Goal: Task Accomplishment & Management: Use online tool/utility

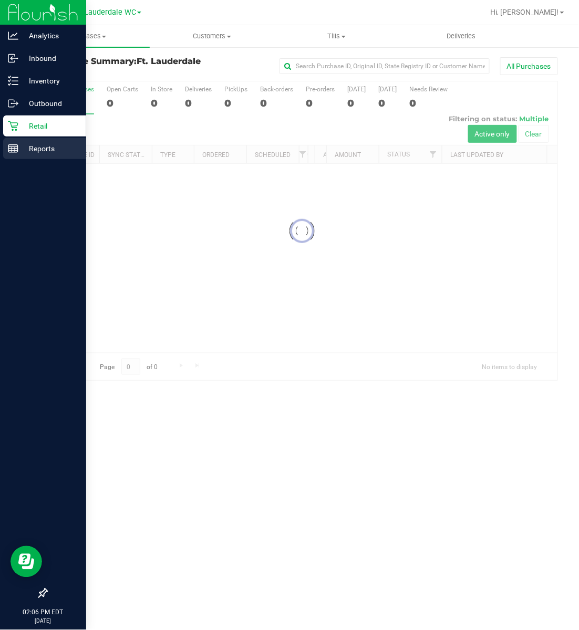
click at [19, 148] on p "Reports" at bounding box center [49, 148] width 63 height 13
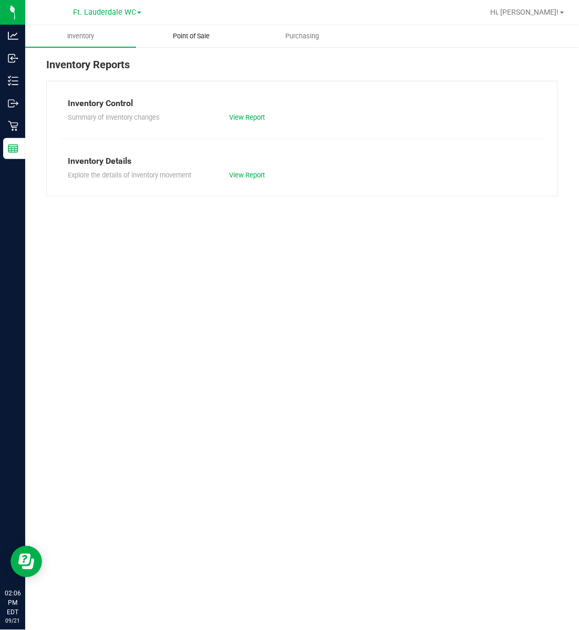
click at [194, 34] on span "Point of Sale" at bounding box center [191, 36] width 65 height 9
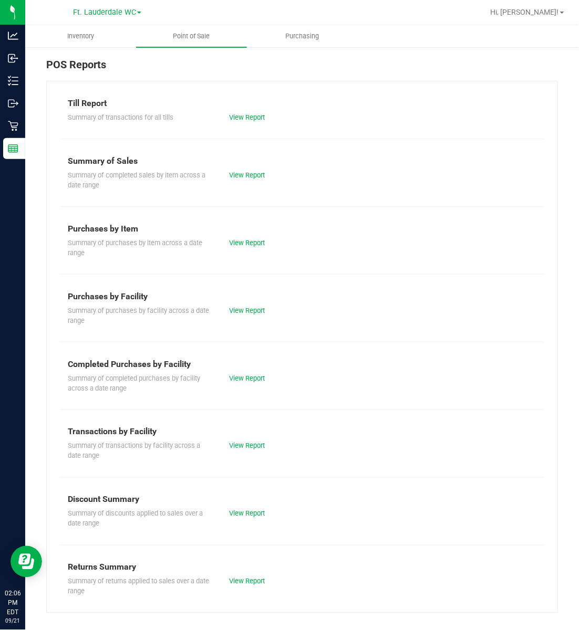
click at [253, 360] on div "Till Report Summary of transactions for all tills View Report Summary of Sales …" at bounding box center [302, 347] width 512 height 533
click at [261, 377] on link "View Report" at bounding box center [247, 379] width 36 height 8
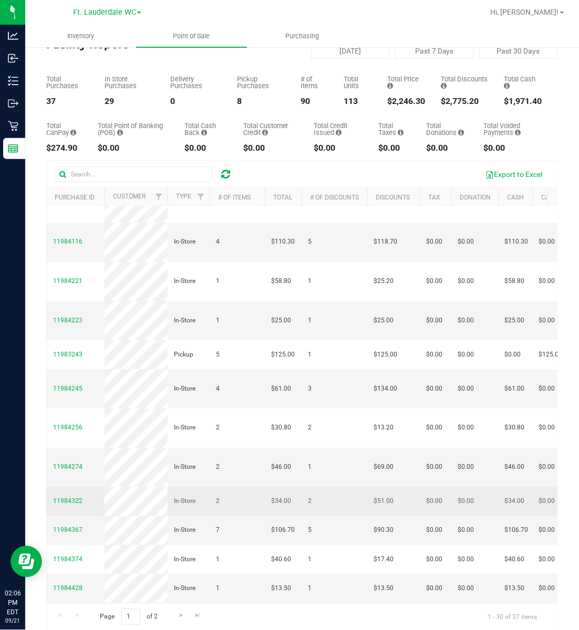
scroll to position [57, 0]
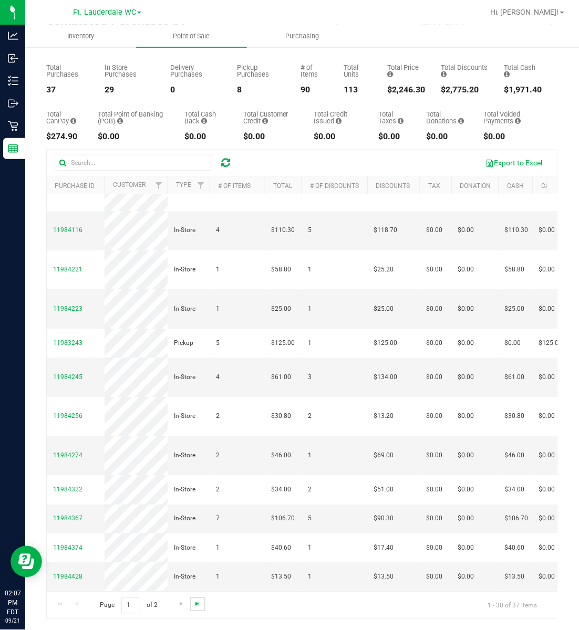
click at [199, 601] on span "Go to the last page" at bounding box center [197, 604] width 8 height 8
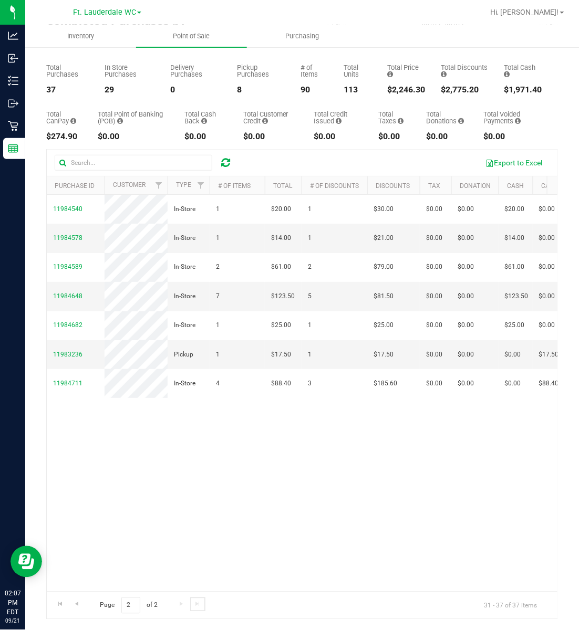
scroll to position [0, 0]
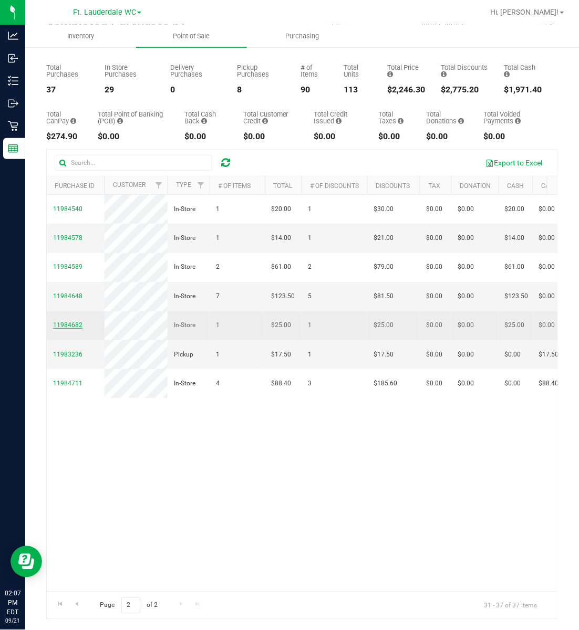
click at [71, 329] on span "11984682" at bounding box center [67, 324] width 29 height 7
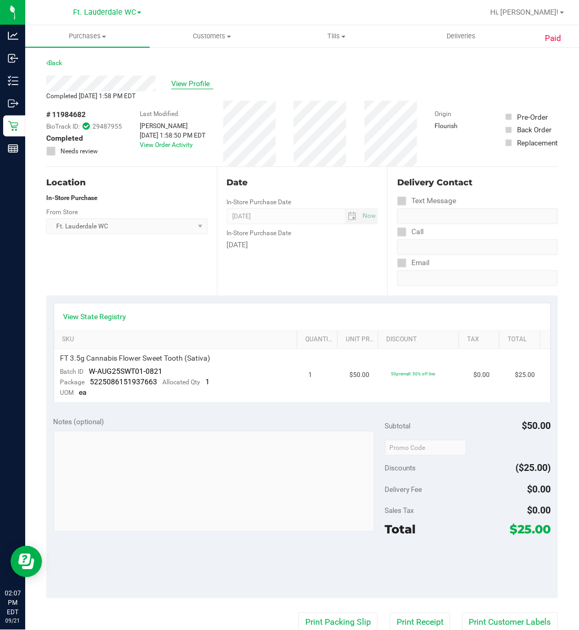
click at [190, 87] on span "View Profile" at bounding box center [192, 83] width 42 height 11
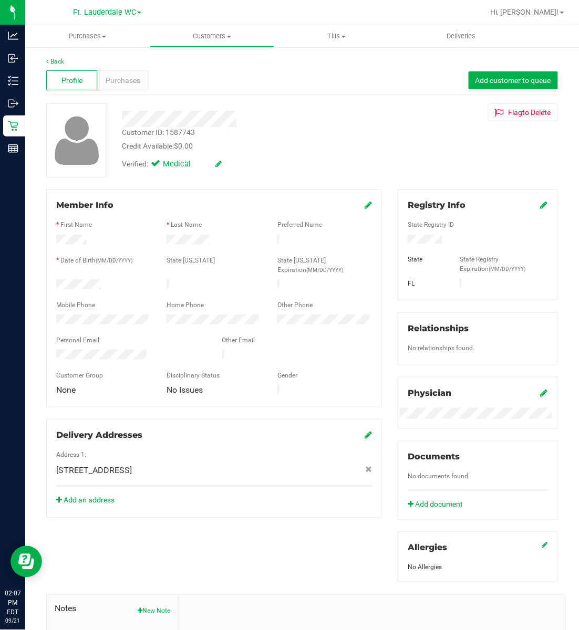
click at [365, 206] on icon at bounding box center [368, 205] width 7 height 8
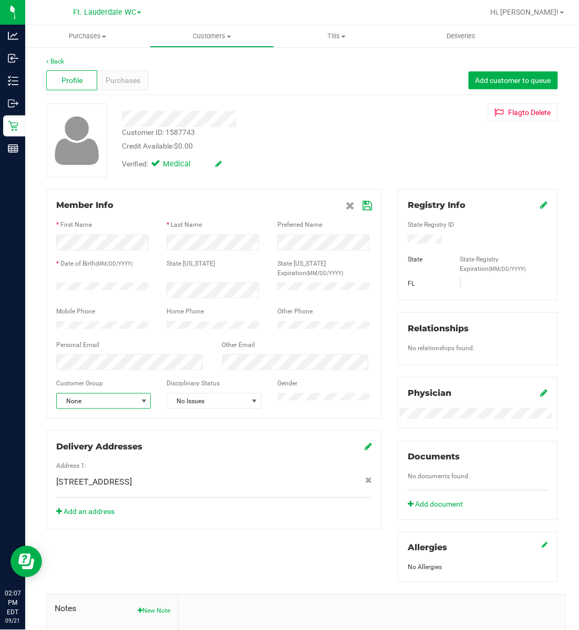
click at [127, 394] on span "None" at bounding box center [97, 401] width 80 height 15
click at [235, 394] on span "No Issues" at bounding box center [207, 401] width 80 height 15
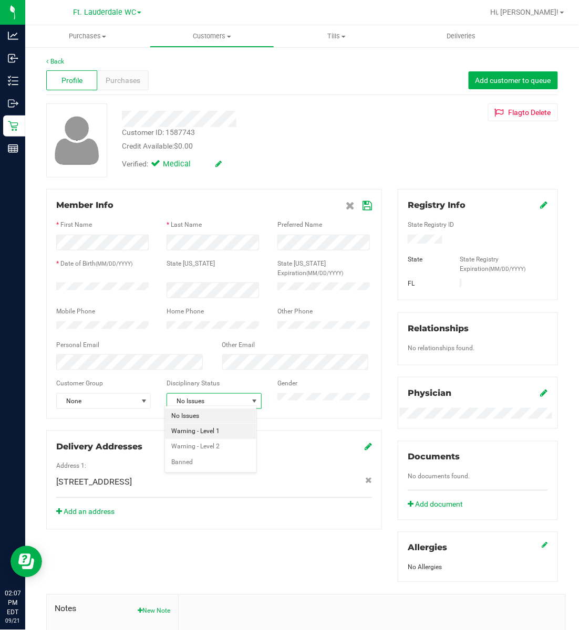
click at [199, 433] on li "Warning - Level 1" at bounding box center [210, 432] width 91 height 16
click at [362, 203] on icon at bounding box center [366, 206] width 9 height 8
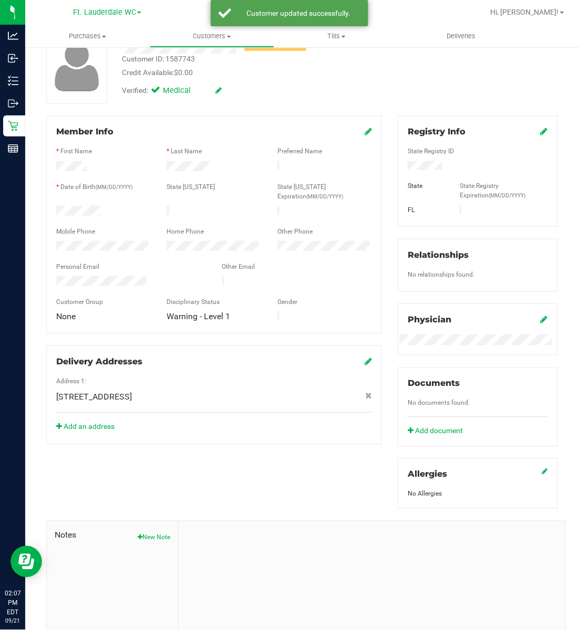
scroll to position [141, 0]
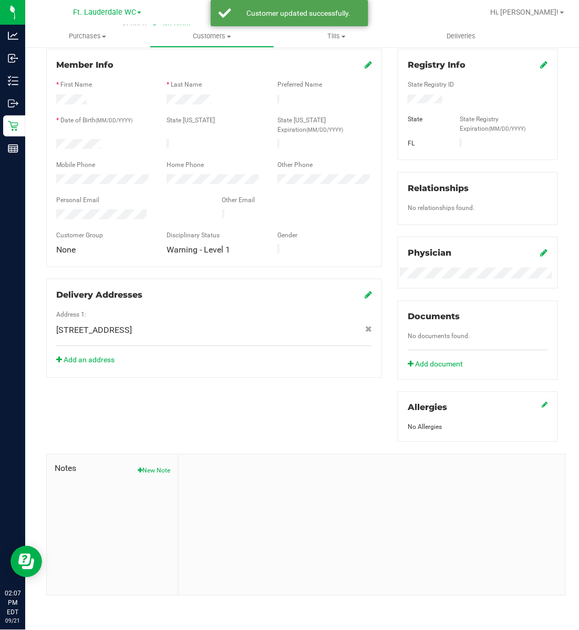
click at [149, 477] on div "Notes New Note" at bounding box center [113, 525] width 132 height 141
click at [149, 471] on button "New Note" at bounding box center [154, 470] width 33 height 9
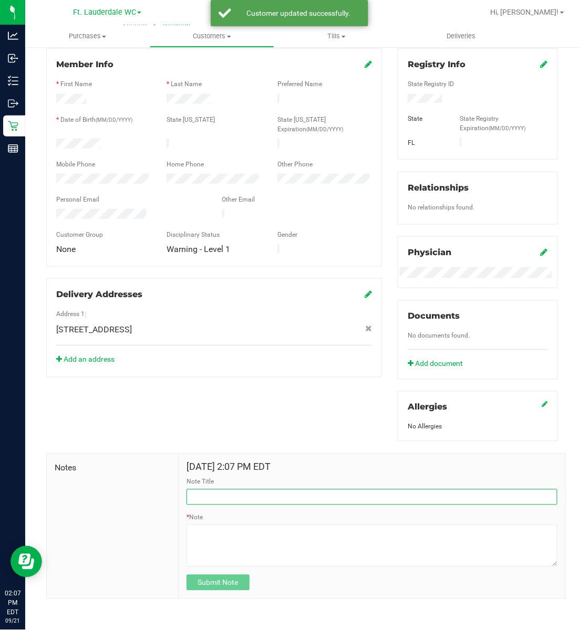
click at [233, 503] on input "Note Title" at bounding box center [371, 498] width 371 height 16
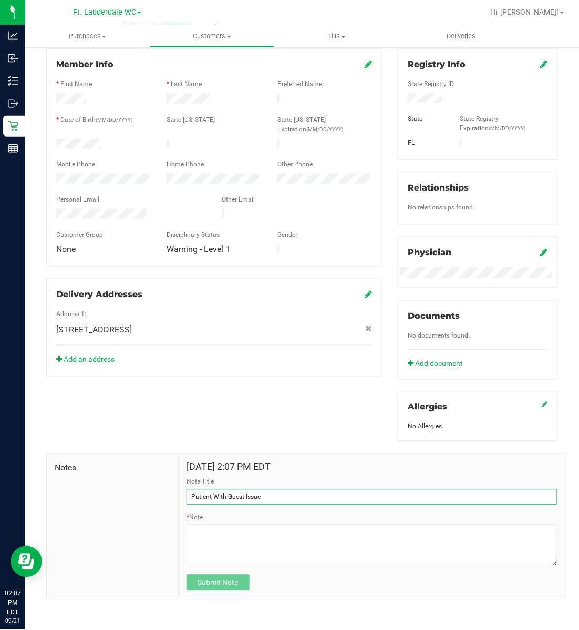
type input "Patient With Guest Issue"
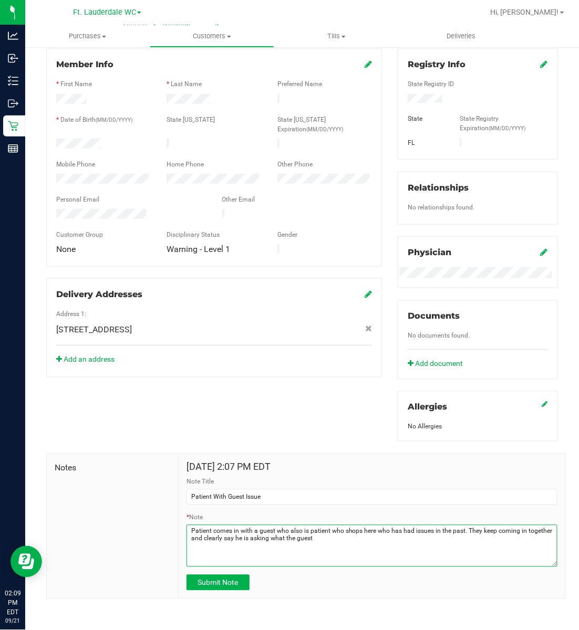
click at [401, 547] on textarea "* Note" at bounding box center [371, 546] width 371 height 42
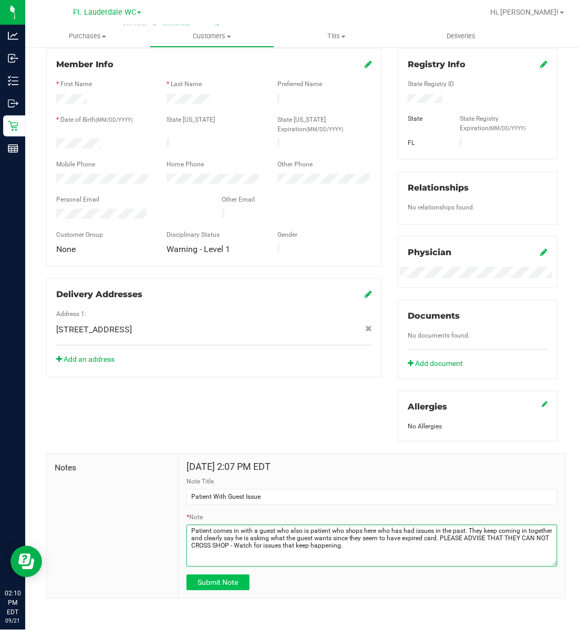
type textarea "Patient comes in with a guest who also is patient who shops here who has had is…"
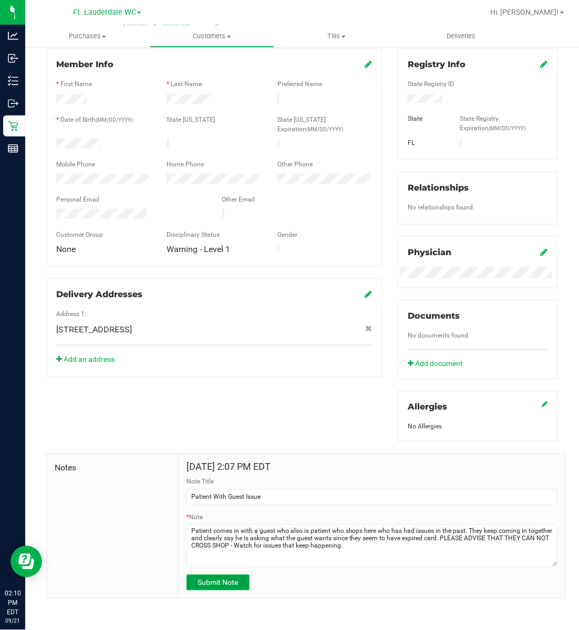
click at [223, 583] on span "Submit Note" at bounding box center [218, 583] width 40 height 8
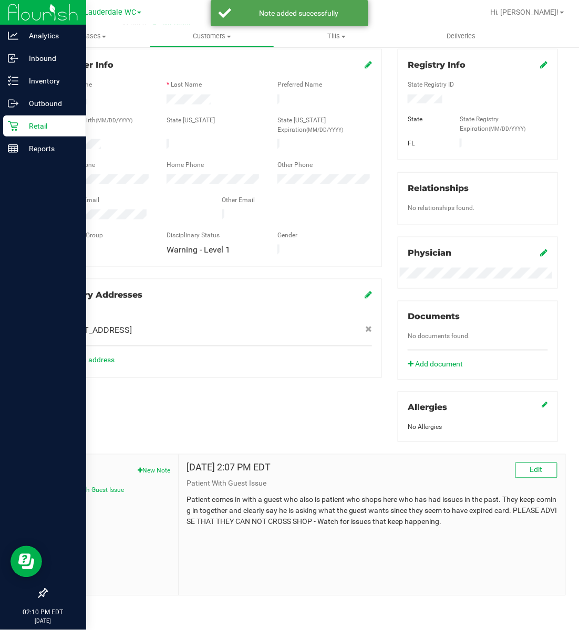
click at [22, 129] on p "Retail" at bounding box center [49, 126] width 63 height 13
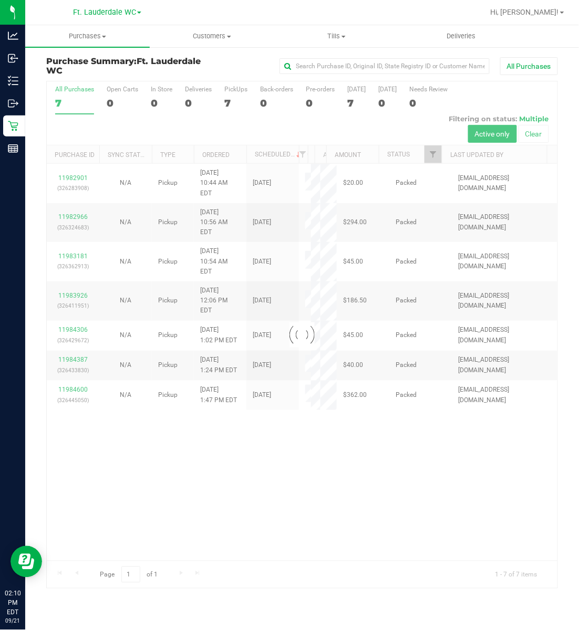
click at [334, 535] on div at bounding box center [302, 334] width 511 height 507
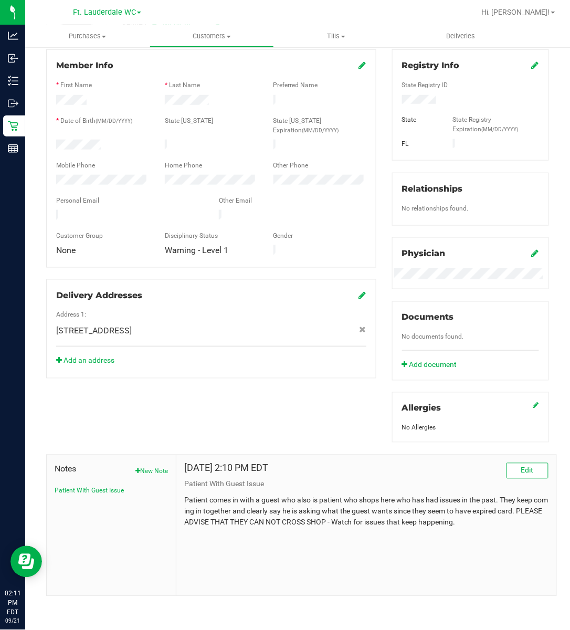
scroll to position [141, 0]
click at [333, 372] on div "Member Info * First Name * Last Name Preferred Name * Date of Birth (MM/DD/YYYY…" at bounding box center [297, 322] width 519 height 547
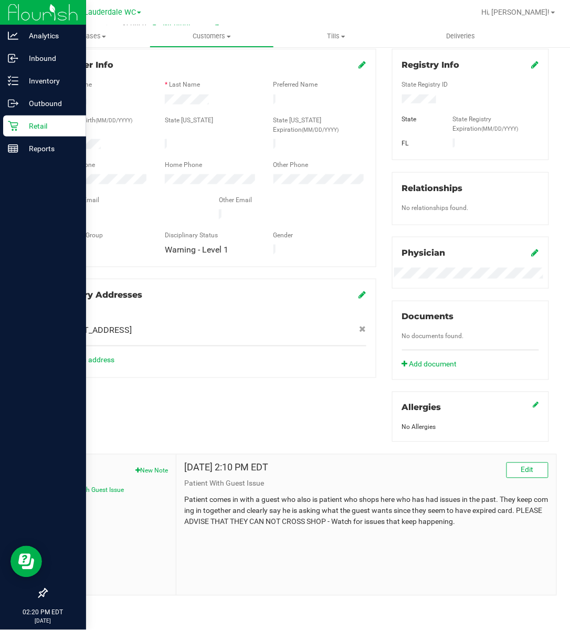
click at [12, 147] on line at bounding box center [12, 147] width 9 height 0
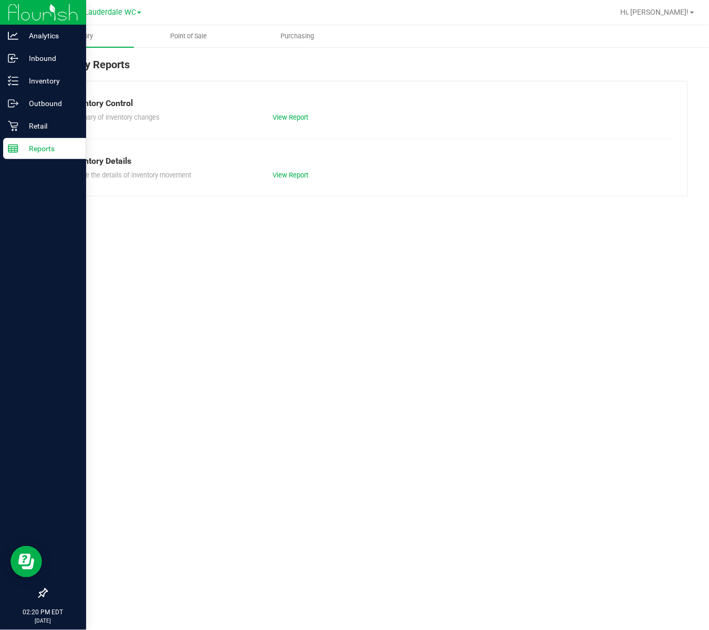
click at [37, 128] on p "Retail" at bounding box center [49, 126] width 63 height 13
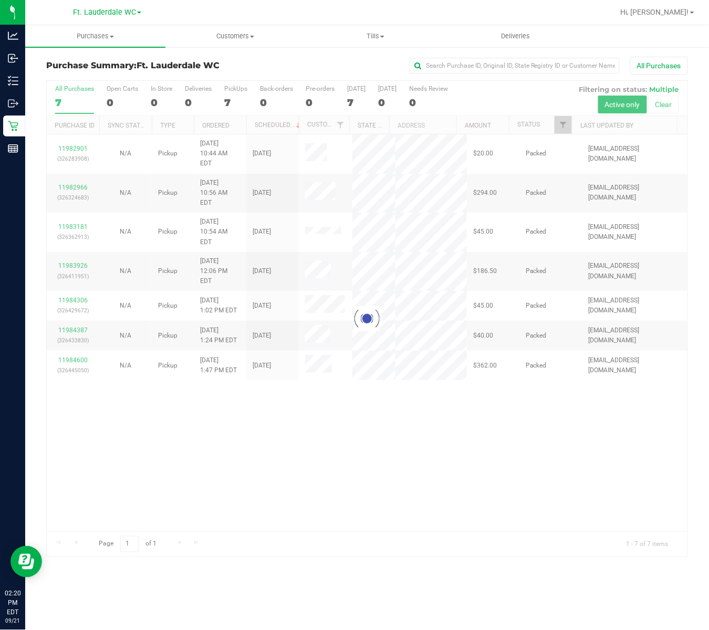
click at [334, 460] on div at bounding box center [367, 319] width 641 height 476
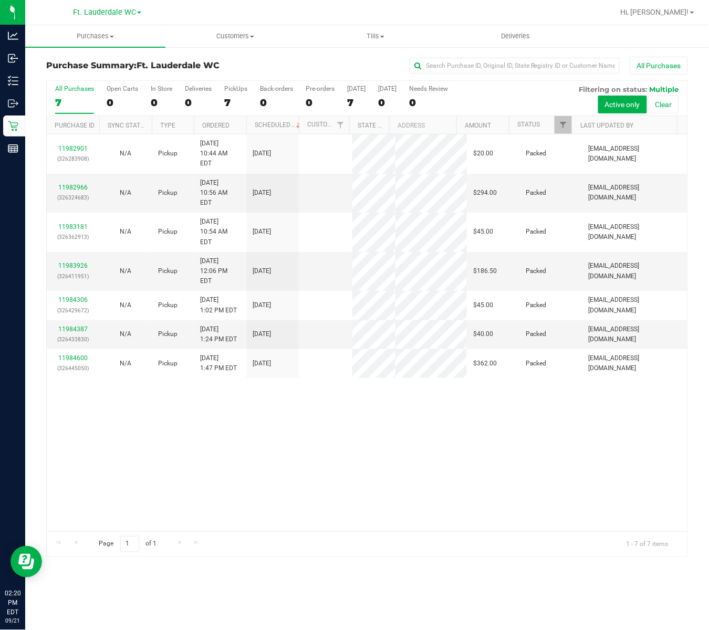
click at [329, 471] on div "11982901 (326283908) N/A Pickup 9/21/2025 10:44 AM EDT 9/21/2025 $20.00 Packed …" at bounding box center [367, 332] width 641 height 397
click at [320, 472] on div "11982901 (326283908) N/A Pickup 9/21/2025 10:44 AM EDT 9/21/2025 $20.00 Packed …" at bounding box center [367, 332] width 641 height 397
click at [305, 471] on div "11982901 (326283908) N/A Pickup 9/21/2025 10:44 AM EDT 9/21/2025 $20.00 Packed …" at bounding box center [367, 332] width 641 height 397
click at [274, 485] on div "11982901 (326283908) N/A Pickup 9/21/2025 10:44 AM EDT 9/21/2025 $20.00 Packed …" at bounding box center [367, 332] width 641 height 397
click at [408, 442] on div "11982901 (326283908) N/A Pickup 9/21/2025 10:44 AM EDT 9/21/2025 $20.00 Packed …" at bounding box center [367, 332] width 640 height 397
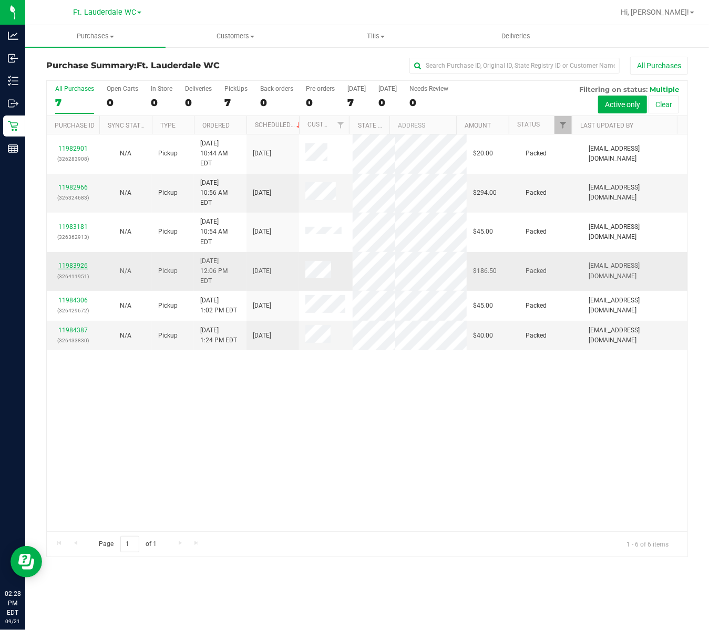
click at [65, 262] on link "11983926" at bounding box center [72, 265] width 29 height 7
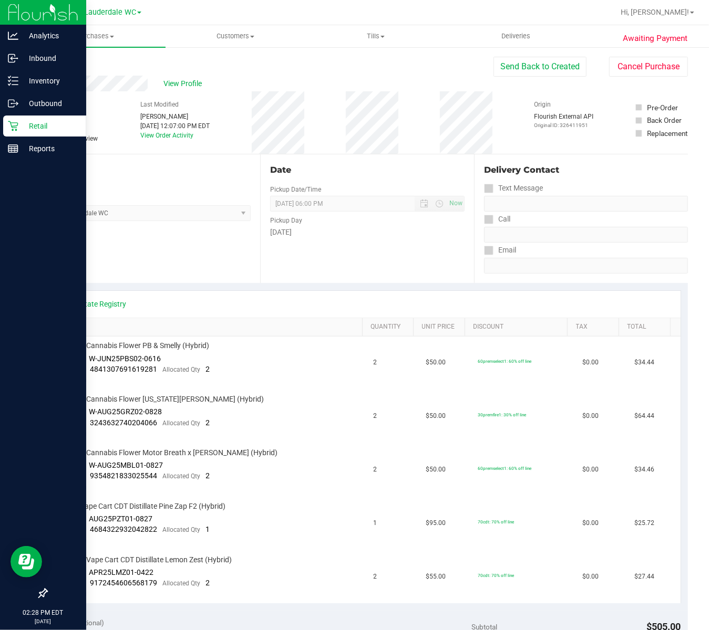
click at [14, 123] on icon at bounding box center [13, 126] width 11 height 11
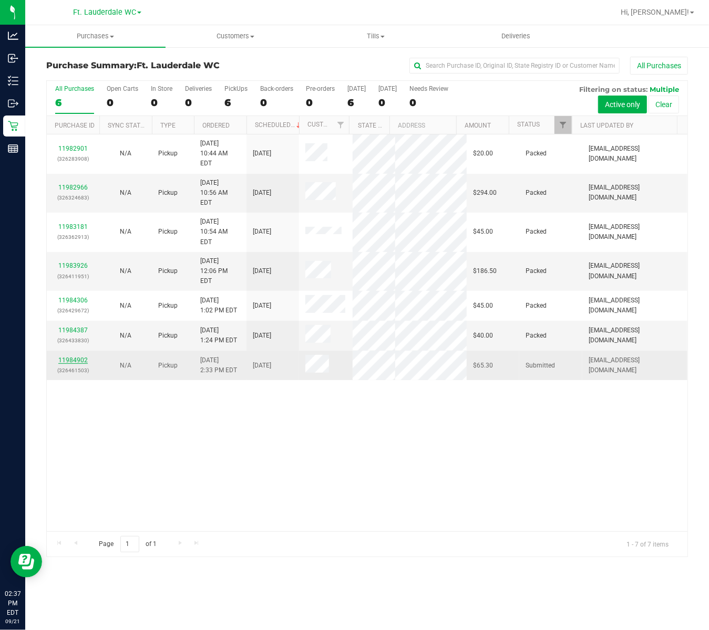
click at [78, 363] on link "11984902" at bounding box center [72, 360] width 29 height 7
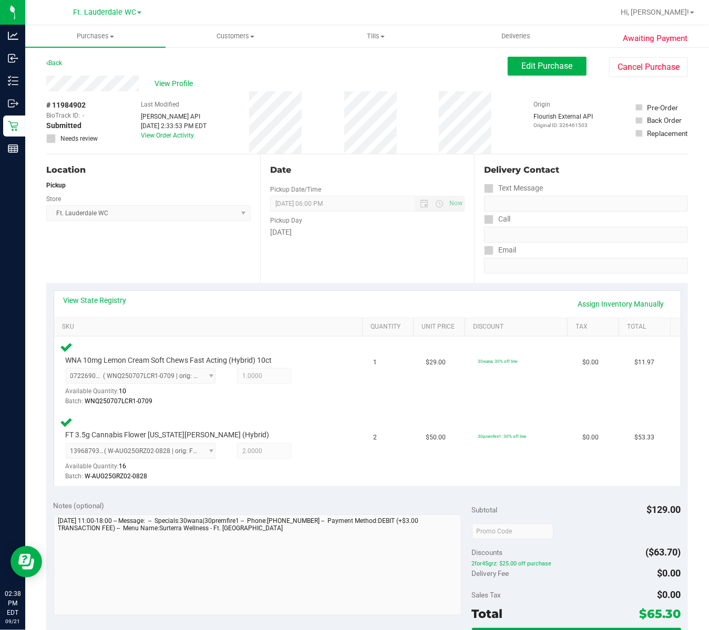
click at [568, 628] on button "Validate" at bounding box center [576, 637] width 209 height 19
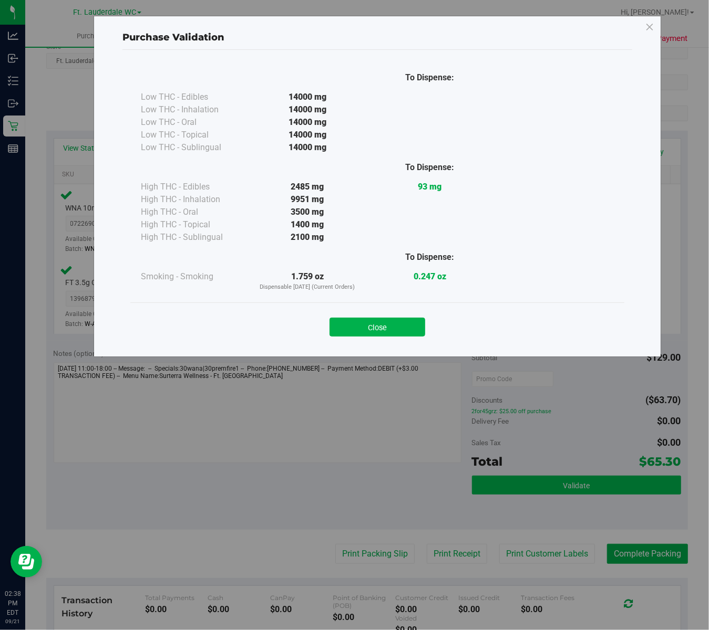
scroll to position [165, 0]
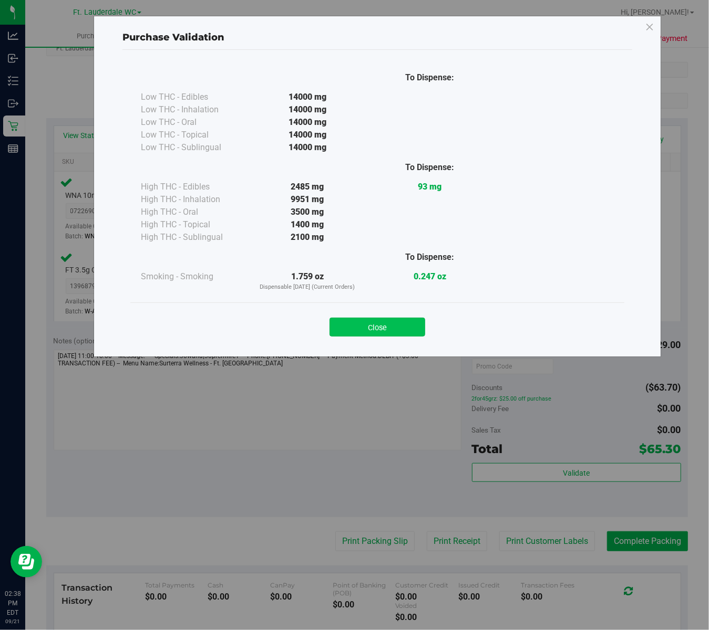
click at [373, 331] on button "Close" at bounding box center [377, 327] width 96 height 19
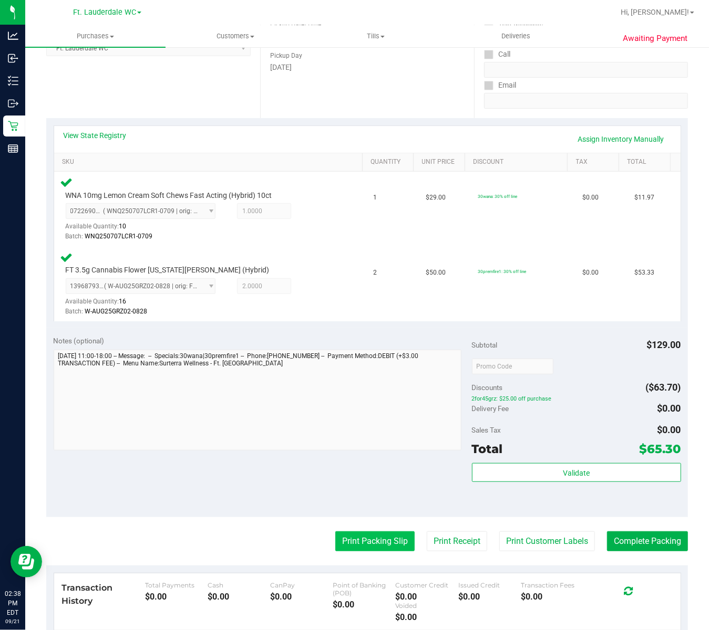
click at [373, 532] on button "Print Packing Slip" at bounding box center [374, 542] width 79 height 20
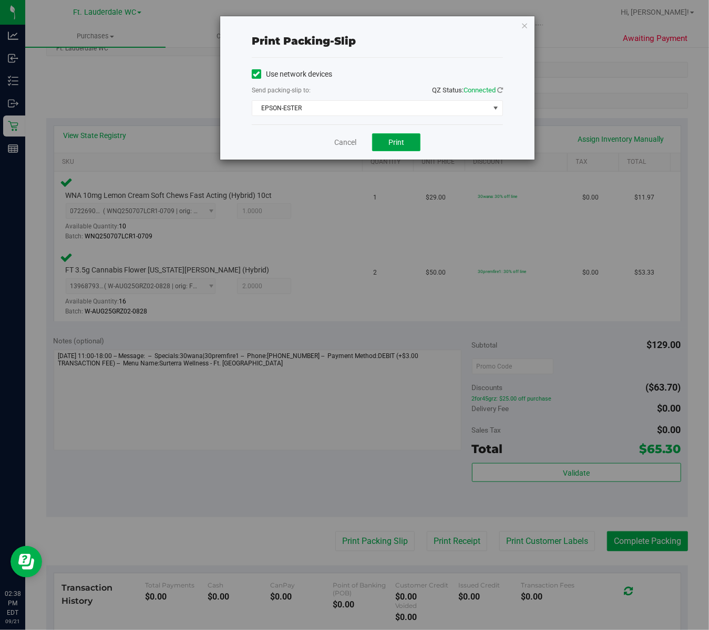
click at [412, 139] on button "Print" at bounding box center [396, 142] width 48 height 18
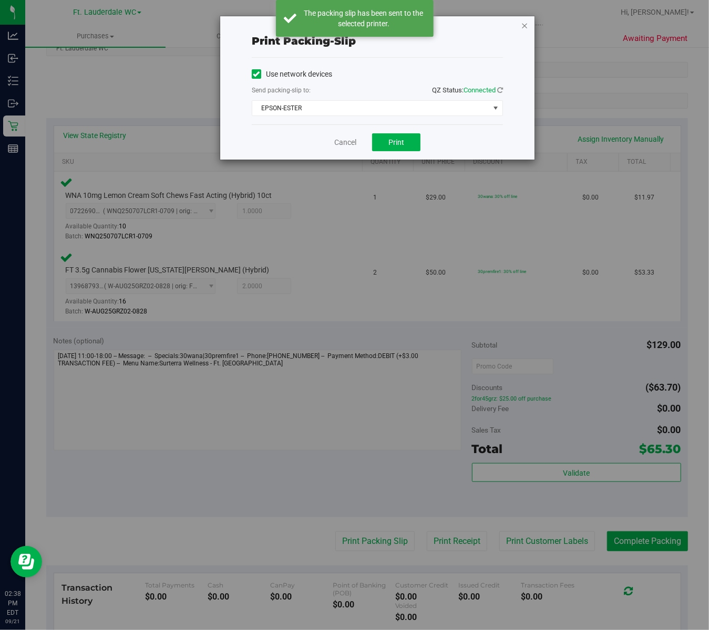
click at [525, 26] on icon "button" at bounding box center [524, 25] width 7 height 13
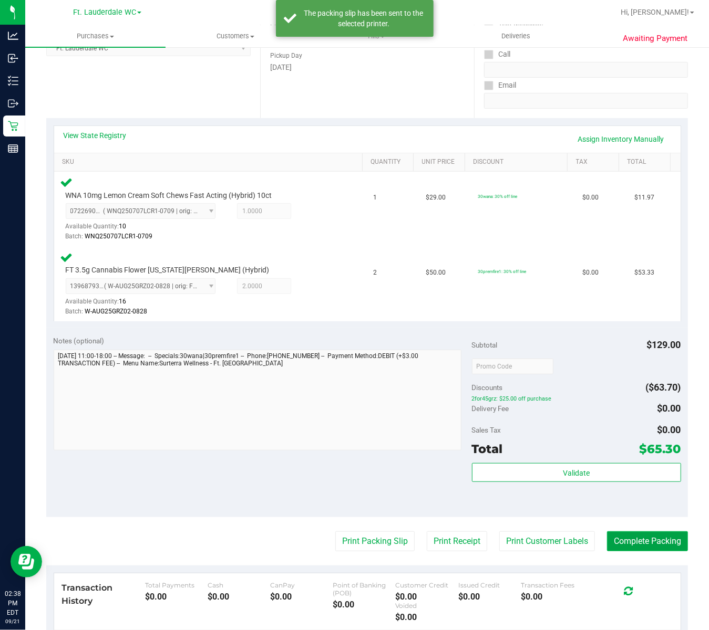
click at [578, 532] on button "Complete Packing" at bounding box center [647, 542] width 81 height 20
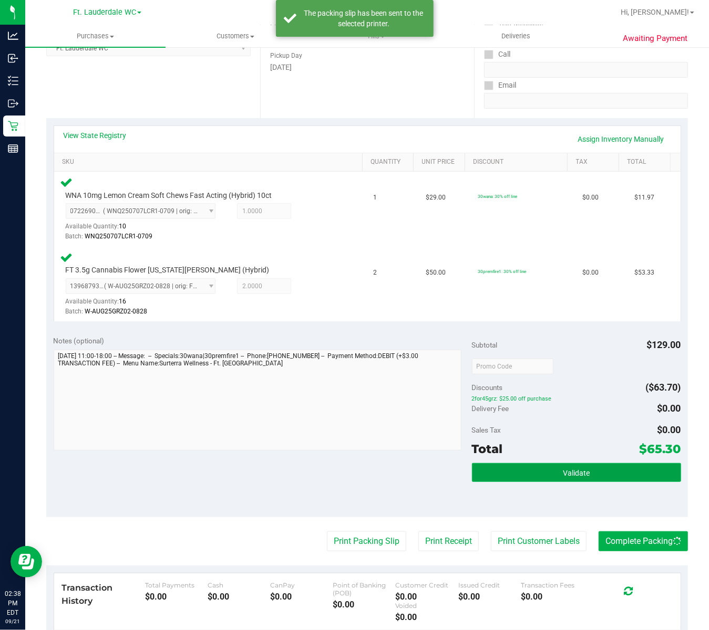
click at [578, 463] on button "Validate" at bounding box center [576, 472] width 209 height 19
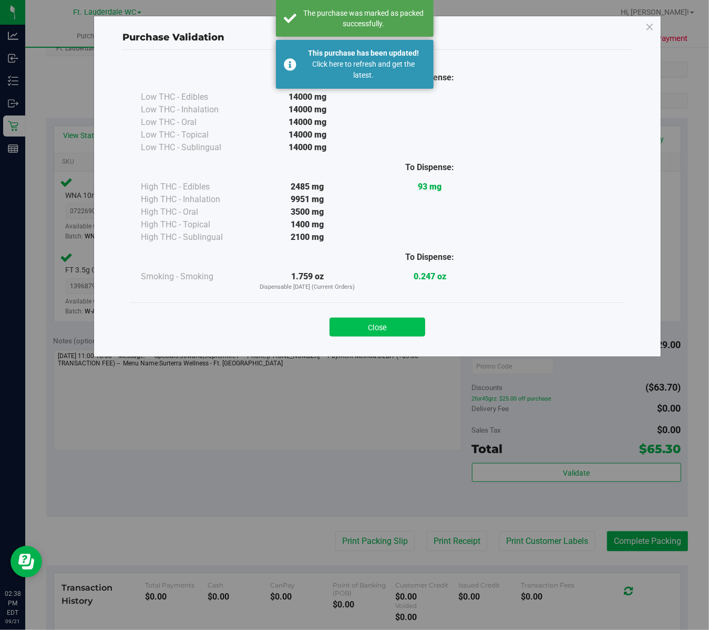
click at [394, 332] on button "Close" at bounding box center [377, 327] width 96 height 19
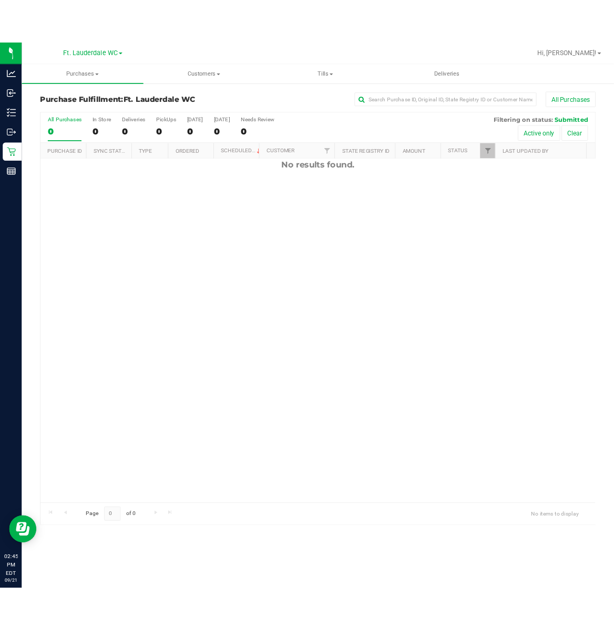
scroll to position [70, 0]
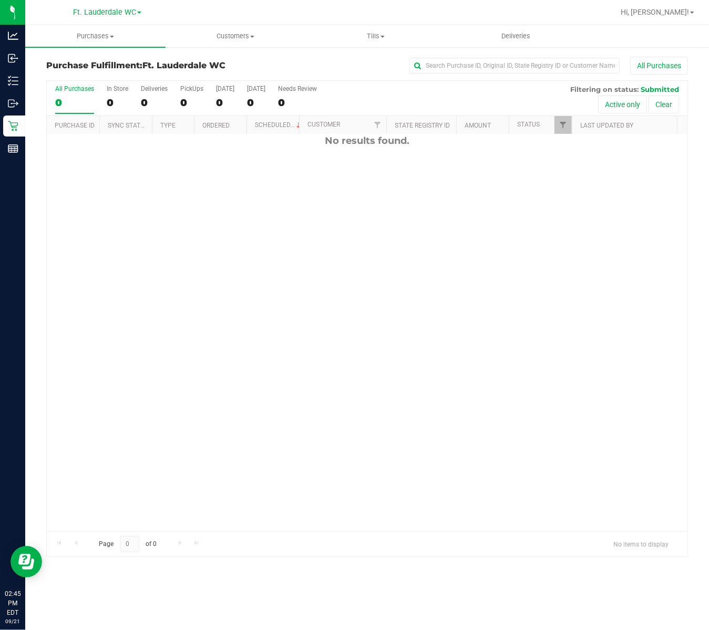
drag, startPoint x: 316, startPoint y: 320, endPoint x: 195, endPoint y: 246, distance: 141.0
click at [286, 309] on div "No results found." at bounding box center [367, 298] width 640 height 468
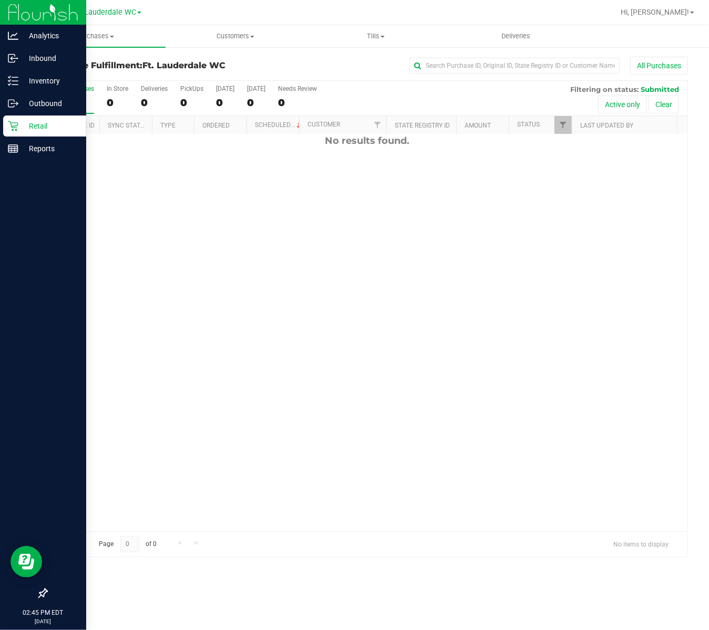
click at [24, 132] on div "Retail" at bounding box center [44, 126] width 83 height 21
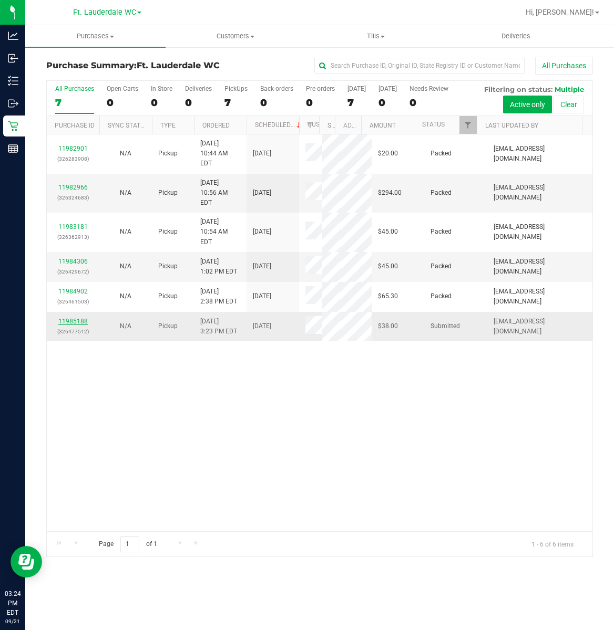
click at [76, 325] on link "11985188" at bounding box center [72, 321] width 29 height 7
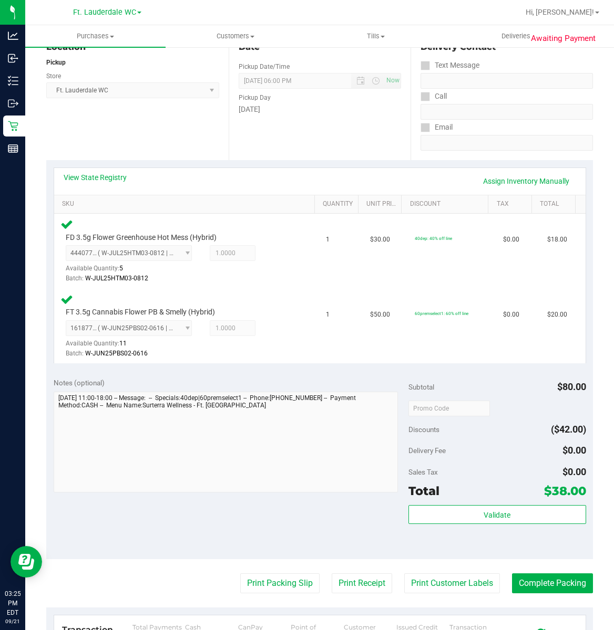
scroll to position [326, 0]
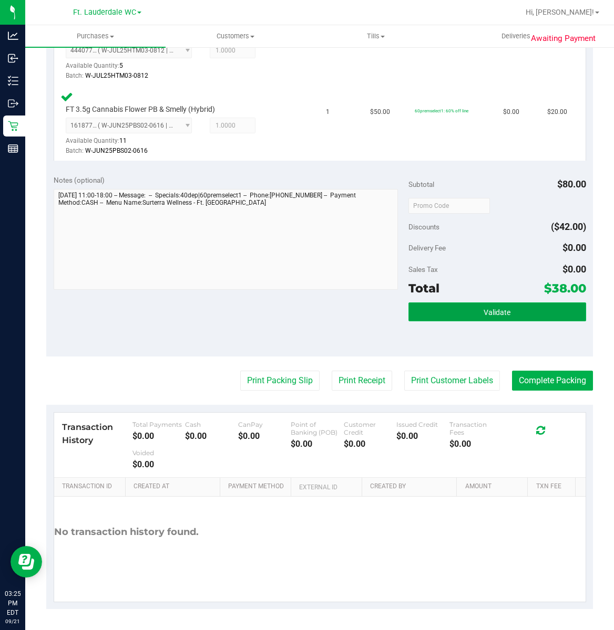
click at [427, 306] on button "Validate" at bounding box center [497, 312] width 178 height 19
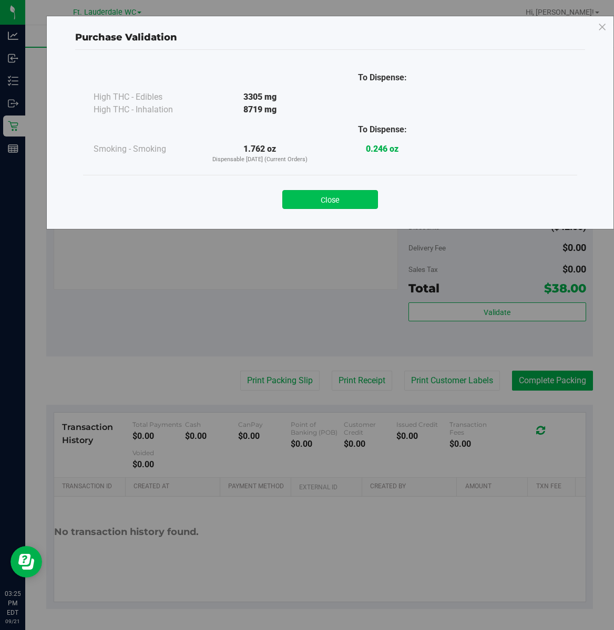
click at [345, 203] on button "Close" at bounding box center [330, 199] width 96 height 19
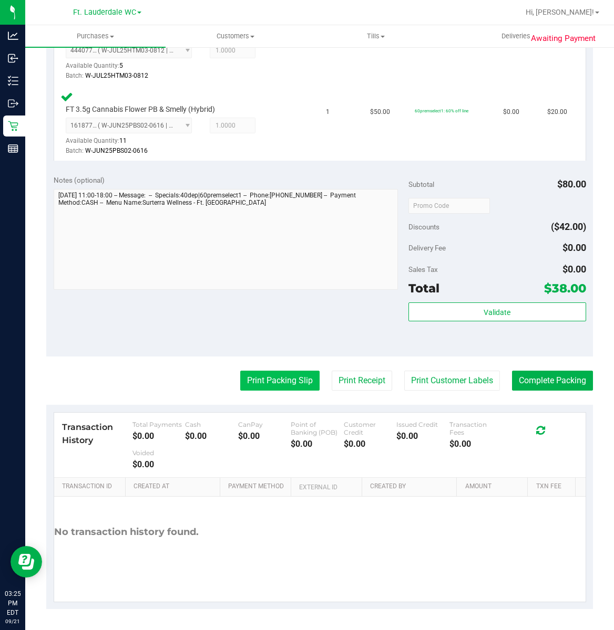
click at [282, 385] on button "Print Packing Slip" at bounding box center [279, 381] width 79 height 20
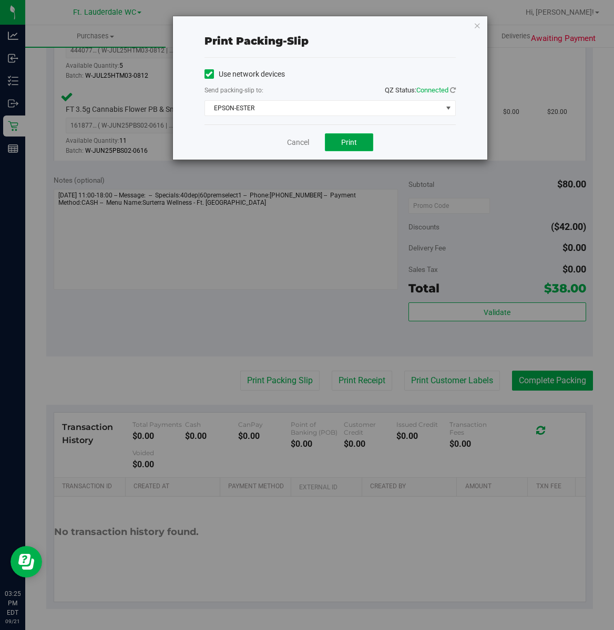
click at [353, 144] on span "Print" at bounding box center [349, 142] width 16 height 8
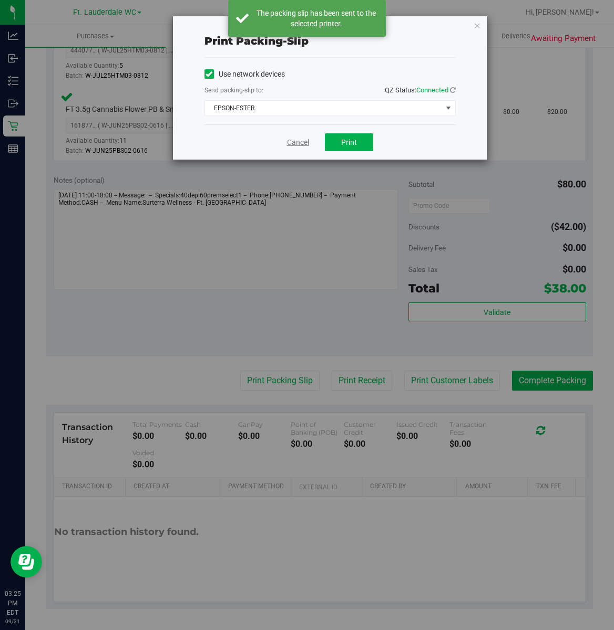
click at [295, 143] on link "Cancel" at bounding box center [298, 142] width 22 height 11
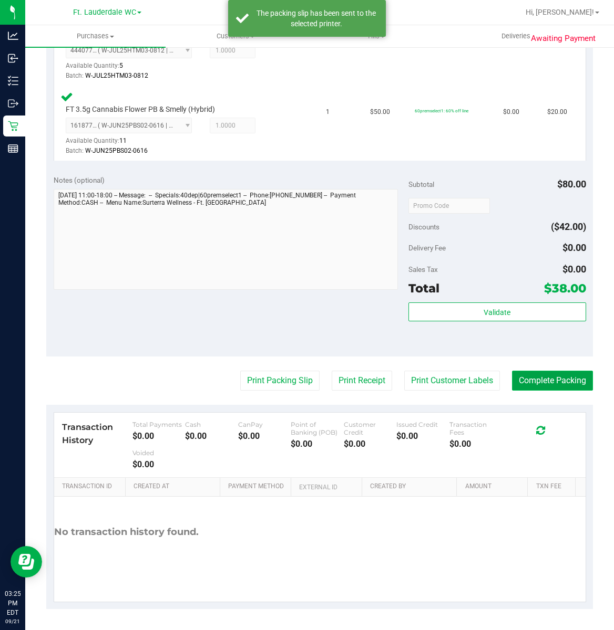
click at [565, 379] on button "Complete Packing" at bounding box center [552, 381] width 81 height 20
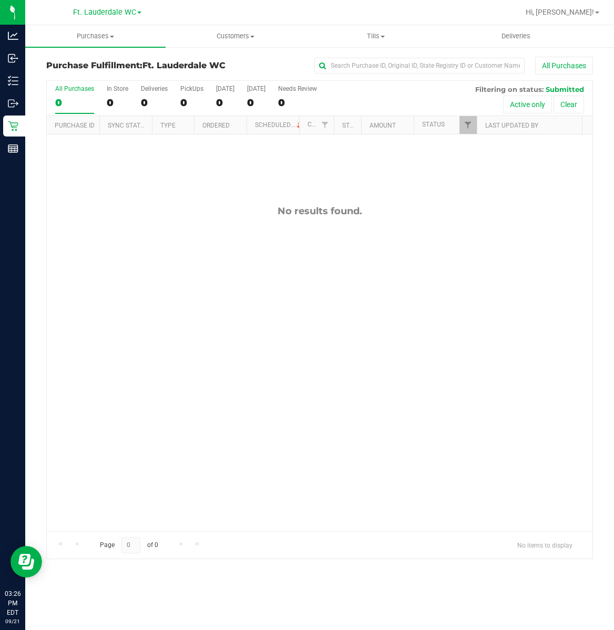
click at [450, 257] on div "No results found." at bounding box center [319, 368] width 545 height 468
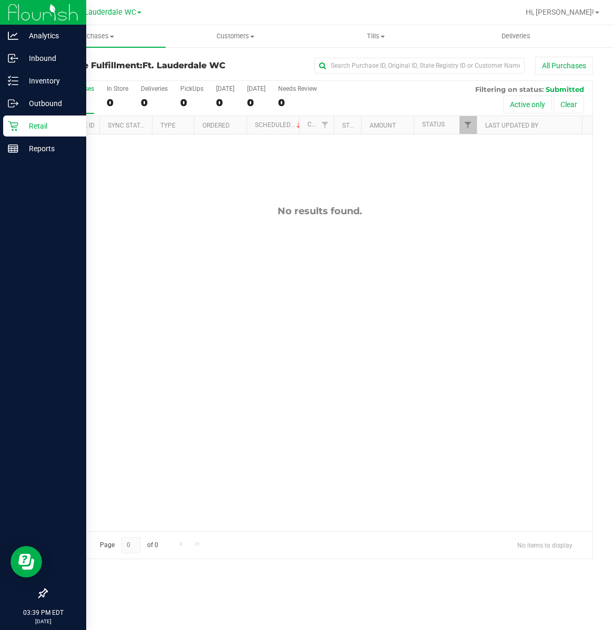
click at [16, 119] on div "Retail" at bounding box center [44, 126] width 83 height 21
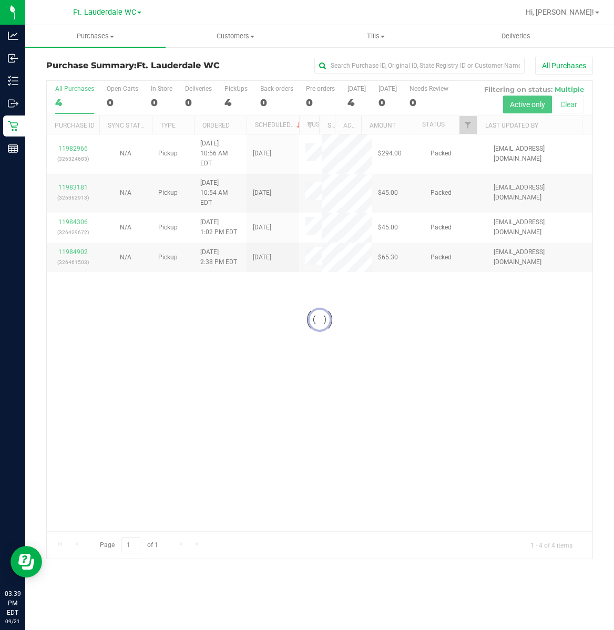
click at [261, 422] on div at bounding box center [319, 320] width 545 height 478
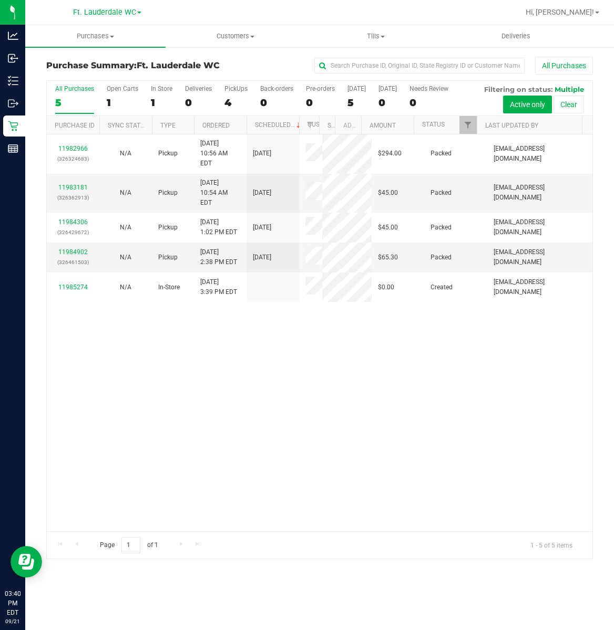
click at [198, 503] on div "11982966 (326324683) N/A Pickup 9/21/2025 10:56 AM EDT 9/21/2025 $294.00 Packed…" at bounding box center [319, 332] width 545 height 397
click at [298, 423] on div "11982966 (326324683) N/A Pickup 9/21/2025 10:56 AM EDT 9/21/2025 $294.00 Packed…" at bounding box center [319, 332] width 545 height 397
click at [246, 418] on div "11982966 (326324683) N/A Pickup 9/21/2025 10:56 AM EDT 9/21/2025 $294.00 Packed…" at bounding box center [319, 332] width 545 height 397
click at [222, 104] on div "All Purchases 5 Open Carts 1 In Store 1 Deliveries 0 PickUps 4 Back-orders 0 Pr…" at bounding box center [319, 98] width 545 height 35
click at [228, 103] on div "4" at bounding box center [235, 103] width 23 height 12
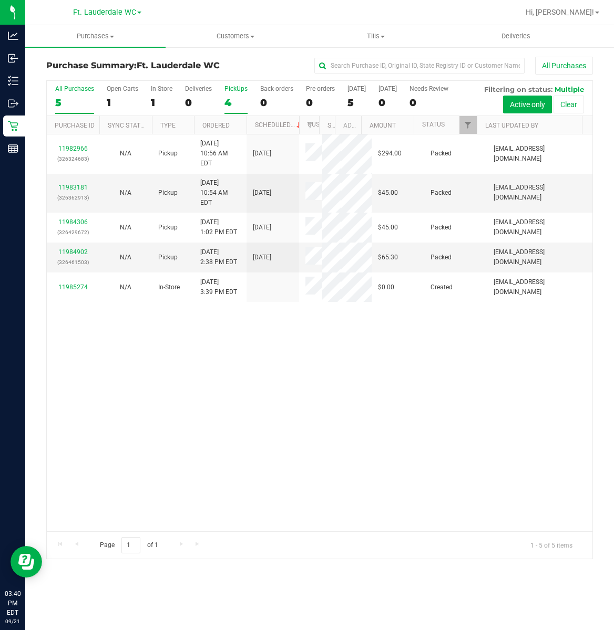
click at [0, 0] on input "PickUps 4" at bounding box center [0, 0] width 0 height 0
click at [337, 446] on div "11982966 (326324683) N/A Pickup 9/21/2025 10:56 AM EDT 9/21/2025 $294.00 Packed…" at bounding box center [319, 332] width 545 height 397
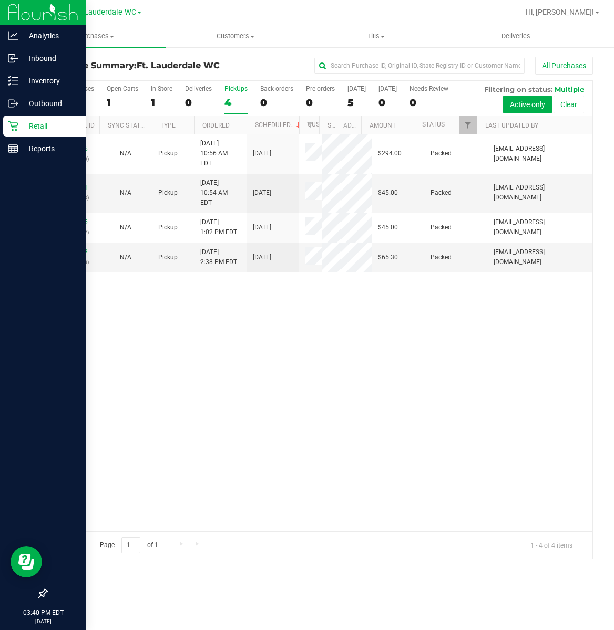
click at [15, 128] on icon at bounding box center [13, 126] width 11 height 11
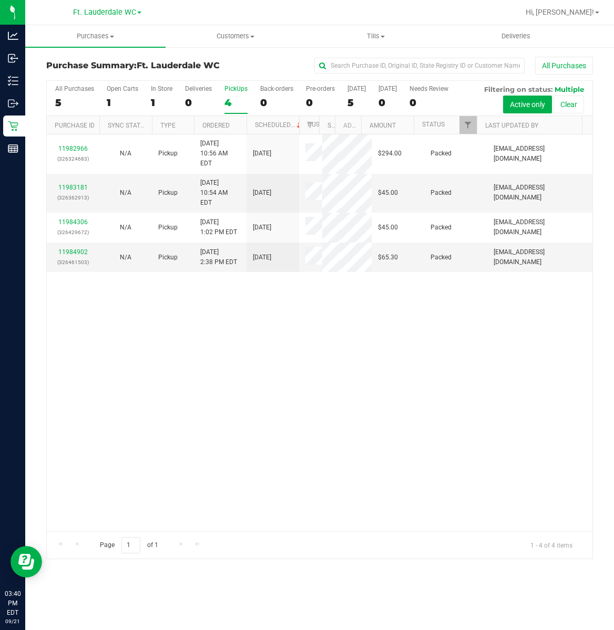
click at [327, 461] on div "11982966 (326324683) N/A Pickup 9/21/2025 10:56 AM EDT 9/21/2025 $294.00 Packed…" at bounding box center [319, 332] width 545 height 397
click at [327, 458] on div "11982966 (326324683) N/A Pickup 9/21/2025 10:56 AM EDT 9/21/2025 $294.00 Packed…" at bounding box center [319, 332] width 545 height 397
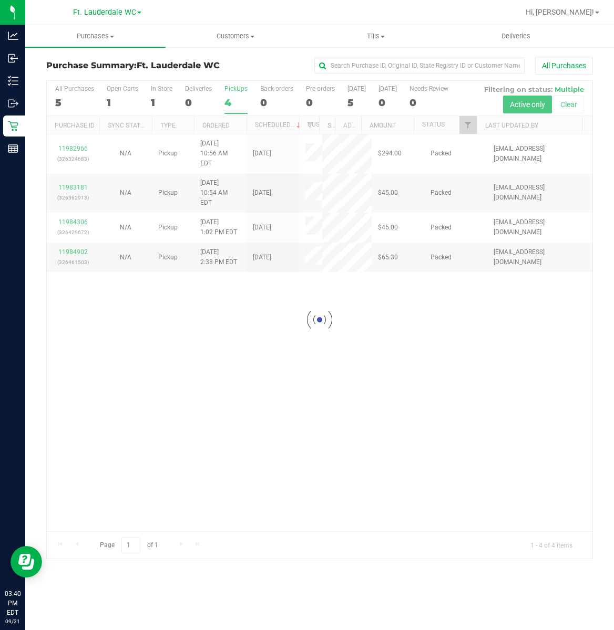
click at [233, 395] on div at bounding box center [319, 320] width 545 height 478
click at [234, 400] on div at bounding box center [319, 320] width 545 height 478
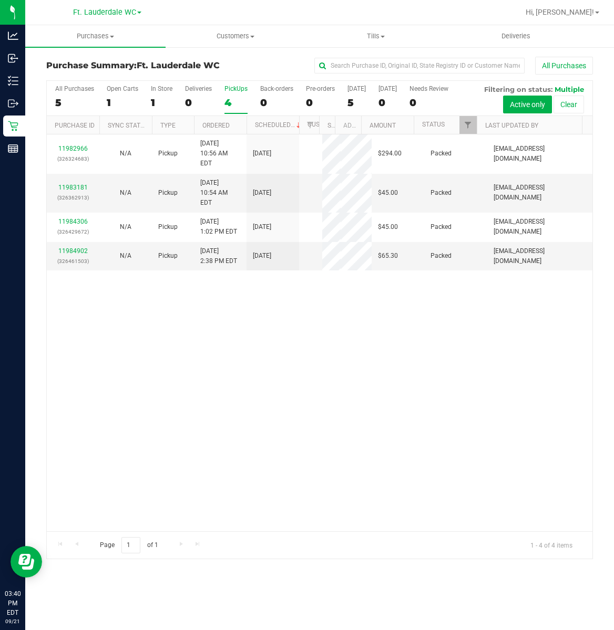
click at [234, 400] on div "11982966 (326324683) N/A Pickup 9/21/2025 10:56 AM EDT 9/21/2025 $294.00 Packed…" at bounding box center [319, 332] width 545 height 397
click at [202, 410] on div "11982966 (326324683) N/A Pickup 9/21/2025 10:56 AM EDT 9/21/2025 $294.00 Packed…" at bounding box center [319, 332] width 545 height 397
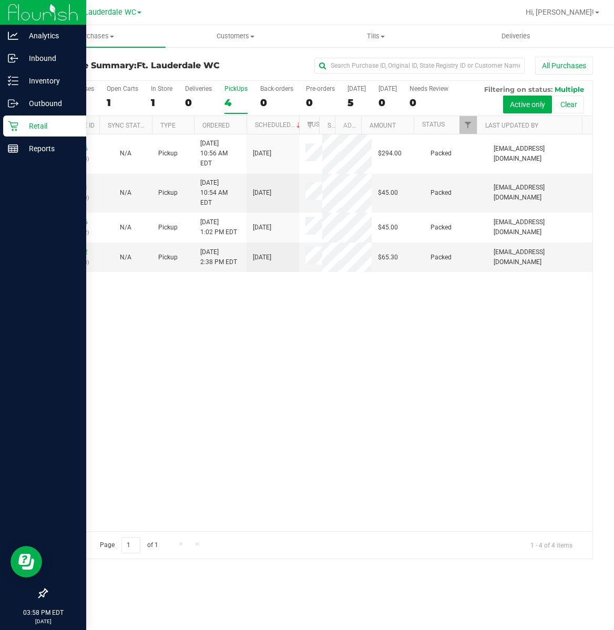
click at [13, 126] on icon at bounding box center [13, 126] width 10 height 10
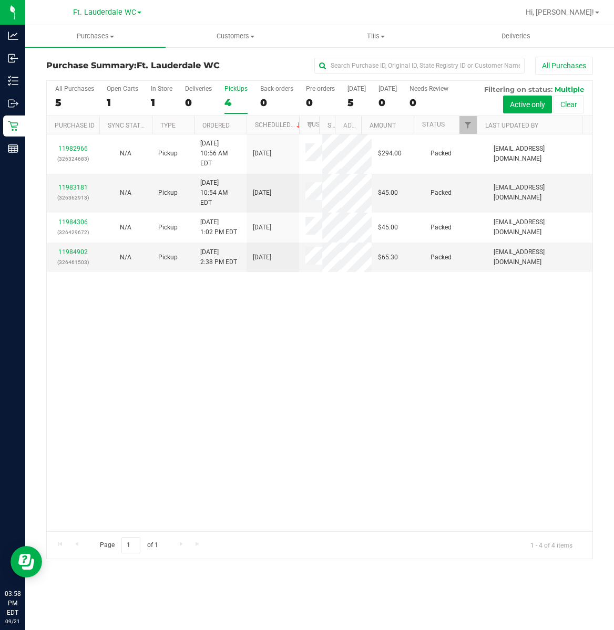
click at [559, 511] on div "11982966 (326324683) N/A Pickup 9/21/2025 10:56 AM EDT 9/21/2025 $294.00 Packed…" at bounding box center [319, 332] width 545 height 397
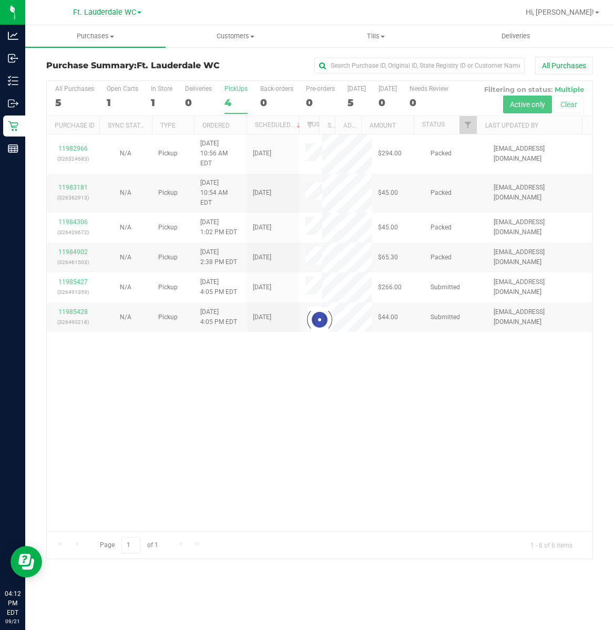
click at [253, 459] on div at bounding box center [319, 320] width 545 height 478
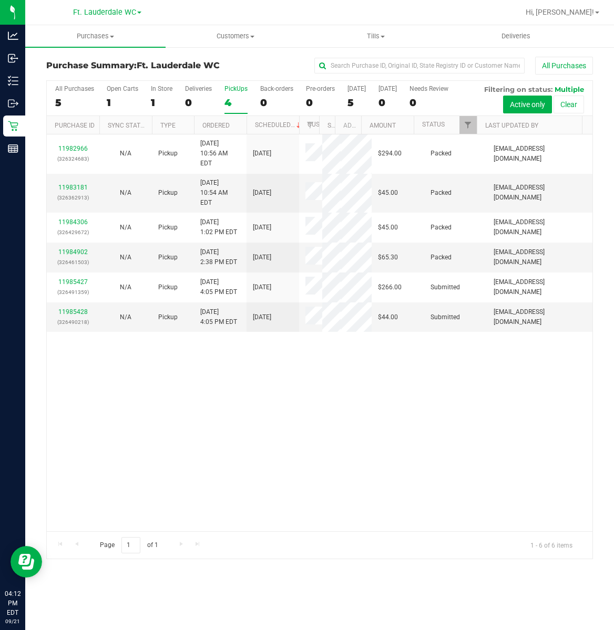
click at [98, 303] on td "11985427 (326491359)" at bounding box center [73, 288] width 53 height 30
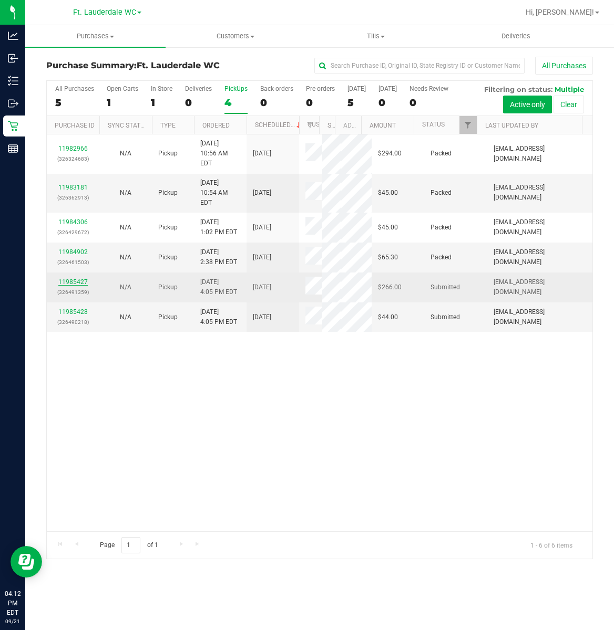
click at [70, 286] on link "11985427" at bounding box center [72, 281] width 29 height 7
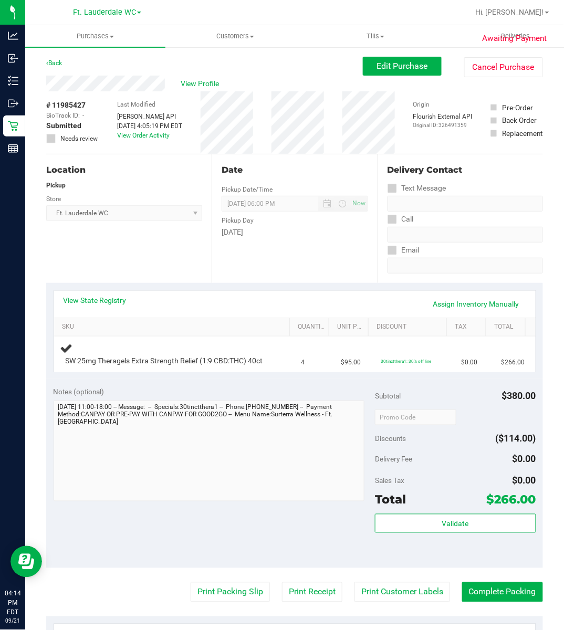
click at [186, 245] on div "Location Pickup Store Ft. Lauderdale WC Select Store Bonita Springs WC Boynton …" at bounding box center [128, 218] width 165 height 129
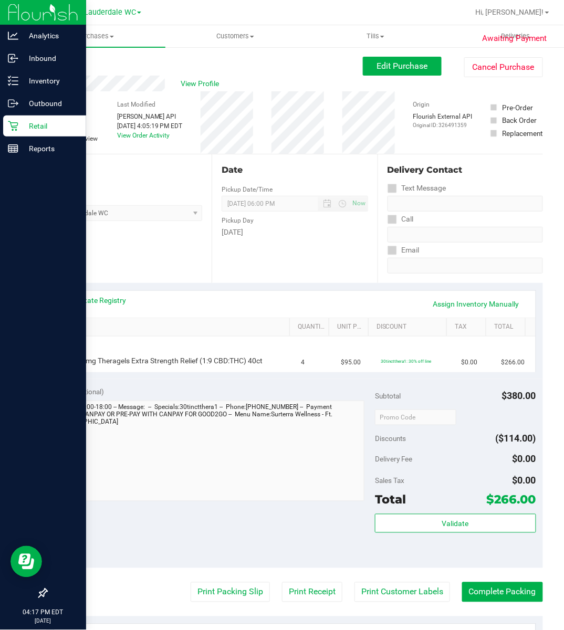
click at [24, 126] on p "Retail" at bounding box center [49, 126] width 63 height 13
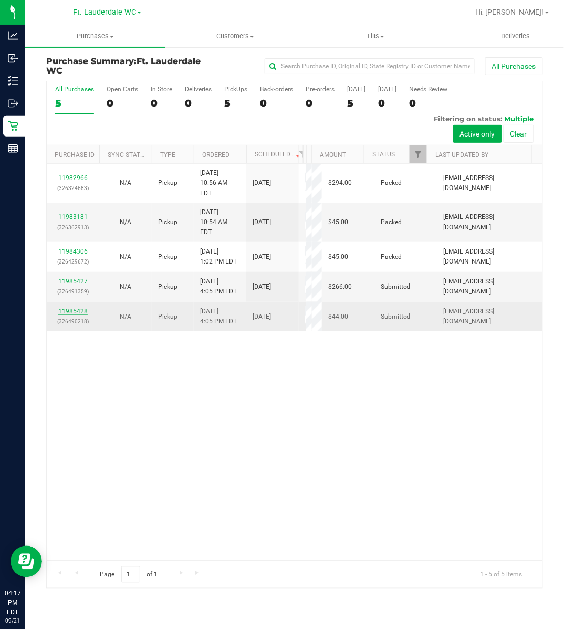
click at [83, 315] on link "11985428" at bounding box center [72, 311] width 29 height 7
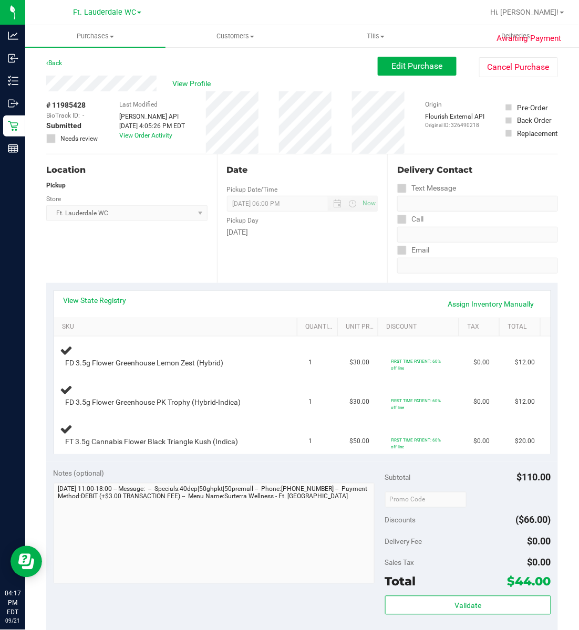
click at [160, 272] on div "Location Pickup Store Ft. Lauderdale WC Select Store Bonita Springs WC Boynton …" at bounding box center [131, 218] width 171 height 129
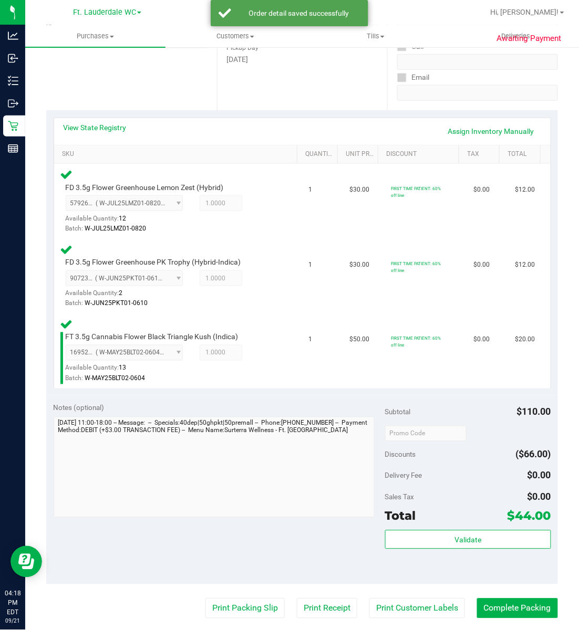
scroll to position [275, 0]
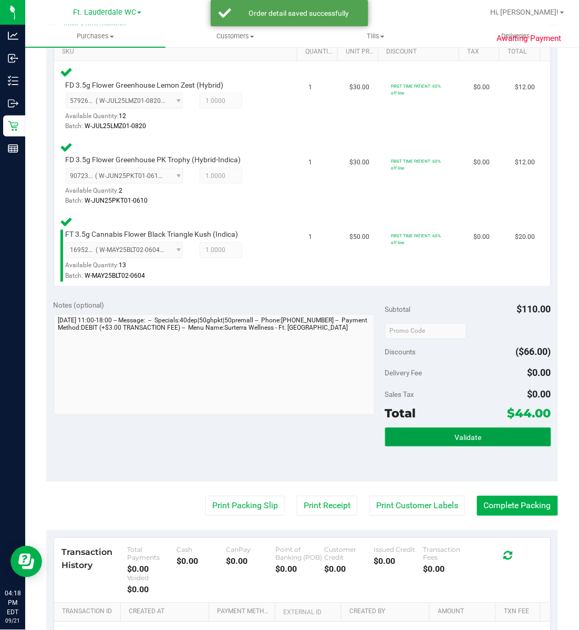
click at [458, 431] on button "Validate" at bounding box center [468, 437] width 166 height 19
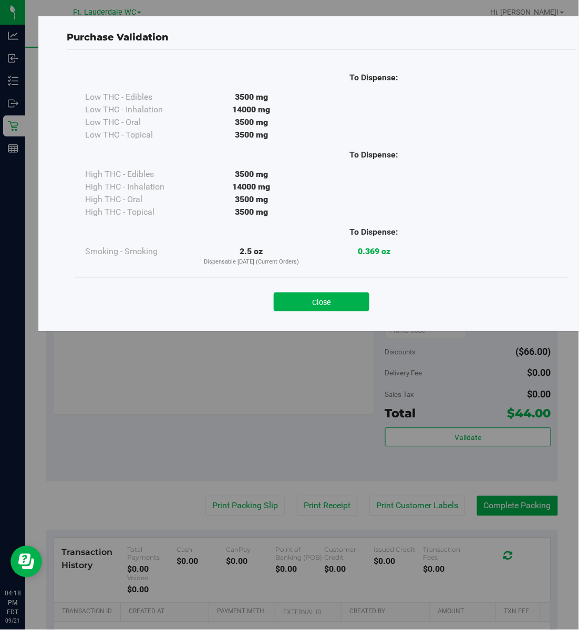
click at [343, 326] on div "Purchase Validation To Dispense: Low THC - Edibles 3500 mg" at bounding box center [321, 174] width 567 height 316
click at [343, 312] on div "Close" at bounding box center [322, 298] width 494 height 43
click at [351, 311] on button "Close" at bounding box center [322, 302] width 96 height 19
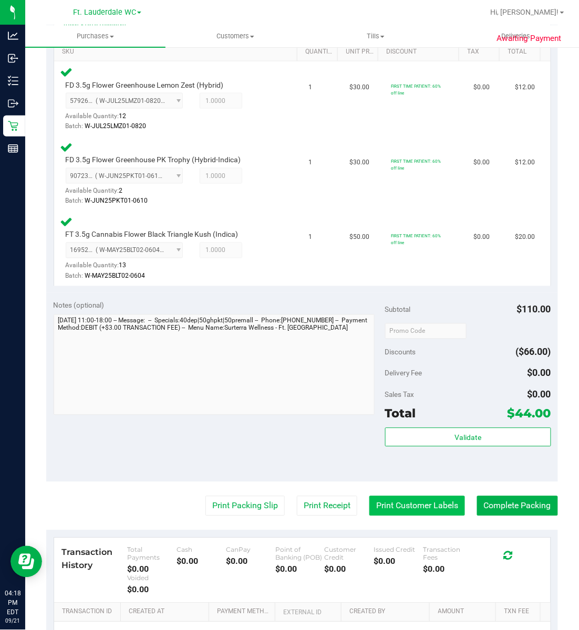
click at [389, 508] on button "Print Customer Labels" at bounding box center [417, 506] width 96 height 20
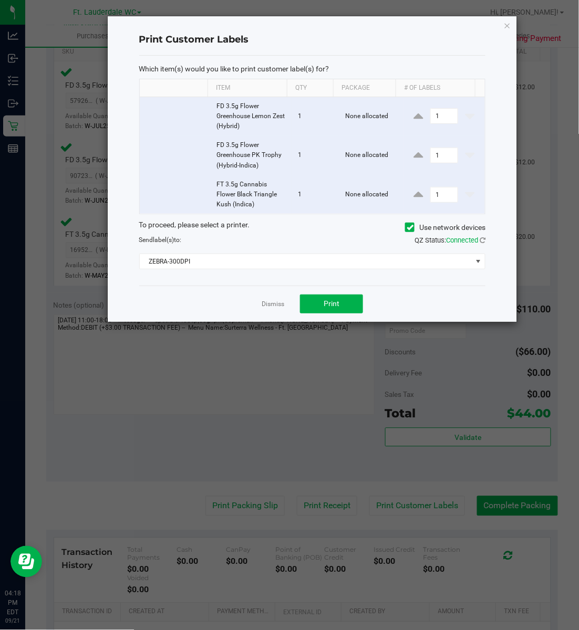
click at [314, 272] on div "Which item(s) would you like to print customer label(s) for? Item Qty Package #…" at bounding box center [312, 171] width 347 height 230
click at [311, 265] on span "ZEBRA-300DPI" at bounding box center [306, 261] width 333 height 15
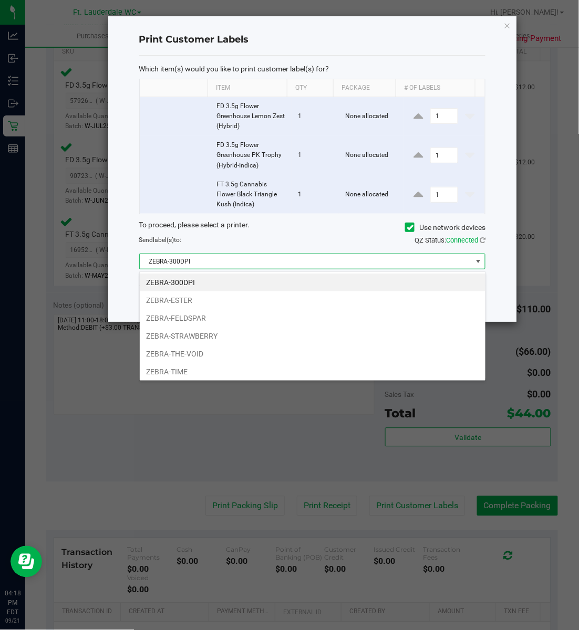
scroll to position [16, 347]
click at [175, 298] on li "ZEBRA-ESTER" at bounding box center [313, 301] width 346 height 18
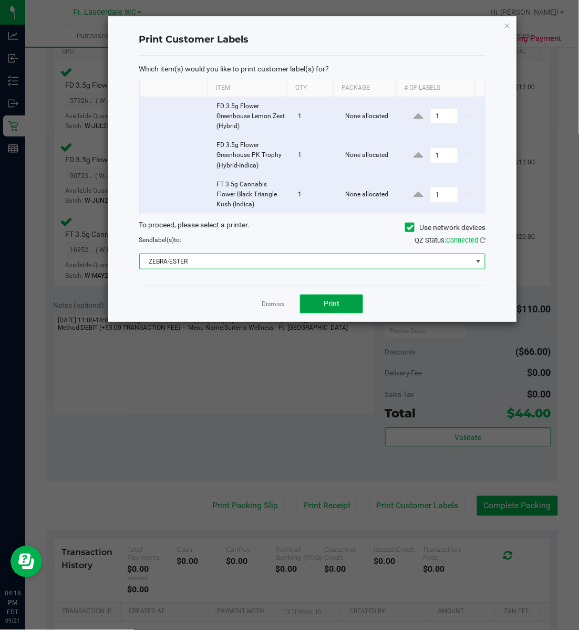
click at [328, 308] on span "Print" at bounding box center [332, 303] width 16 height 8
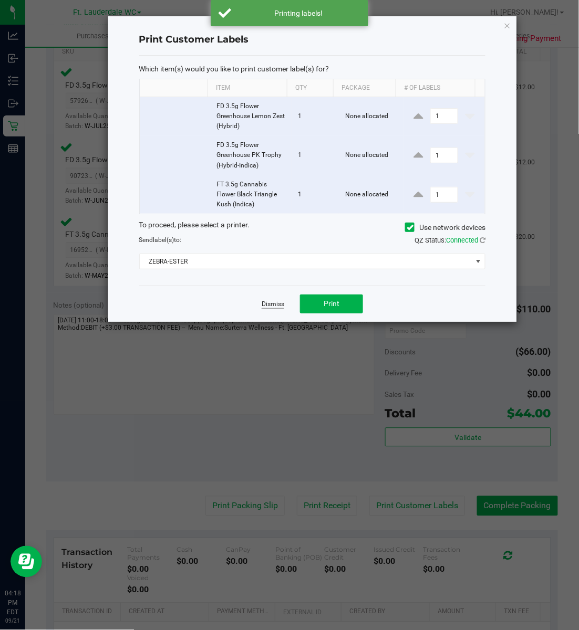
click at [274, 303] on link "Dismiss" at bounding box center [273, 304] width 23 height 9
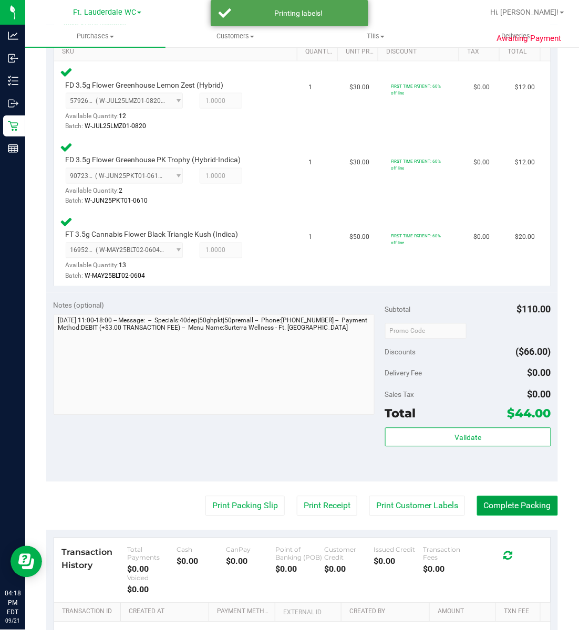
click at [484, 503] on button "Complete Packing" at bounding box center [517, 506] width 81 height 20
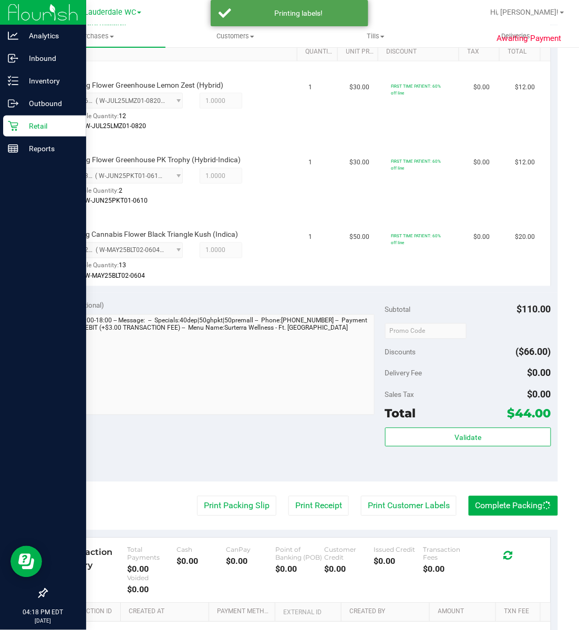
click at [6, 119] on div "Retail" at bounding box center [44, 126] width 83 height 21
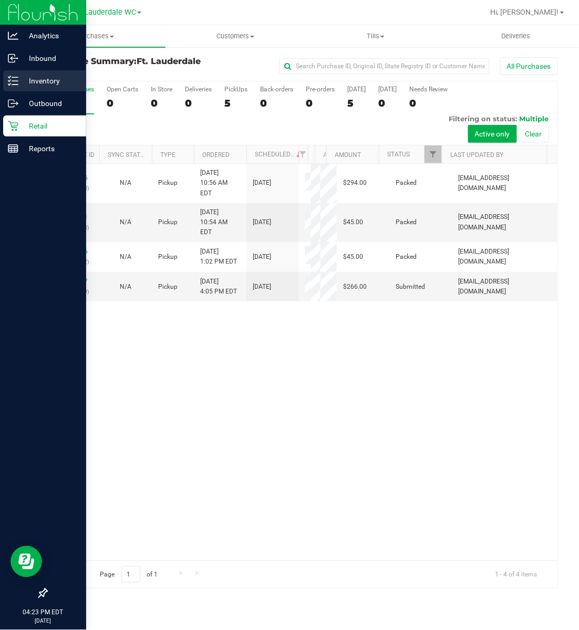
click at [13, 77] on line at bounding box center [15, 77] width 6 height 0
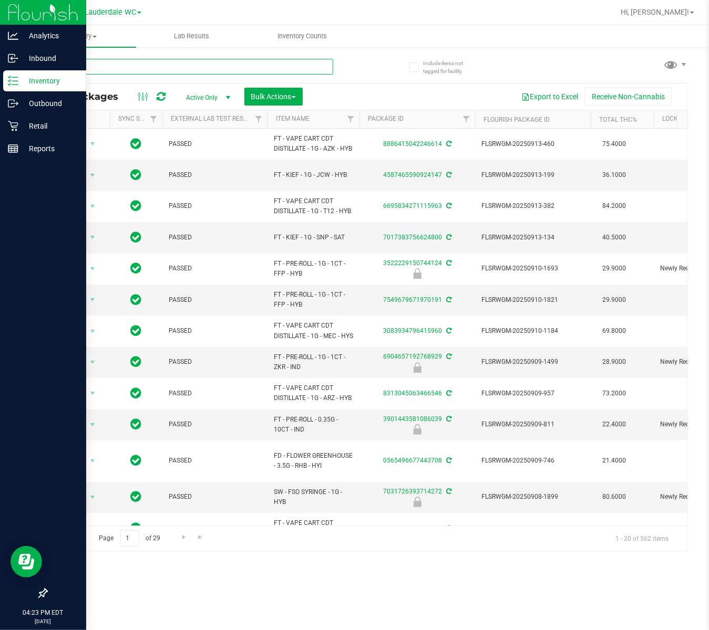
click at [95, 62] on input "text" at bounding box center [189, 67] width 287 height 16
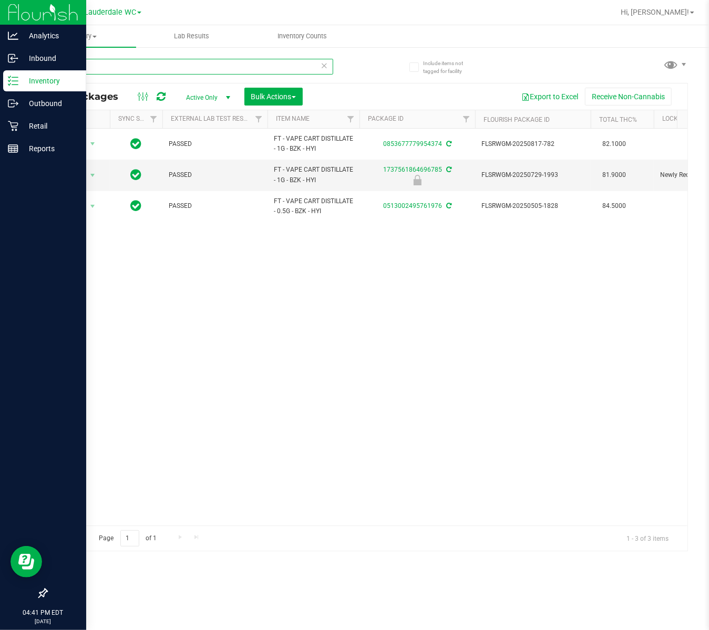
type input "bzk"
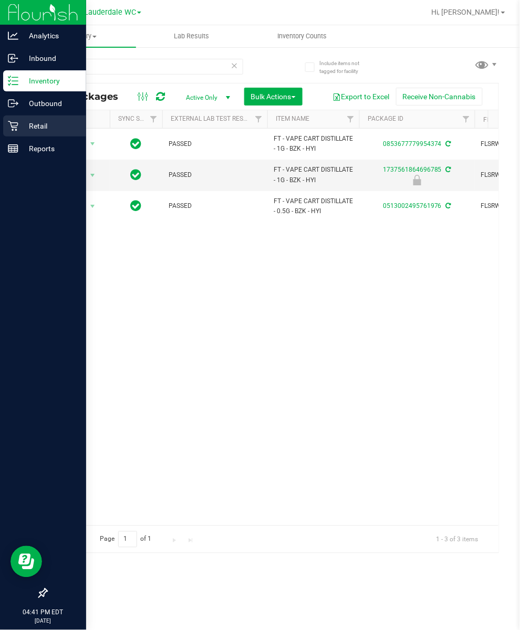
click at [13, 124] on icon at bounding box center [13, 126] width 11 height 11
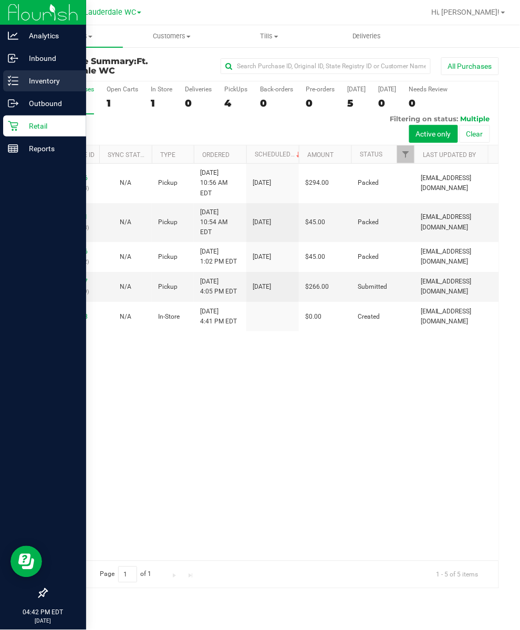
click at [13, 72] on div "Inventory" at bounding box center [44, 80] width 83 height 21
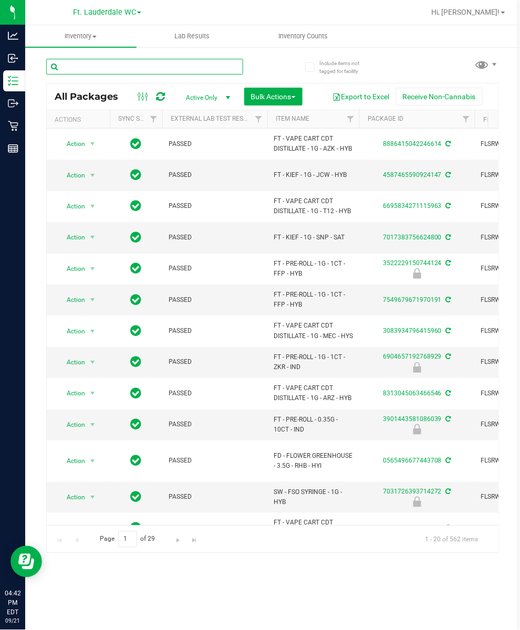
click at [143, 67] on input "text" at bounding box center [144, 67] width 197 height 16
type input "bdl"
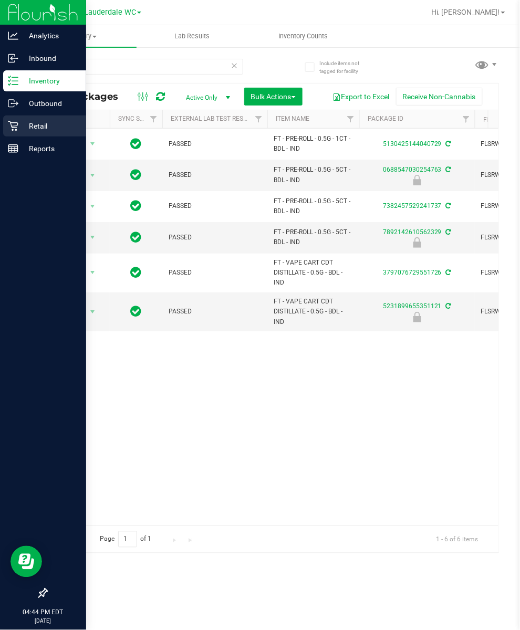
click at [18, 124] on p "Retail" at bounding box center [49, 126] width 63 height 13
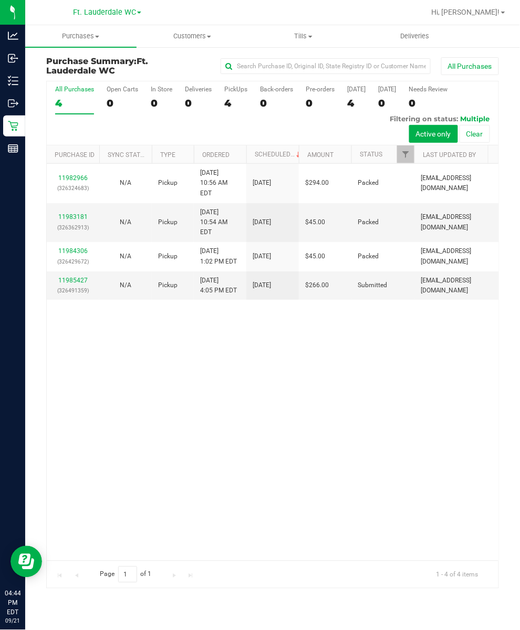
click at [314, 492] on div "11982966 (326324683) N/A Pickup 9/21/2025 10:56 AM EDT 9/21/2025 $294.00 Packed…" at bounding box center [273, 362] width 452 height 397
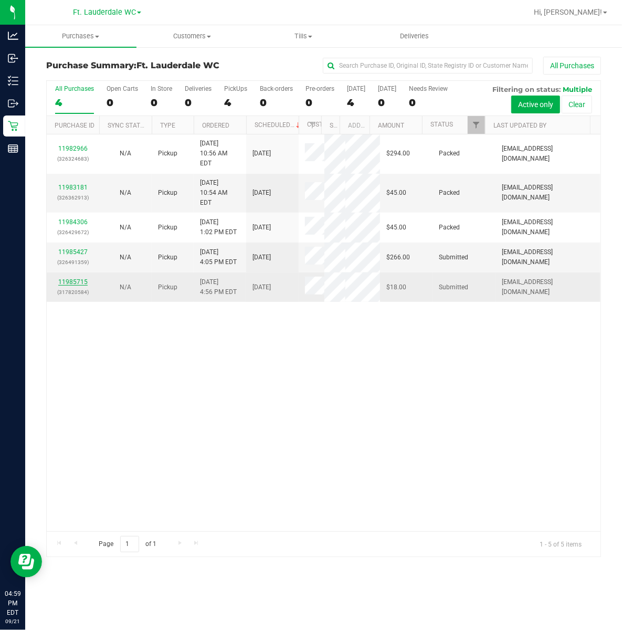
click at [78, 286] on link "11985715" at bounding box center [72, 281] width 29 height 7
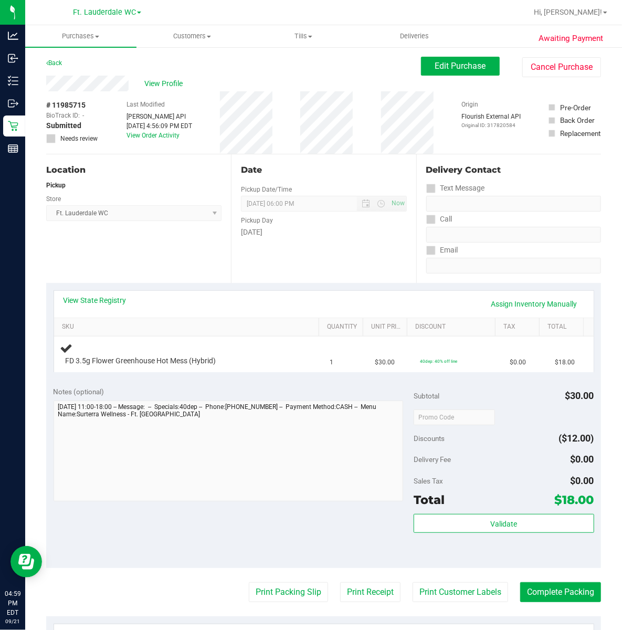
click at [123, 252] on div "Location Pickup Store Ft. Lauderdale WC Select Store Bonita Springs WC Boynton …" at bounding box center [138, 218] width 185 height 129
click at [156, 87] on span "View Profile" at bounding box center [165, 83] width 42 height 11
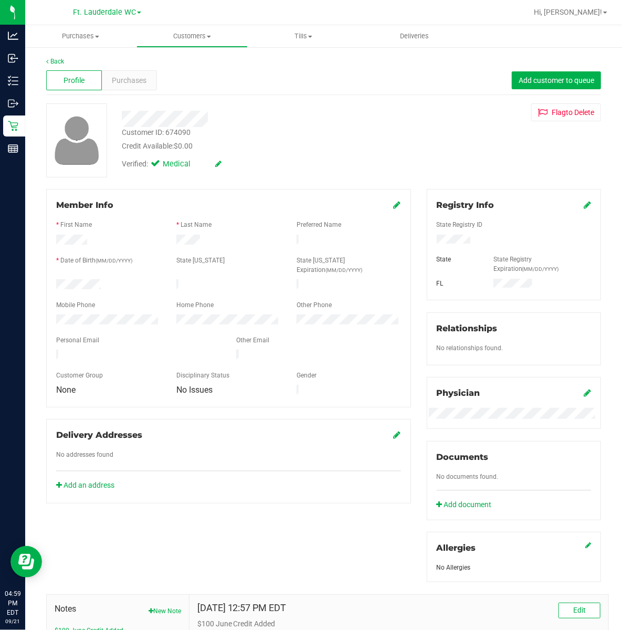
click at [185, 129] on div "Customer ID: 674090" at bounding box center [156, 132] width 69 height 11
drag, startPoint x: 448, startPoint y: 245, endPoint x: 479, endPoint y: 247, distance: 31.1
click at [479, 245] on div at bounding box center [514, 241] width 170 height 12
click at [438, 246] on div at bounding box center [514, 241] width 170 height 12
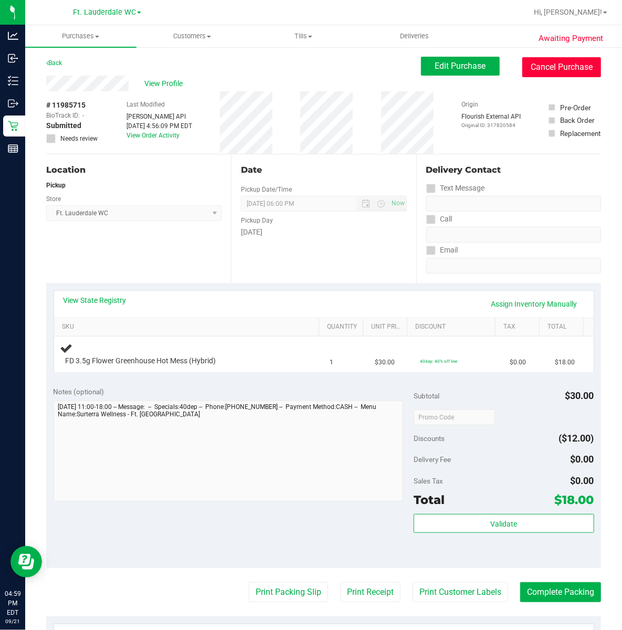
click at [549, 74] on button "Cancel Purchase" at bounding box center [562, 67] width 79 height 20
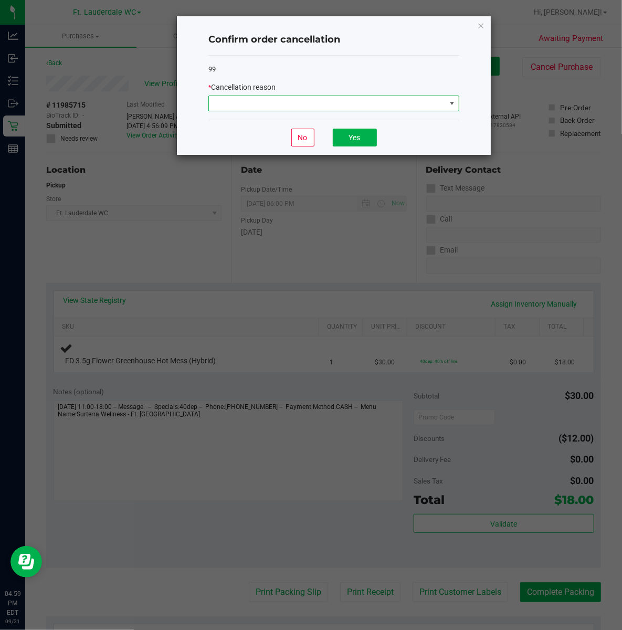
click at [406, 101] on span at bounding box center [327, 103] width 237 height 15
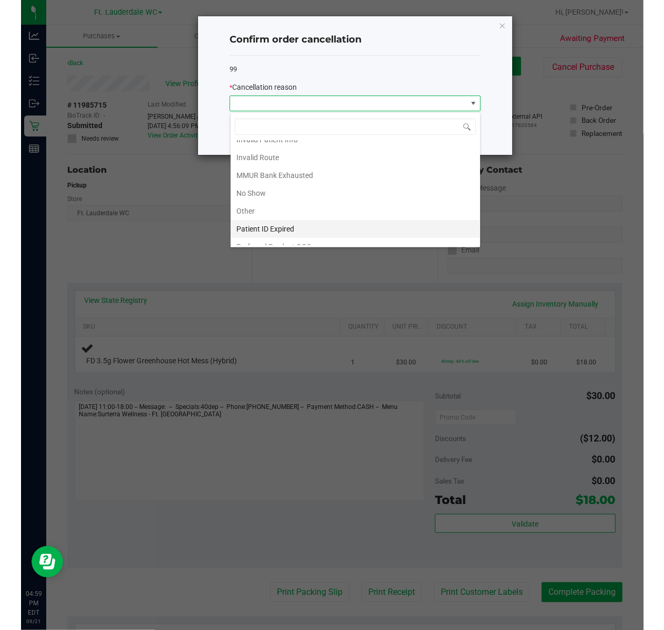
scroll to position [59, 0]
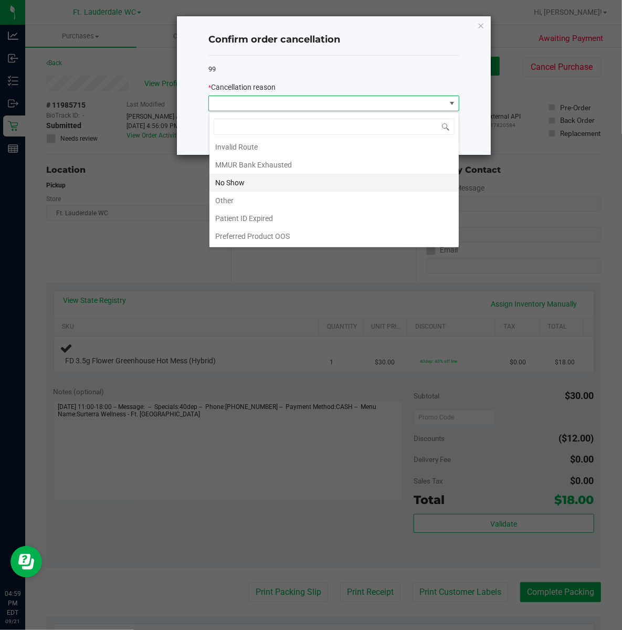
click at [263, 184] on li "No Show" at bounding box center [335, 183] width 250 height 18
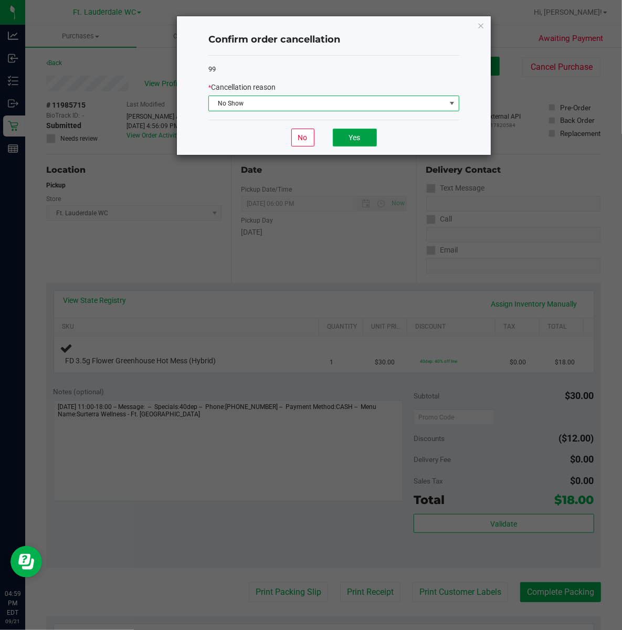
click at [353, 133] on button "Yes" at bounding box center [355, 138] width 44 height 18
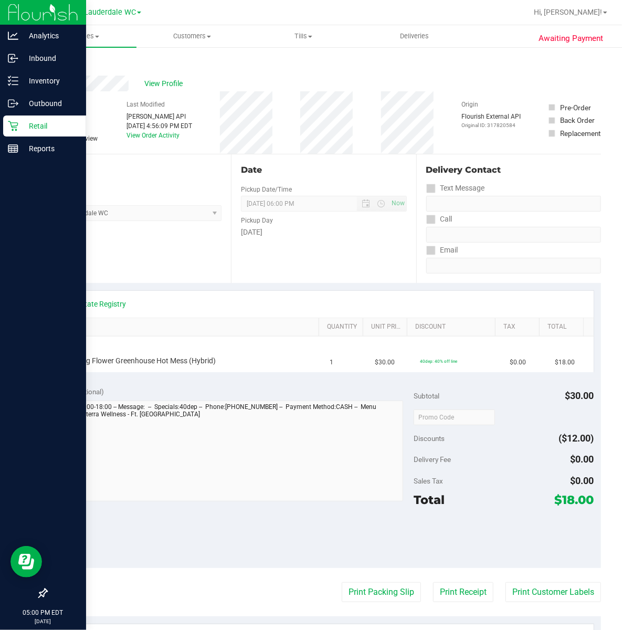
click at [18, 118] on div "Retail" at bounding box center [44, 126] width 83 height 21
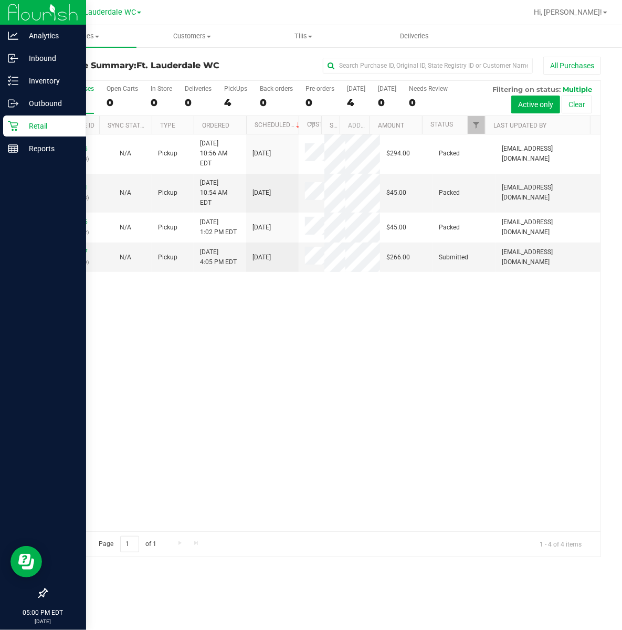
click at [9, 125] on icon at bounding box center [13, 126] width 11 height 11
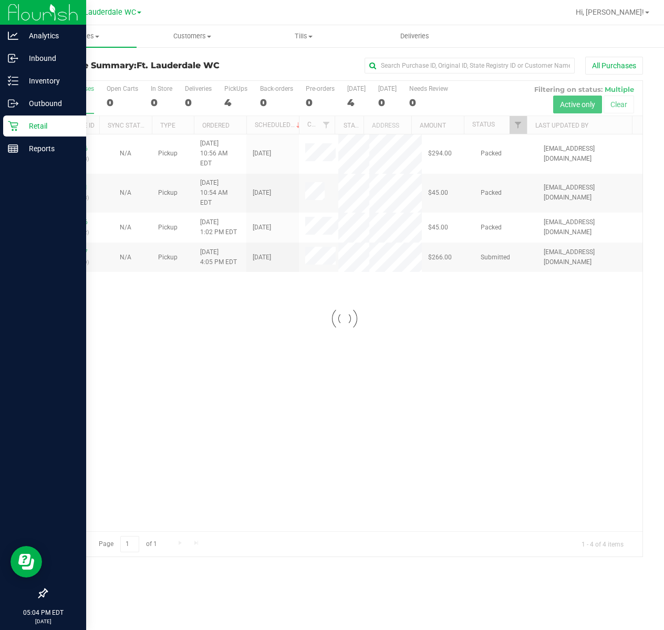
click at [240, 120] on div at bounding box center [345, 319] width 596 height 476
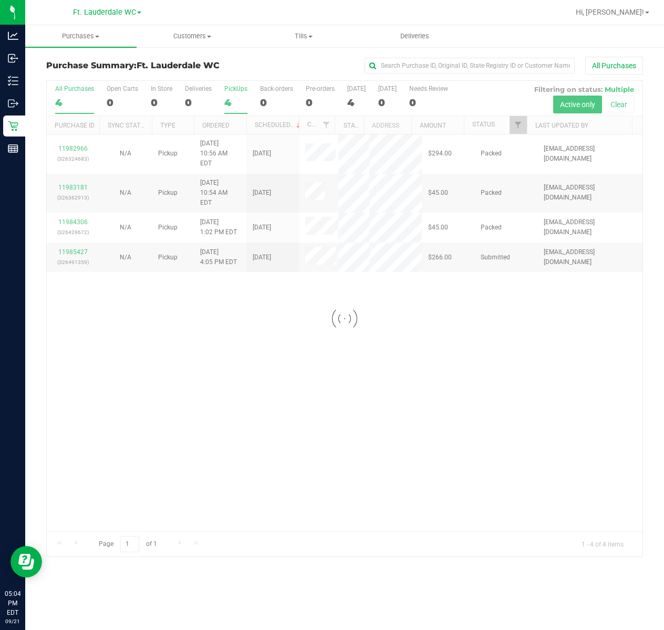
click at [231, 107] on div "4" at bounding box center [235, 103] width 23 height 12
click at [0, 0] on input "PickUps 4" at bounding box center [0, 0] width 0 height 0
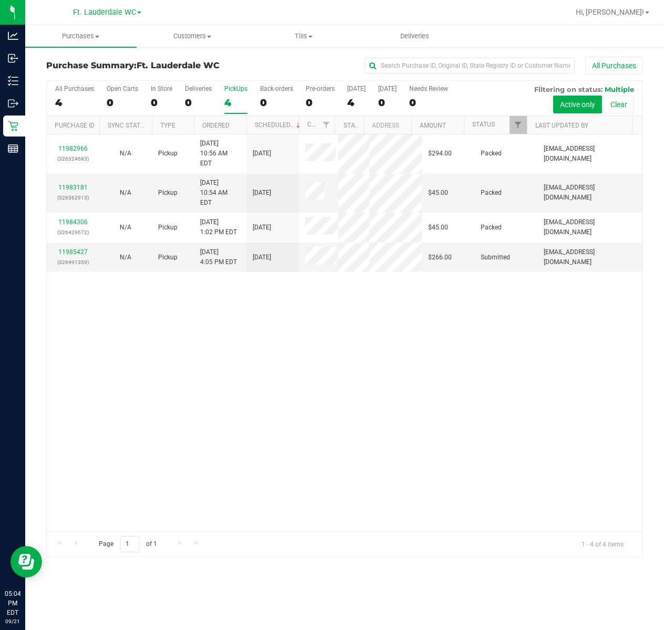
click at [316, 327] on div "11982966 (326324683) N/A Pickup 9/21/2025 10:56 AM EDT 9/21/2025 $294.00 Packed…" at bounding box center [345, 332] width 596 height 397
click at [236, 103] on div "4" at bounding box center [235, 103] width 23 height 12
click at [0, 0] on input "PickUps 4" at bounding box center [0, 0] width 0 height 0
click at [358, 383] on div "11982966 (326324683) N/A Pickup 9/21/2025 10:56 AM EDT 9/21/2025 $294.00 Packed…" at bounding box center [345, 332] width 596 height 397
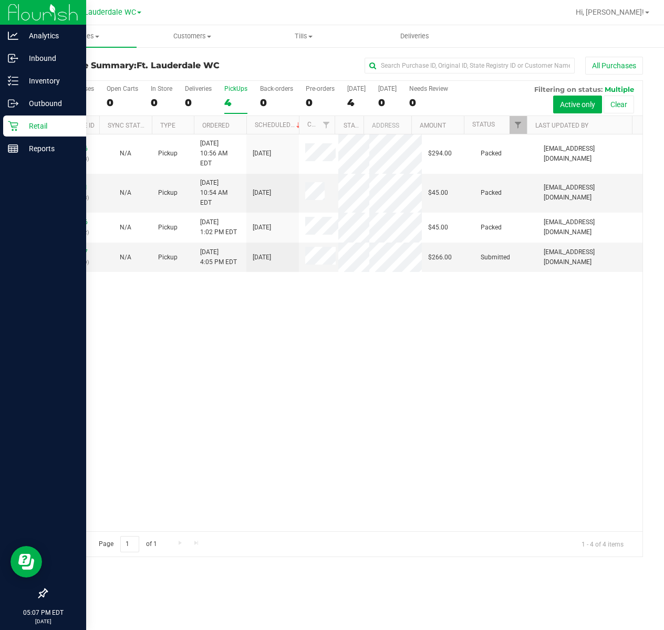
click at [11, 124] on icon at bounding box center [13, 126] width 11 height 11
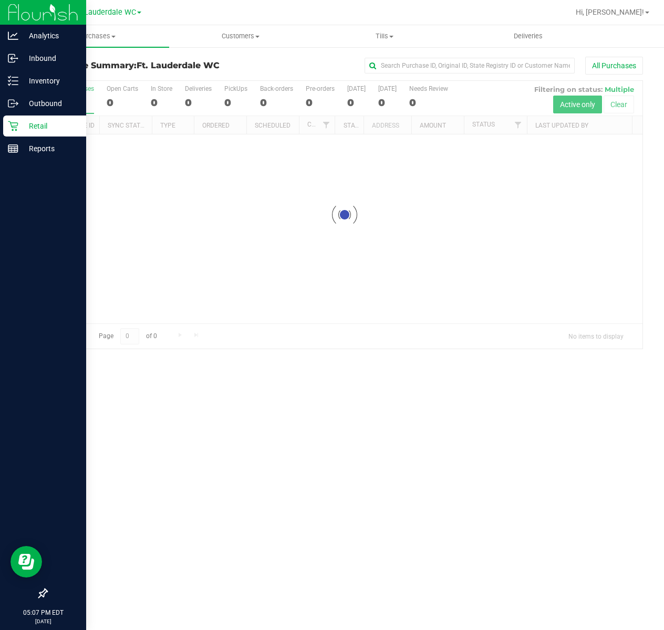
click at [12, 127] on icon at bounding box center [13, 126] width 10 height 10
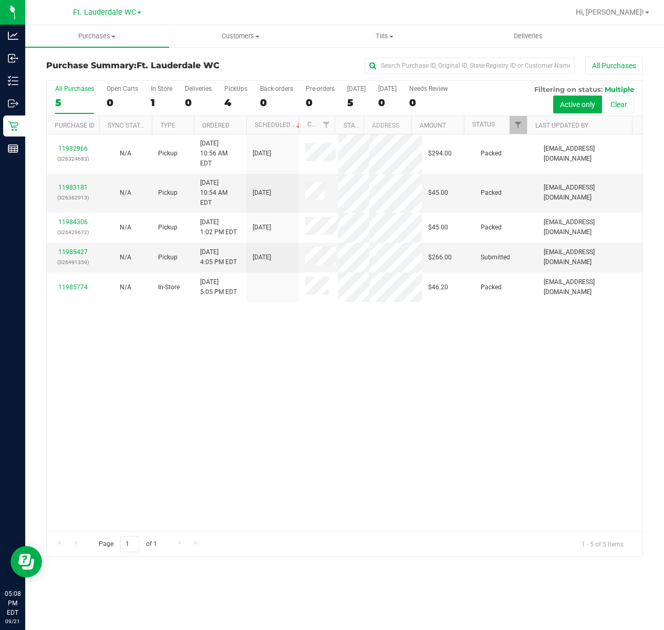
click at [402, 396] on div "11982966 (326324683) N/A Pickup 9/21/2025 10:56 AM EDT 9/21/2025 $294.00 Packed…" at bounding box center [345, 332] width 596 height 397
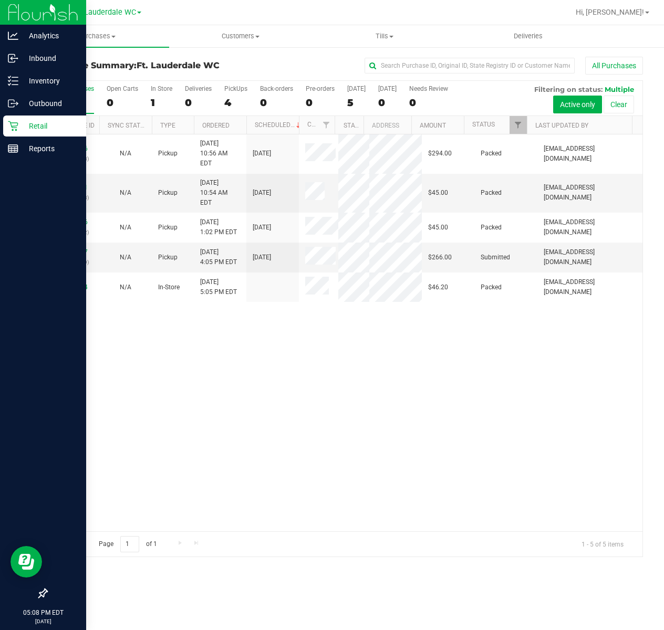
click at [14, 123] on icon at bounding box center [13, 126] width 11 height 11
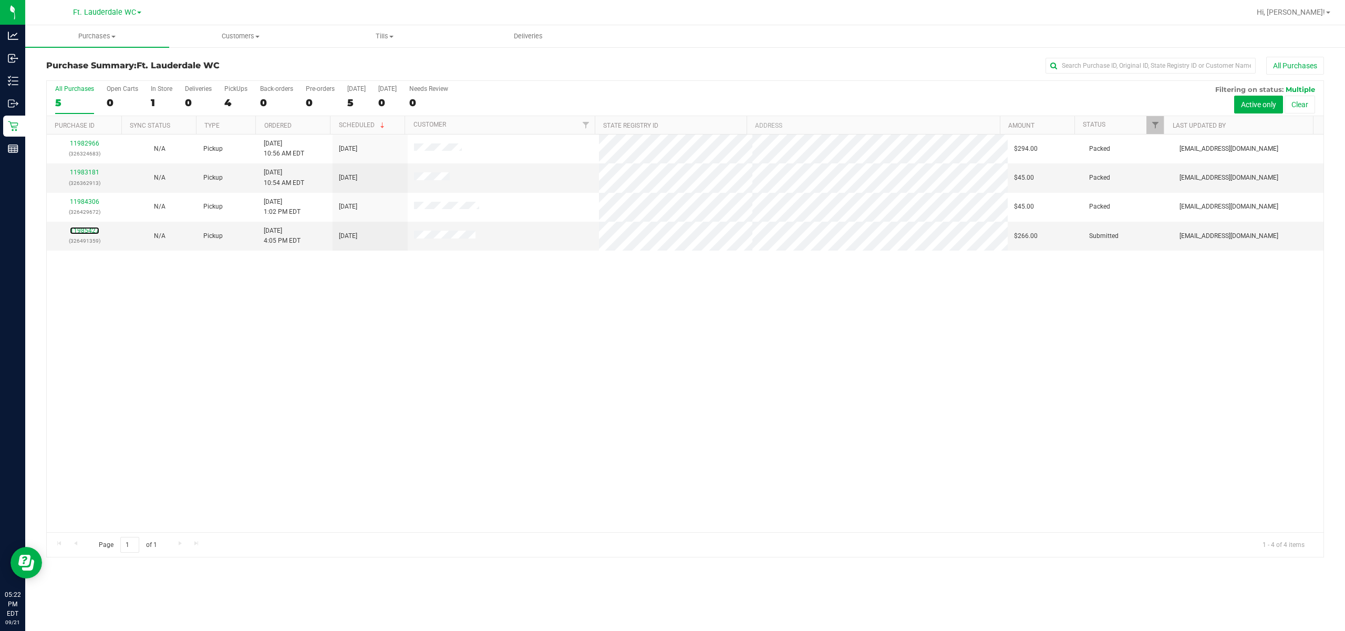
click at [89, 230] on link "11985427" at bounding box center [84, 230] width 29 height 7
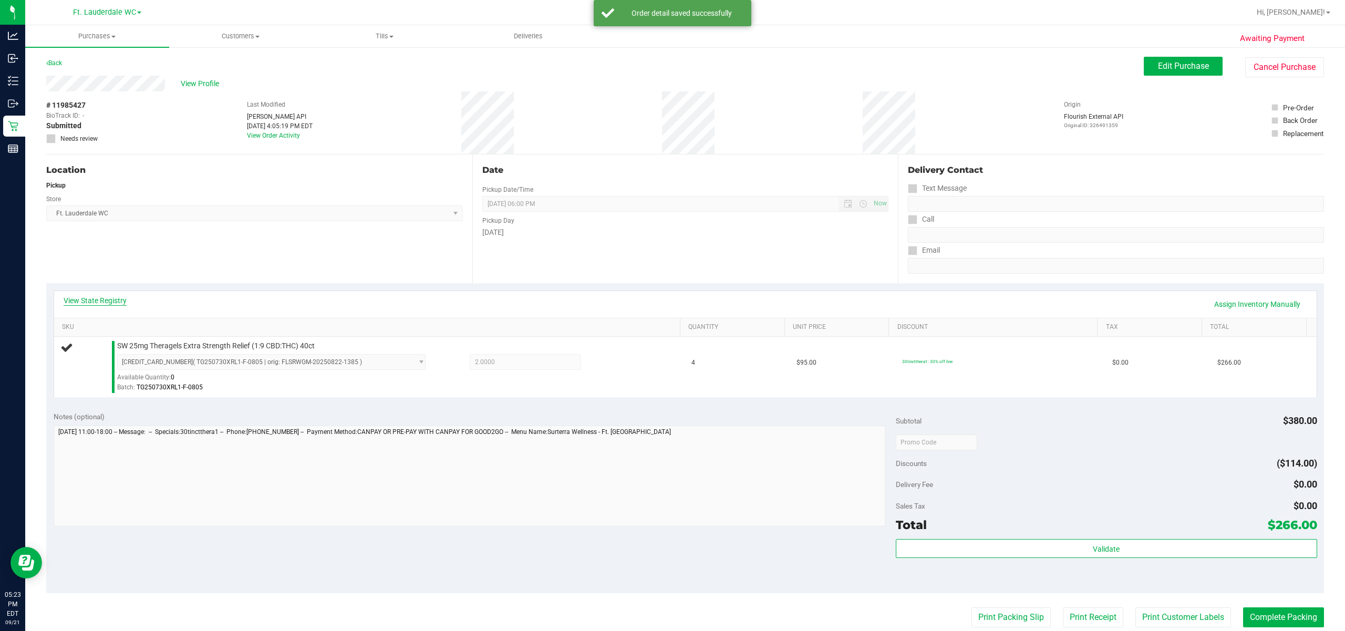
click at [116, 297] on link "View State Registry" at bounding box center [95, 300] width 63 height 11
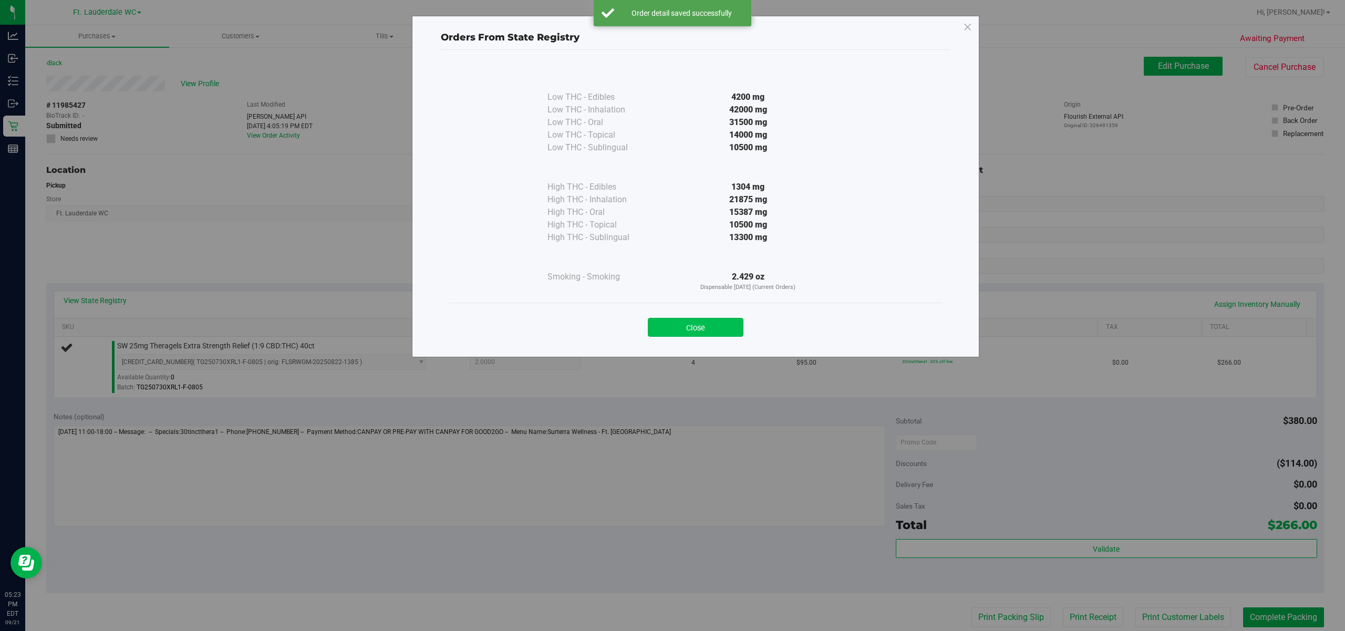
click at [663, 323] on button "Close" at bounding box center [696, 327] width 96 height 19
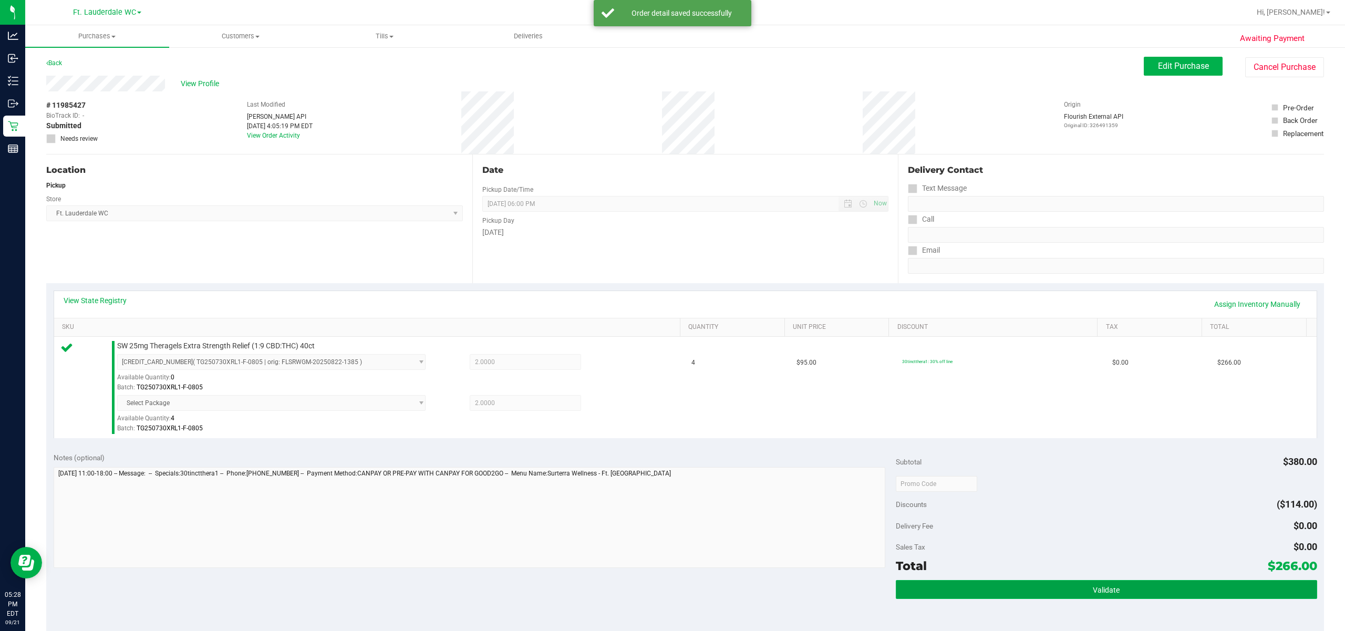
click at [663, 587] on button "Validate" at bounding box center [1106, 589] width 421 height 19
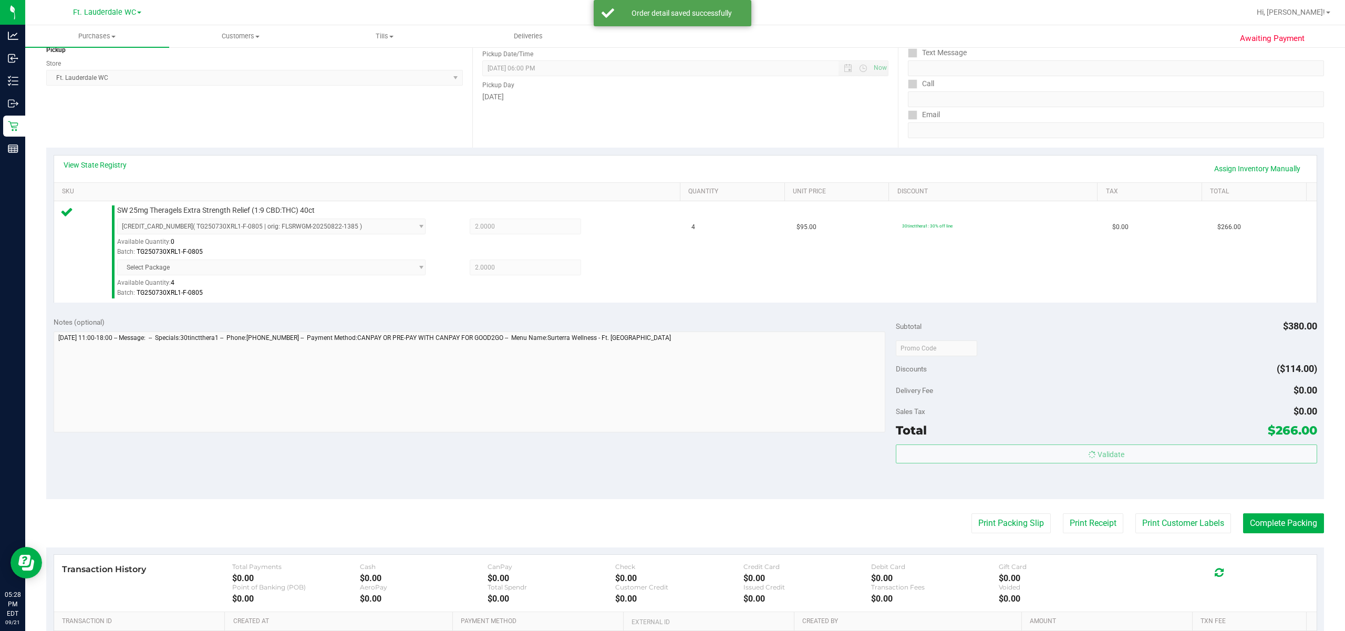
scroll to position [228, 0]
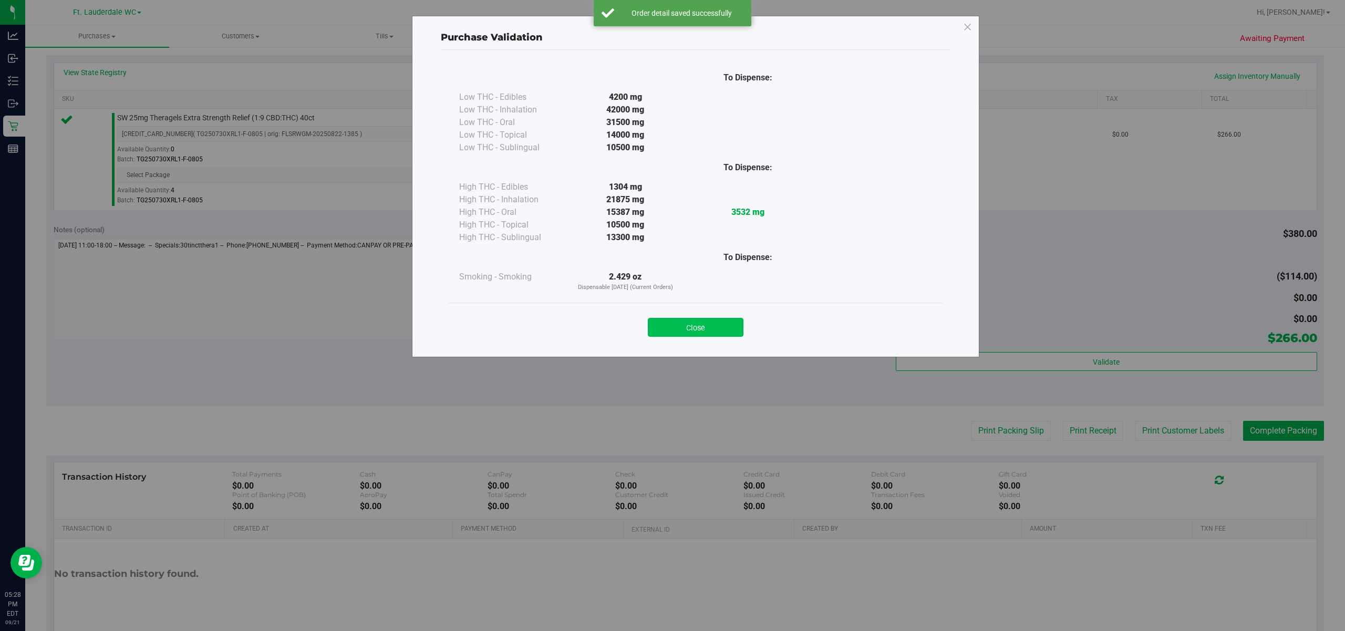
click at [663, 332] on button "Close" at bounding box center [696, 327] width 96 height 19
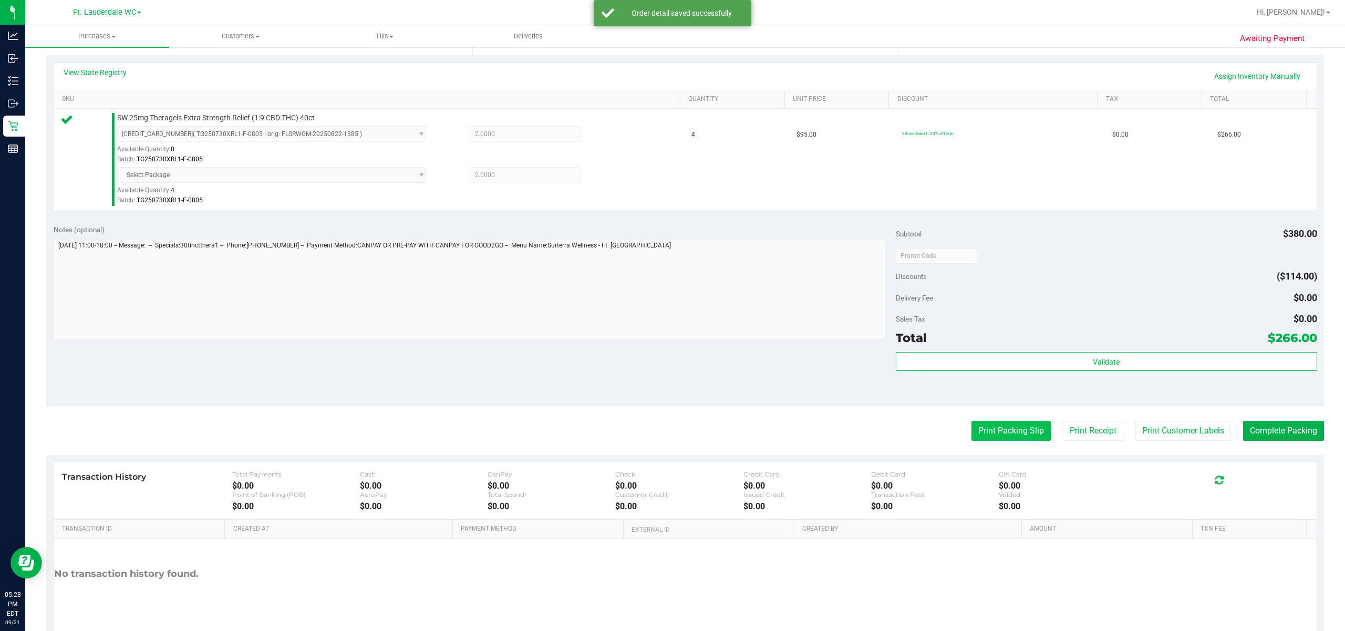
click at [663, 434] on button "Print Packing Slip" at bounding box center [1010, 431] width 79 height 20
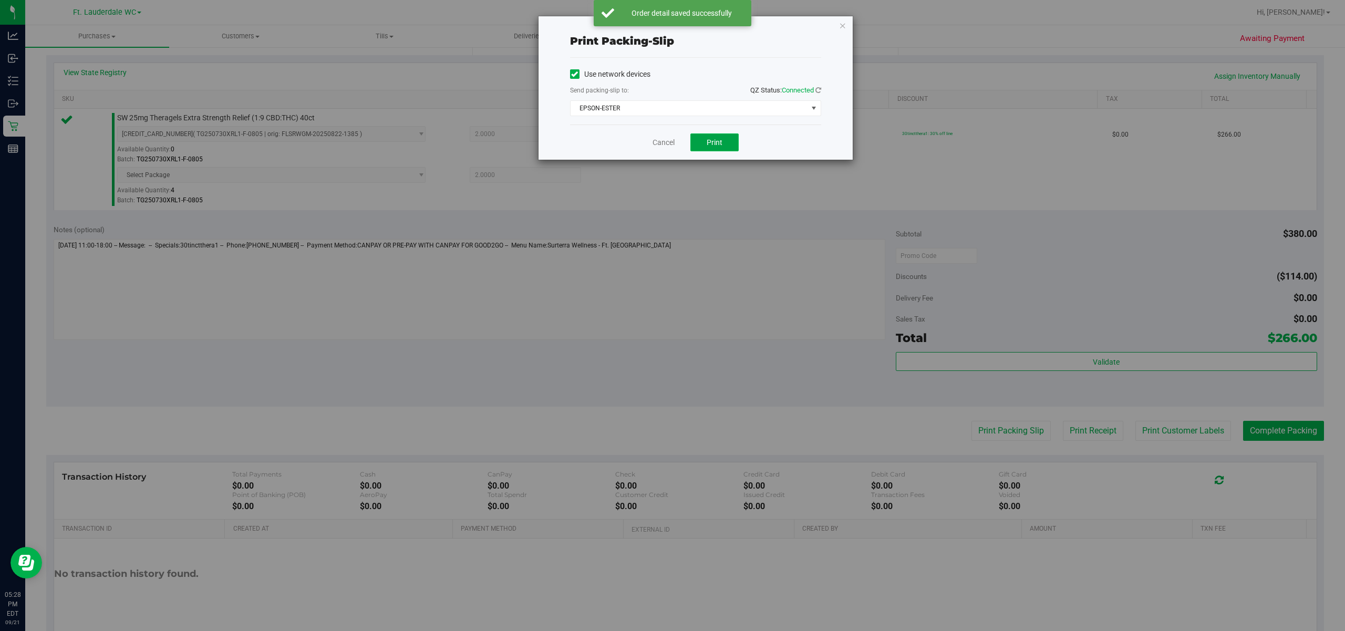
click at [663, 150] on button "Print" at bounding box center [714, 142] width 48 height 18
click at [663, 25] on icon "button" at bounding box center [842, 25] width 7 height 13
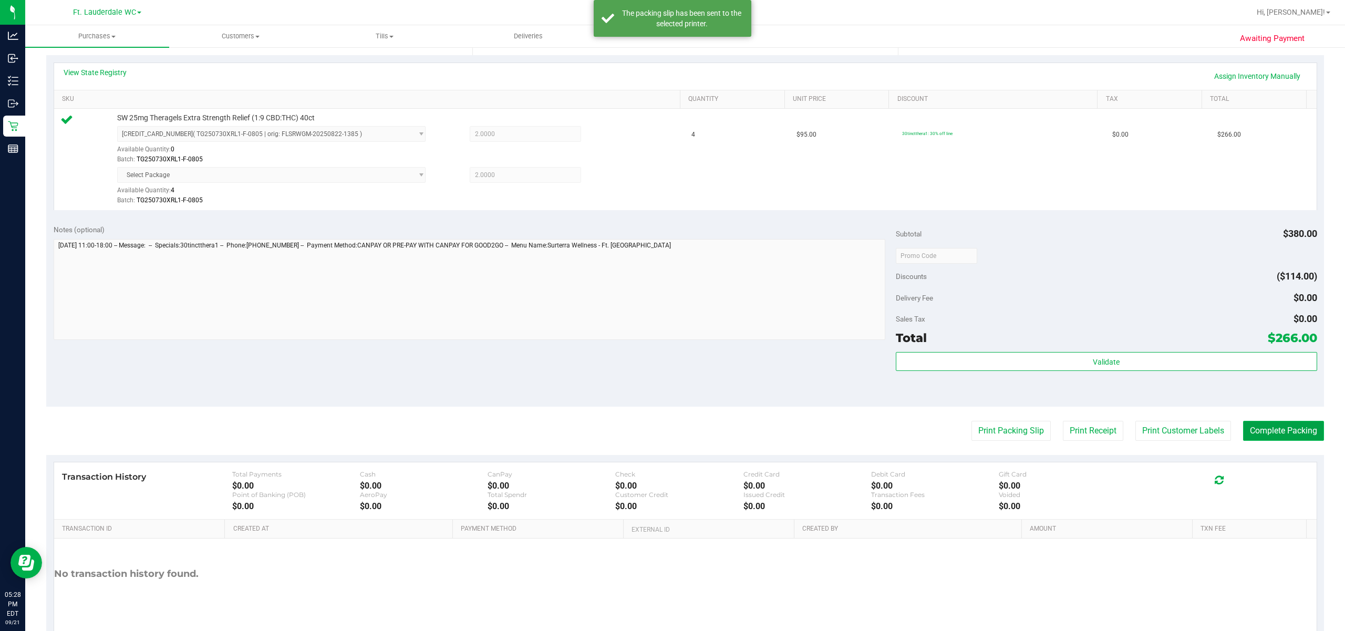
click at [663, 431] on button "Complete Packing" at bounding box center [1283, 431] width 81 height 20
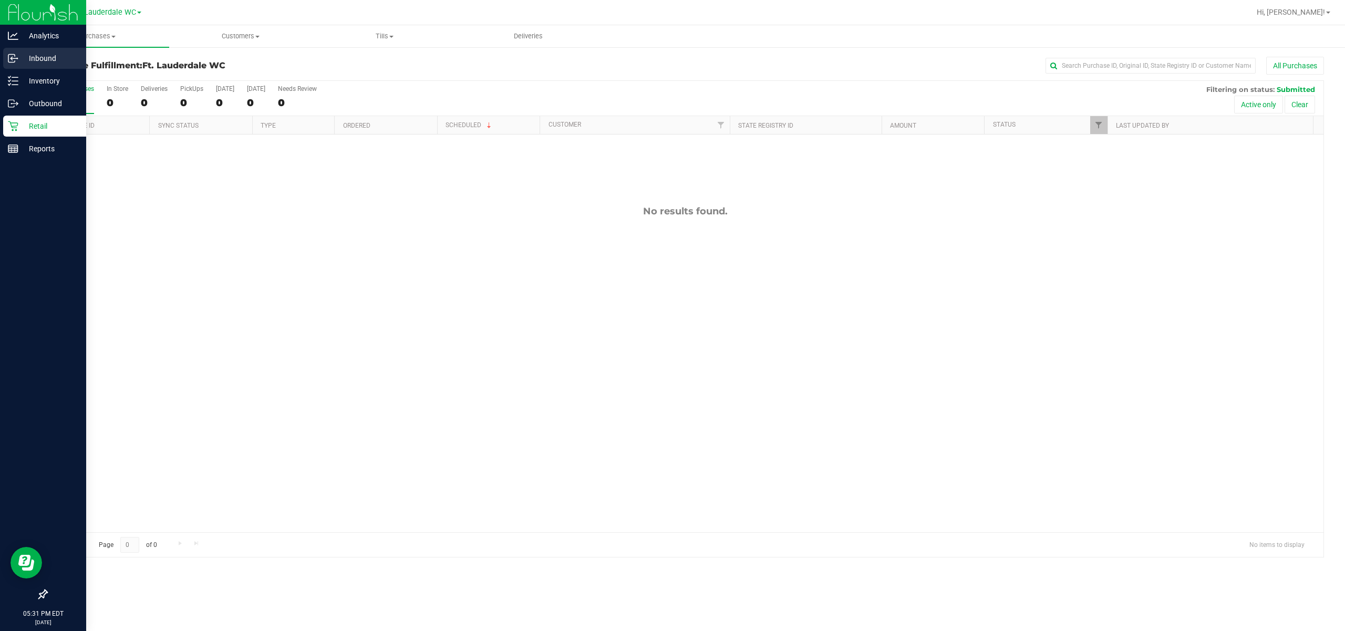
click at [57, 69] on link "Inbound" at bounding box center [43, 59] width 86 height 23
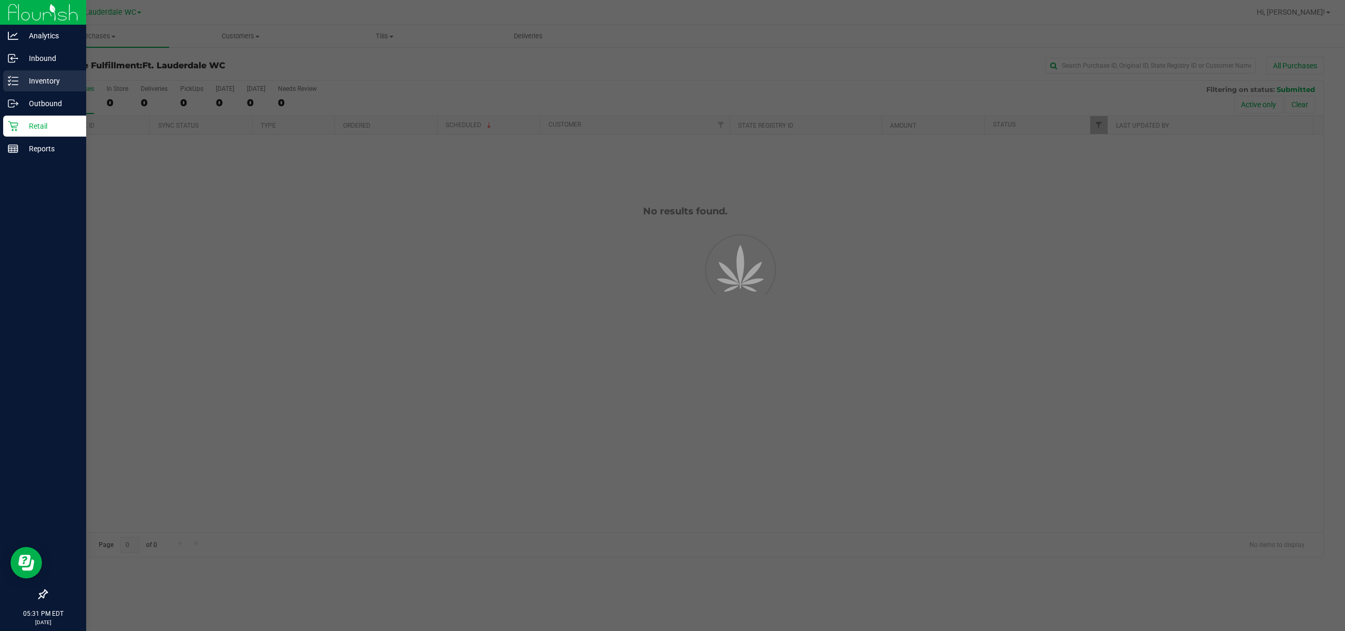
click at [57, 76] on p "Inventory" at bounding box center [49, 81] width 63 height 13
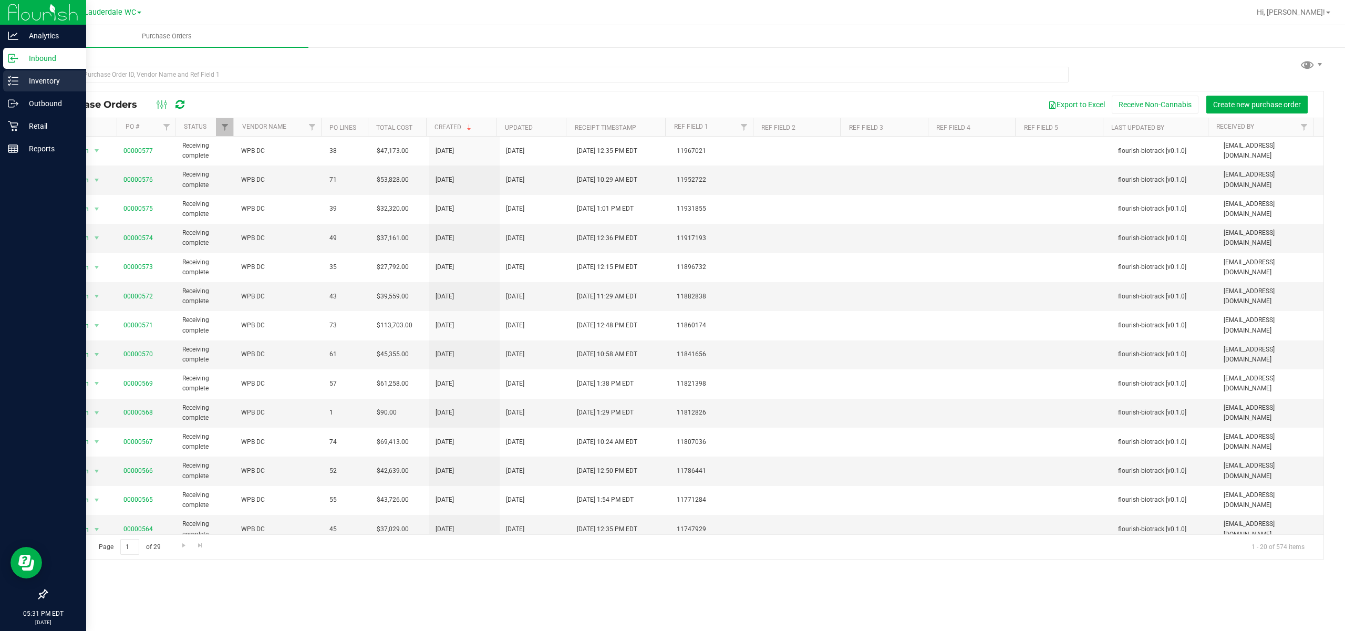
click at [57, 76] on p "Inventory" at bounding box center [49, 81] width 63 height 13
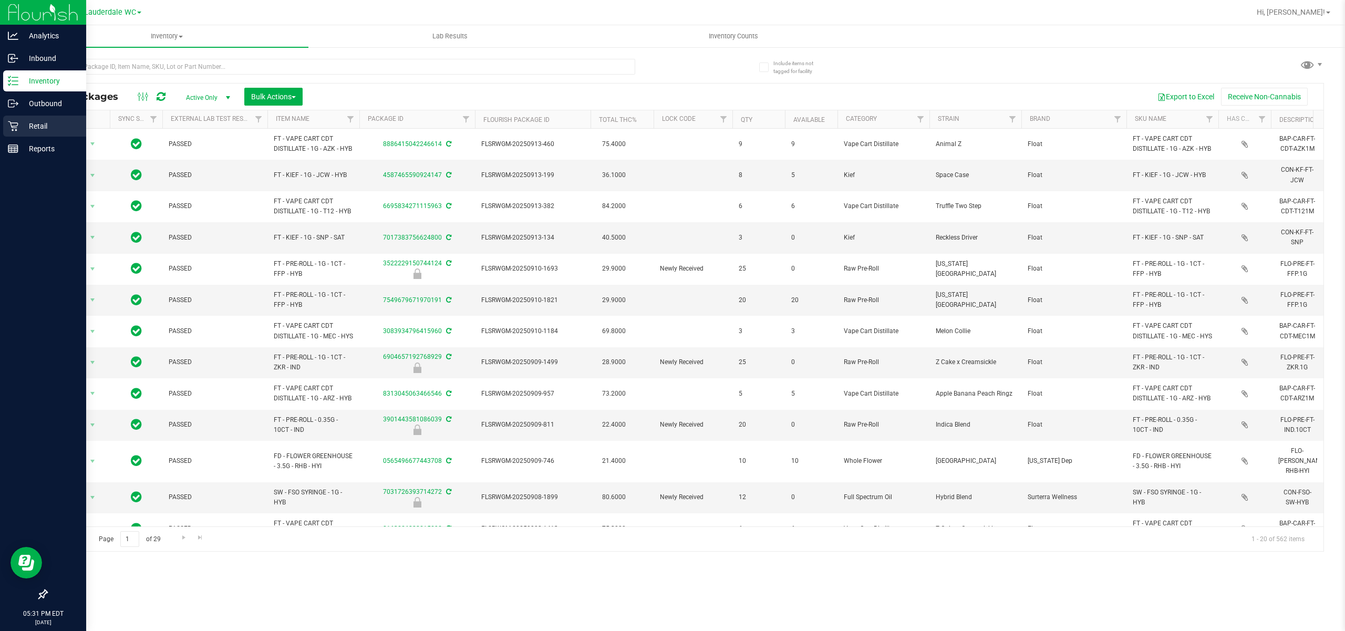
click at [14, 127] on icon at bounding box center [13, 126] width 11 height 11
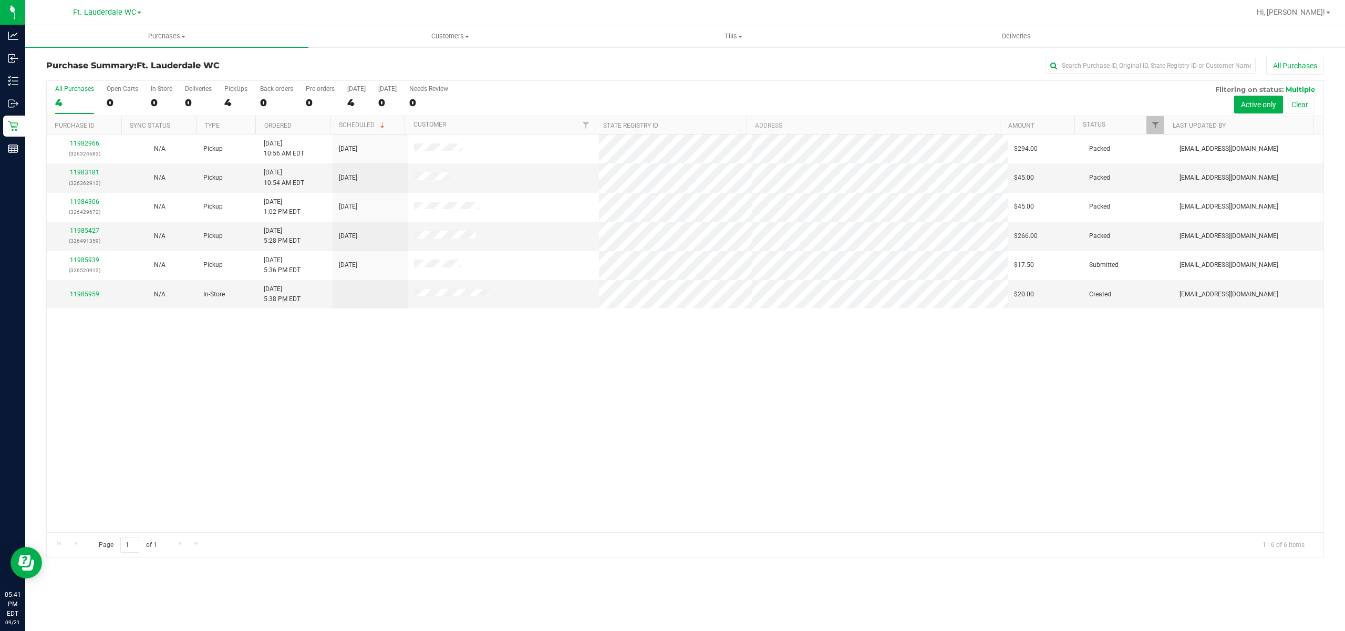
click at [171, 423] on div "11982966 (326324683) N/A Pickup 9/21/2025 10:56 AM EDT 9/21/2025 $294.00 Packed…" at bounding box center [685, 333] width 1276 height 398
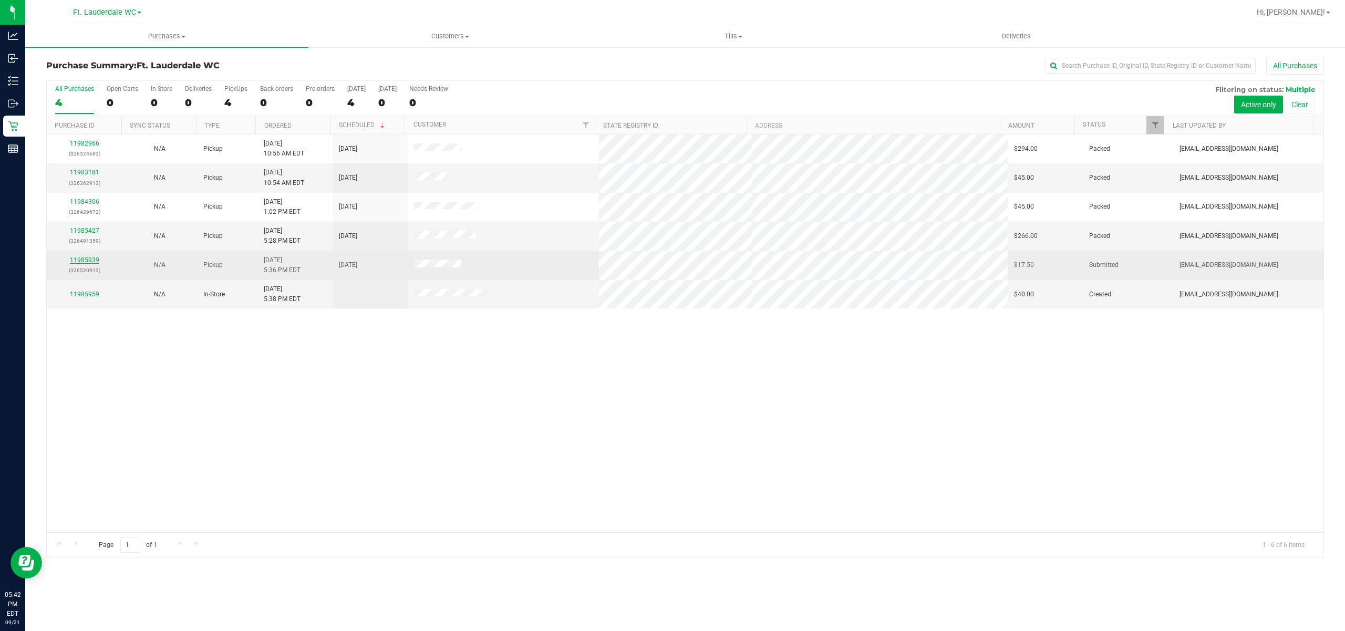
click at [76, 261] on link "11985939" at bounding box center [84, 259] width 29 height 7
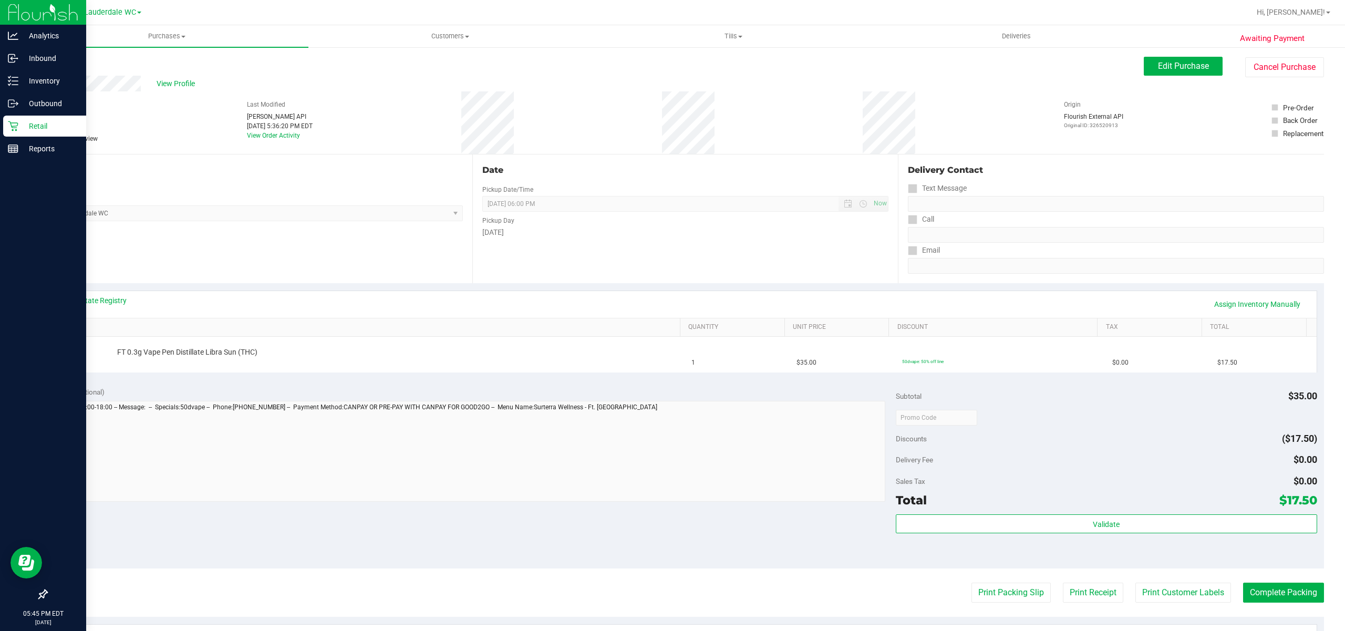
click at [13, 116] on div "Retail" at bounding box center [44, 126] width 83 height 21
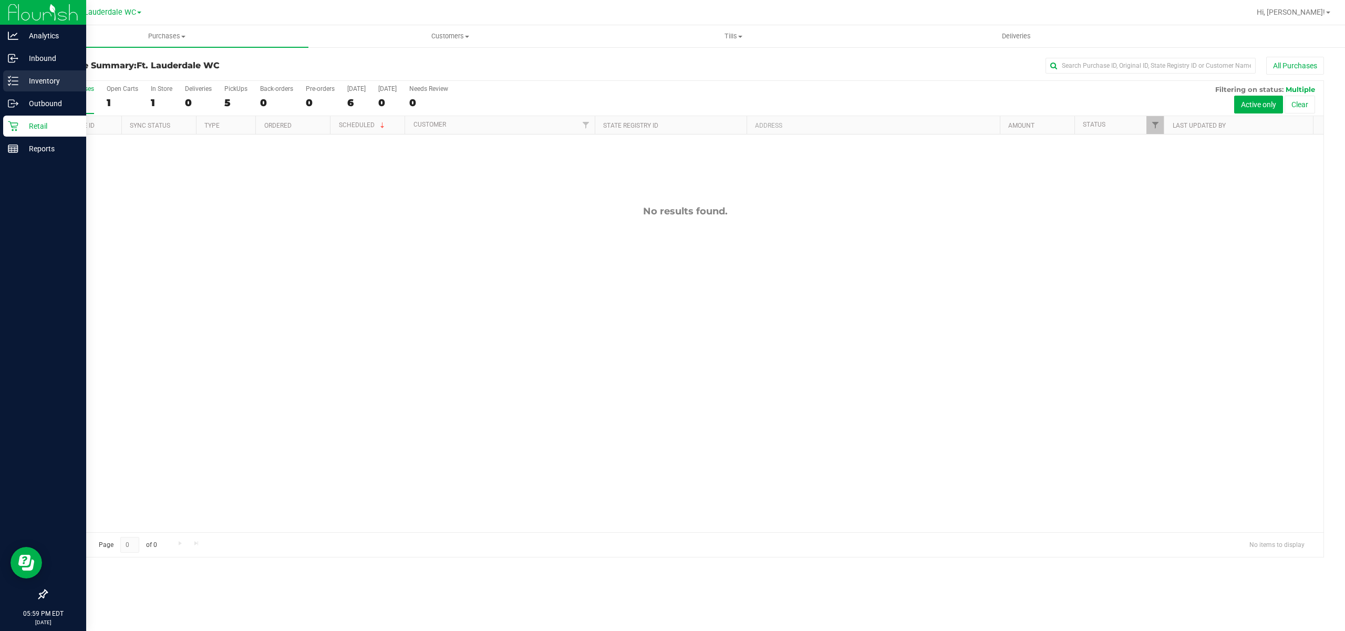
click at [19, 80] on p "Inventory" at bounding box center [49, 81] width 63 height 13
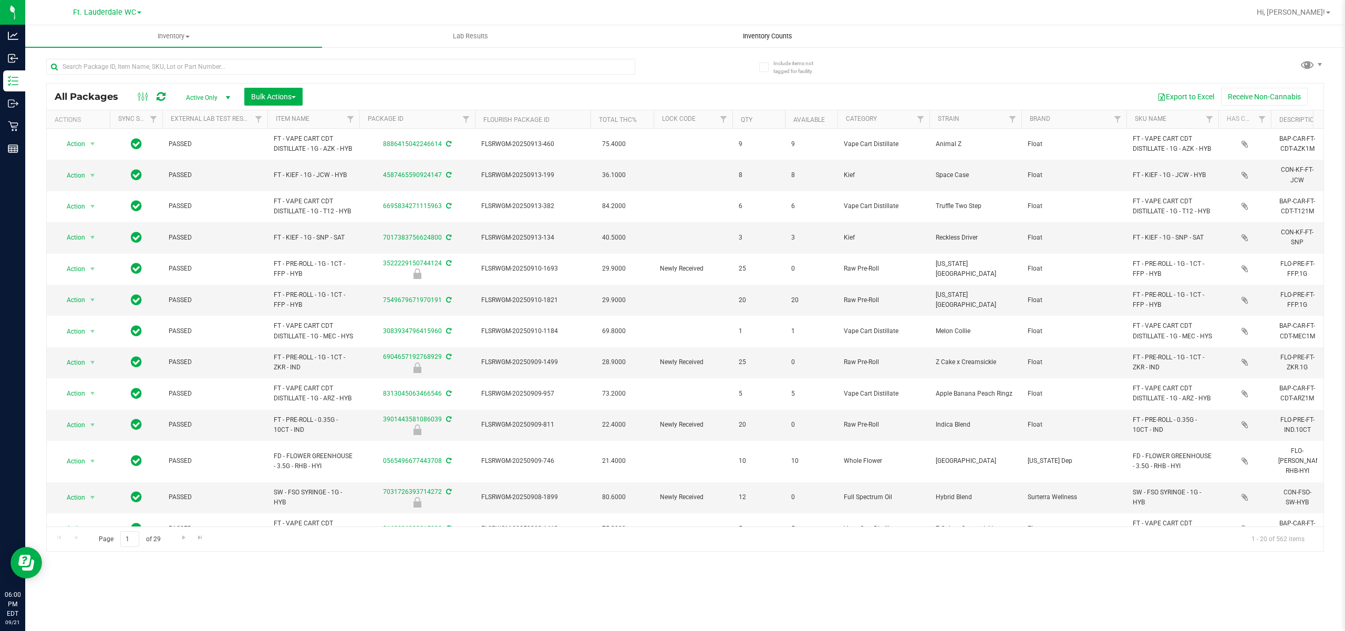
click at [663, 36] on span "Inventory Counts" at bounding box center [768, 36] width 78 height 9
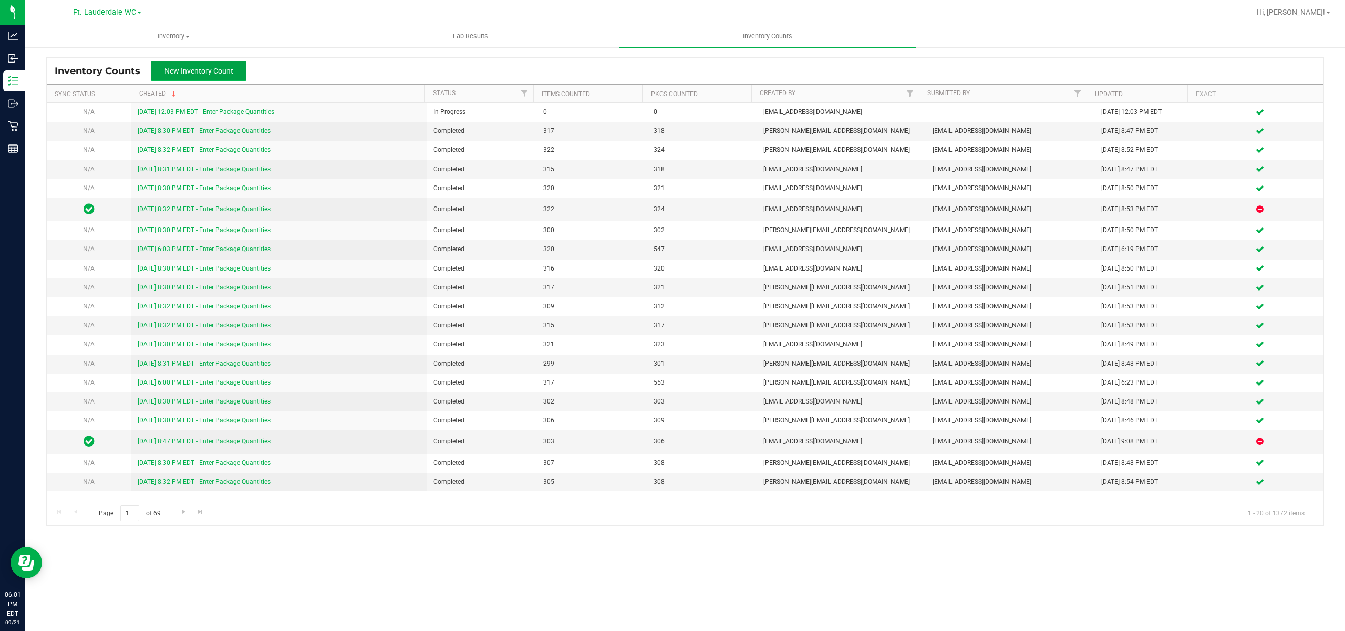
click at [213, 78] on button "New Inventory Count" at bounding box center [199, 71] width 96 height 20
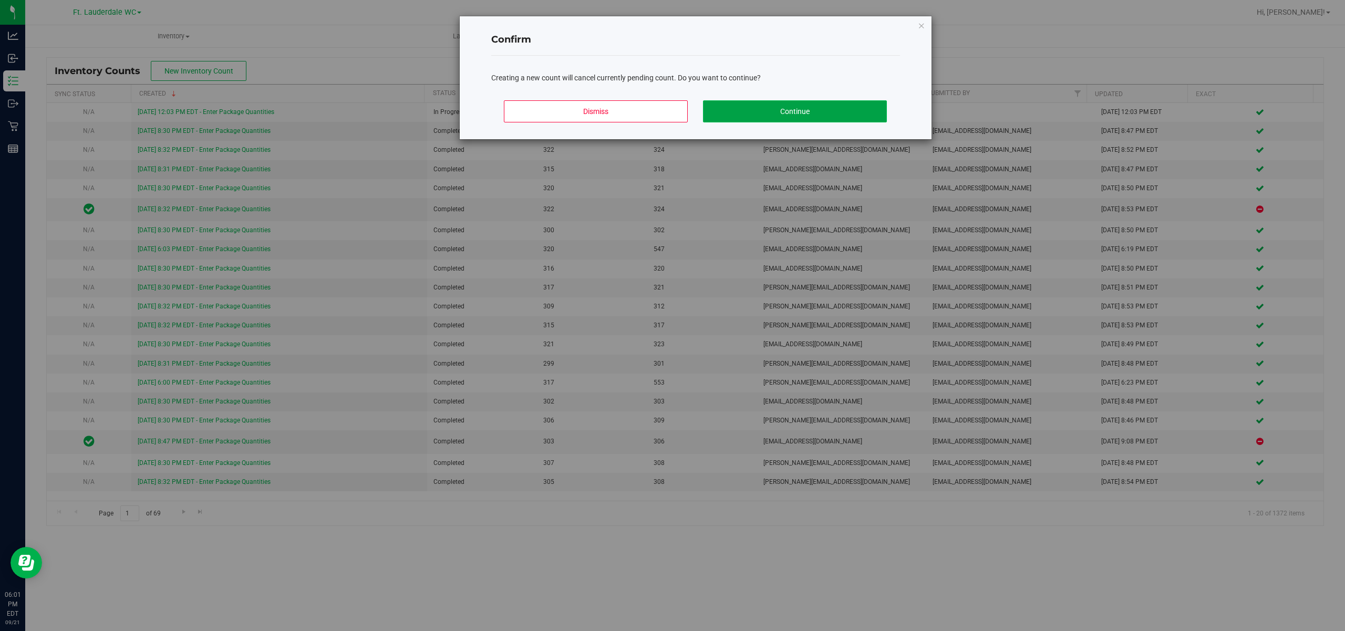
click at [663, 107] on button "Continue" at bounding box center [795, 111] width 184 height 22
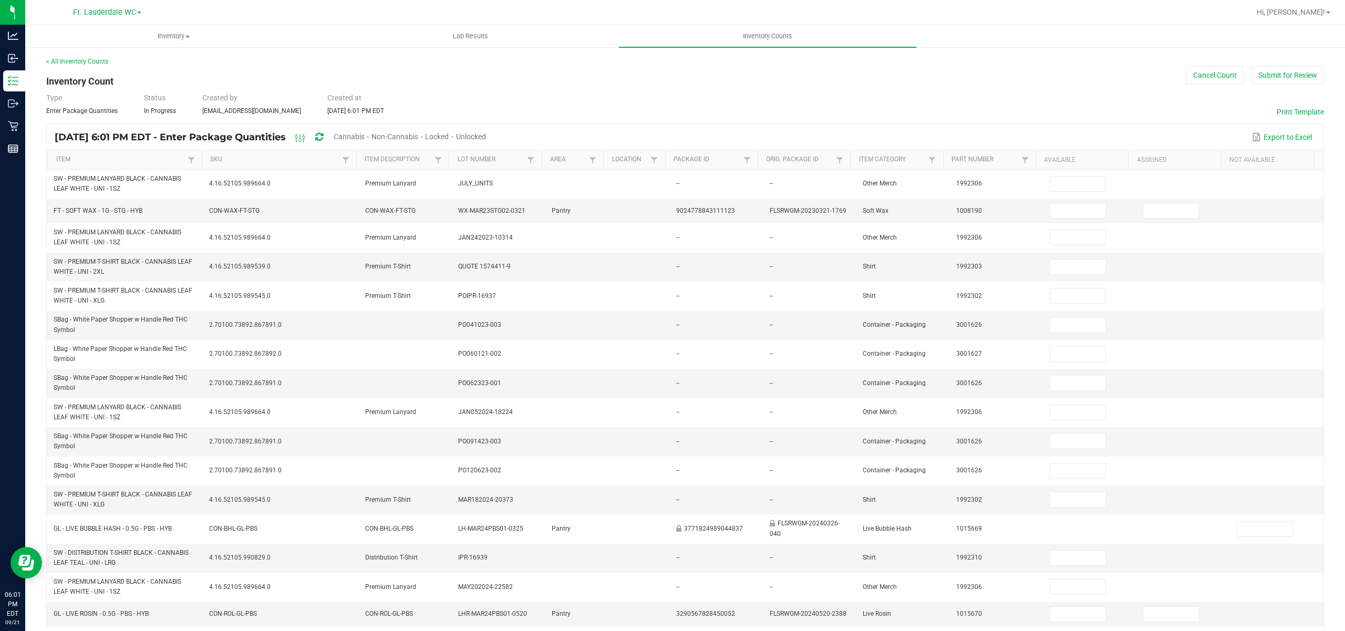
click at [449, 133] on span "Locked" at bounding box center [437, 136] width 24 height 8
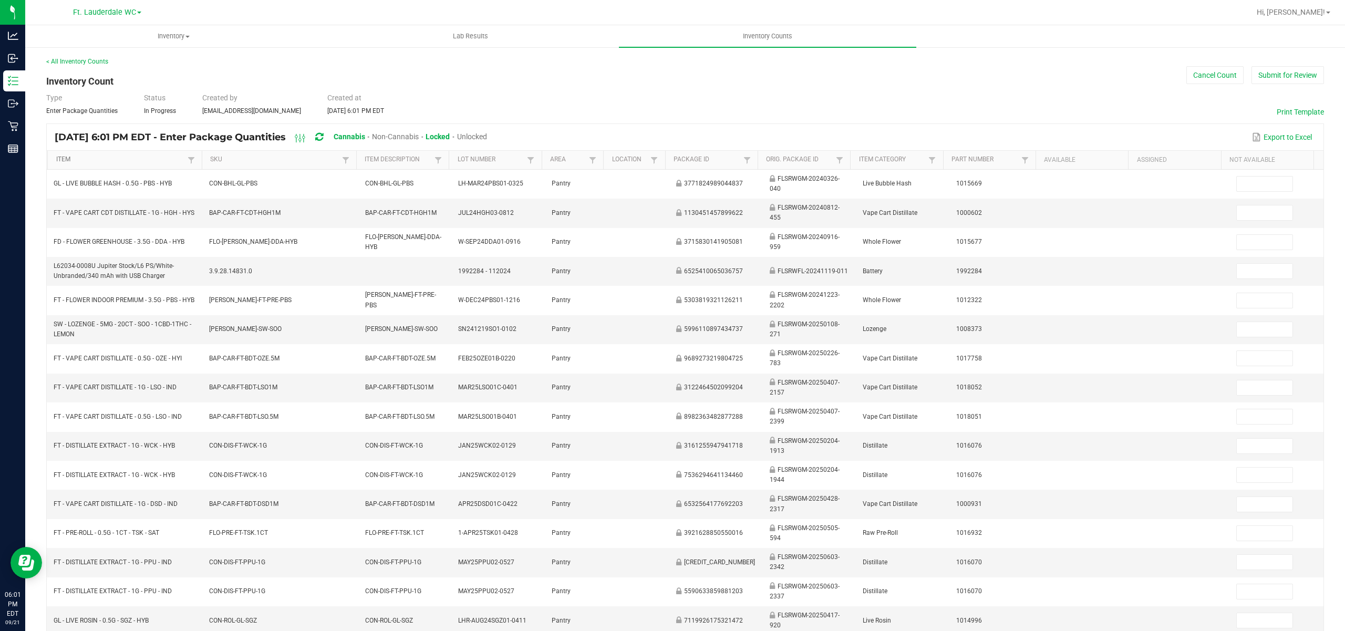
click at [152, 159] on link "Item" at bounding box center [120, 159] width 129 height 8
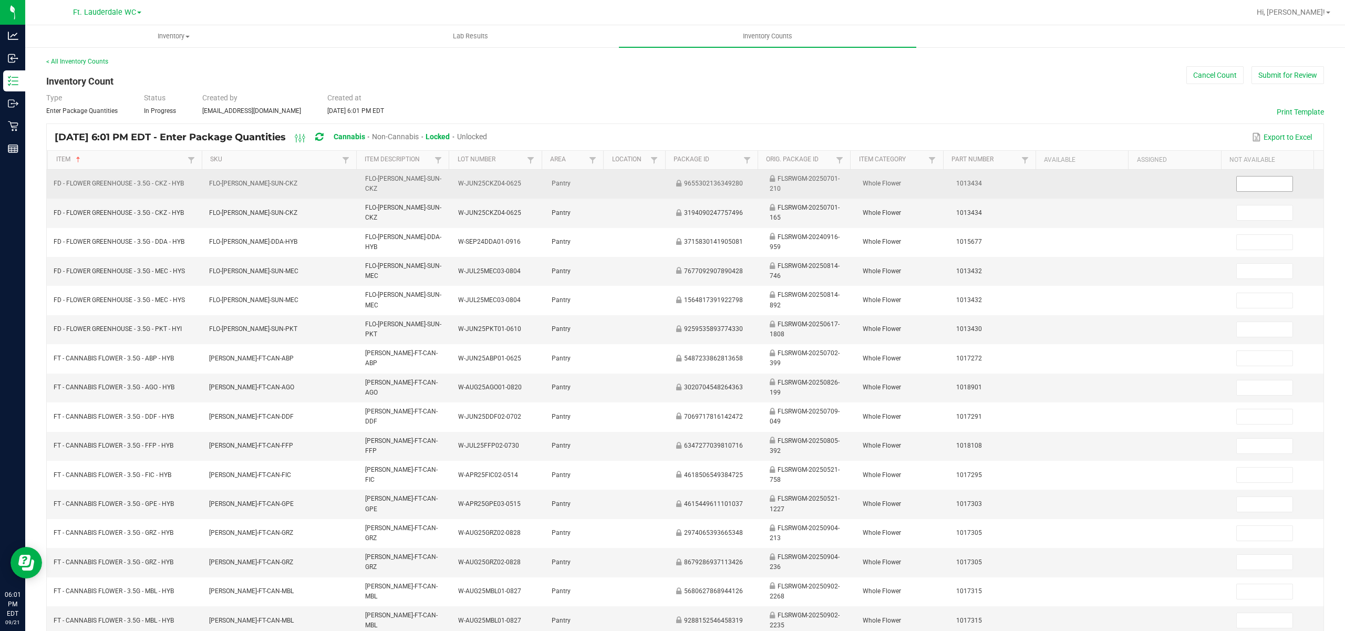
click at [663, 189] on input at bounding box center [1265, 183] width 56 height 15
type input "20"
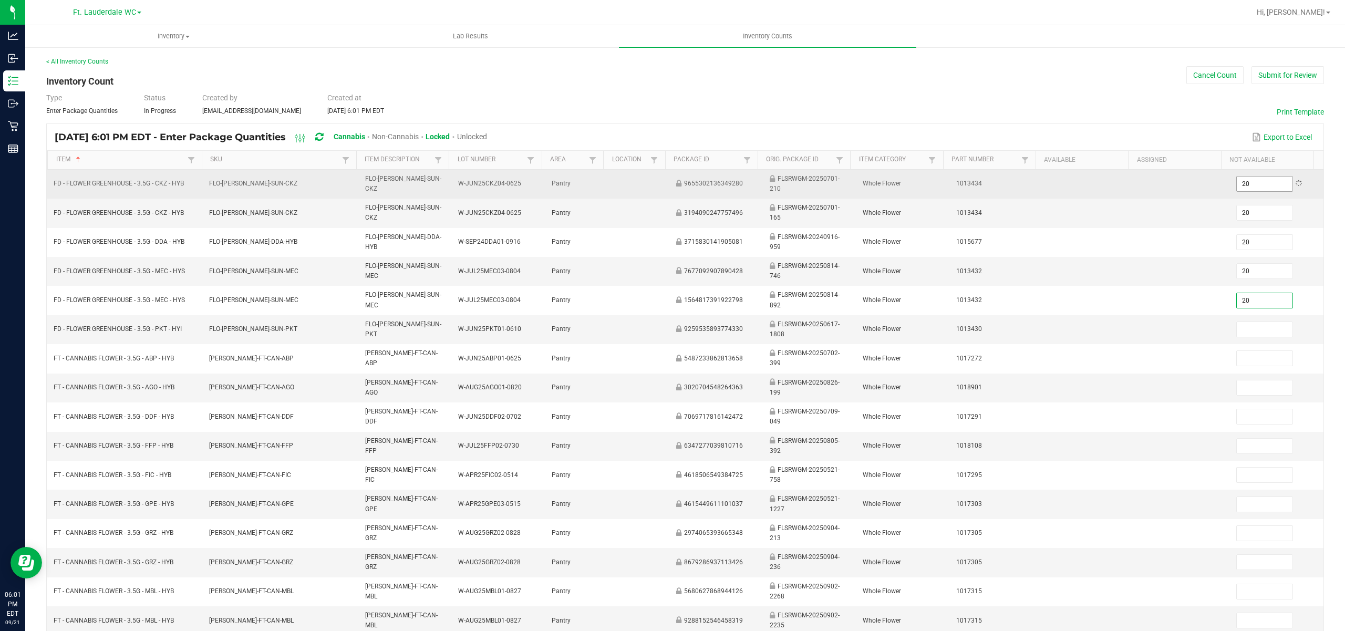
type input "20"
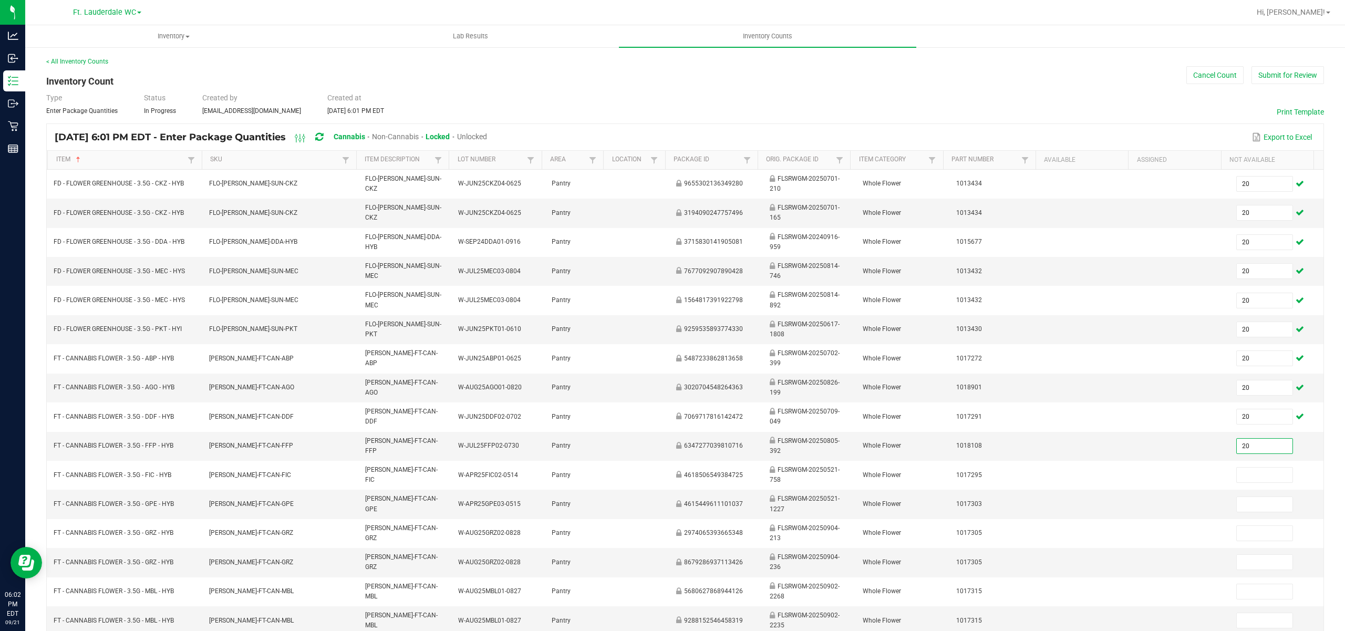
type input "20"
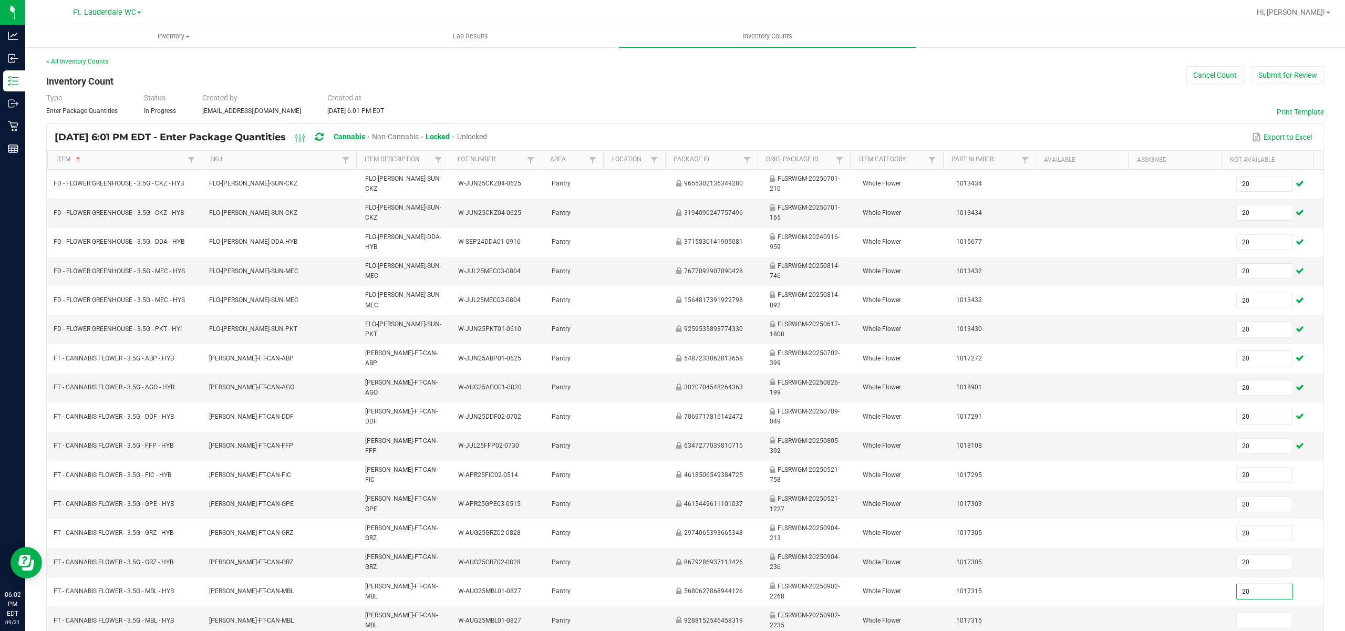
type input "20"
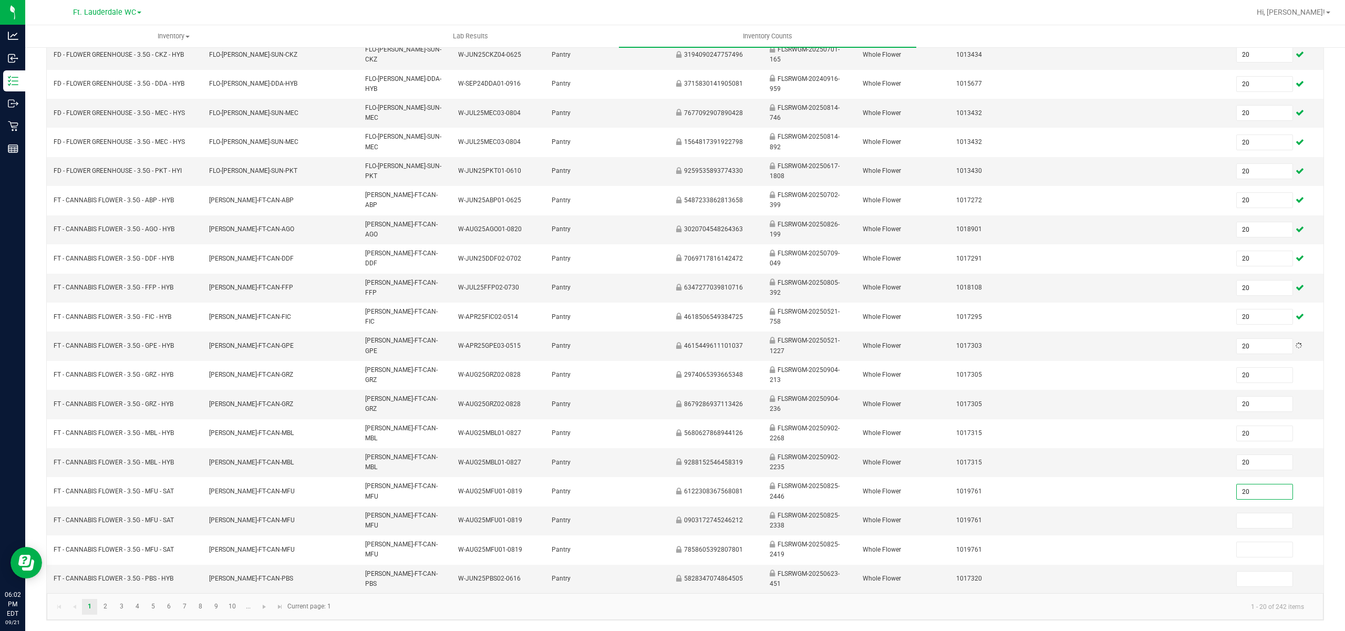
type input "20"
click at [107, 610] on link "2" at bounding box center [105, 607] width 15 height 16
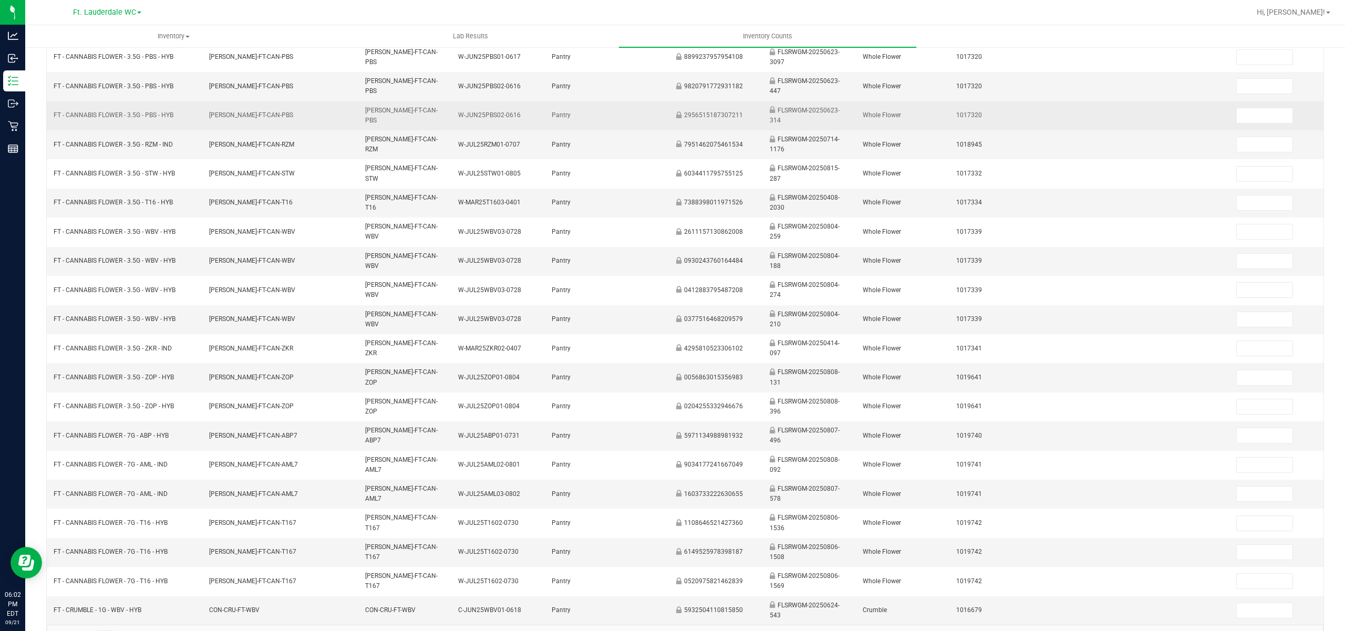
scroll to position [92, 0]
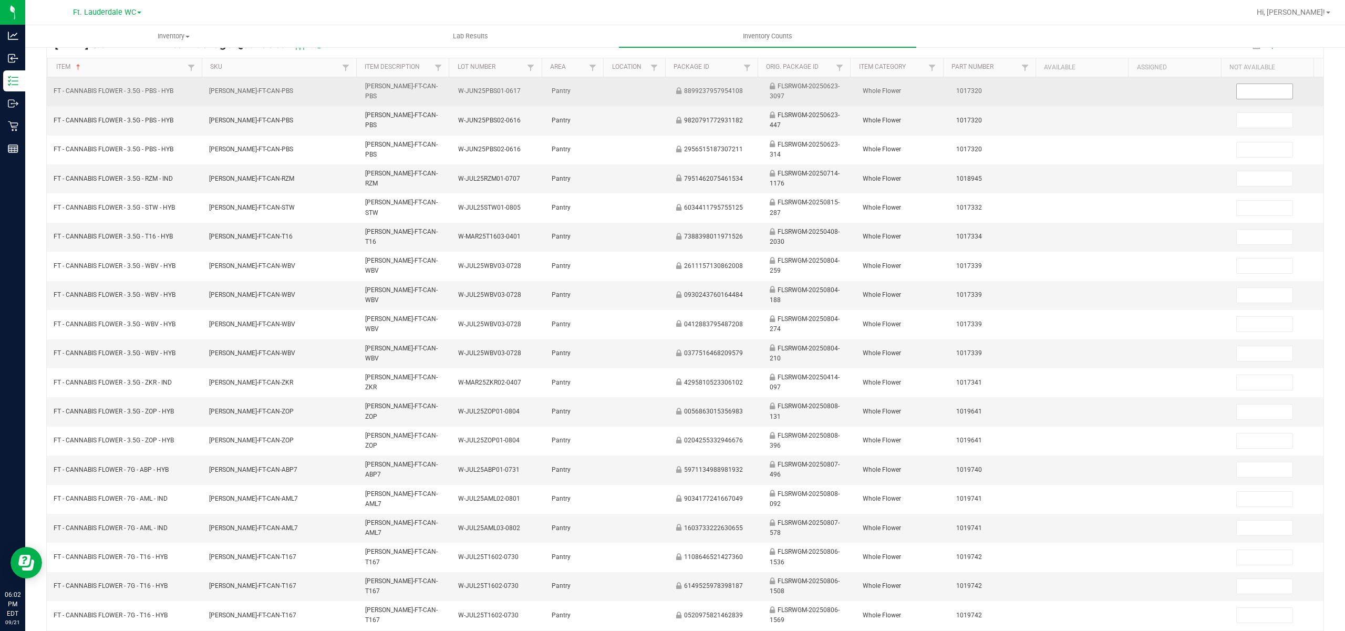
click at [663, 97] on input at bounding box center [1265, 91] width 56 height 15
type input "20"
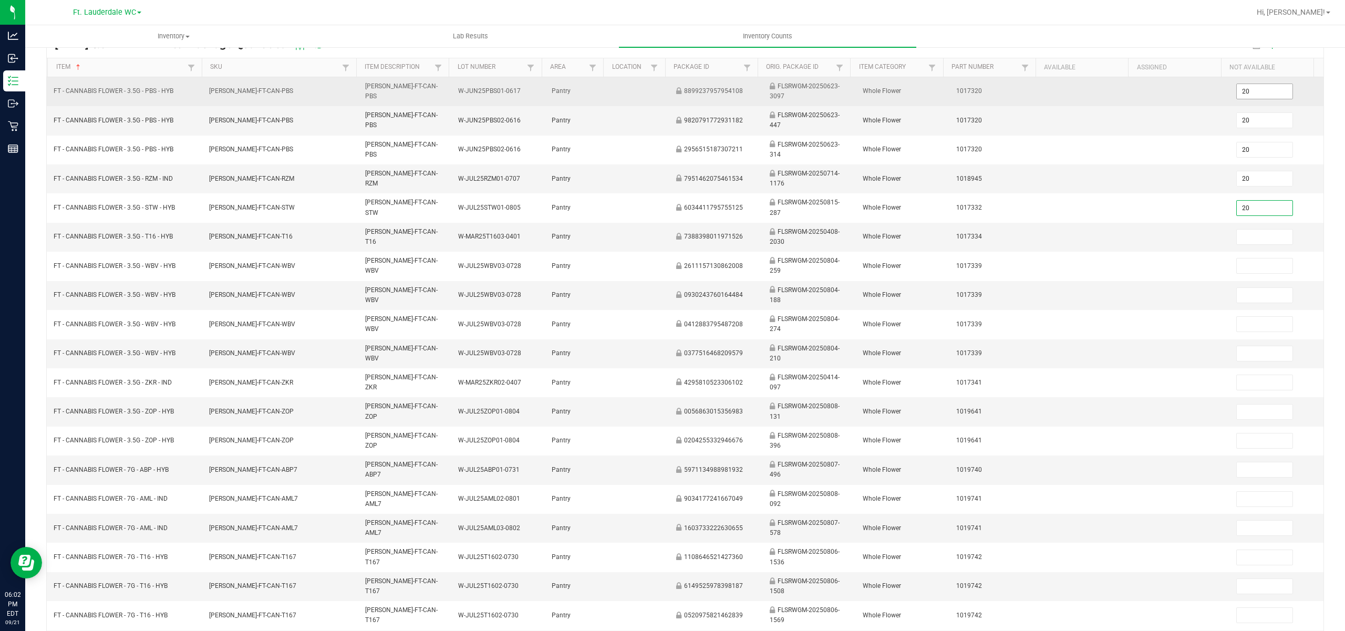
type input "20"
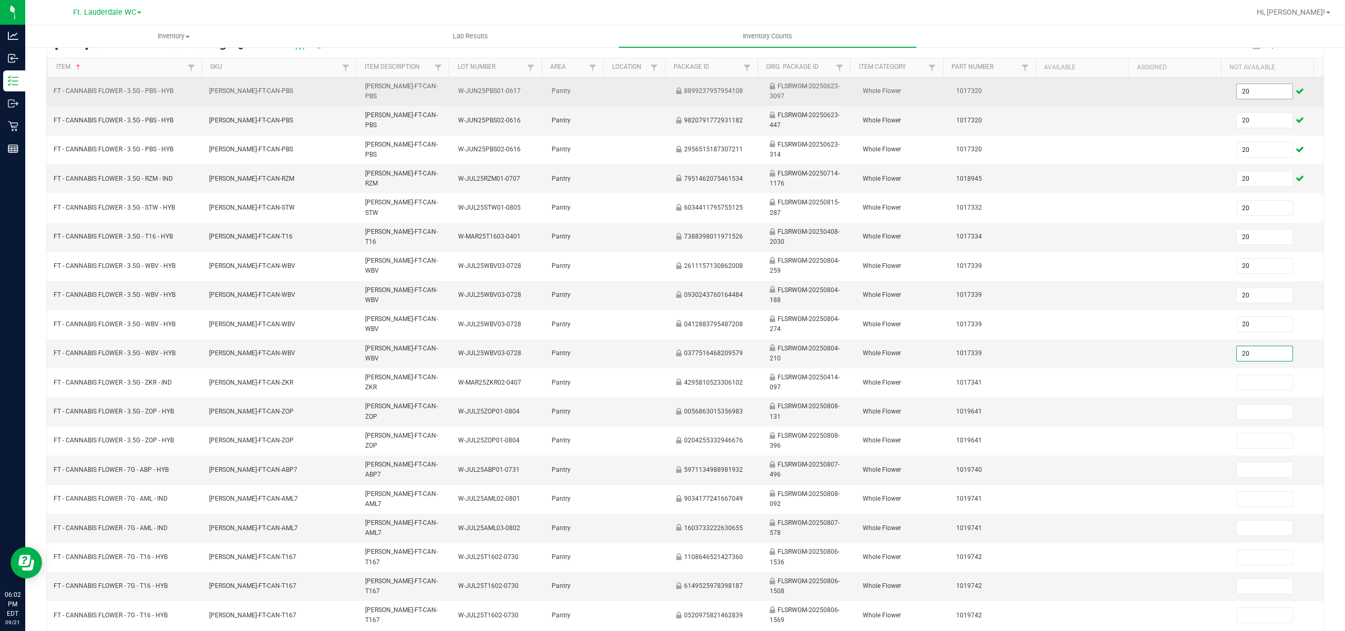
type input "20"
type input "2"
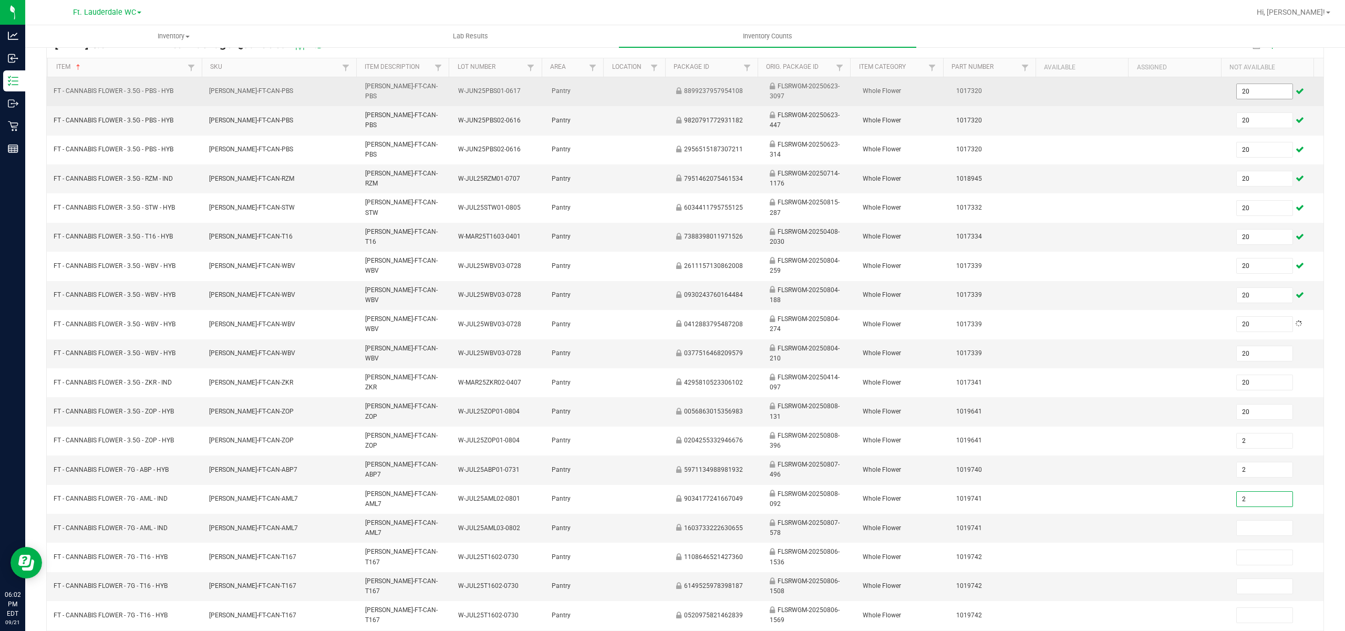
type input "2"
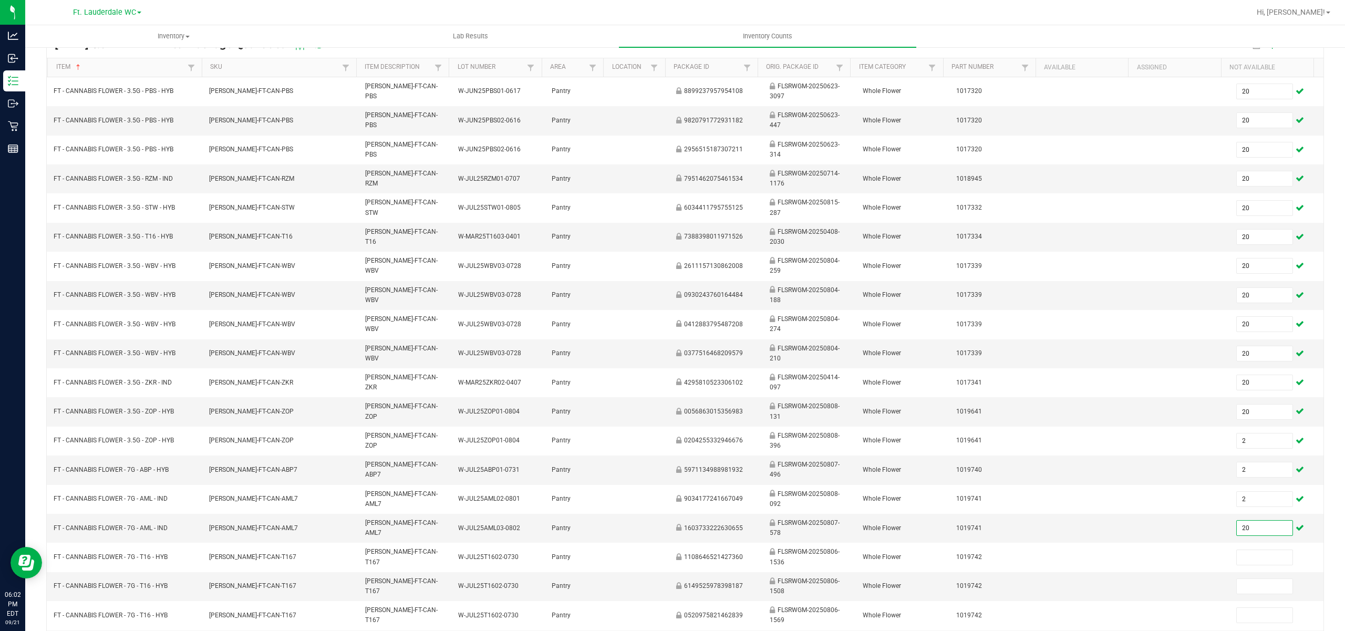
type input "20"
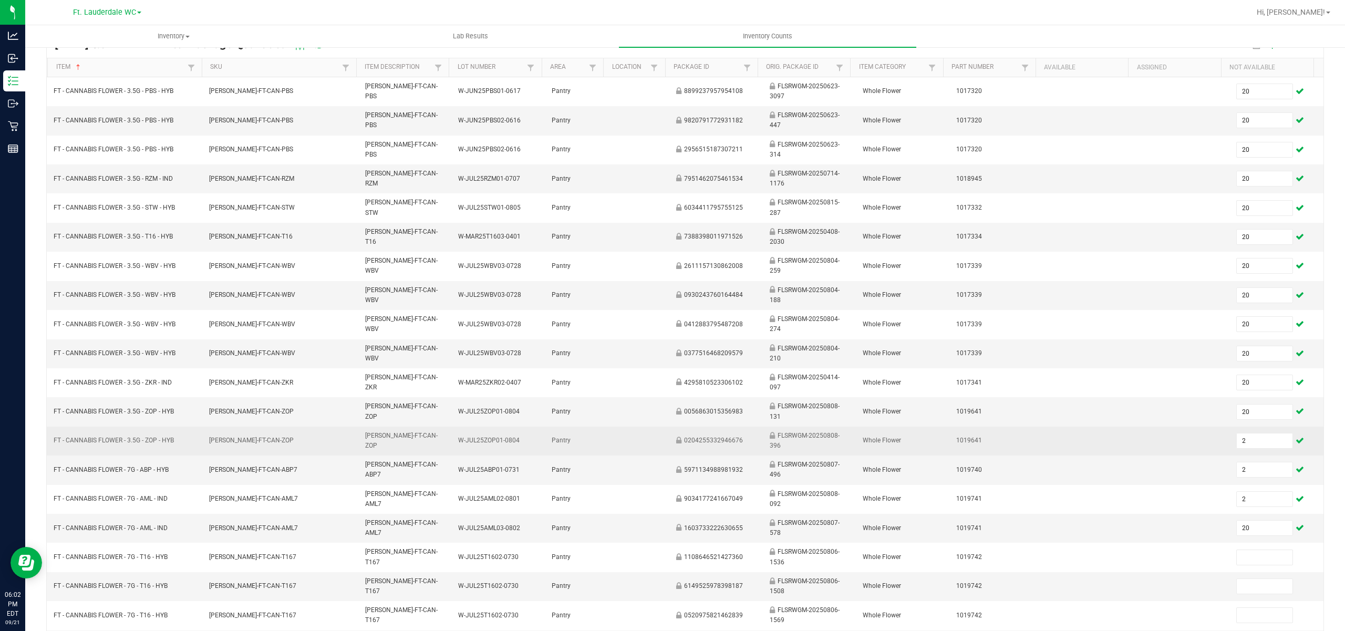
click at [663, 435] on td "2" at bounding box center [1277, 441] width 94 height 29
click at [663, 440] on input "2" at bounding box center [1265, 440] width 56 height 15
type input "20"
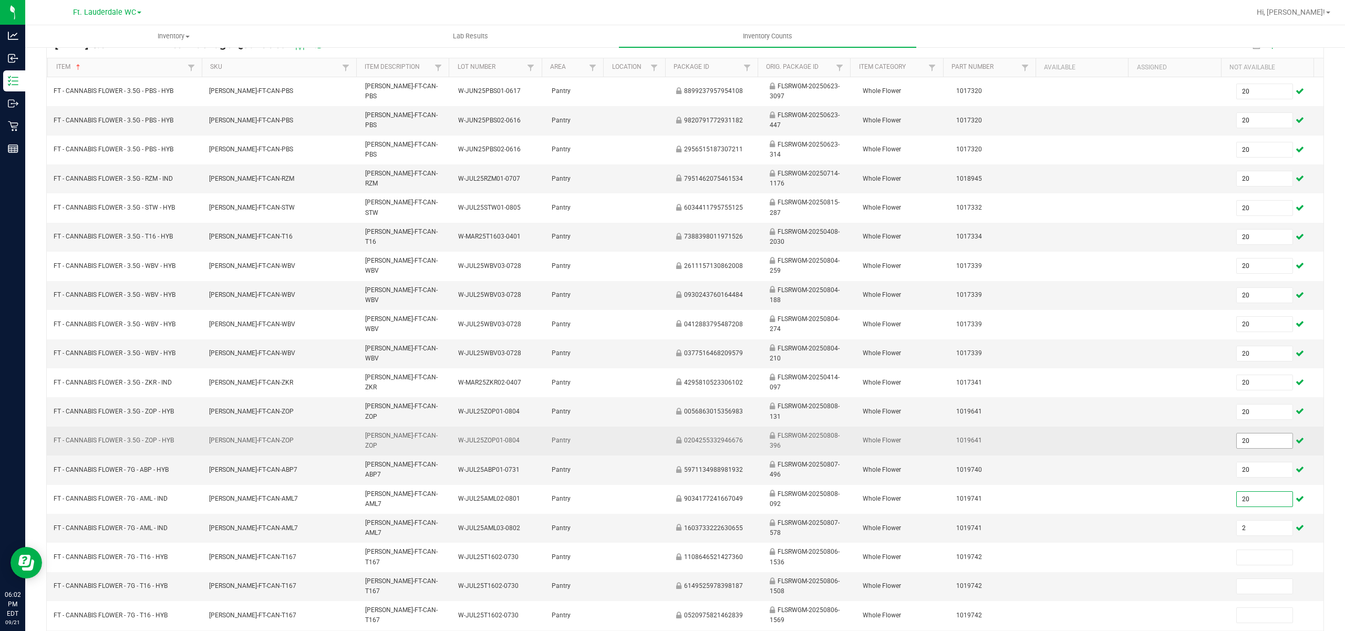
type input "20"
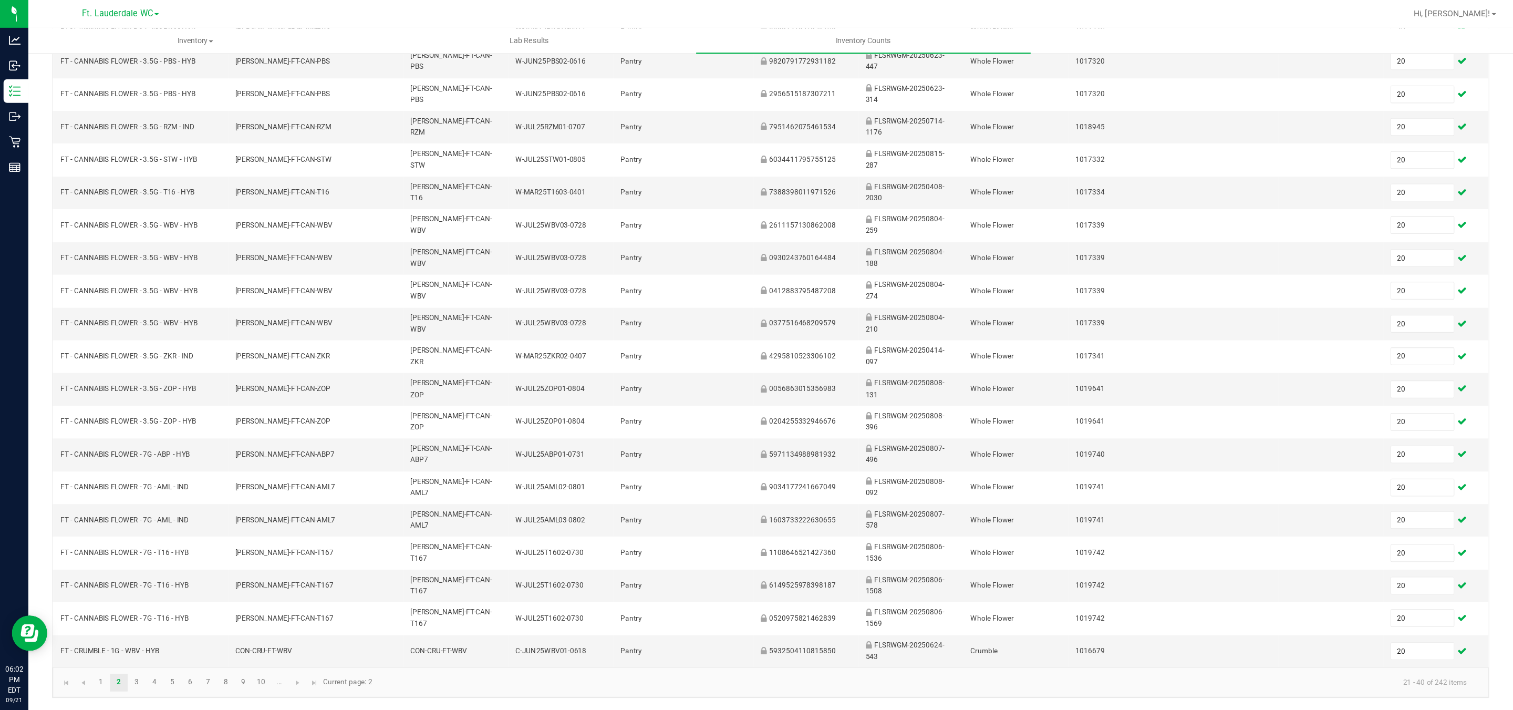
scroll to position [8, 0]
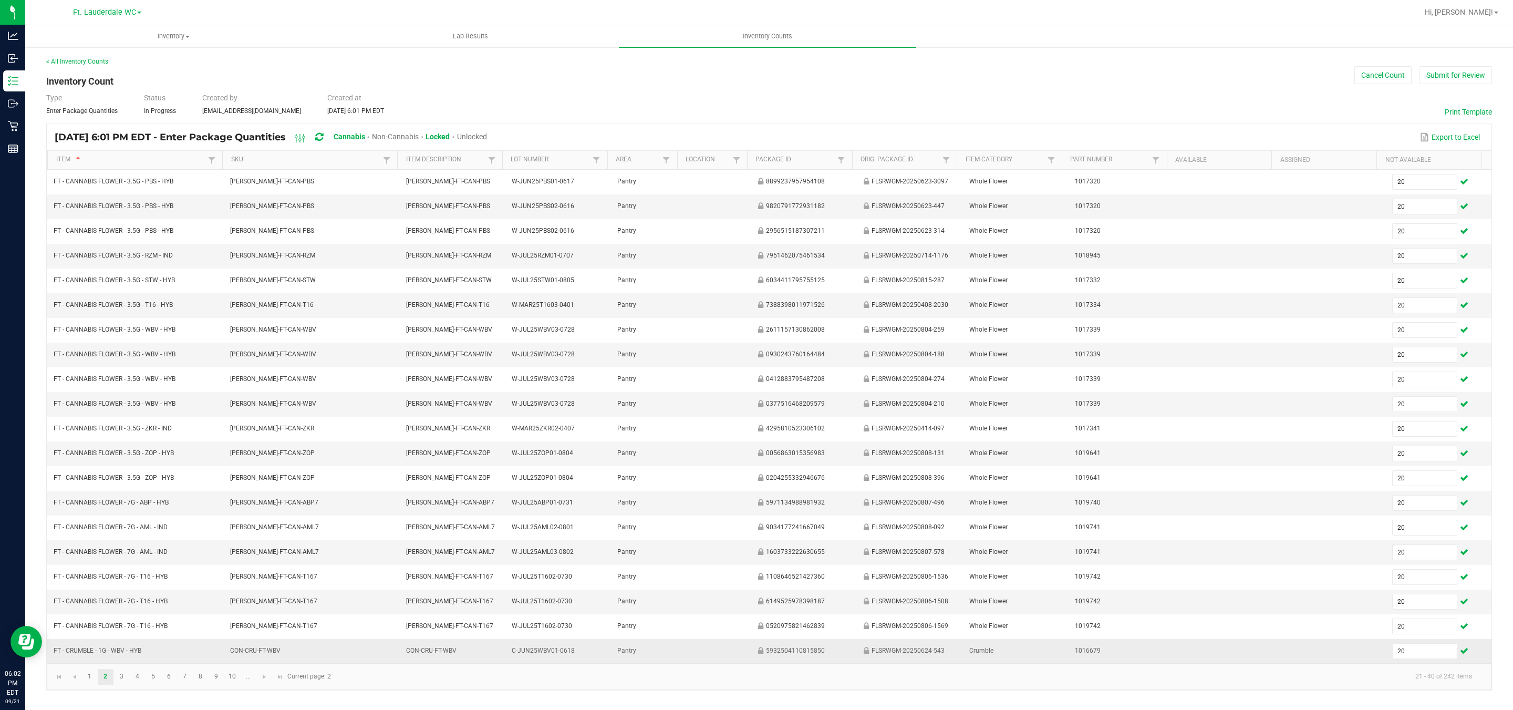
drag, startPoint x: 1391, startPoint y: 654, endPoint x: 1359, endPoint y: 655, distance: 32.6
click at [663, 630] on input "20" at bounding box center [1425, 650] width 64 height 15
type input "8"
click at [121, 630] on link "3" at bounding box center [121, 677] width 15 height 16
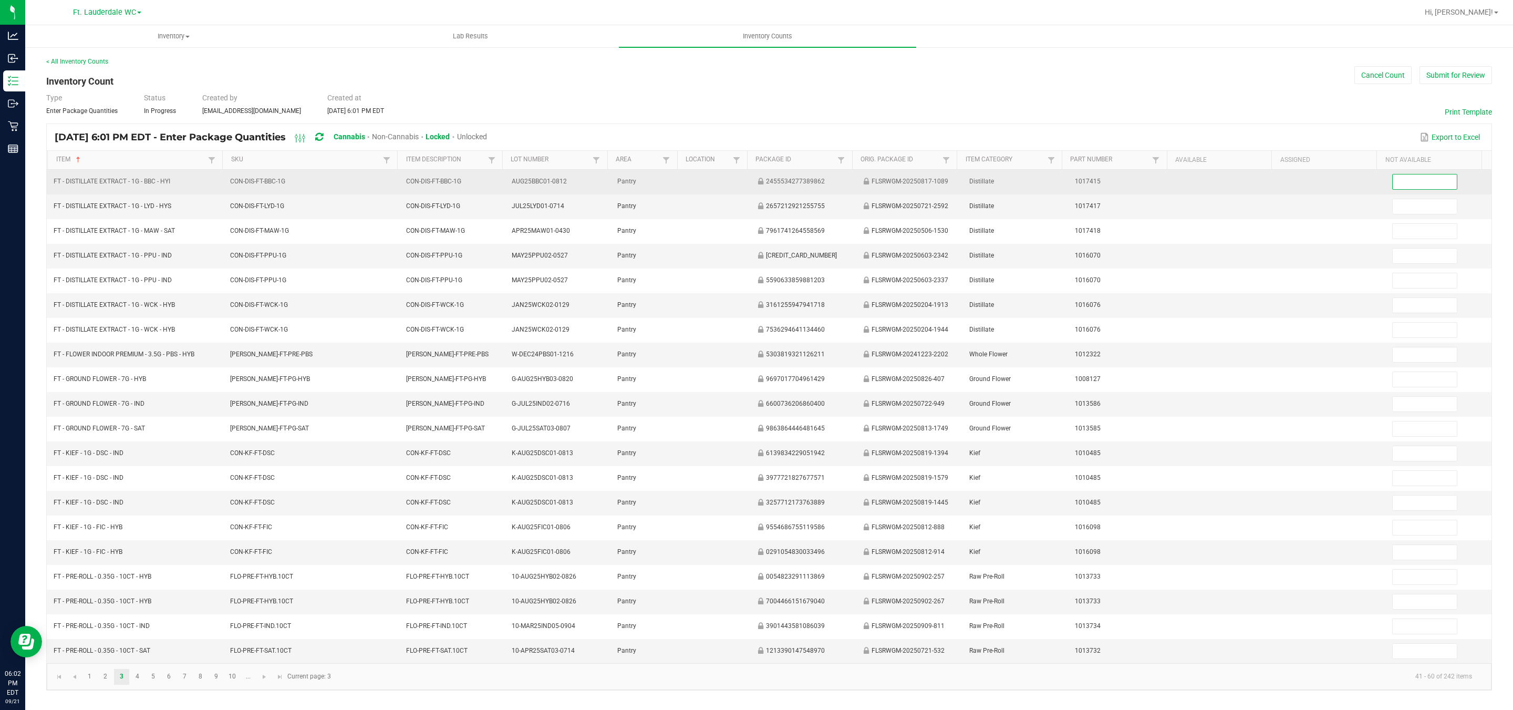
click at [663, 174] on input at bounding box center [1425, 181] width 64 height 15
type input "12"
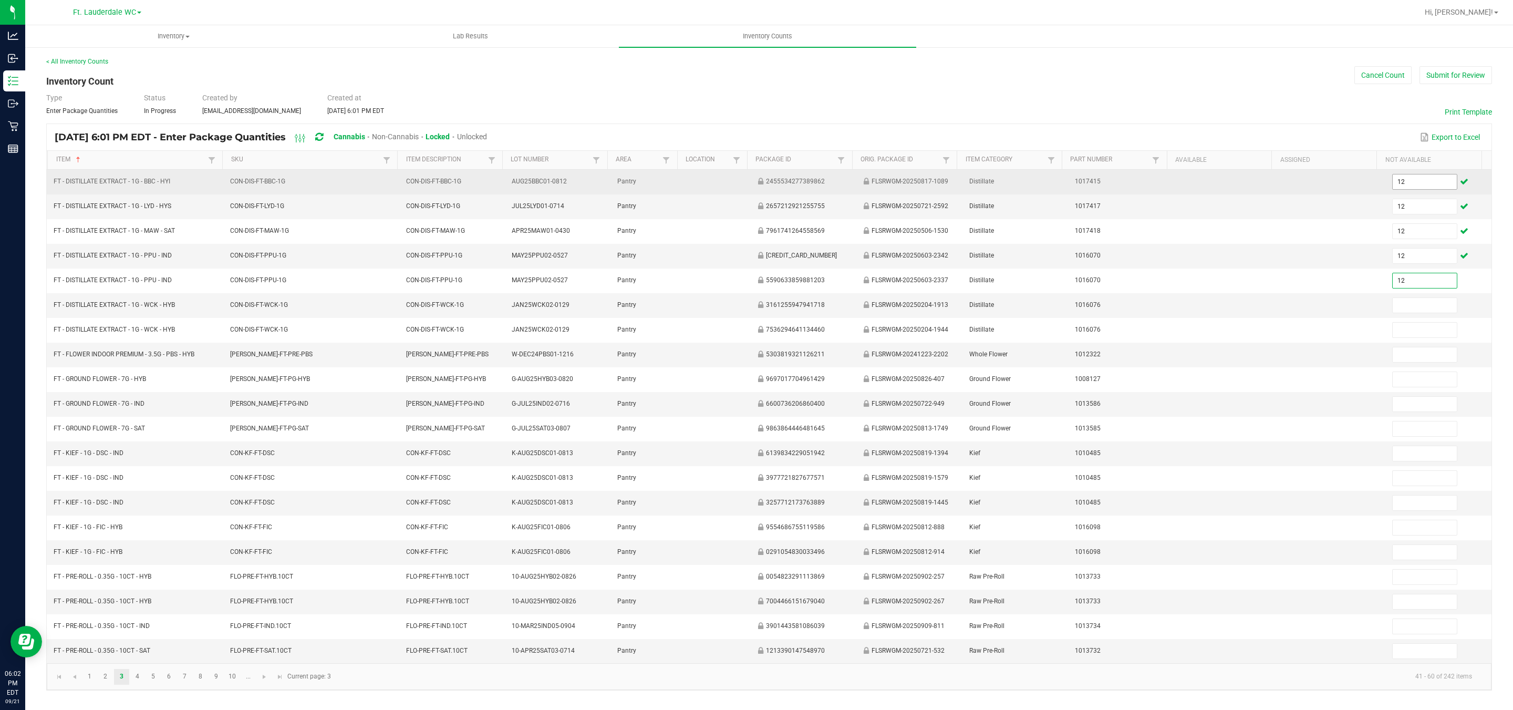
type input "12"
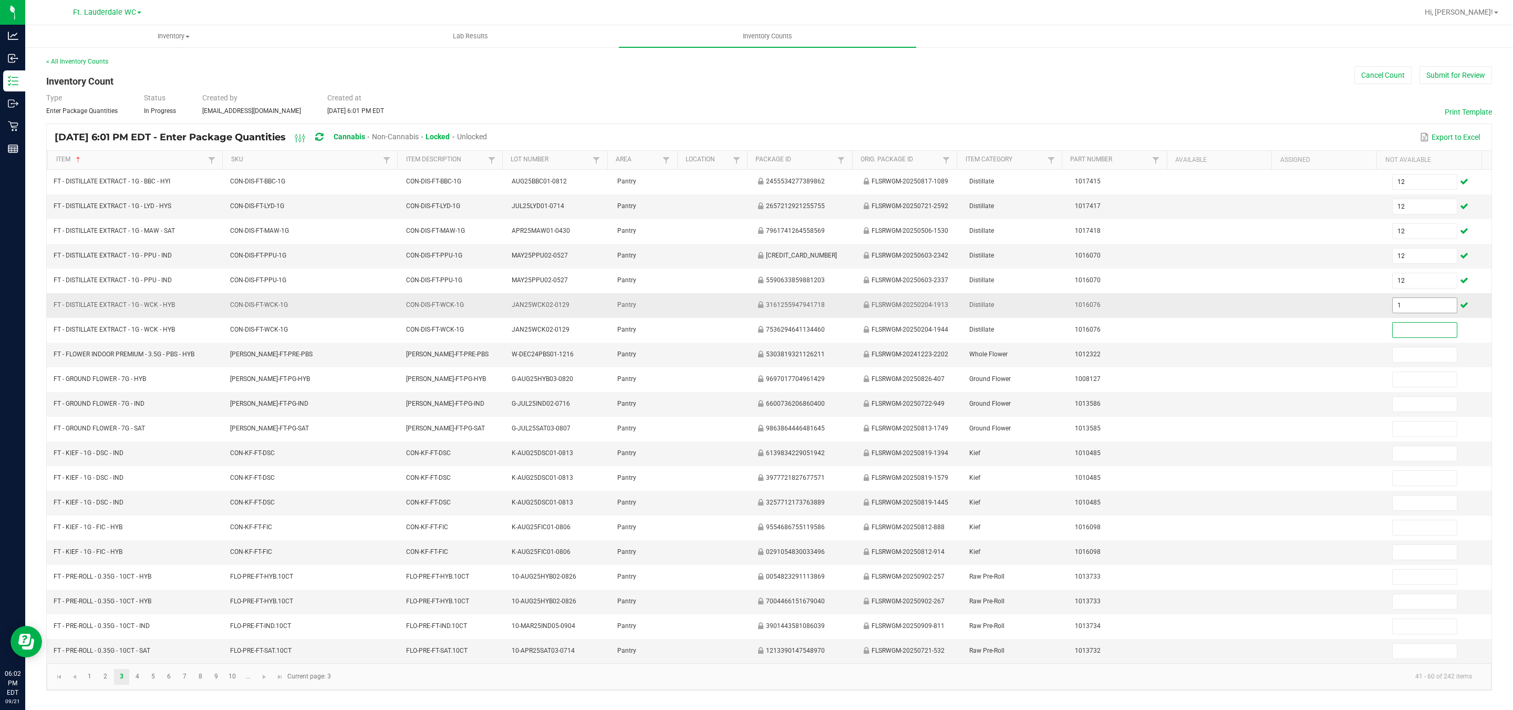
click at [663, 298] on input "1" at bounding box center [1425, 305] width 64 height 15
type input "12"
type input "1"
type input "20"
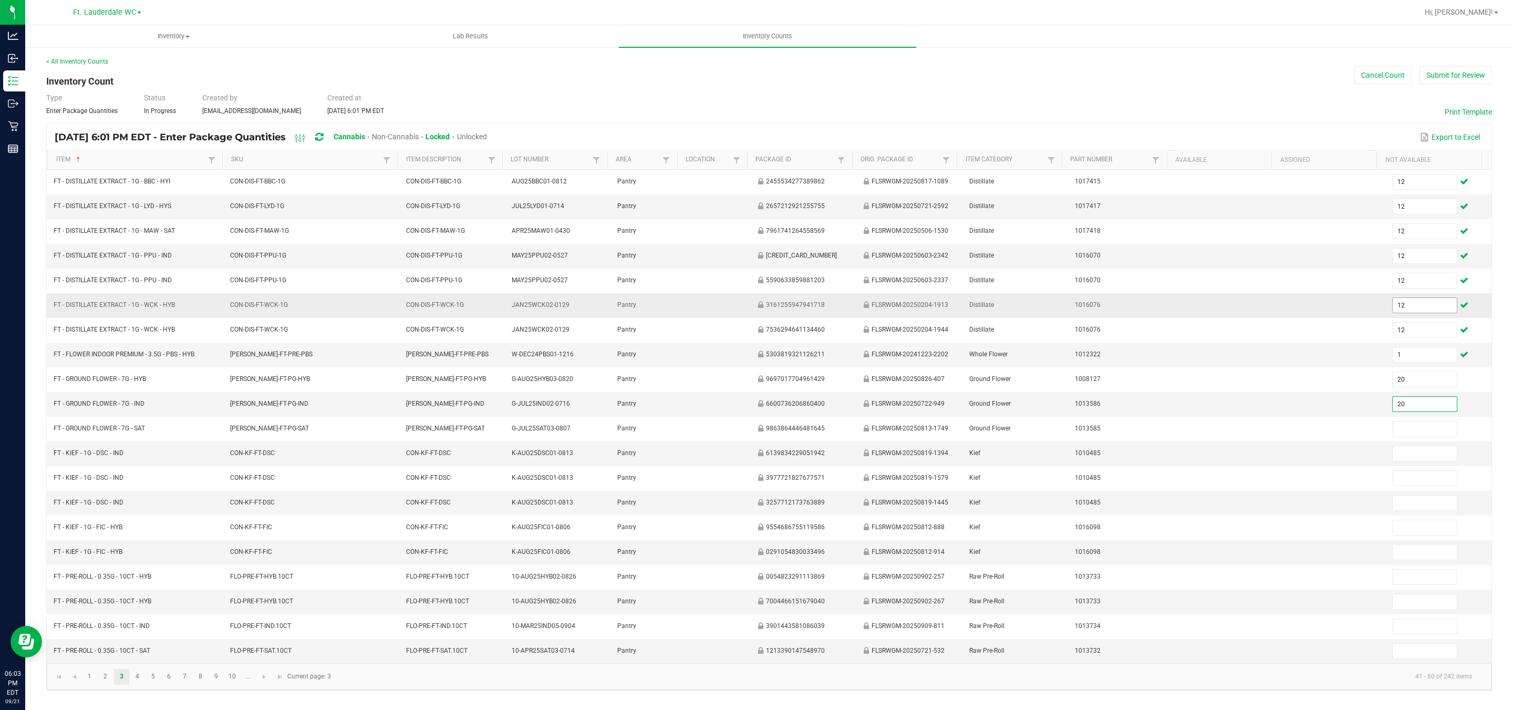
type input "20"
type input "8"
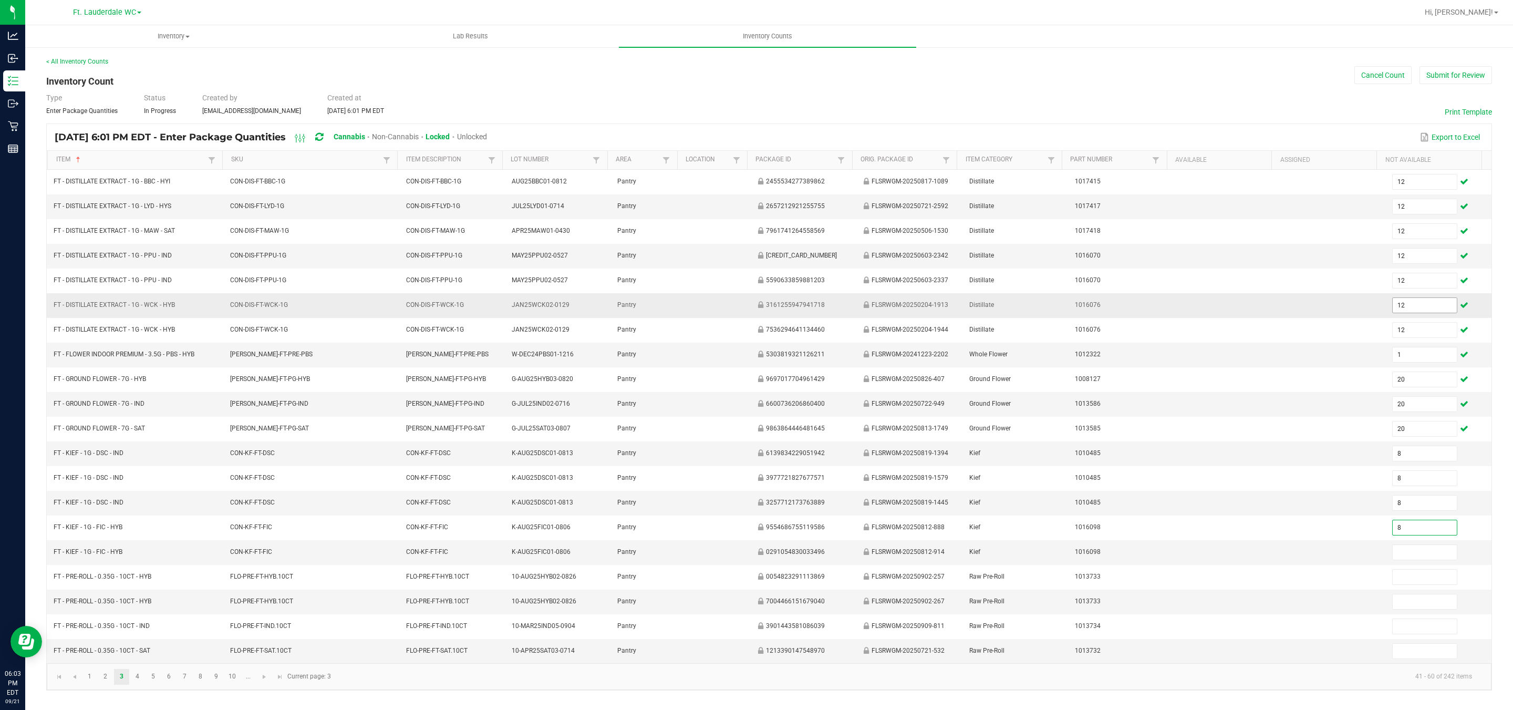
type input "8"
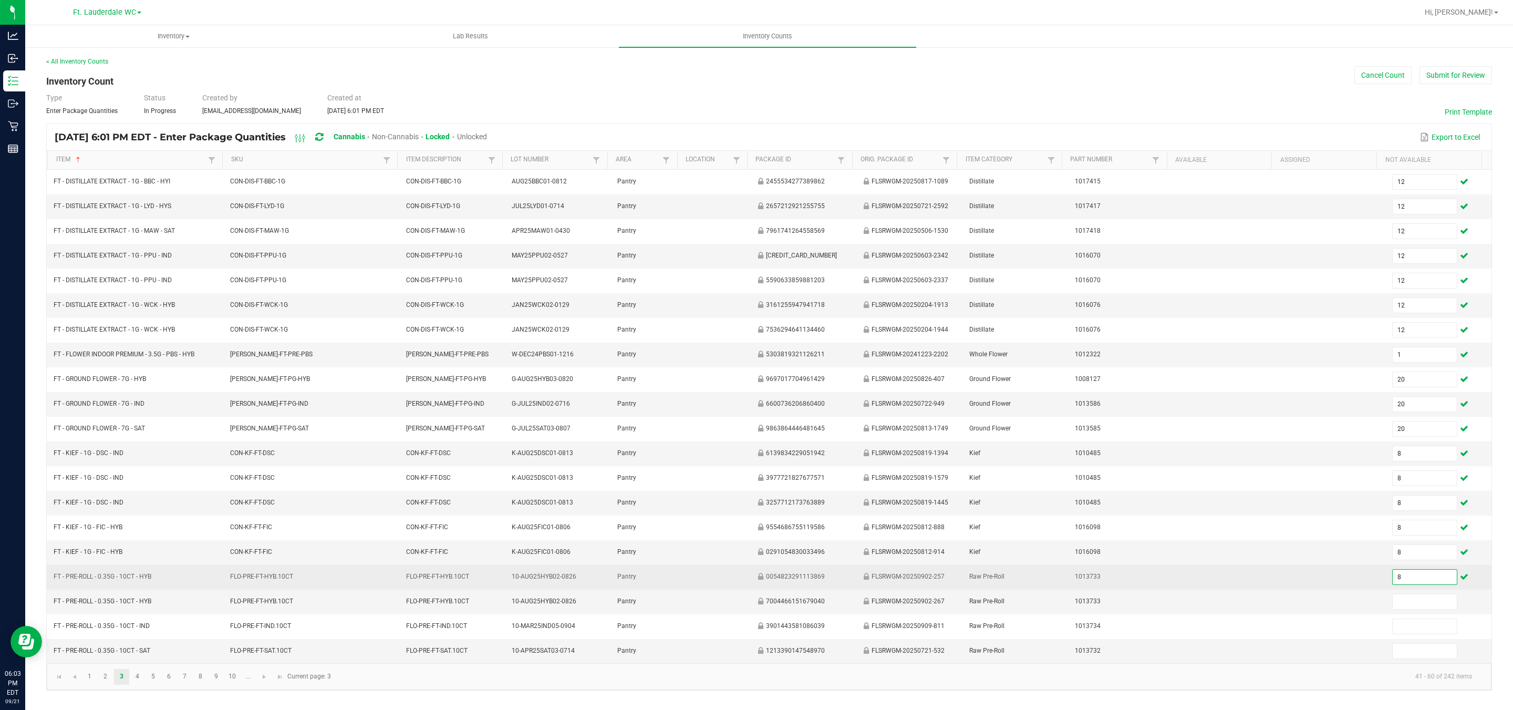
click at [663, 584] on input "8" at bounding box center [1425, 576] width 64 height 15
type input "20"
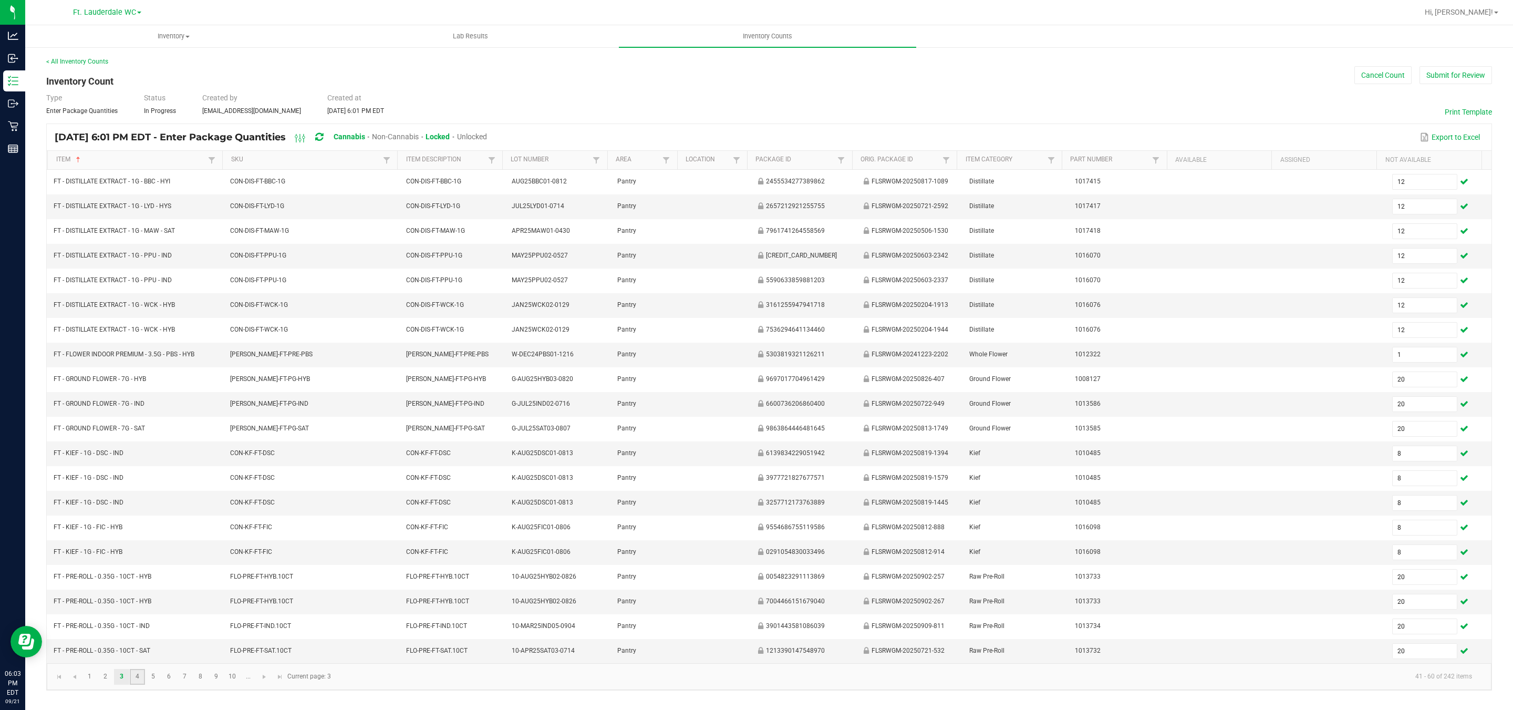
click at [134, 630] on link "4" at bounding box center [137, 677] width 15 height 16
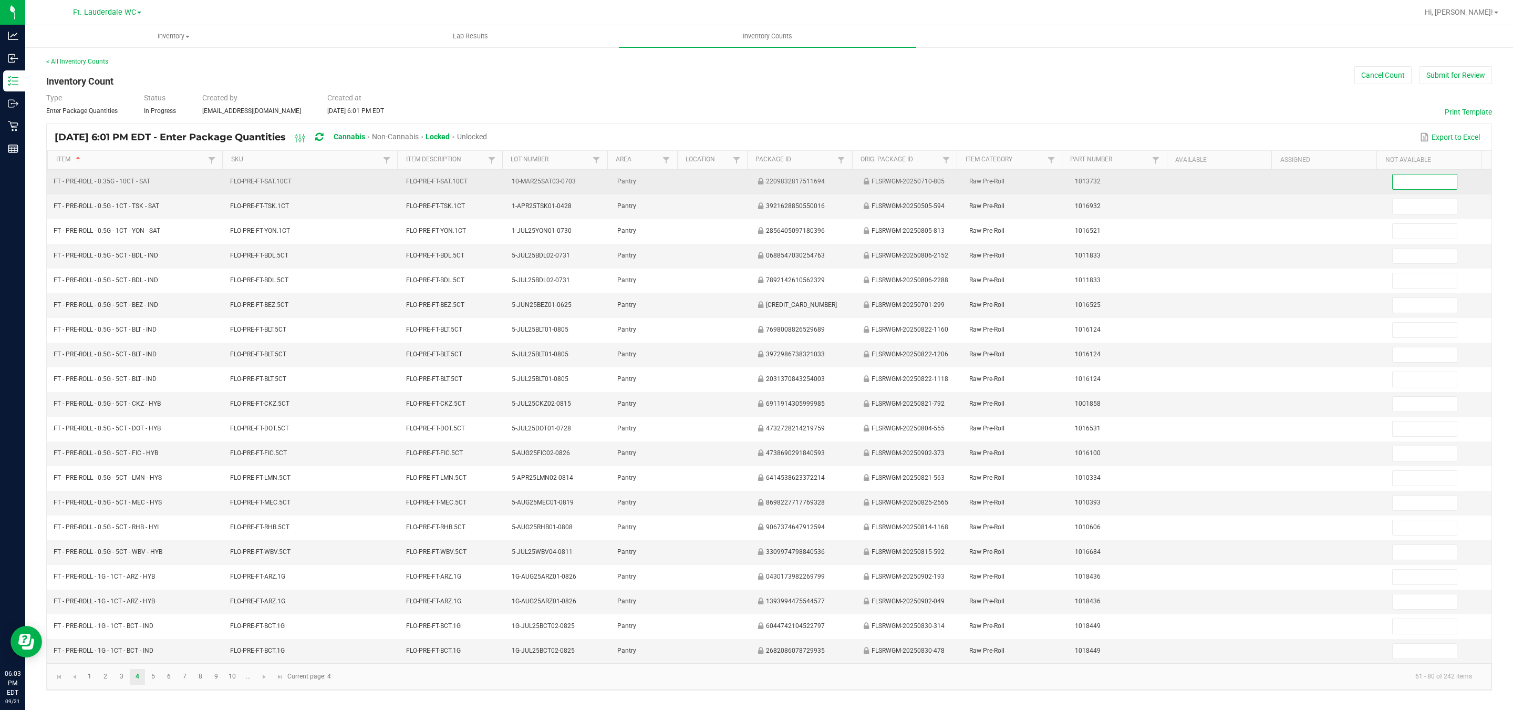
click at [663, 174] on input at bounding box center [1425, 181] width 64 height 15
type input "20"
type input "25"
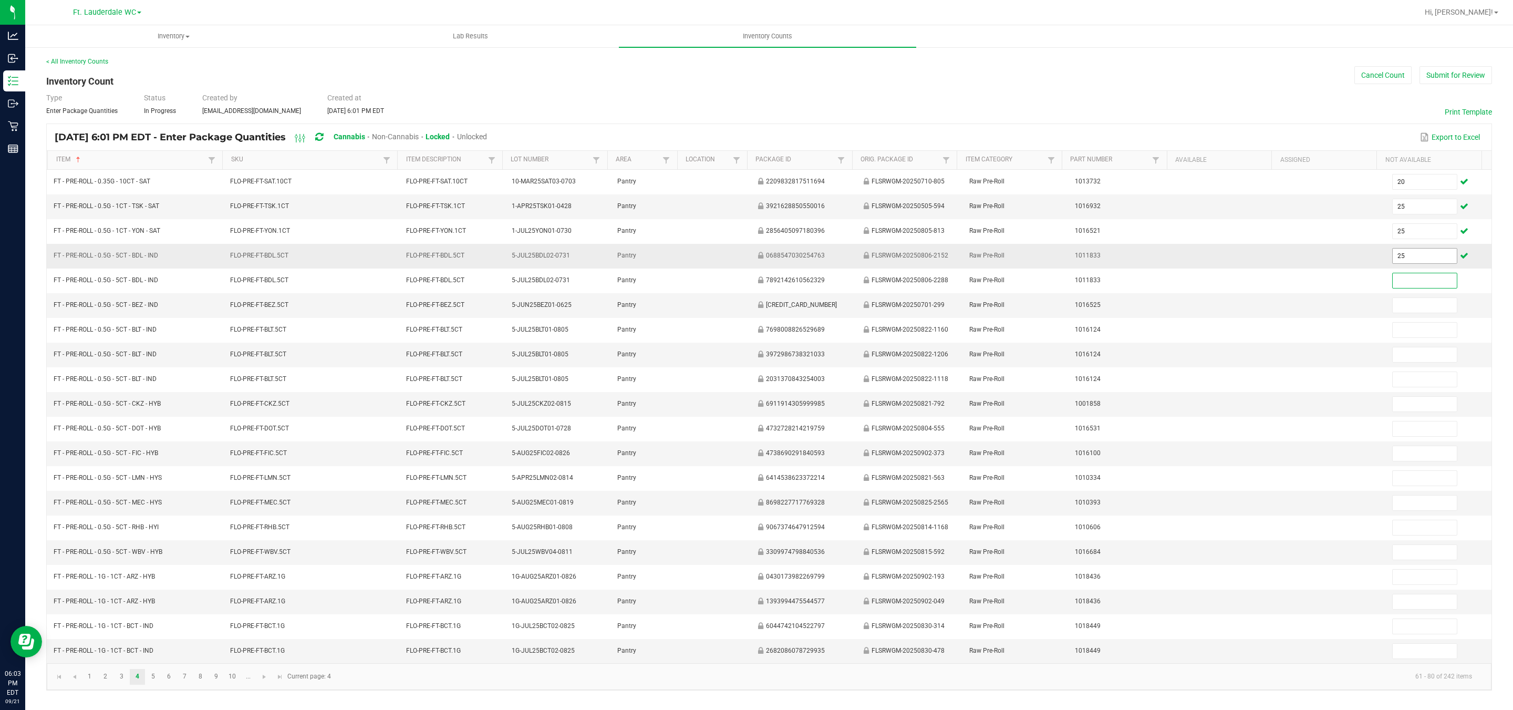
click at [663, 252] on input "25" at bounding box center [1425, 255] width 64 height 15
type input "12"
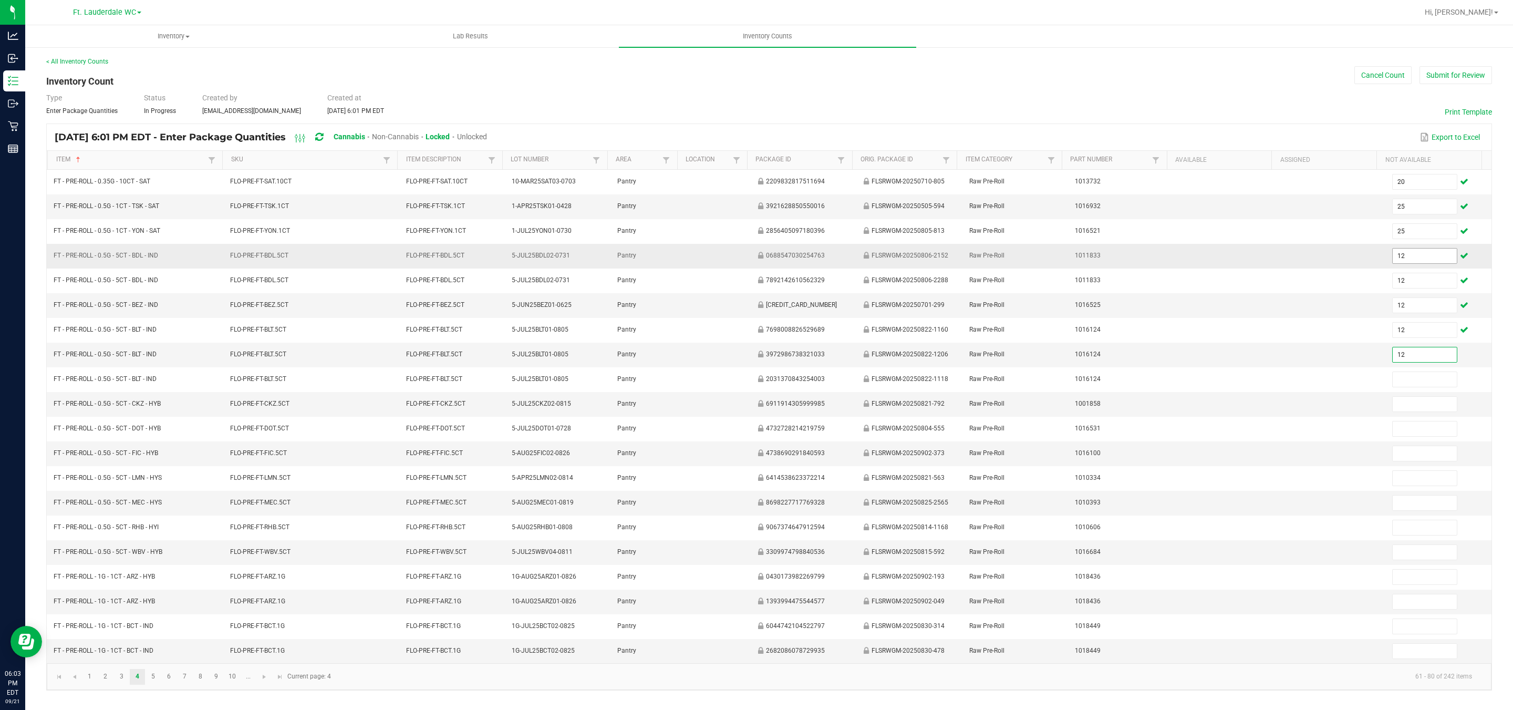
type input "12"
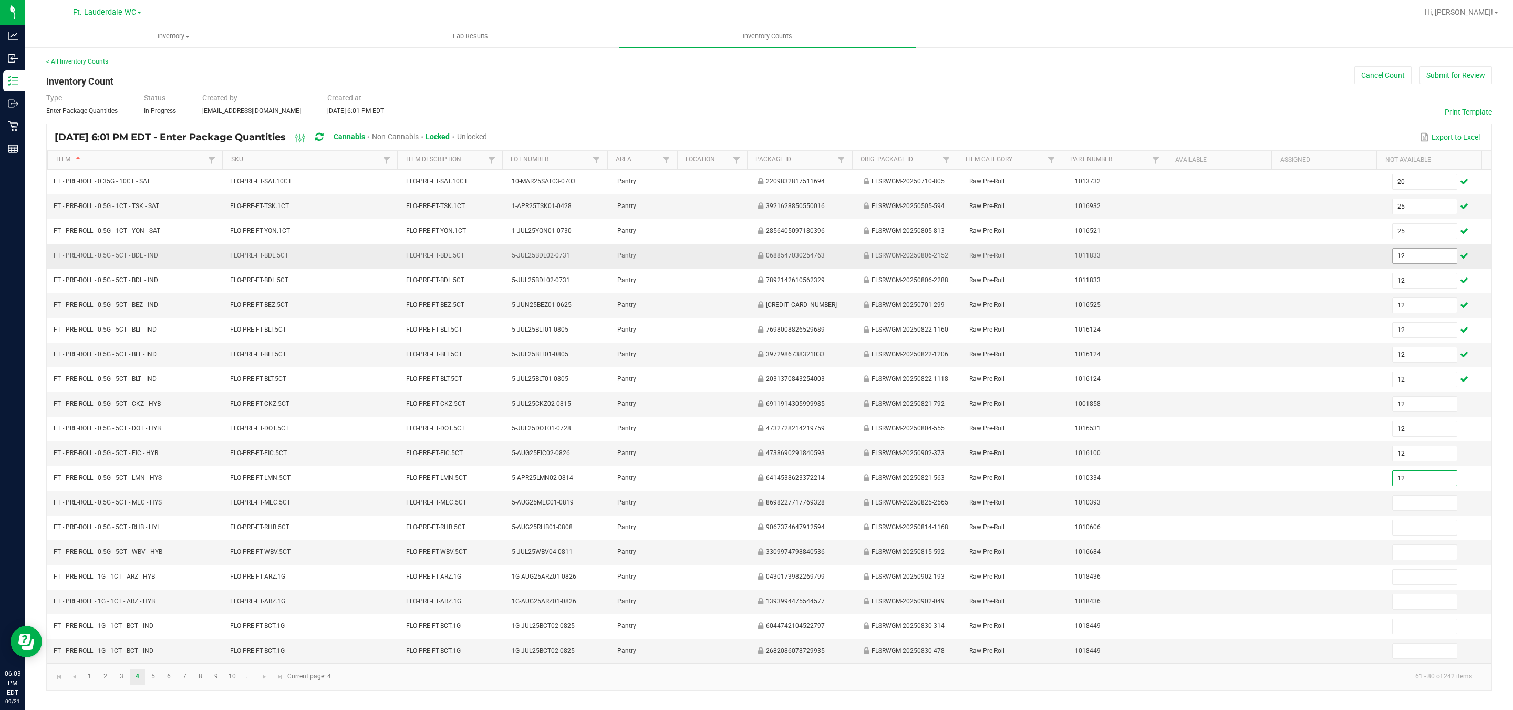
type input "12"
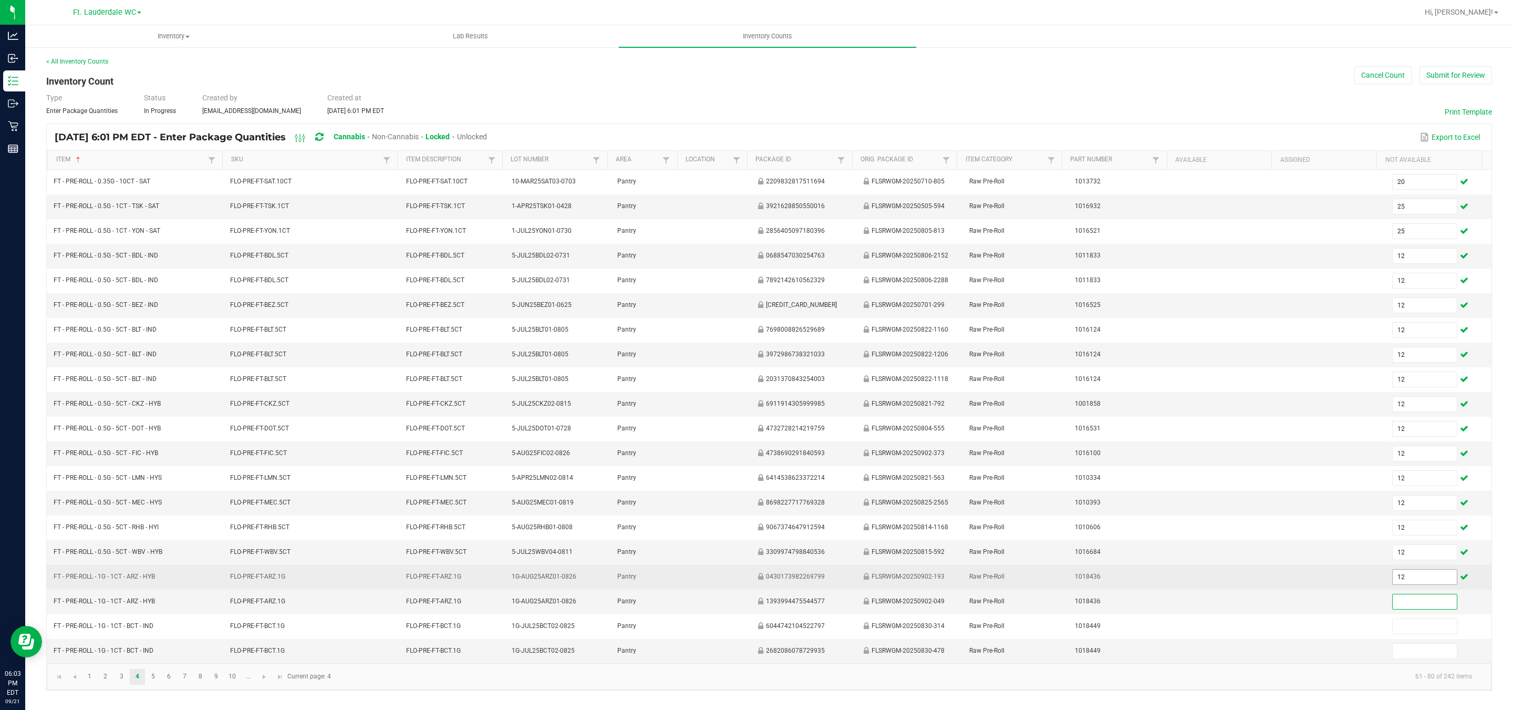
click at [663, 577] on input "12" at bounding box center [1425, 576] width 64 height 15
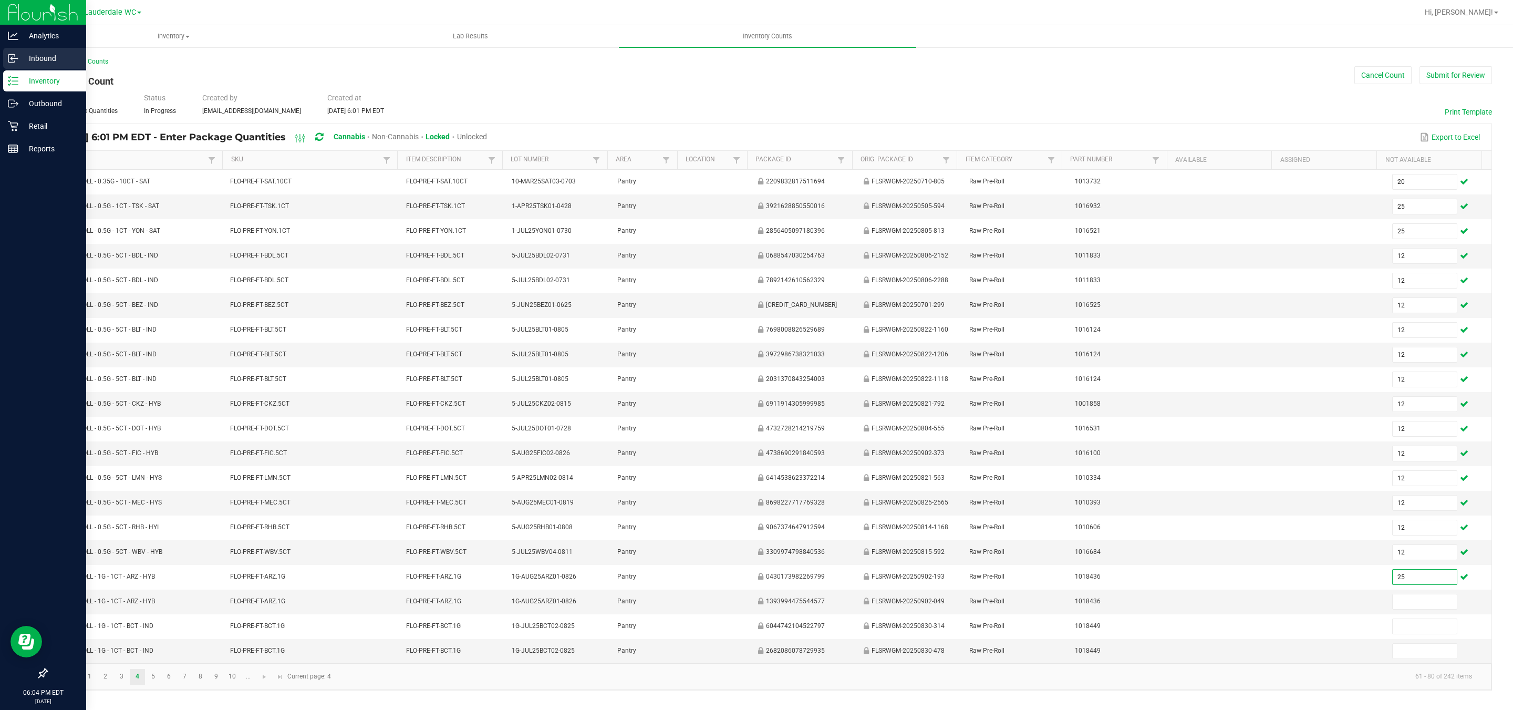
type input "25"
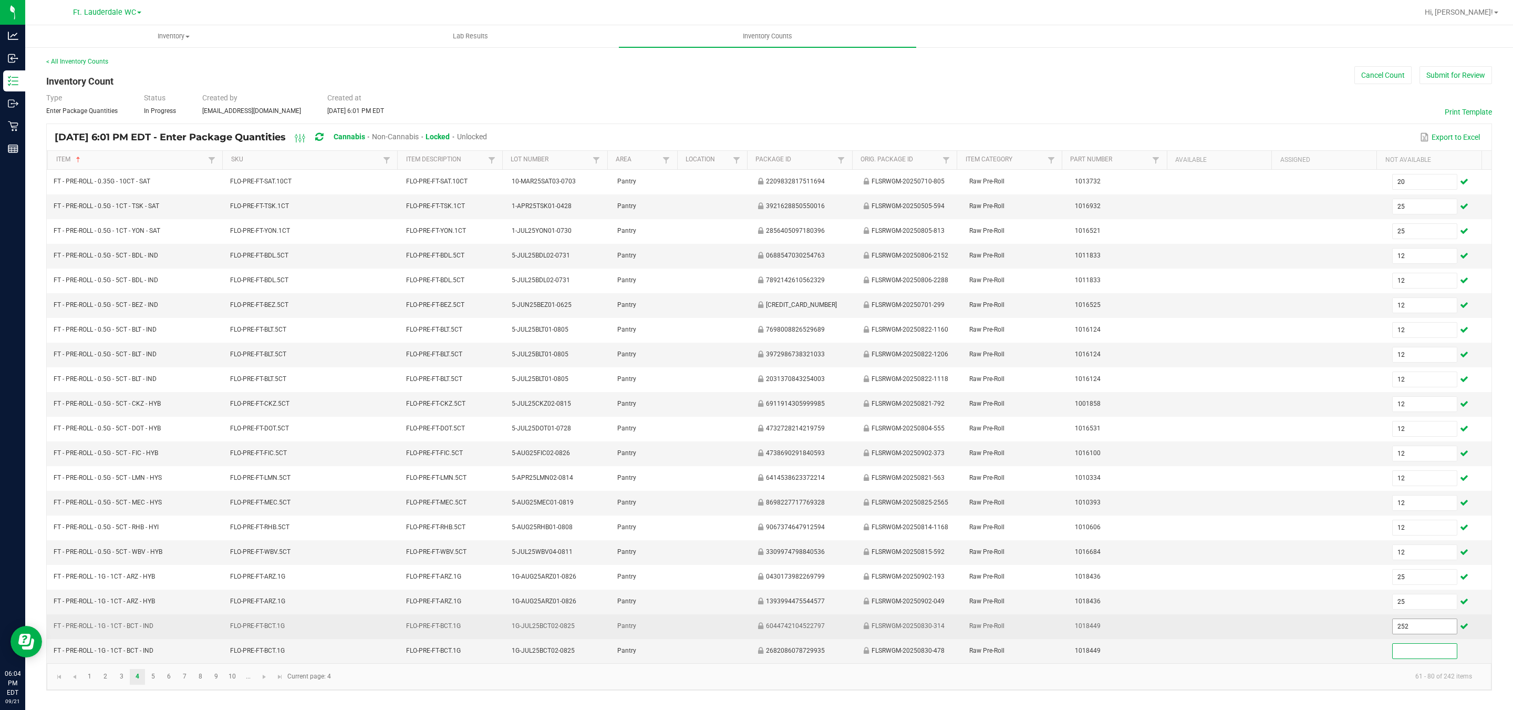
click at [663, 630] on input "252" at bounding box center [1425, 626] width 64 height 15
type input "25"
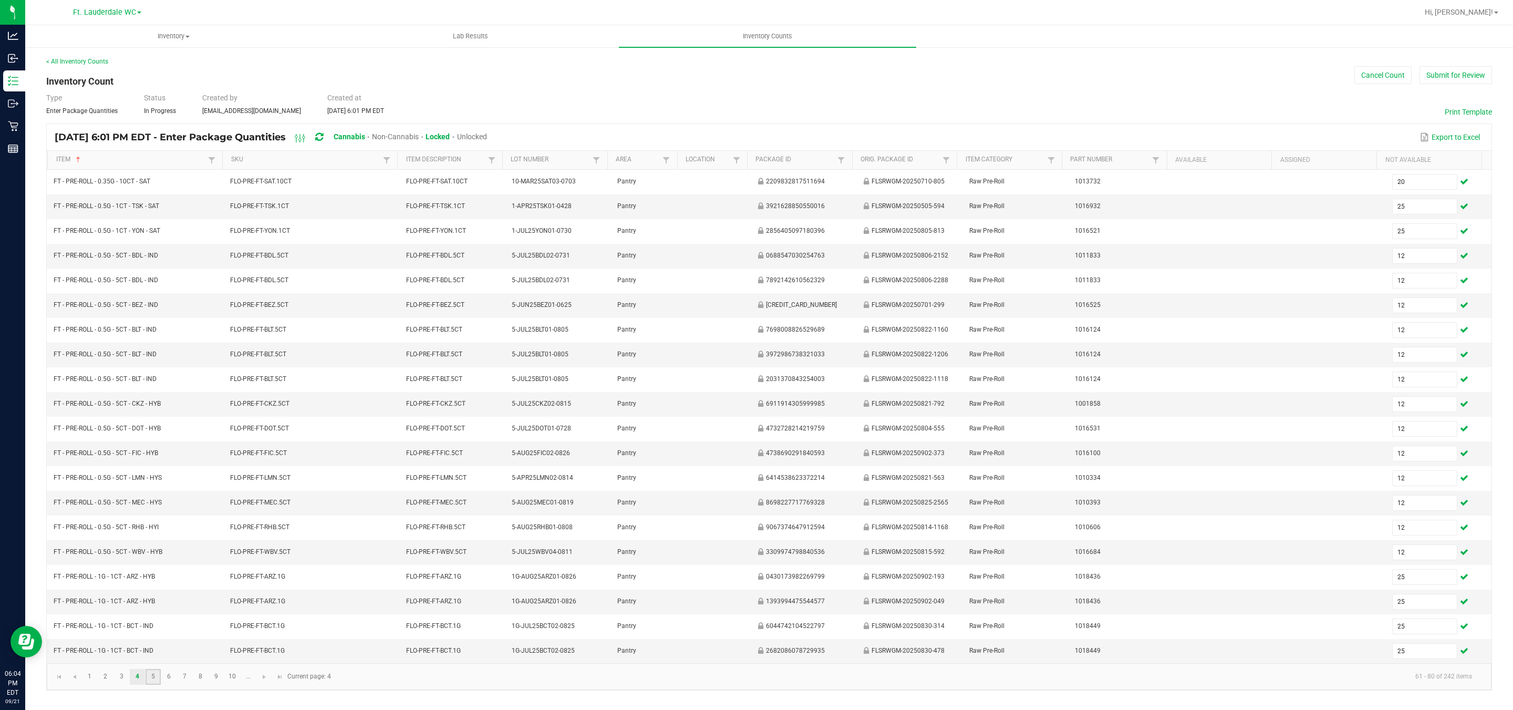
click at [153, 630] on link "5" at bounding box center [153, 677] width 15 height 16
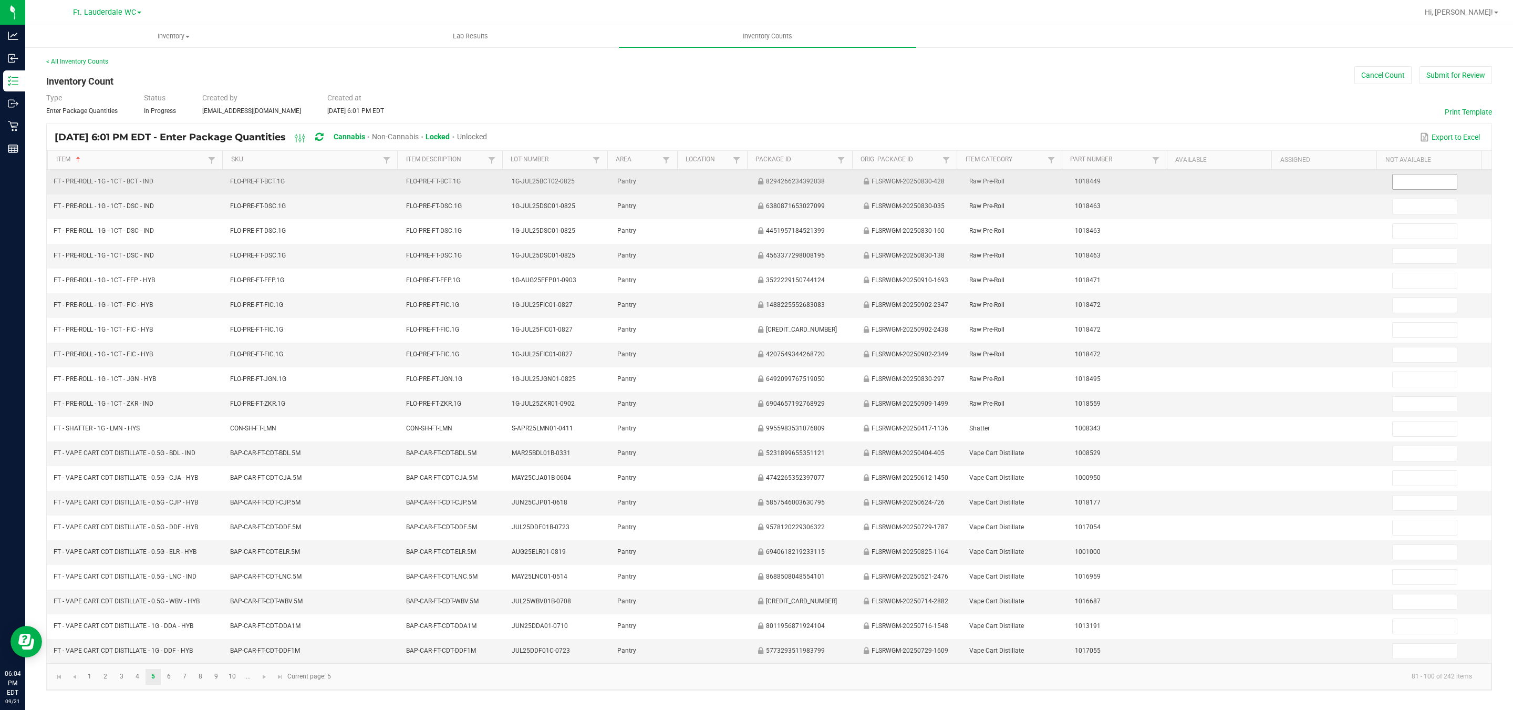
click at [663, 177] on input at bounding box center [1425, 181] width 64 height 15
type input "25"
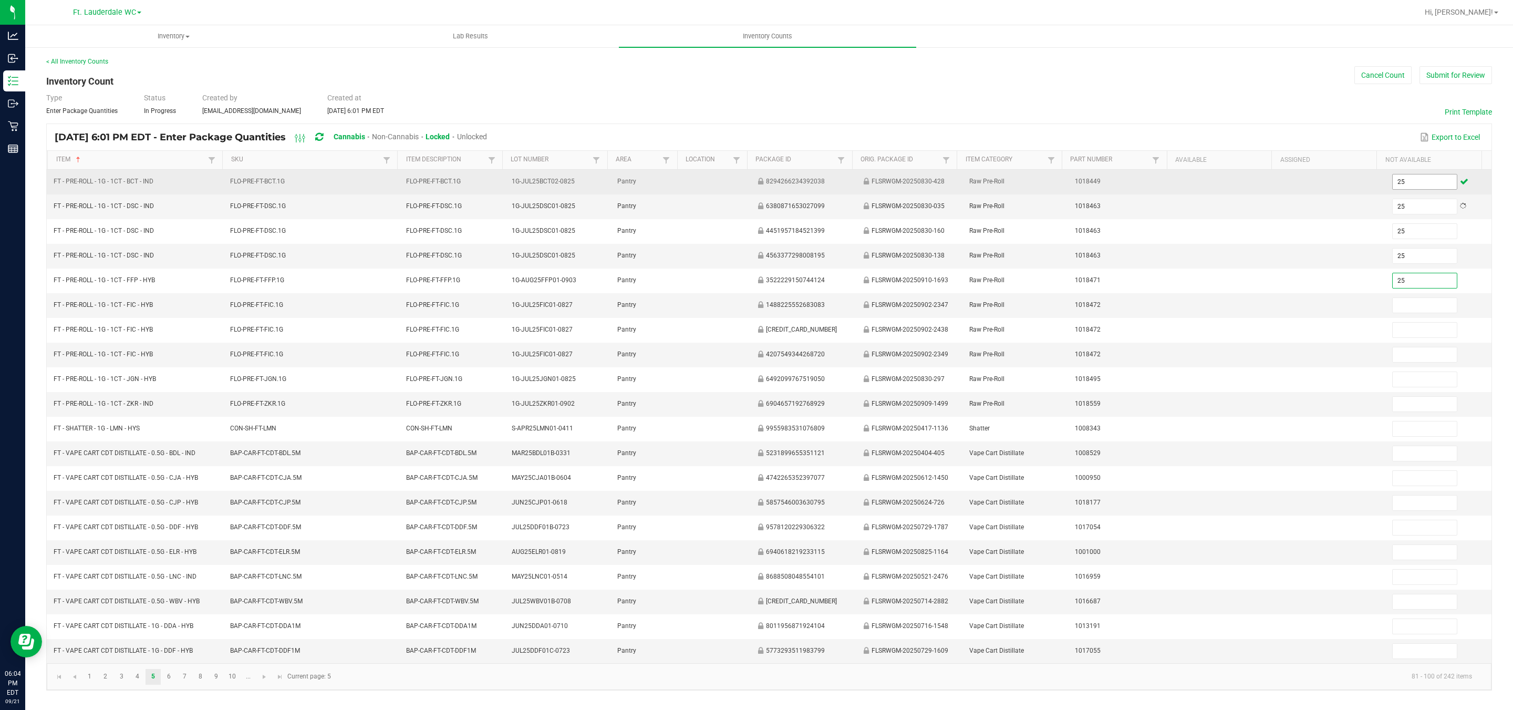
type input "25"
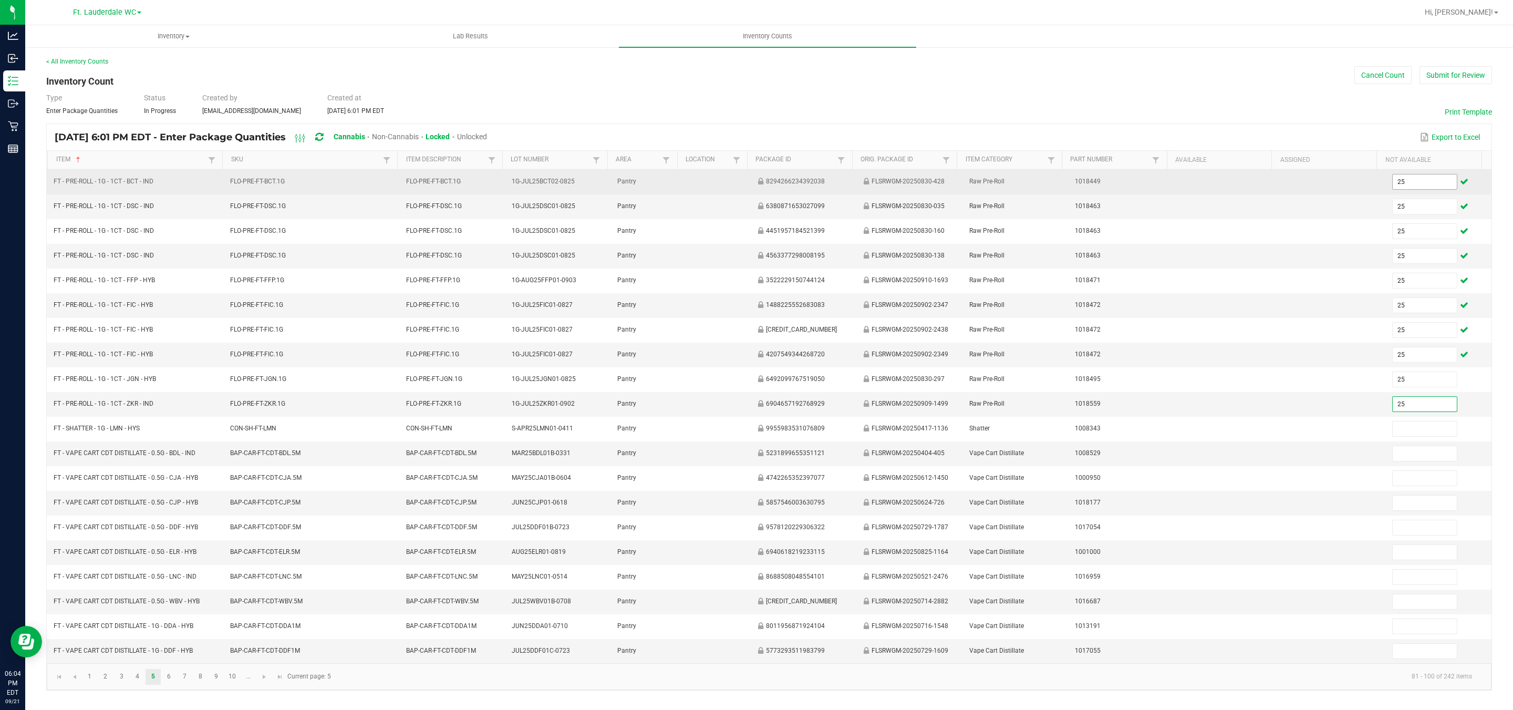
type input "25"
type input "8"
type input "12"
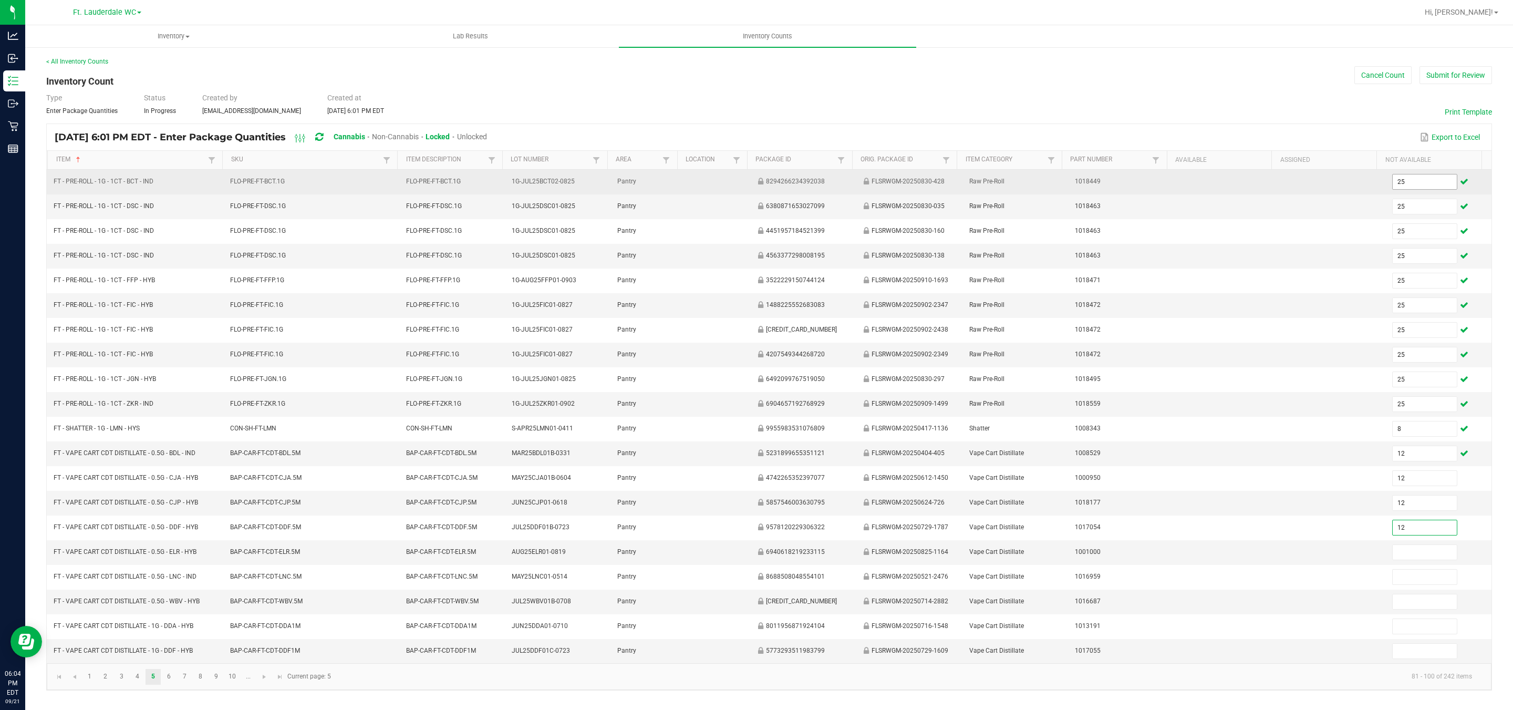
type input "12"
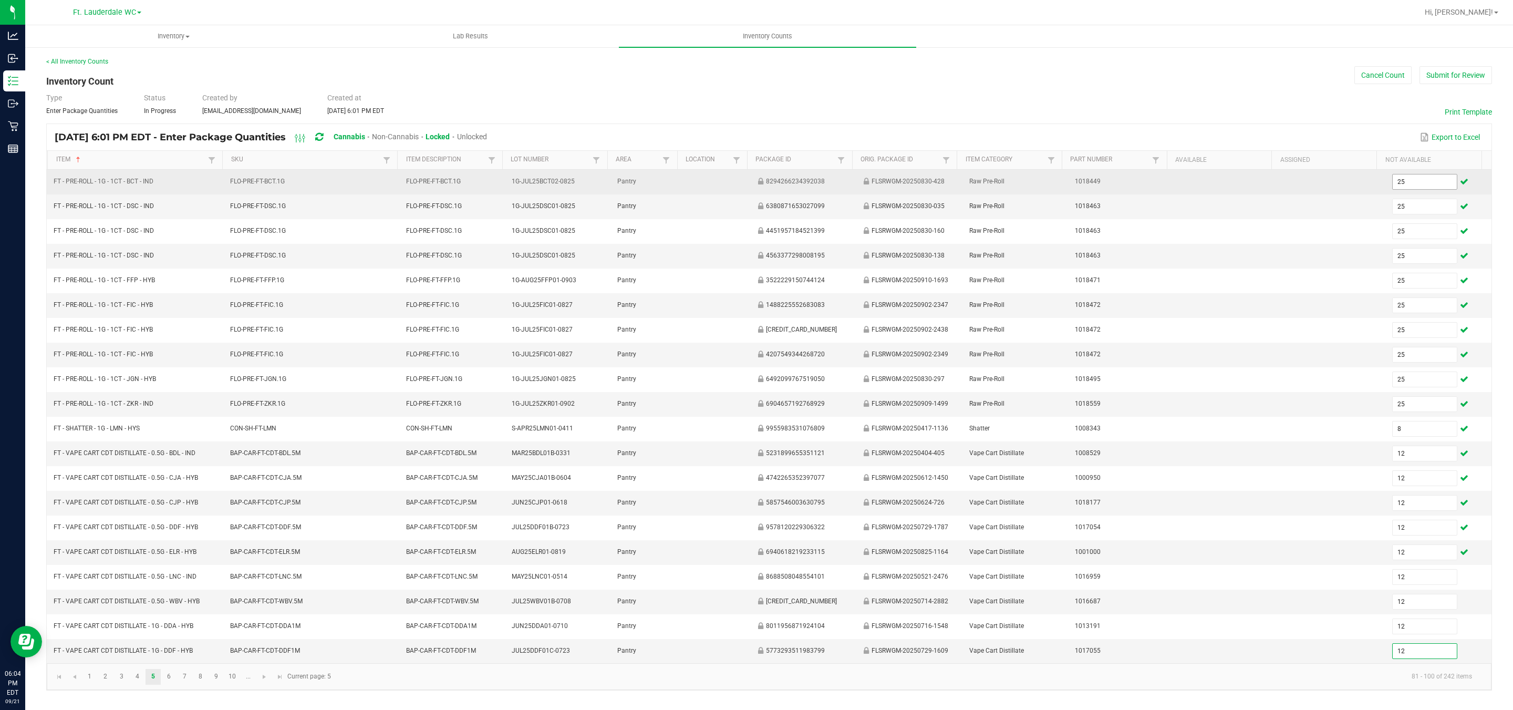
type input "12"
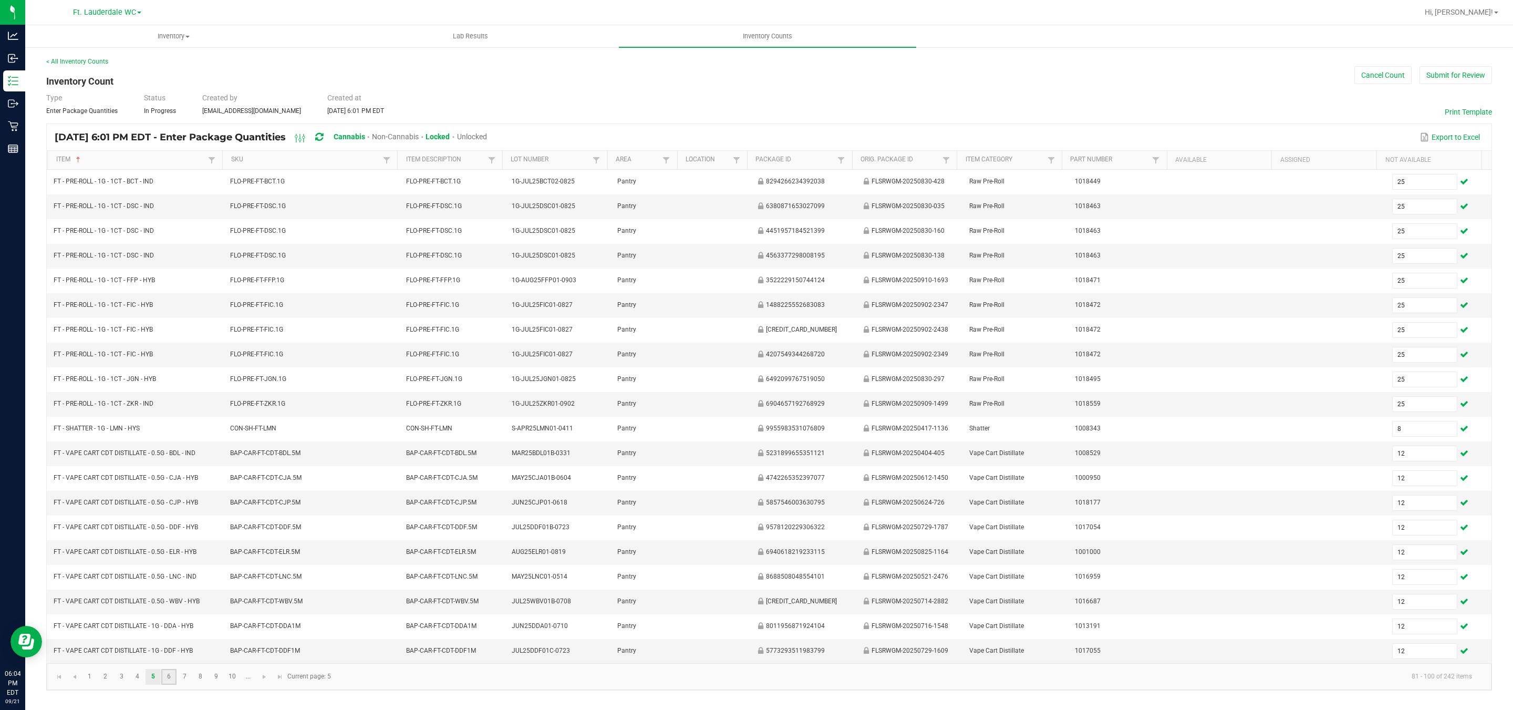
click at [169, 630] on link "6" at bounding box center [168, 677] width 15 height 16
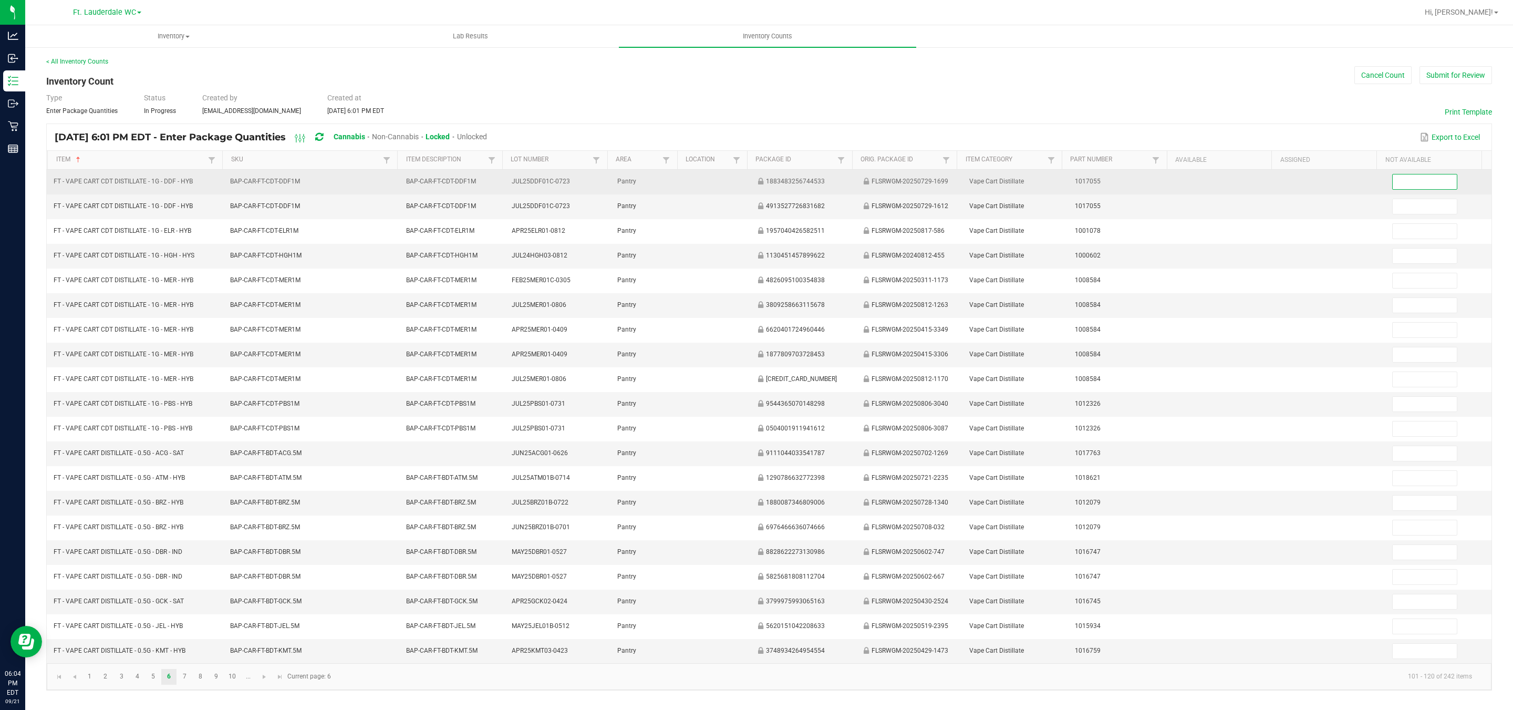
click at [663, 174] on input at bounding box center [1425, 181] width 64 height 15
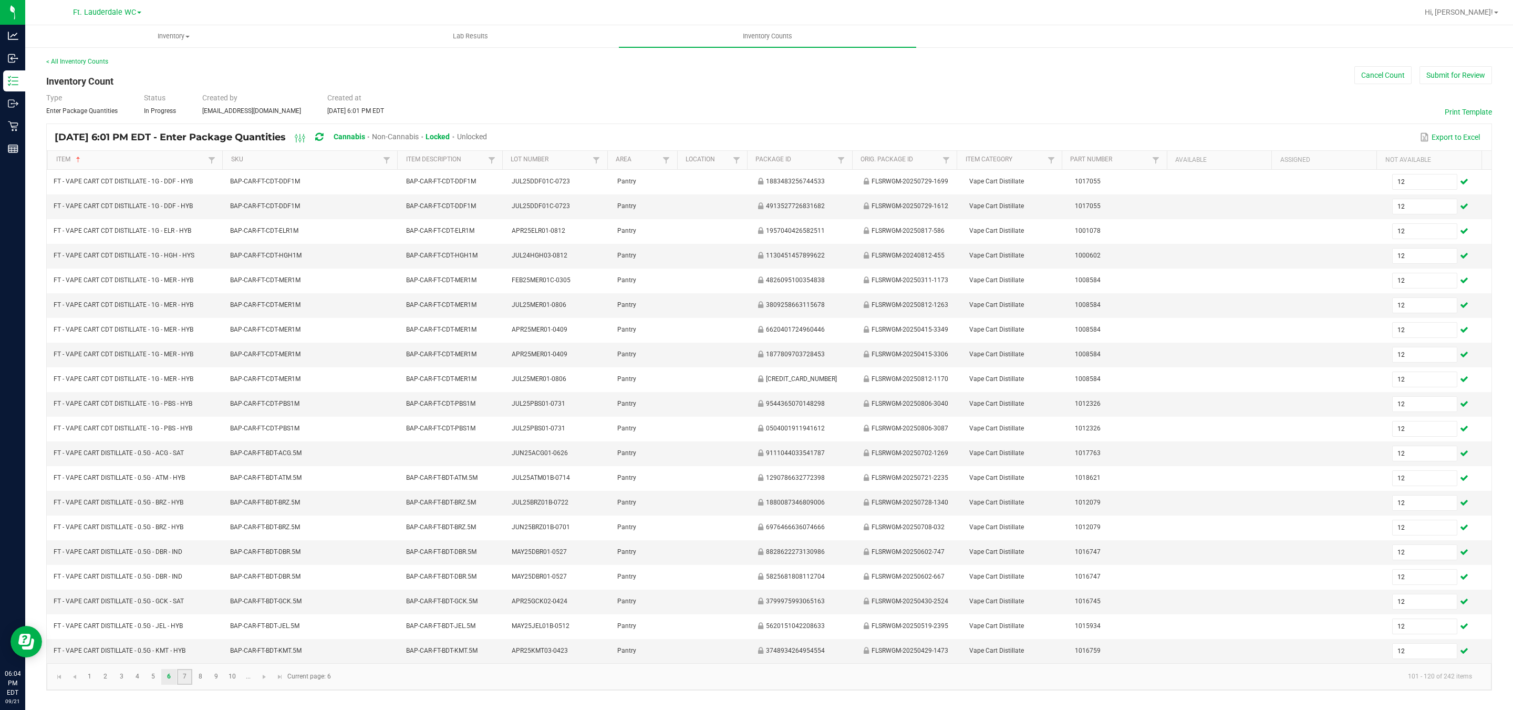
click at [180, 630] on link "7" at bounding box center [184, 677] width 15 height 16
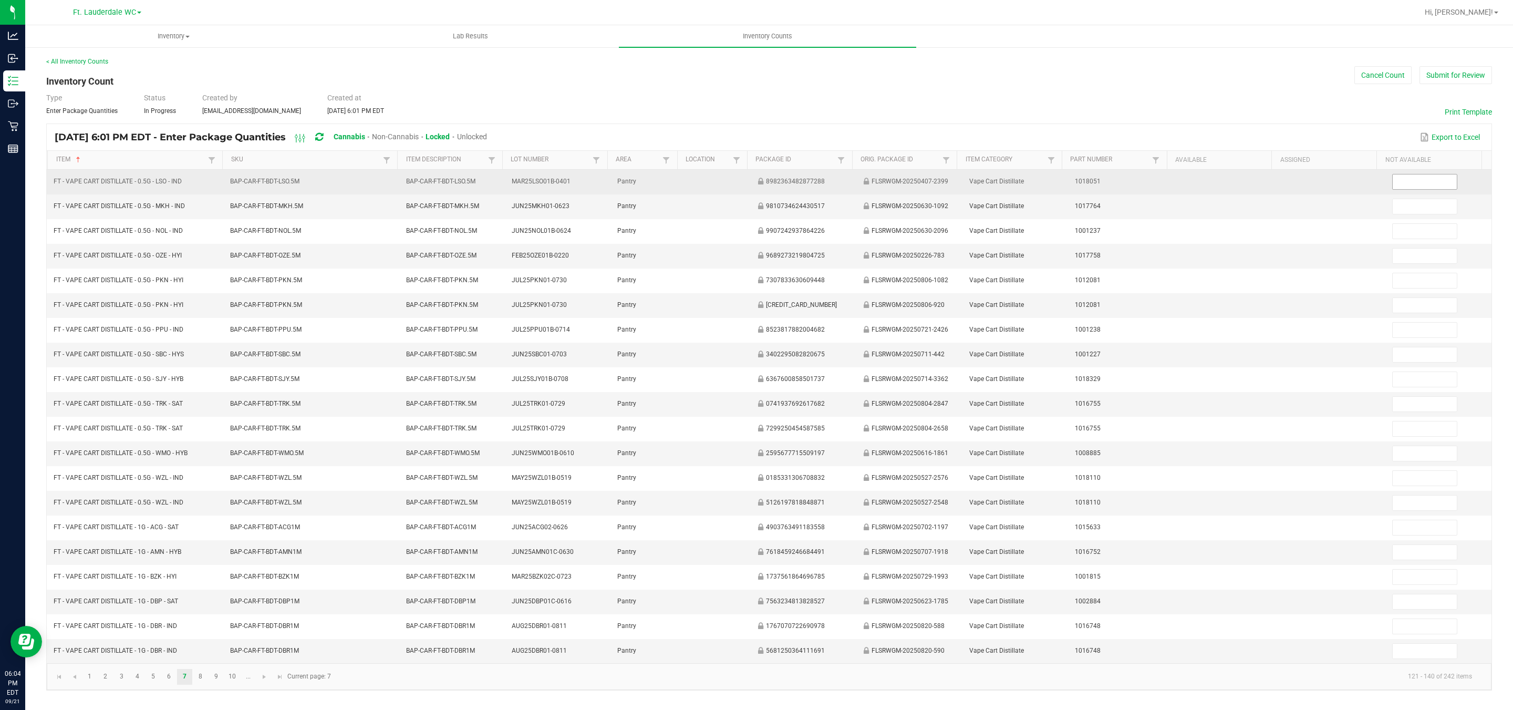
click at [663, 178] on input at bounding box center [1425, 181] width 64 height 15
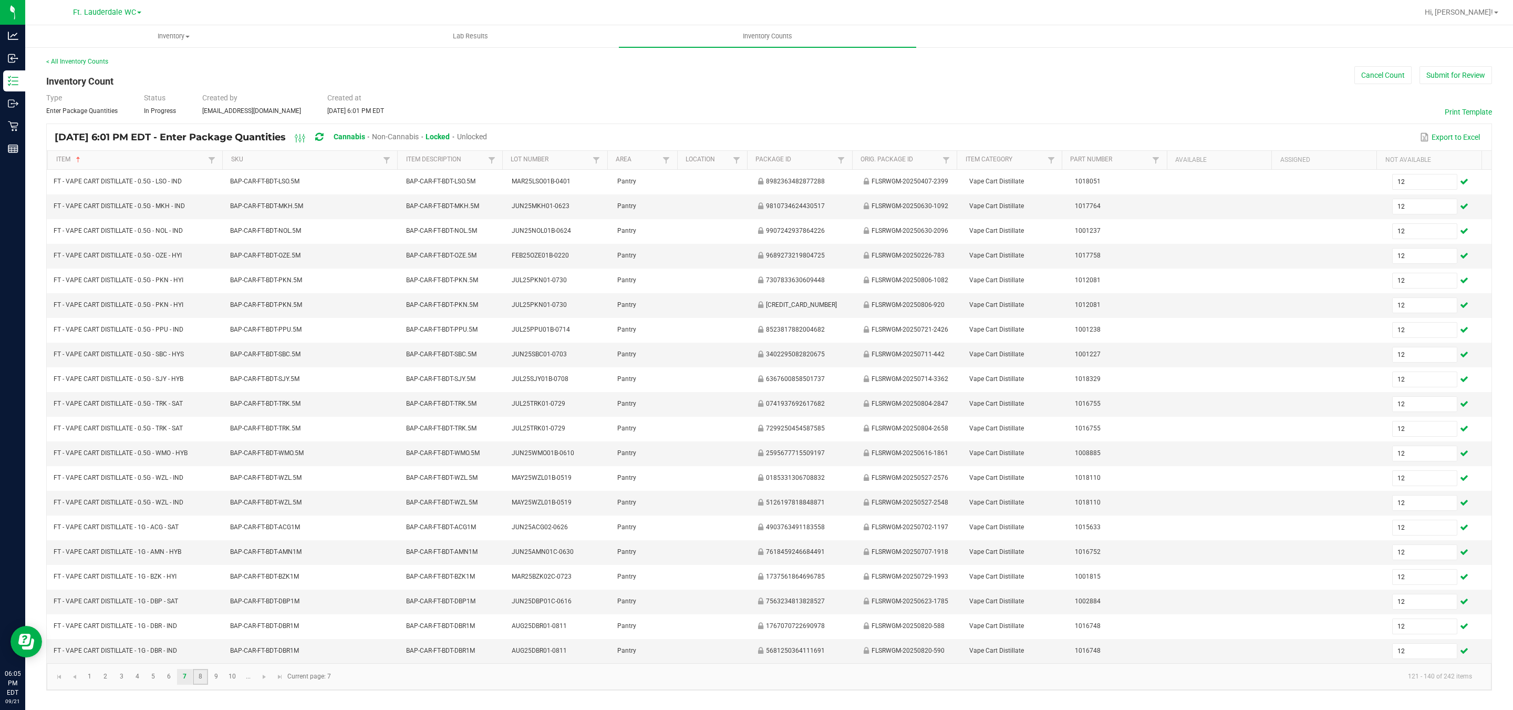
click at [207, 630] on link "8" at bounding box center [200, 677] width 15 height 16
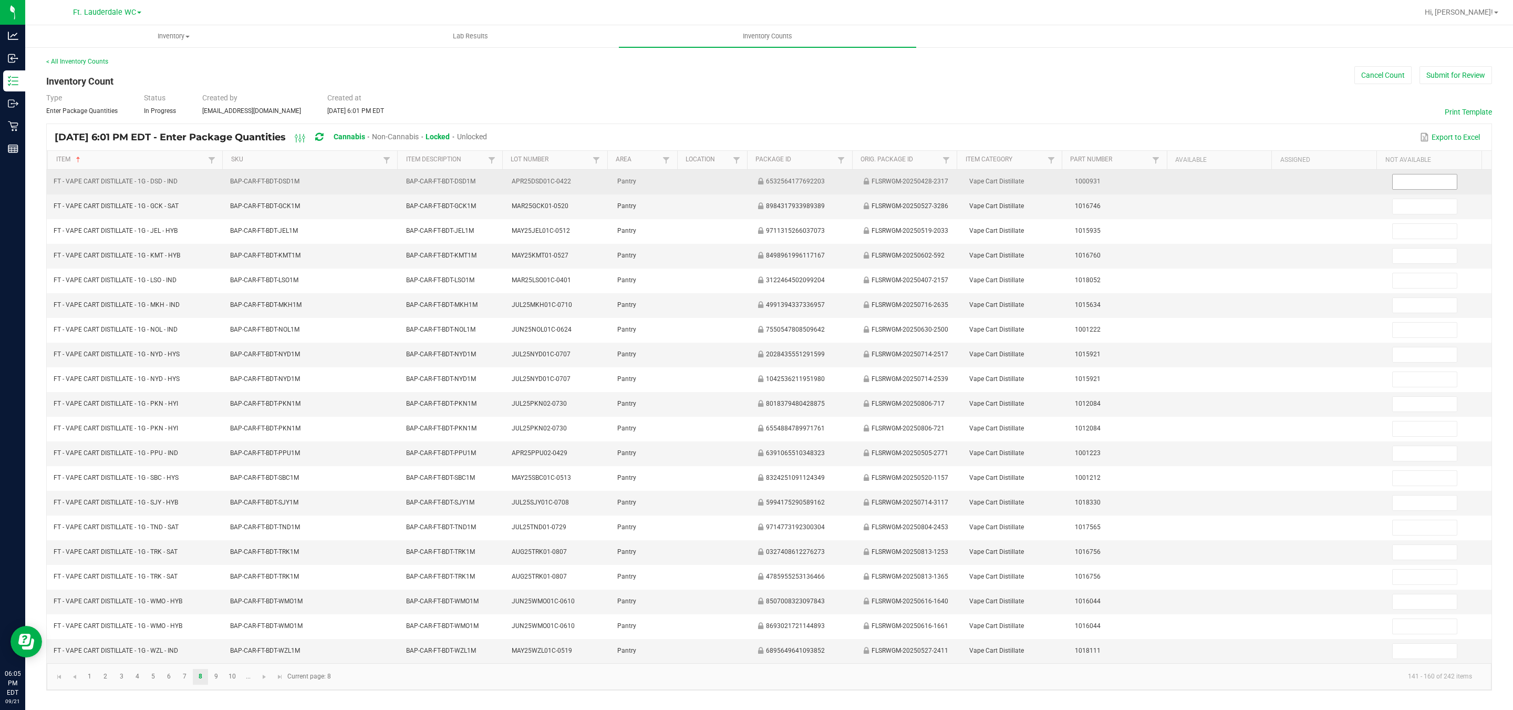
click at [663, 175] on input at bounding box center [1425, 181] width 64 height 15
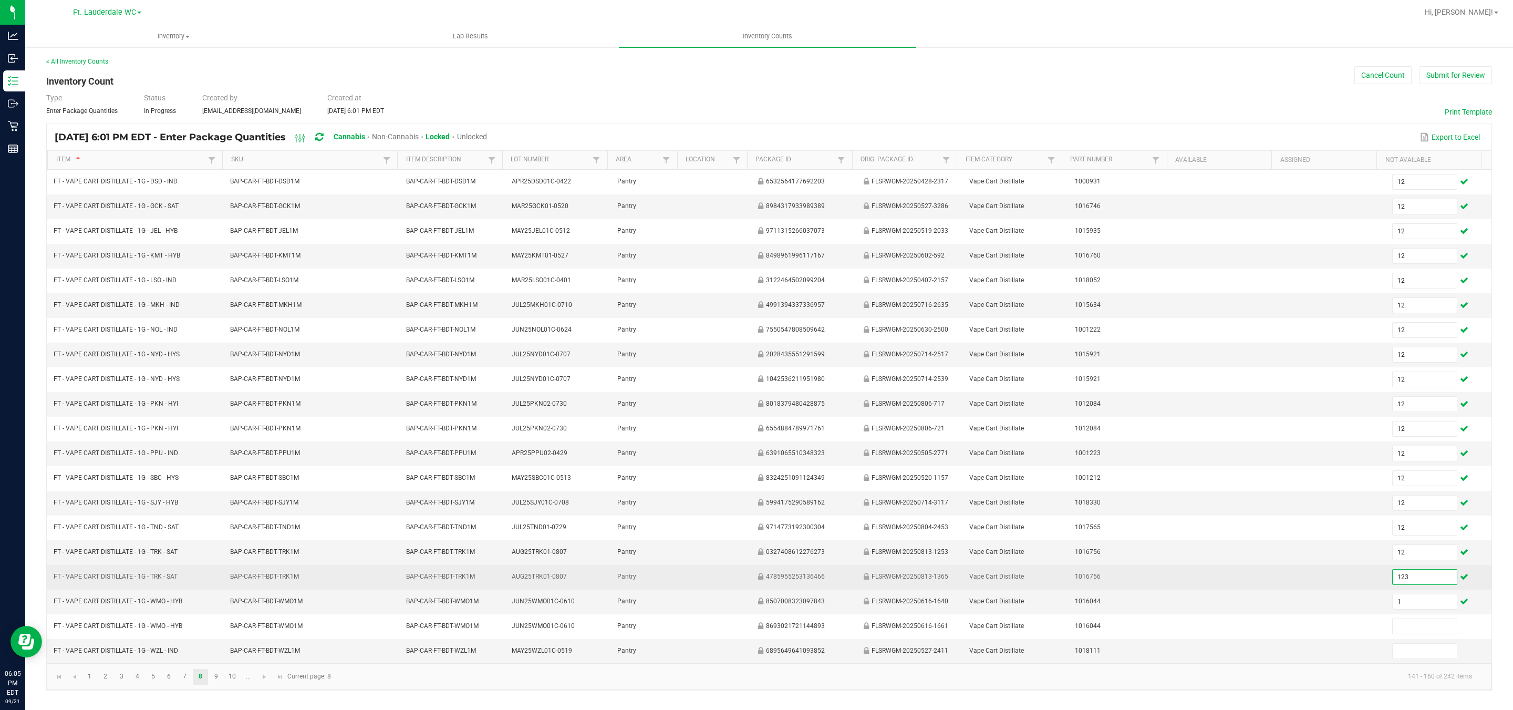
click at [663, 575] on input "123" at bounding box center [1425, 576] width 64 height 15
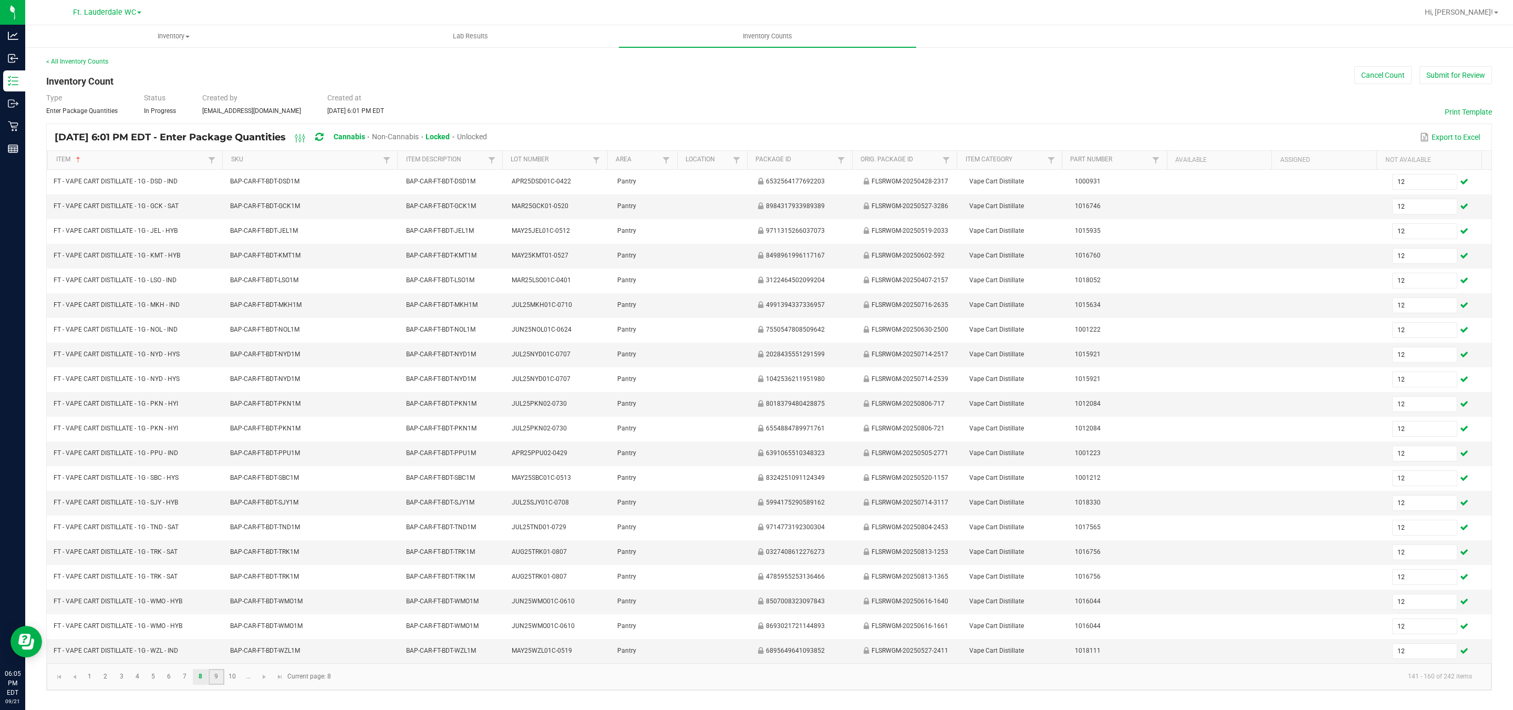
click at [221, 630] on link "9" at bounding box center [216, 677] width 15 height 16
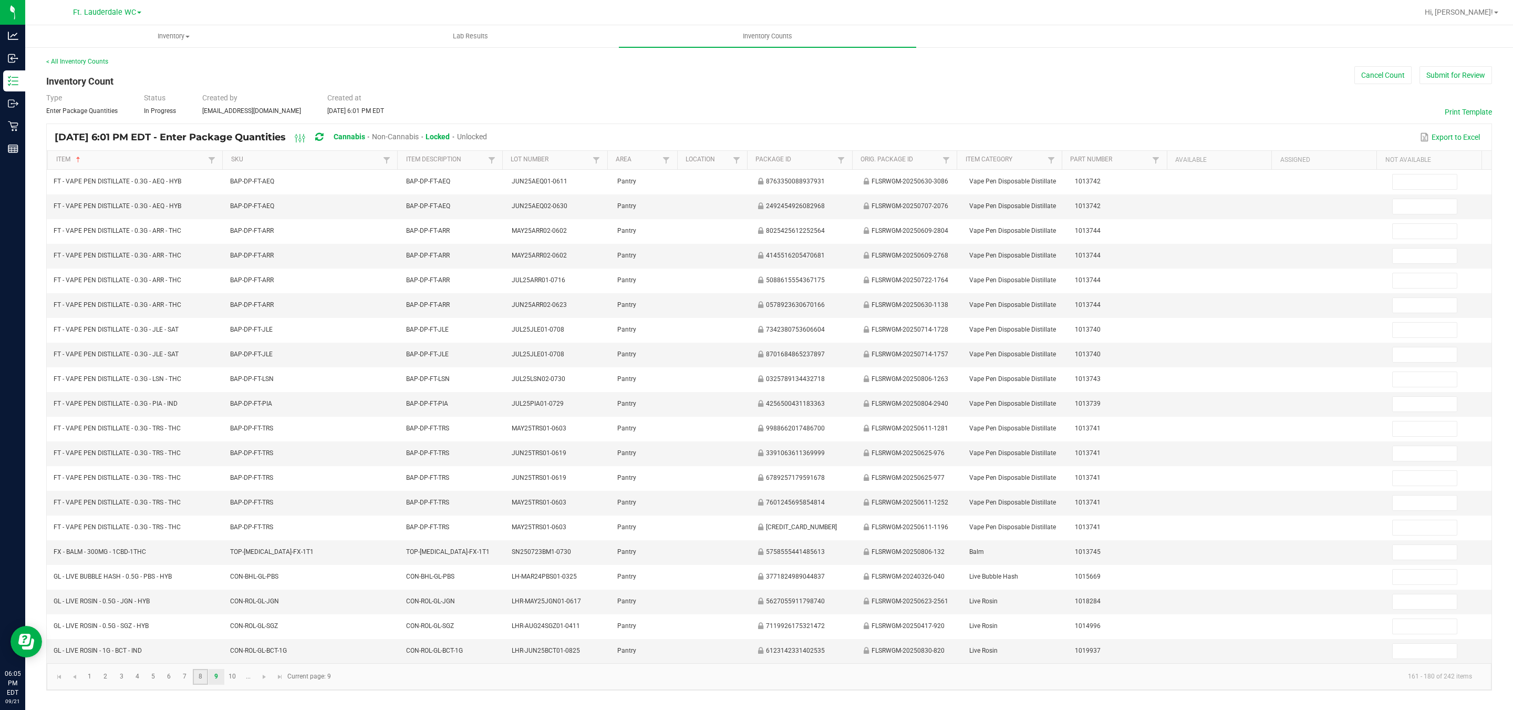
click at [202, 630] on link "8" at bounding box center [200, 677] width 15 height 16
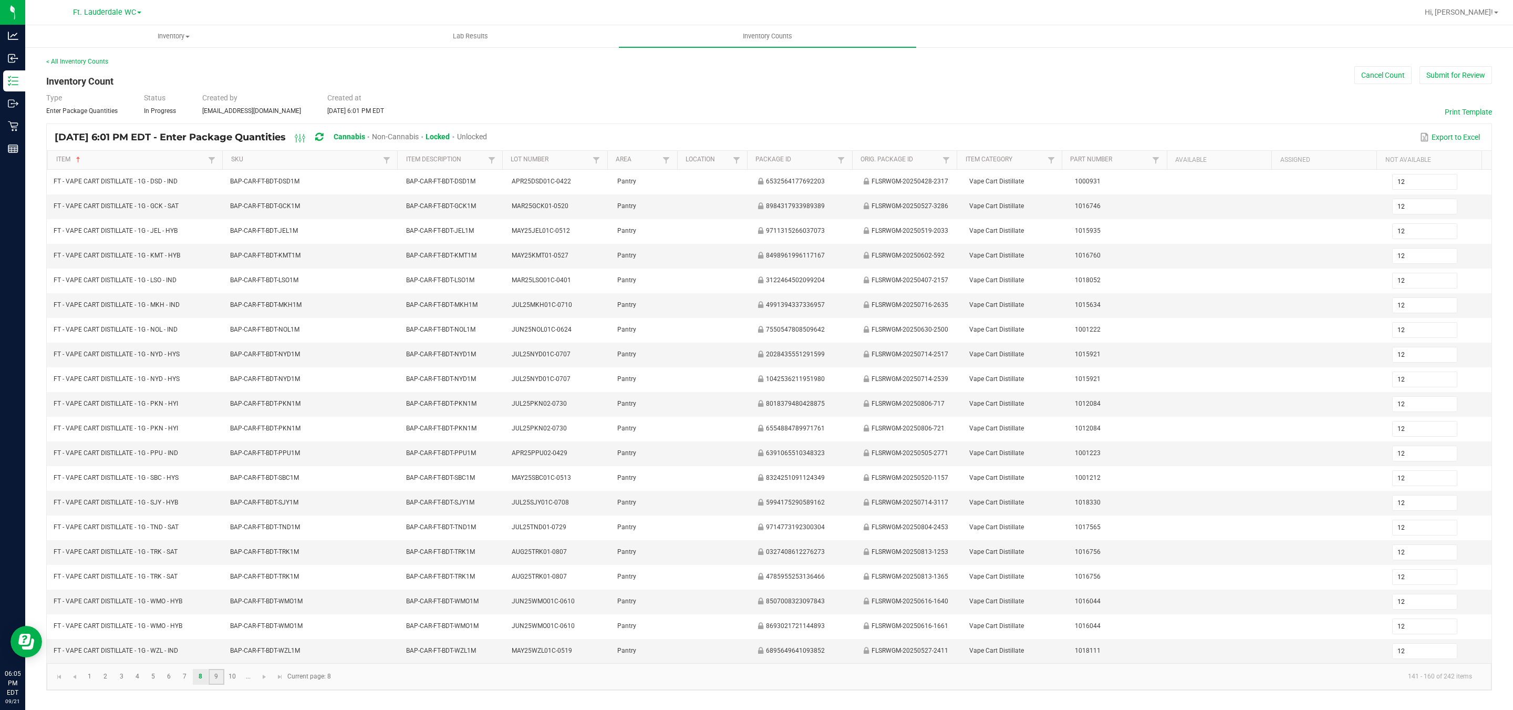
click at [219, 630] on link "9" at bounding box center [216, 677] width 15 height 16
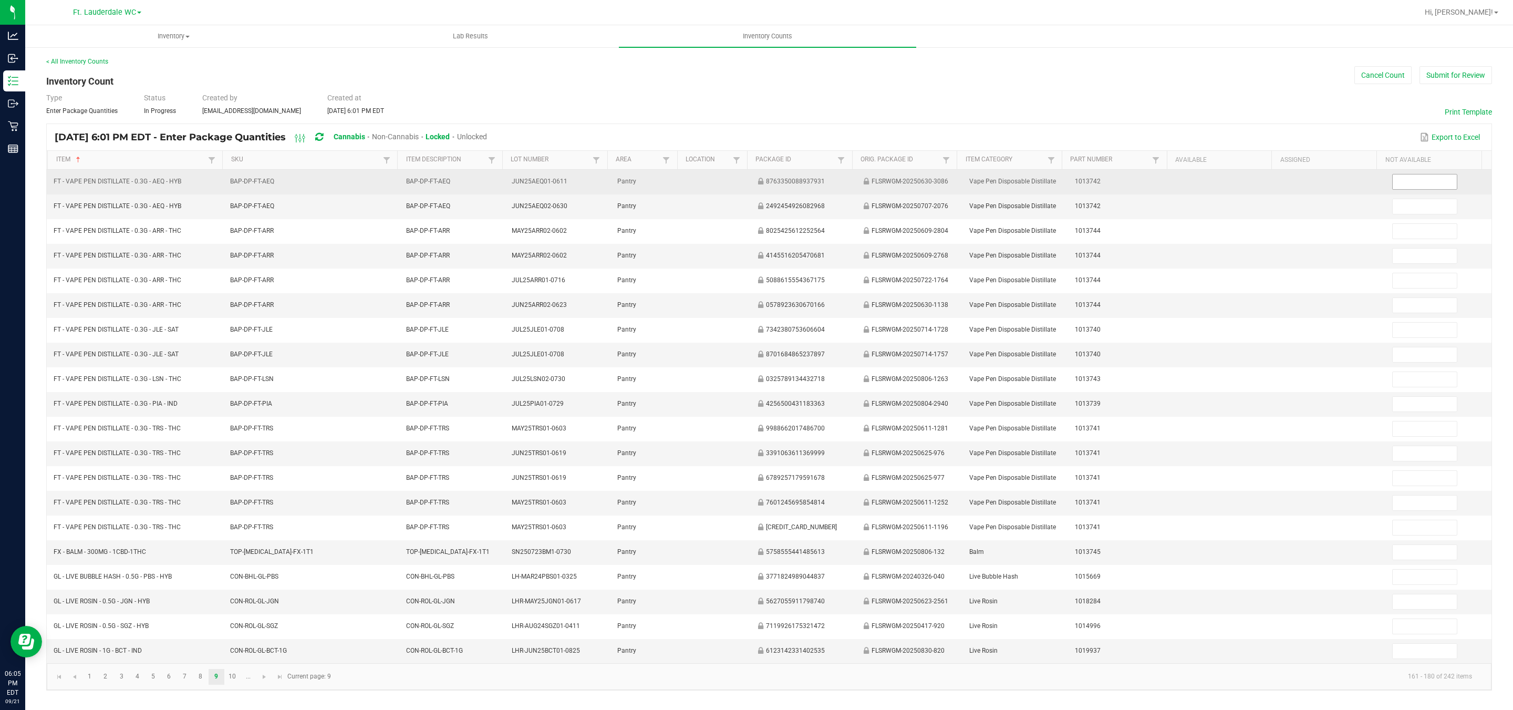
click at [663, 174] on input at bounding box center [1425, 181] width 64 height 15
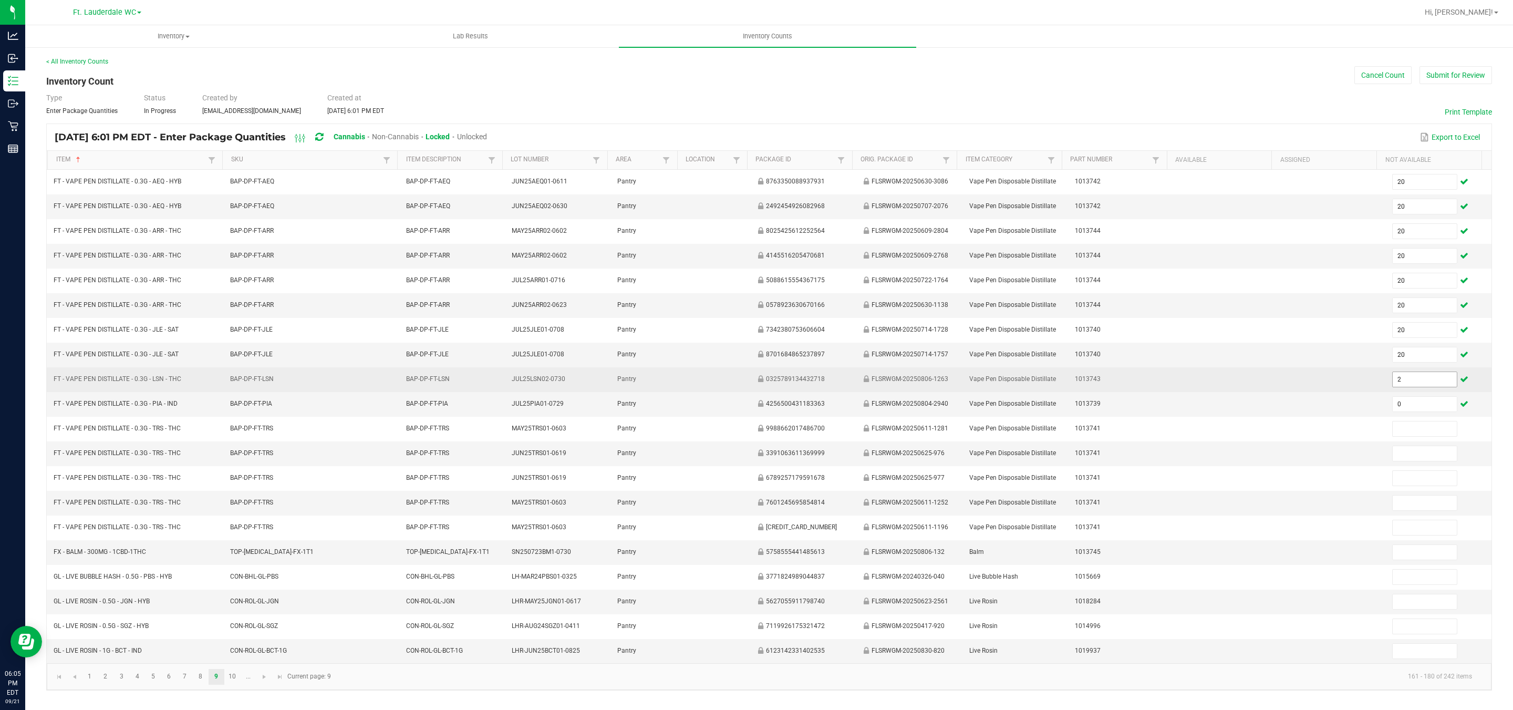
click at [663, 371] on span "2" at bounding box center [1424, 379] width 65 height 16
click at [663, 374] on input "2" at bounding box center [1425, 379] width 64 height 15
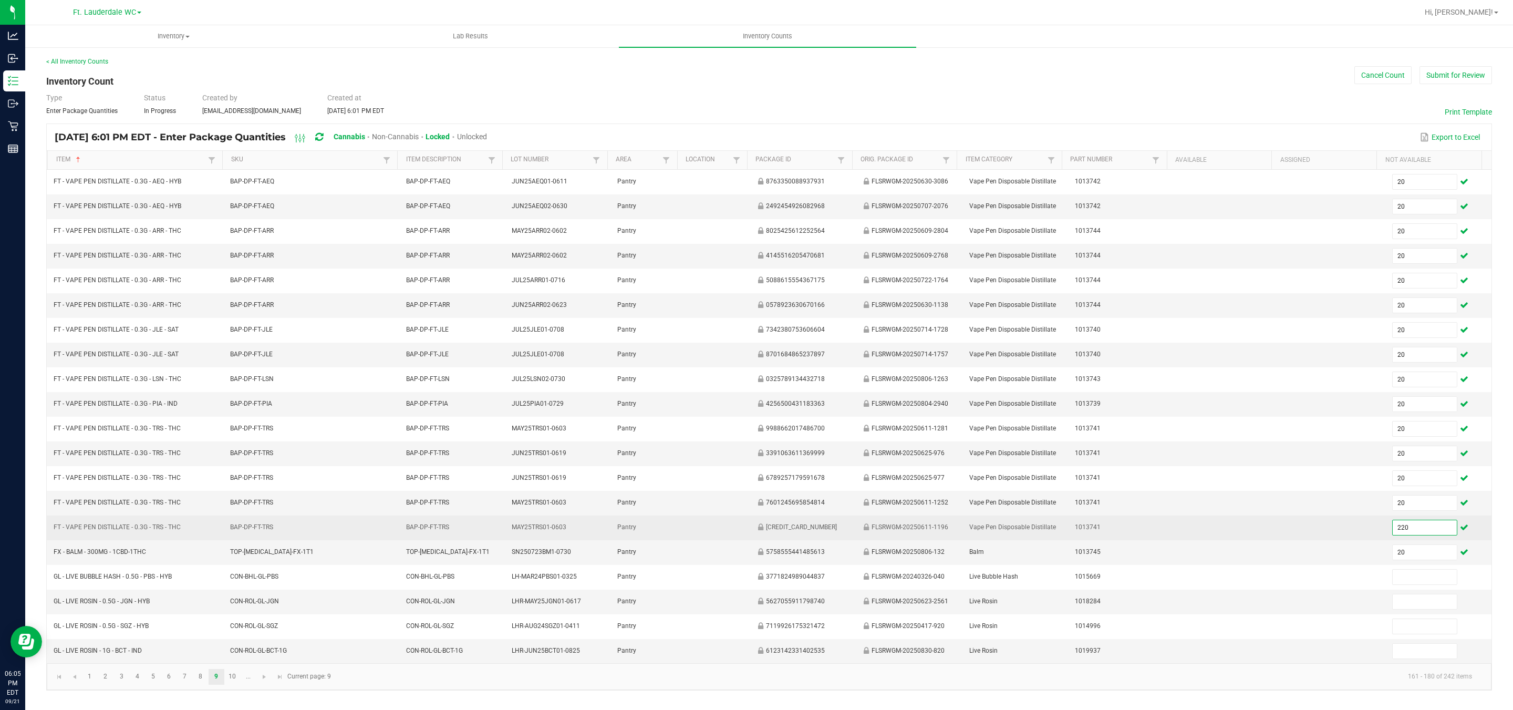
click at [663, 525] on input "220" at bounding box center [1425, 527] width 64 height 15
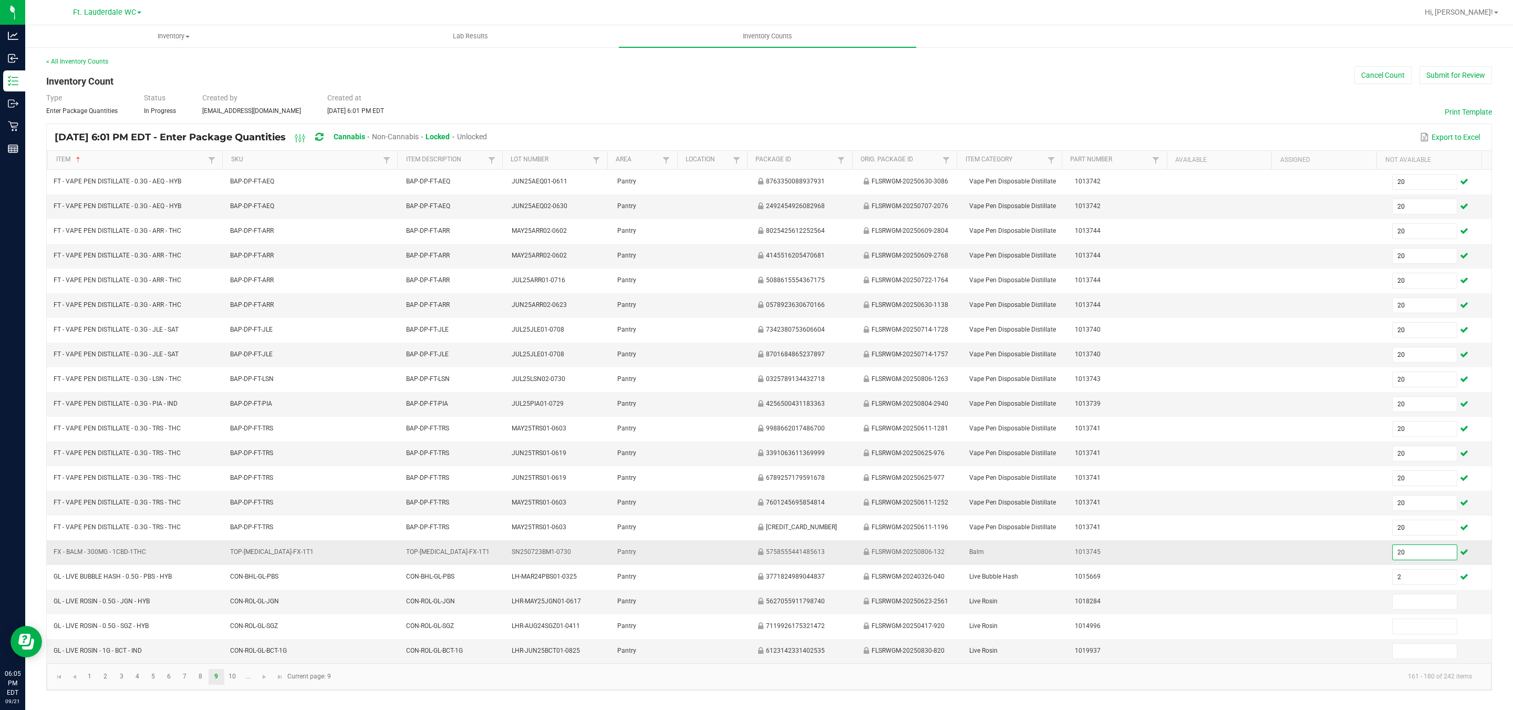
click at [663, 552] on input "20" at bounding box center [1425, 552] width 64 height 15
click at [232, 630] on link "10" at bounding box center [232, 677] width 15 height 16
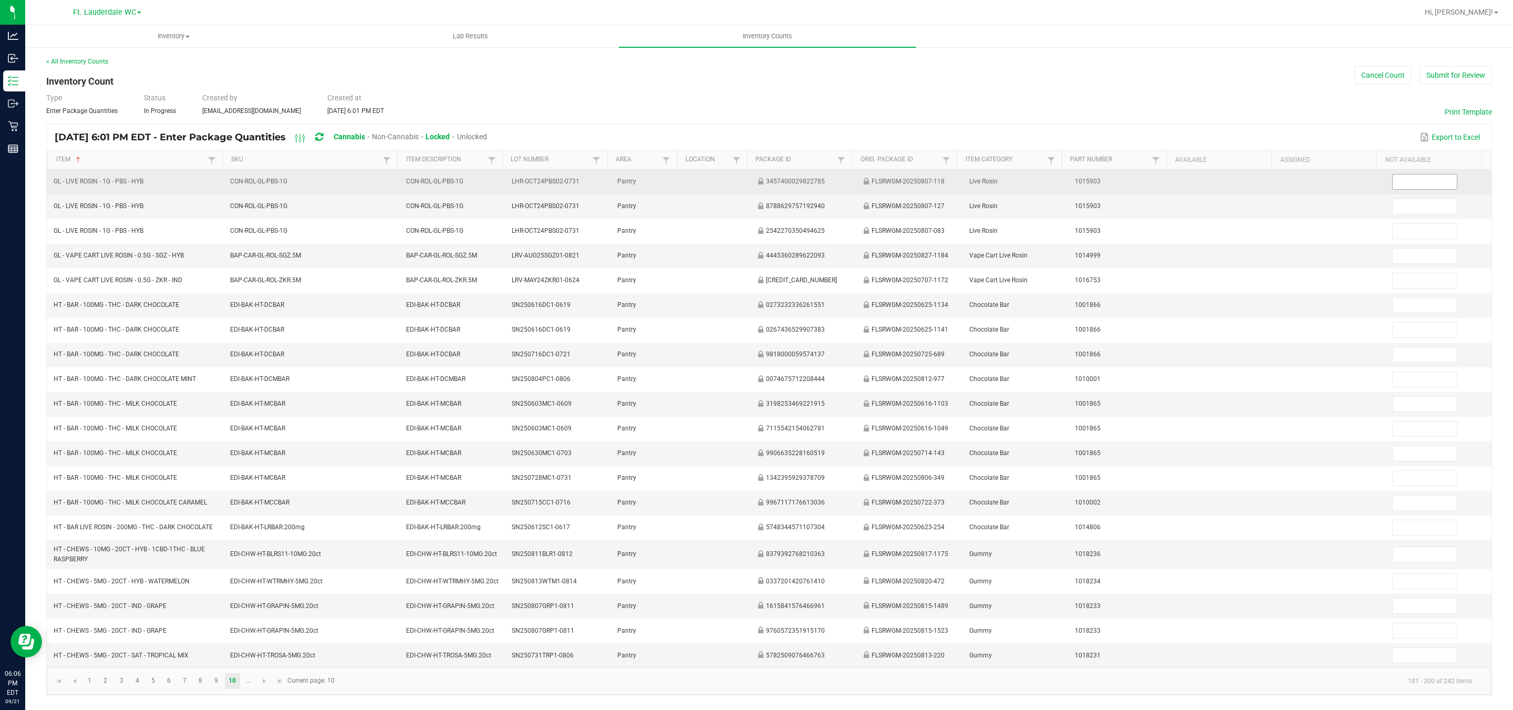
click at [663, 175] on input at bounding box center [1425, 181] width 64 height 15
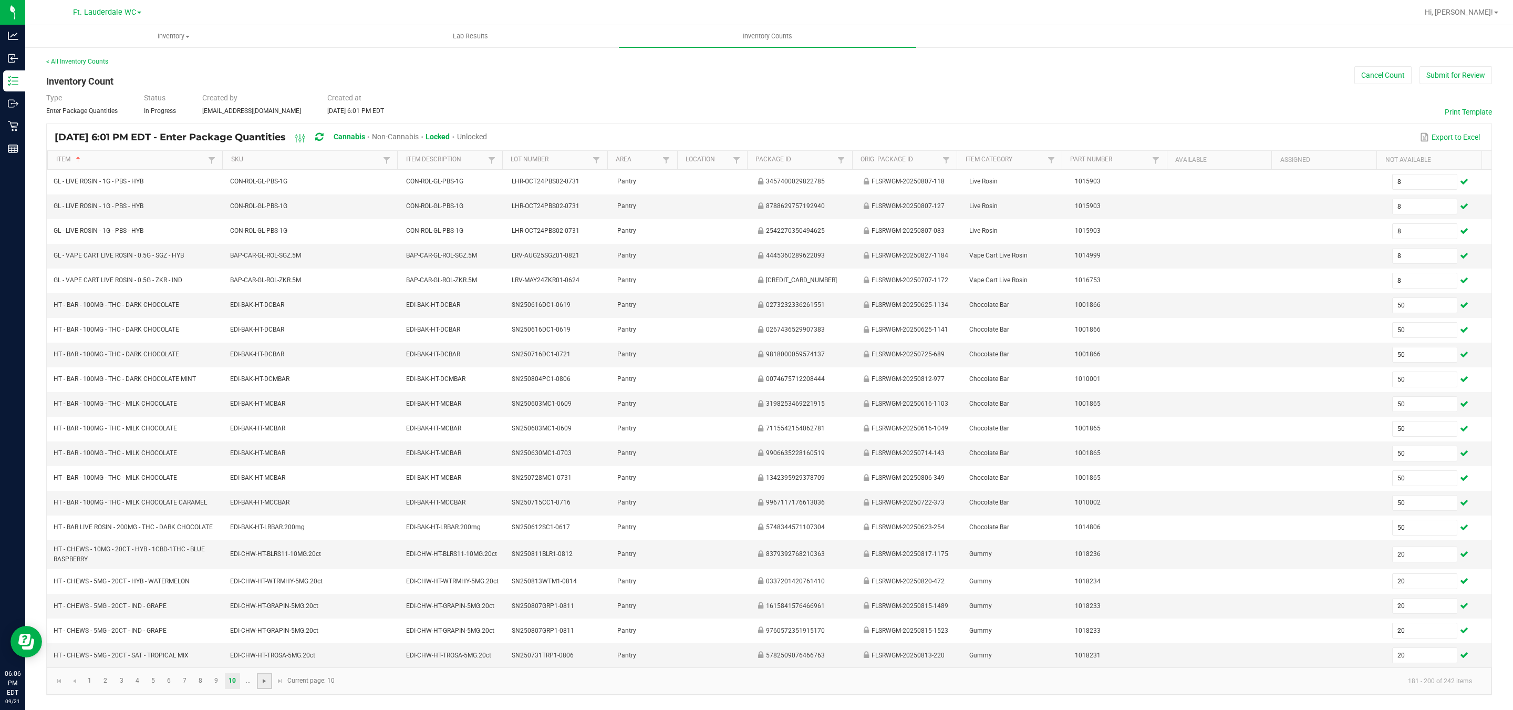
click at [266, 630] on span "Go to the next page" at bounding box center [264, 681] width 8 height 8
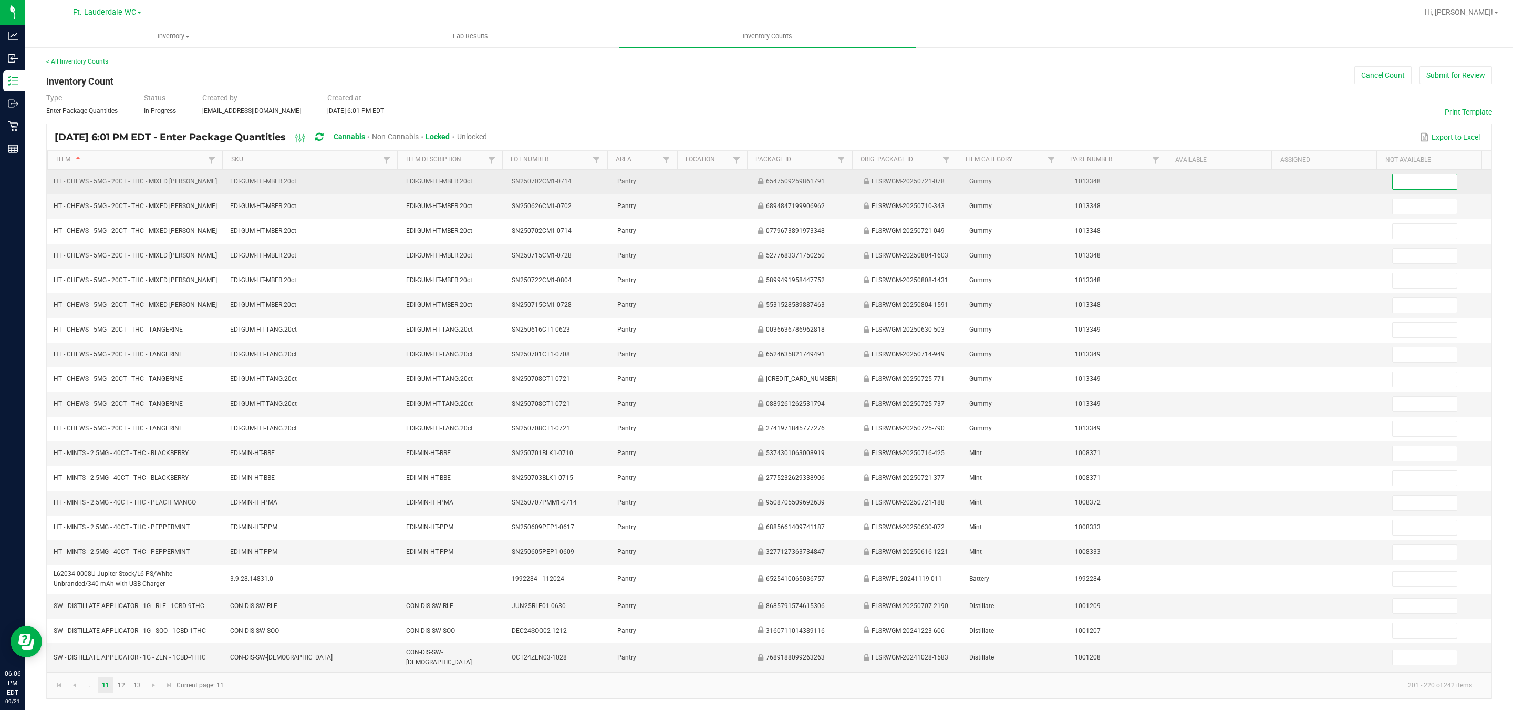
click at [663, 174] on input at bounding box center [1425, 181] width 64 height 15
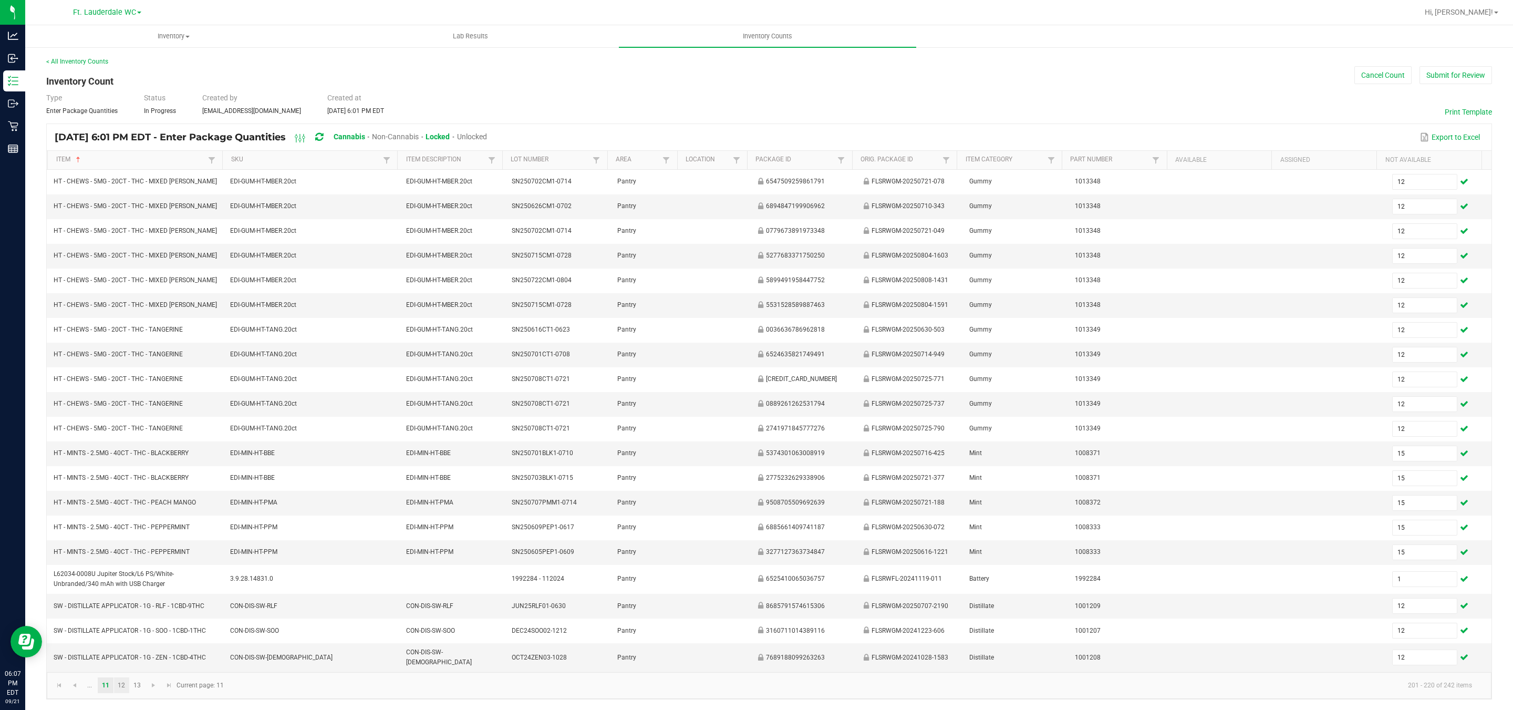
click at [123, 630] on link "12" at bounding box center [121, 685] width 15 height 16
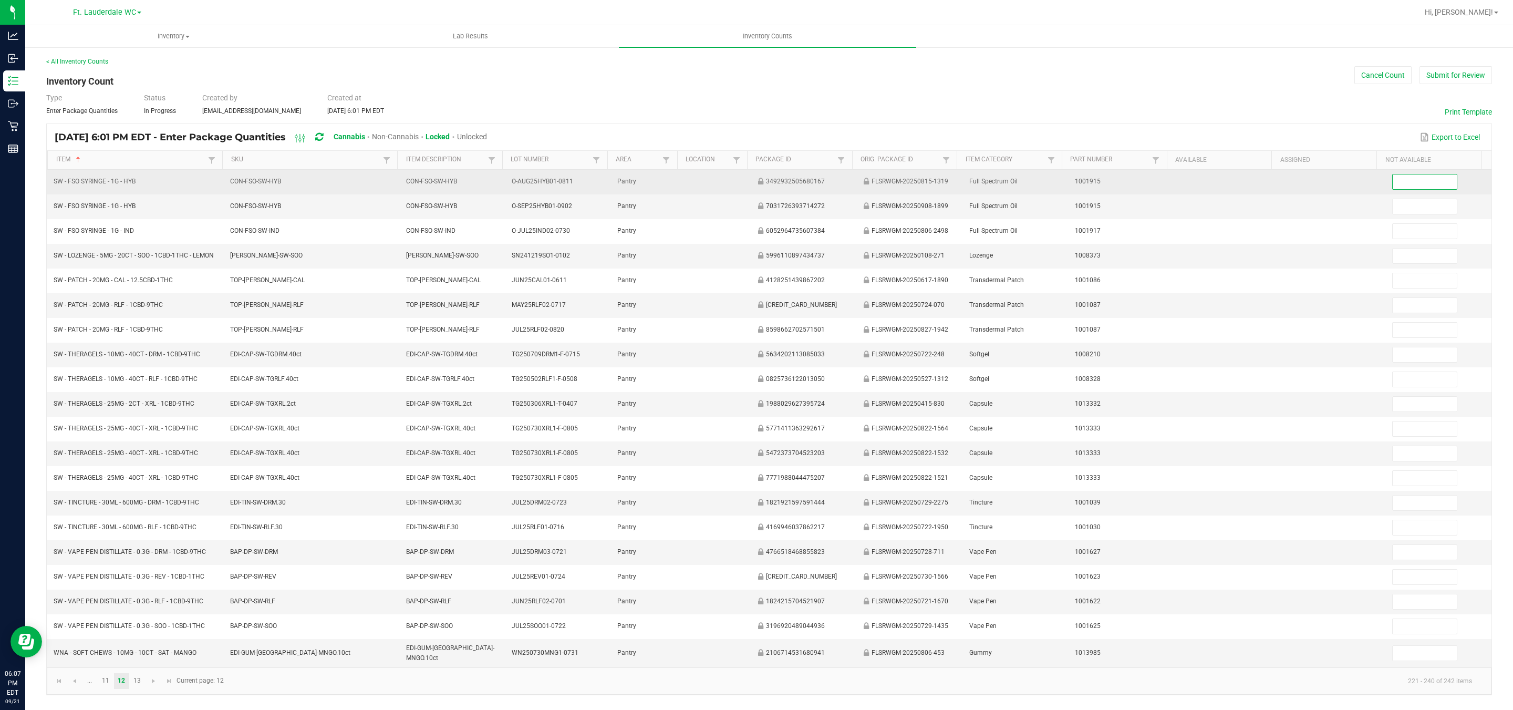
click at [663, 179] on input at bounding box center [1425, 181] width 64 height 15
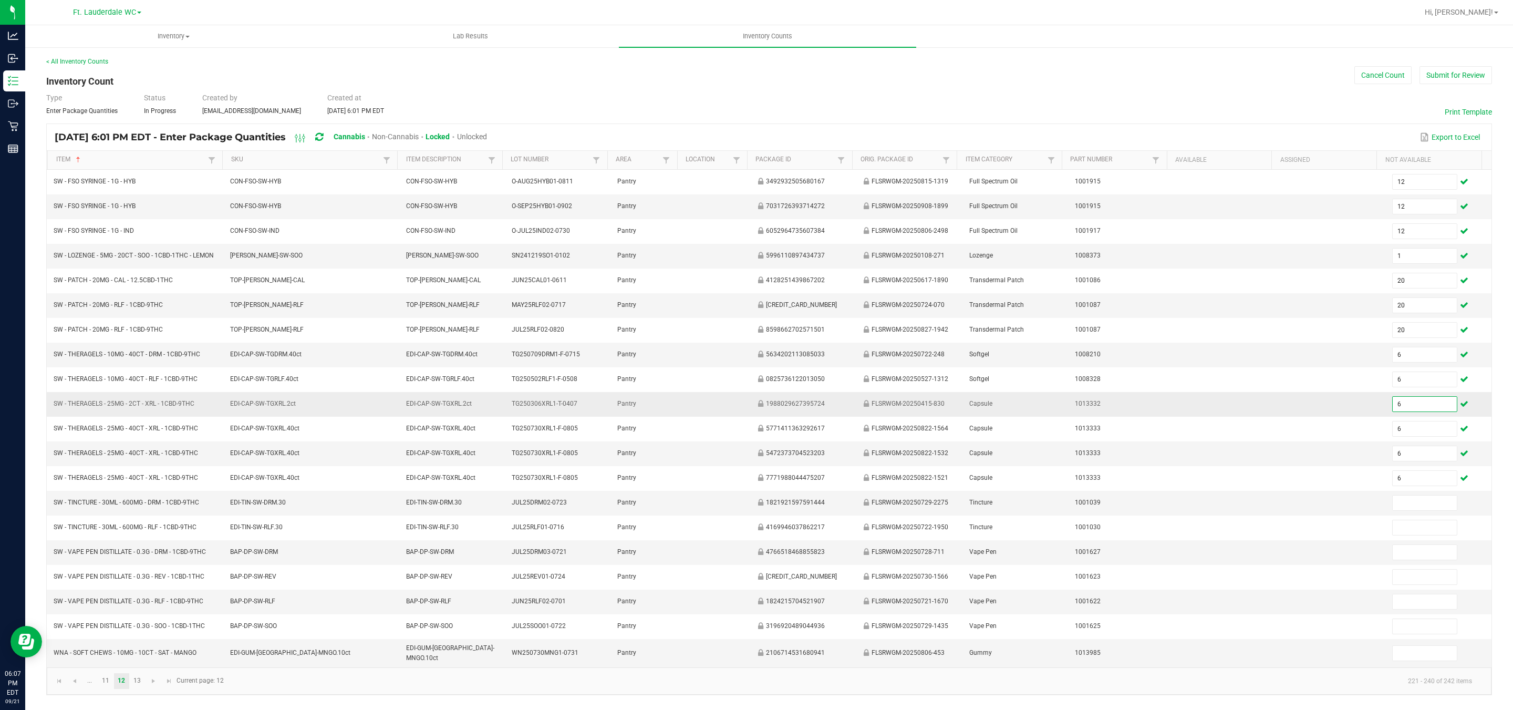
click at [663, 410] on input "6" at bounding box center [1425, 404] width 64 height 15
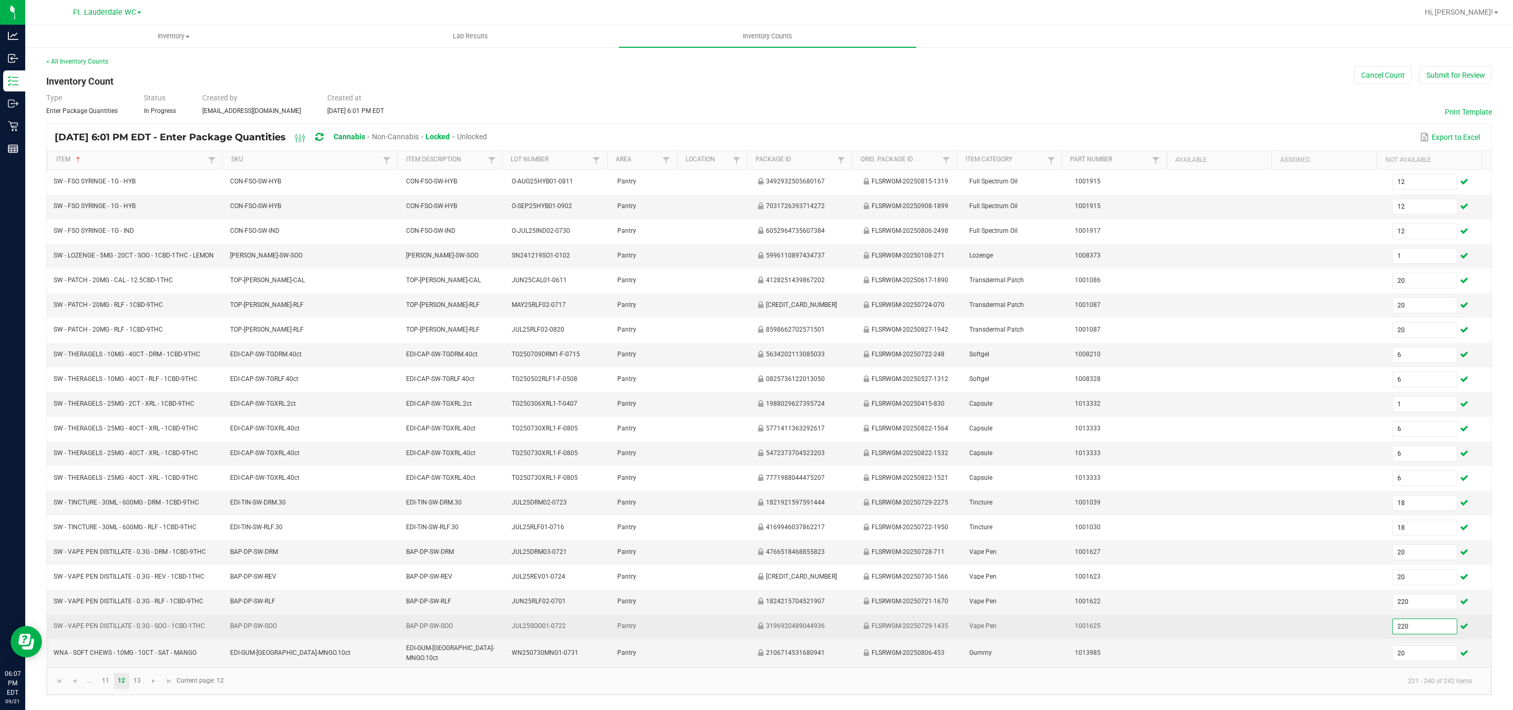
click at [663, 630] on input "220" at bounding box center [1425, 626] width 64 height 15
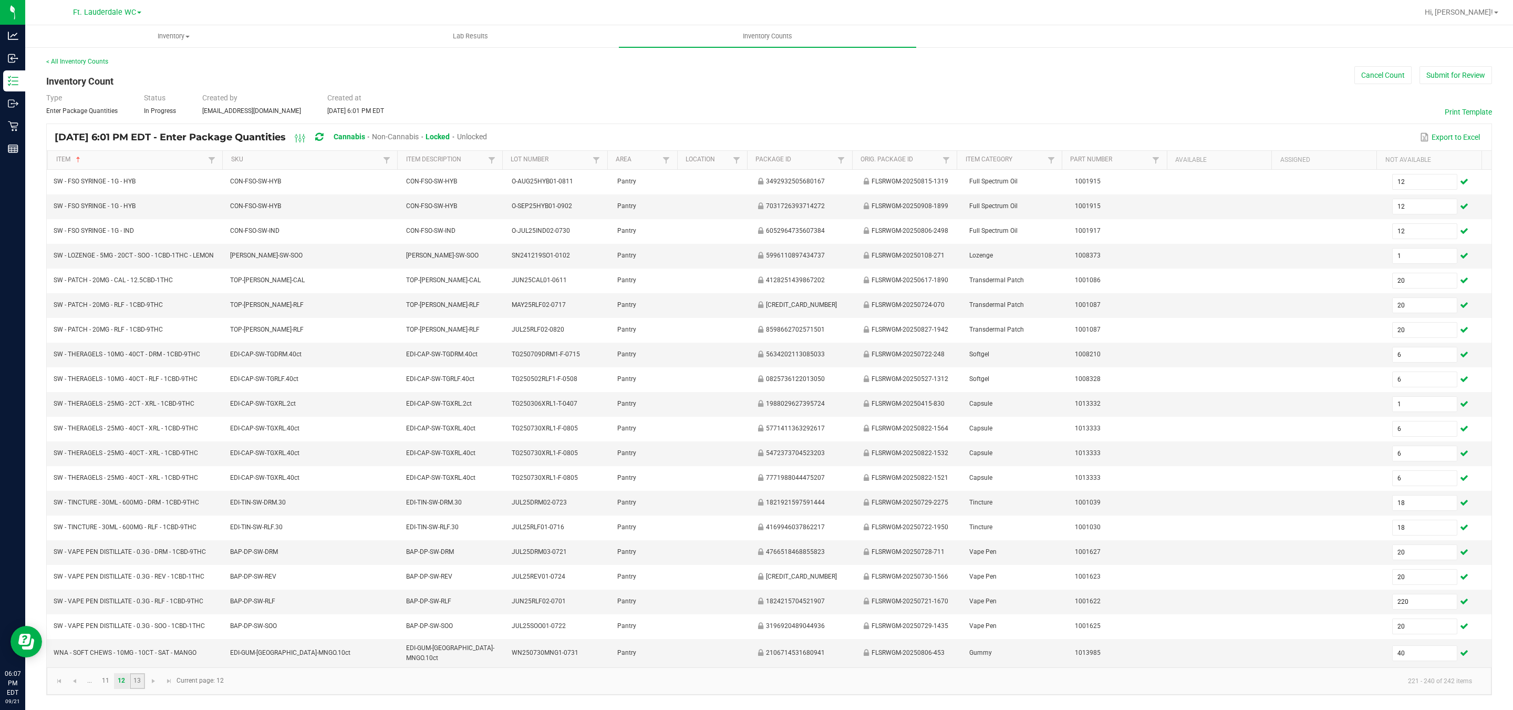
click at [140, 630] on link "13" at bounding box center [137, 681] width 15 height 16
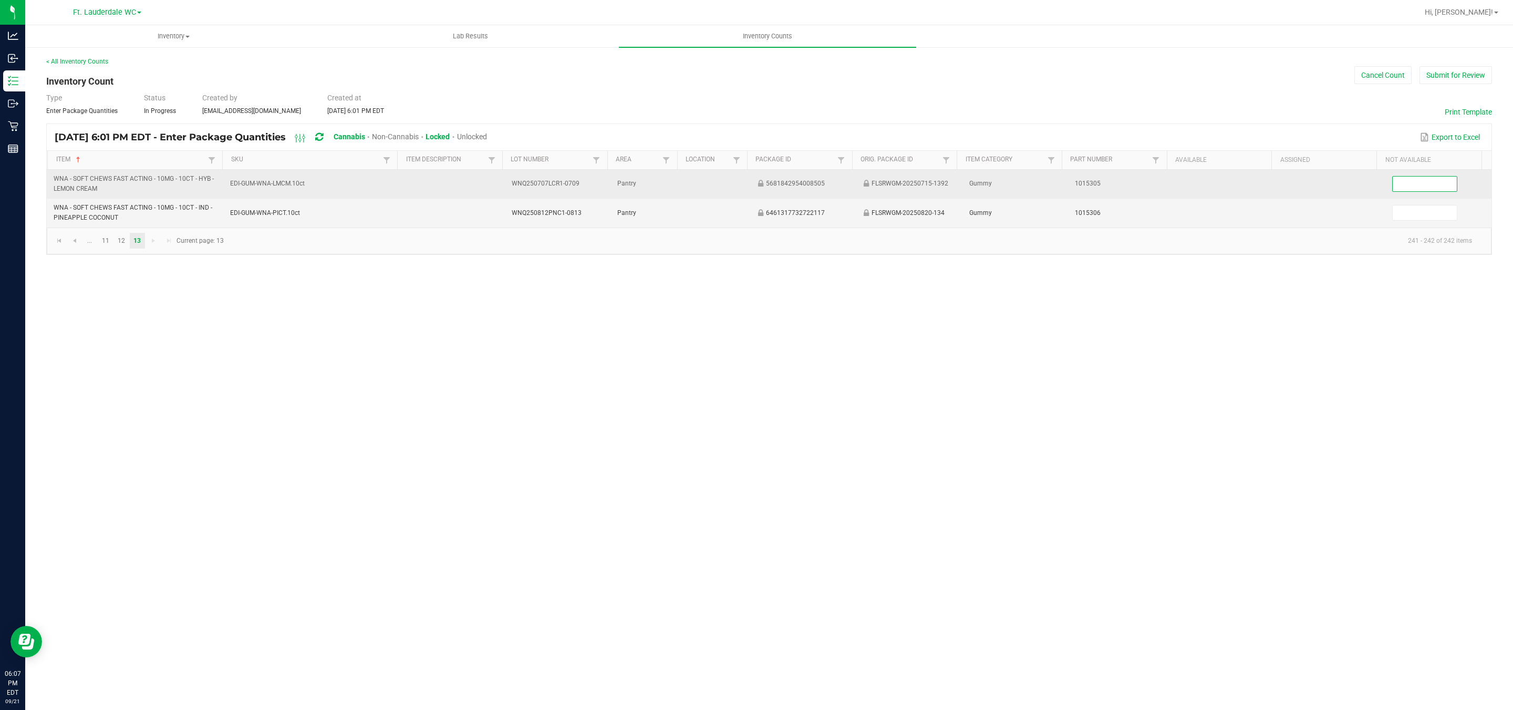
click at [663, 191] on input at bounding box center [1425, 183] width 64 height 15
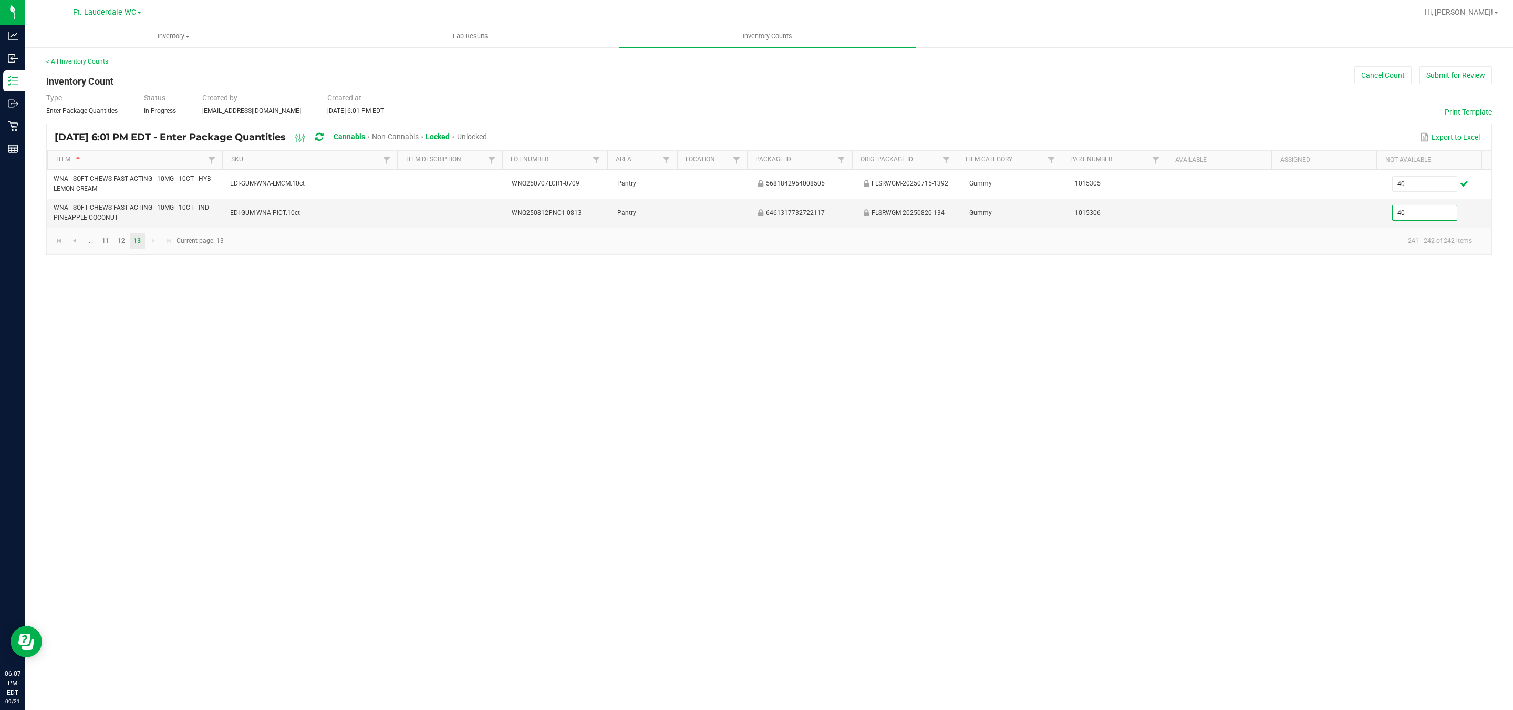
click at [663, 329] on div "Inventory All packages All inventory Waste log Create inventory Lab Results Inv…" at bounding box center [769, 367] width 1488 height 684
click at [487, 134] on span "Unlocked" at bounding box center [472, 136] width 30 height 8
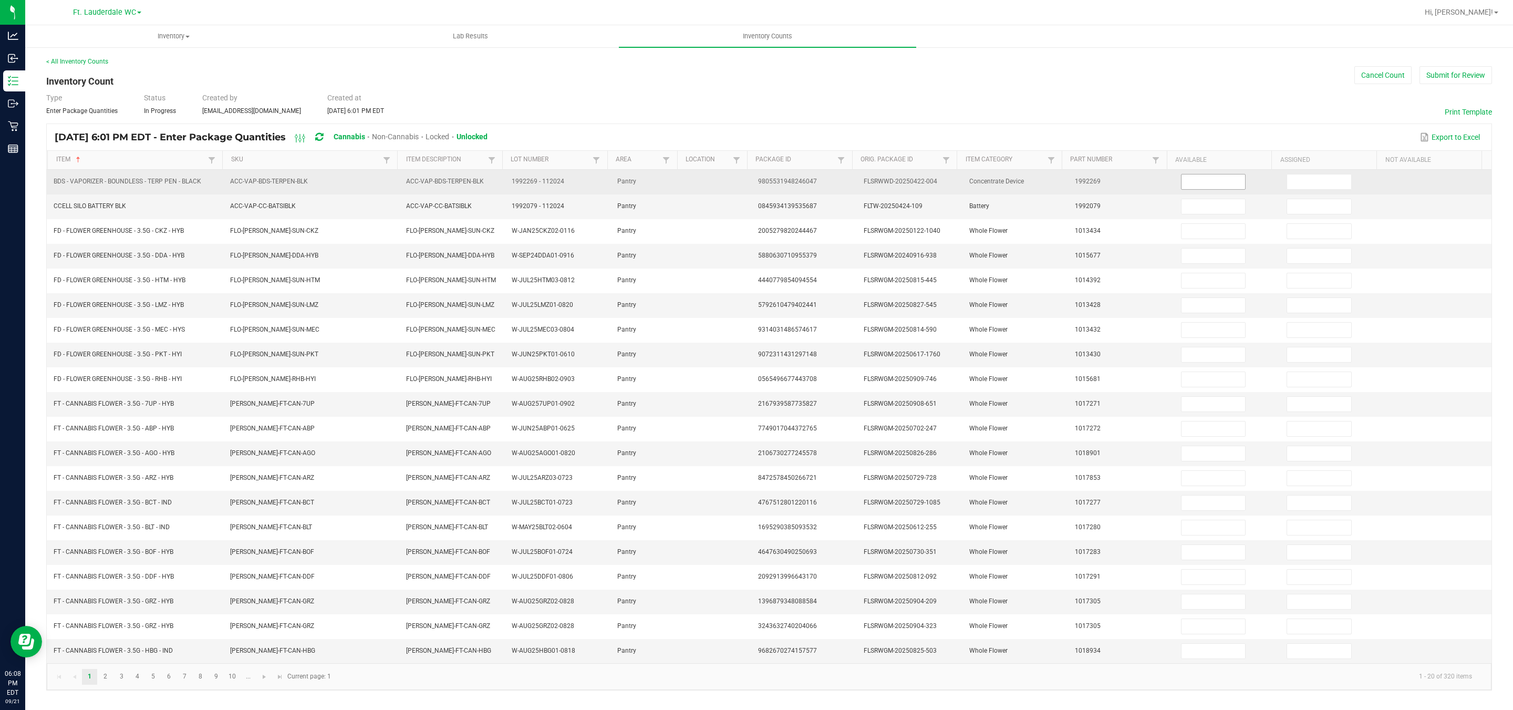
click at [663, 186] on input at bounding box center [1213, 181] width 64 height 15
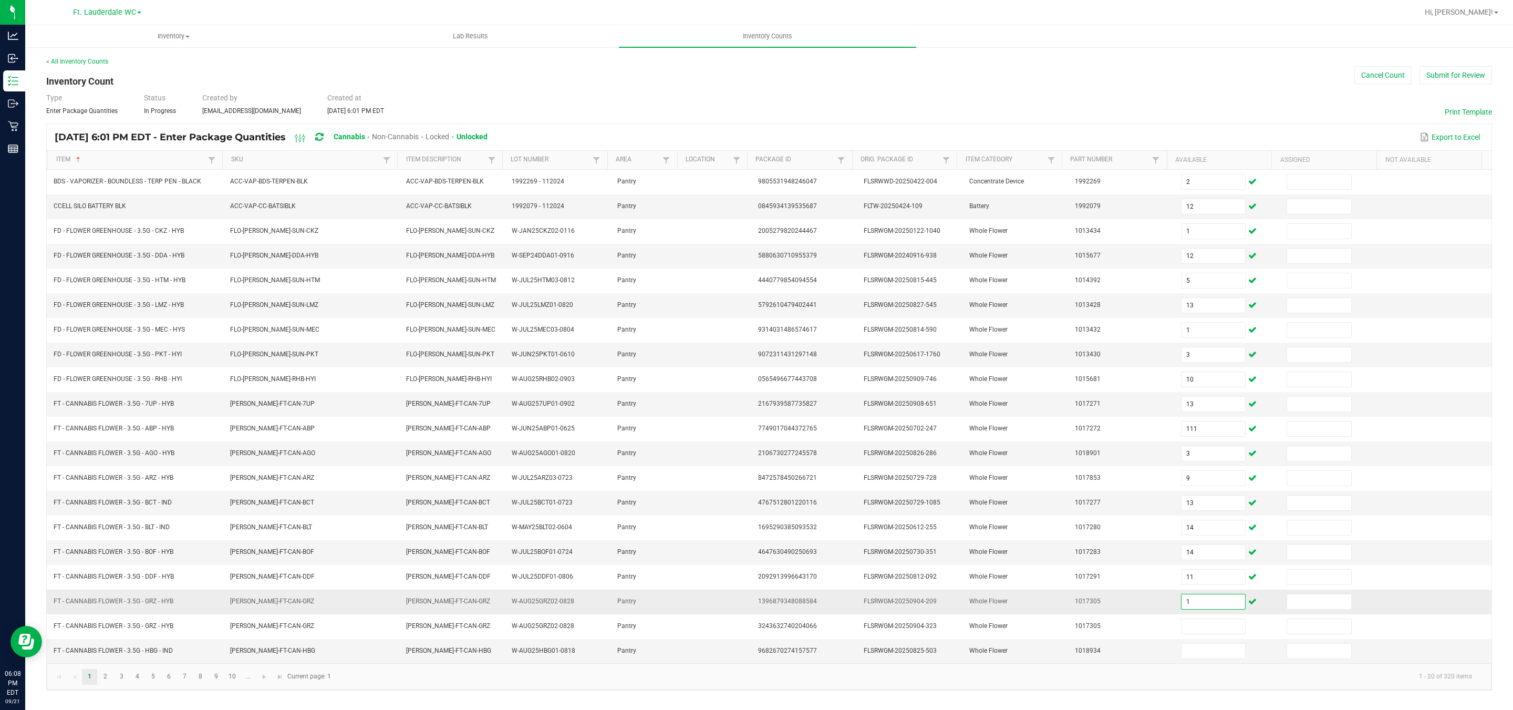
click at [663, 609] on input "1" at bounding box center [1213, 601] width 64 height 15
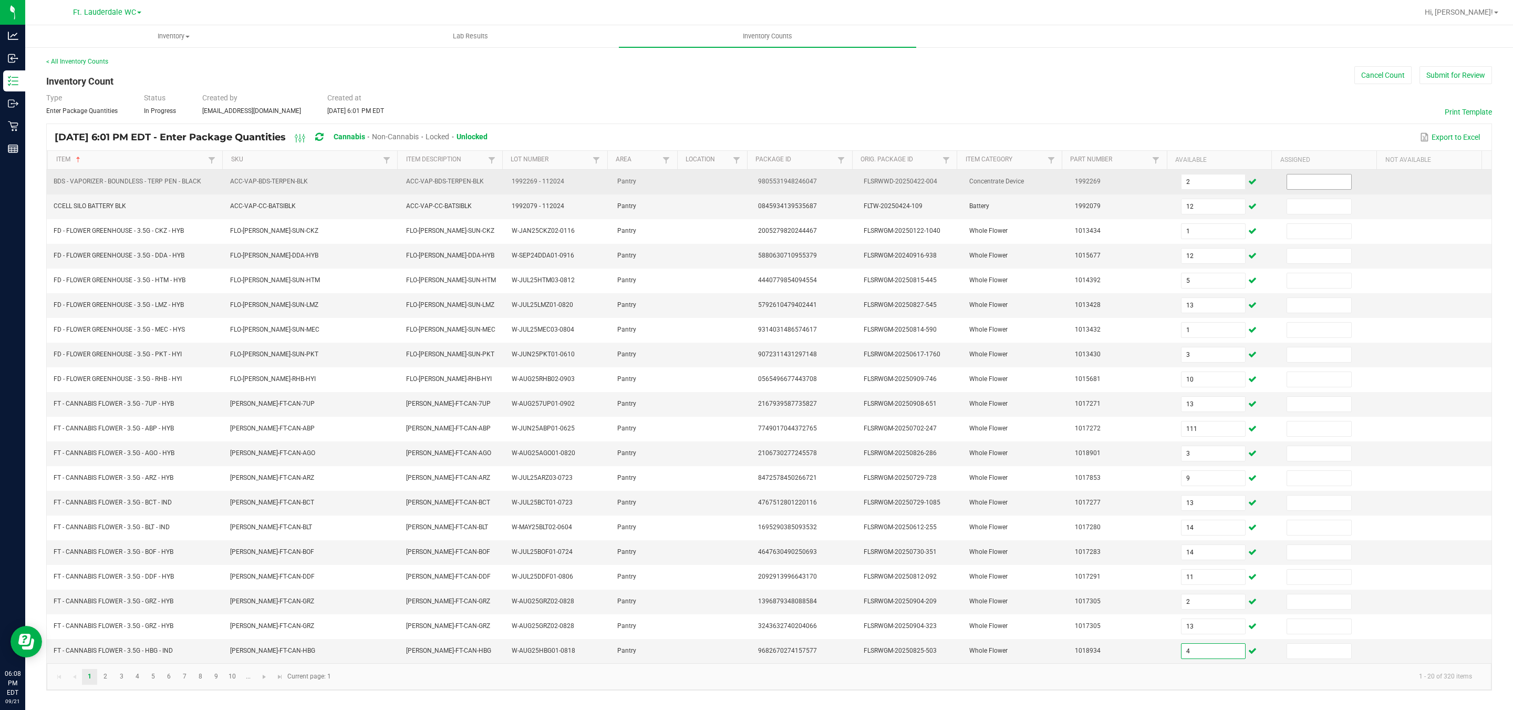
click at [663, 185] on input at bounding box center [1319, 181] width 64 height 15
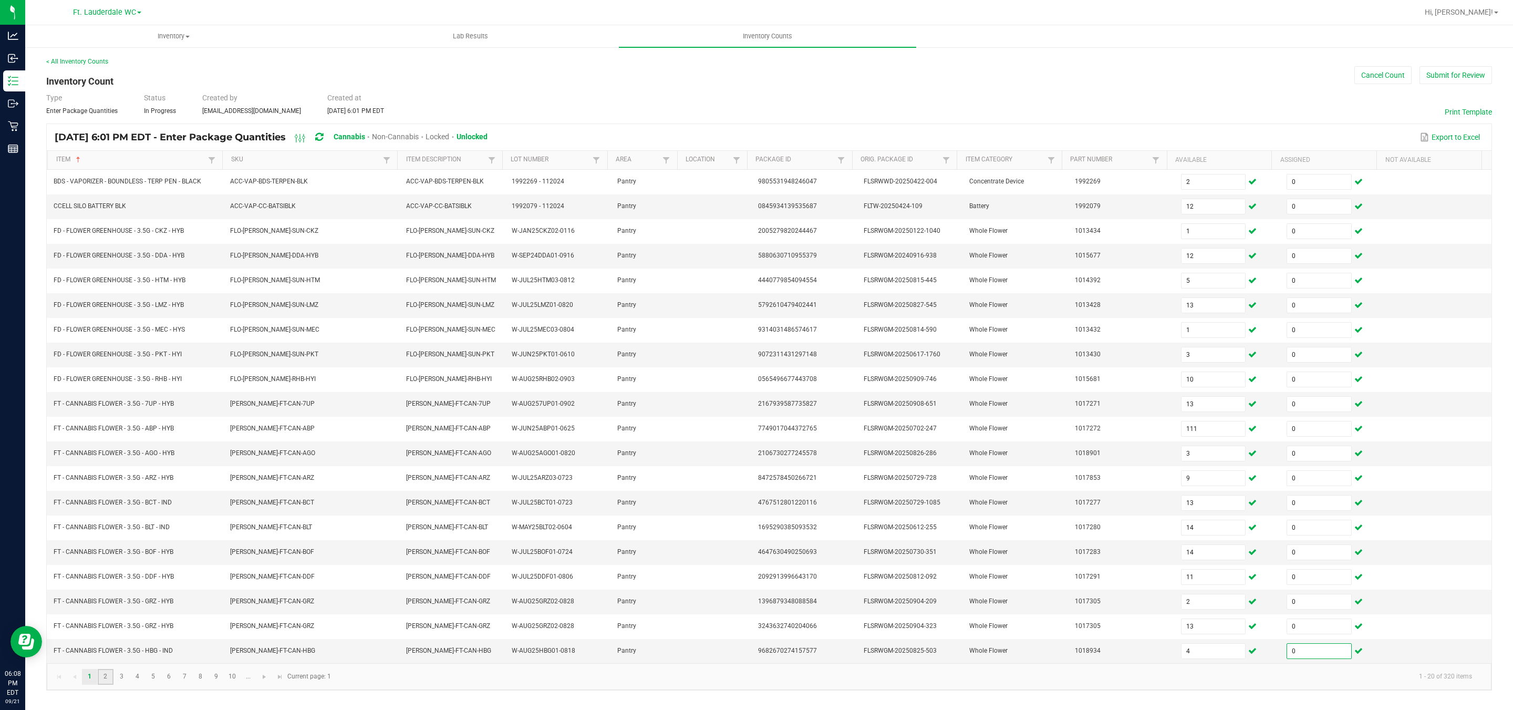
click at [110, 630] on link "2" at bounding box center [105, 677] width 15 height 16
drag, startPoint x: 1190, startPoint y: 180, endPoint x: 1190, endPoint y: 139, distance: 41.0
click at [663, 180] on input at bounding box center [1213, 181] width 64 height 15
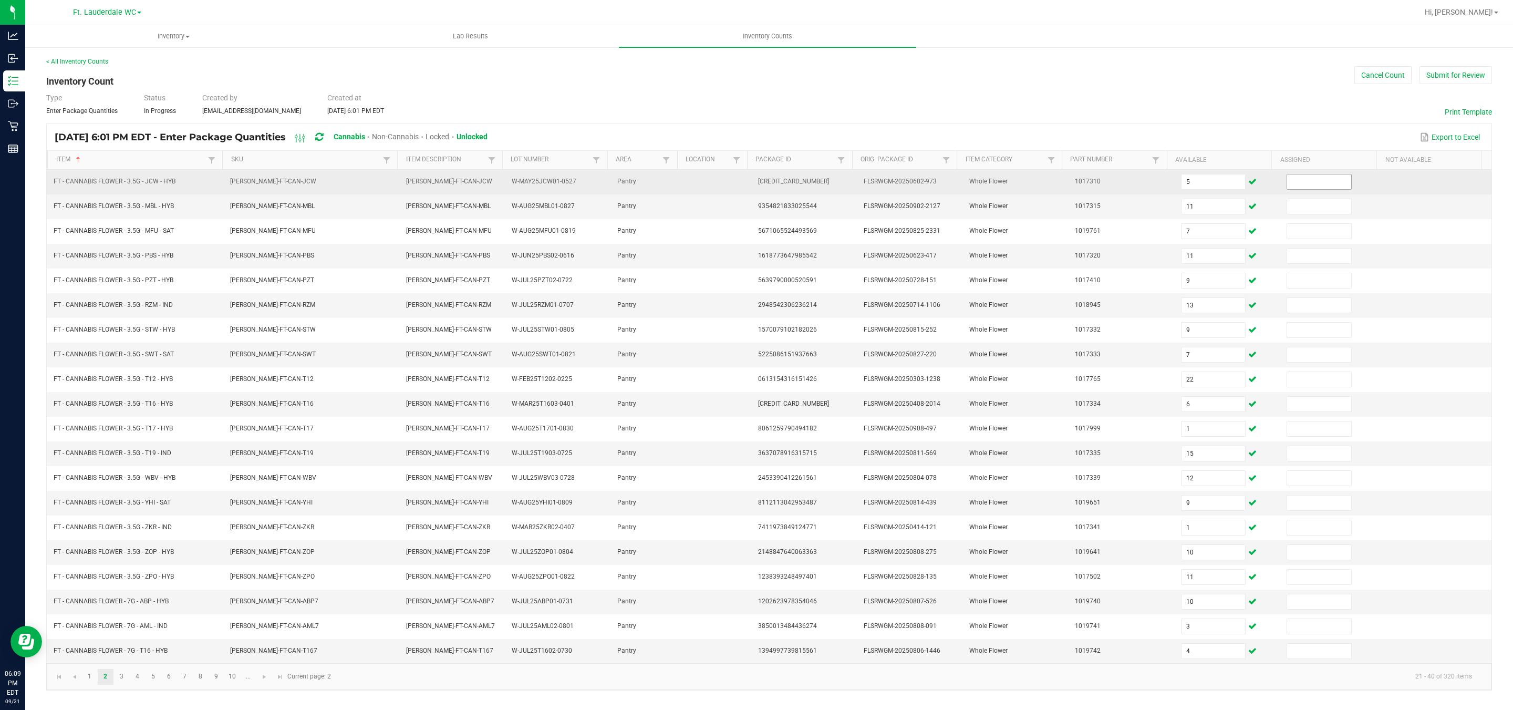
click at [663, 190] on span at bounding box center [1318, 182] width 65 height 16
click at [663, 188] on input at bounding box center [1319, 181] width 64 height 15
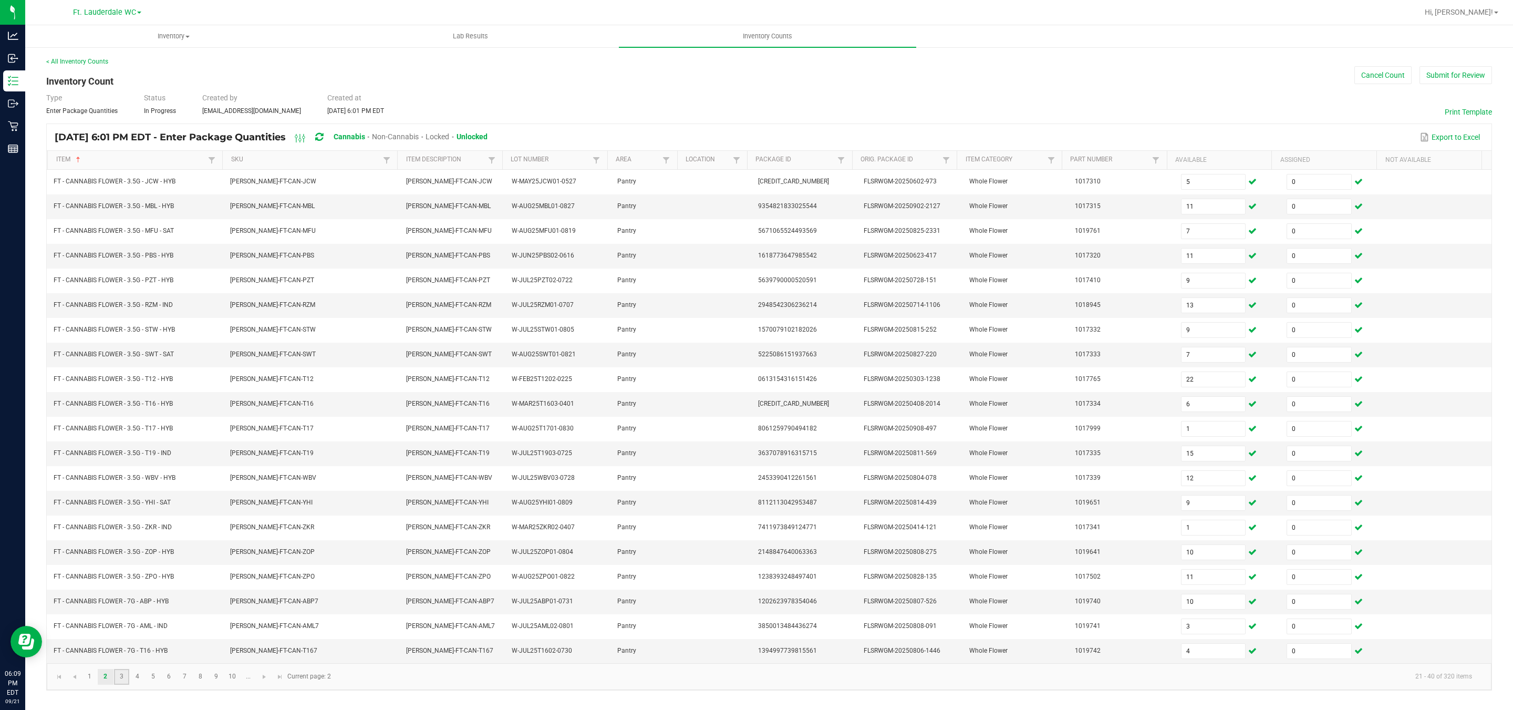
click at [117, 630] on link "3" at bounding box center [121, 677] width 15 height 16
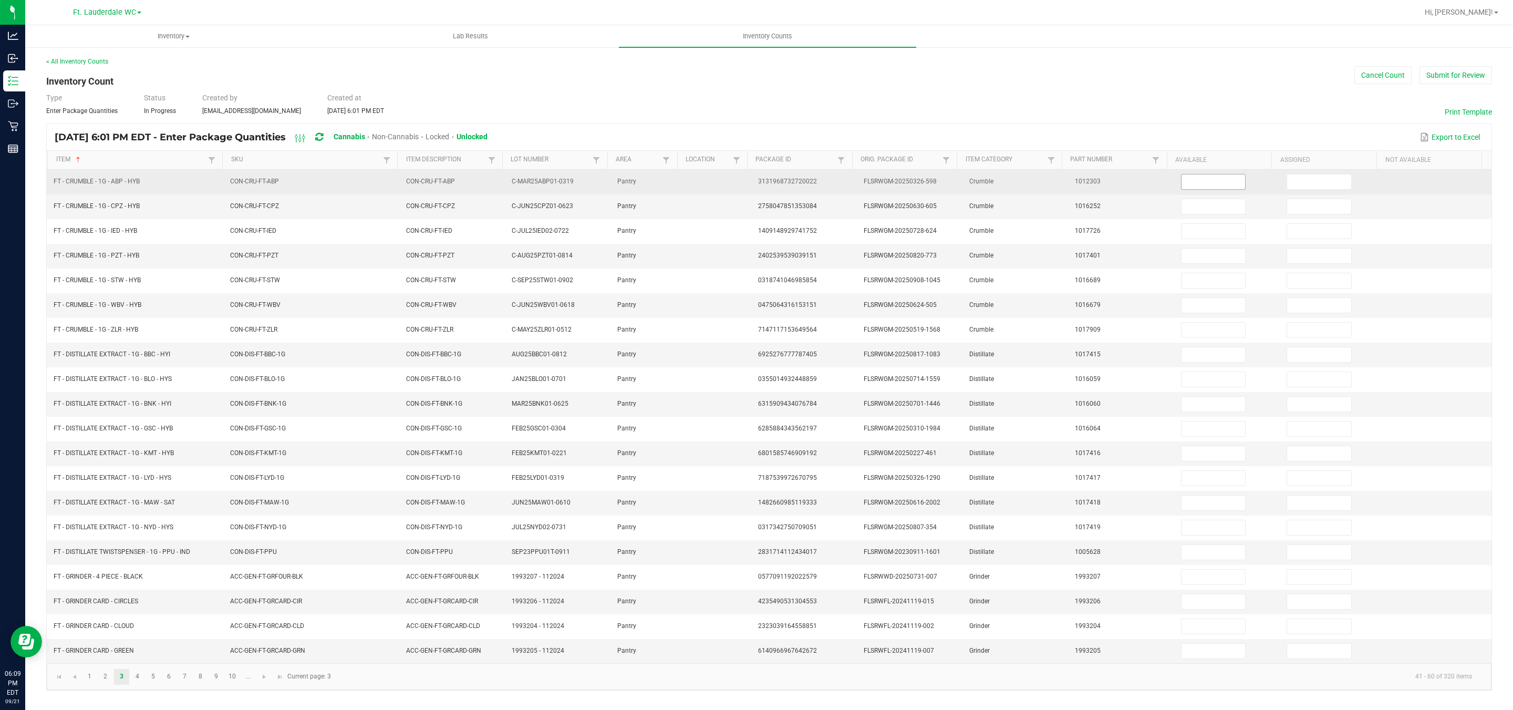
click at [663, 179] on input at bounding box center [1213, 181] width 64 height 15
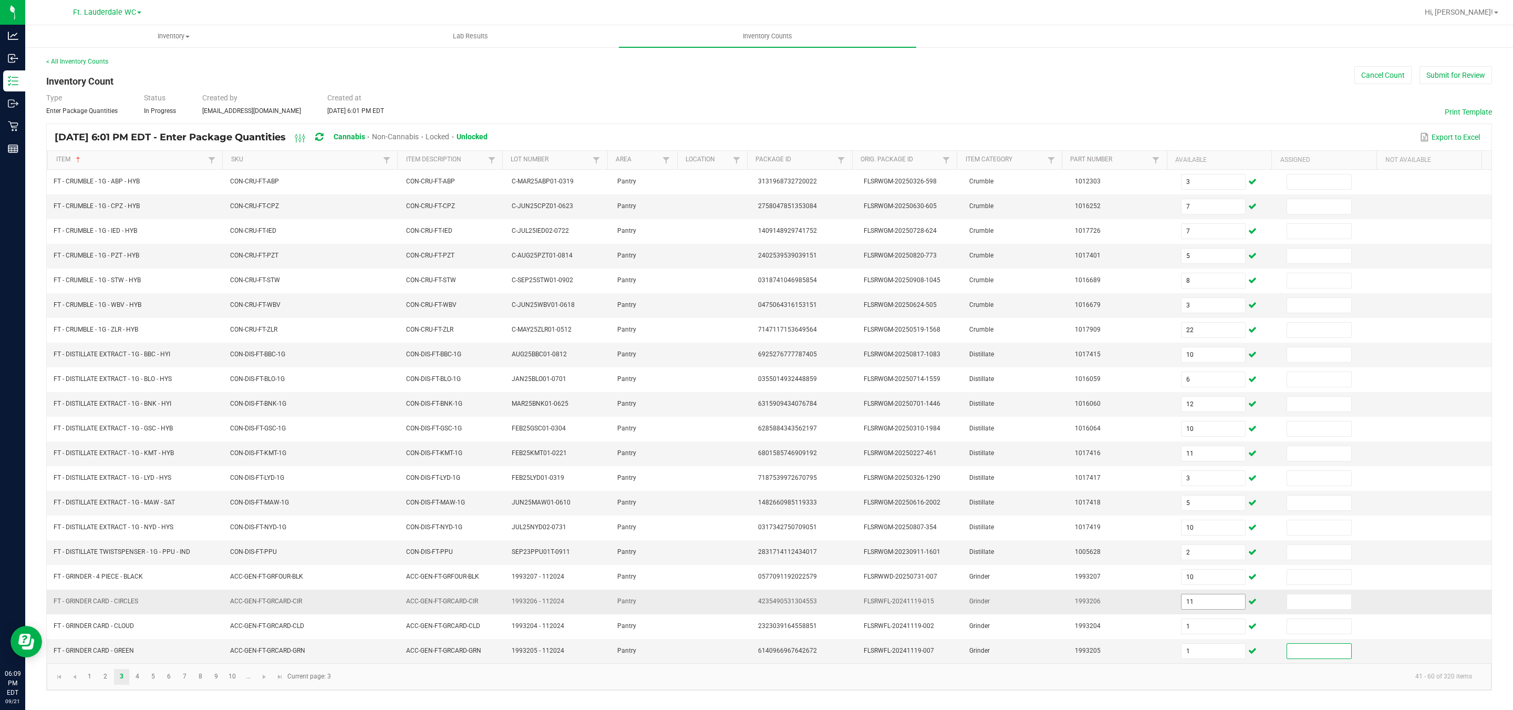
click at [663, 609] on input "11" at bounding box center [1213, 601] width 64 height 15
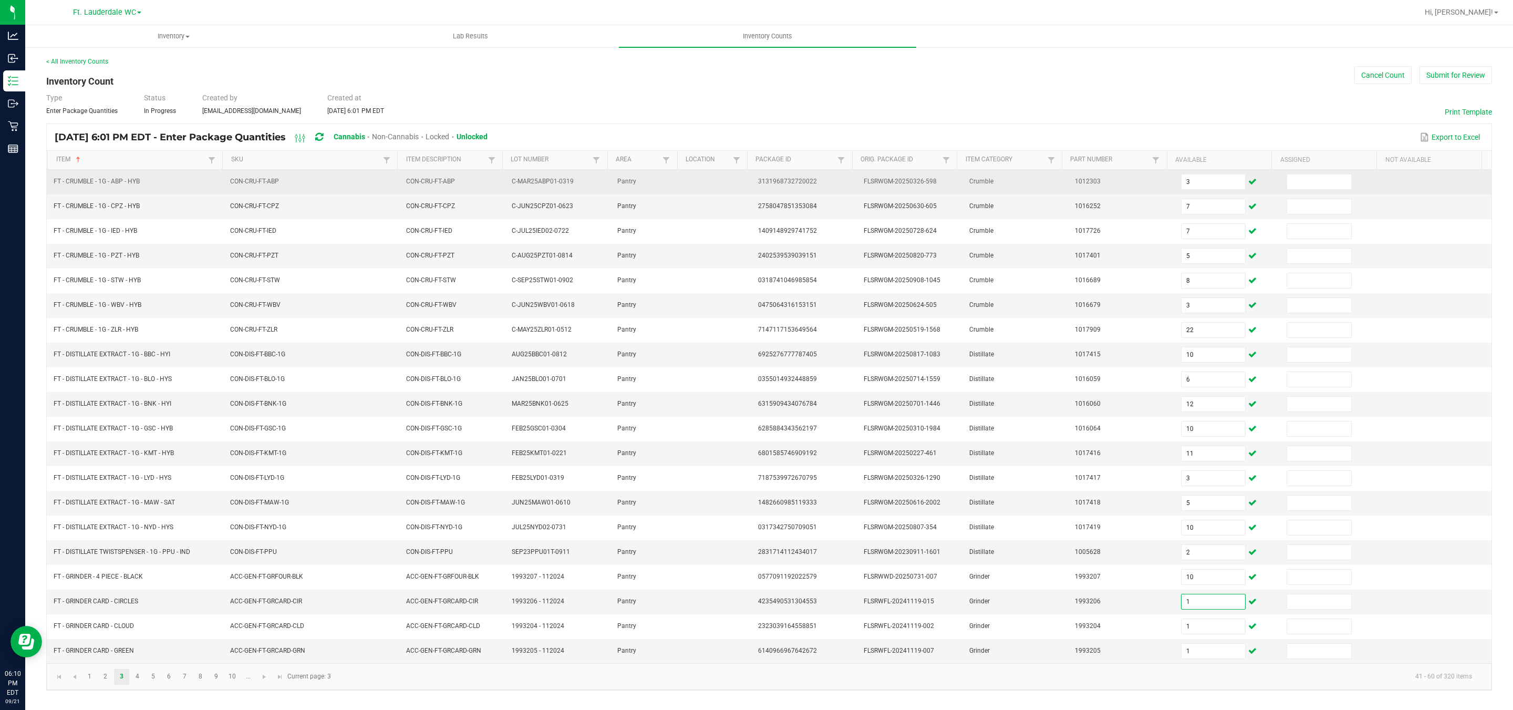
click at [663, 173] on td at bounding box center [1333, 182] width 106 height 25
click at [663, 176] on input at bounding box center [1319, 181] width 64 height 15
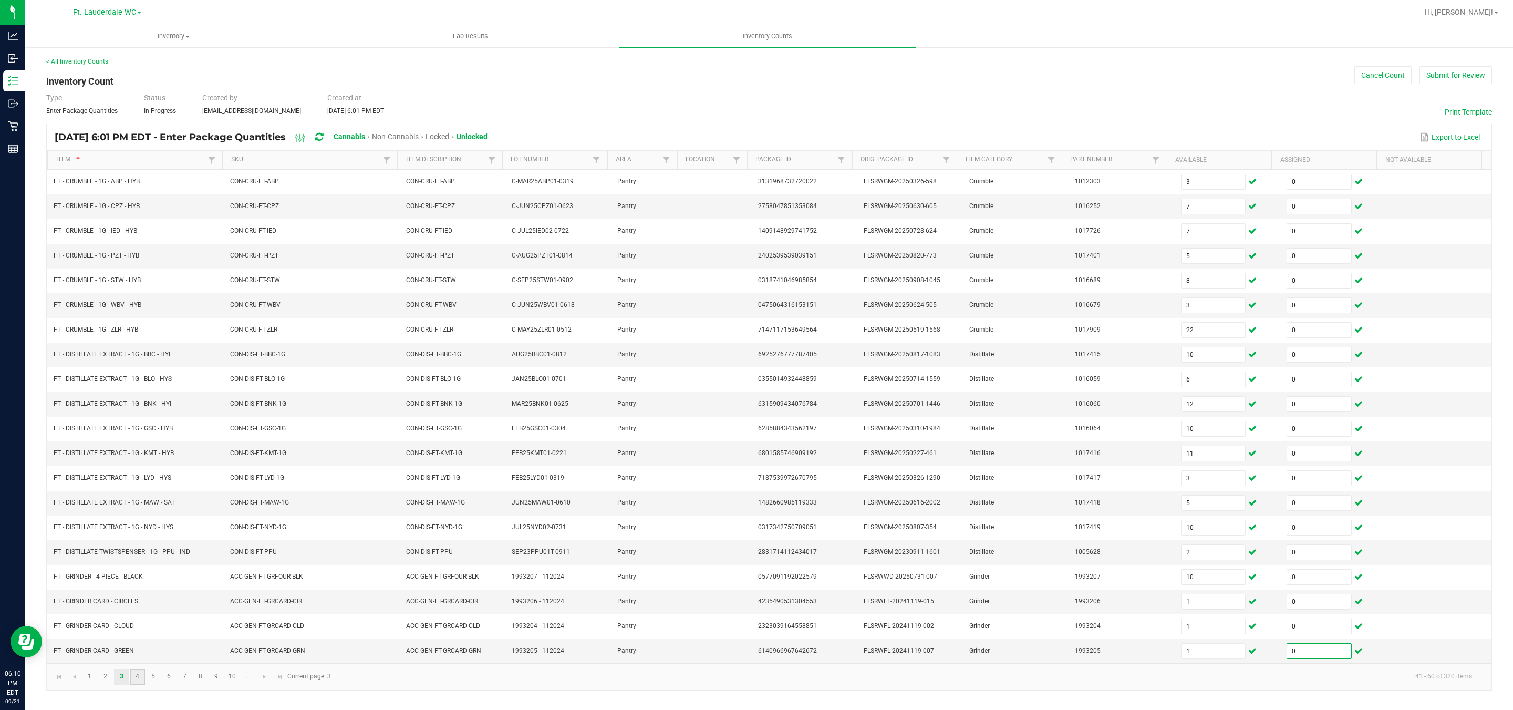
click at [138, 630] on link "4" at bounding box center [137, 677] width 15 height 16
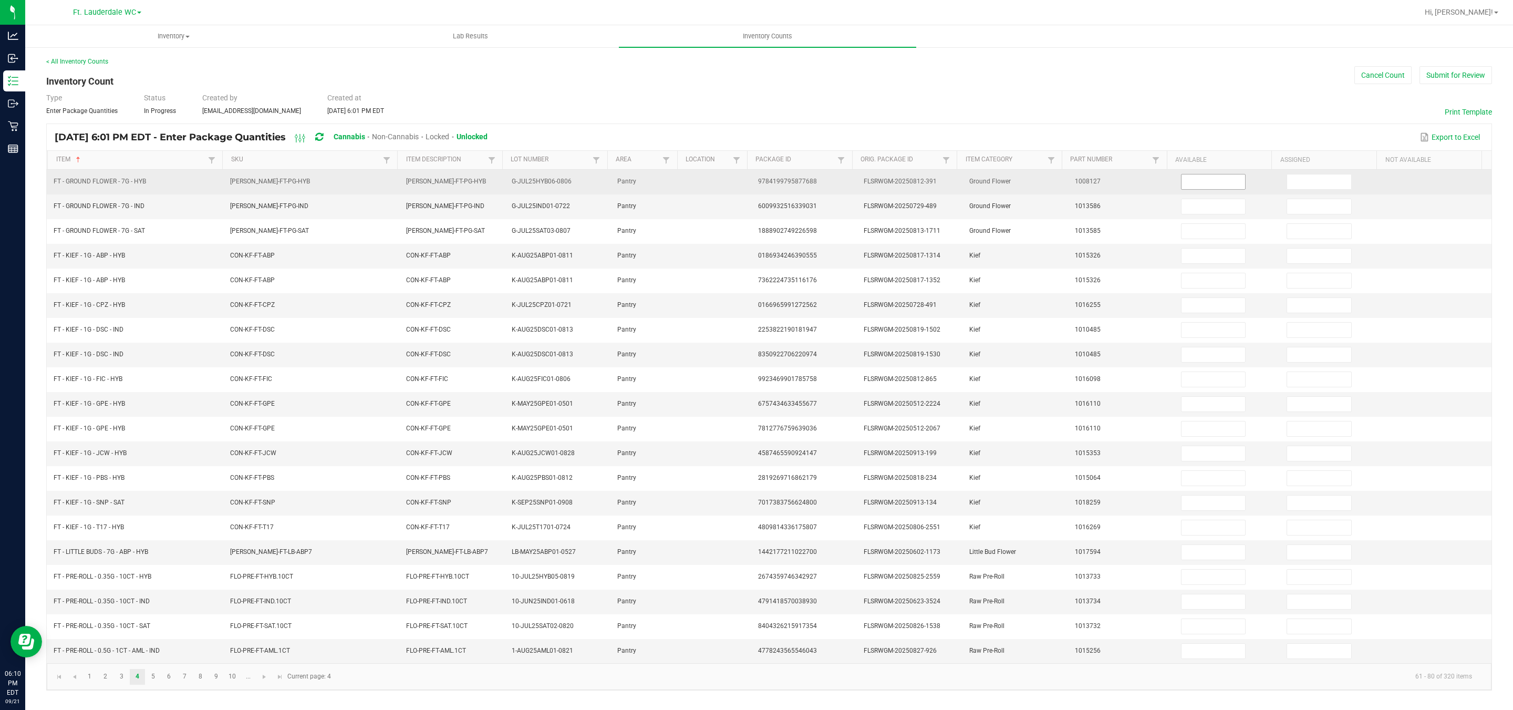
click at [663, 189] on input at bounding box center [1213, 181] width 64 height 15
click at [663, 188] on input at bounding box center [1319, 181] width 64 height 15
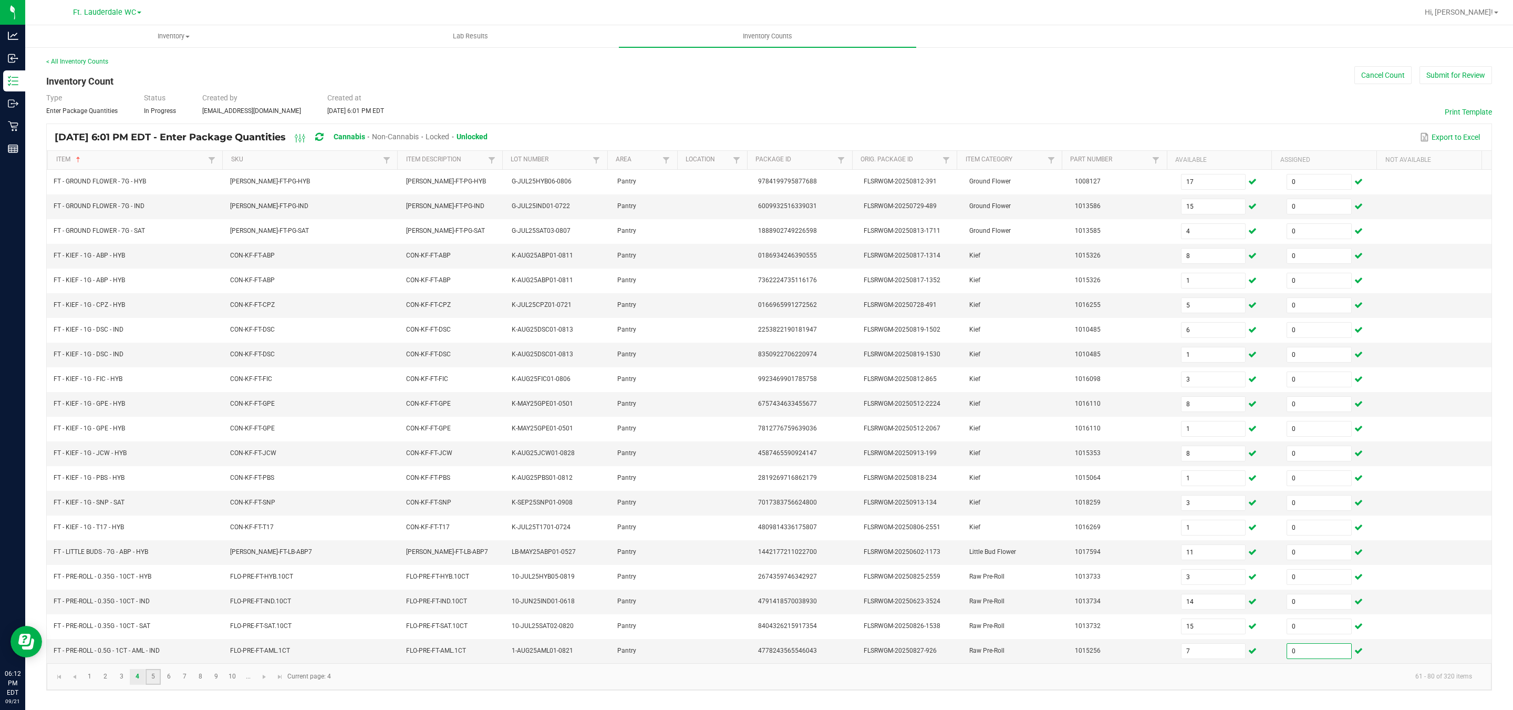
click at [160, 630] on link "5" at bounding box center [153, 677] width 15 height 16
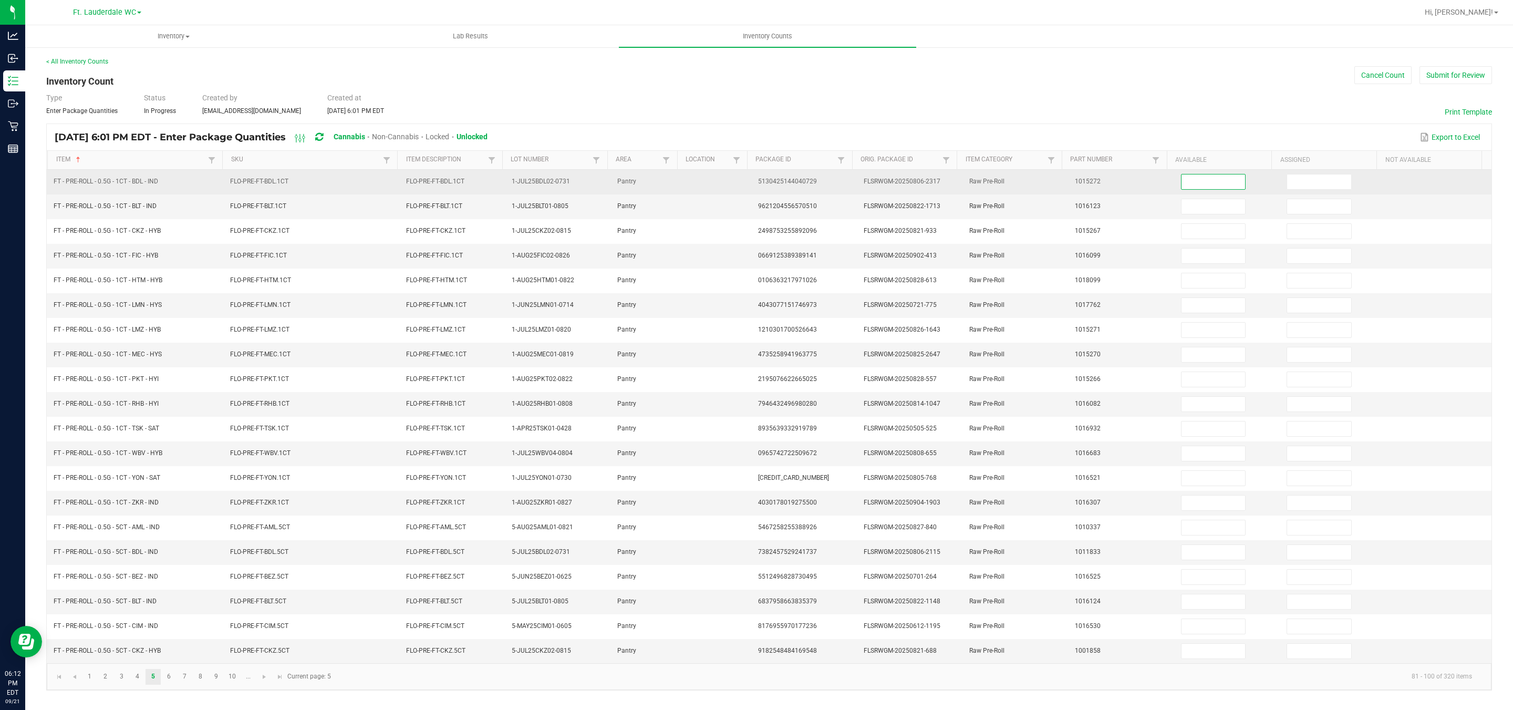
click at [663, 184] on input at bounding box center [1213, 181] width 64 height 15
click at [663, 186] on input at bounding box center [1319, 181] width 64 height 15
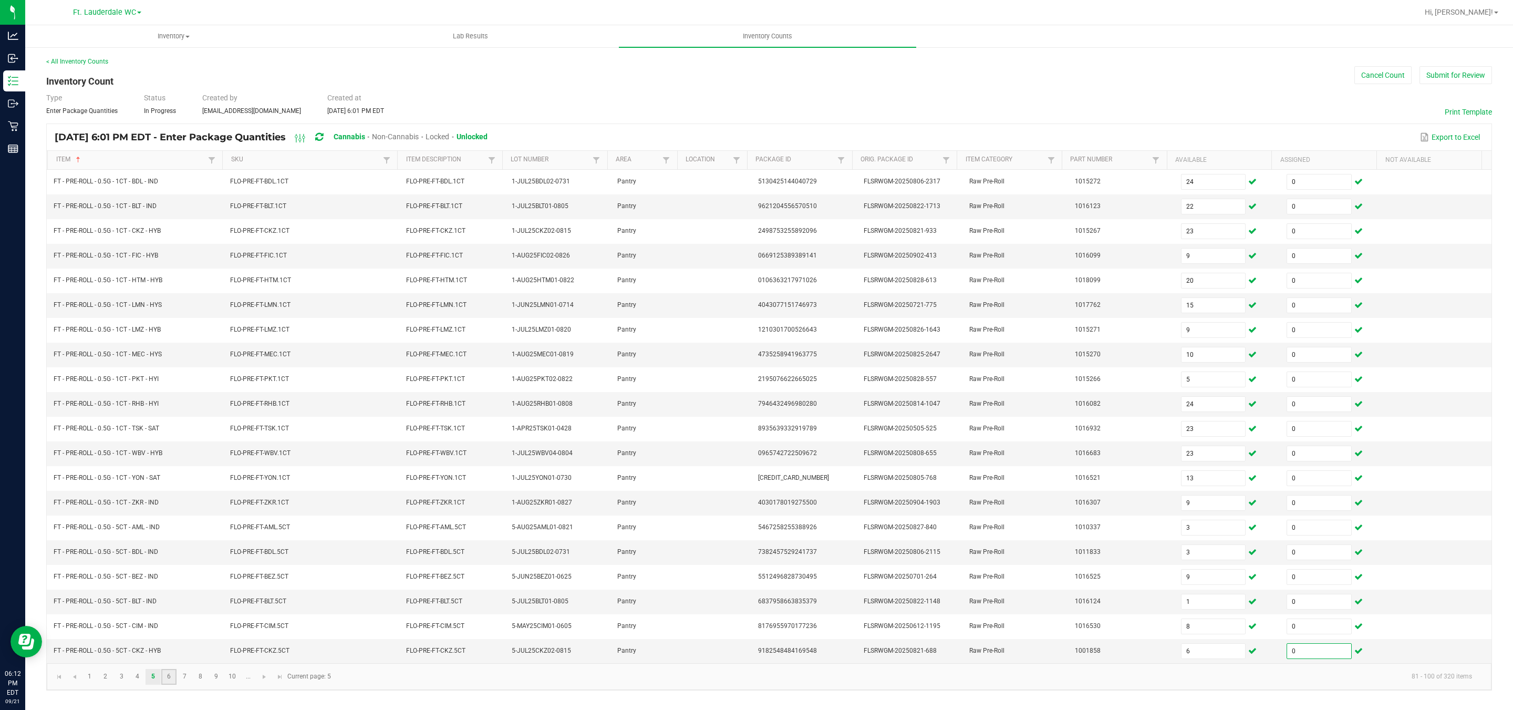
click at [166, 630] on link "6" at bounding box center [168, 677] width 15 height 16
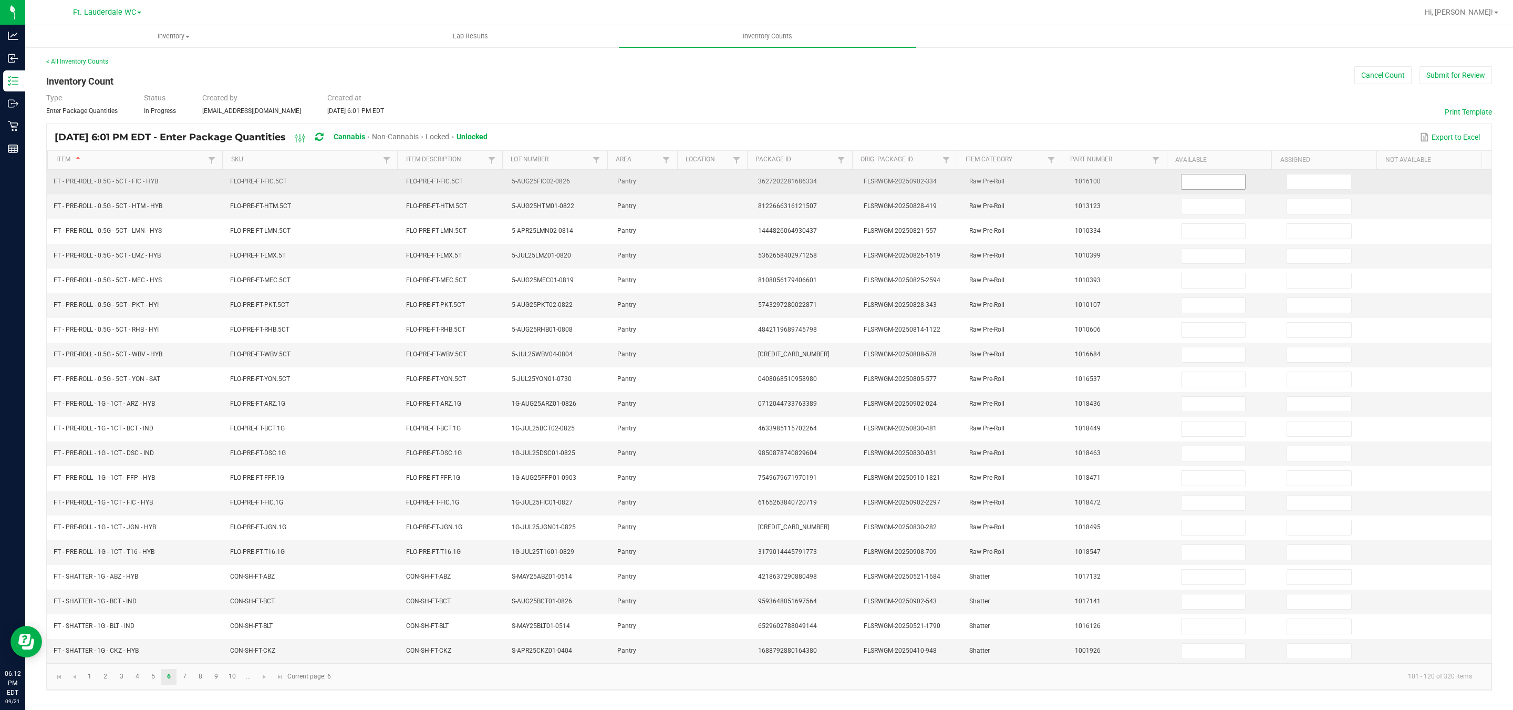
click at [663, 183] on input at bounding box center [1213, 181] width 64 height 15
click at [663, 189] on input at bounding box center [1319, 181] width 64 height 15
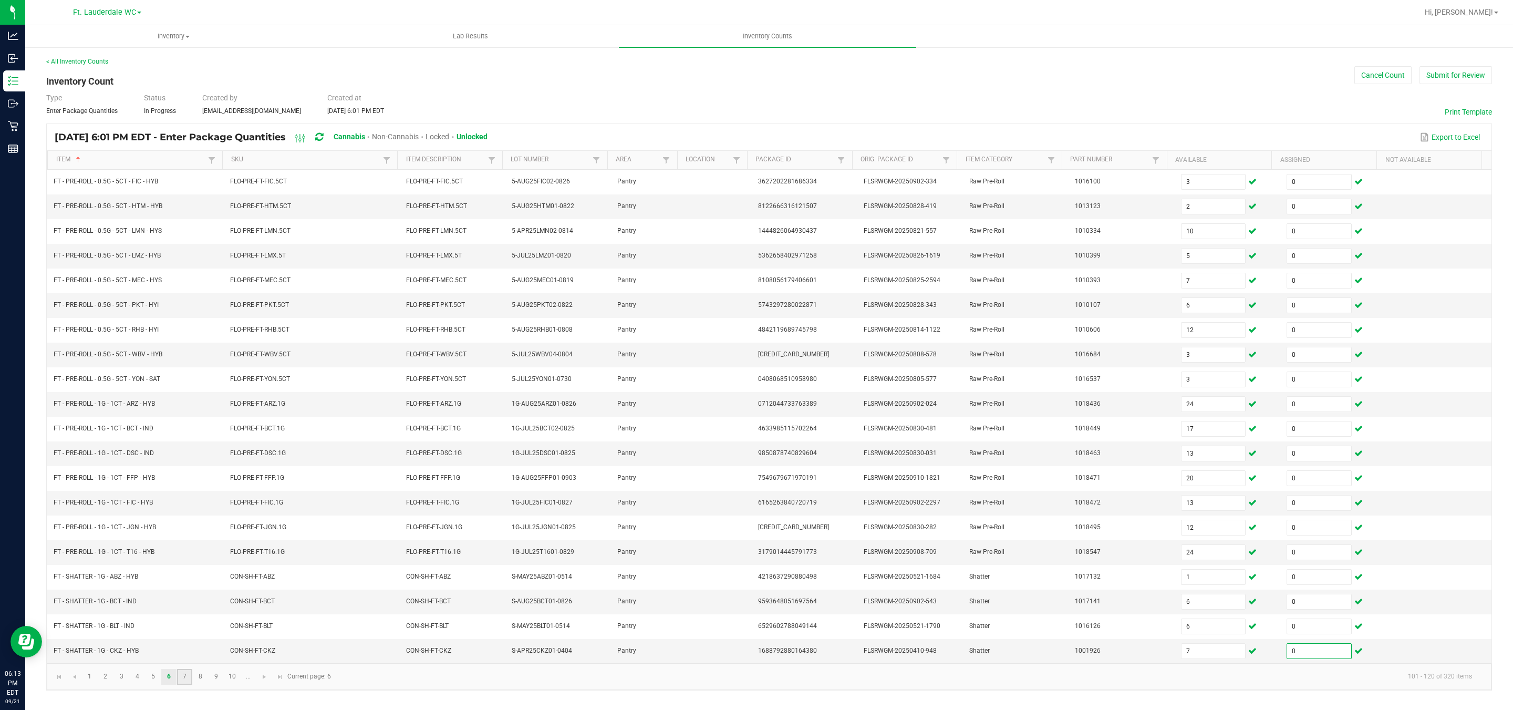
click at [186, 630] on link "7" at bounding box center [184, 677] width 15 height 16
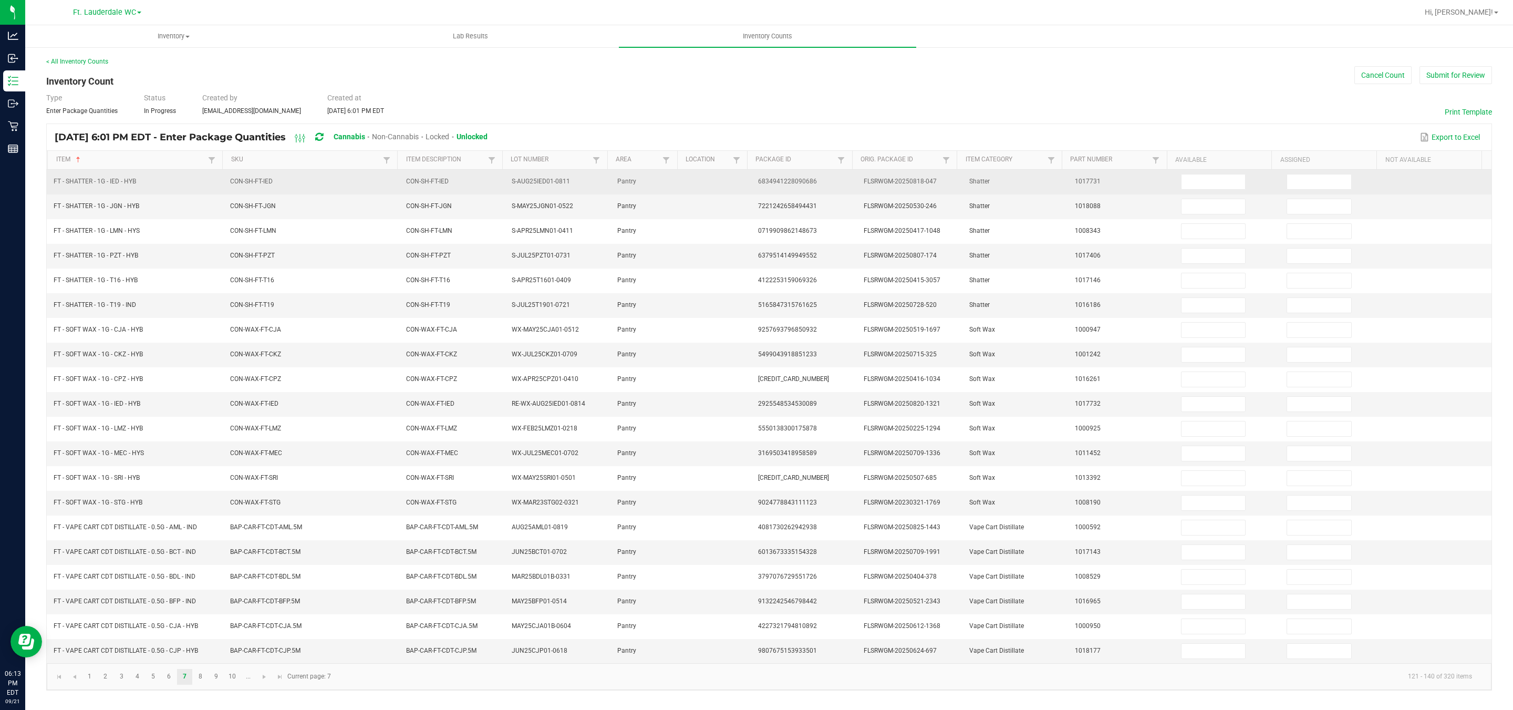
click at [663, 194] on td at bounding box center [1228, 182] width 106 height 25
click at [663, 186] on input at bounding box center [1213, 181] width 64 height 15
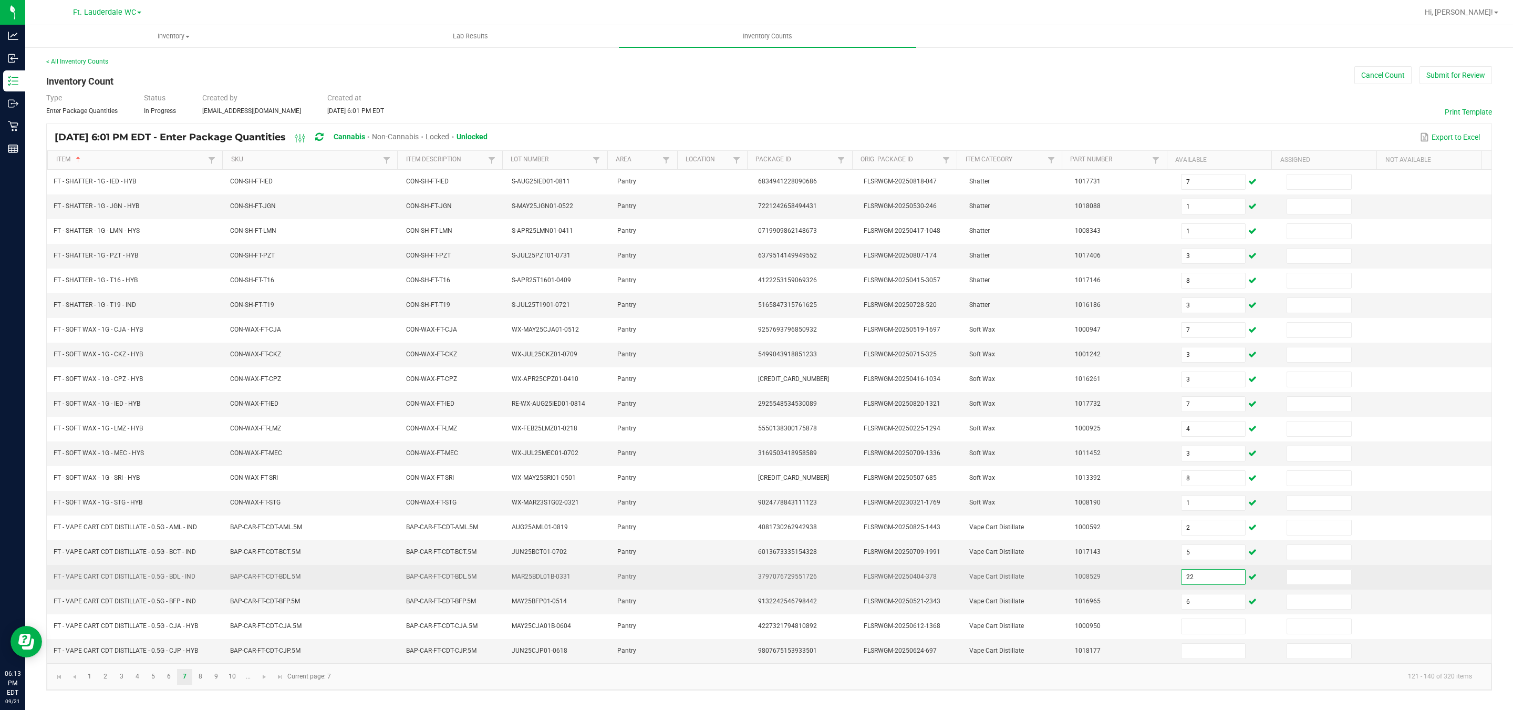
click at [663, 584] on input "22" at bounding box center [1213, 576] width 64 height 15
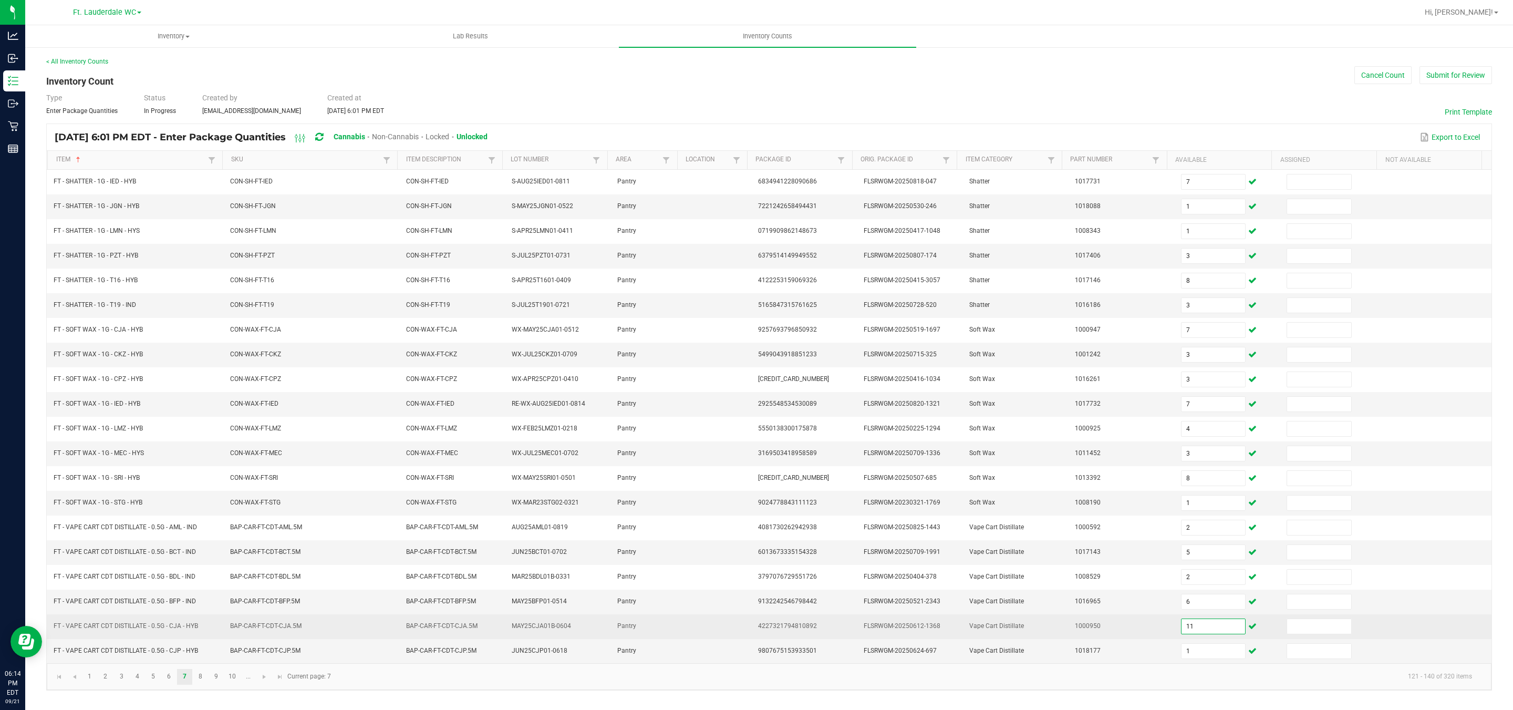
click at [663, 630] on input "11" at bounding box center [1213, 626] width 64 height 15
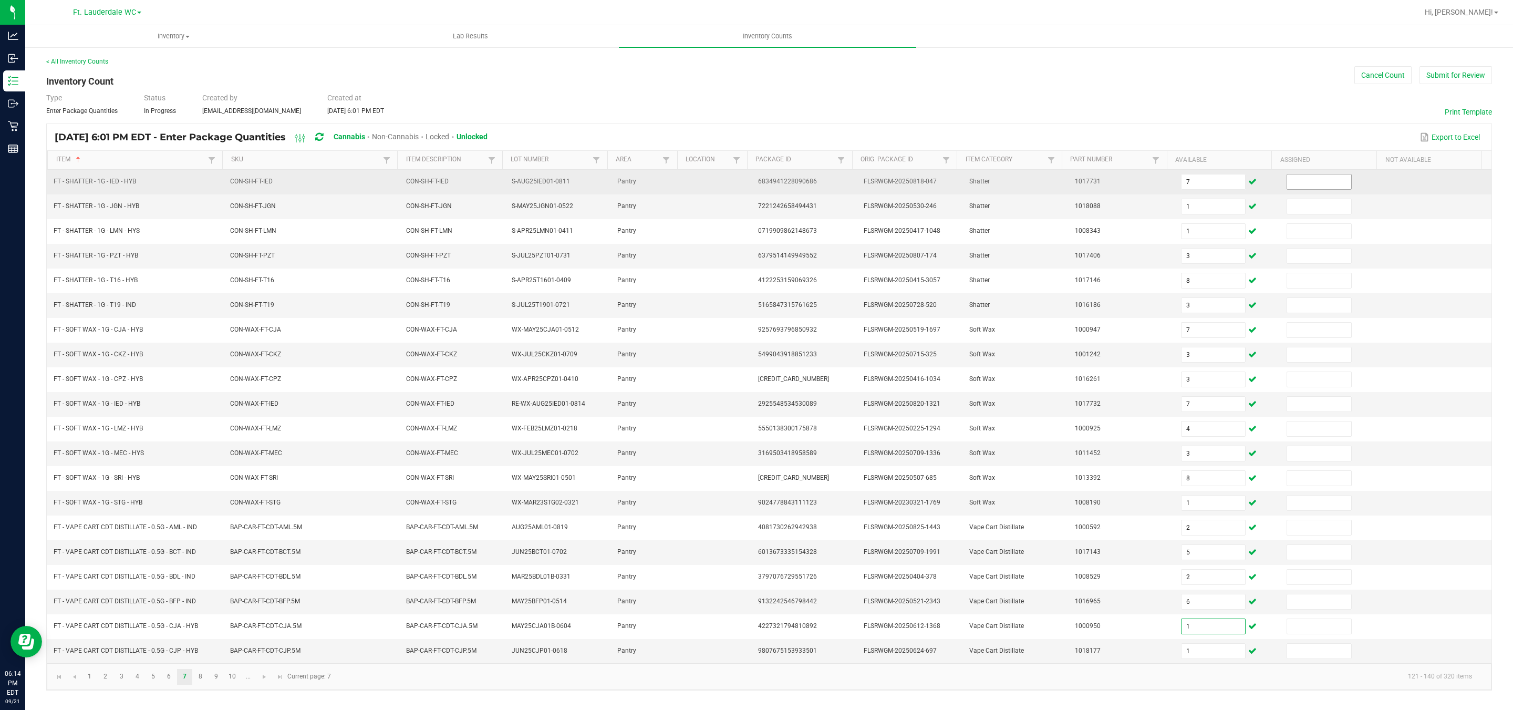
click at [663, 183] on input at bounding box center [1319, 181] width 64 height 15
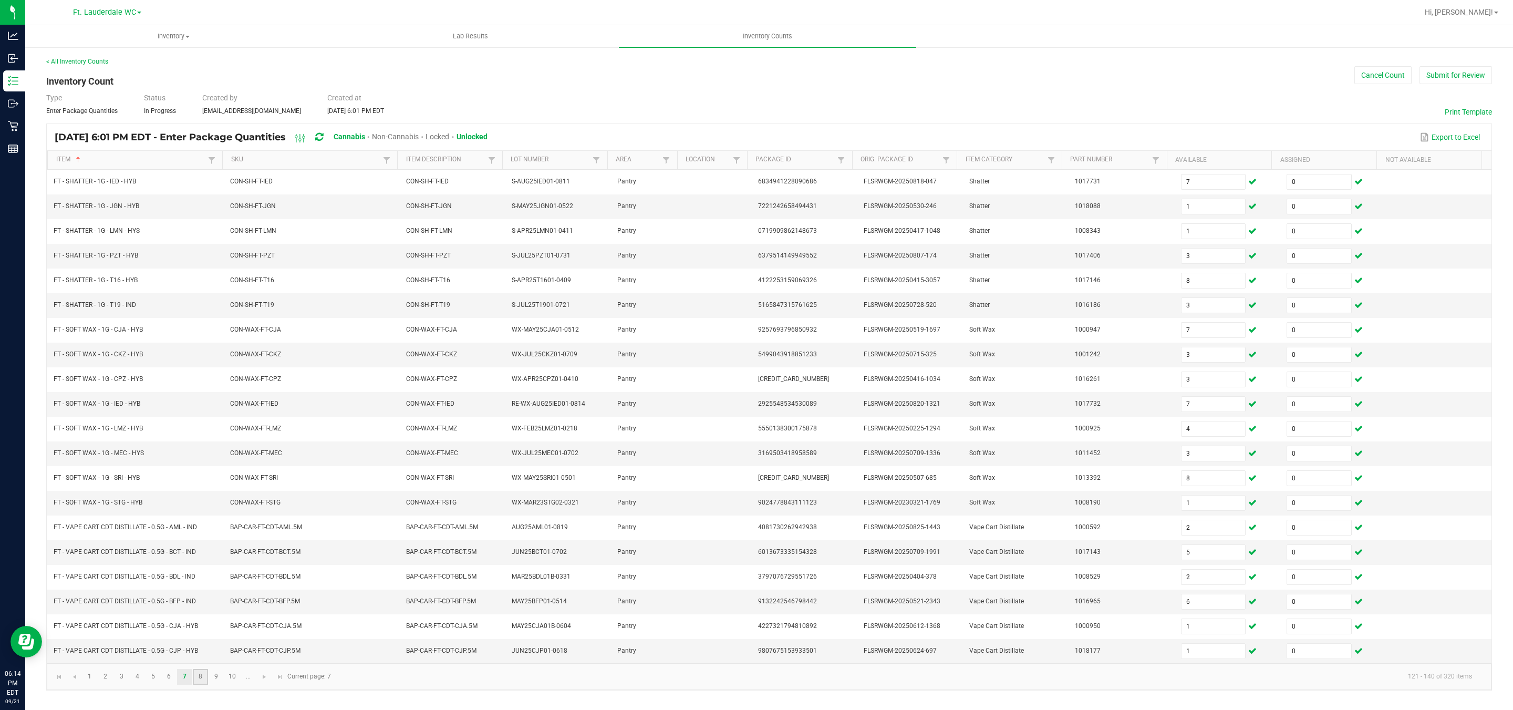
click at [201, 630] on link "8" at bounding box center [200, 677] width 15 height 16
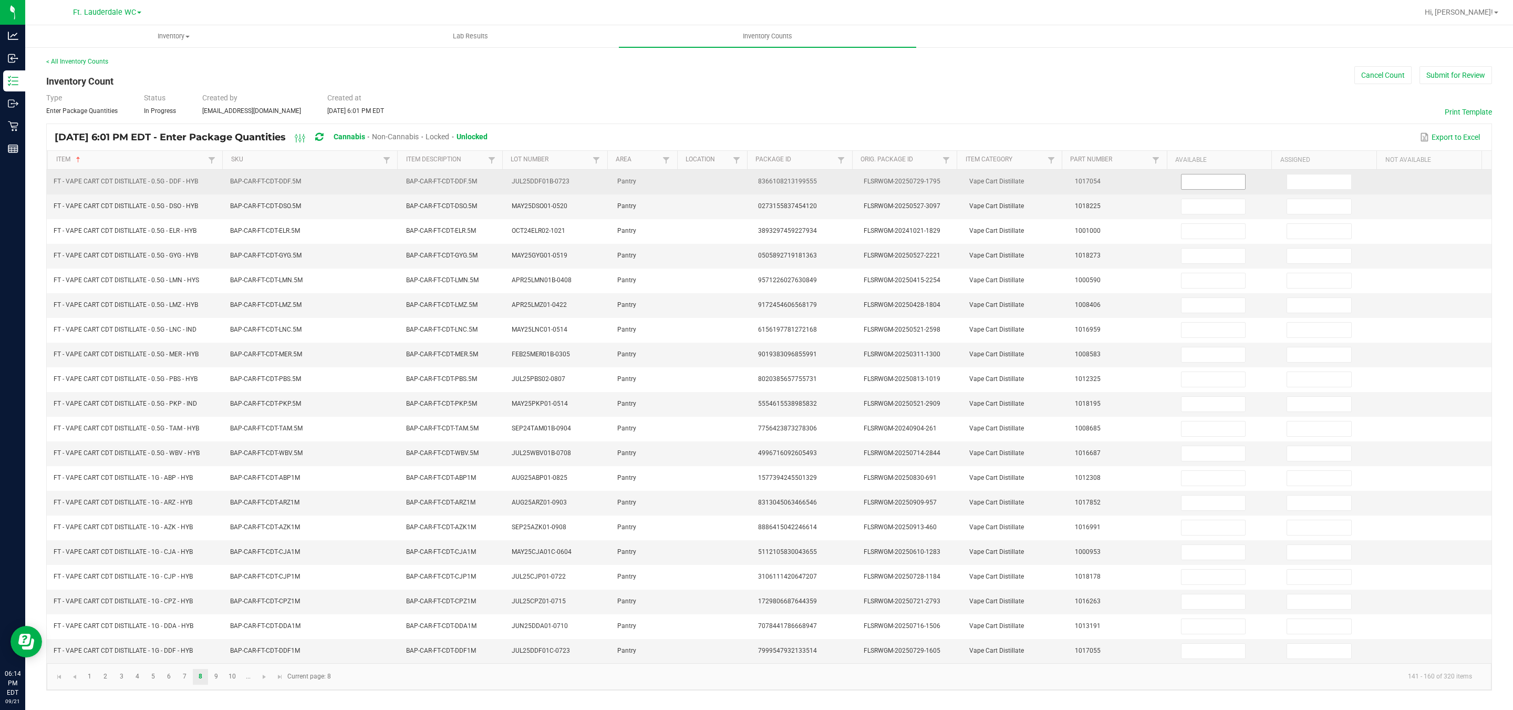
click at [663, 185] on input at bounding box center [1213, 181] width 64 height 15
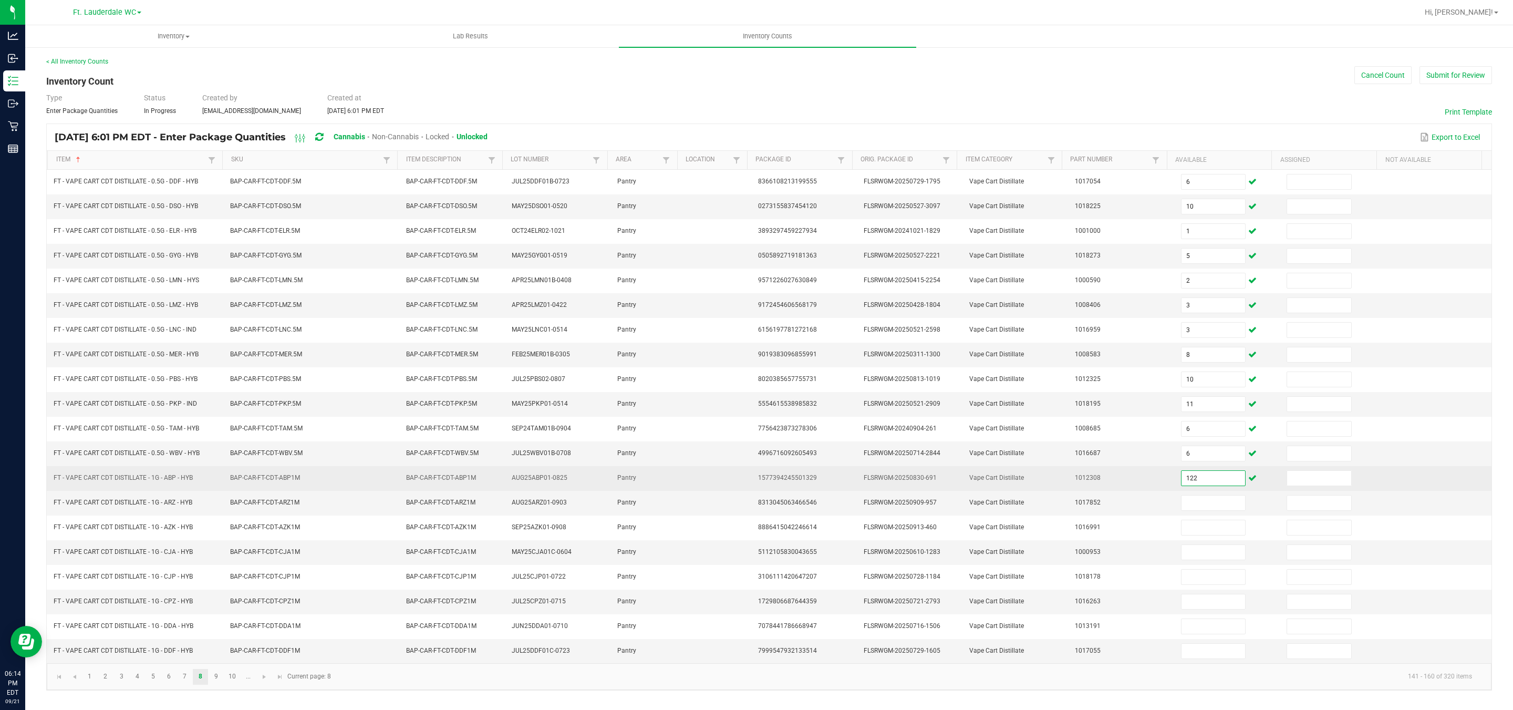
click at [663, 485] on input "122" at bounding box center [1213, 478] width 64 height 15
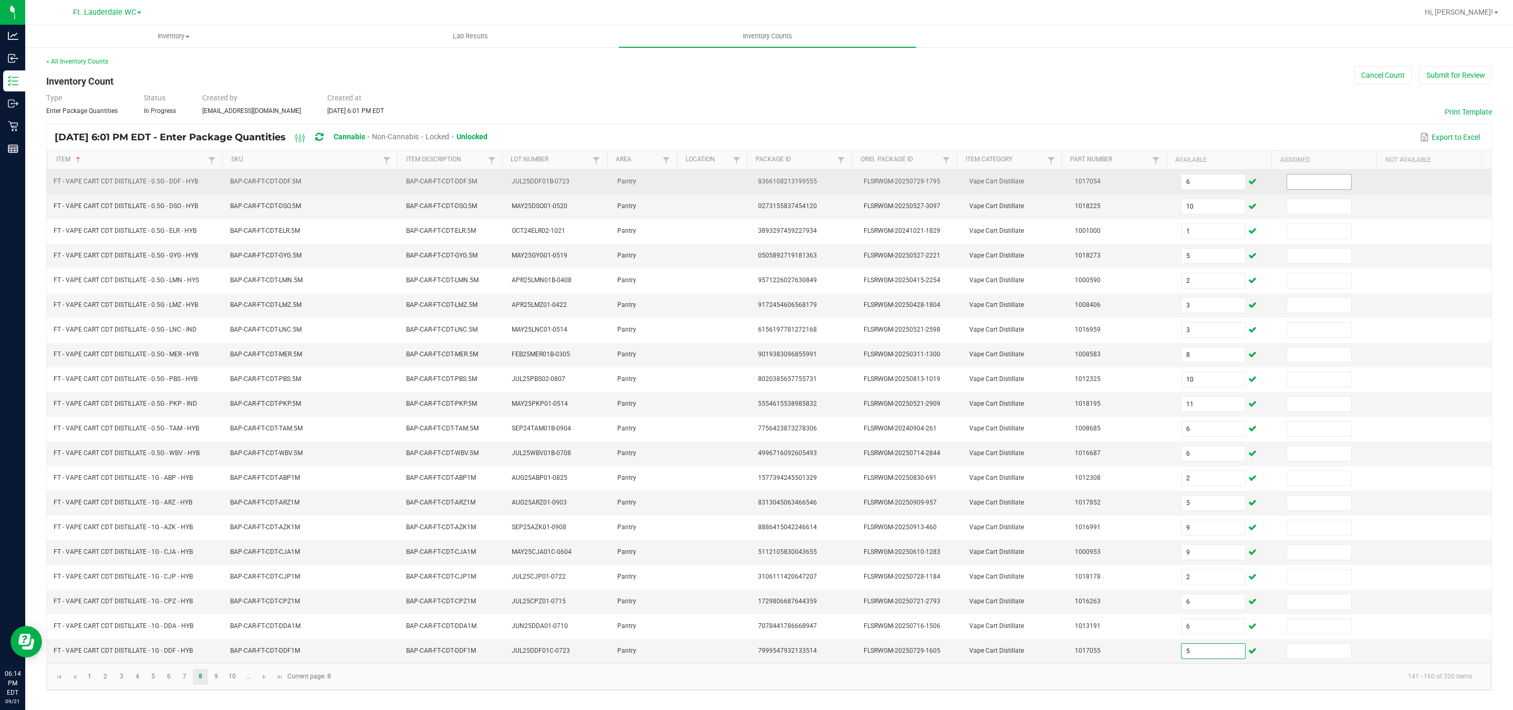
click at [663, 186] on input at bounding box center [1319, 181] width 64 height 15
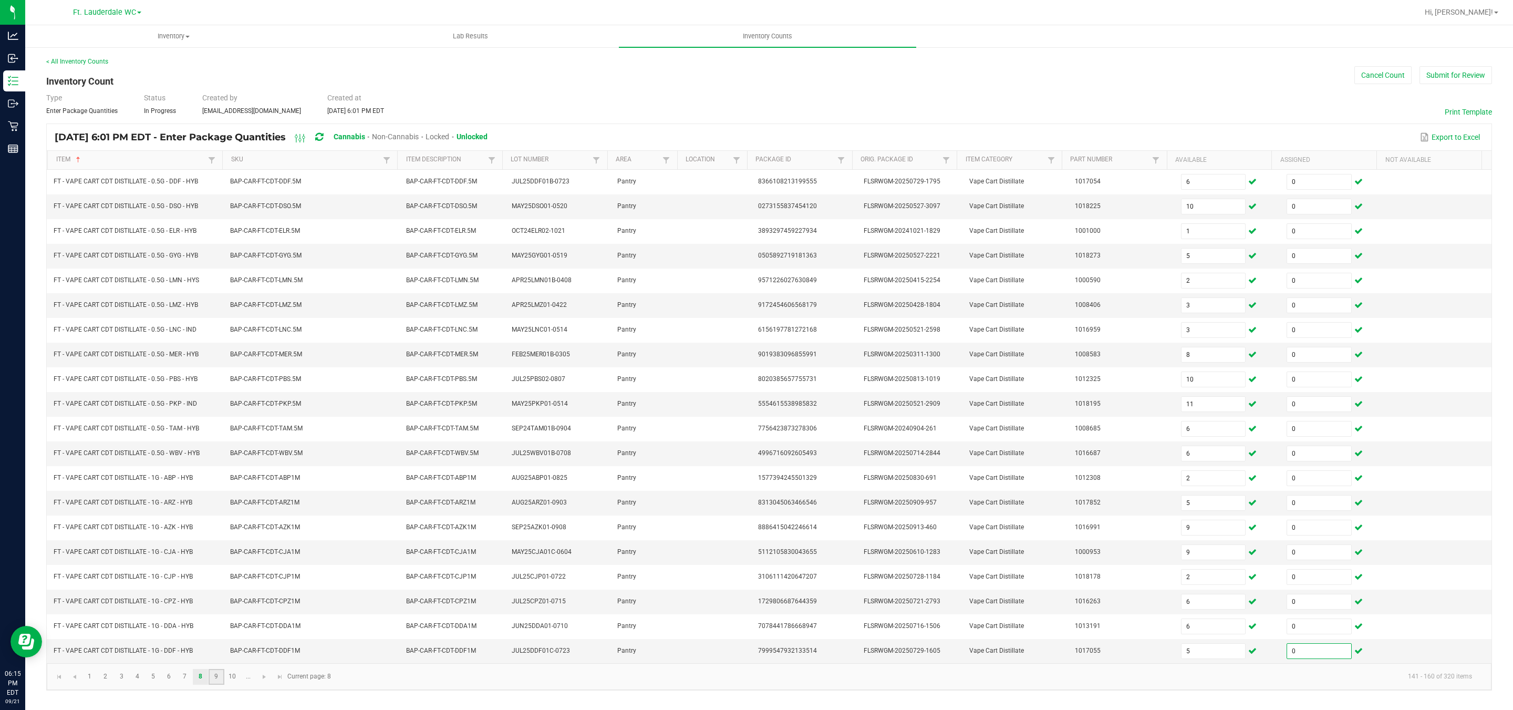
click at [214, 630] on link "9" at bounding box center [216, 677] width 15 height 16
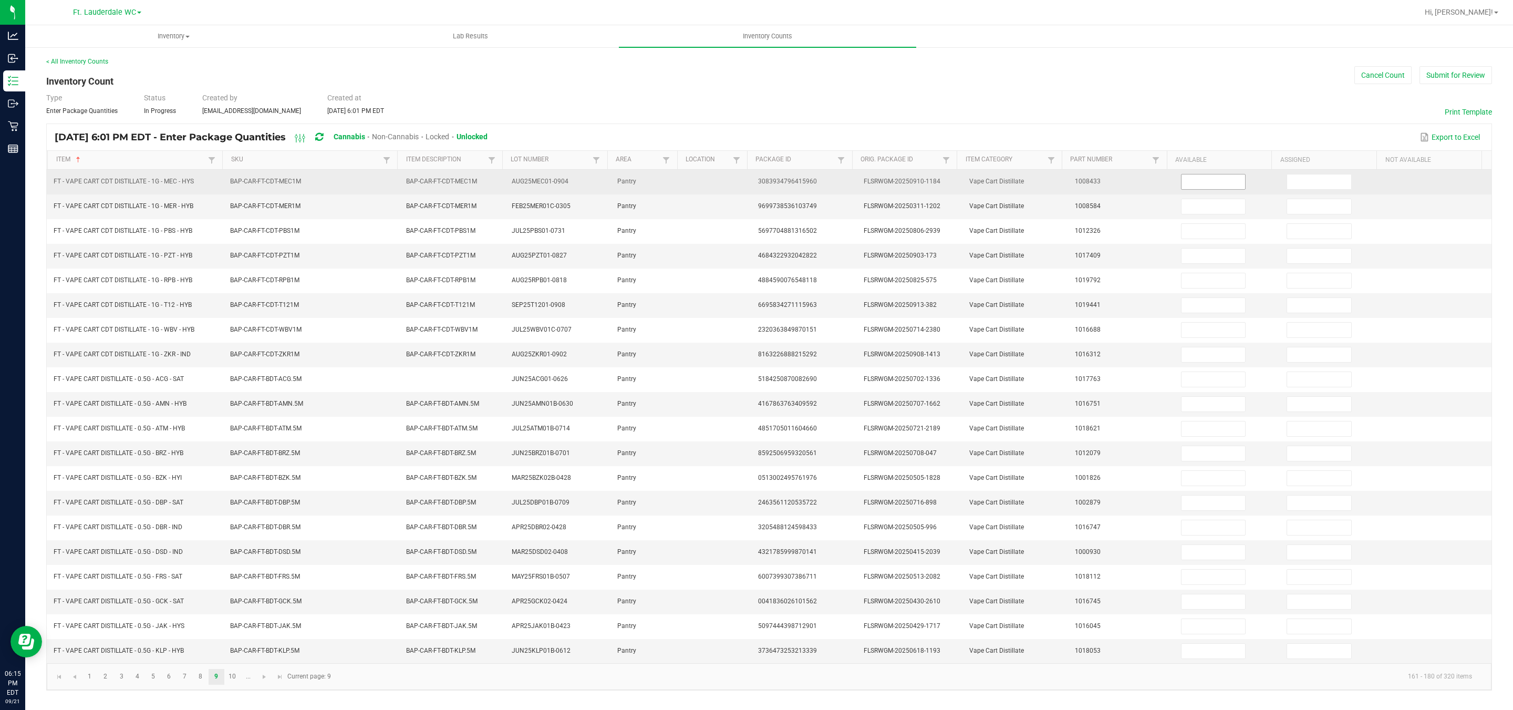
click at [663, 190] on span at bounding box center [1213, 182] width 65 height 16
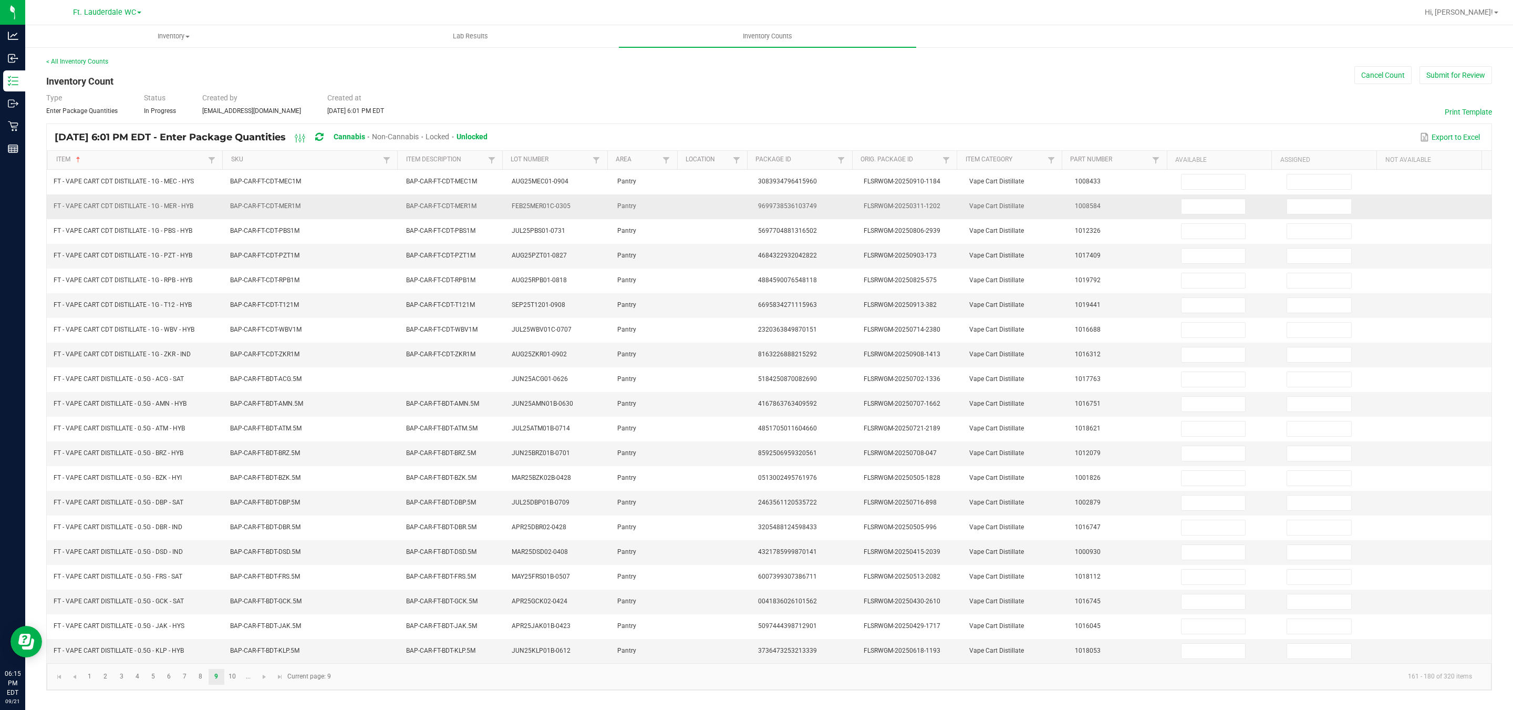
click at [663, 195] on td at bounding box center [1228, 206] width 106 height 25
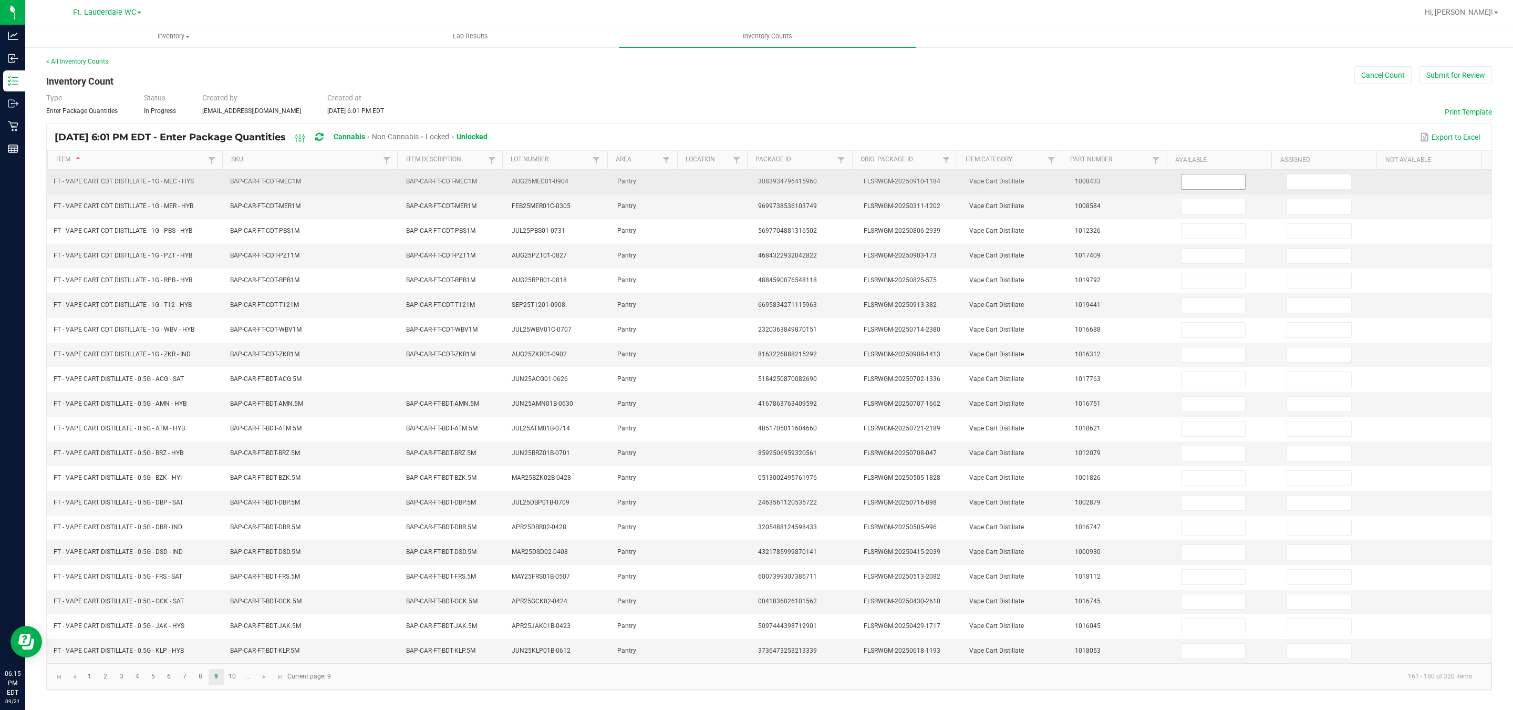
click at [663, 189] on input at bounding box center [1213, 181] width 64 height 15
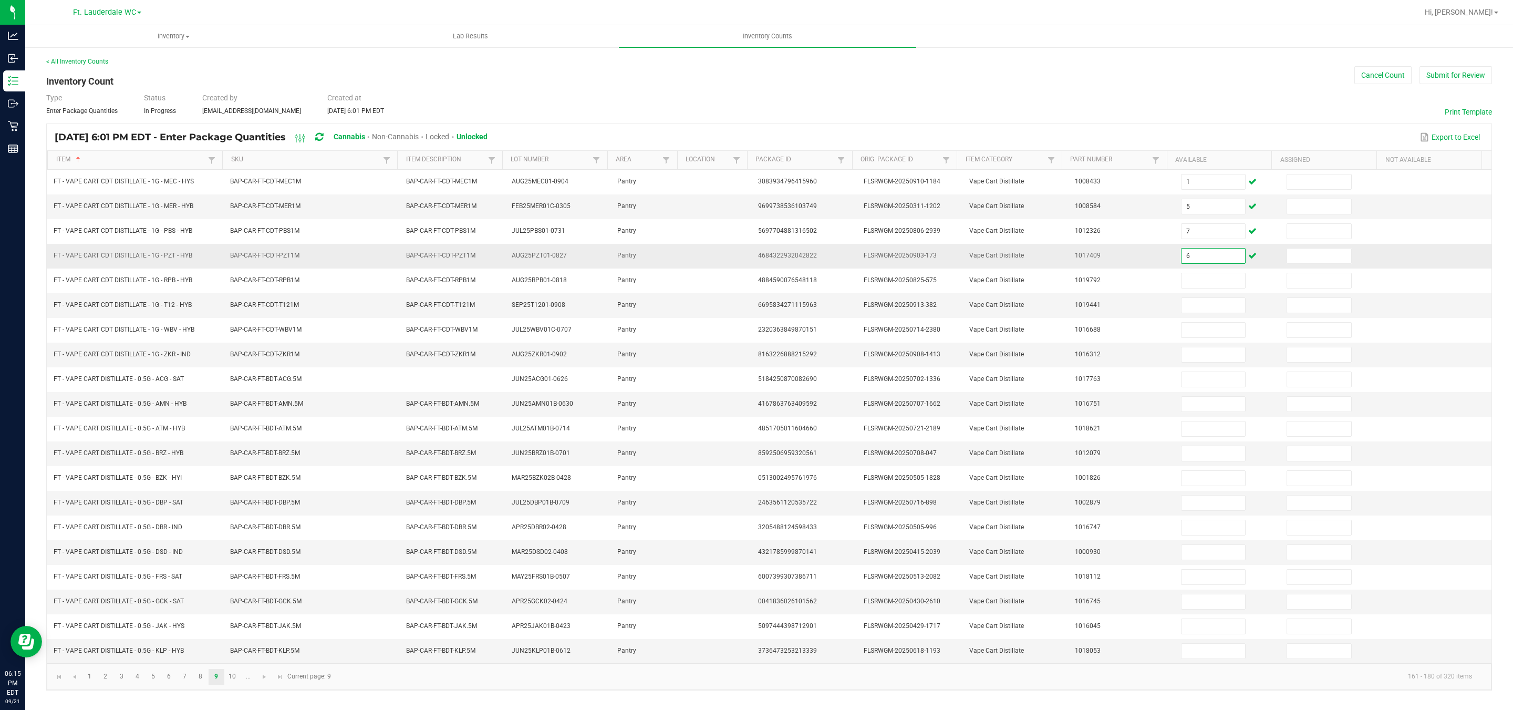
click at [663, 255] on input "6" at bounding box center [1213, 255] width 64 height 15
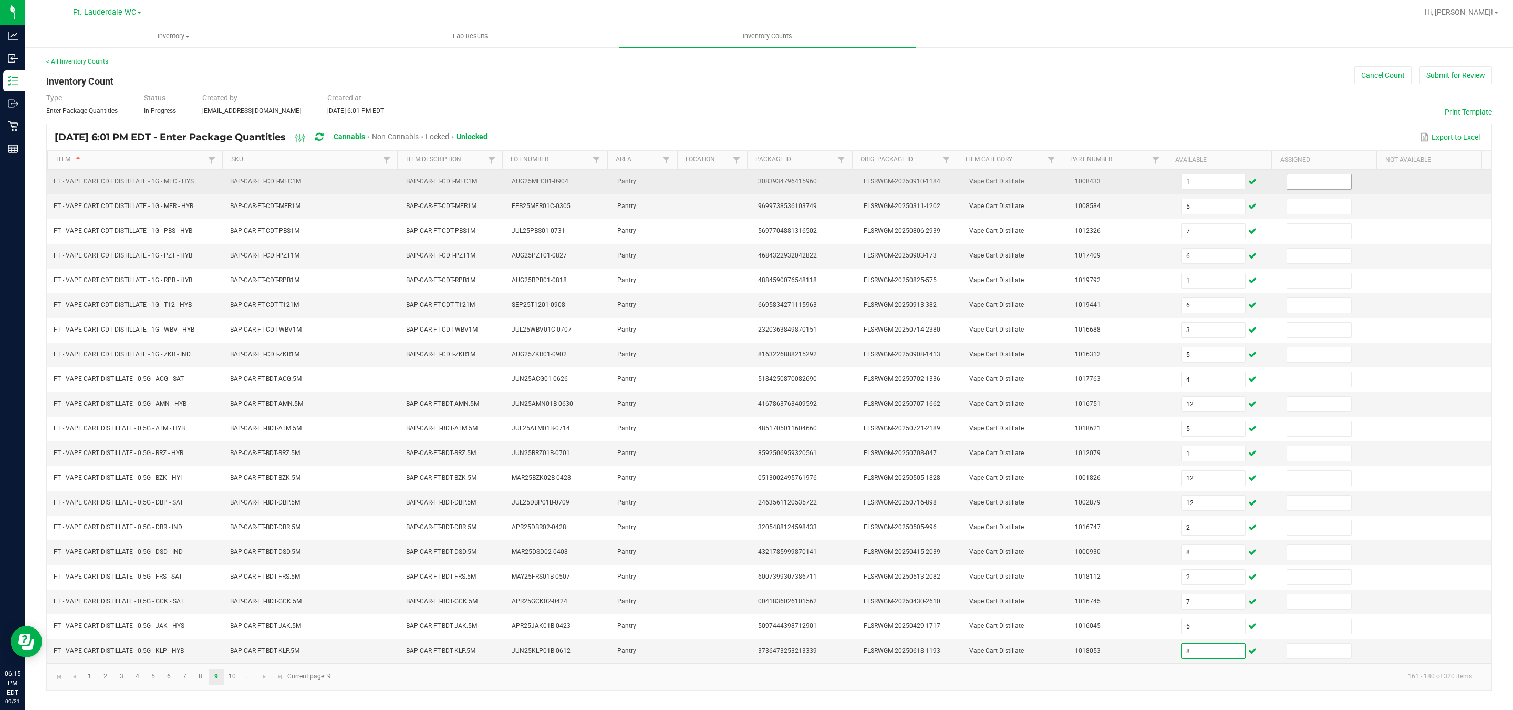
click at [663, 179] on input at bounding box center [1319, 181] width 64 height 15
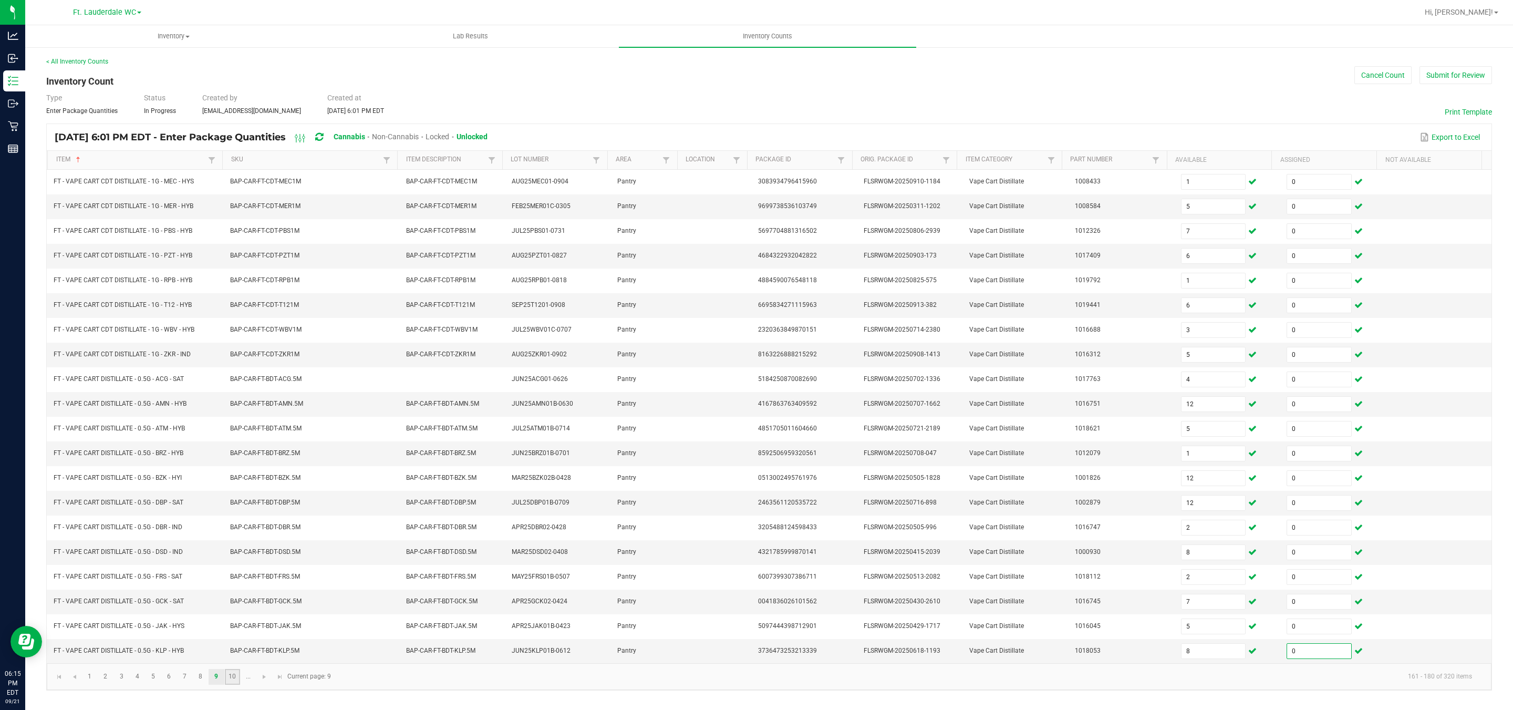
click at [231, 630] on link "10" at bounding box center [232, 677] width 15 height 16
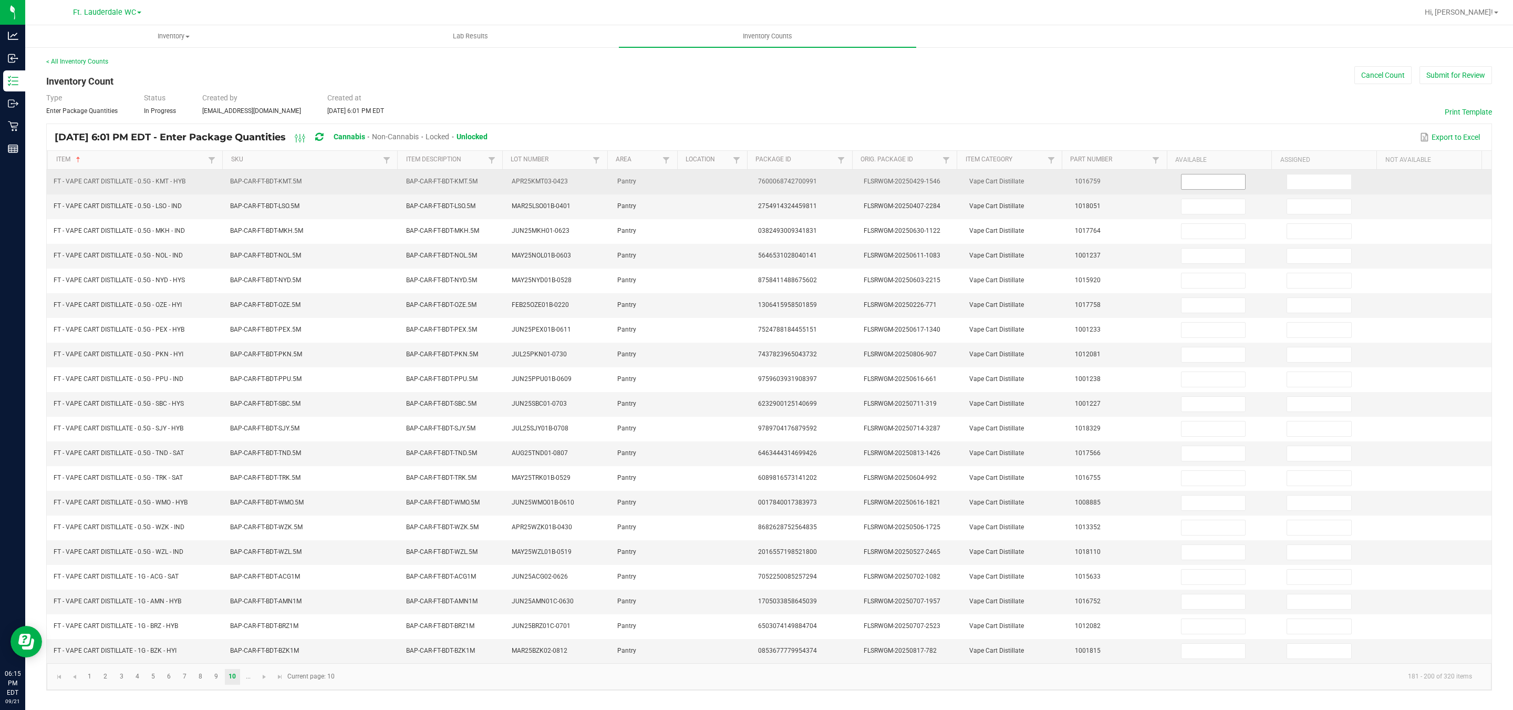
click at [663, 180] on input at bounding box center [1213, 181] width 64 height 15
click at [663, 176] on input at bounding box center [1319, 181] width 64 height 15
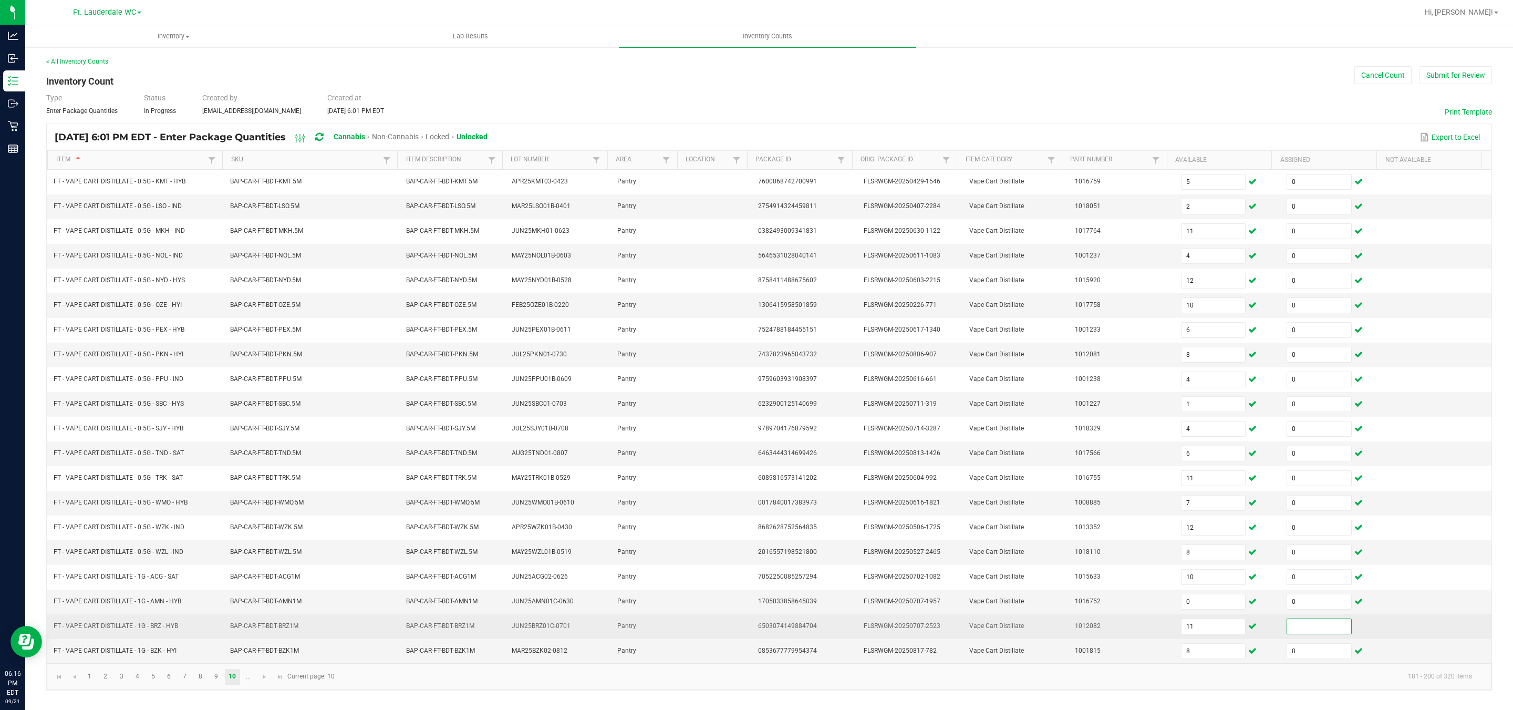
click at [663, 630] on input at bounding box center [1319, 626] width 64 height 15
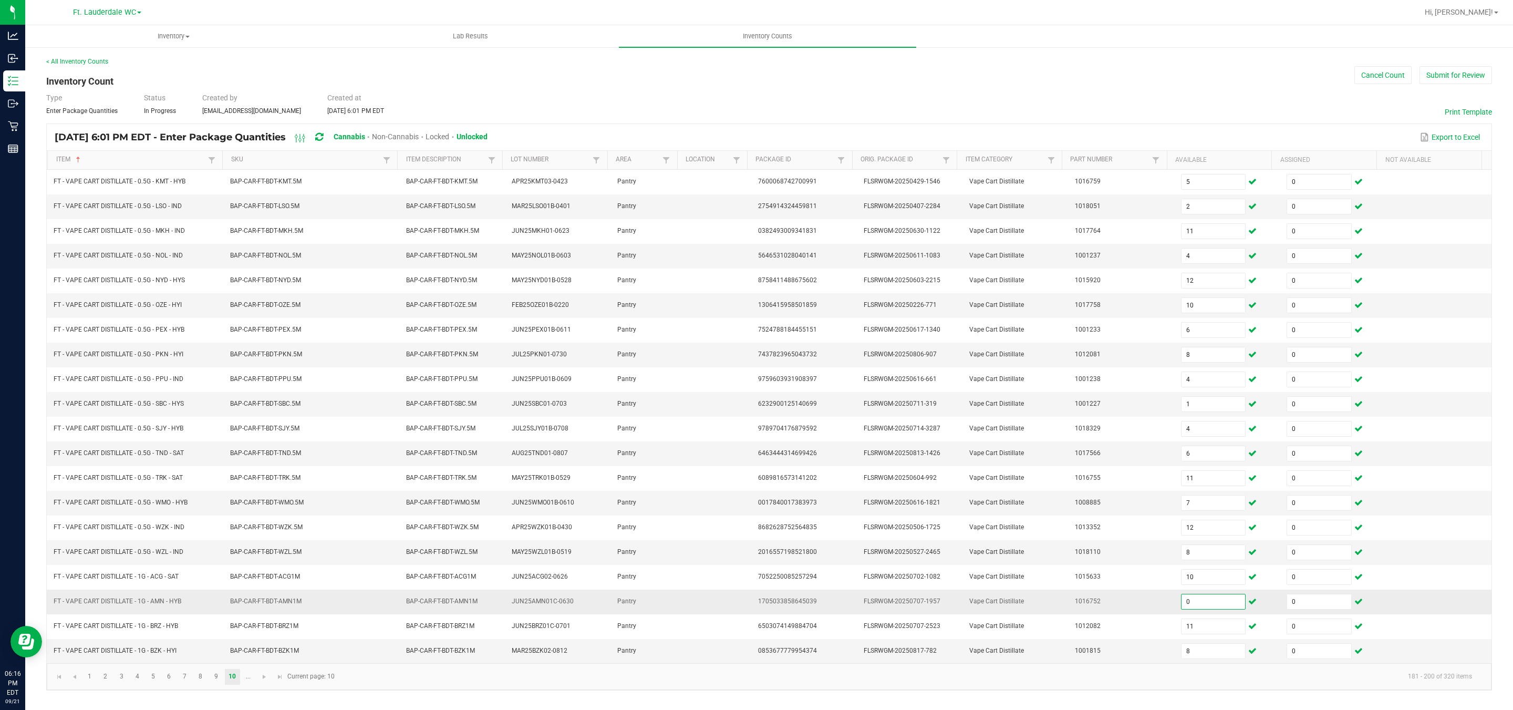
click at [663, 609] on input "0" at bounding box center [1213, 601] width 64 height 15
click at [260, 630] on span "Go to the next page" at bounding box center [264, 676] width 8 height 8
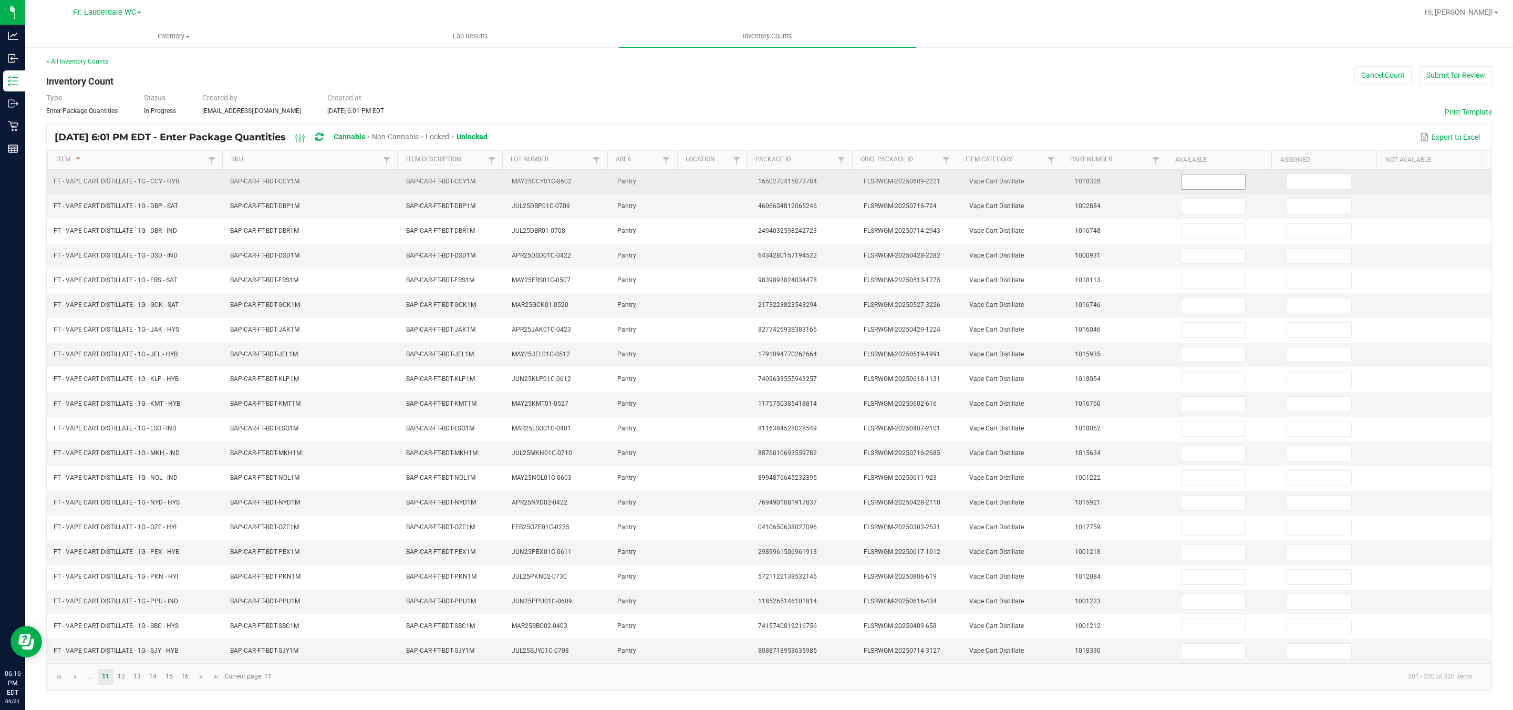
click at [663, 181] on input at bounding box center [1213, 181] width 64 height 15
click at [663, 185] on input at bounding box center [1319, 181] width 64 height 15
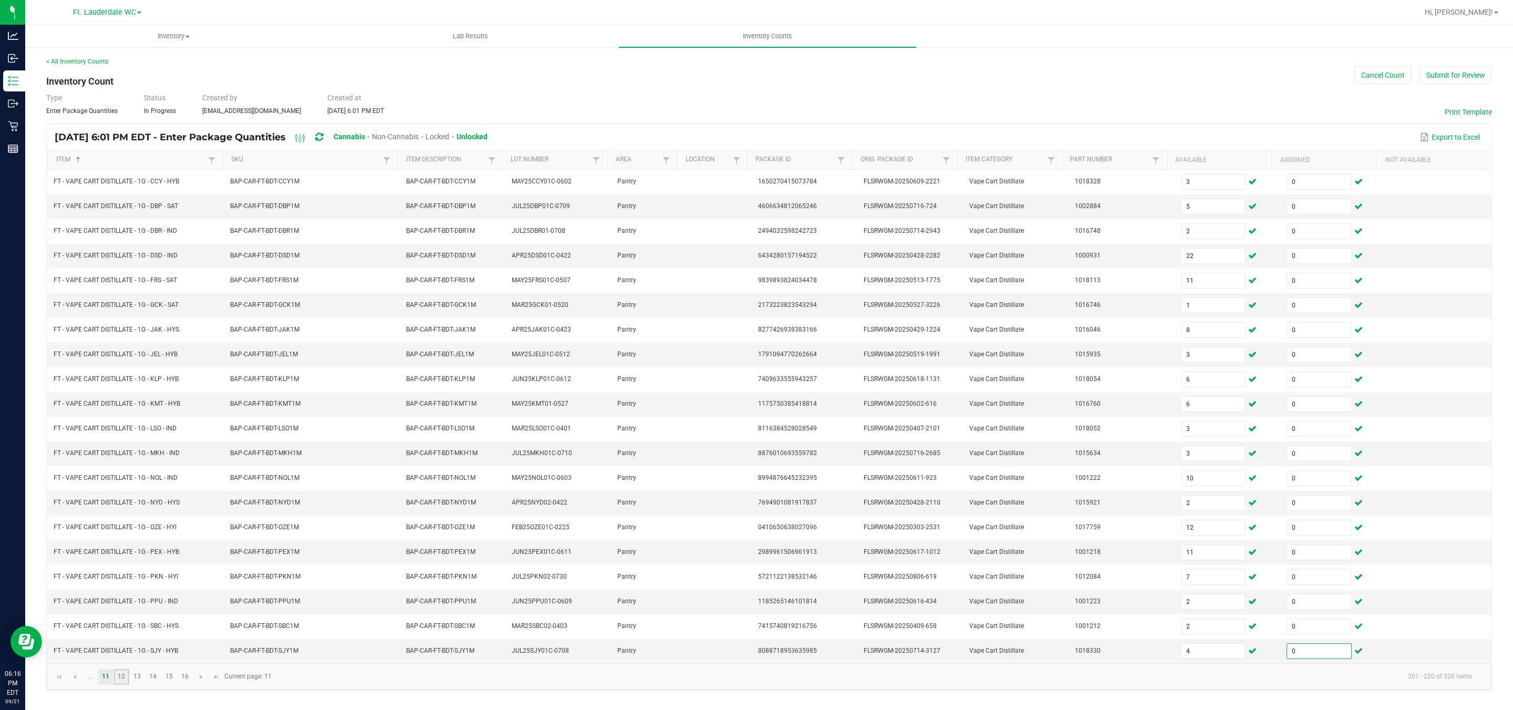
click at [123, 630] on link "12" at bounding box center [121, 677] width 15 height 16
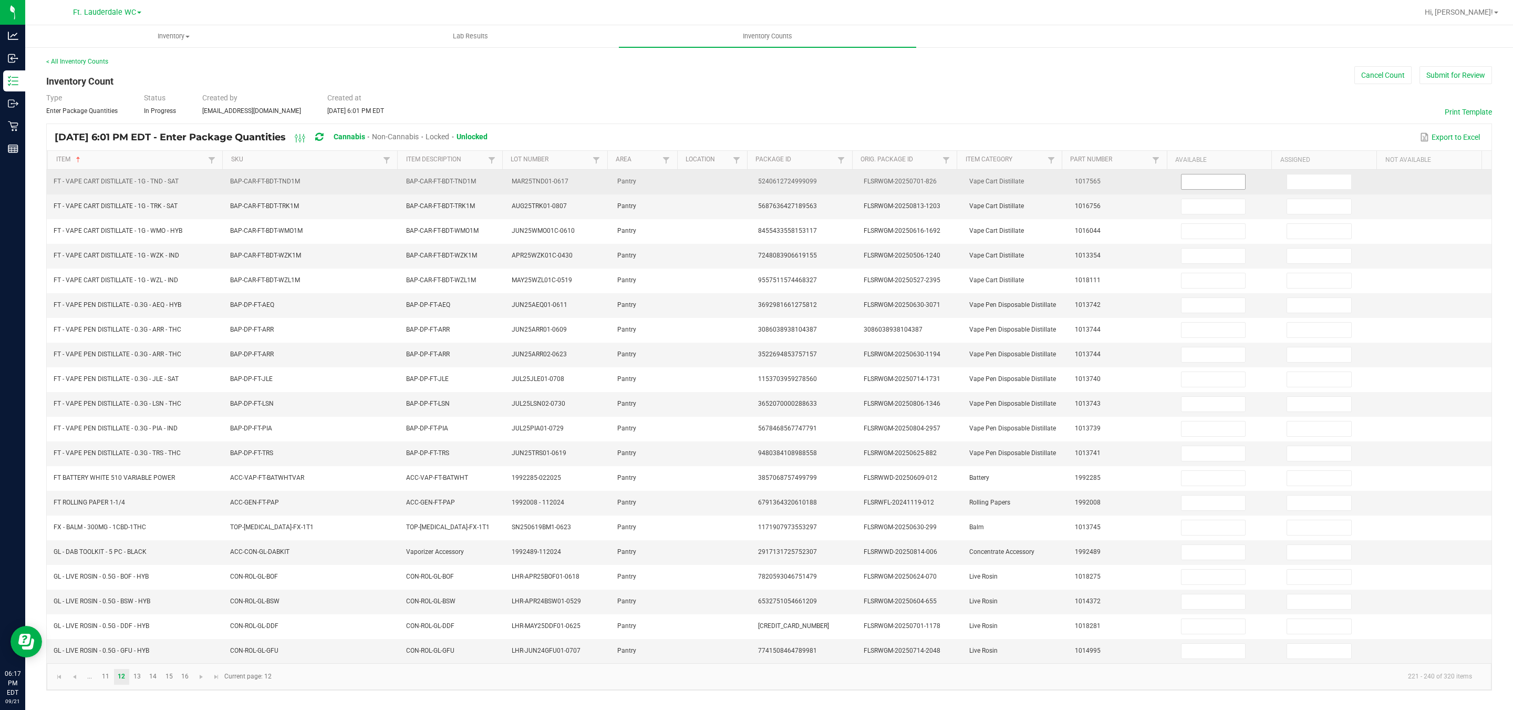
click at [663, 183] on input at bounding box center [1213, 181] width 64 height 15
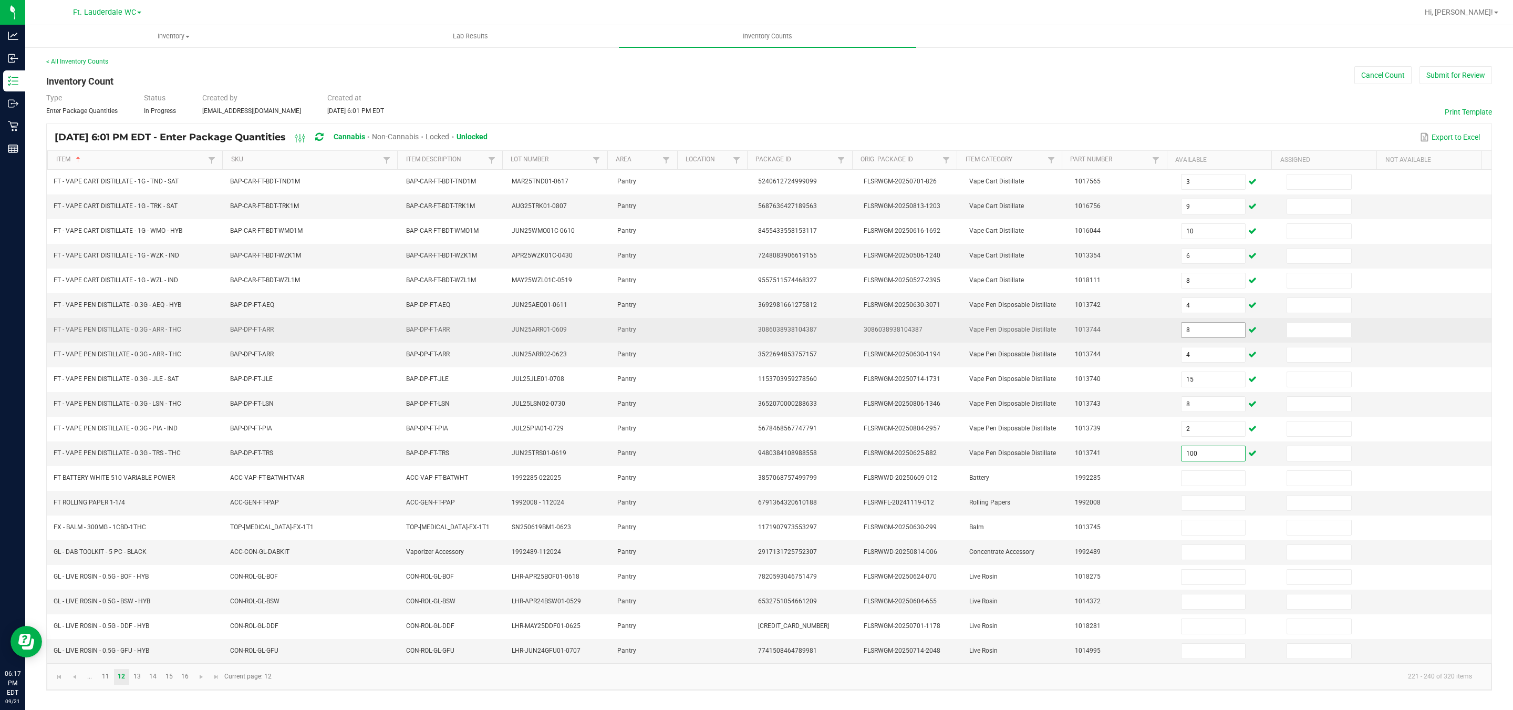
click at [663, 337] on input "8" at bounding box center [1213, 330] width 64 height 15
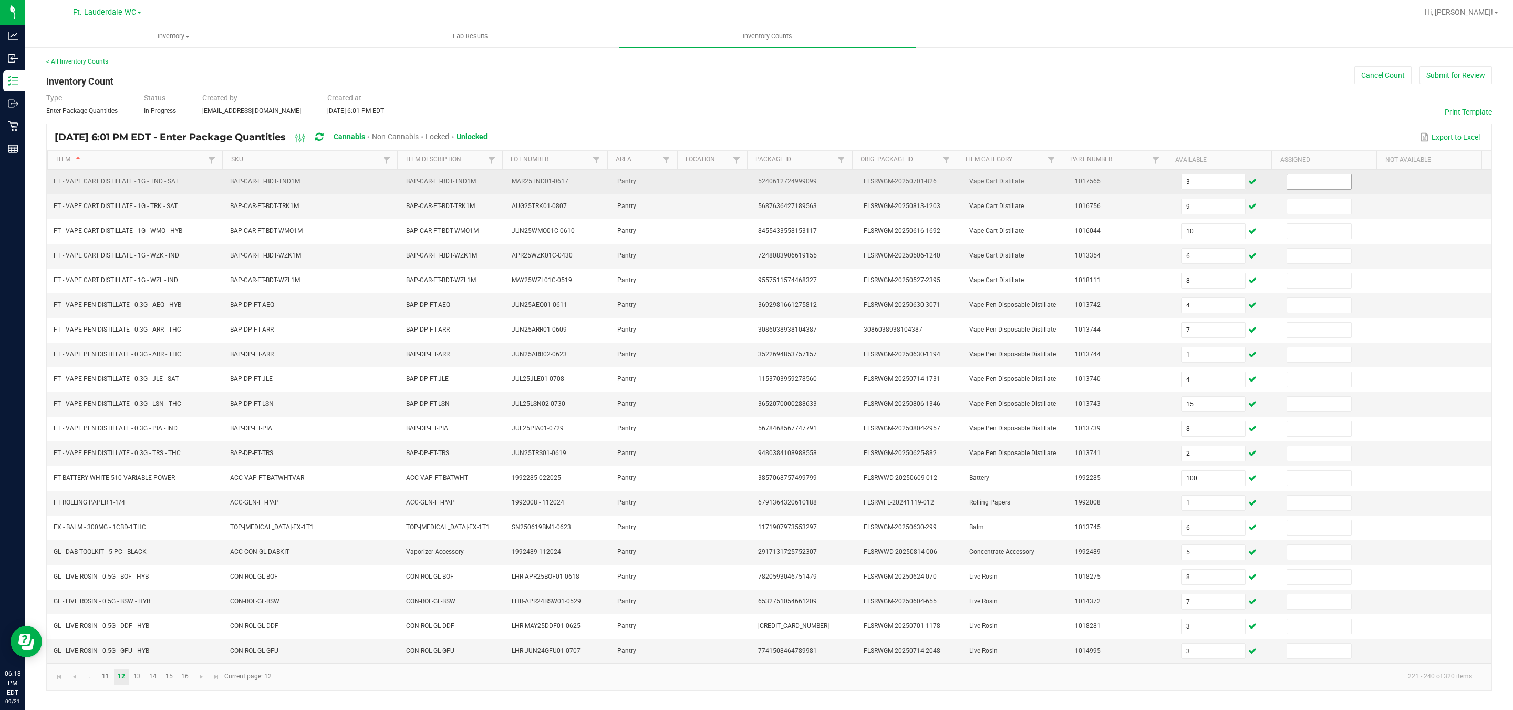
click at [663, 189] on input at bounding box center [1319, 181] width 64 height 15
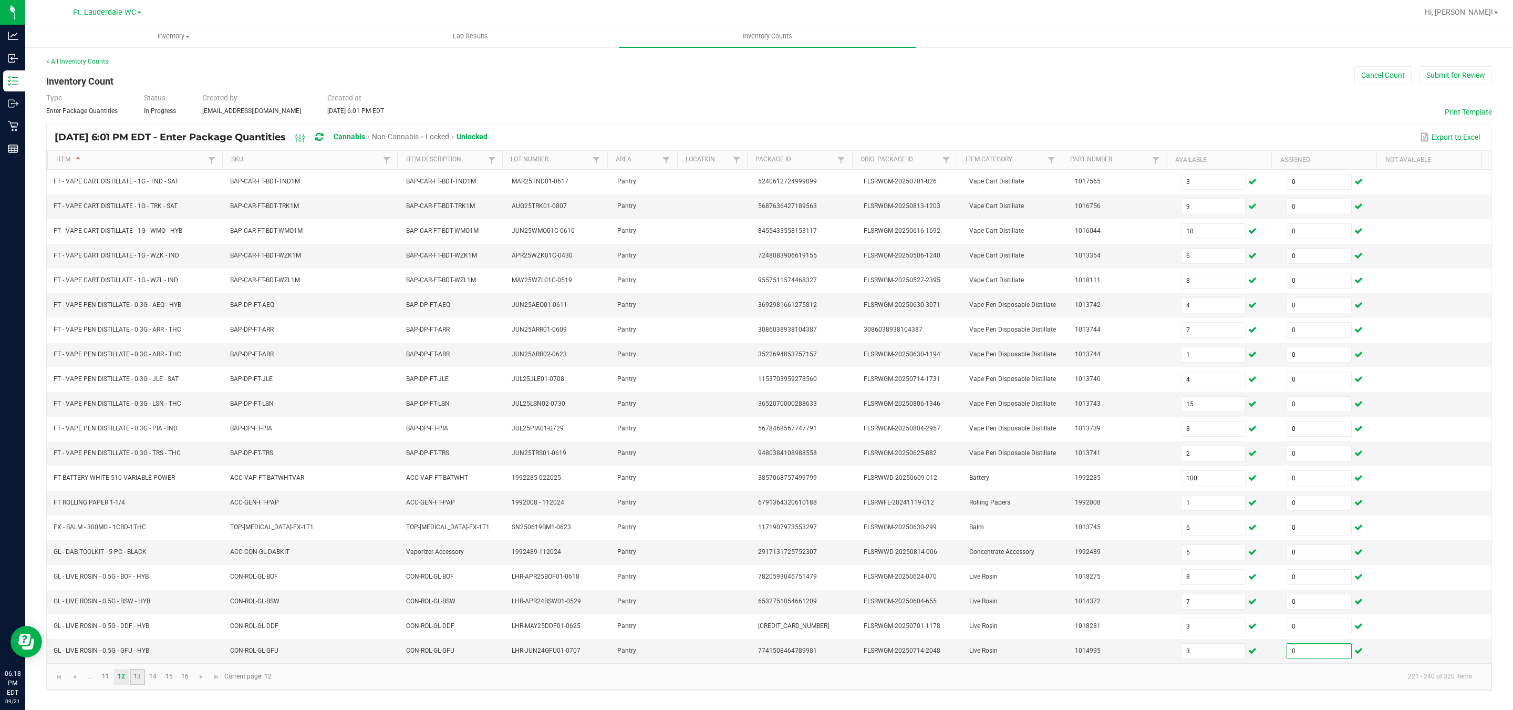
click at [143, 630] on link "13" at bounding box center [137, 677] width 15 height 16
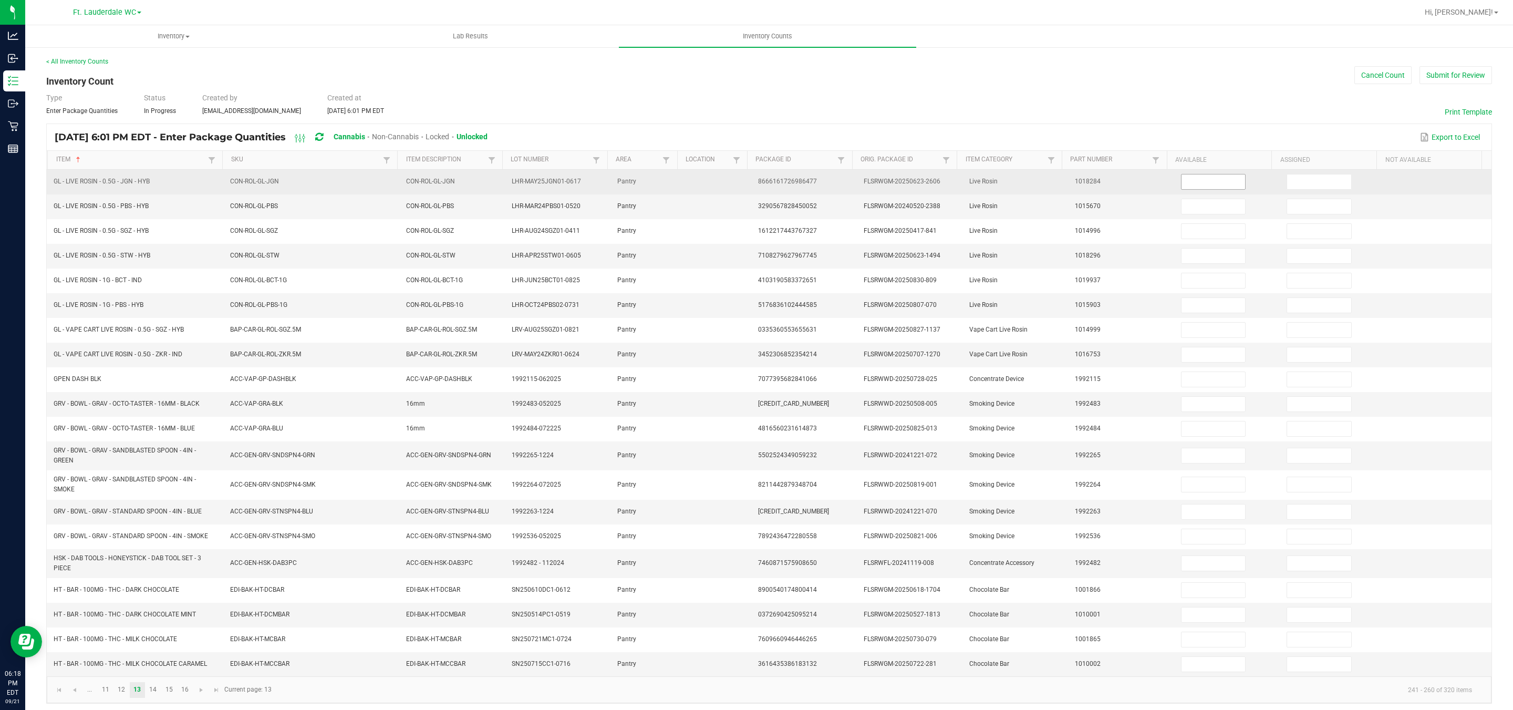
click at [663, 178] on input at bounding box center [1213, 181] width 64 height 15
click at [663, 170] on td at bounding box center [1333, 182] width 106 height 25
click at [663, 172] on td at bounding box center [1333, 182] width 106 height 25
click at [663, 175] on input at bounding box center [1319, 181] width 64 height 15
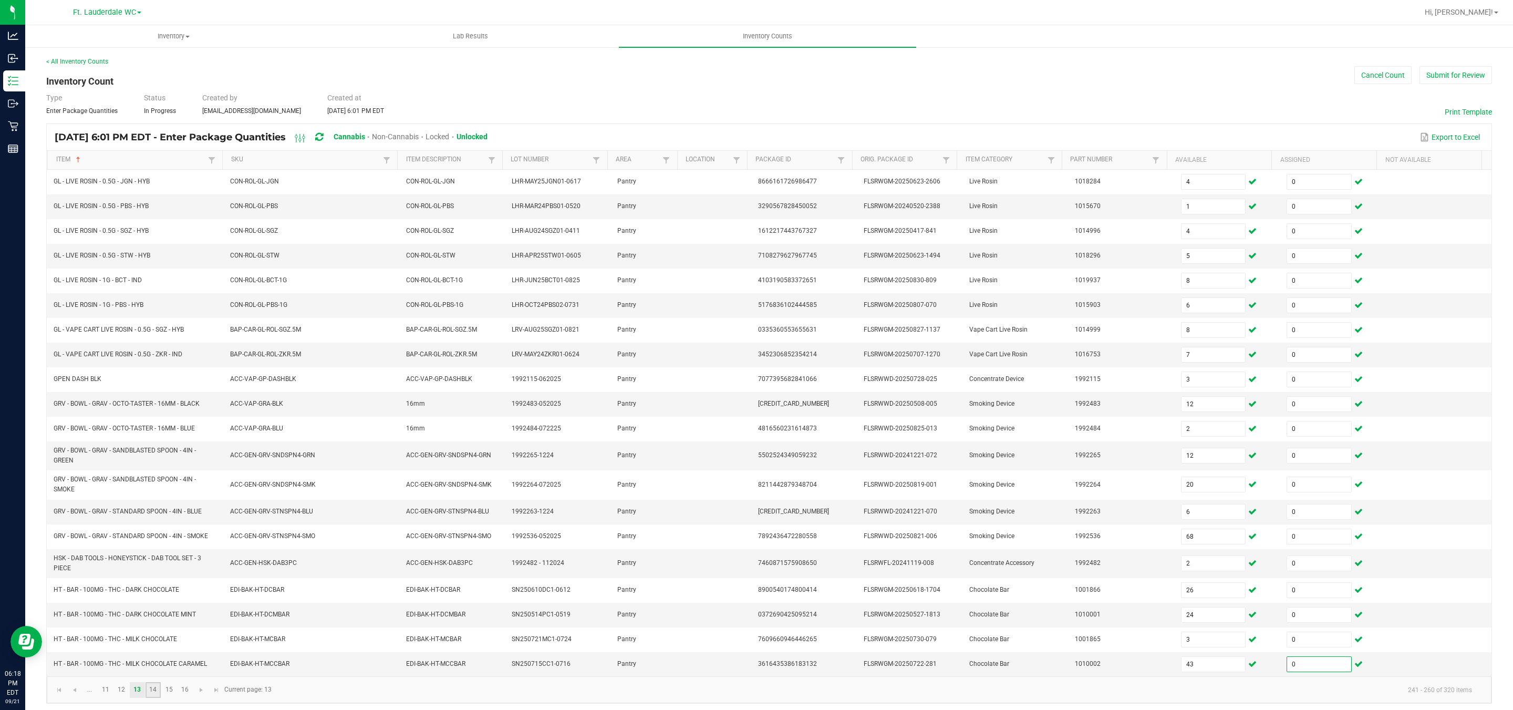
click at [158, 630] on link "14" at bounding box center [153, 690] width 15 height 16
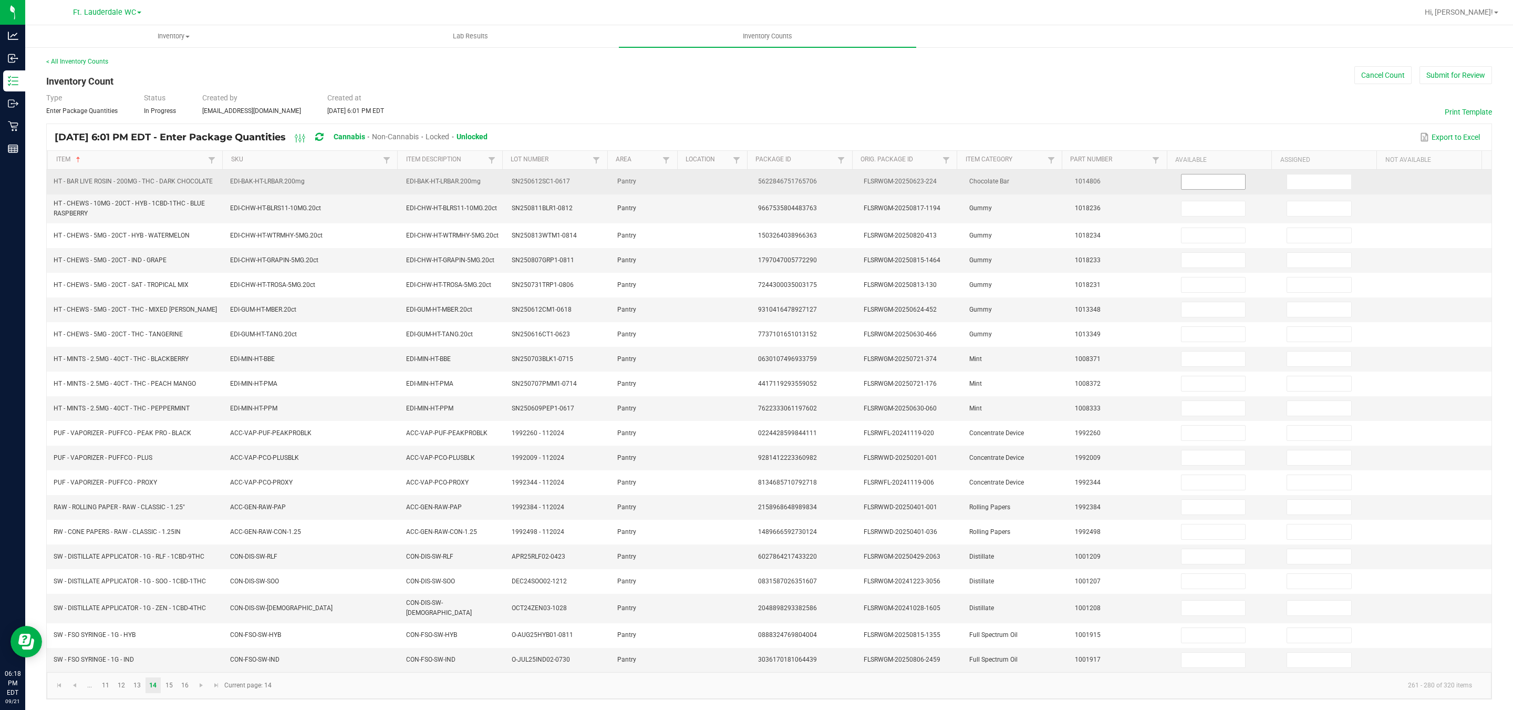
click at [663, 183] on input at bounding box center [1213, 181] width 64 height 15
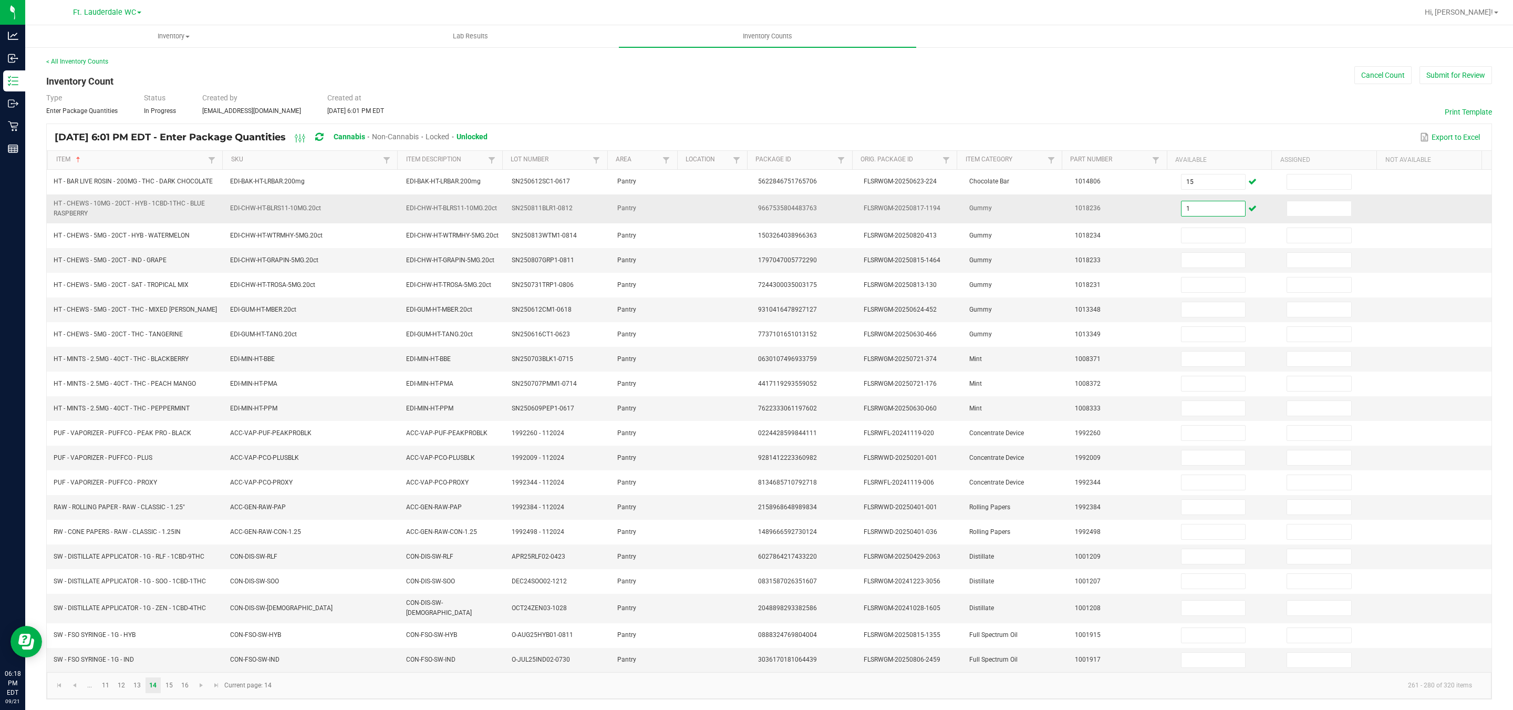
click at [663, 213] on input "1" at bounding box center [1213, 208] width 64 height 15
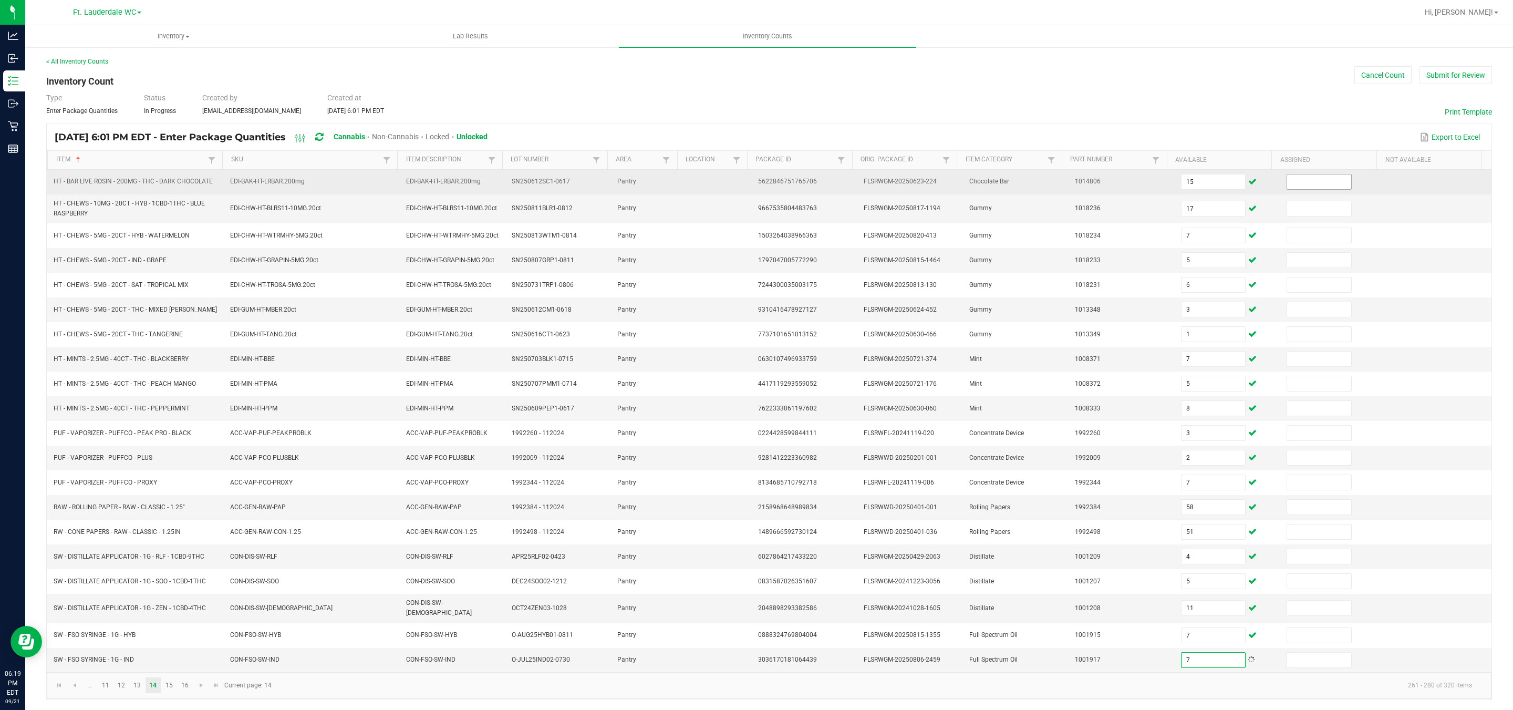
click at [663, 179] on input at bounding box center [1319, 181] width 64 height 15
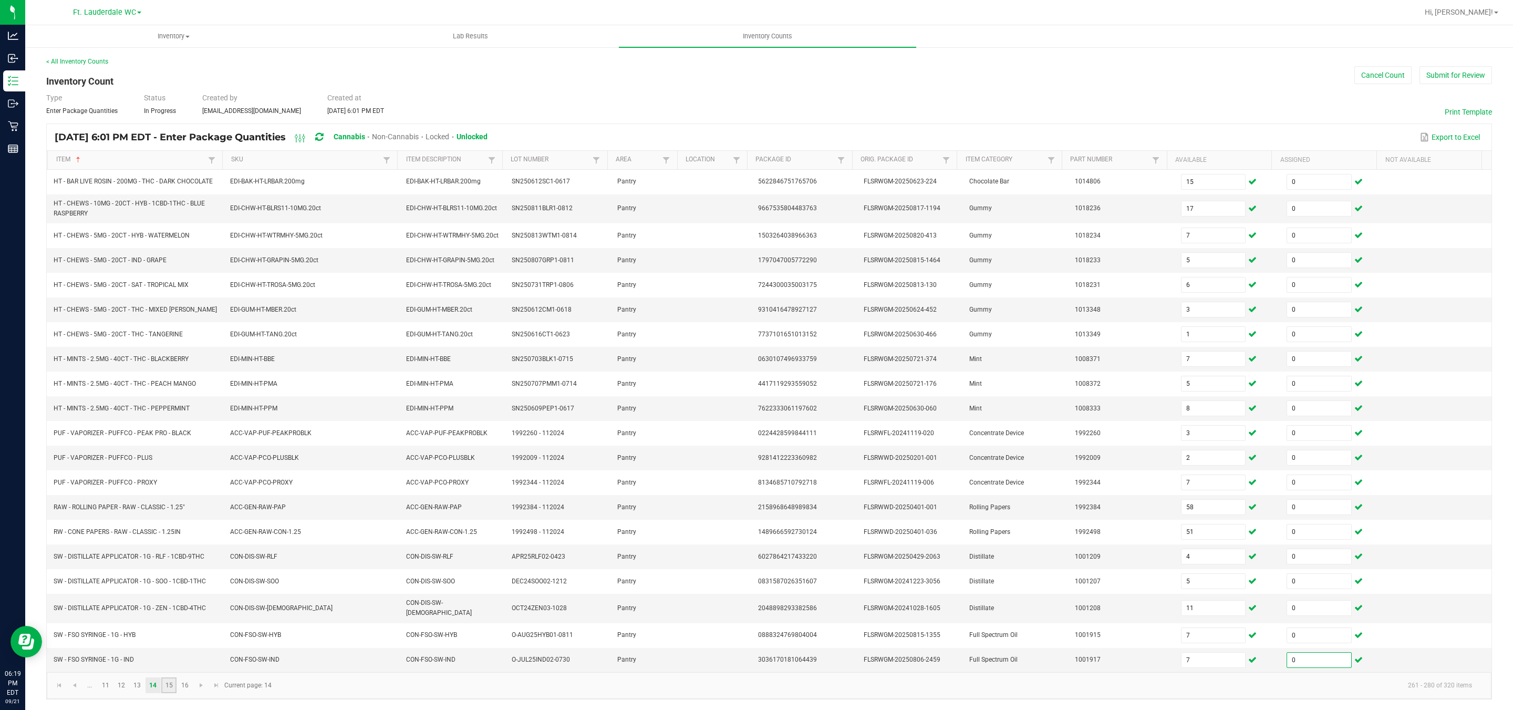
click at [171, 630] on link "15" at bounding box center [168, 685] width 15 height 16
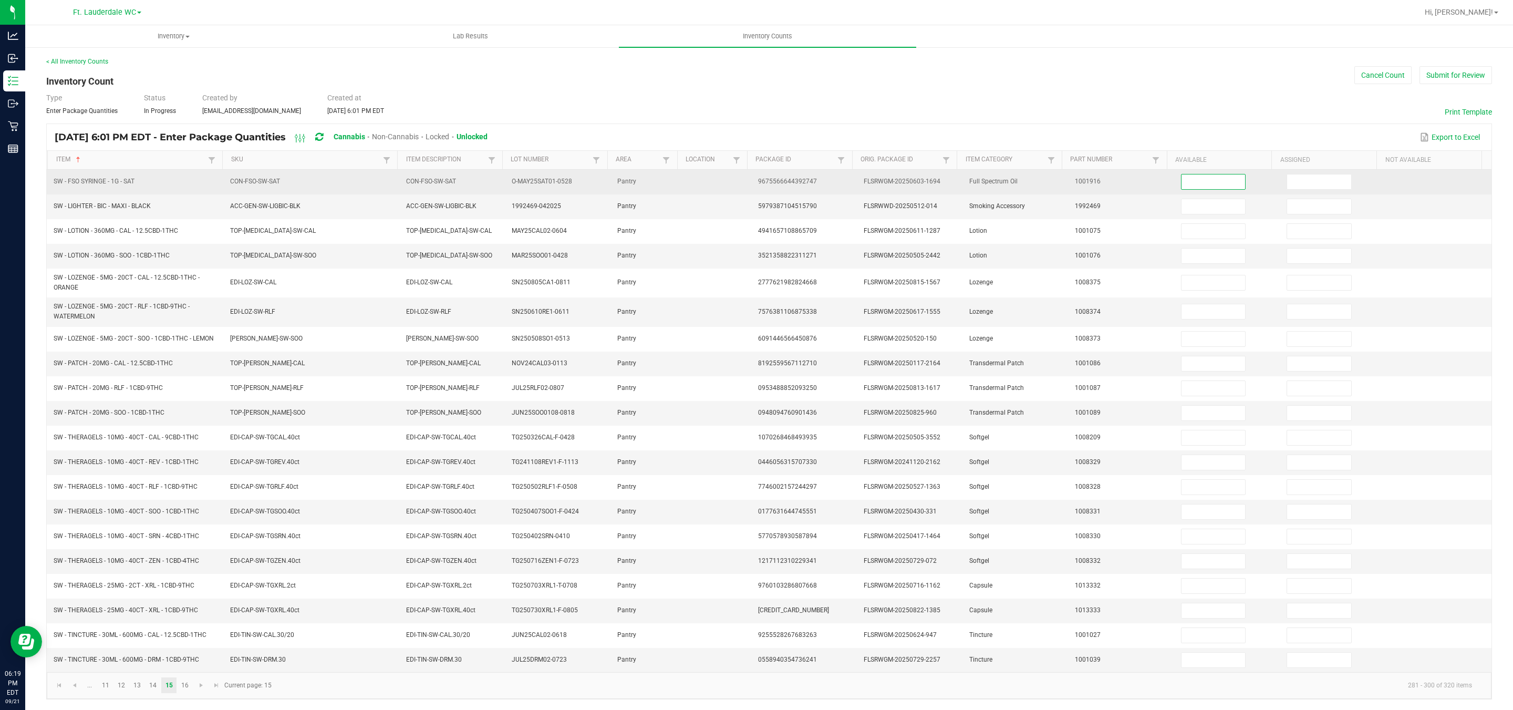
click at [663, 188] on input at bounding box center [1213, 181] width 64 height 15
click at [663, 184] on input at bounding box center [1319, 181] width 64 height 15
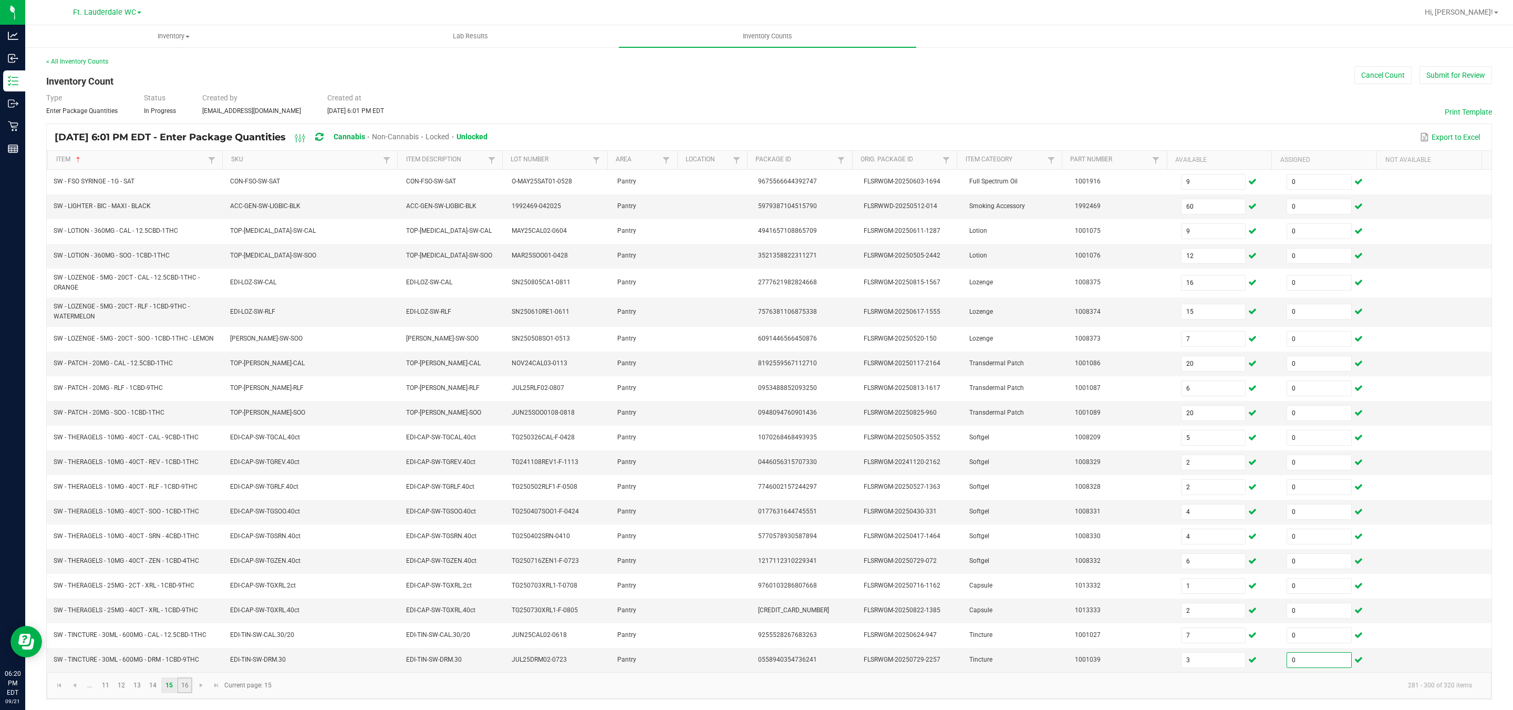
click at [186, 630] on link "16" at bounding box center [184, 685] width 15 height 16
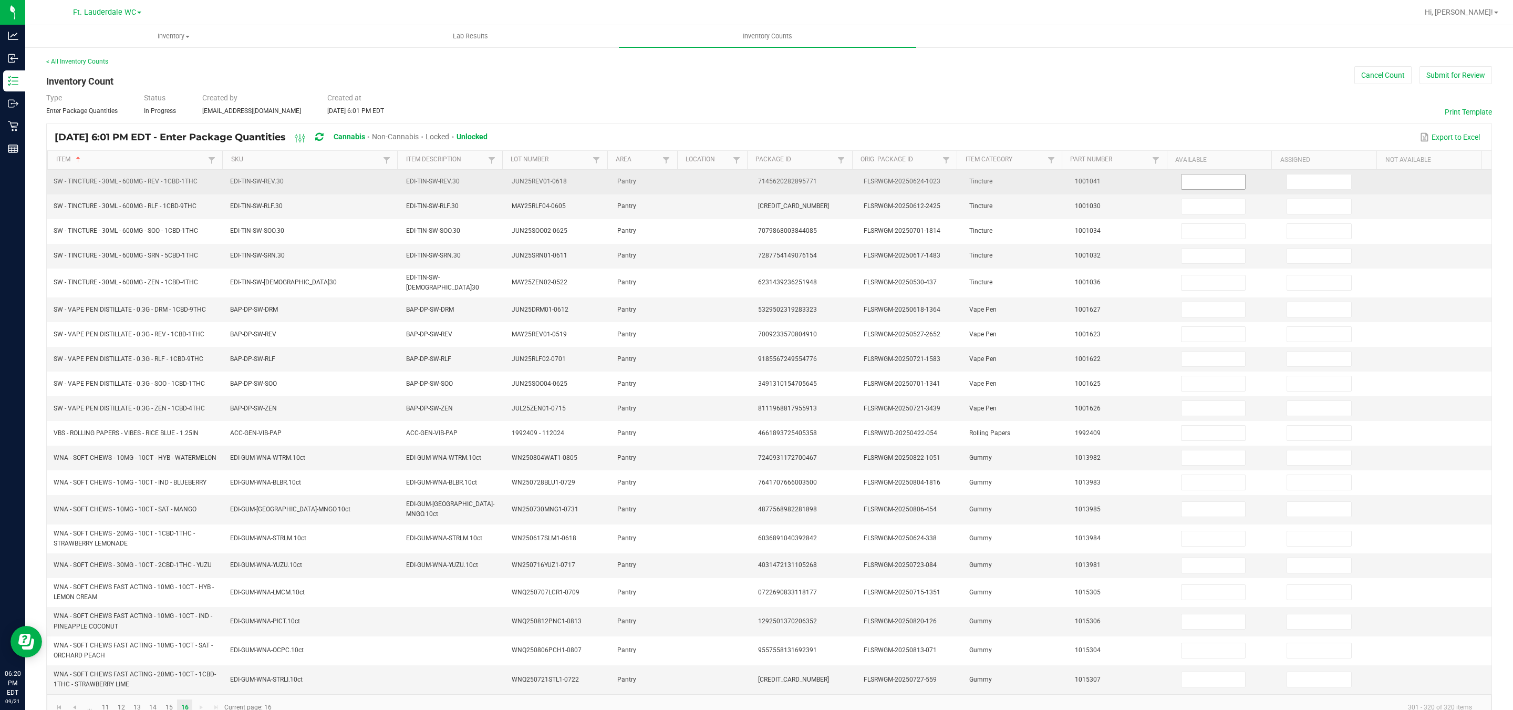
click at [663, 178] on input at bounding box center [1213, 181] width 64 height 15
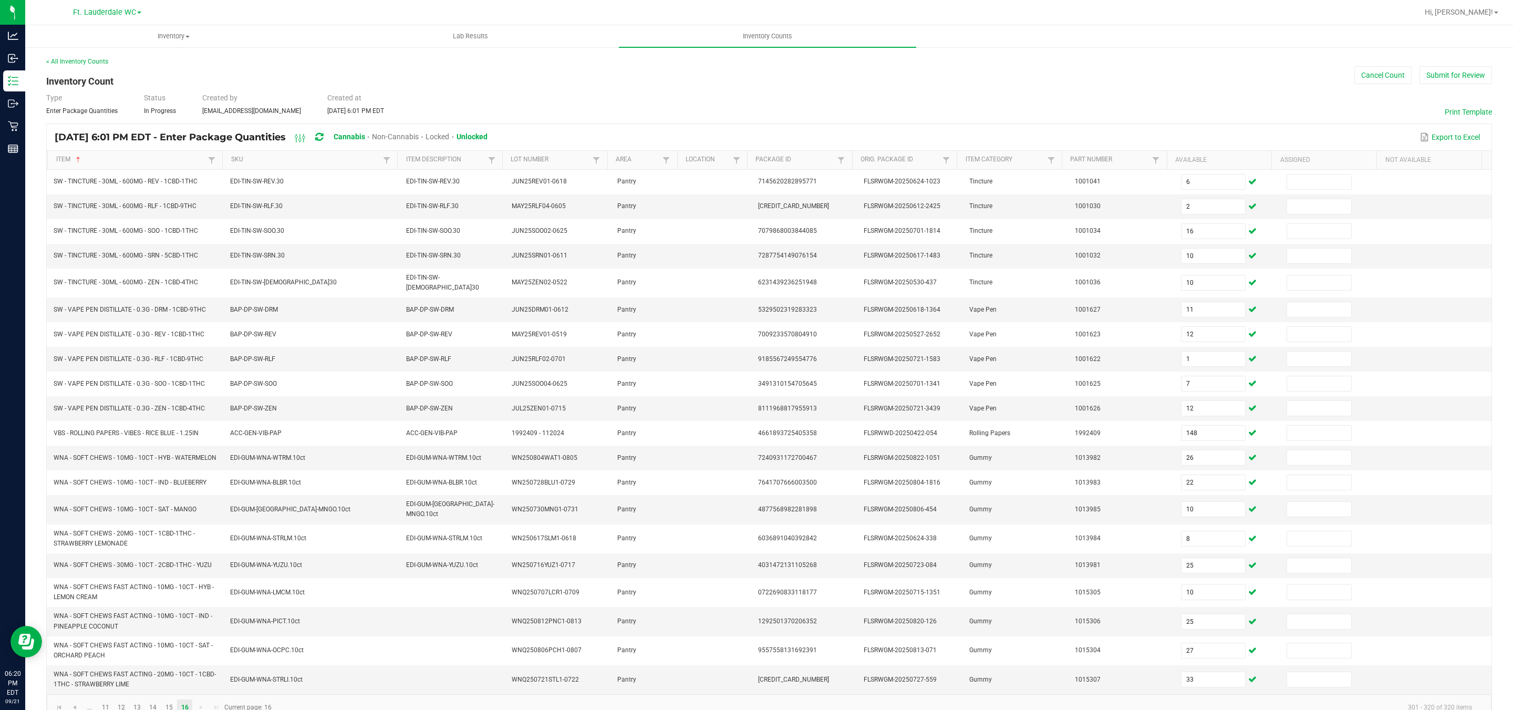
click at [663, 169] on th "Assigned" at bounding box center [1323, 160] width 105 height 19
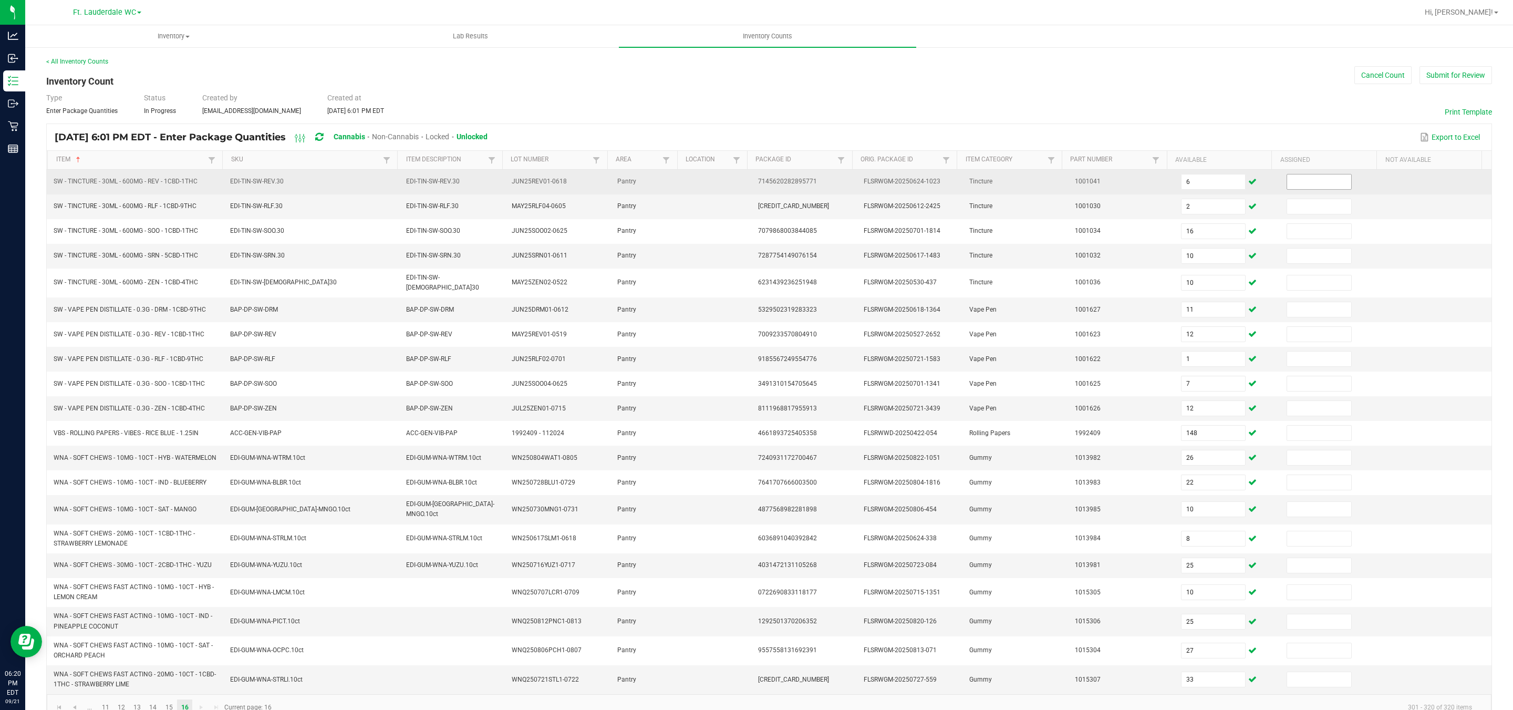
click at [663, 188] on input at bounding box center [1319, 181] width 64 height 15
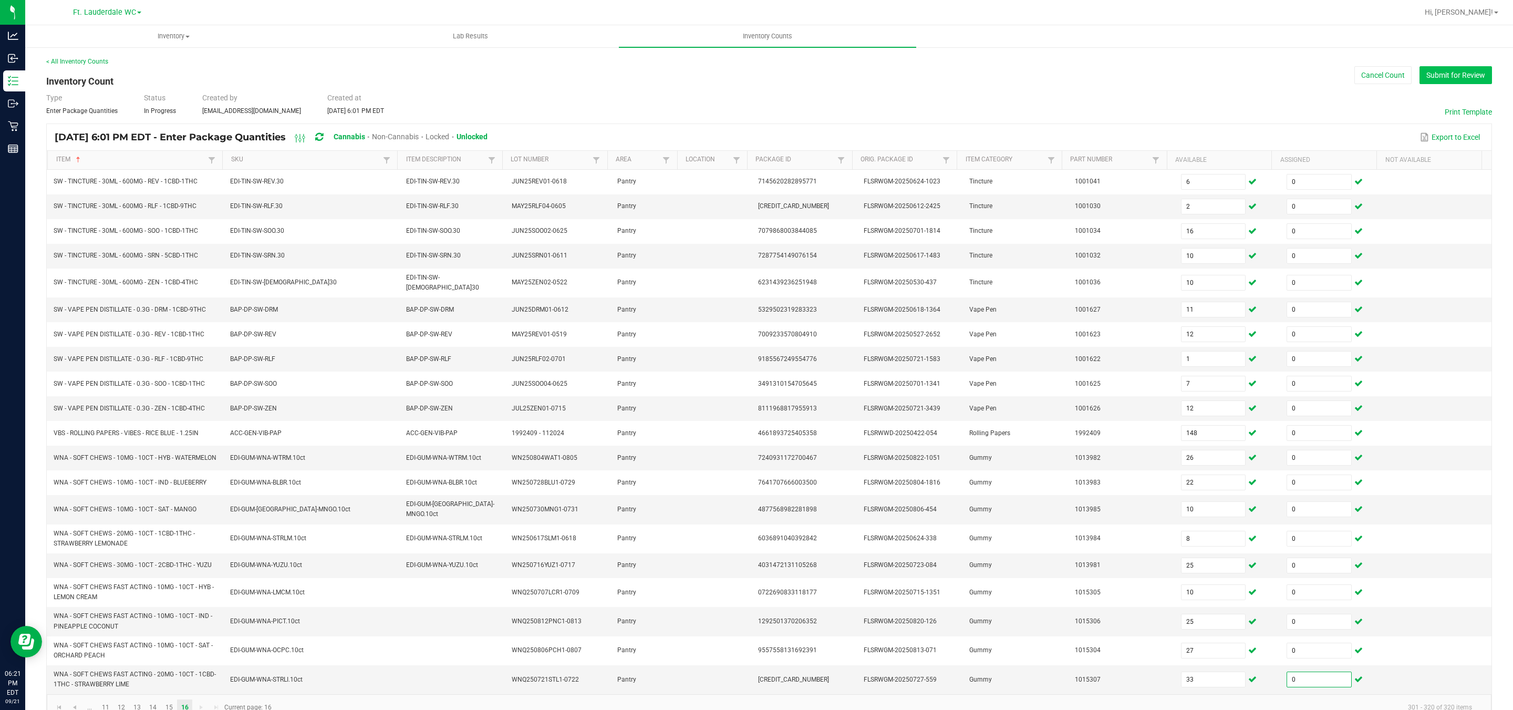
click at [663, 71] on button "Submit for Review" at bounding box center [1455, 75] width 72 height 18
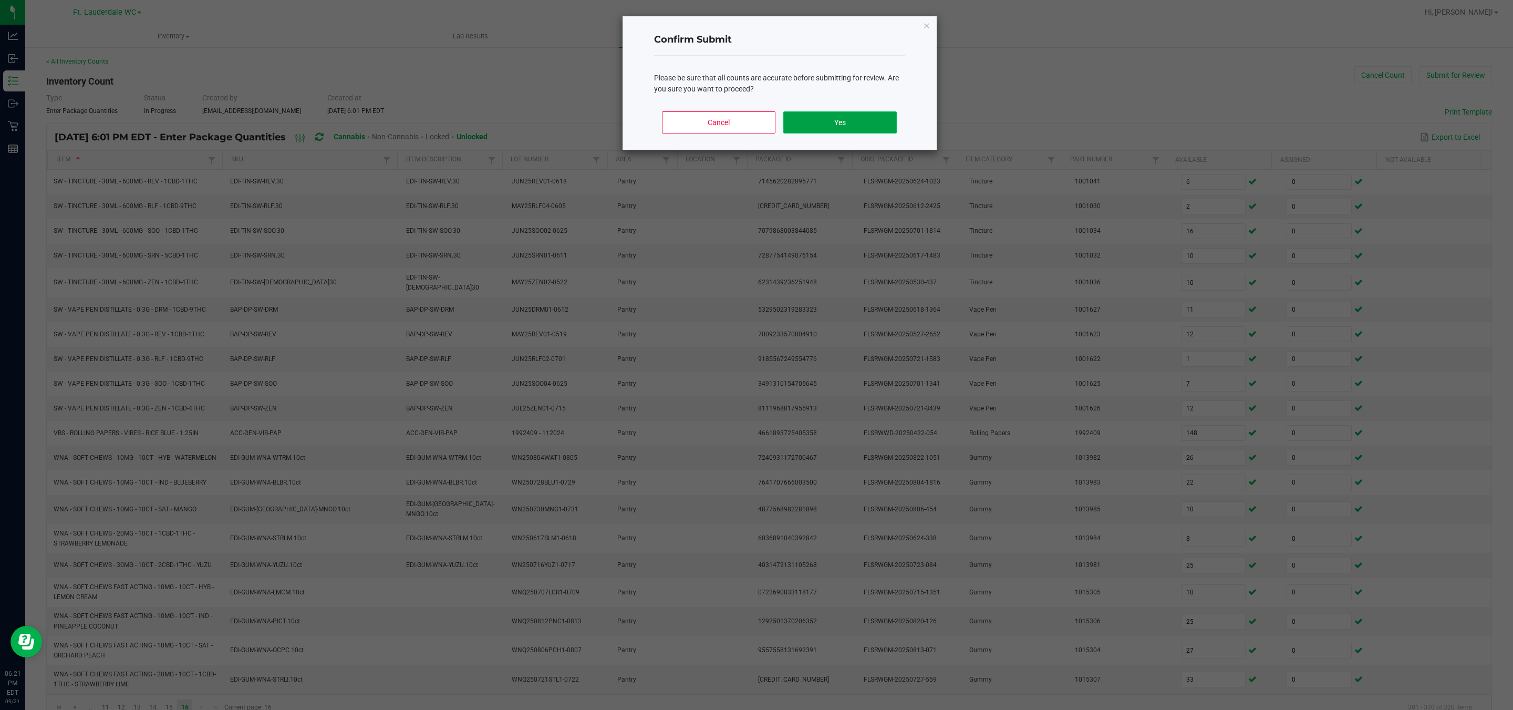
click at [663, 128] on button "Yes" at bounding box center [839, 122] width 113 height 22
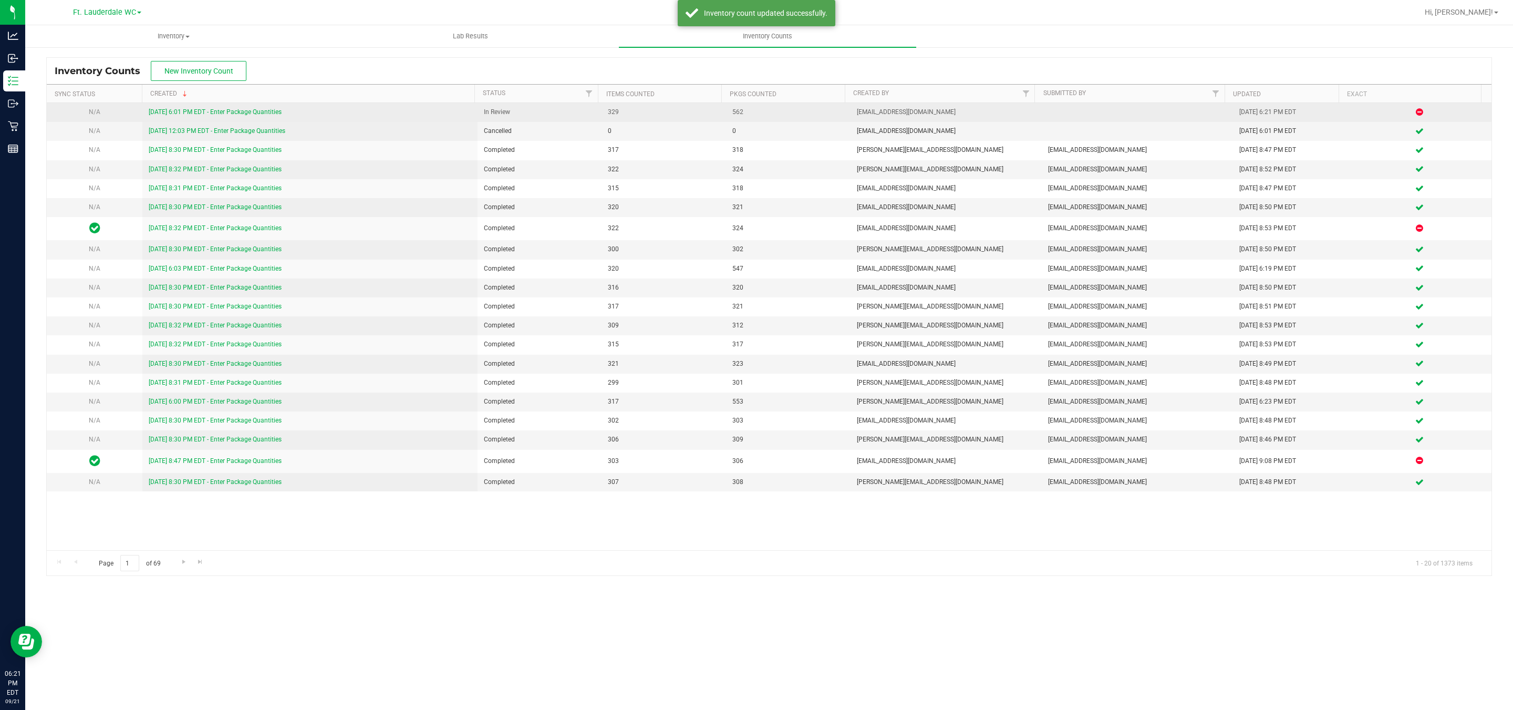
click at [211, 109] on link "9/21/25 6:01 PM EDT - Enter Package Quantities" at bounding box center [215, 111] width 133 height 7
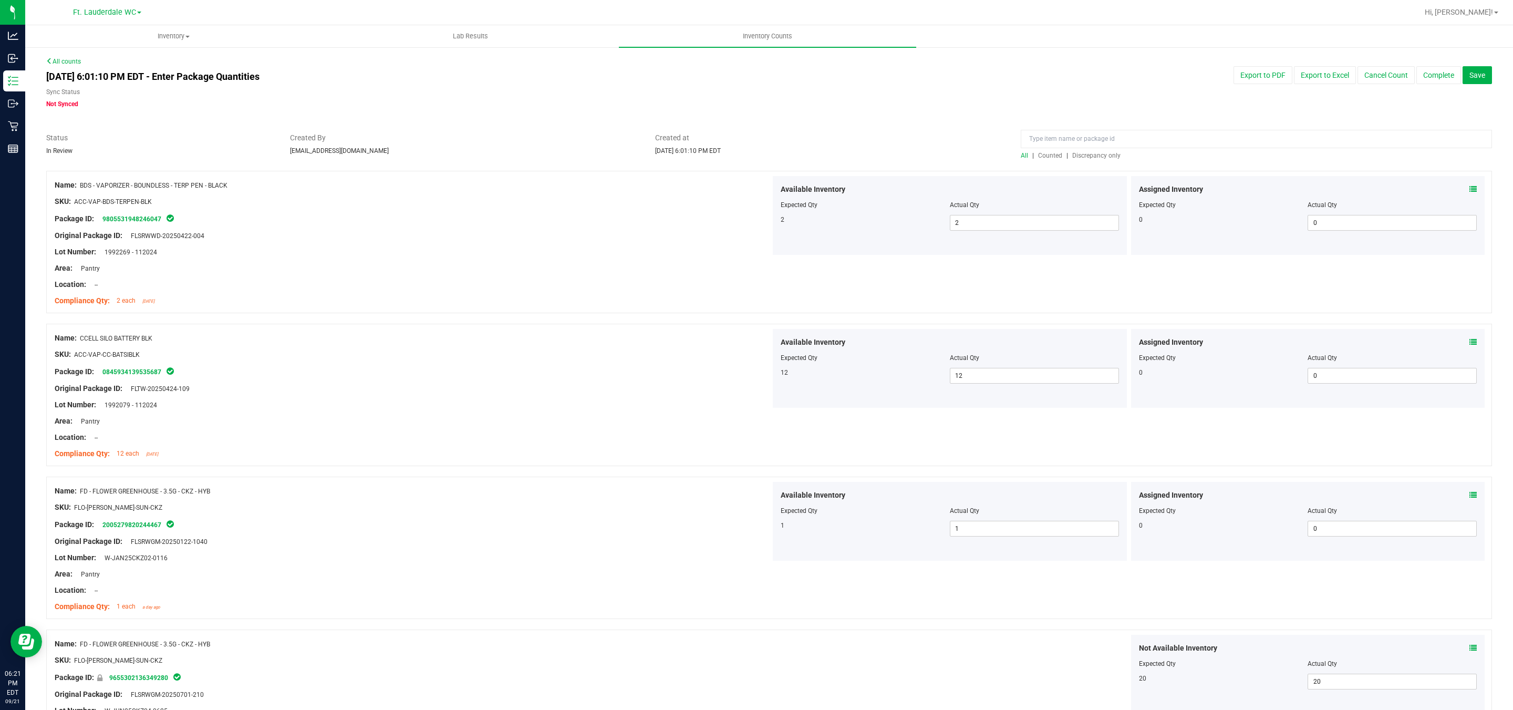
click at [663, 158] on span "Discrepancy only" at bounding box center [1096, 155] width 48 height 7
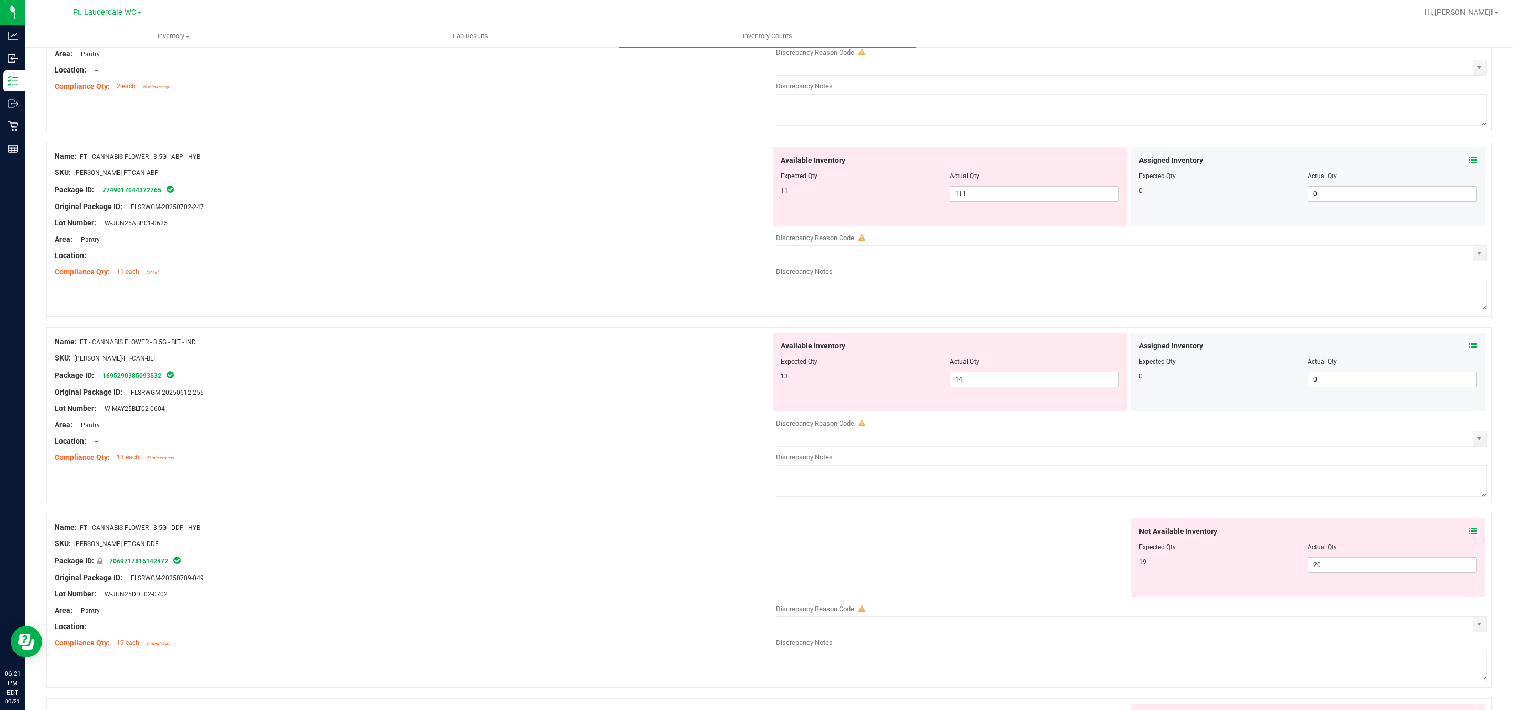
scroll to position [867, 0]
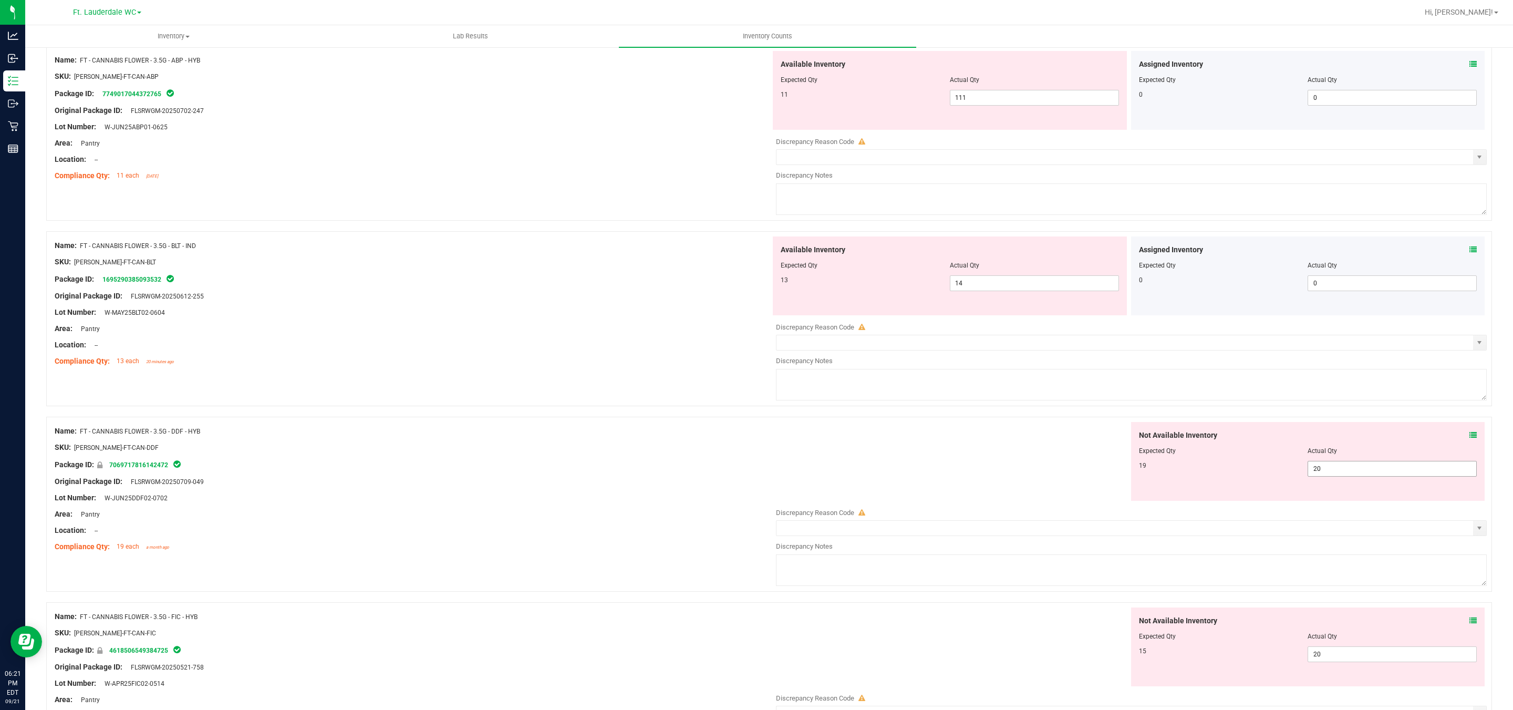
click at [663, 474] on span "20 20" at bounding box center [1391, 469] width 169 height 16
click at [663, 474] on input "20" at bounding box center [1392, 468] width 168 height 15
click at [663, 380] on textarea at bounding box center [1131, 385] width 711 height 32
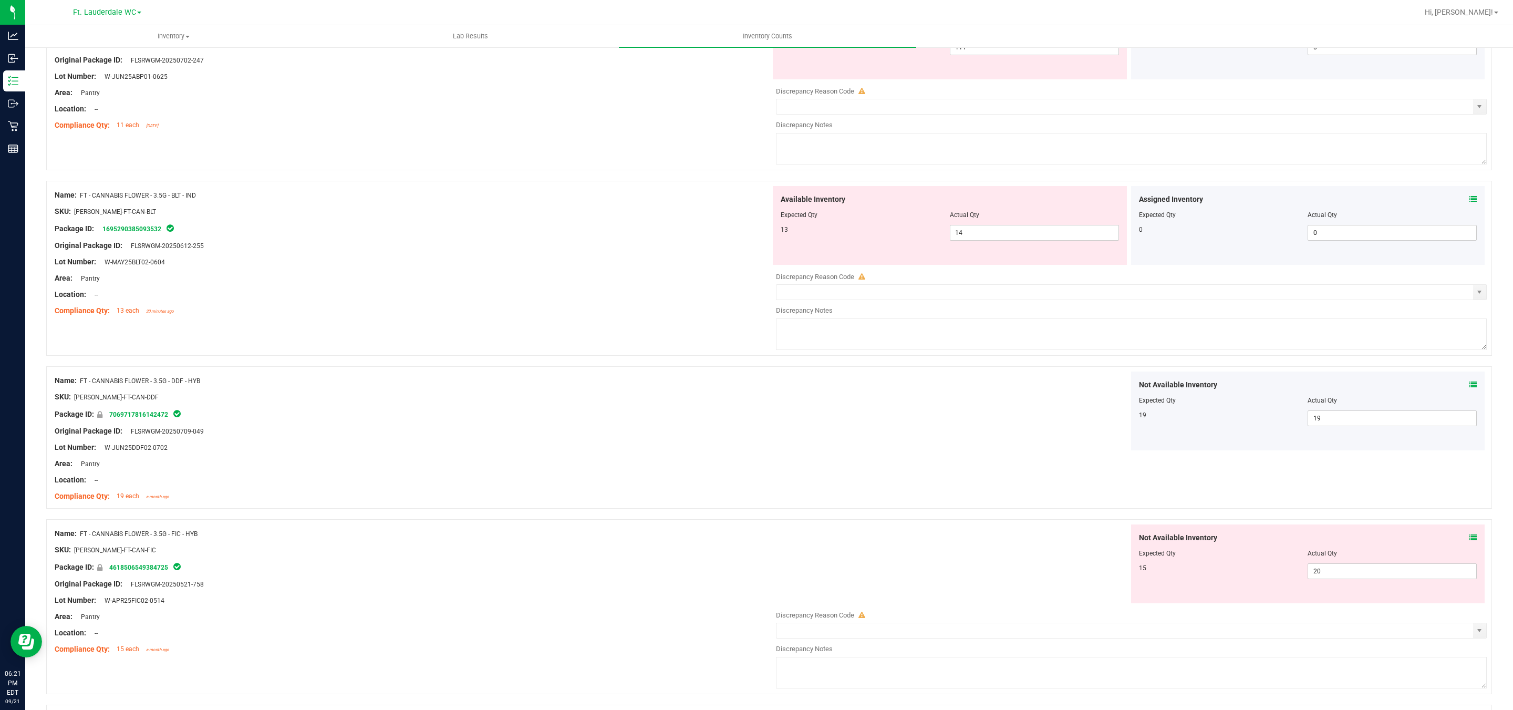
scroll to position [946, 0]
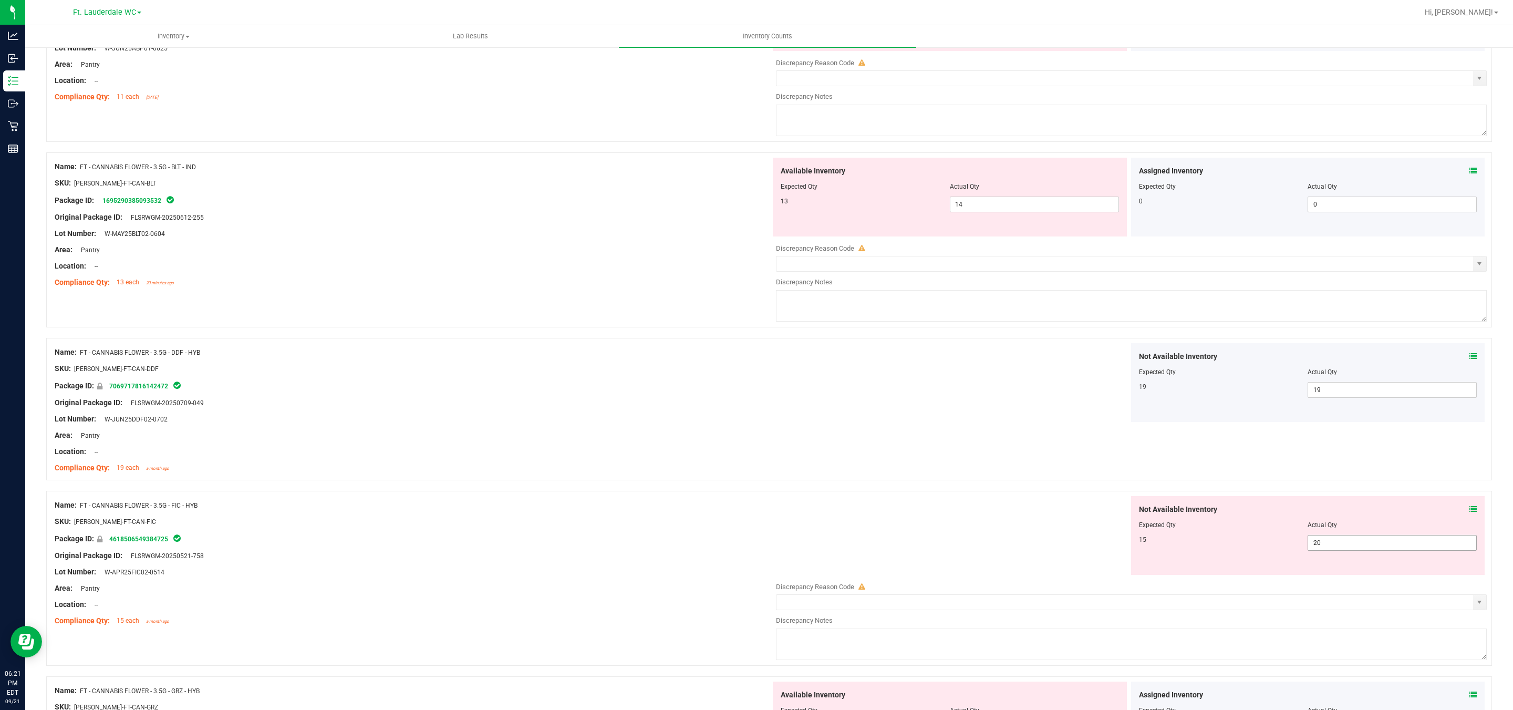
click at [663, 543] on span "20 20" at bounding box center [1391, 543] width 169 height 16
click at [663, 543] on input "20" at bounding box center [1392, 542] width 168 height 15
drag, startPoint x: 950, startPoint y: 555, endPoint x: 1057, endPoint y: 547, distance: 107.4
click at [663, 554] on div "Not Available Inventory Expected Qty Actual Qty 15 15 15" at bounding box center [1129, 535] width 716 height 79
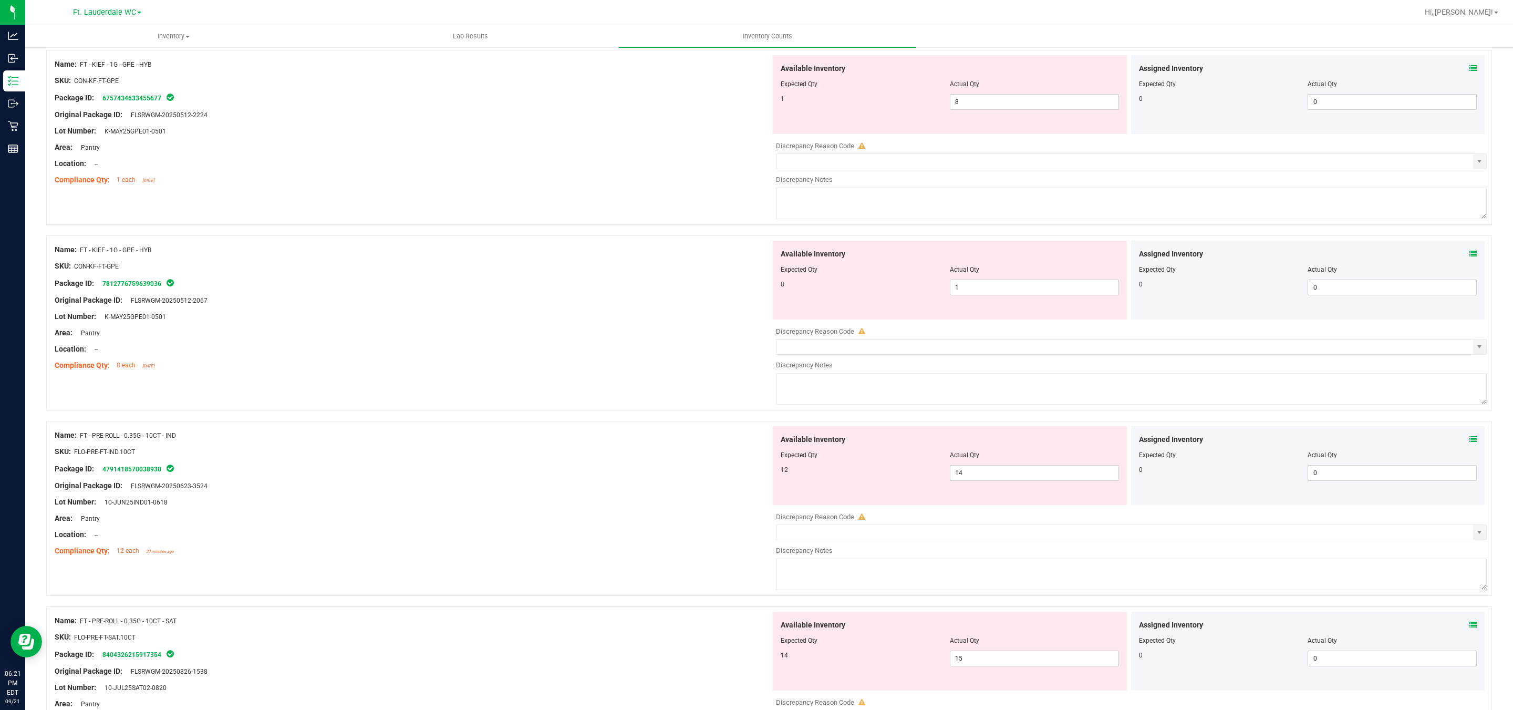
scroll to position [3154, 0]
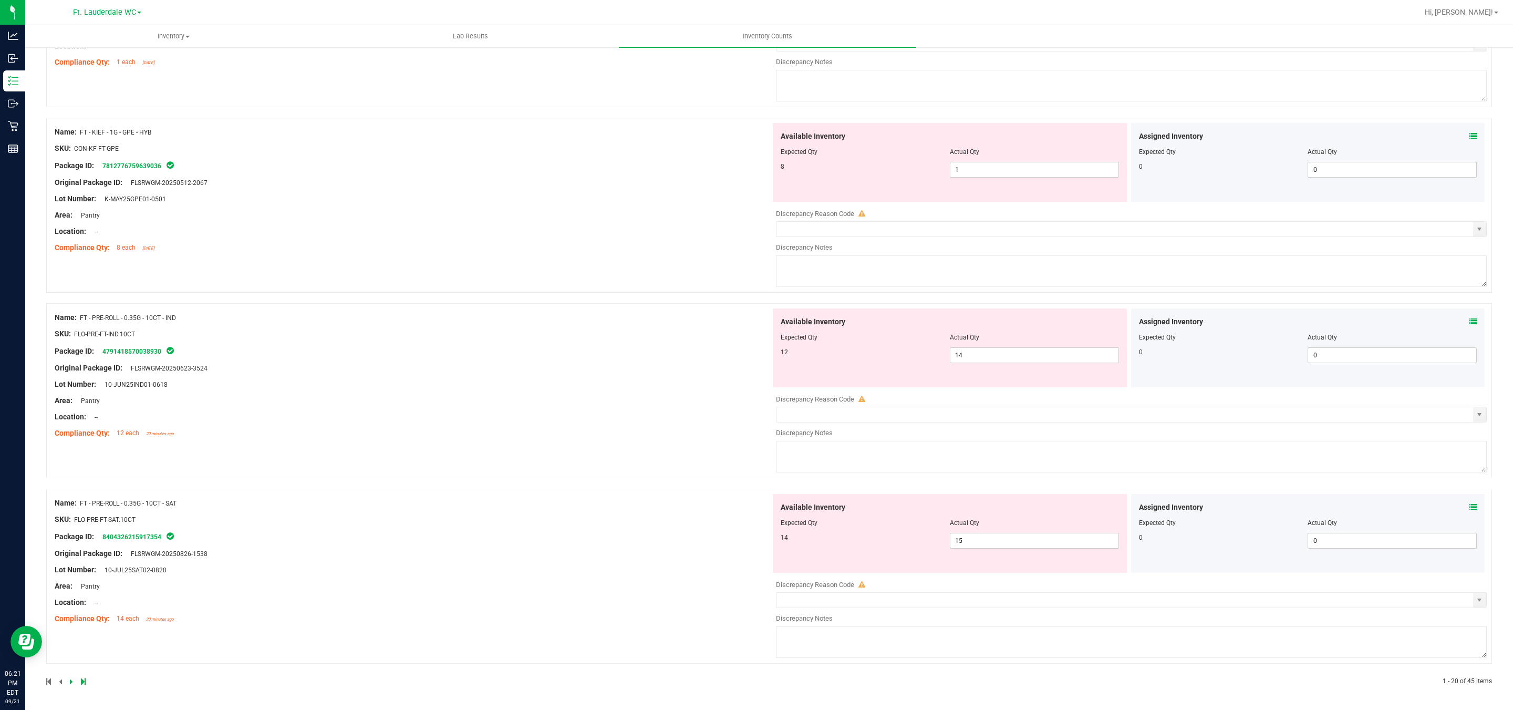
click at [72, 630] on link at bounding box center [72, 681] width 5 height 7
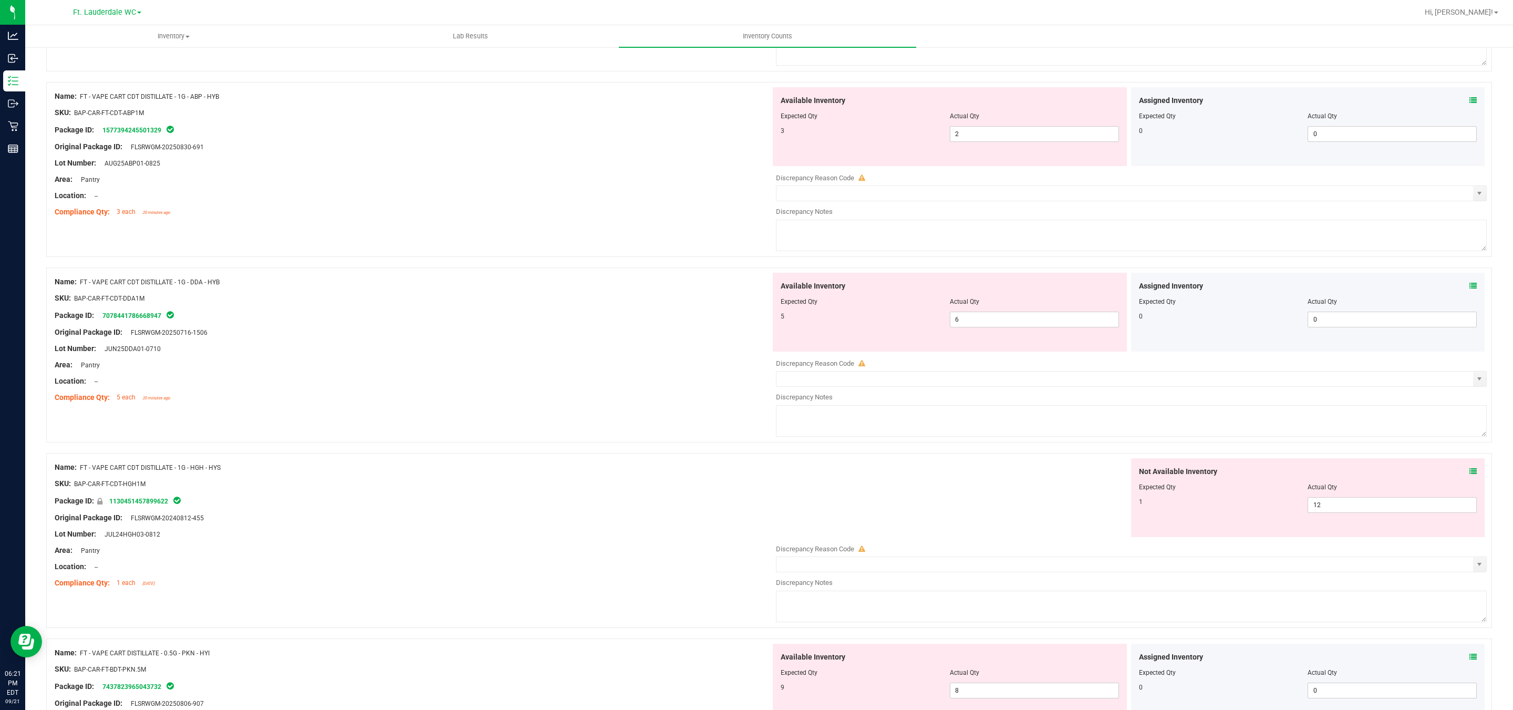
scroll to position [788, 0]
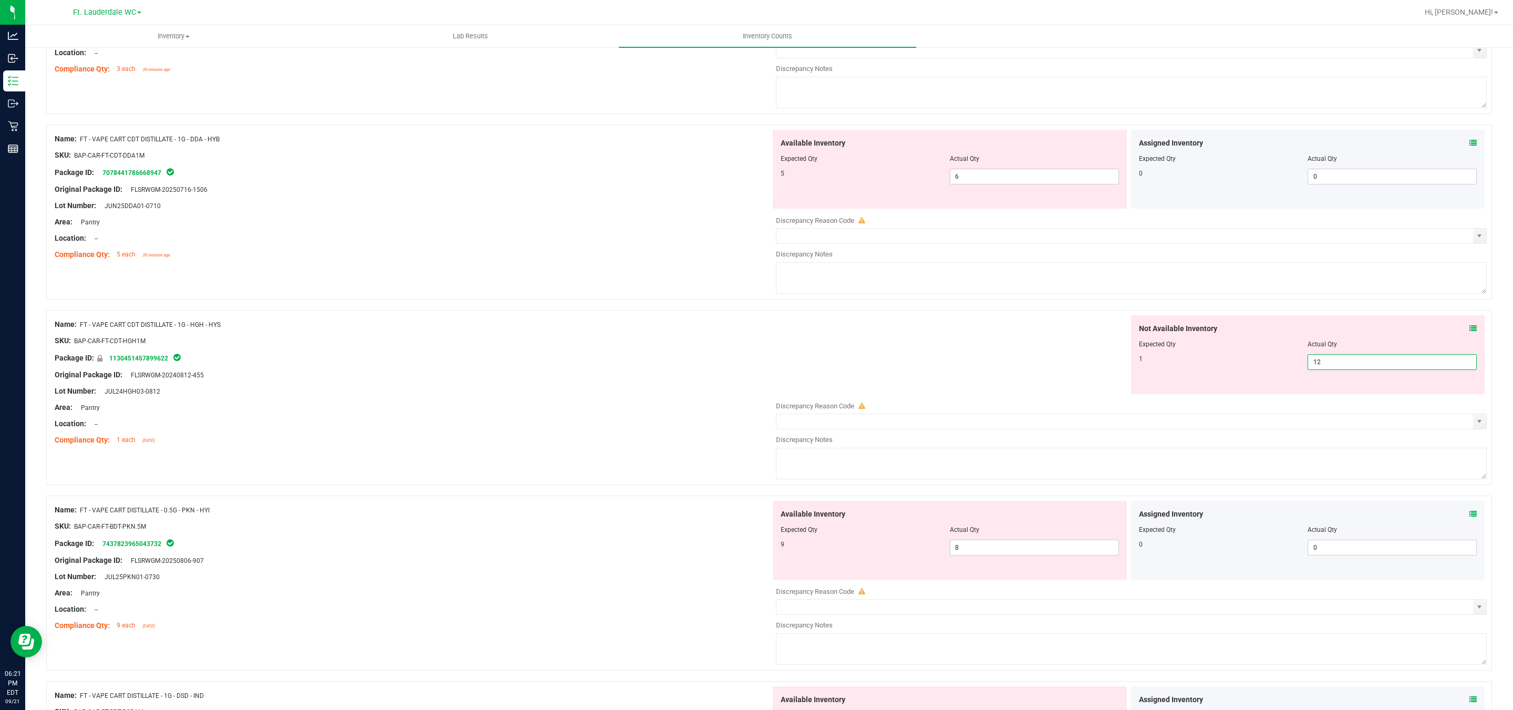
click at [663, 362] on span "12 12" at bounding box center [1391, 362] width 169 height 16
click at [663, 363] on input "12" at bounding box center [1392, 362] width 168 height 15
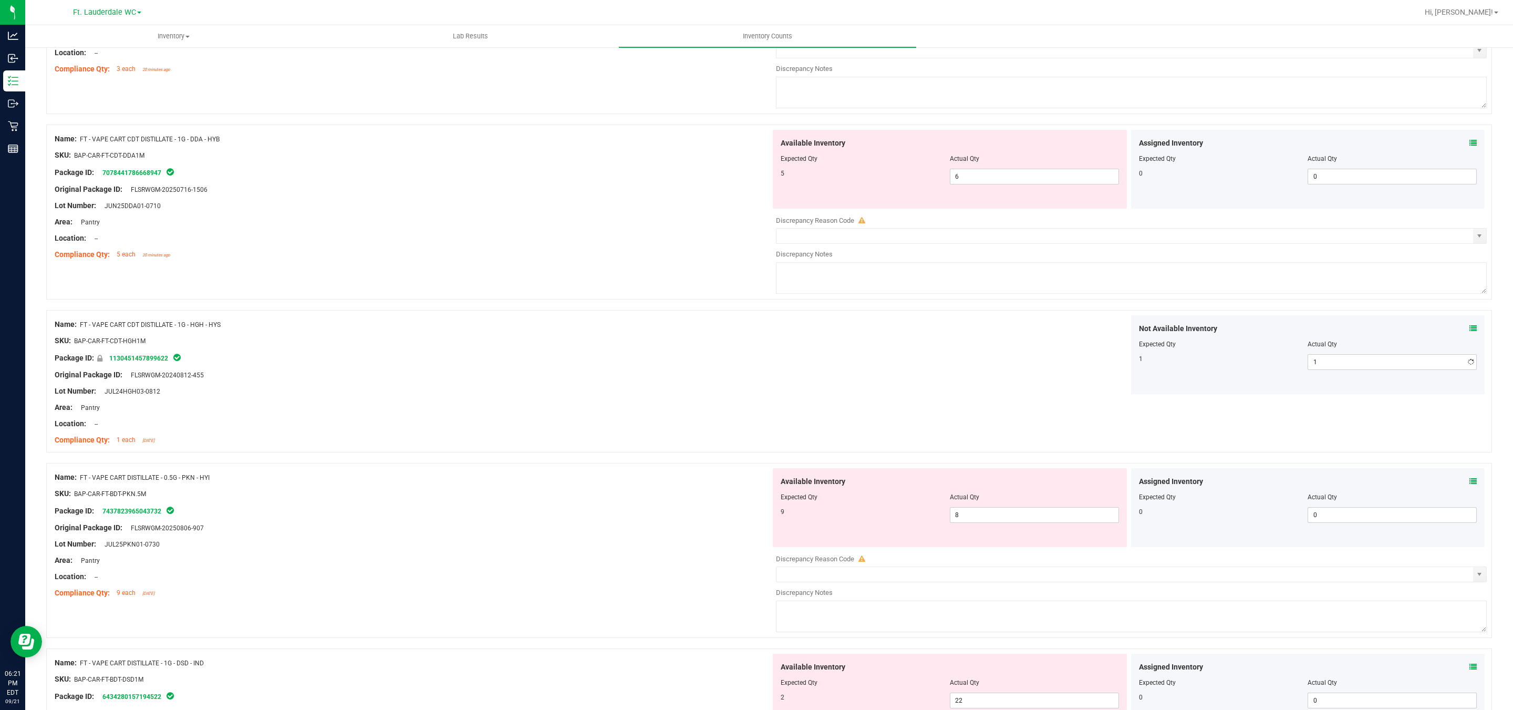
click at [663, 365] on div "Not Available Inventory Expected Qty Actual Qty 1 1 1" at bounding box center [1129, 354] width 716 height 79
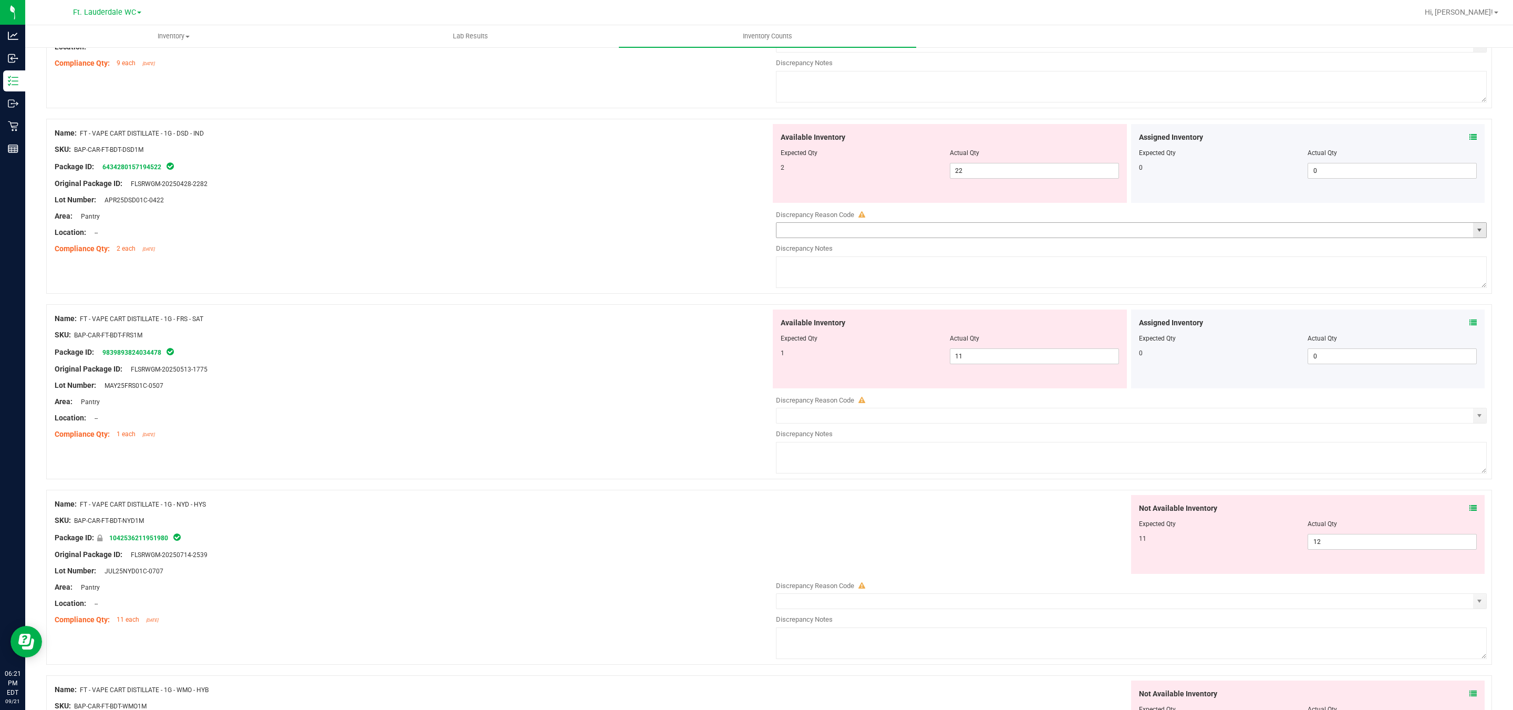
scroll to position [1576, 0]
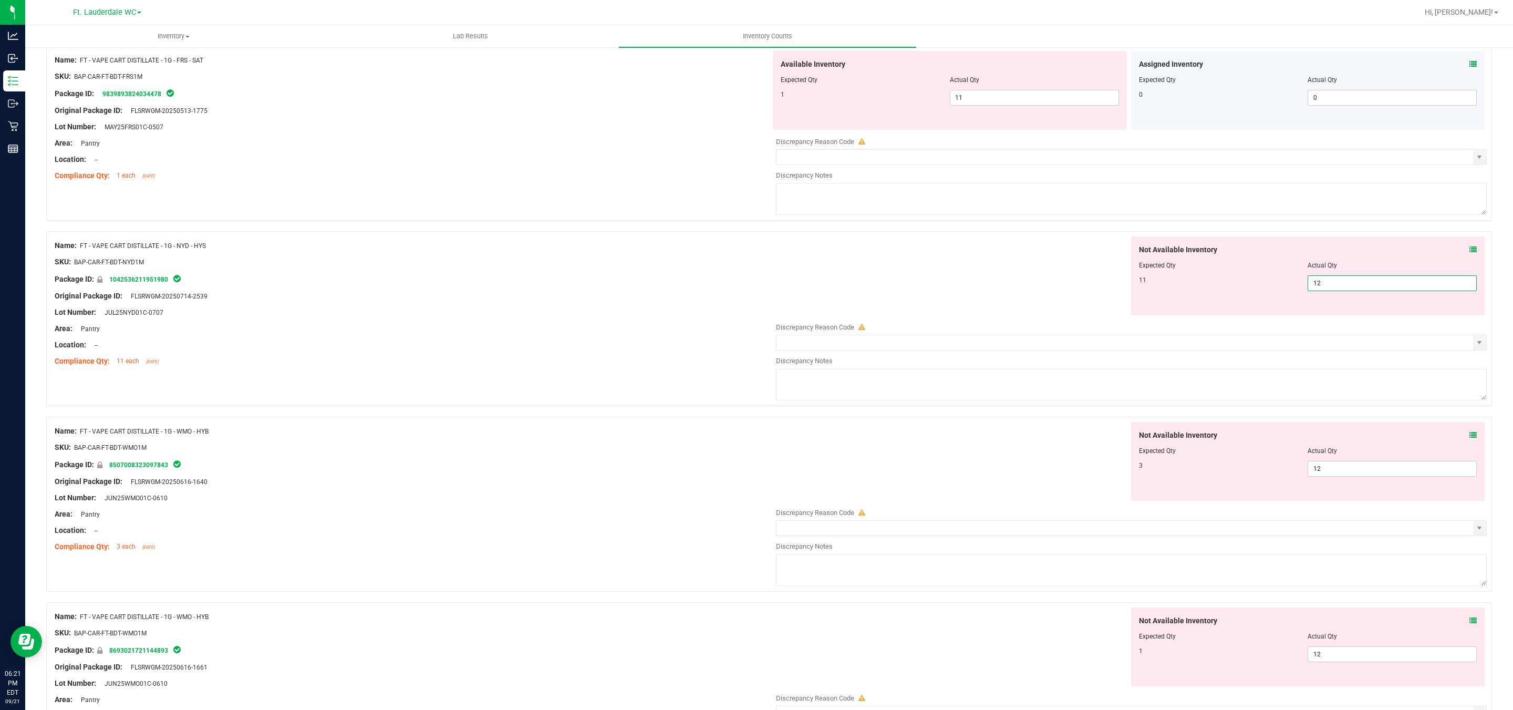
click at [663, 290] on span "12 12" at bounding box center [1391, 283] width 169 height 16
click at [663, 290] on input "12" at bounding box center [1392, 283] width 168 height 15
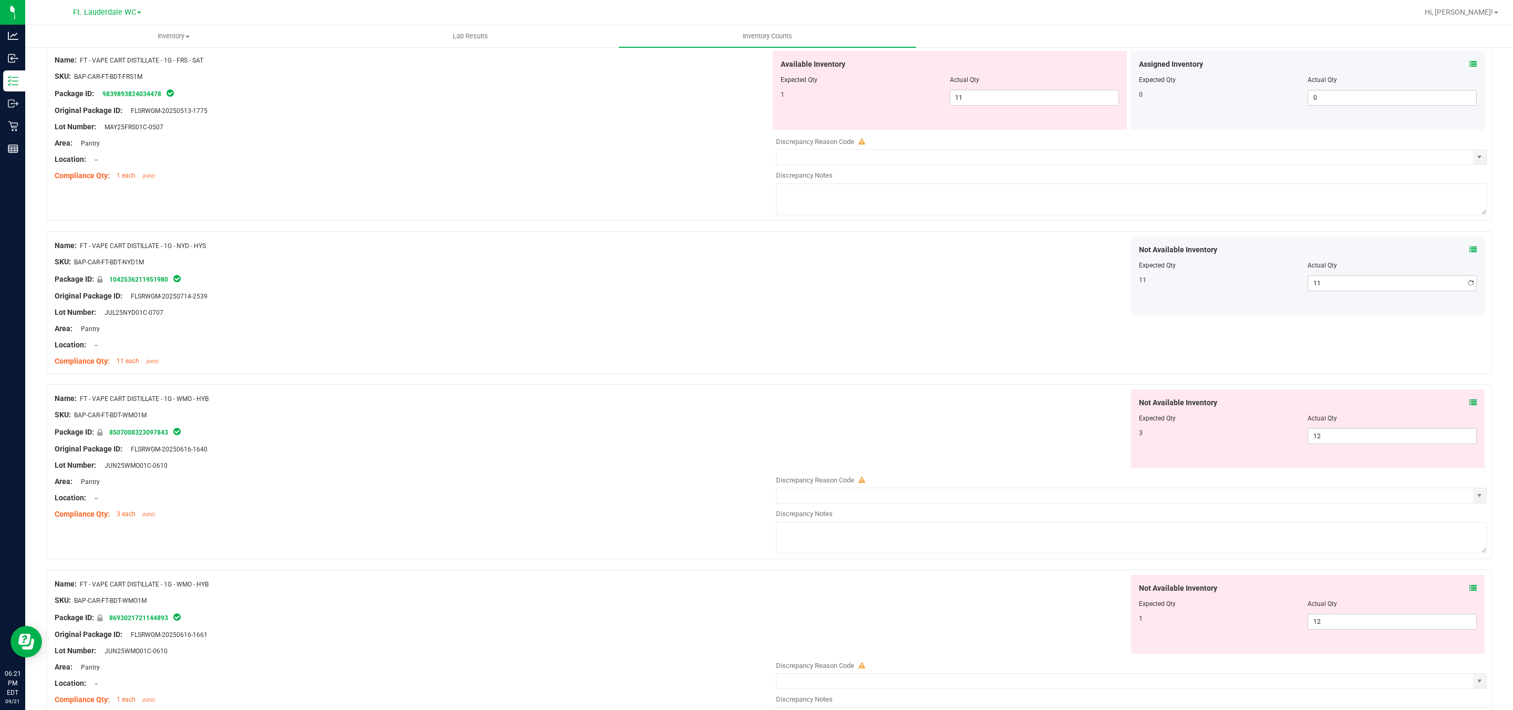
click at [663, 299] on div "Not Available Inventory Expected Qty Actual Qty 11 11 11" at bounding box center [1129, 275] width 716 height 79
click at [663, 440] on span "12 12" at bounding box center [1391, 436] width 169 height 16
click at [663, 440] on input "12" at bounding box center [1392, 436] width 168 height 15
click at [663, 402] on div "Not Available Inventory Expected Qty Actual Qty 3 3 3" at bounding box center [1129, 428] width 716 height 79
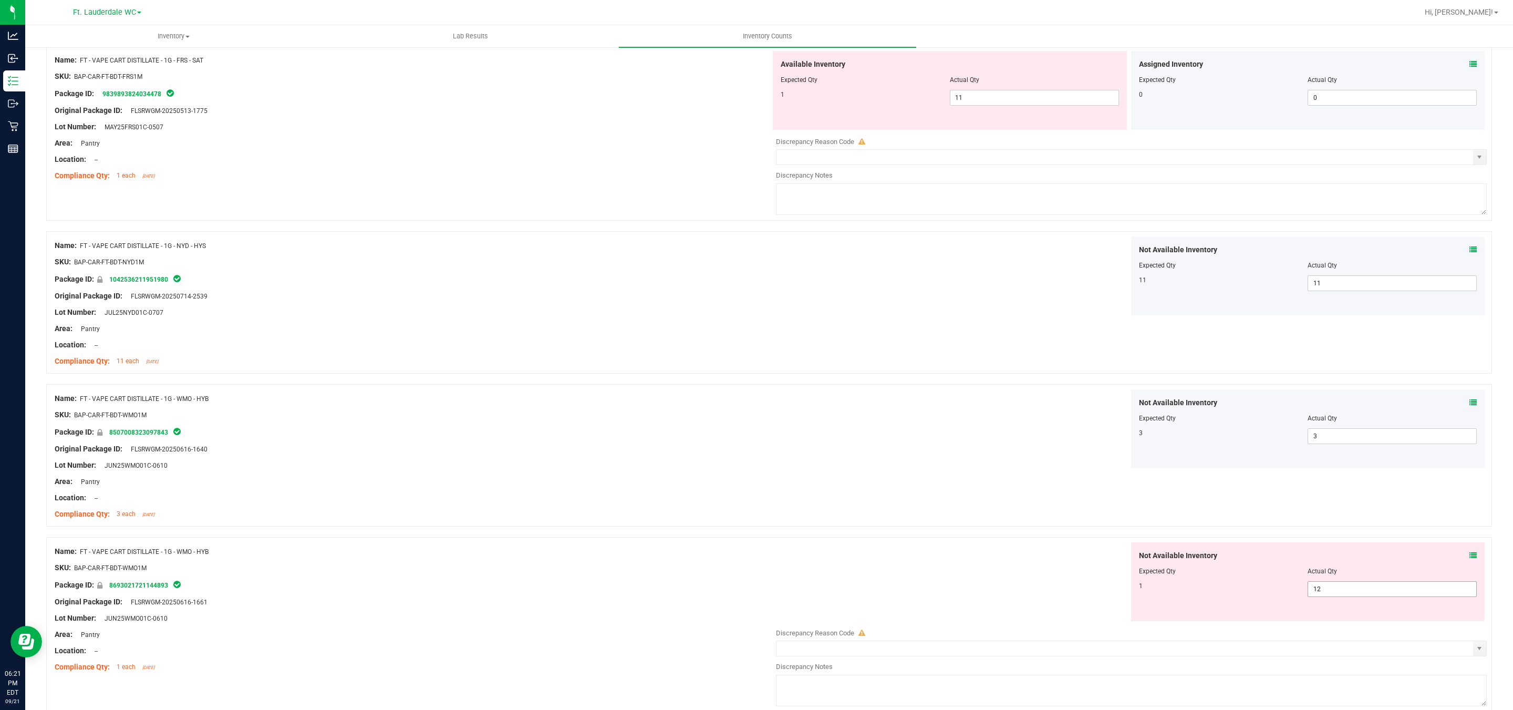
click at [663, 596] on span "12 12" at bounding box center [1391, 589] width 169 height 16
click at [663, 596] on input "12" at bounding box center [1392, 588] width 168 height 15
click at [663, 569] on div "Not Available Inventory Expected Qty Actual Qty 1 1 1" at bounding box center [1129, 581] width 716 height 79
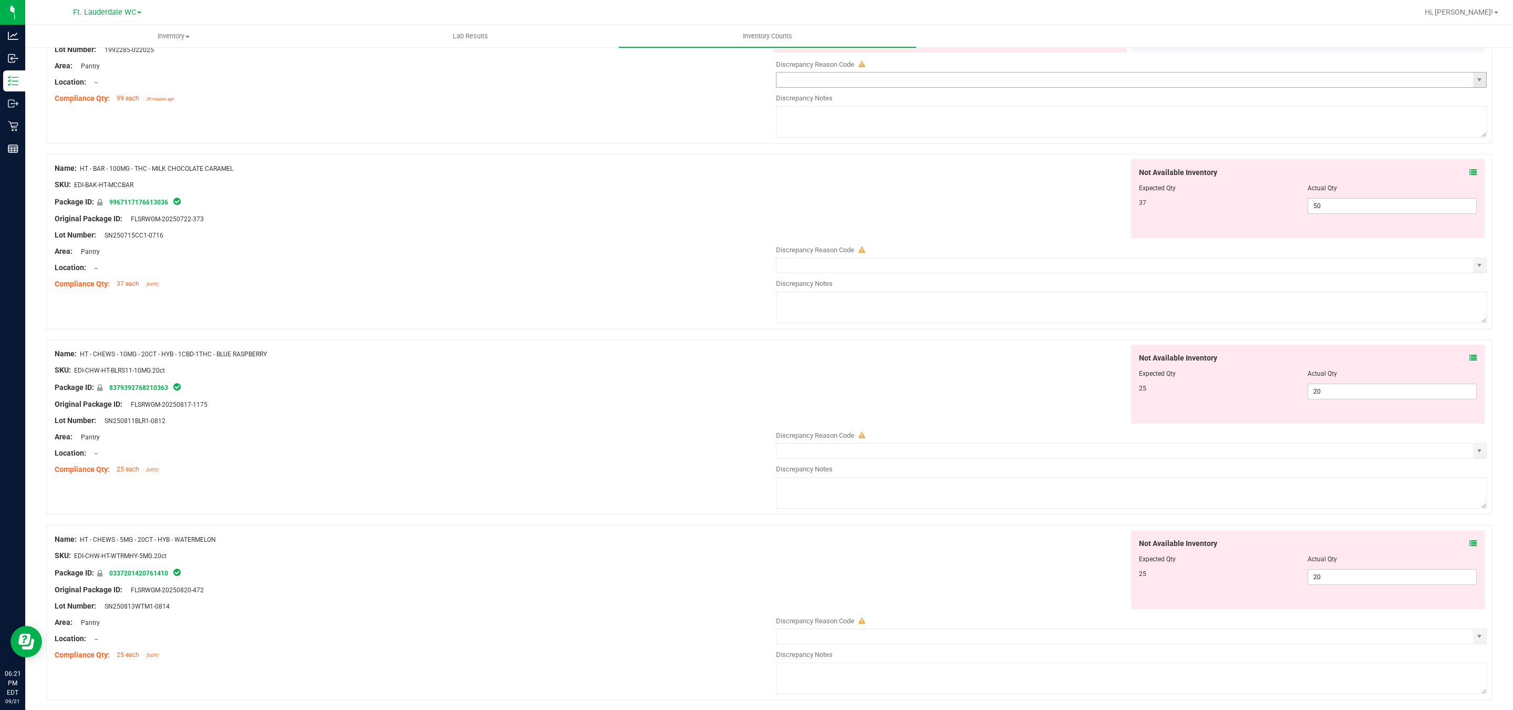
scroll to position [2679, 0]
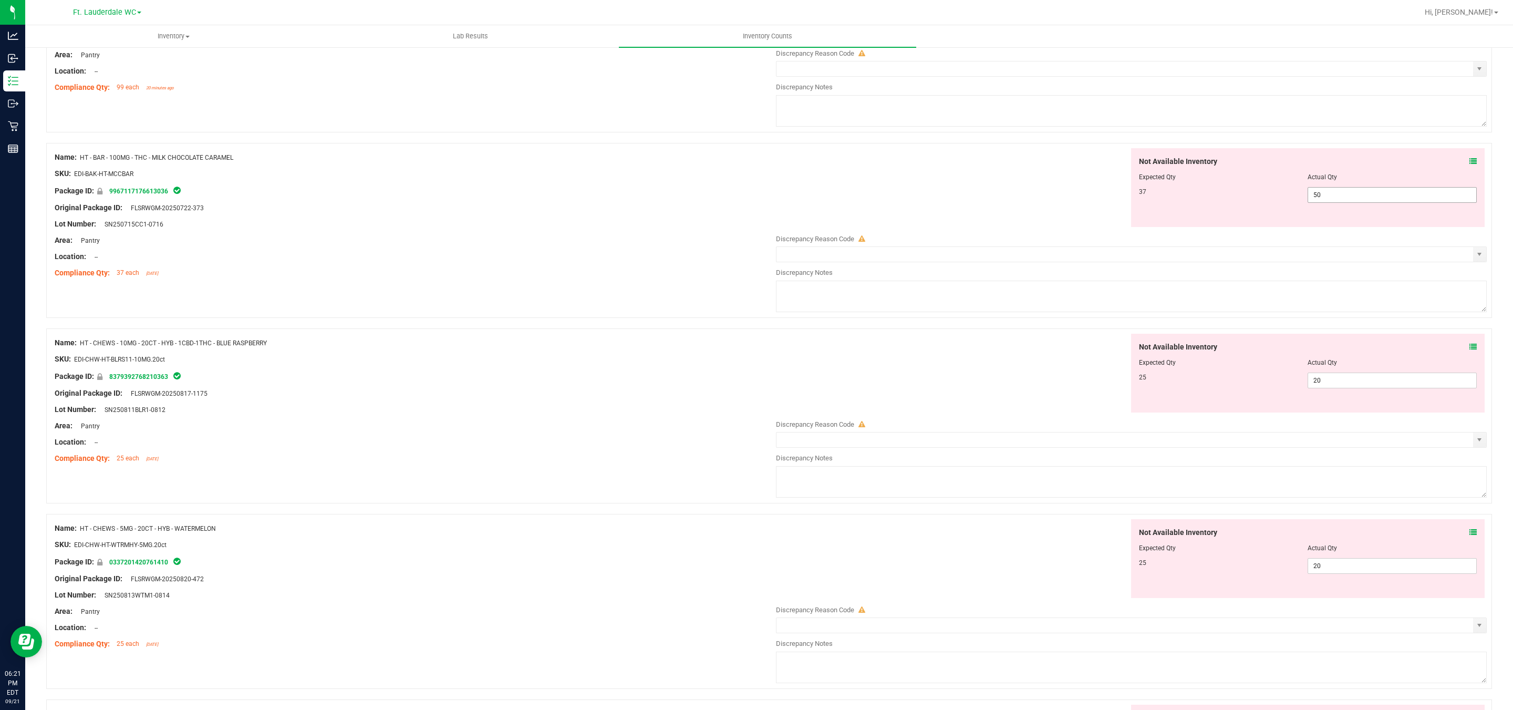
click at [663, 203] on span "50 50" at bounding box center [1391, 195] width 169 height 16
click at [663, 202] on input "50" at bounding box center [1392, 195] width 168 height 15
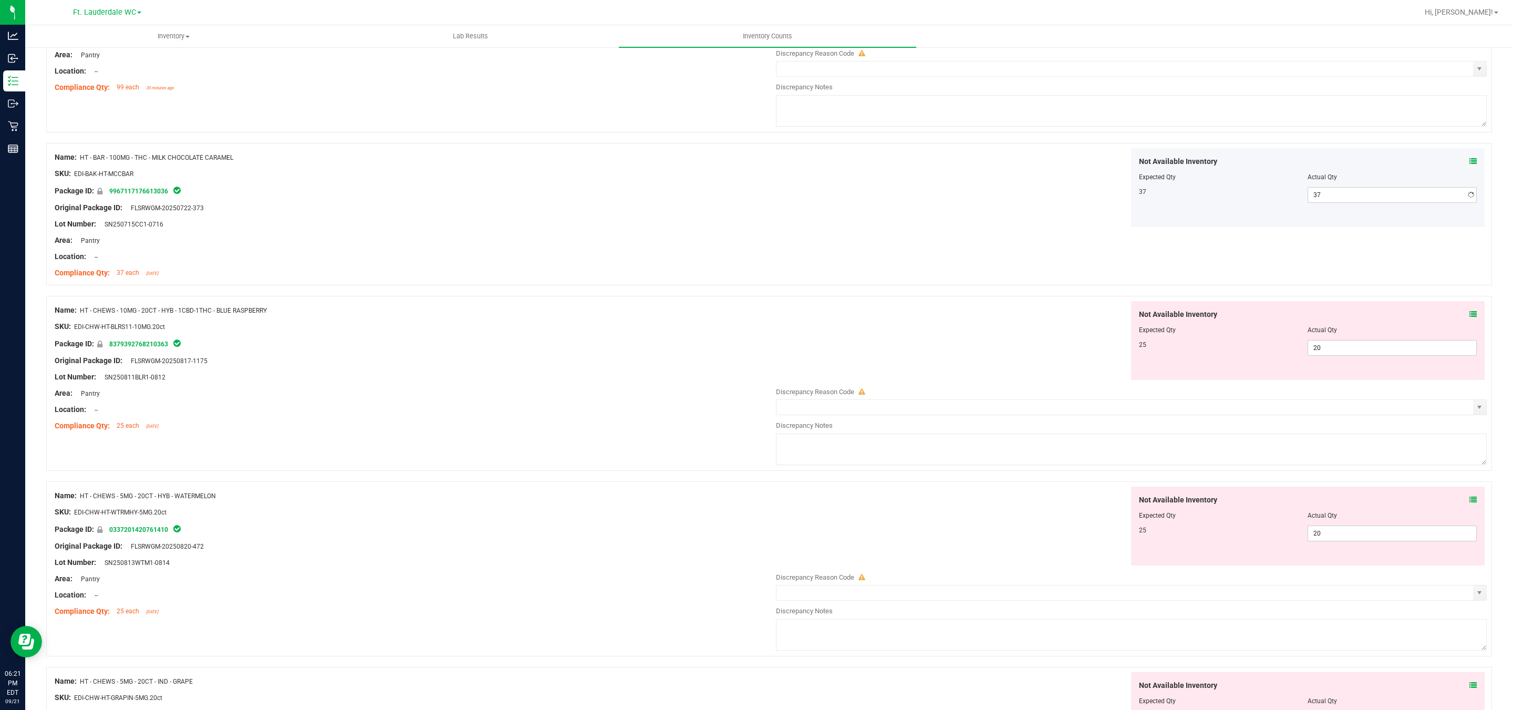
click at [663, 227] on div "Not Available Inventory Expected Qty Actual Qty 37 37 37" at bounding box center [1129, 187] width 716 height 79
click at [663, 356] on span "20 20" at bounding box center [1391, 348] width 169 height 16
click at [663, 355] on input "20" at bounding box center [1392, 347] width 168 height 15
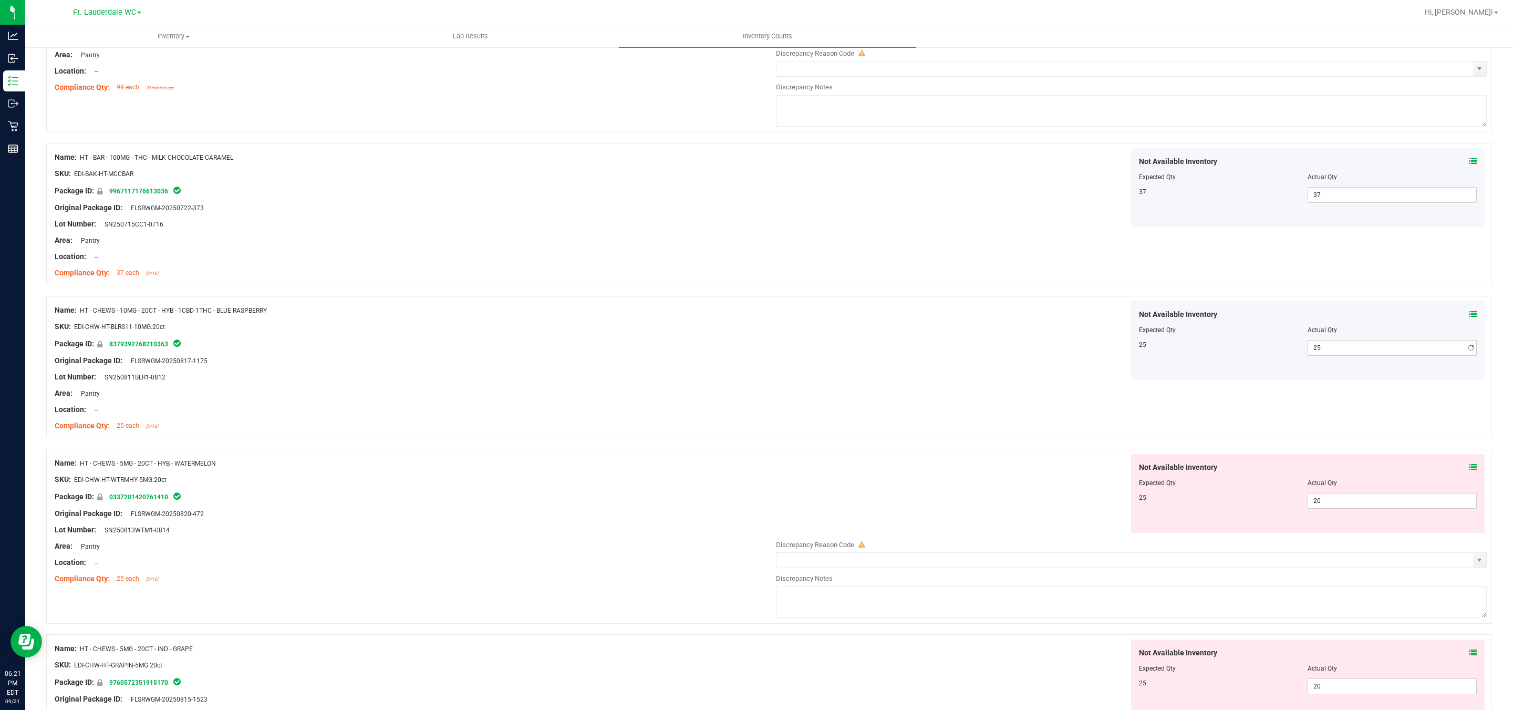
click at [663, 267] on div at bounding box center [413, 264] width 716 height 5
click at [663, 493] on div at bounding box center [1308, 489] width 338 height 5
click at [663, 506] on span "20 20" at bounding box center [1391, 501] width 169 height 16
click at [663, 506] on input "20" at bounding box center [1392, 500] width 168 height 15
click at [663, 331] on div "Not Available Inventory Expected Qty Actual Qty 25 25 25" at bounding box center [1129, 340] width 716 height 79
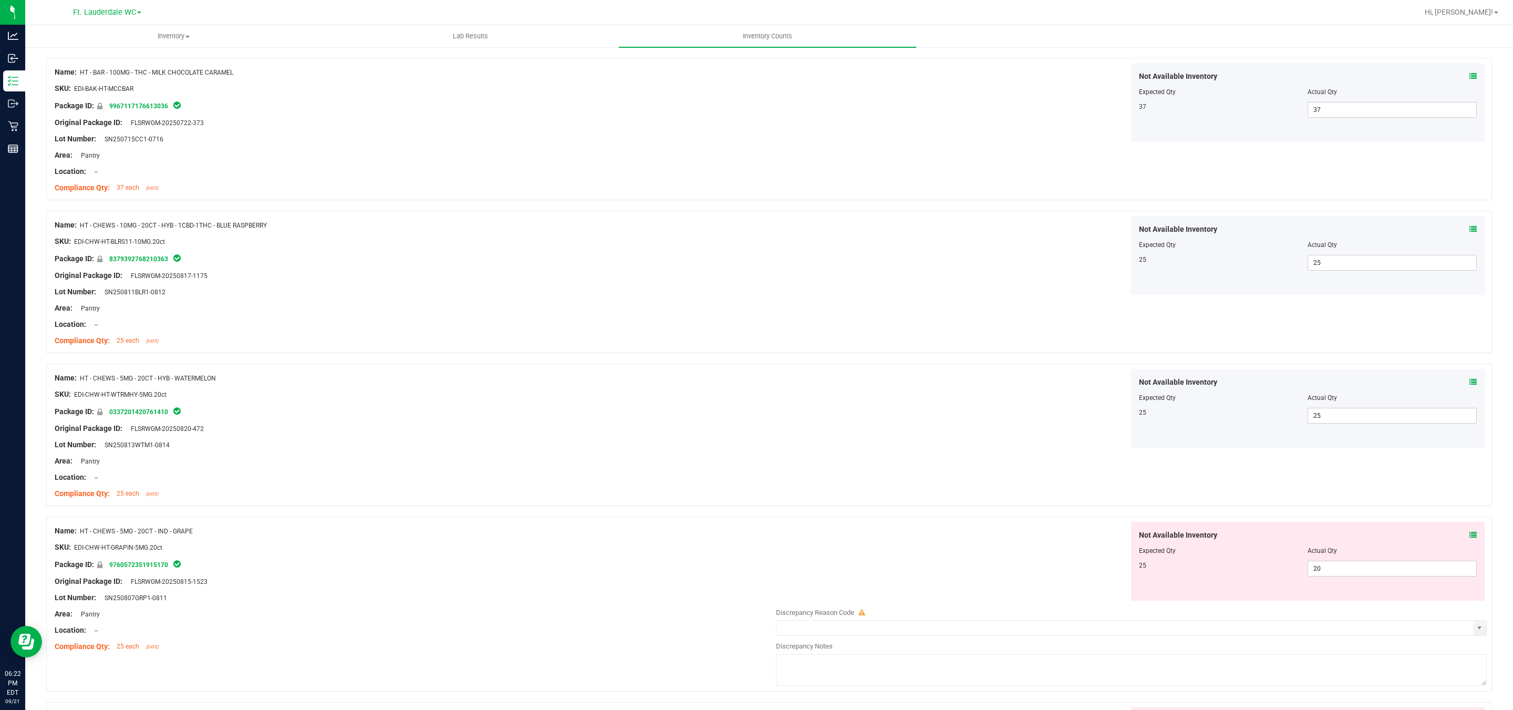
scroll to position [2837, 0]
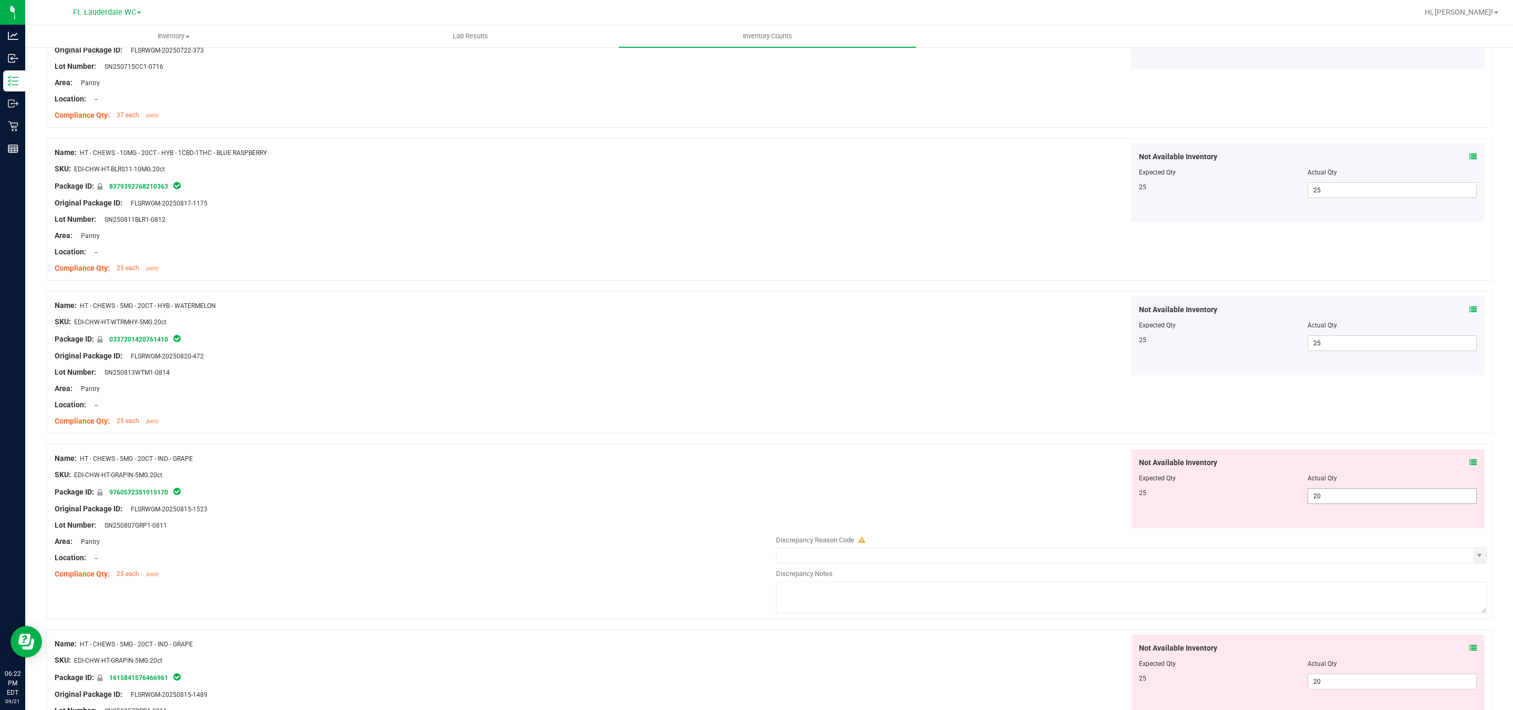
click at [663, 503] on span "20 20" at bounding box center [1391, 496] width 169 height 16
click at [663, 503] on input "20" at bounding box center [1392, 496] width 168 height 15
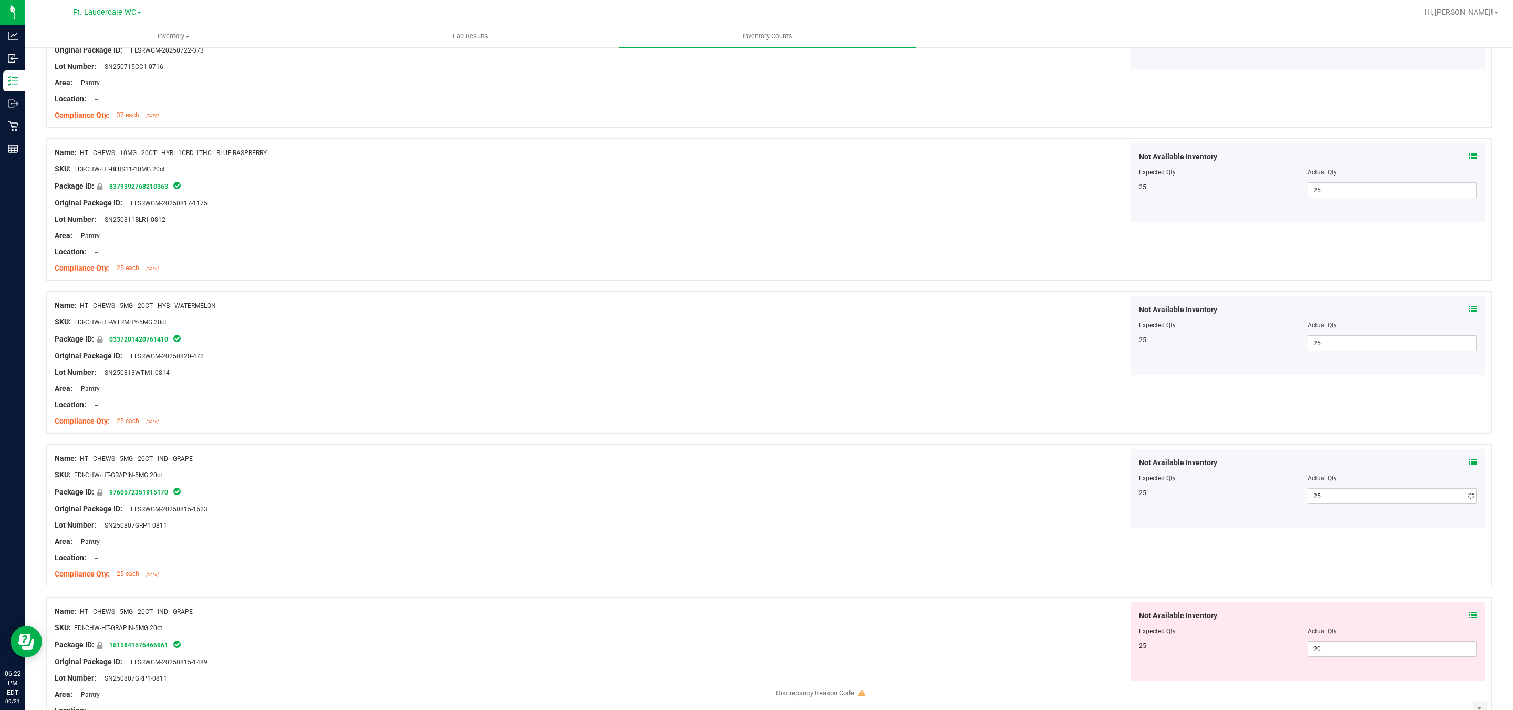
click at [663, 416] on div "Name: HT - CHEWS - 5MG - 20CT - HYB - WATERMELON SKU: EDI-CHW-HT-WTRMHY-5MG.20c…" at bounding box center [769, 362] width 1446 height 142
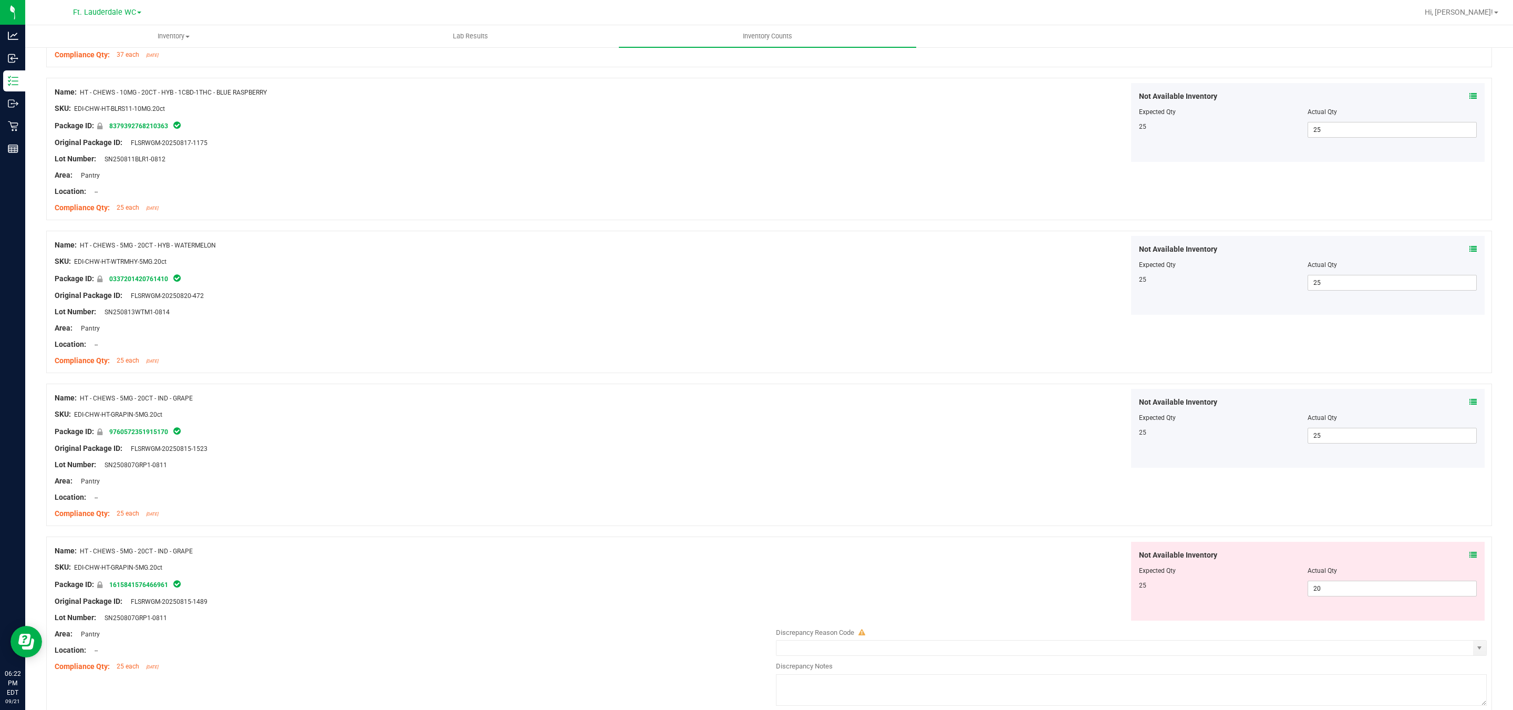
scroll to position [2956, 0]
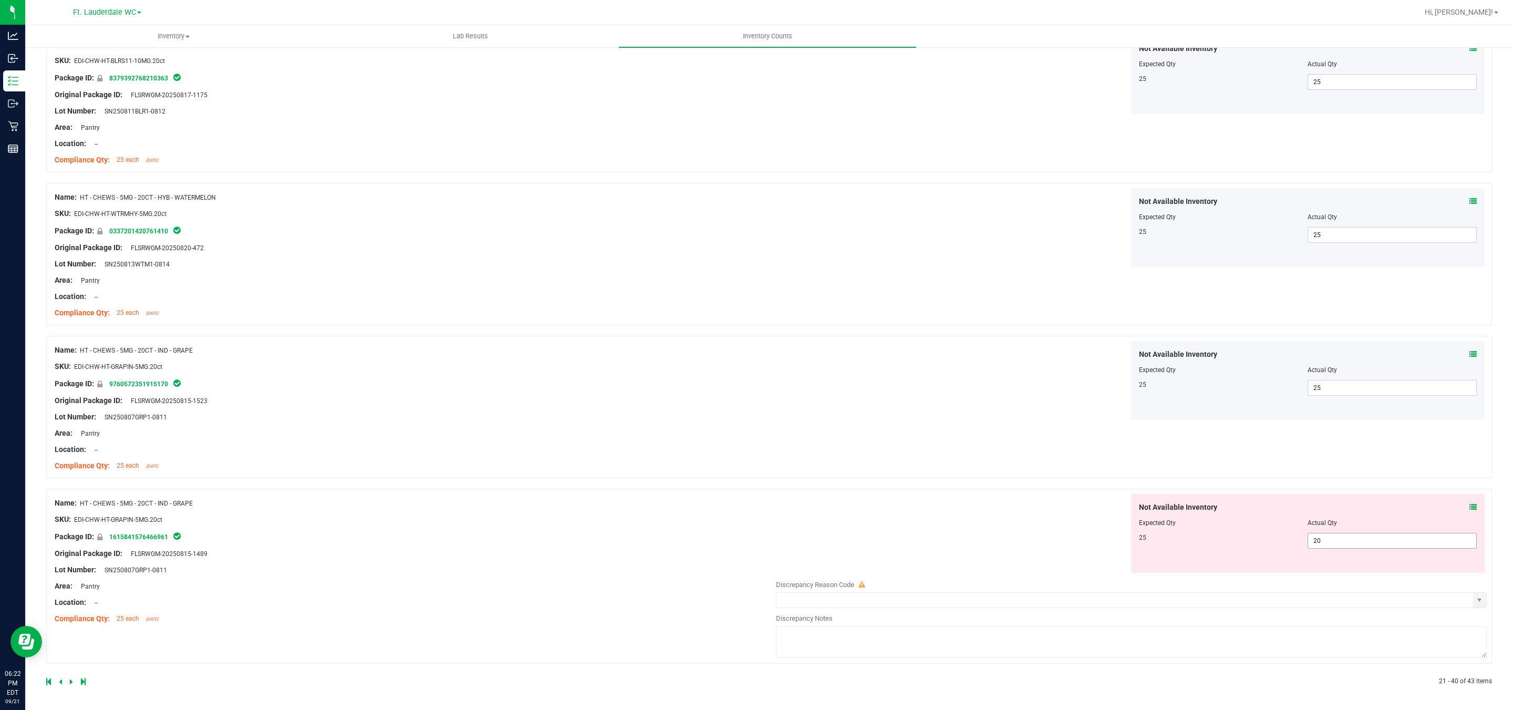
click at [663, 535] on span "20 20" at bounding box center [1391, 541] width 169 height 16
click at [663, 535] on input "20" at bounding box center [1392, 540] width 168 height 15
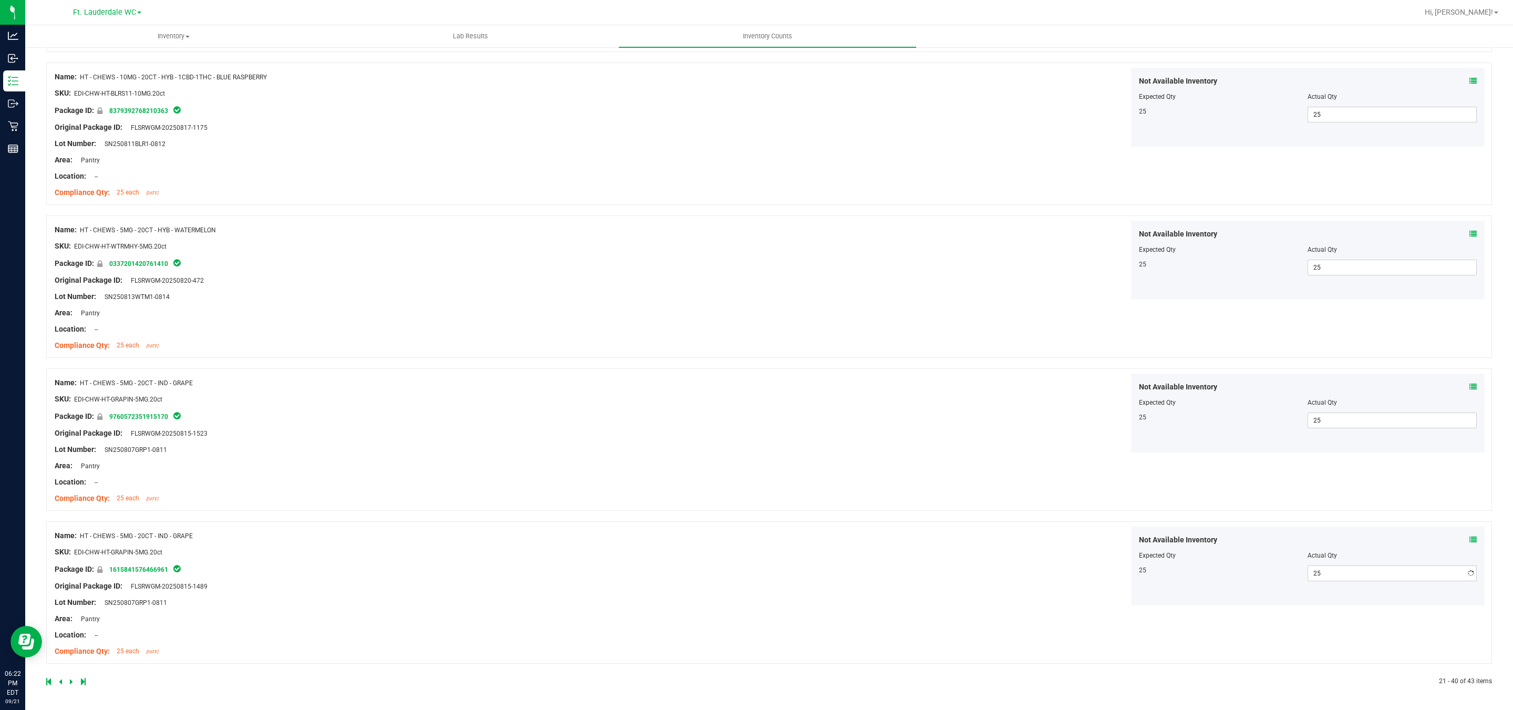
click at [663, 446] on div "Name: HT - CHEWS - 5MG - 20CT - IND - GRAPE SKU: EDI-CHW-HT-GRAPIN-5MG.20ct Pac…" at bounding box center [769, 439] width 1446 height 142
click at [70, 630] on icon at bounding box center [71, 681] width 3 height 6
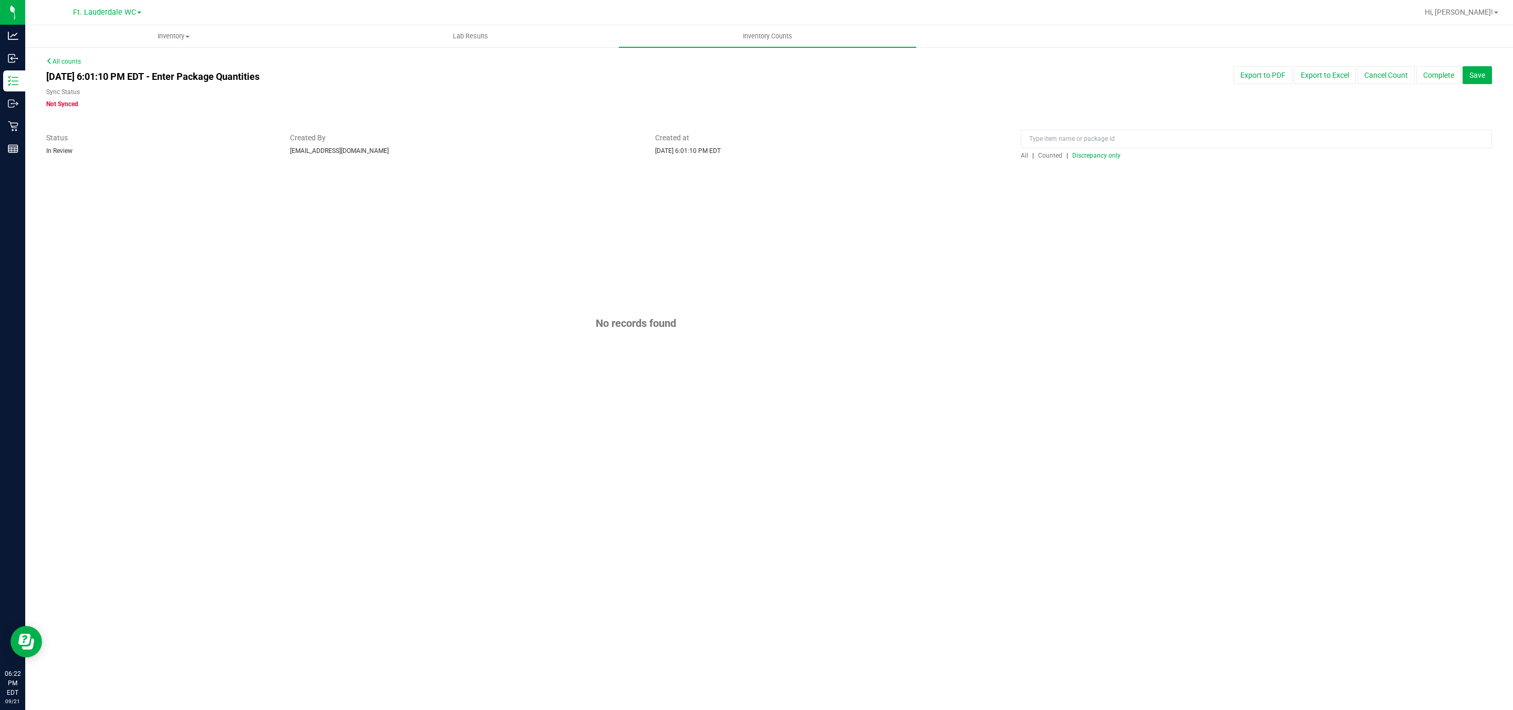
click at [663, 158] on span "Discrepancy only" at bounding box center [1096, 155] width 48 height 7
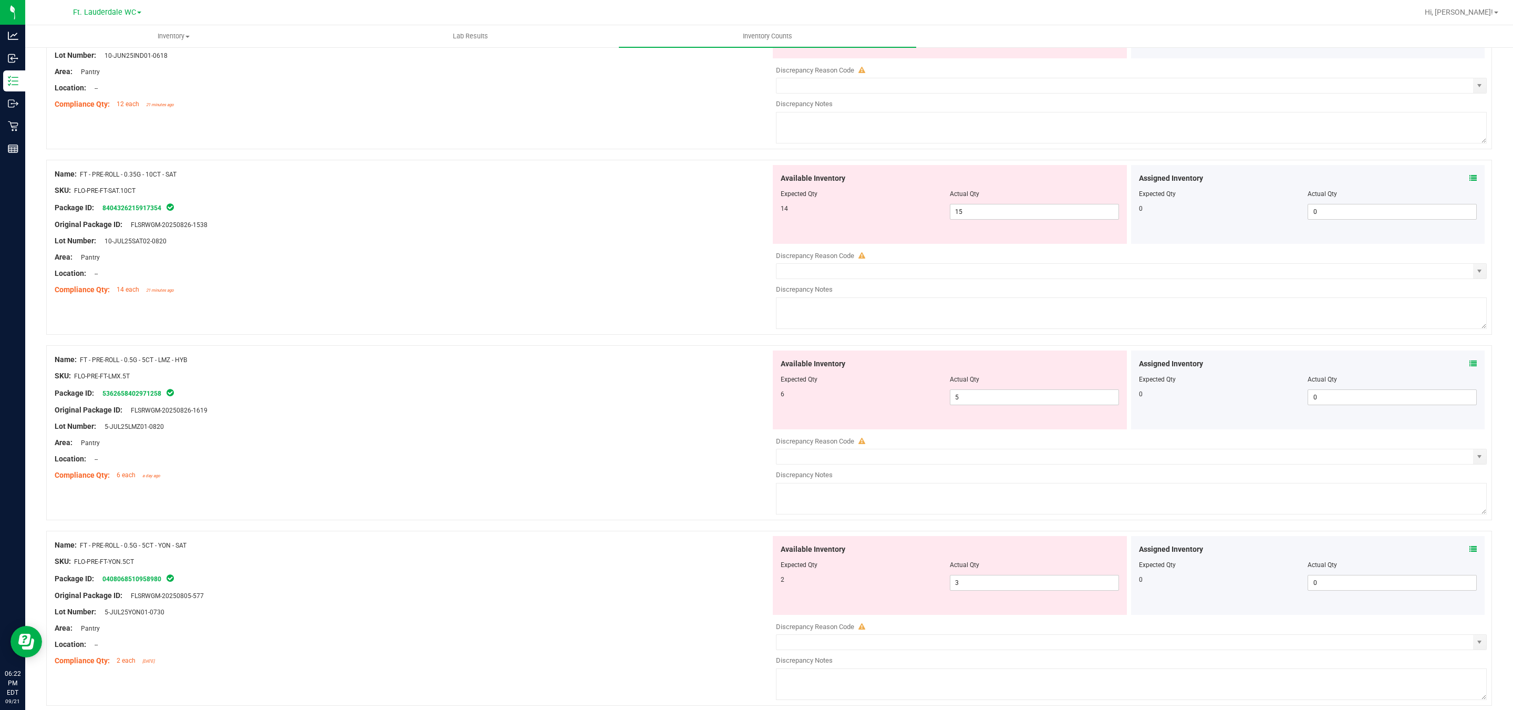
scroll to position [3219, 0]
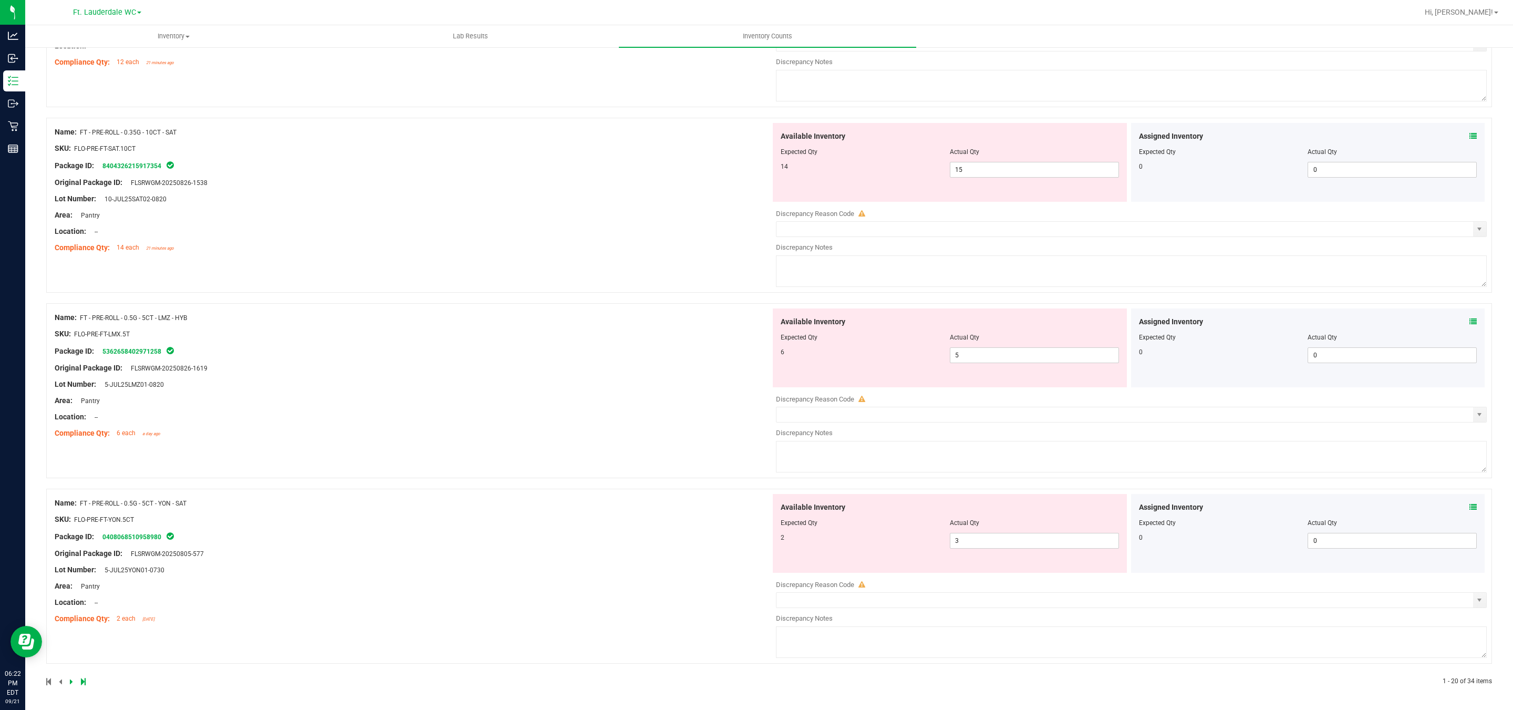
click at [71, 630] on icon at bounding box center [71, 681] width 3 height 6
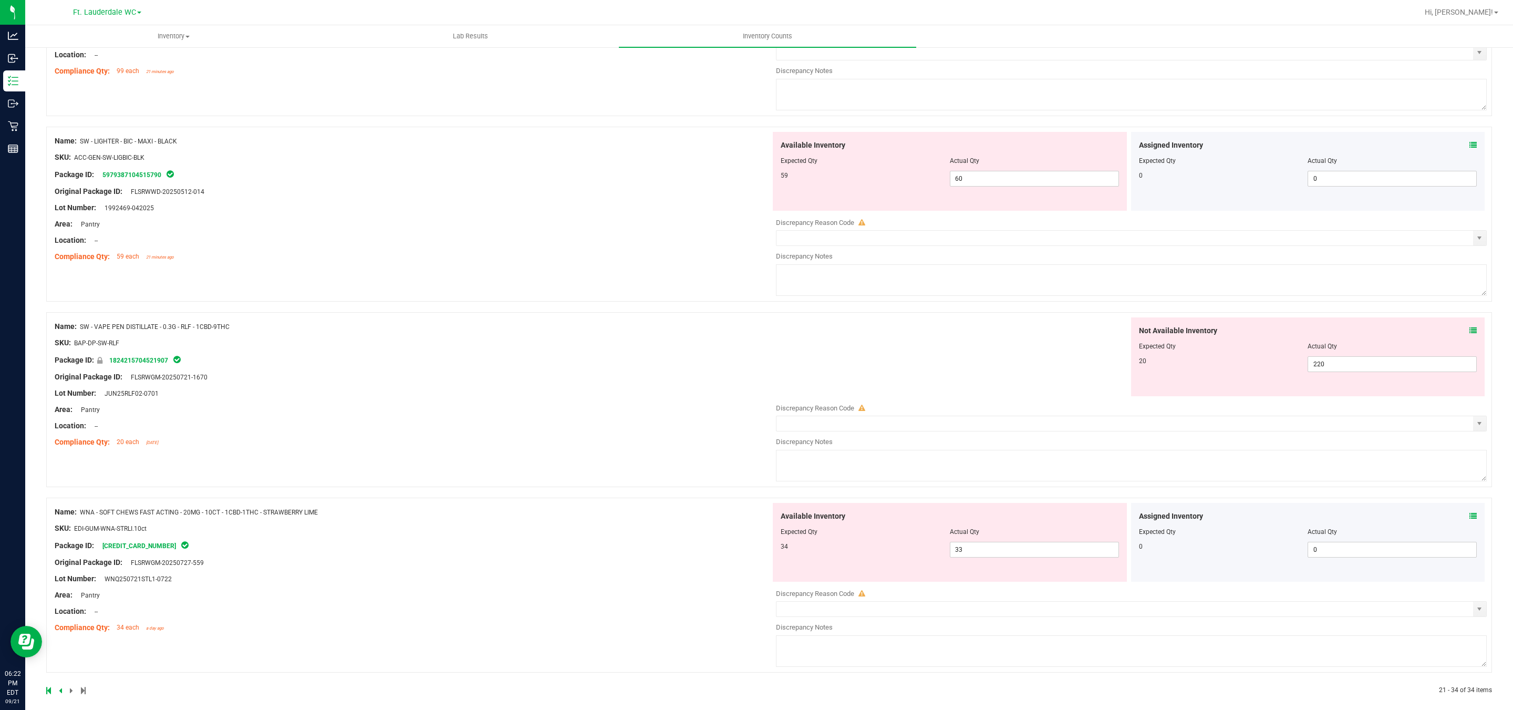
scroll to position [2103, 0]
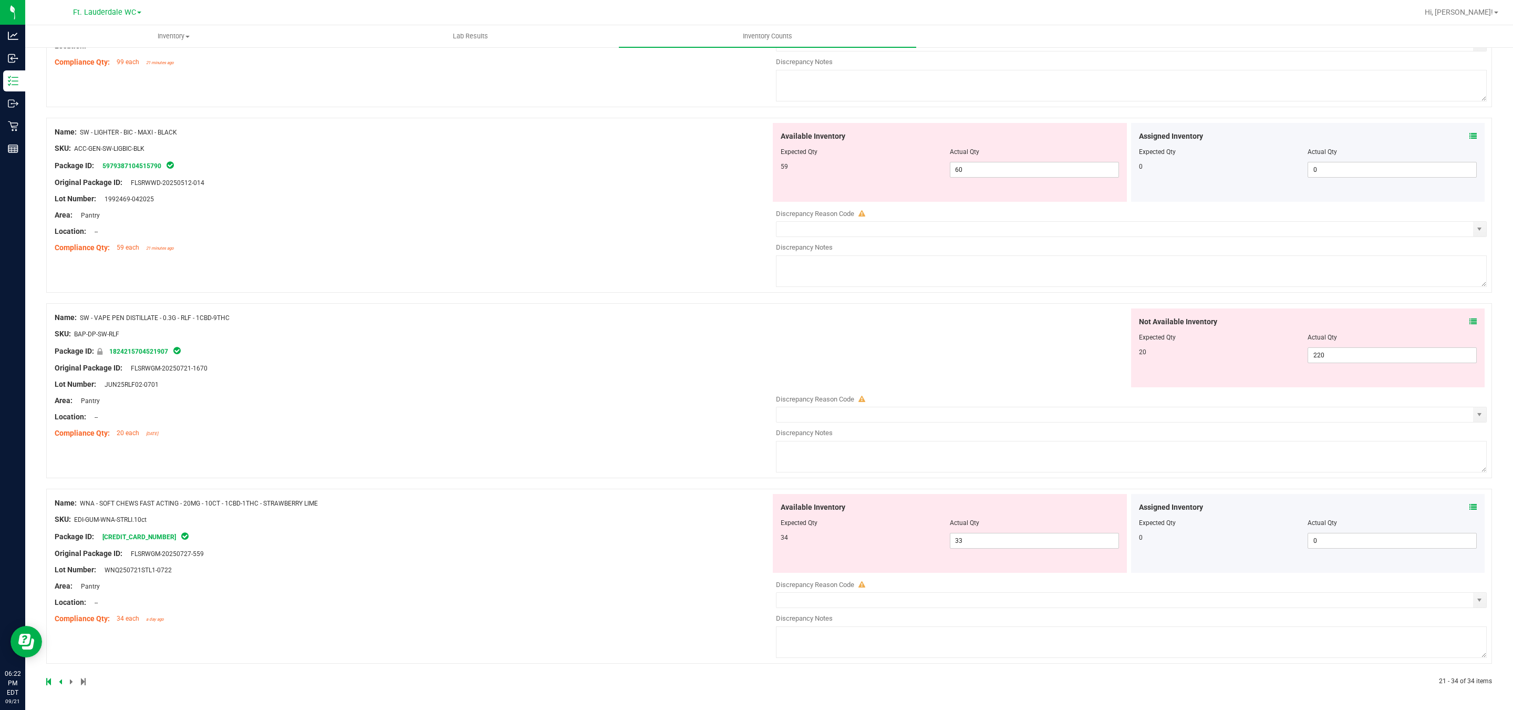
click at [663, 362] on div "Not Available Inventory Expected Qty Actual Qty 20 220 220" at bounding box center [1308, 347] width 354 height 79
click at [663, 359] on span "220 220" at bounding box center [1391, 355] width 169 height 16
click at [663, 354] on input "220" at bounding box center [1392, 355] width 168 height 15
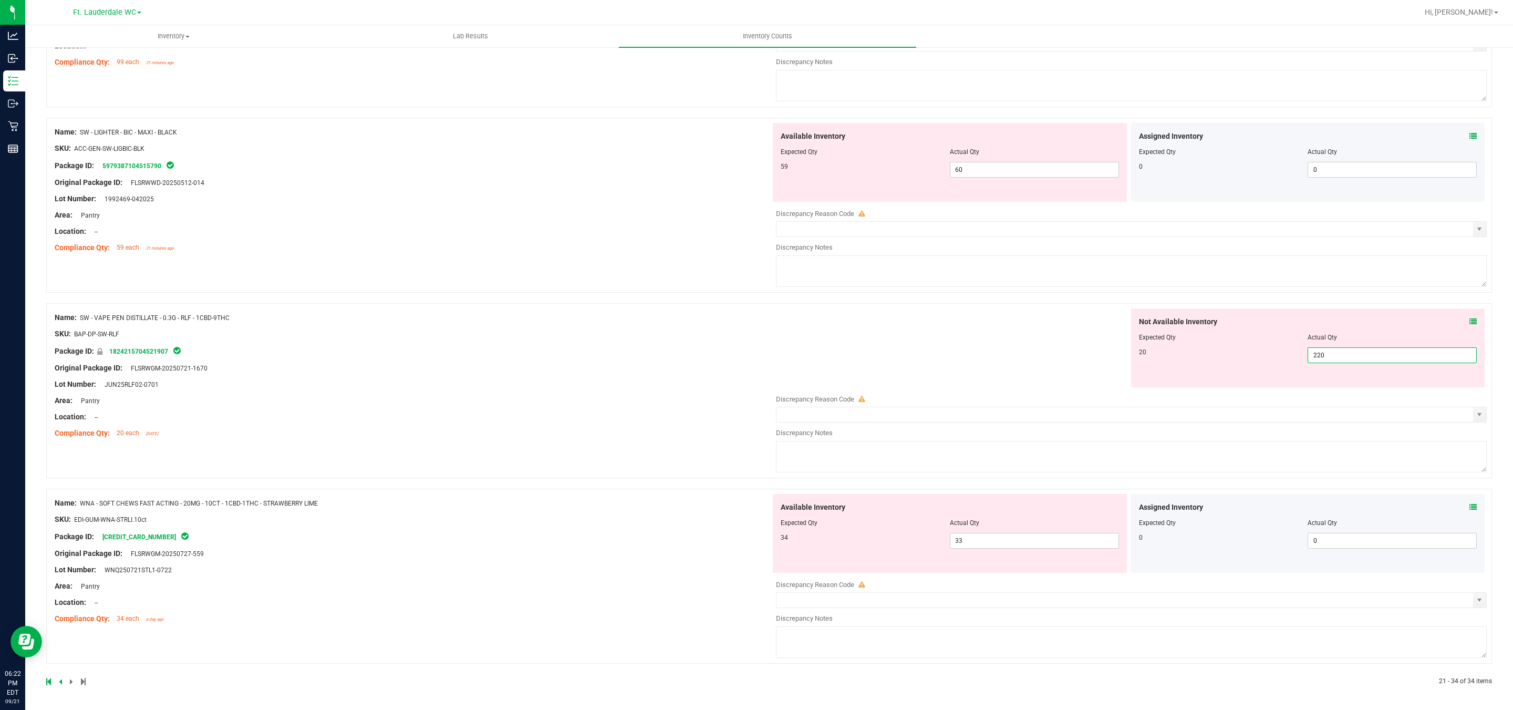
click at [663, 354] on input "220" at bounding box center [1392, 355] width 168 height 15
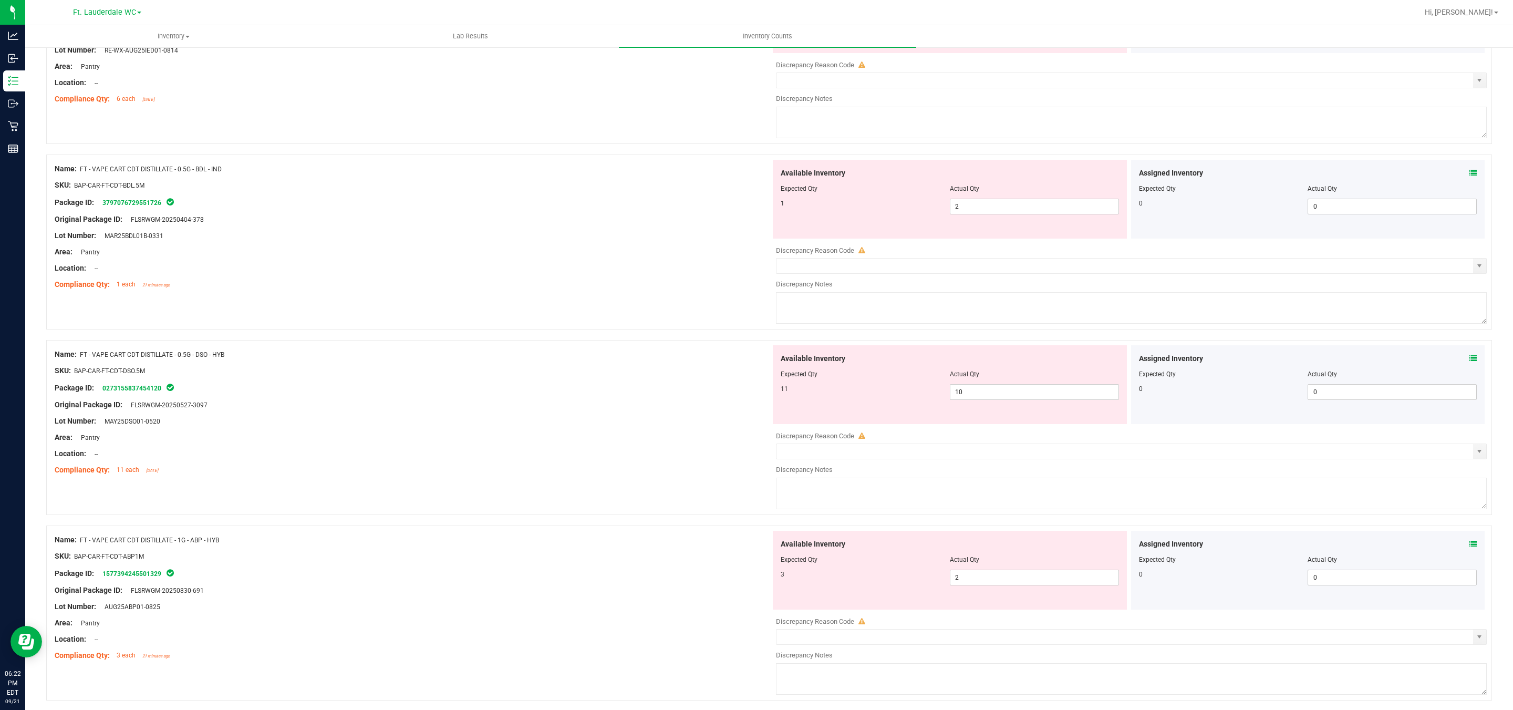
scroll to position [0, 0]
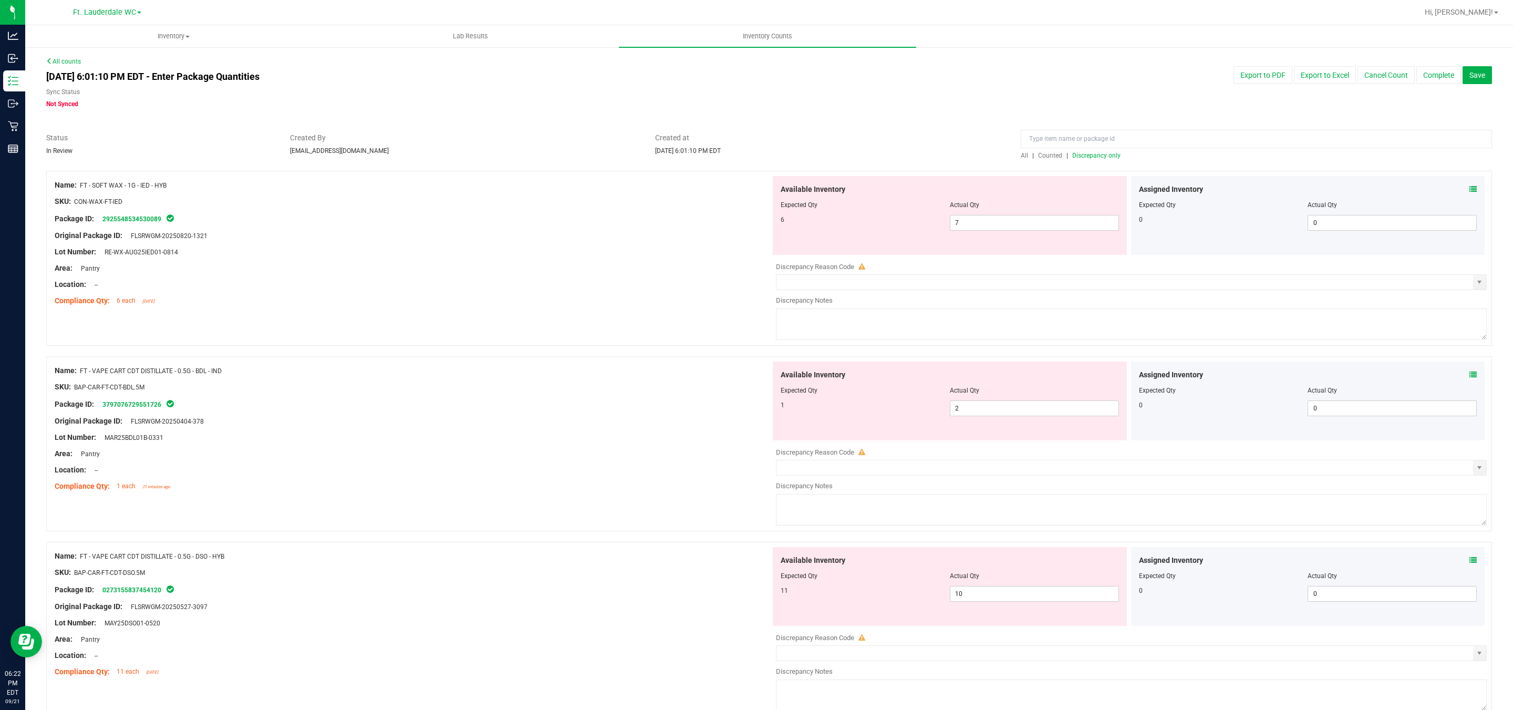
click at [663, 149] on div at bounding box center [1256, 141] width 471 height 18
click at [663, 158] on span "Discrepancy only" at bounding box center [1096, 155] width 48 height 7
click at [663, 156] on span "Discrepancy only" at bounding box center [1096, 155] width 48 height 7
click at [663, 254] on div "Lot Number: W-SEP24DDA01-0916" at bounding box center [413, 251] width 716 height 11
click at [663, 221] on span "12 12" at bounding box center [1034, 223] width 169 height 16
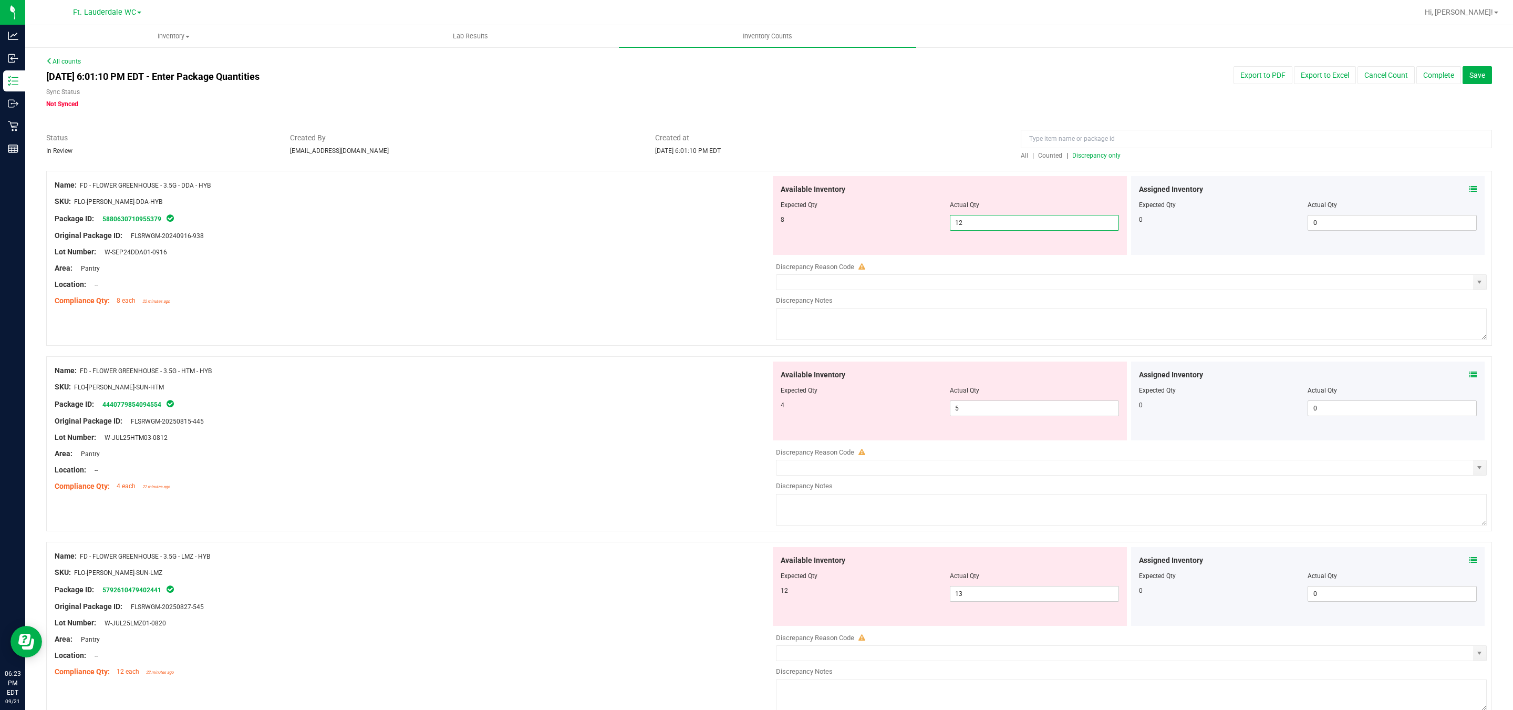
click at [663, 221] on input "12" at bounding box center [1034, 222] width 168 height 15
click at [663, 156] on span "Discrepancy only" at bounding box center [1096, 155] width 48 height 7
click at [663, 222] on span "12 12" at bounding box center [1034, 223] width 169 height 16
click at [663, 222] on input "12" at bounding box center [1034, 222] width 168 height 15
click at [663, 300] on div "Compliance Qty: 8 each 22 minutes ago" at bounding box center [413, 300] width 716 height 11
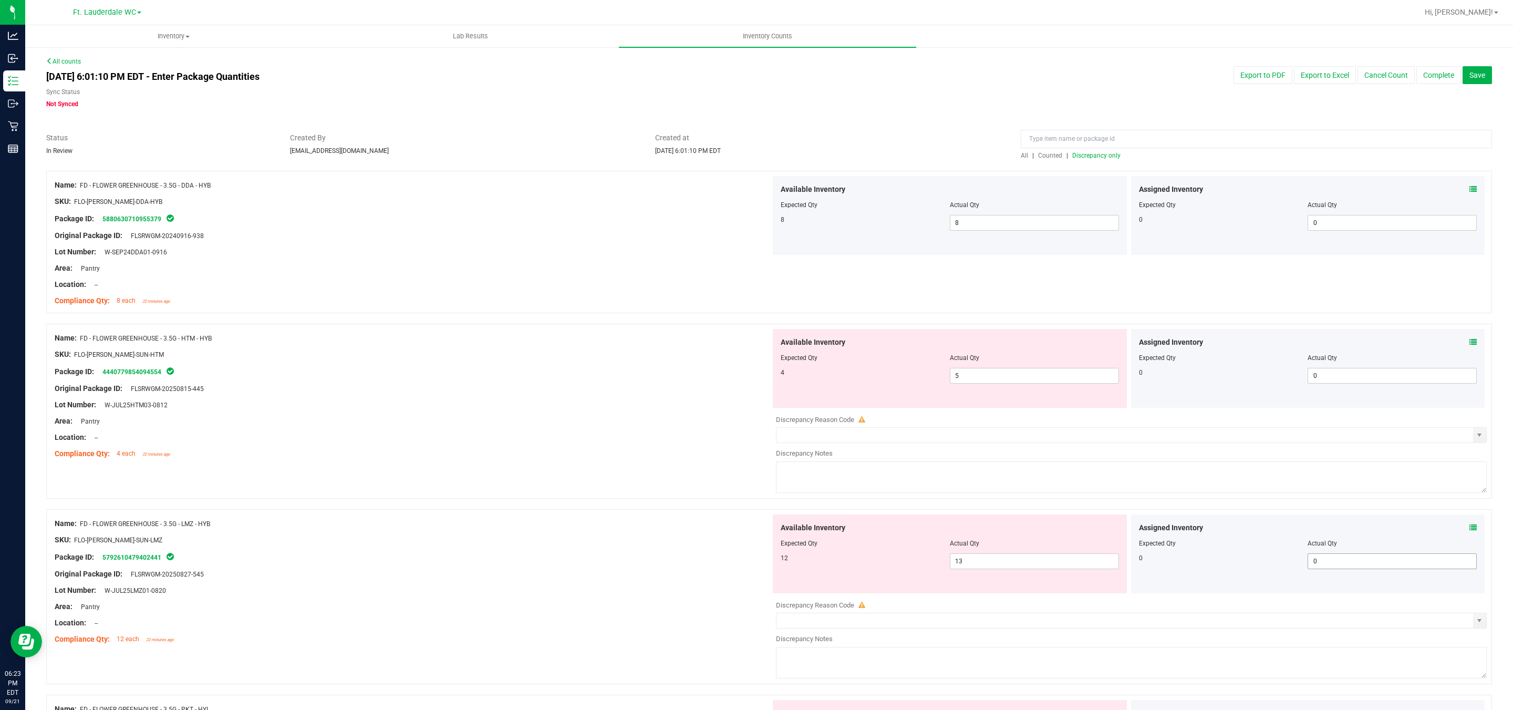
click at [663, 563] on input "0" at bounding box center [1392, 561] width 168 height 15
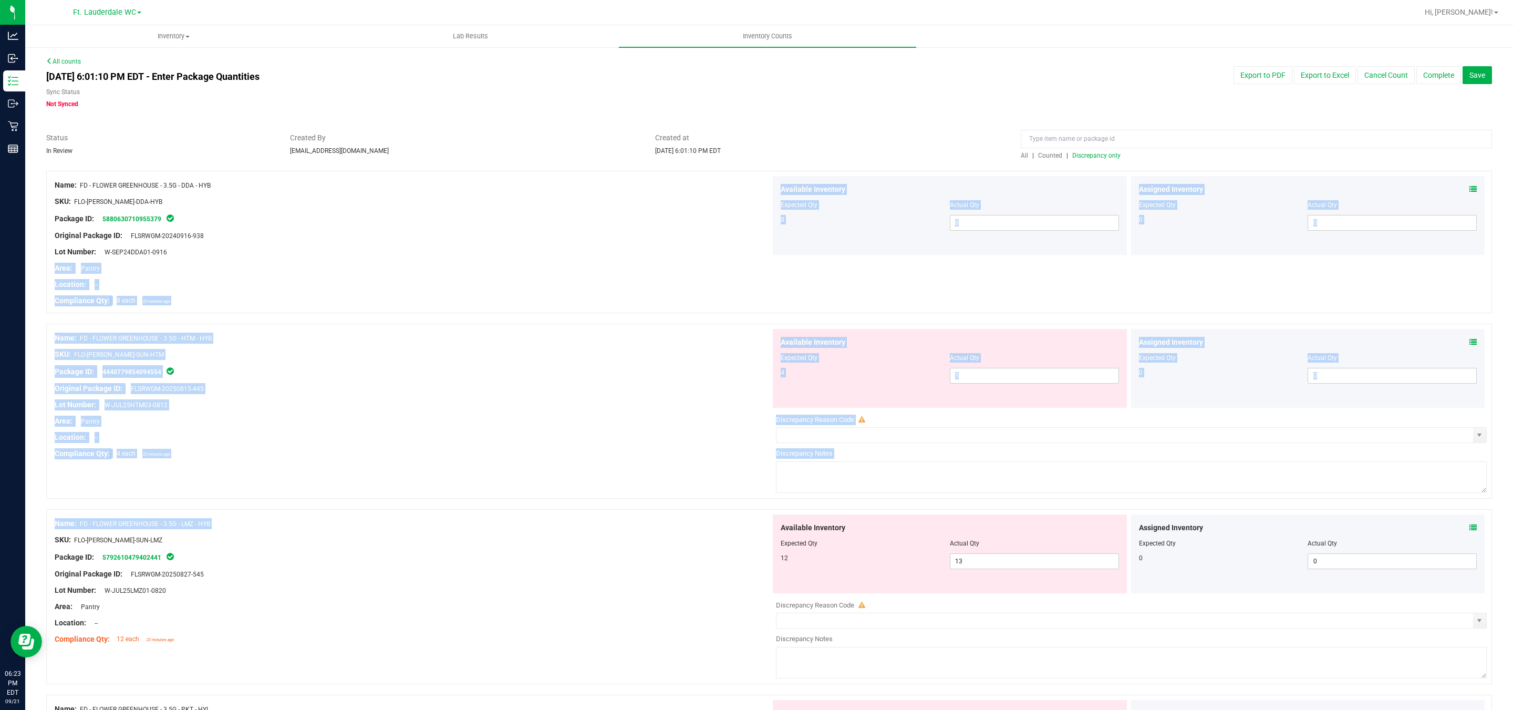
click at [620, 344] on div at bounding box center [413, 346] width 716 height 5
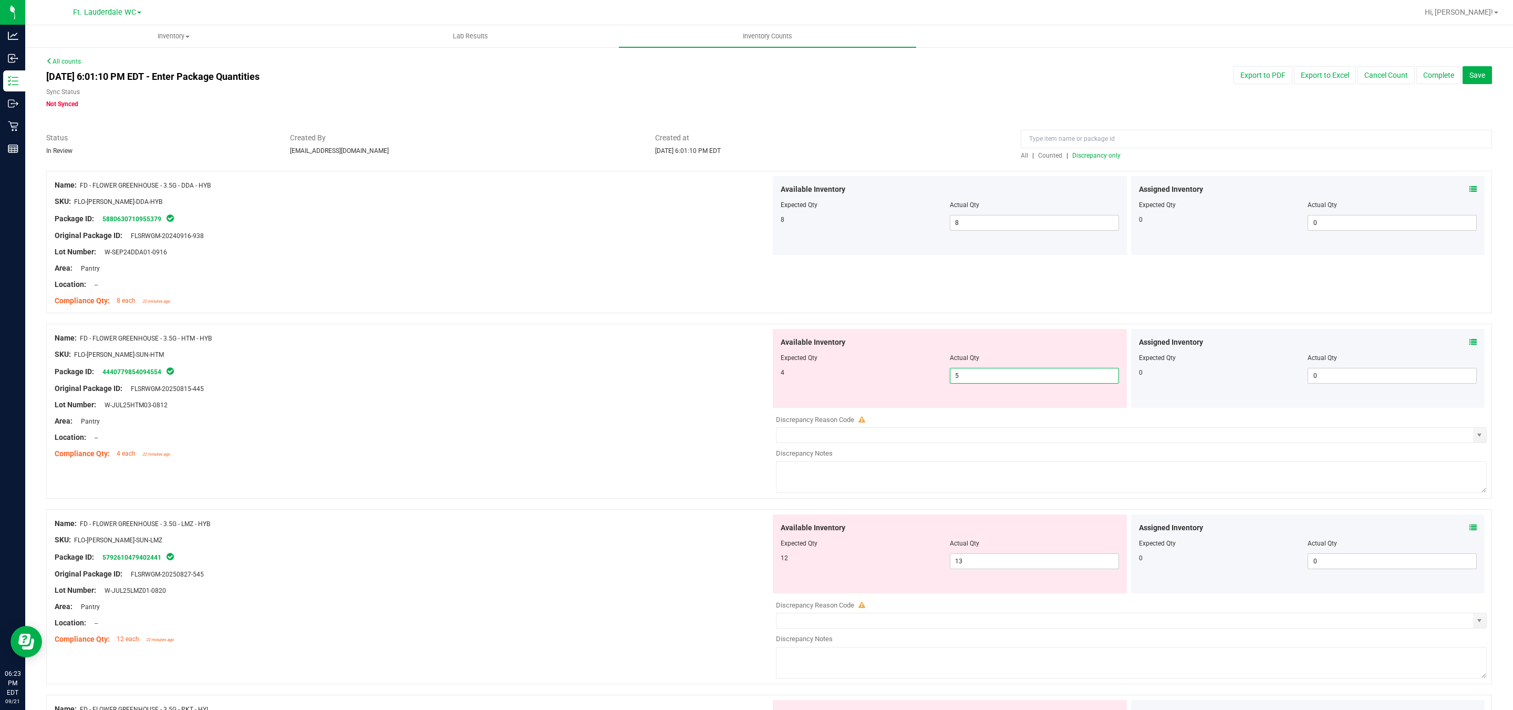
click at [663, 377] on span "5 5" at bounding box center [1034, 376] width 169 height 16
click at [663, 372] on input "5" at bounding box center [1034, 375] width 168 height 15
click at [663, 378] on input "5" at bounding box center [1034, 375] width 168 height 15
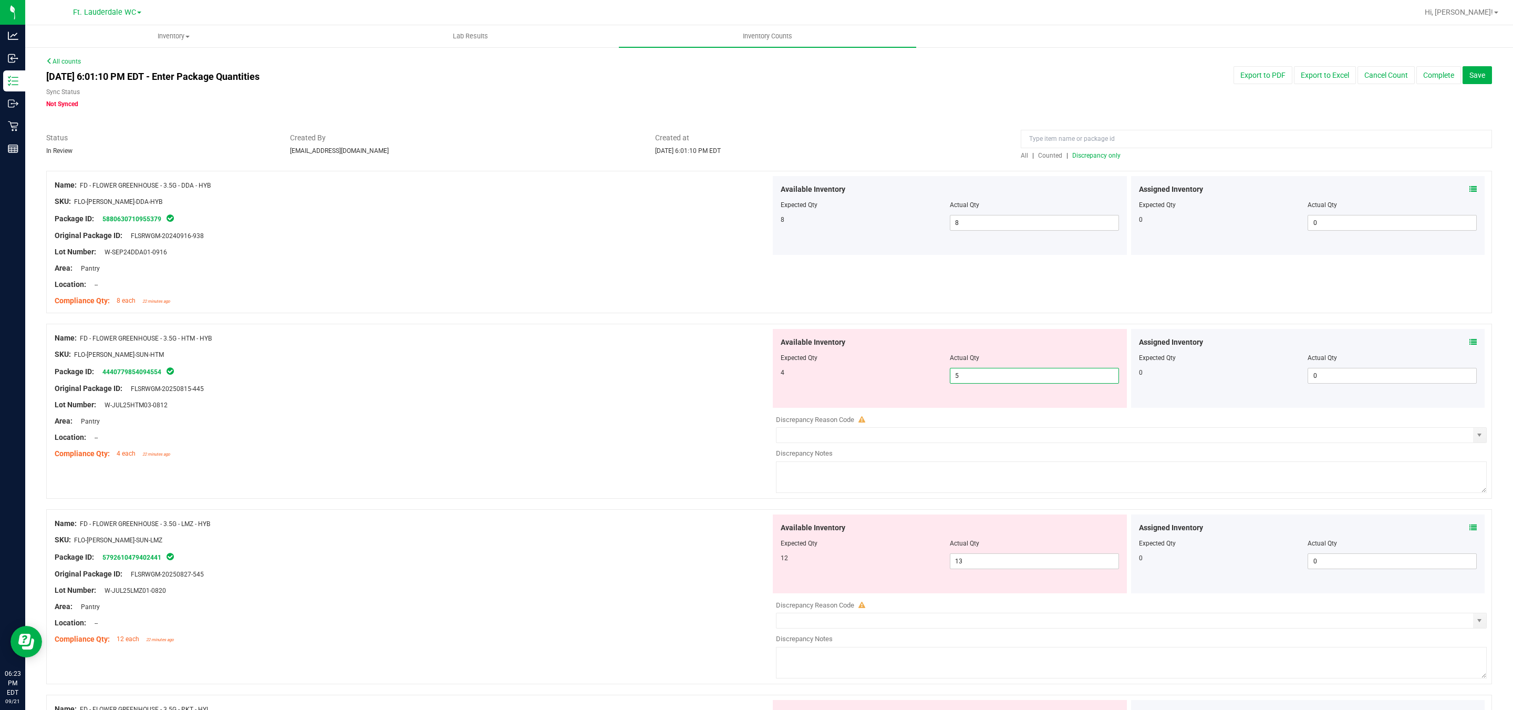
click at [663, 378] on input "5" at bounding box center [1034, 375] width 168 height 15
click at [663, 376] on input "4" at bounding box center [1034, 375] width 168 height 15
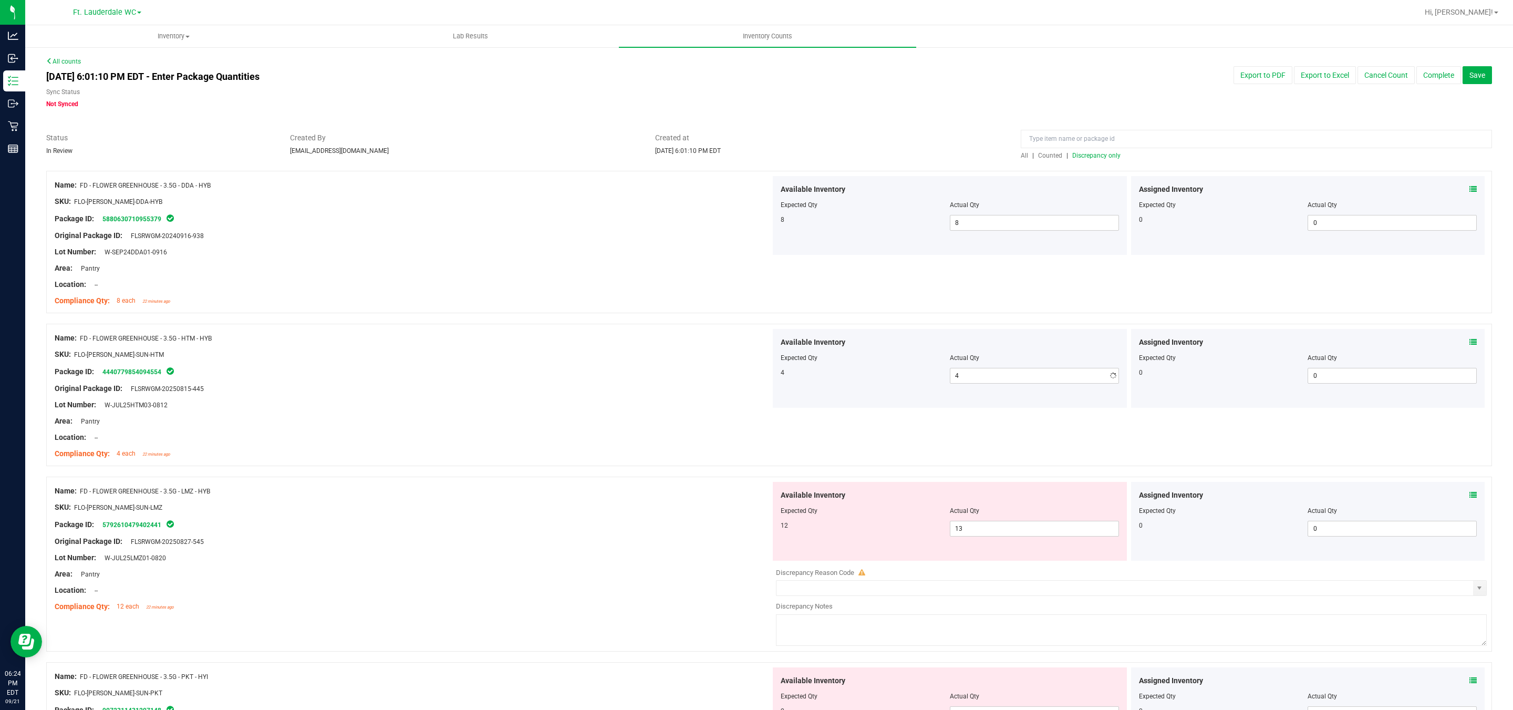
click at [496, 402] on div "Lot Number: W-JUL25HTM03-0812" at bounding box center [413, 404] width 716 height 11
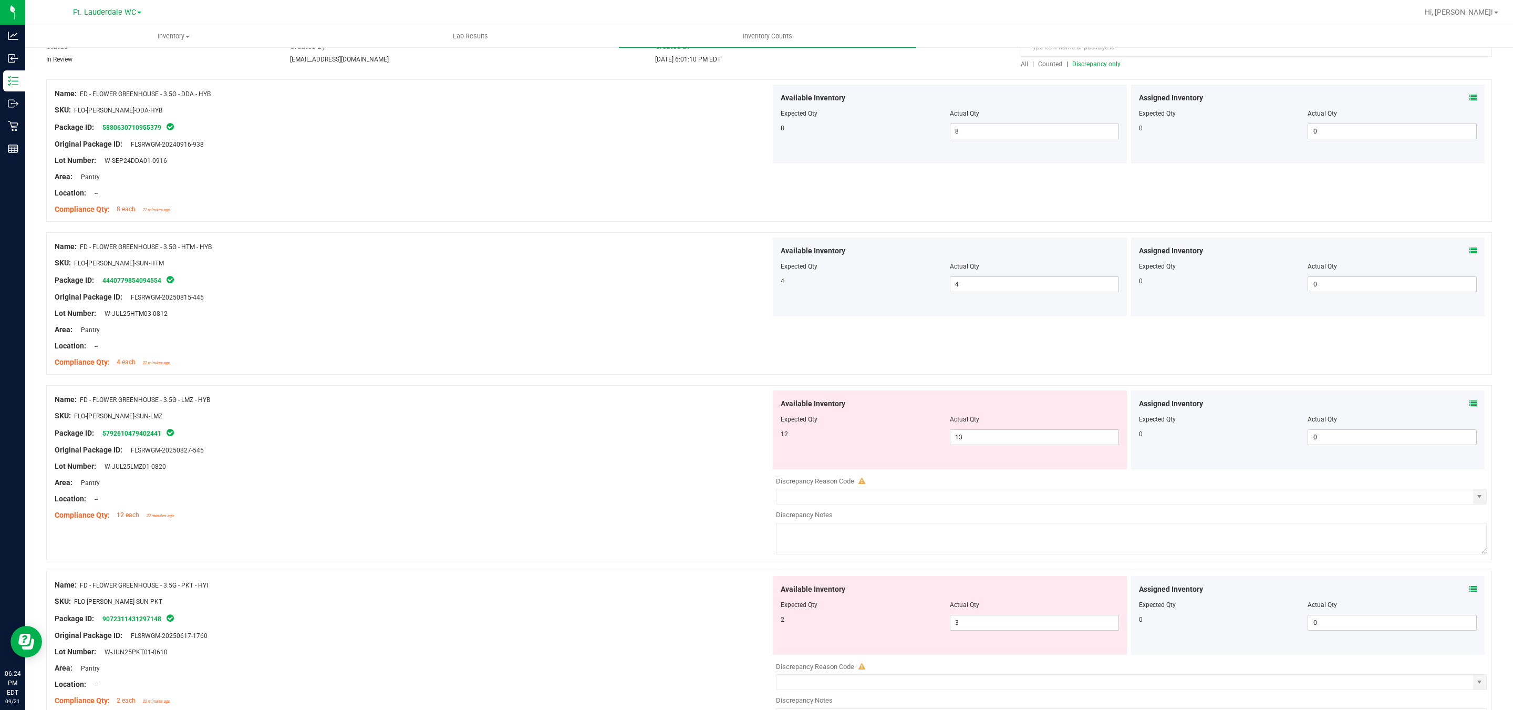
scroll to position [236, 0]
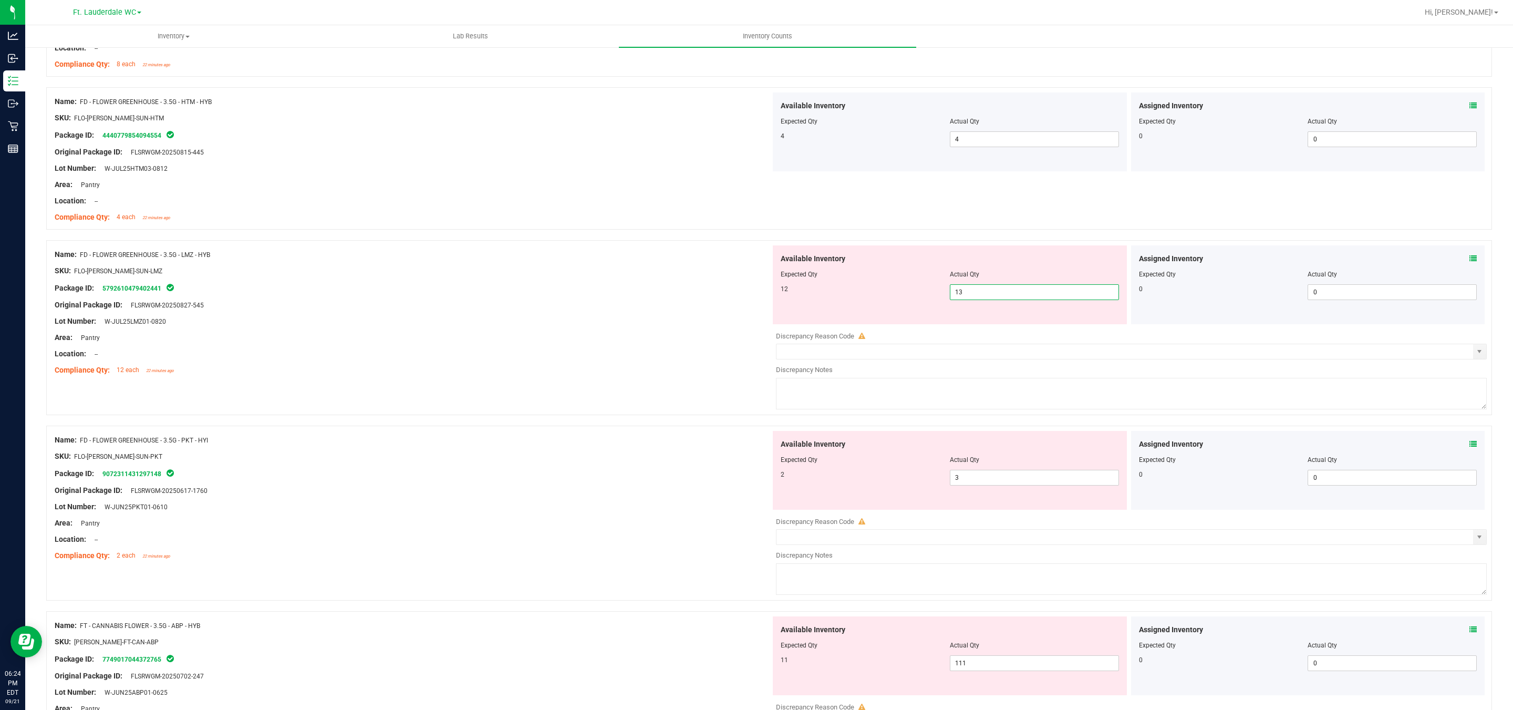
click at [663, 294] on span "13 13" at bounding box center [1034, 292] width 169 height 16
click at [663, 294] on input "13" at bounding box center [1034, 292] width 168 height 15
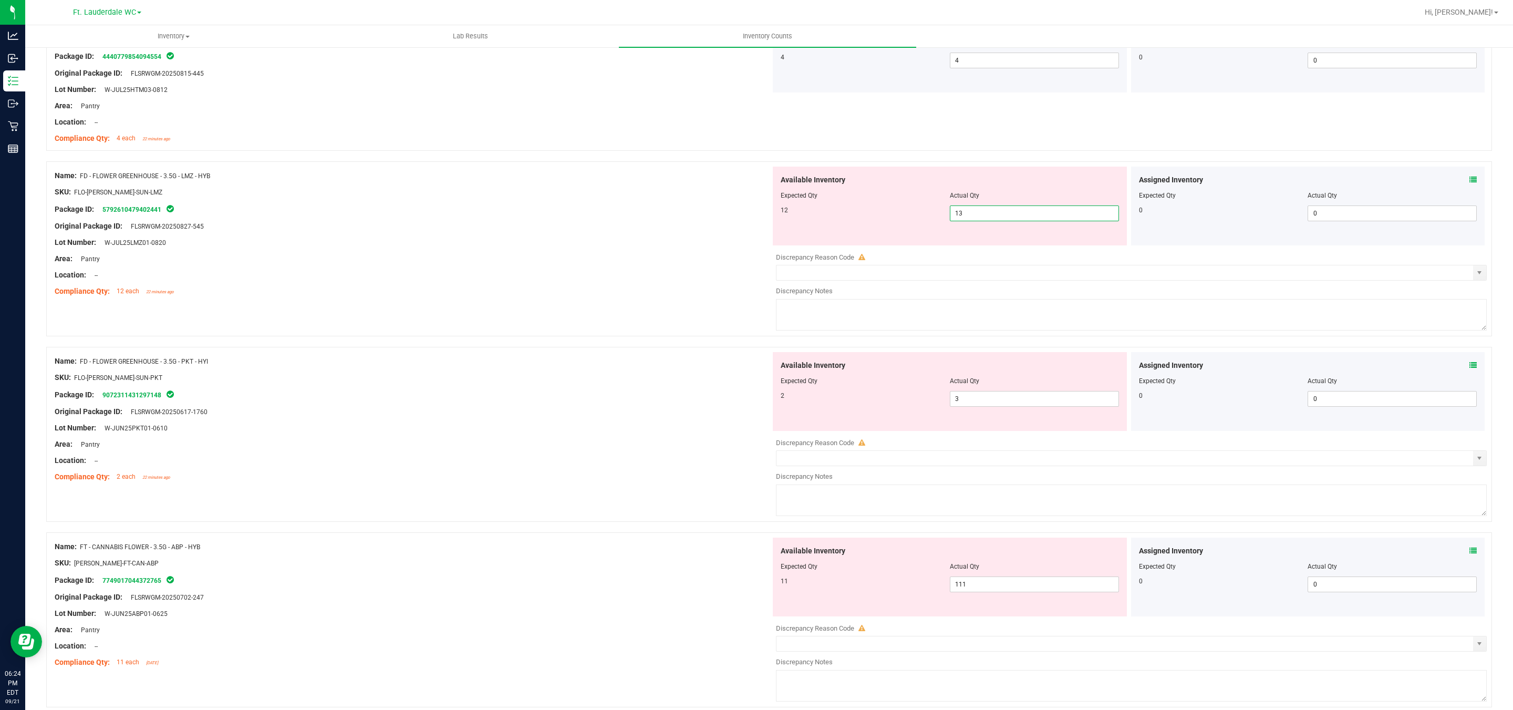
scroll to position [394, 0]
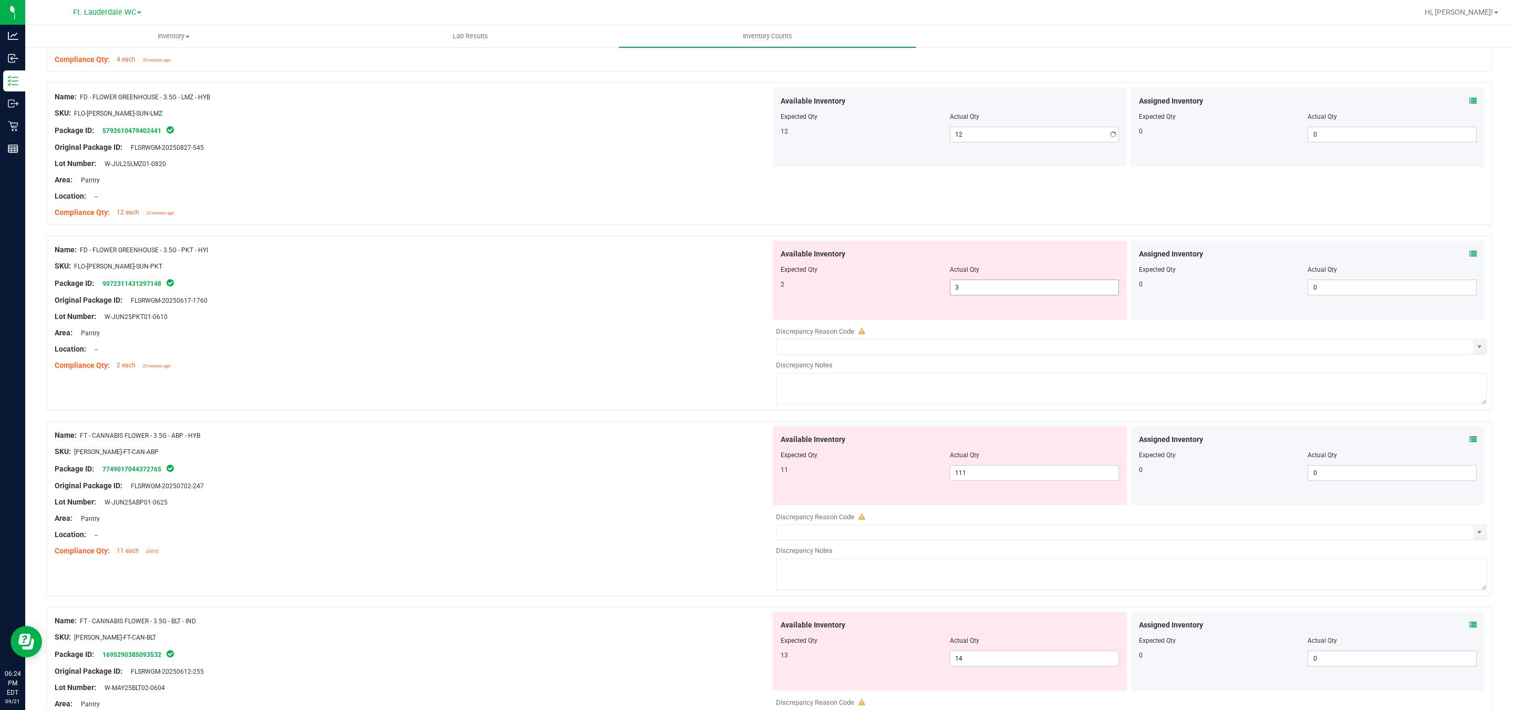
click at [663, 317] on div "Available Inventory Expected Qty Actual Qty 2 3 3" at bounding box center [950, 280] width 354 height 79
click at [663, 278] on div at bounding box center [950, 276] width 338 height 5
click at [663, 287] on span "3 3" at bounding box center [1034, 287] width 169 height 16
click at [663, 287] on input "3" at bounding box center [1034, 287] width 168 height 15
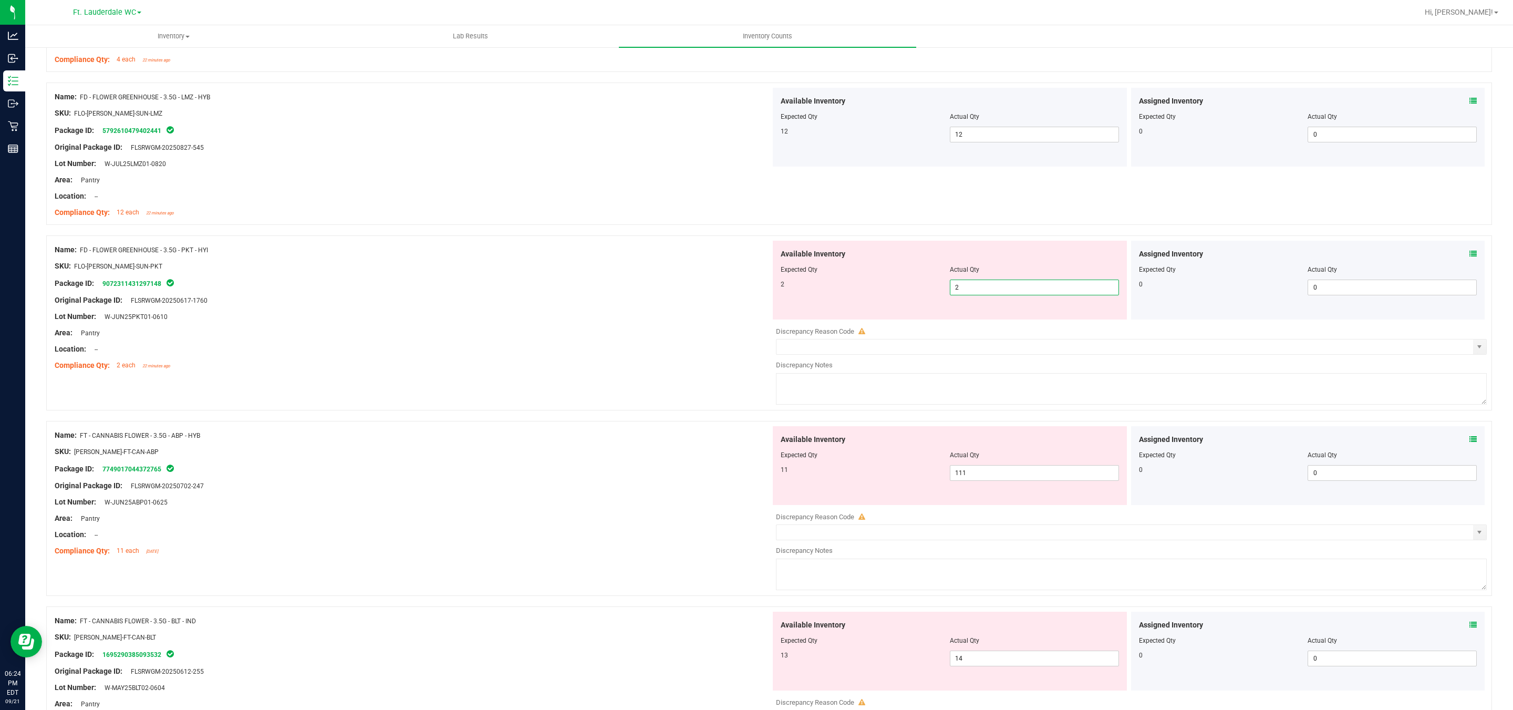
click at [615, 323] on div at bounding box center [413, 324] width 716 height 5
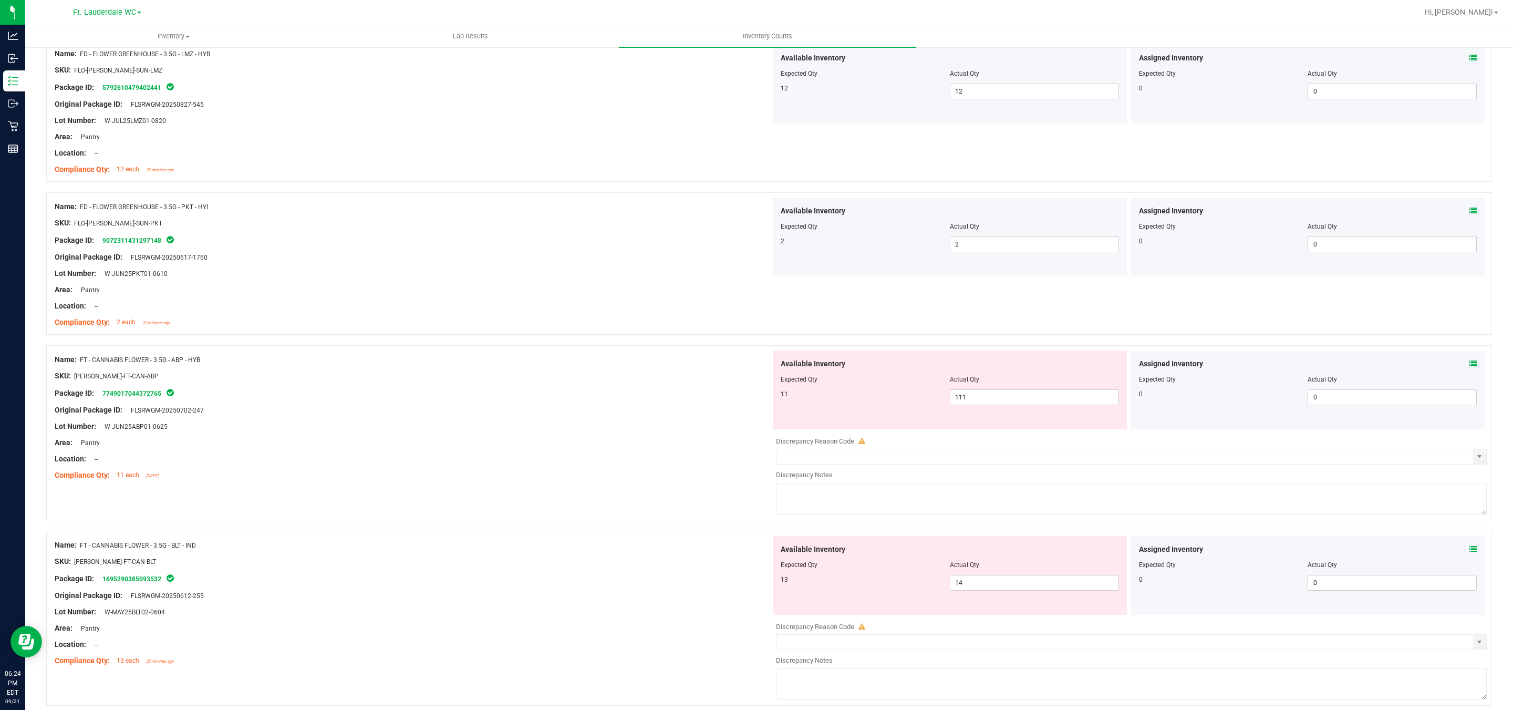
scroll to position [473, 0]
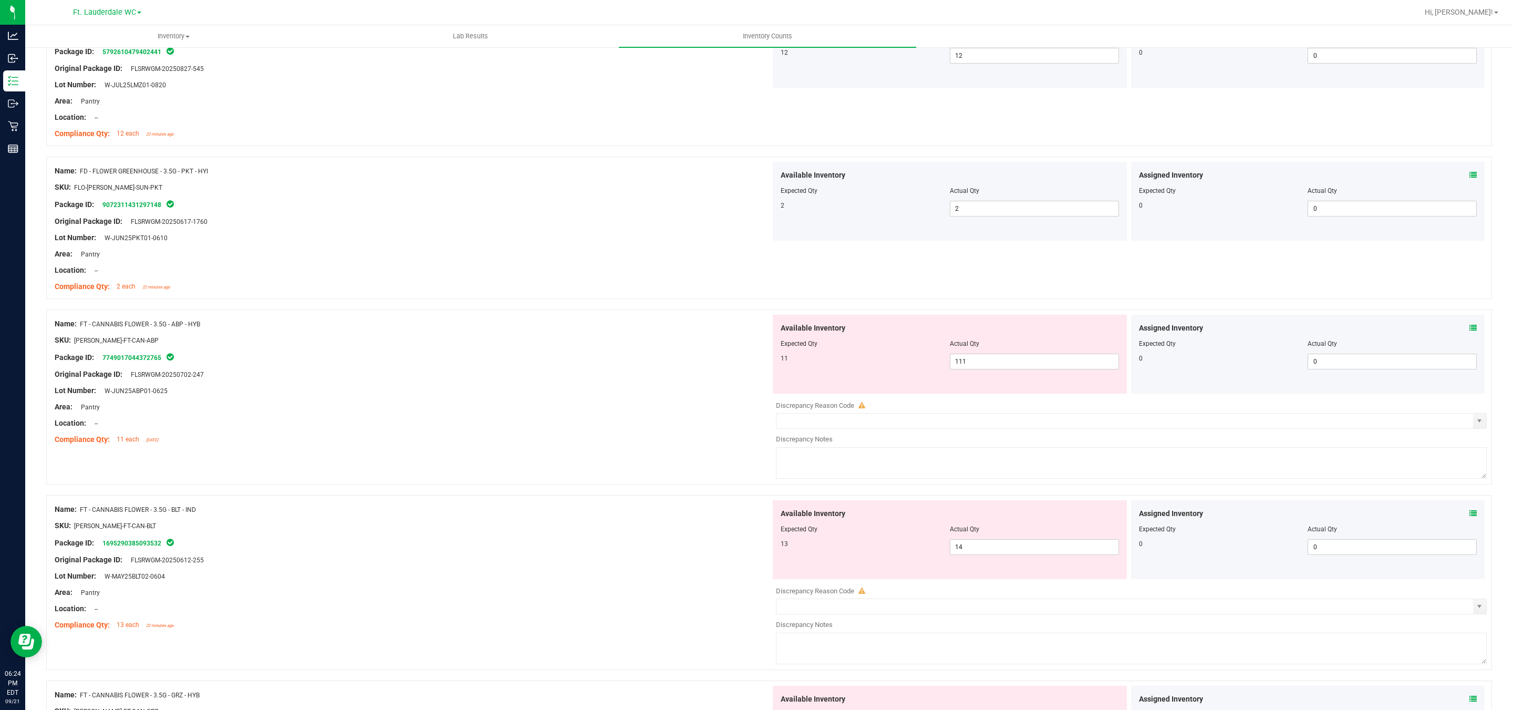
click at [663, 353] on div at bounding box center [950, 350] width 338 height 5
click at [663, 354] on div at bounding box center [950, 350] width 338 height 5
click at [663, 360] on span "111 111" at bounding box center [1034, 362] width 169 height 16
click at [663, 360] on input "111" at bounding box center [1034, 361] width 168 height 15
click at [598, 373] on div "Original Package ID: FLSRWGM-20250702-247" at bounding box center [413, 374] width 716 height 11
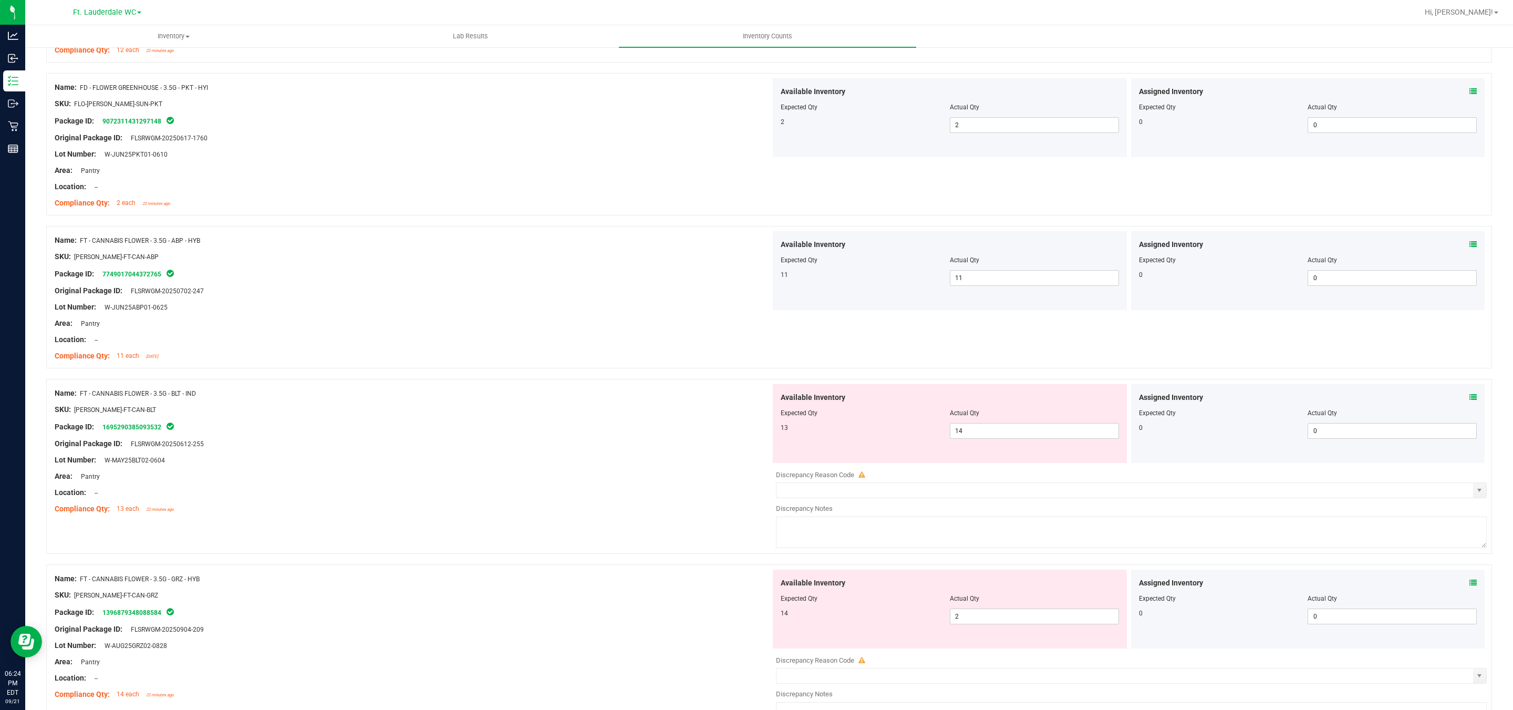
scroll to position [630, 0]
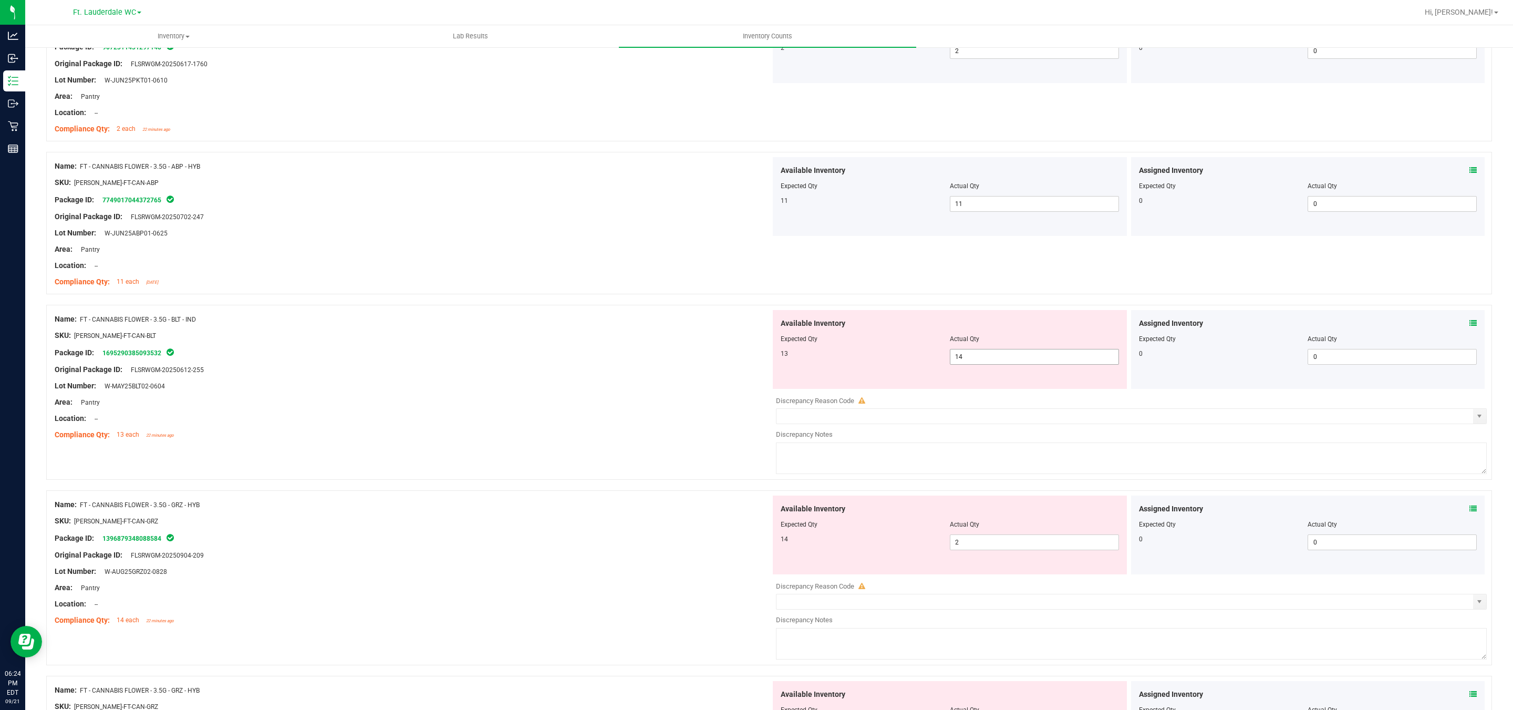
click at [663, 355] on span "14 14" at bounding box center [1034, 357] width 169 height 16
click at [663, 355] on input "14" at bounding box center [1034, 356] width 168 height 15
click at [575, 339] on div "SKU: FLO-BUD-FT-CAN-BLT" at bounding box center [413, 335] width 716 height 11
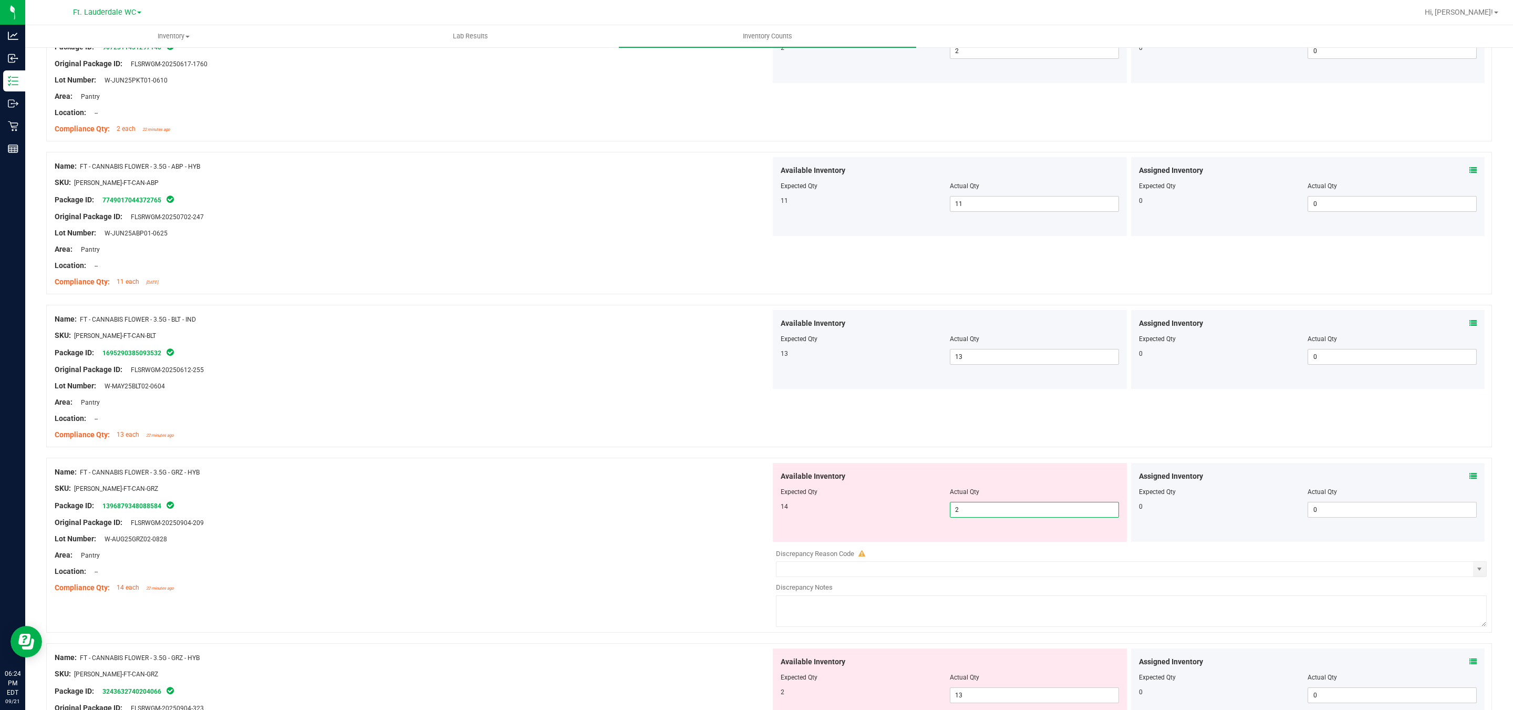
click at [663, 511] on span "2 2" at bounding box center [1034, 510] width 169 height 16
click at [663, 511] on input "2" at bounding box center [1034, 509] width 168 height 15
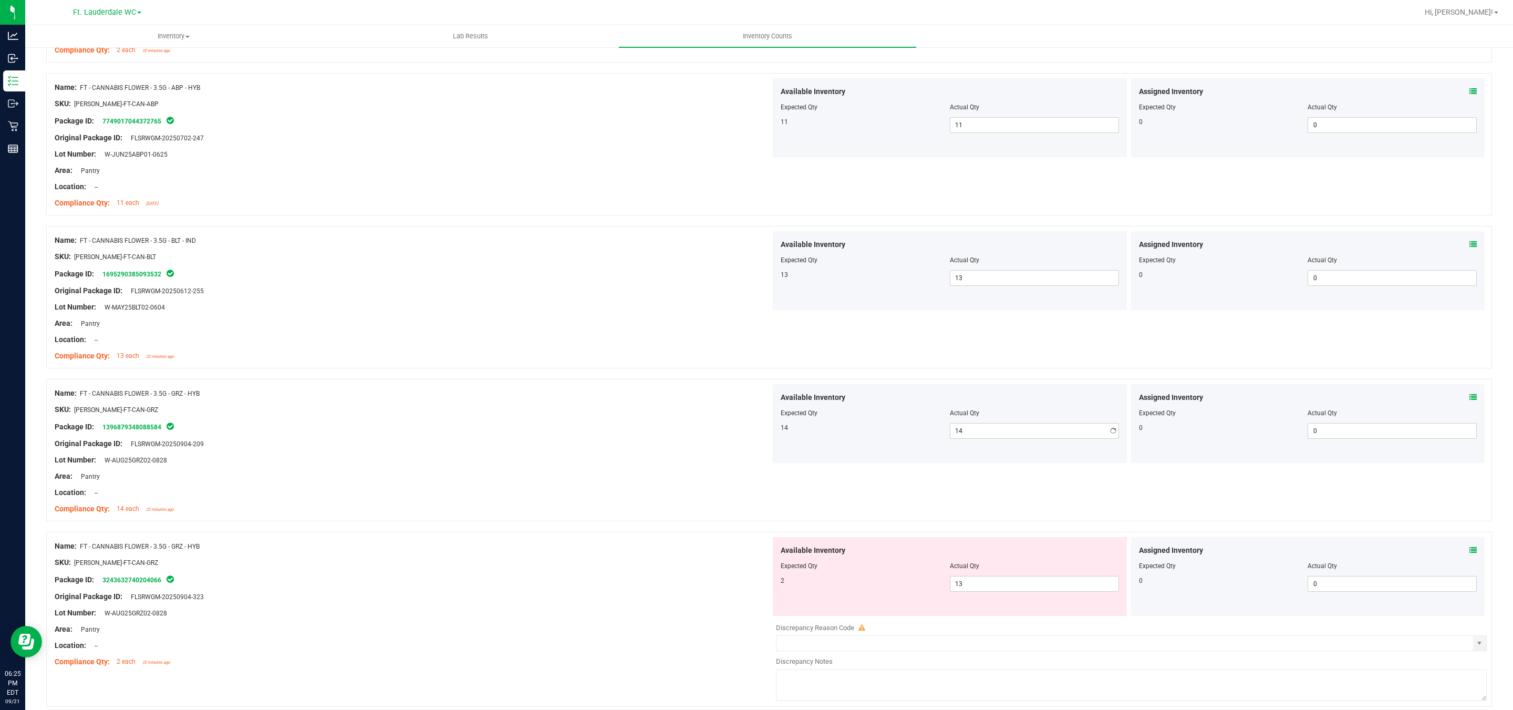
click at [609, 435] on div "Name: FT - CANNABIS FLOWER - 3.5G - GRZ - HYB SKU: FLO-BUD-FT-CAN-GRZ Package I…" at bounding box center [413, 451] width 716 height 134
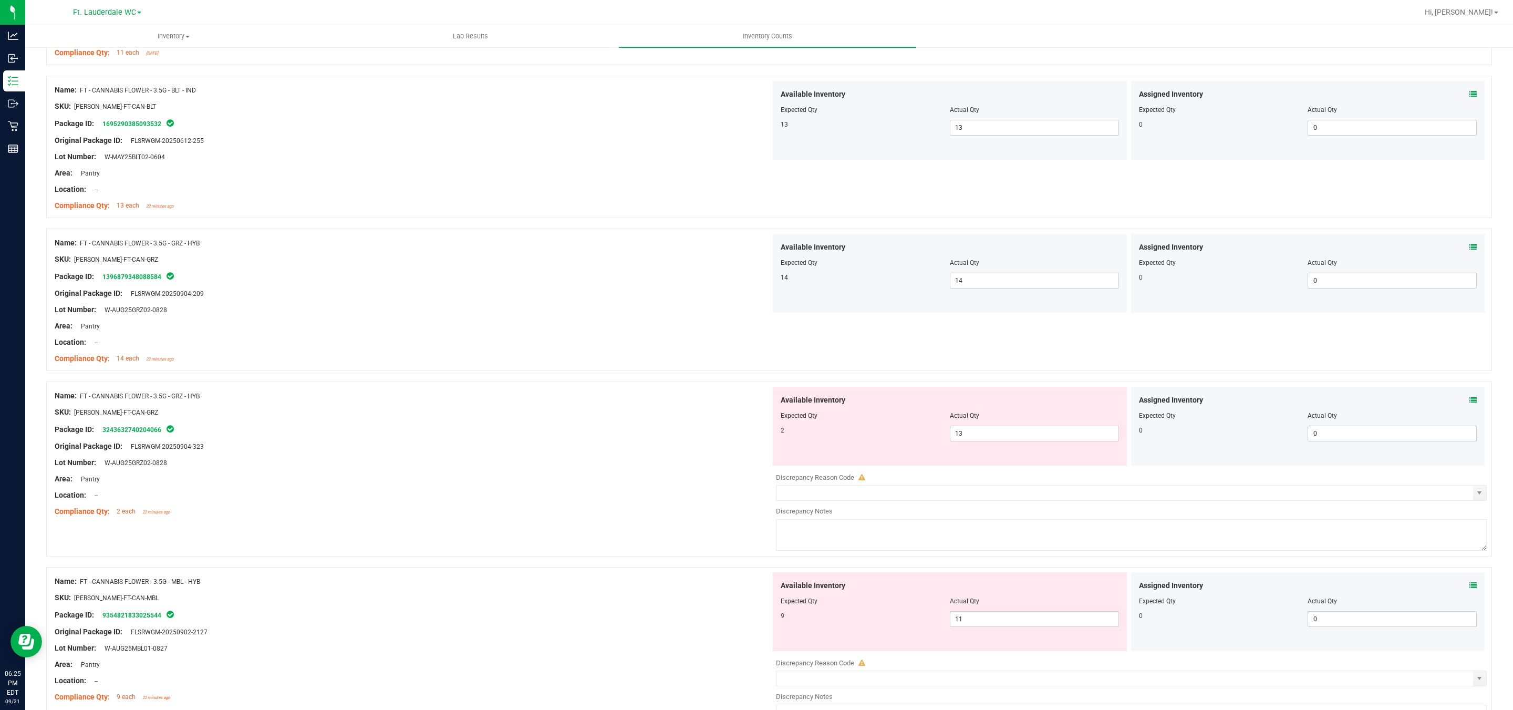
scroll to position [867, 0]
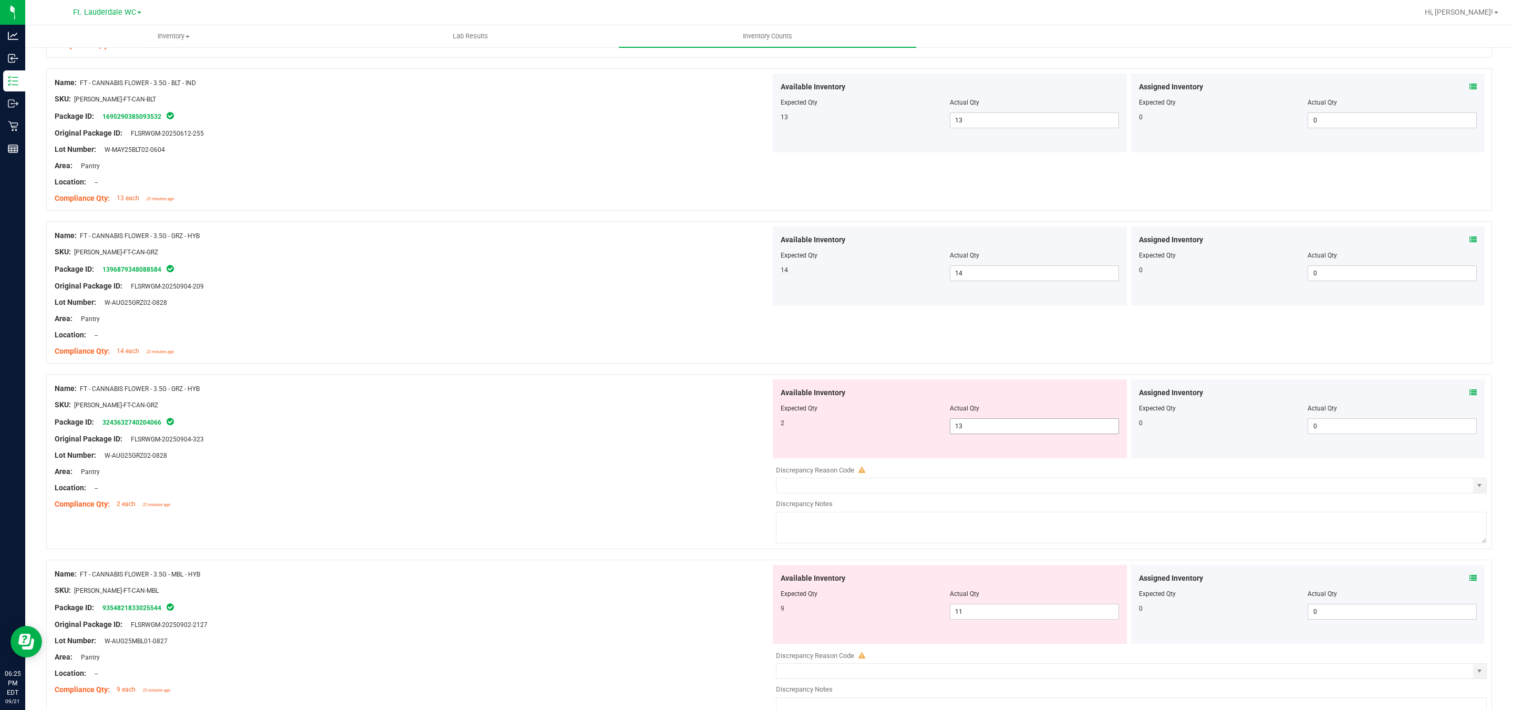
click at [663, 434] on span "13 13" at bounding box center [1034, 426] width 169 height 16
click at [663, 433] on input "13" at bounding box center [1034, 426] width 168 height 15
drag, startPoint x: 350, startPoint y: 453, endPoint x: 559, endPoint y: 406, distance: 214.3
click at [353, 454] on div "Lot Number: W-AUG25GRZ02-0828" at bounding box center [413, 455] width 716 height 11
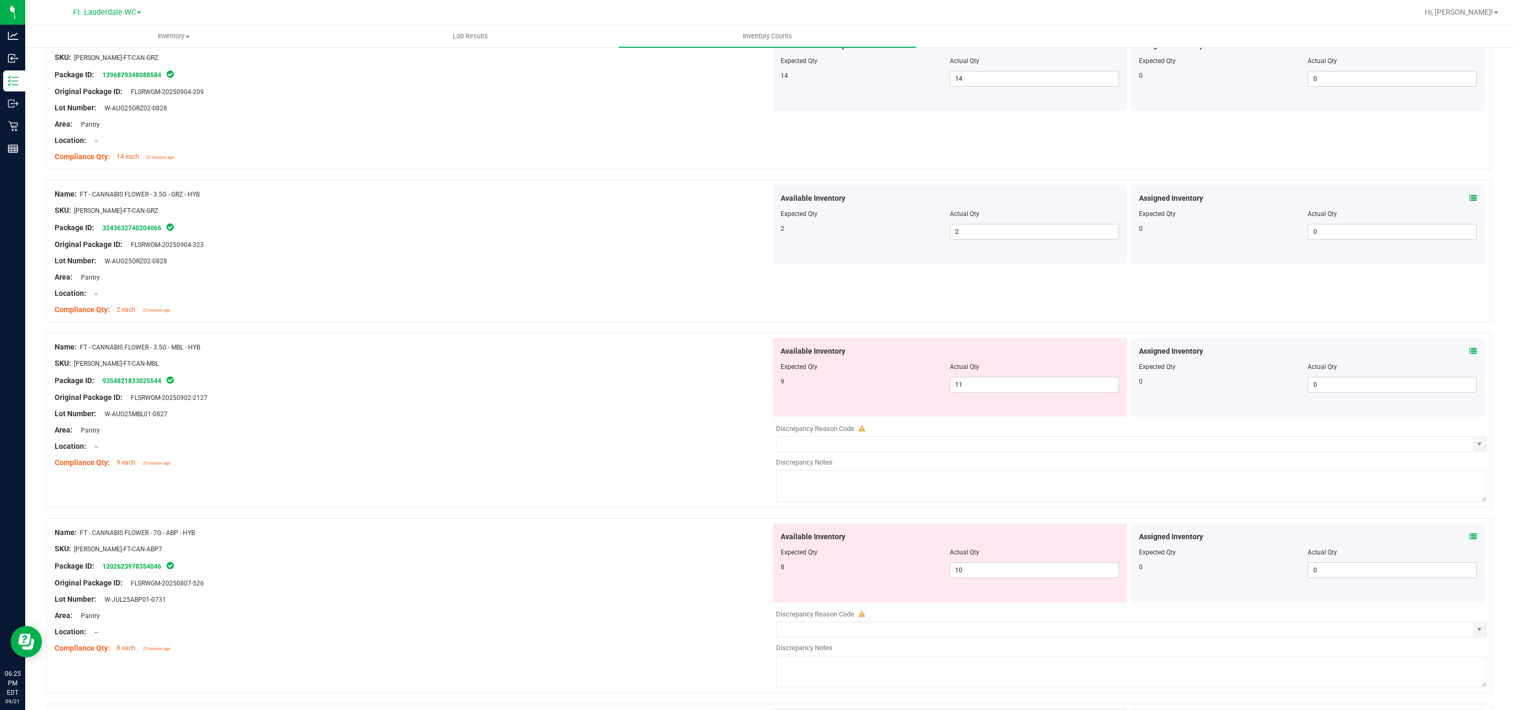
scroll to position [1339, 0]
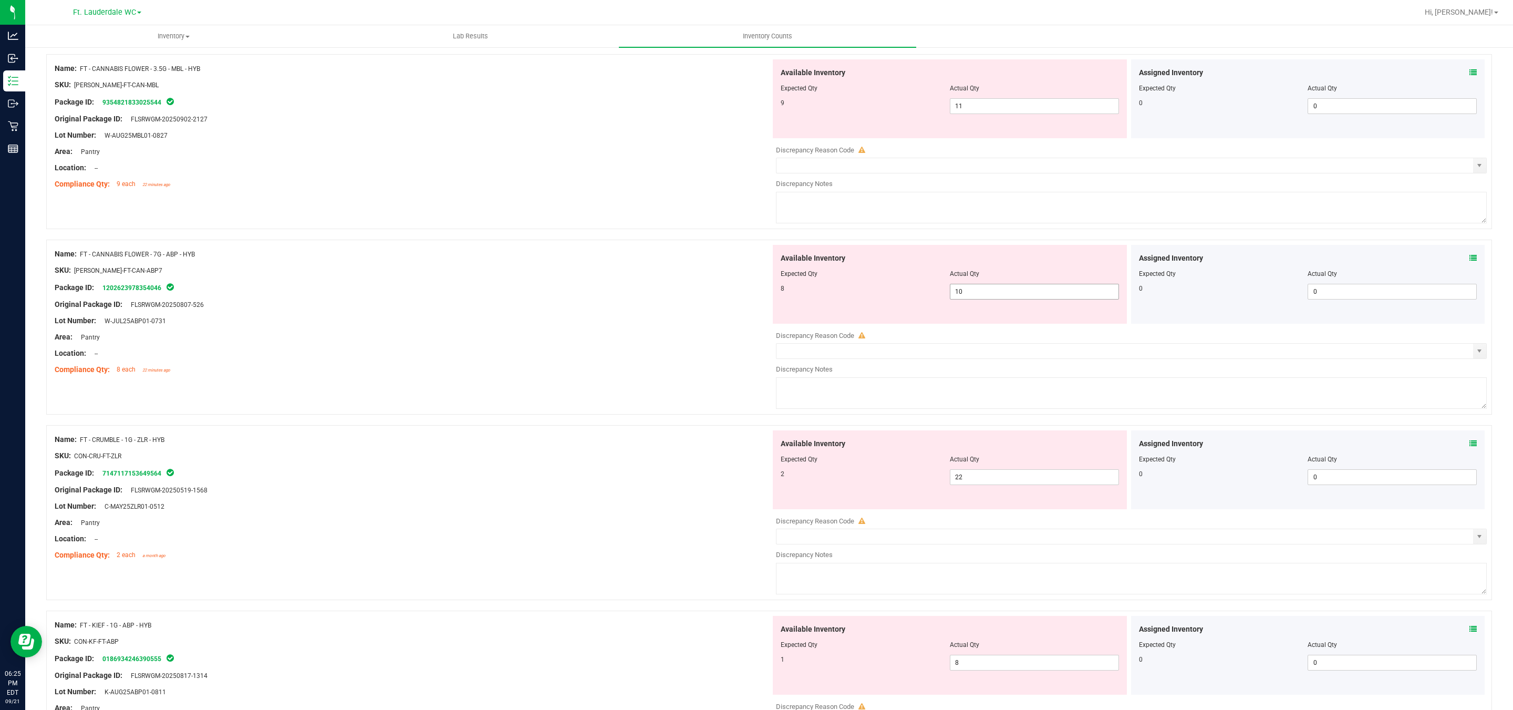
click at [663, 289] on span "10 10" at bounding box center [1034, 292] width 169 height 16
click at [663, 289] on input "10" at bounding box center [1034, 291] width 168 height 15
click at [663, 290] on input "10" at bounding box center [1034, 291] width 168 height 15
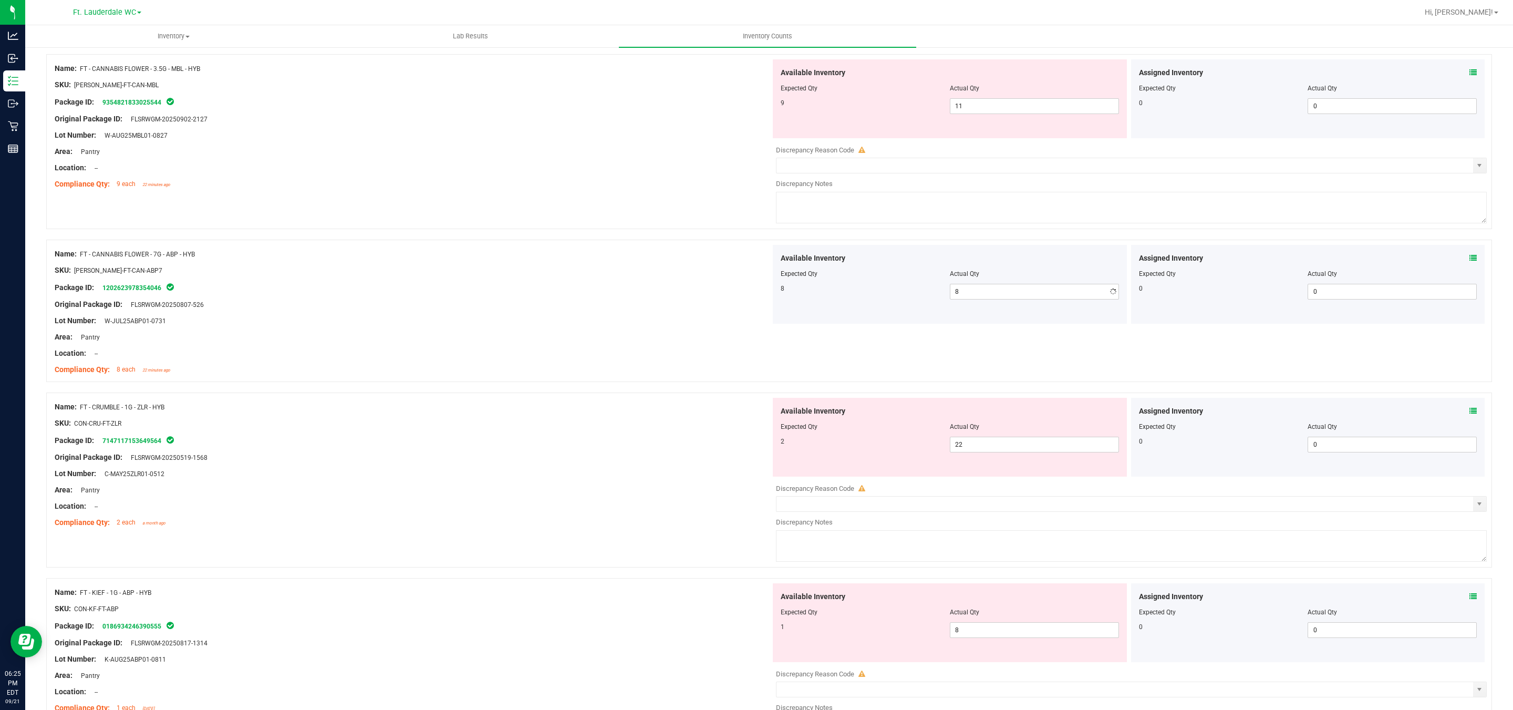
click at [654, 308] on div "Original Package ID: FLSRWGM-20250807-526" at bounding box center [413, 304] width 716 height 11
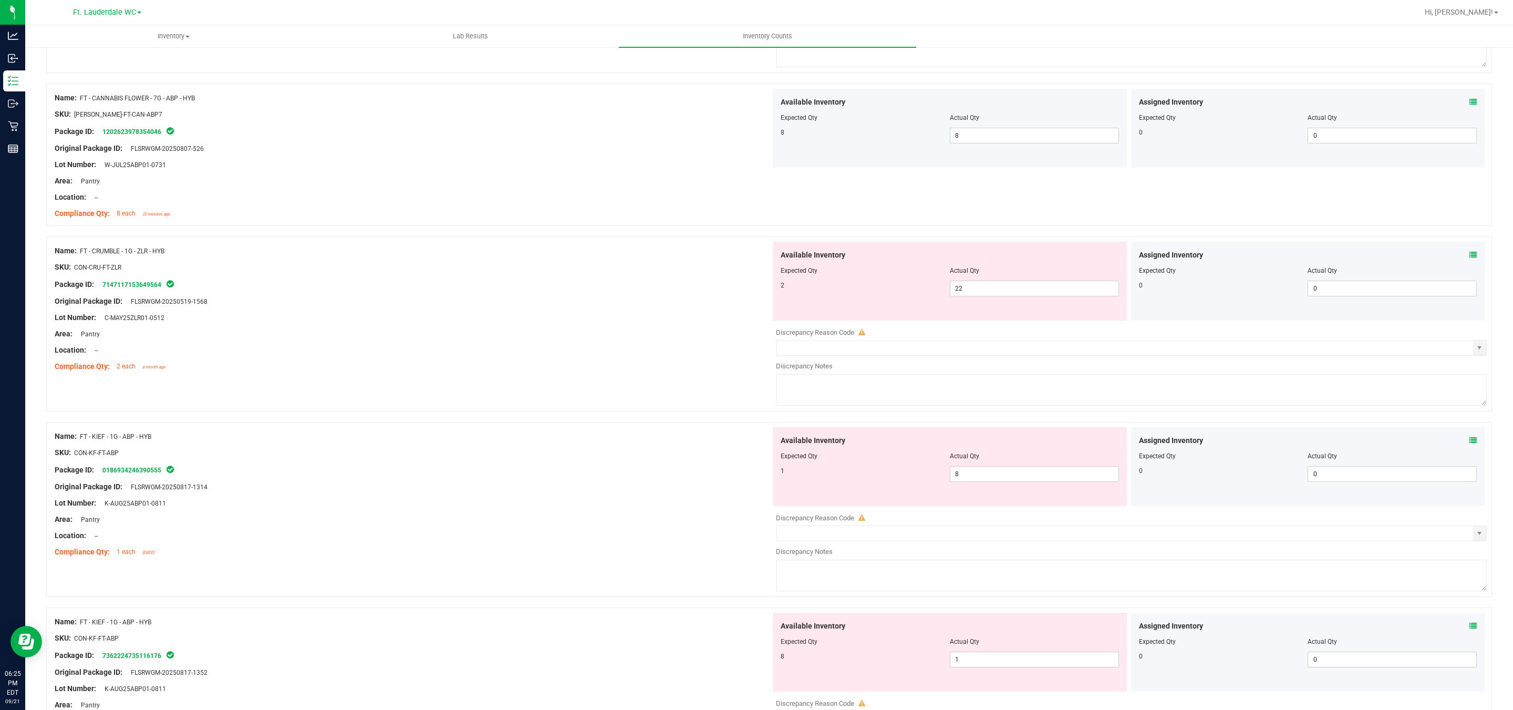
scroll to position [1497, 0]
click at [663, 295] on span "22 22" at bounding box center [1034, 287] width 169 height 16
click at [663, 294] on input "22" at bounding box center [1034, 286] width 168 height 15
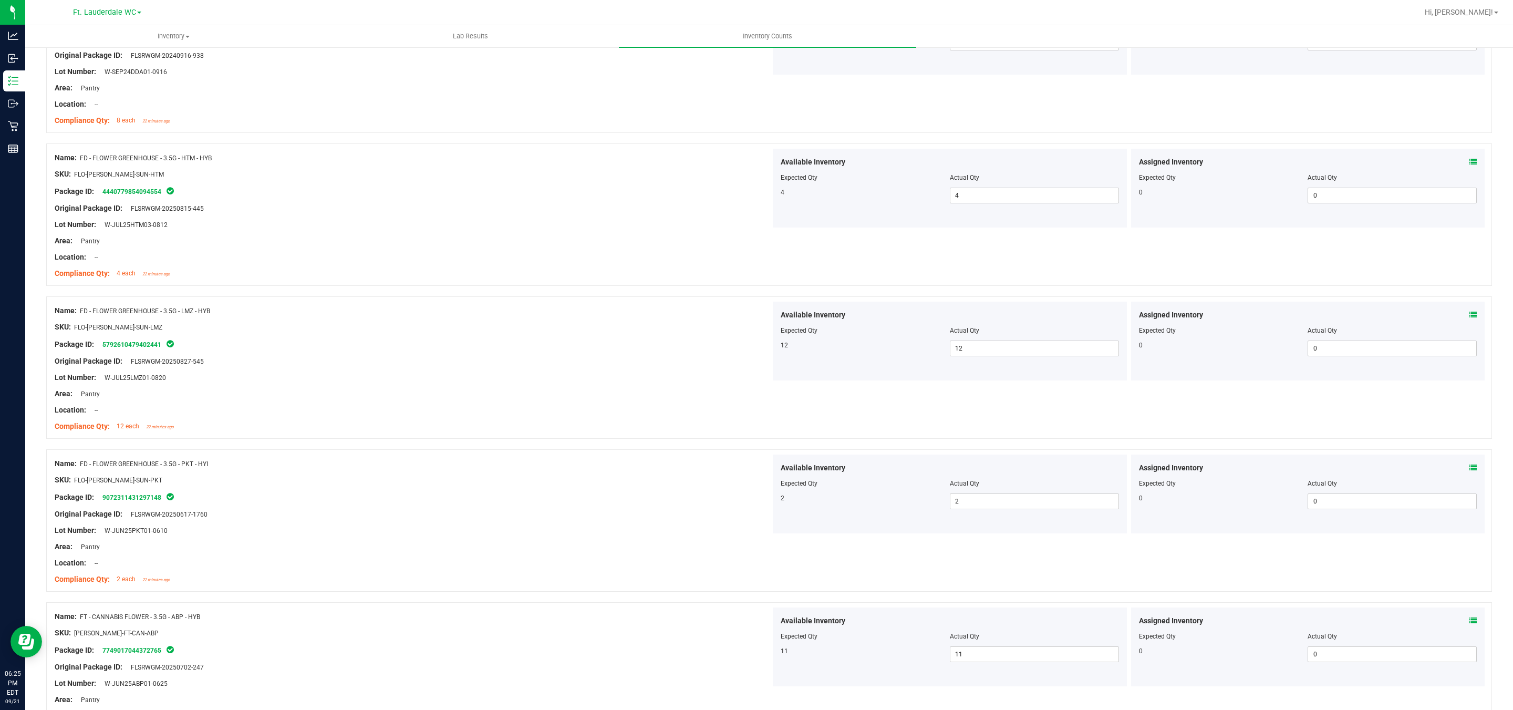
scroll to position [0, 0]
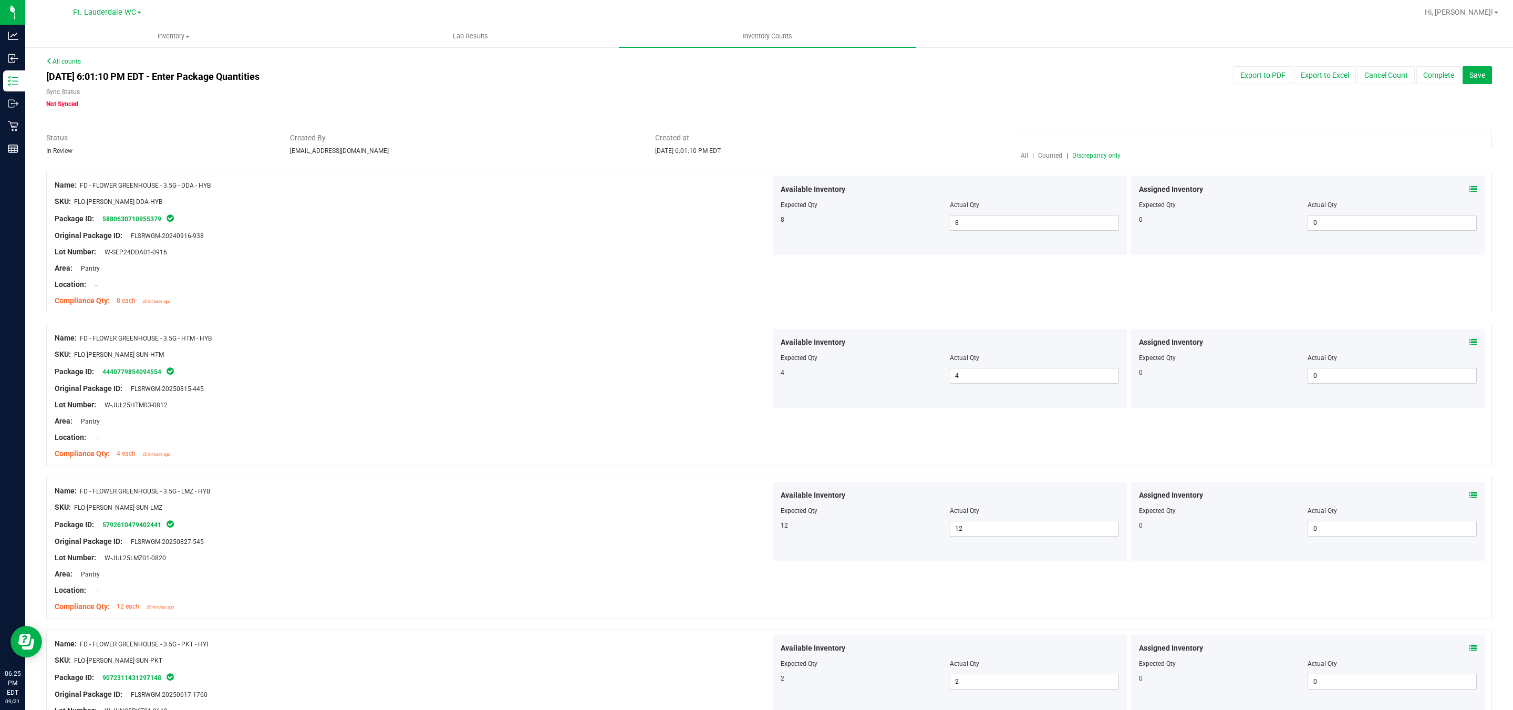
click at [663, 140] on input at bounding box center [1256, 139] width 471 height 18
click at [663, 157] on span "Discrepancy only" at bounding box center [1096, 155] width 48 height 7
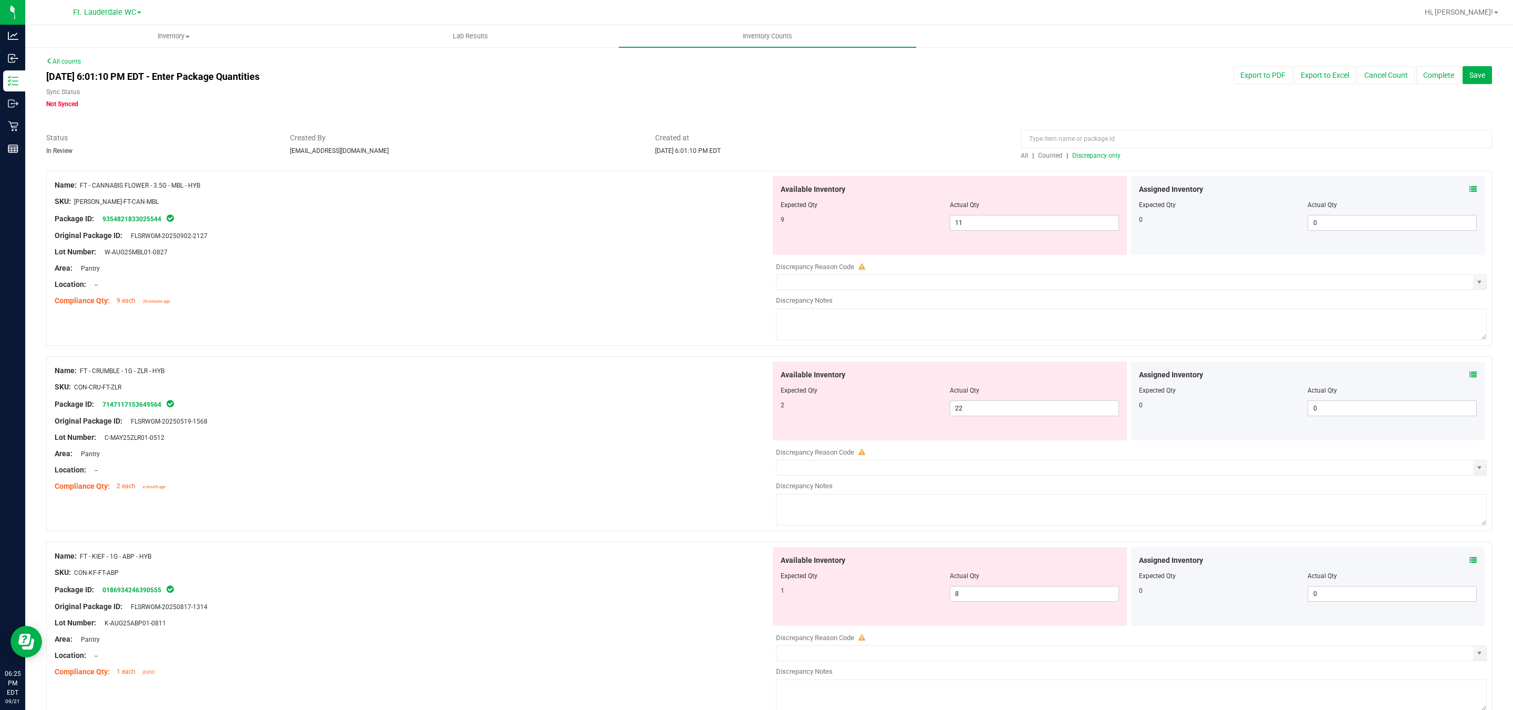
click at [663, 215] on div "Package ID: 9354821833025544" at bounding box center [413, 218] width 716 height 13
click at [663, 224] on span "11 11" at bounding box center [1034, 223] width 169 height 16
click at [663, 224] on input "11" at bounding box center [1034, 222] width 168 height 15
click at [663, 413] on span "22 22" at bounding box center [1034, 408] width 169 height 16
click at [663, 415] on input "22" at bounding box center [1034, 408] width 168 height 15
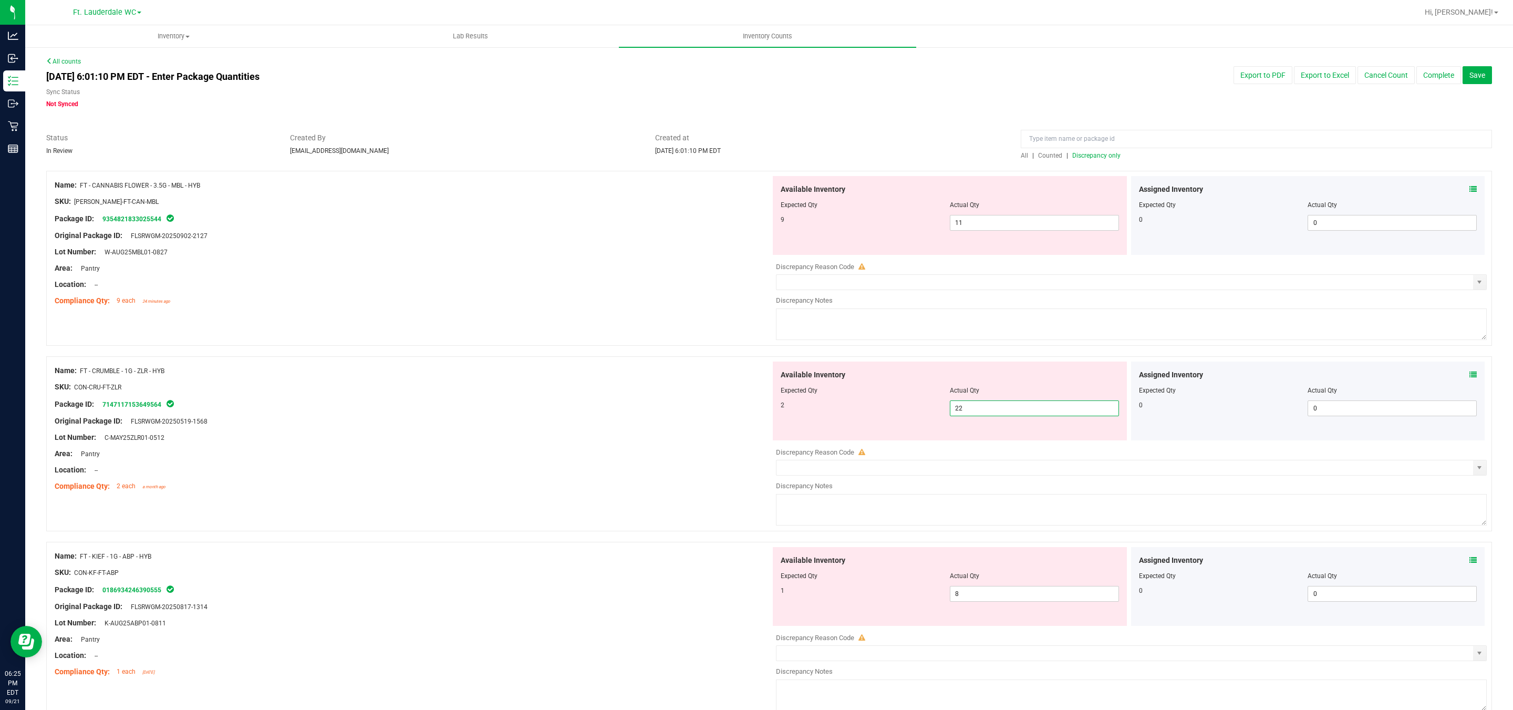
click at [663, 414] on input "22" at bounding box center [1034, 408] width 168 height 15
click at [663, 414] on input "222" at bounding box center [1034, 408] width 168 height 15
click at [650, 369] on div "Name: FT - CRUMBLE - 1G - ZLR - HYB" at bounding box center [413, 370] width 716 height 11
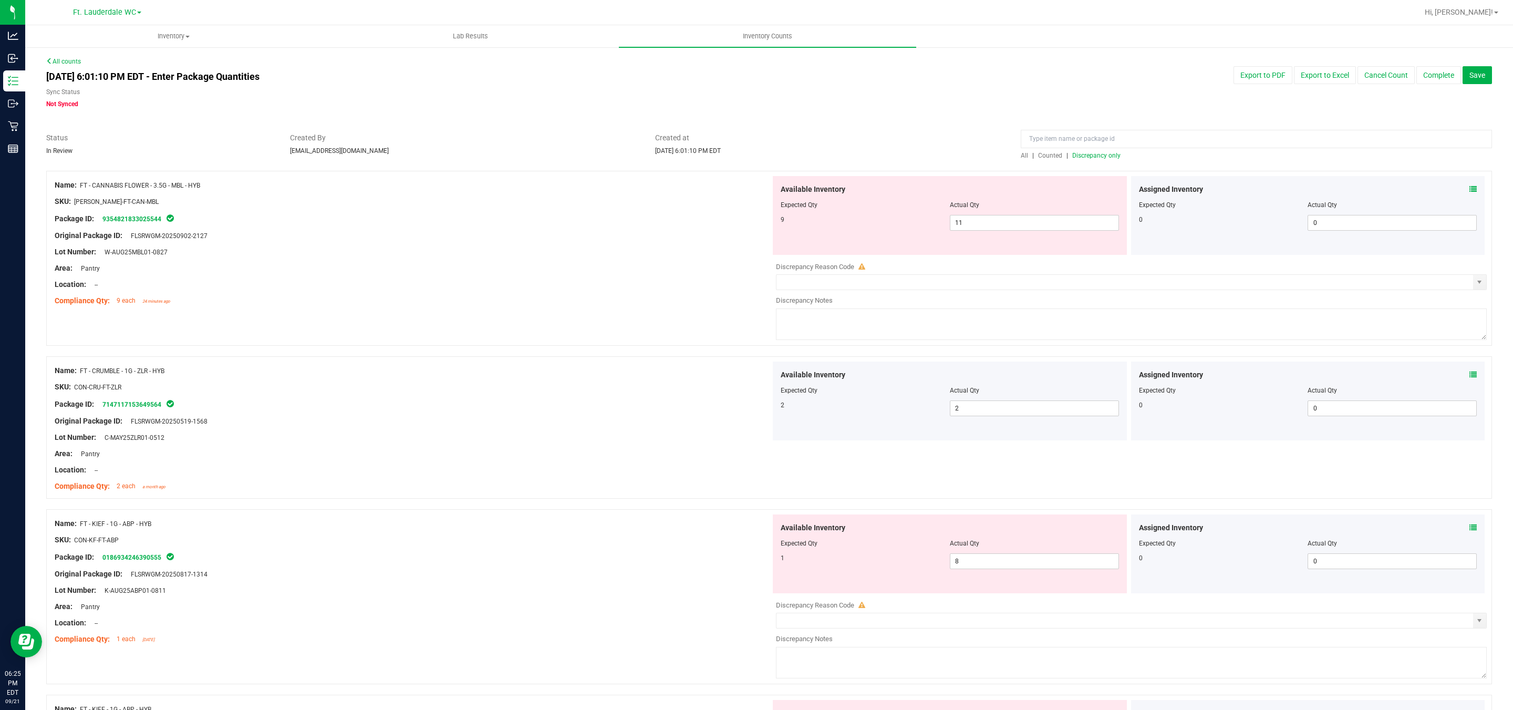
click at [663, 213] on div at bounding box center [950, 212] width 338 height 5
click at [663, 222] on span "11 11" at bounding box center [1034, 223] width 169 height 16
click at [663, 222] on input "11" at bounding box center [1034, 222] width 168 height 15
click at [412, 292] on div at bounding box center [413, 292] width 716 height 5
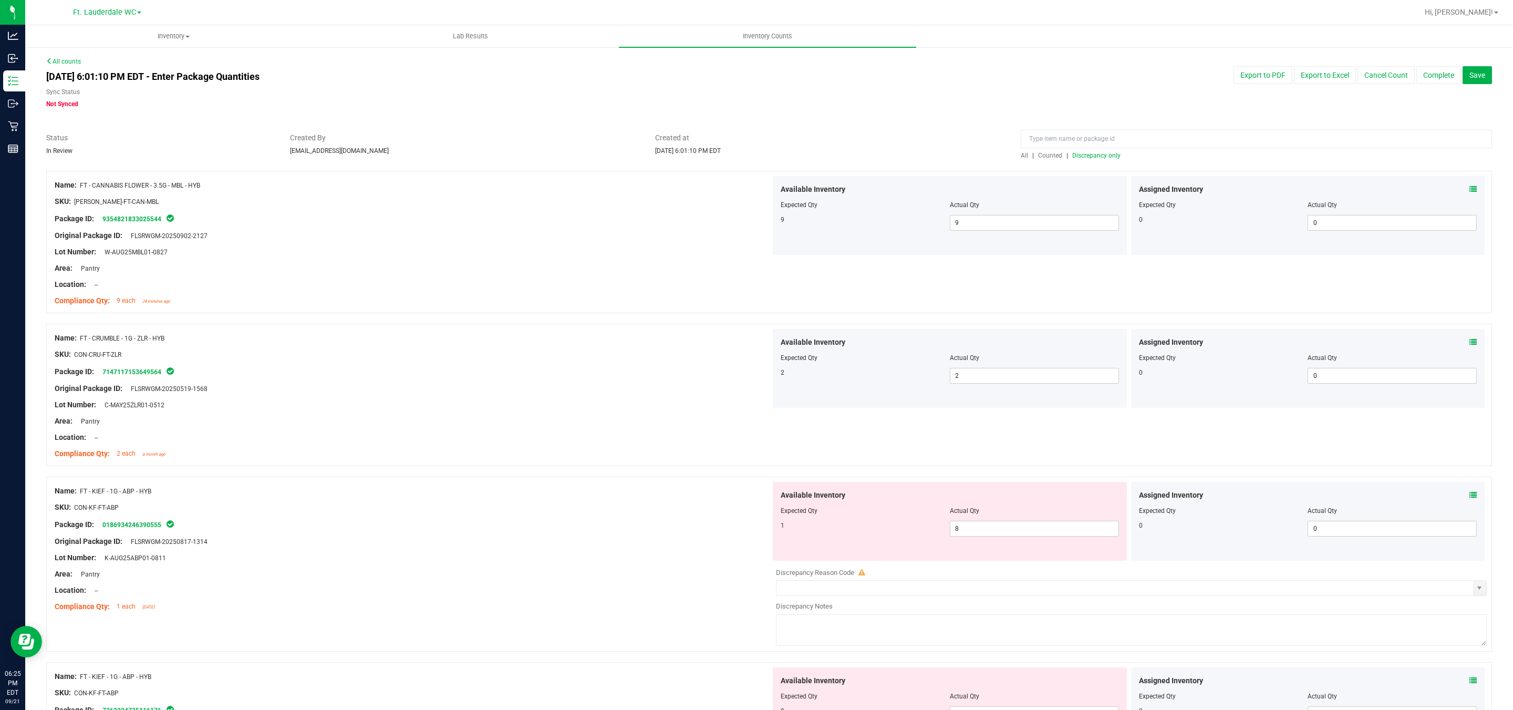
scroll to position [79, 0]
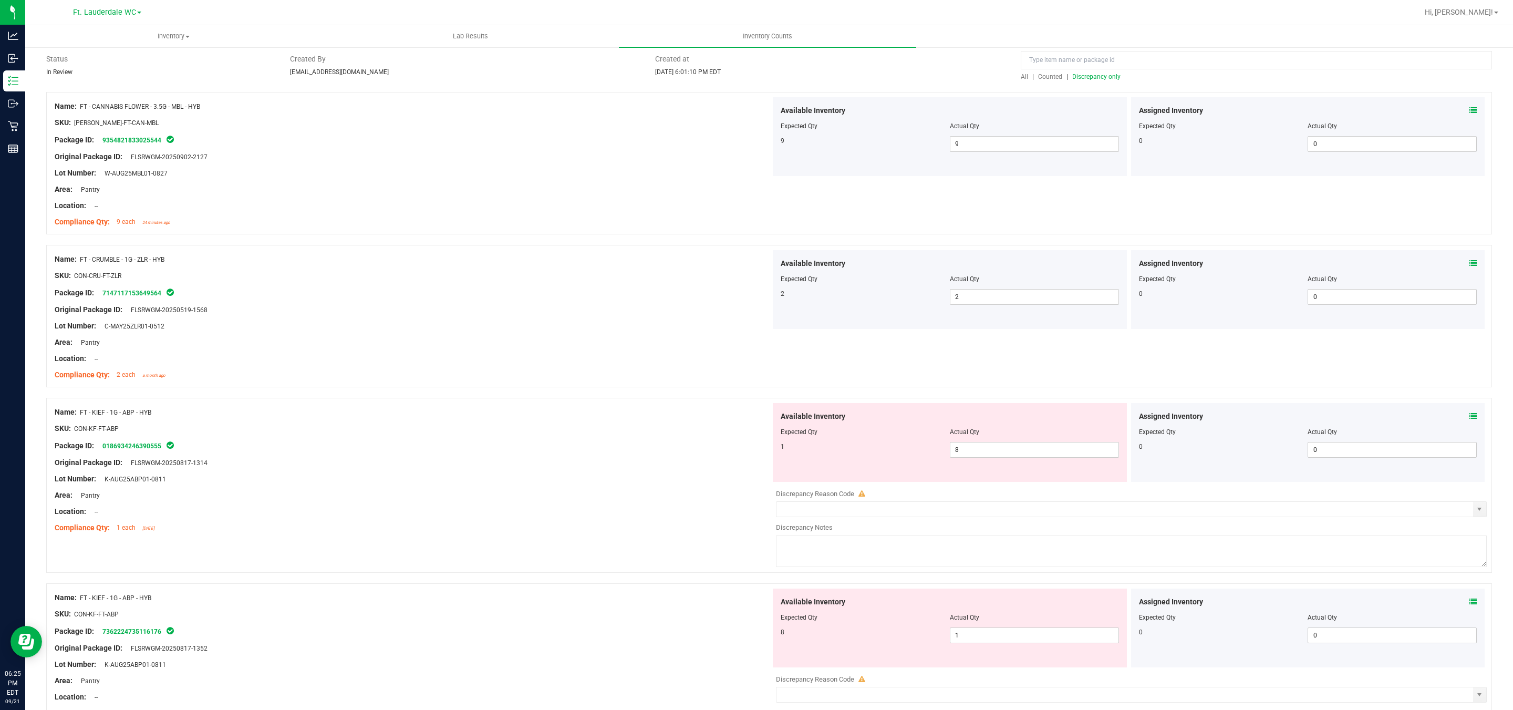
click at [663, 462] on div "Available Inventory Expected Qty Actual Qty 1 8 8" at bounding box center [950, 442] width 354 height 79
click at [663, 458] on span "8 8" at bounding box center [1034, 450] width 169 height 16
click at [663, 456] on span "8 8" at bounding box center [1034, 450] width 169 height 16
click at [663, 456] on input "8" at bounding box center [1034, 449] width 168 height 15
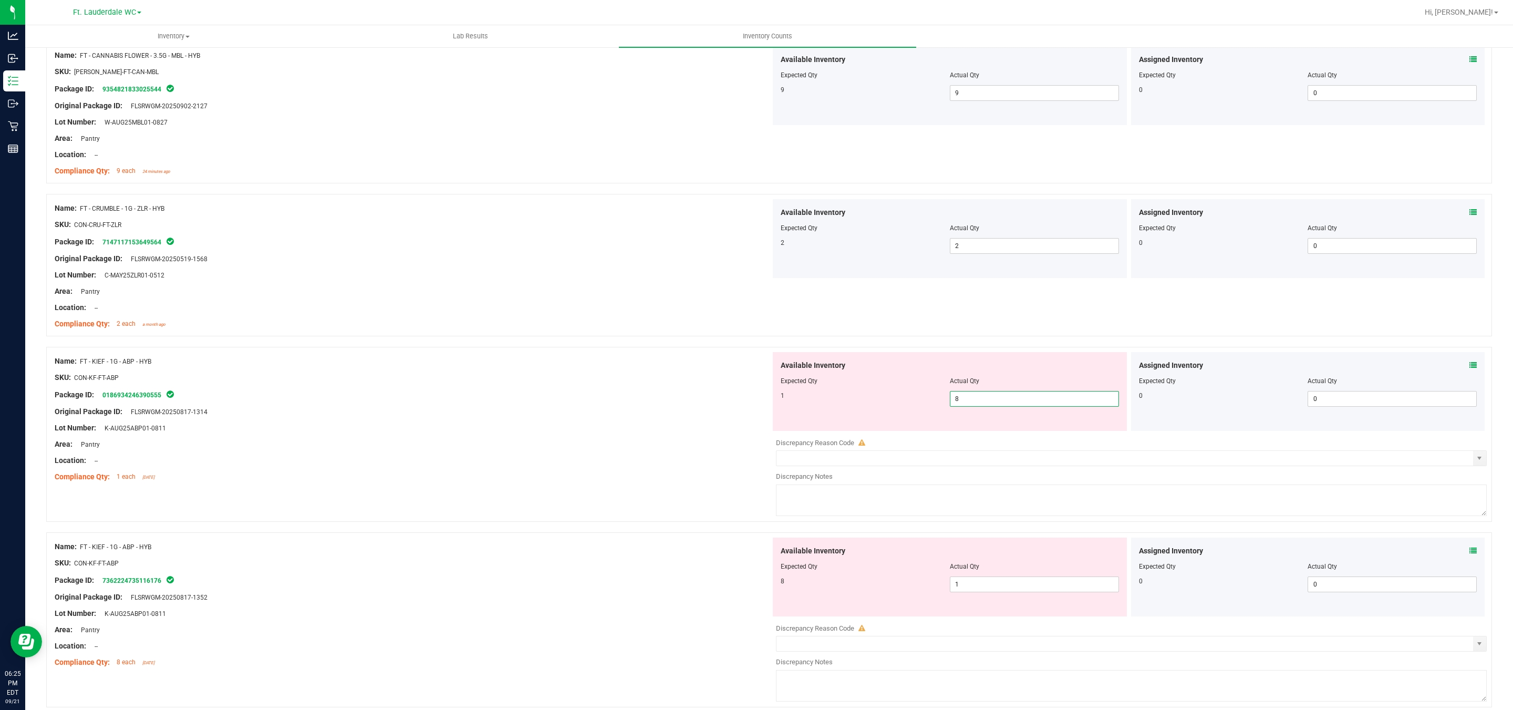
scroll to position [158, 0]
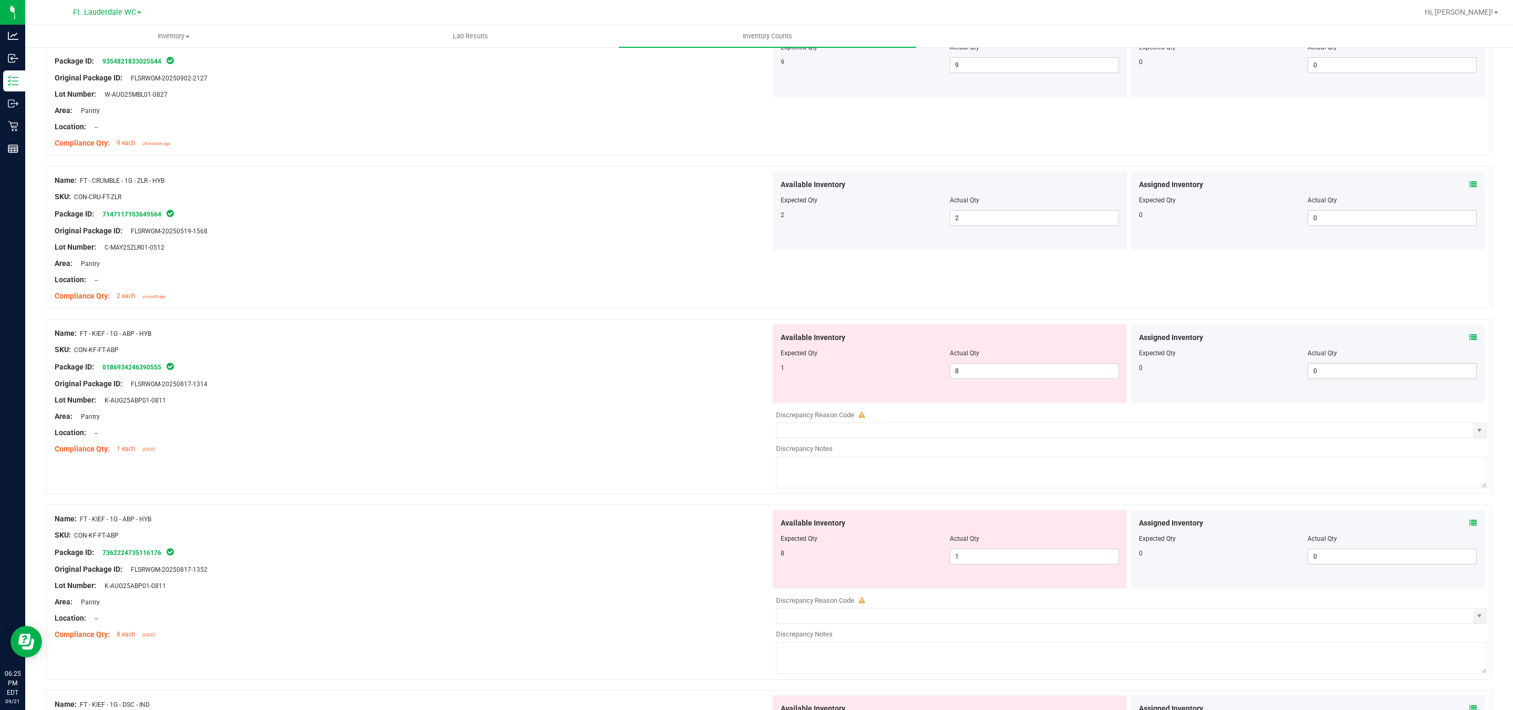
click at [659, 484] on div "Name: FT - KIEF - 1G - ABP - HYB SKU: CON-KF-FT-ABP Package ID: 018693424639055…" at bounding box center [769, 406] width 1446 height 175
click at [663, 374] on span "8 8" at bounding box center [1034, 371] width 169 height 16
click at [663, 377] on input "8" at bounding box center [1034, 370] width 168 height 15
click at [663, 555] on div "Available Inventory Expected Qty Actual Qty 8 1 1" at bounding box center [950, 549] width 354 height 79
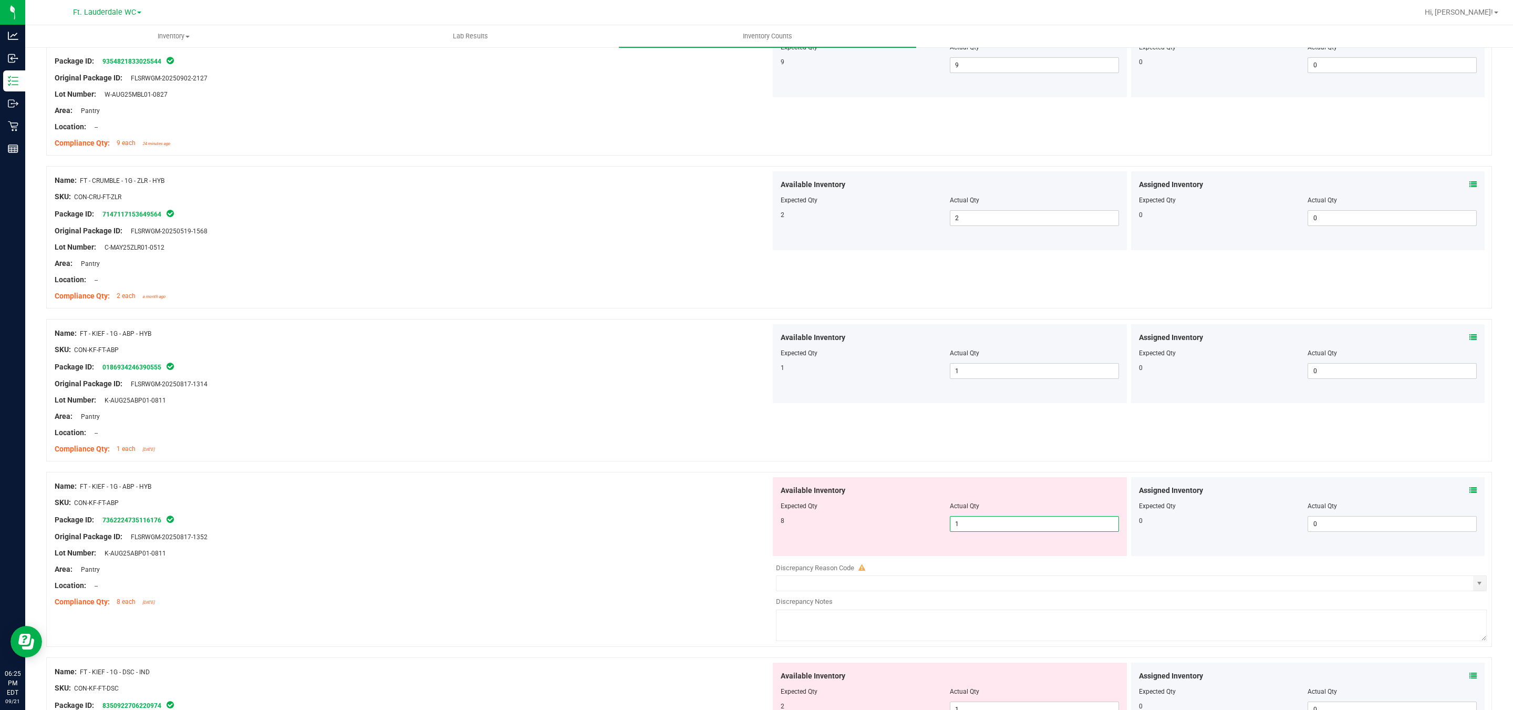
click at [663, 555] on div "Available Inventory Expected Qty Actual Qty 8 1 1" at bounding box center [950, 516] width 354 height 79
click at [663, 525] on span "1 1" at bounding box center [1034, 524] width 169 height 16
click at [663, 525] on input "1" at bounding box center [1034, 523] width 168 height 15
click at [566, 503] on div "SKU: CON-KF-FT-ABP" at bounding box center [413, 502] width 716 height 11
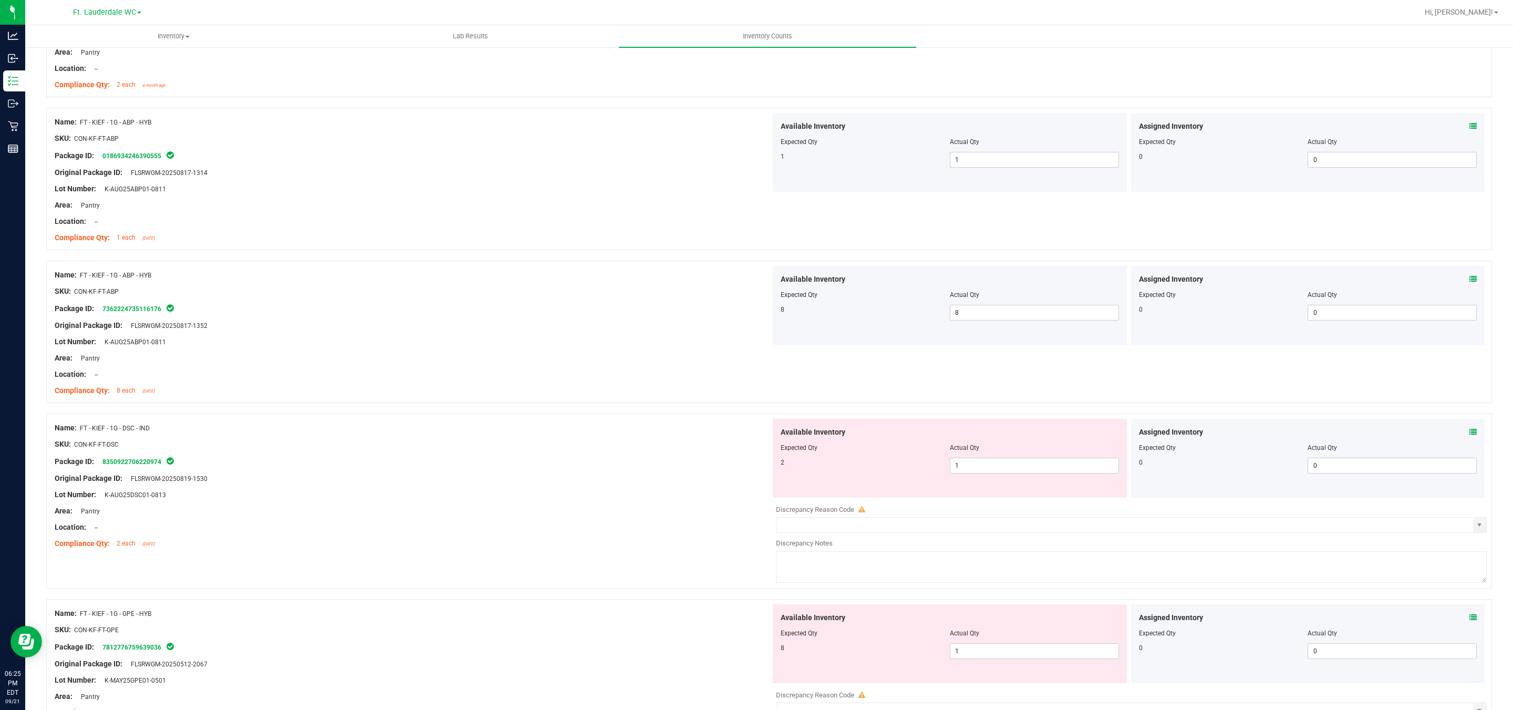
scroll to position [630, 0]
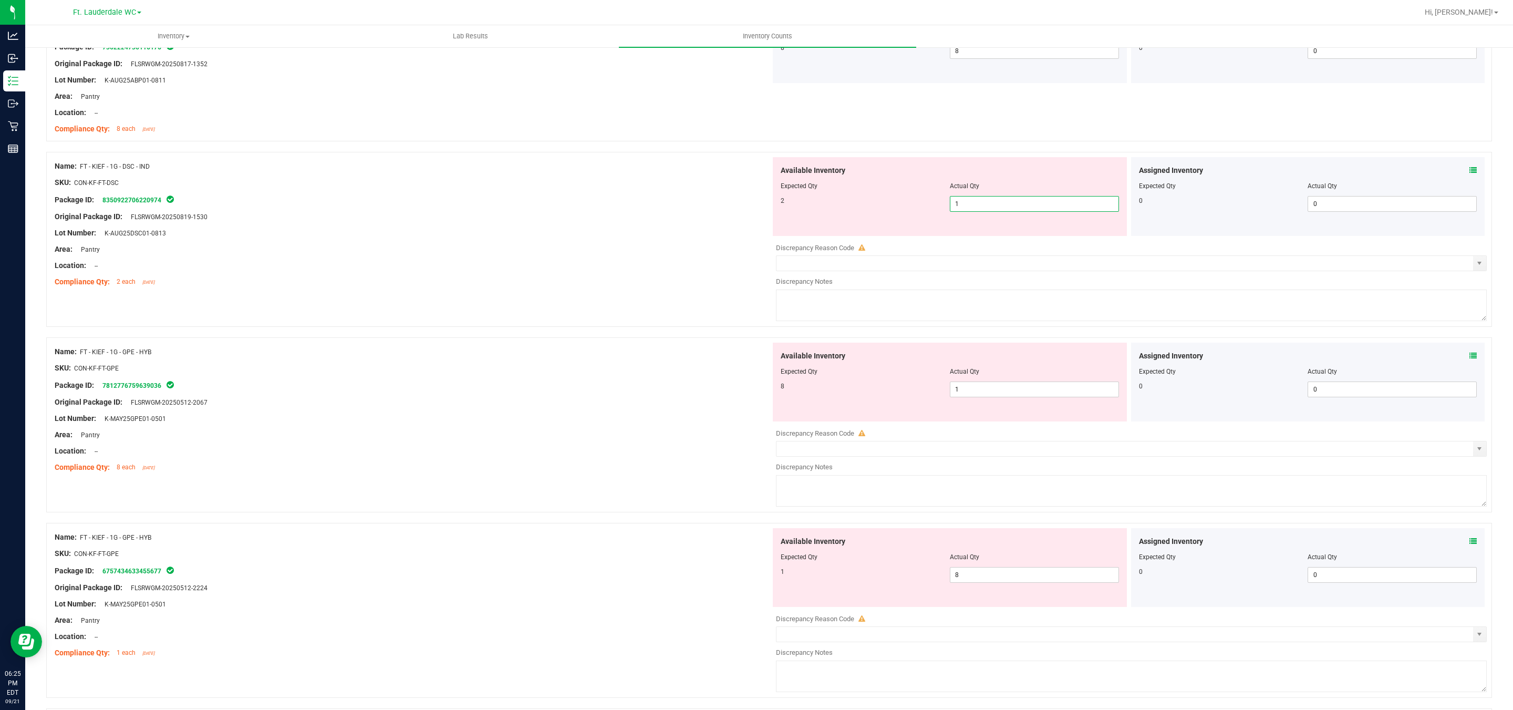
click at [663, 205] on span "1 1" at bounding box center [1034, 204] width 169 height 16
click at [663, 205] on input "1" at bounding box center [1034, 203] width 168 height 15
click at [663, 383] on div "Available Inventory Expected Qty Actual Qty 8 1 1" at bounding box center [950, 381] width 354 height 79
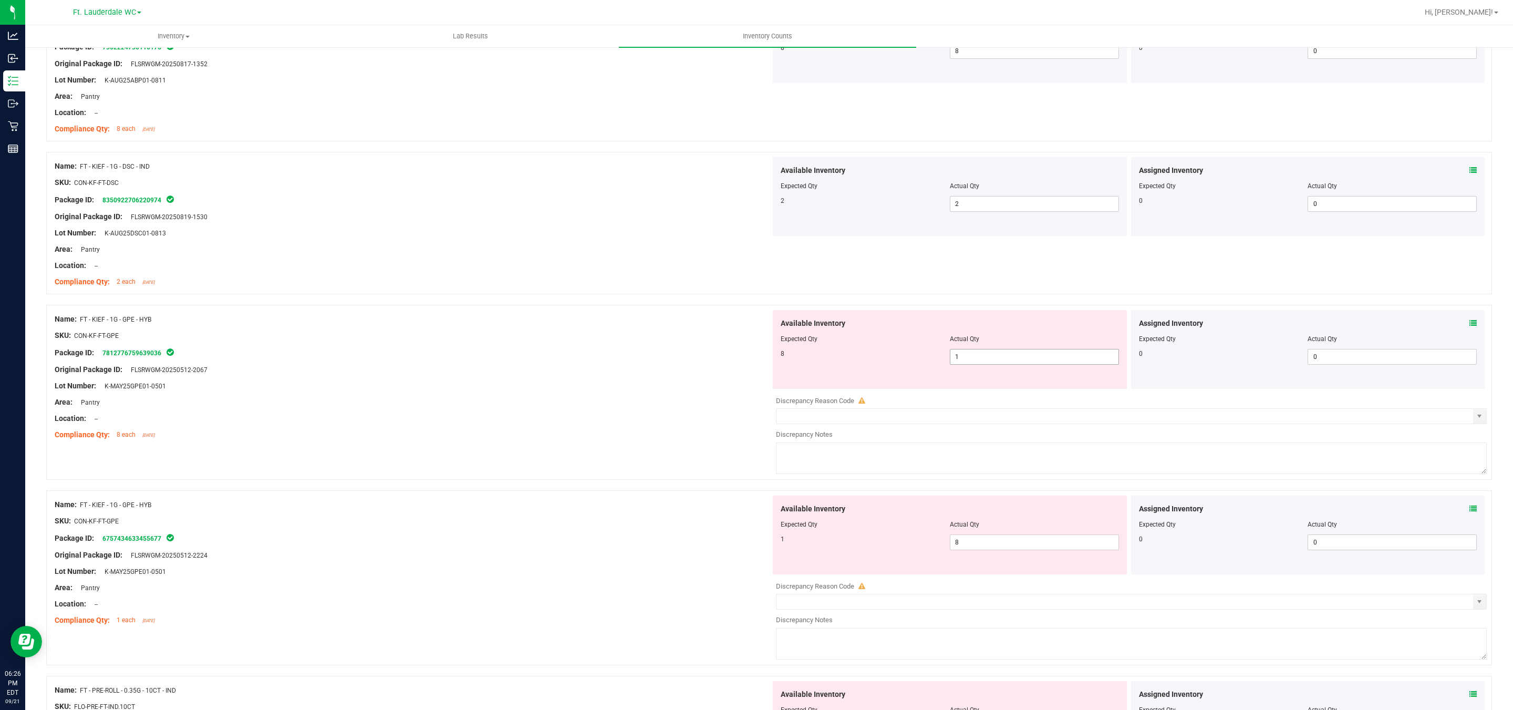
click at [663, 383] on div "Available Inventory Expected Qty Actual Qty 8 1 1" at bounding box center [950, 349] width 354 height 79
click at [663, 348] on div at bounding box center [950, 346] width 338 height 5
click at [663, 362] on span "1 1" at bounding box center [1034, 357] width 169 height 16
click at [663, 361] on input "1" at bounding box center [1034, 356] width 168 height 15
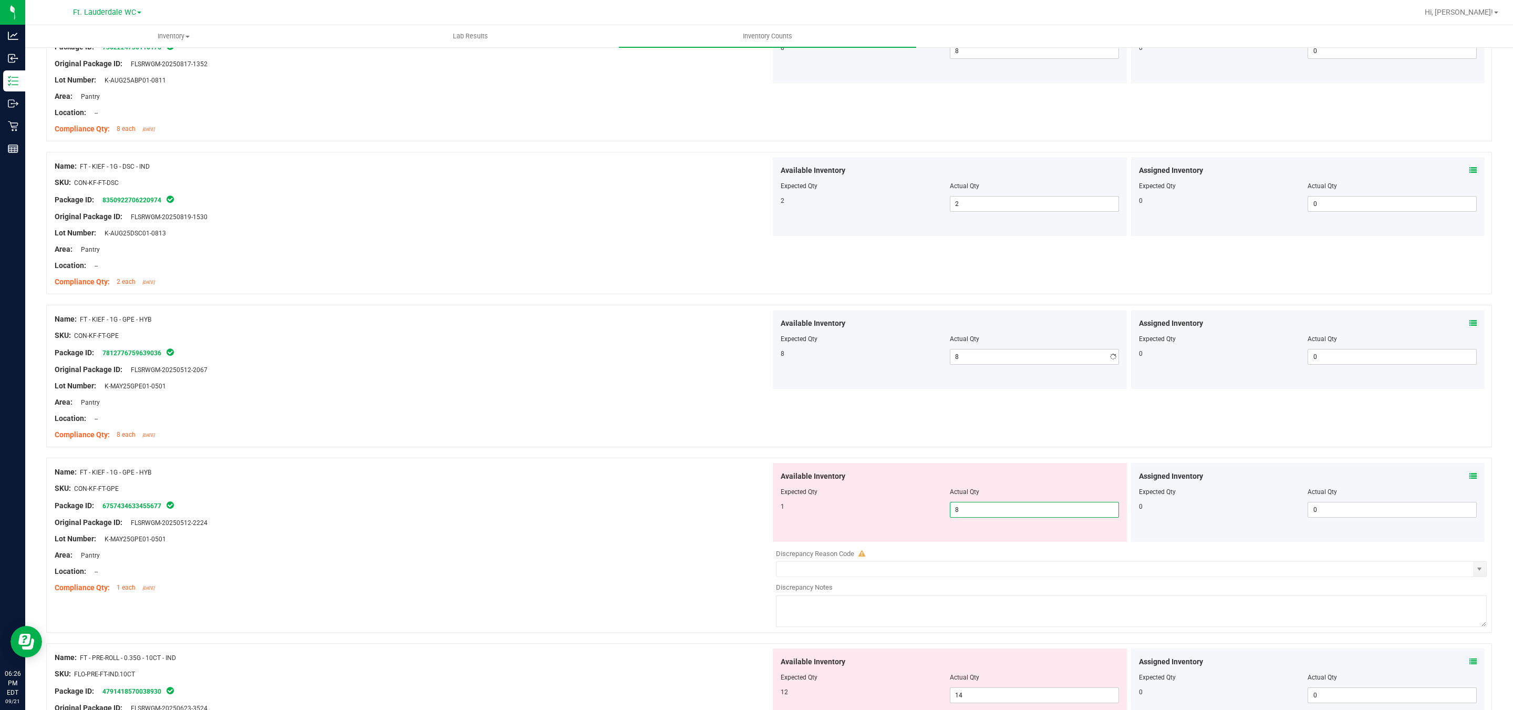
click at [663, 542] on div "Available Inventory Expected Qty Actual Qty 1 8 8" at bounding box center [950, 502] width 354 height 79
click at [663, 521] on div "Available Inventory Expected Qty Actual Qty 1 8 8" at bounding box center [950, 502] width 354 height 79
click at [663, 511] on span "8 8" at bounding box center [1034, 510] width 169 height 16
click at [663, 511] on input "8" at bounding box center [1034, 509] width 168 height 15
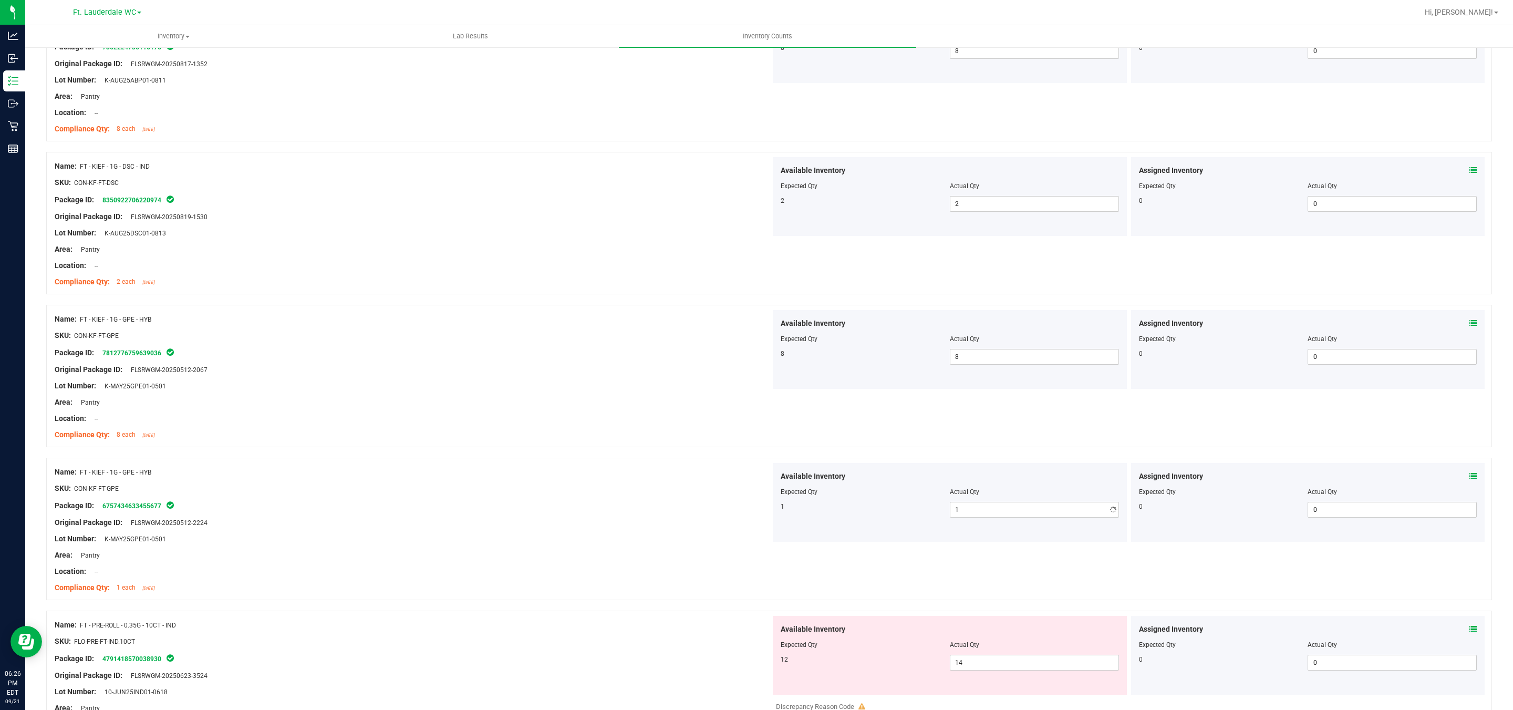
click at [641, 522] on div "Original Package ID: FLSRWGM-20250512-2224" at bounding box center [413, 522] width 716 height 11
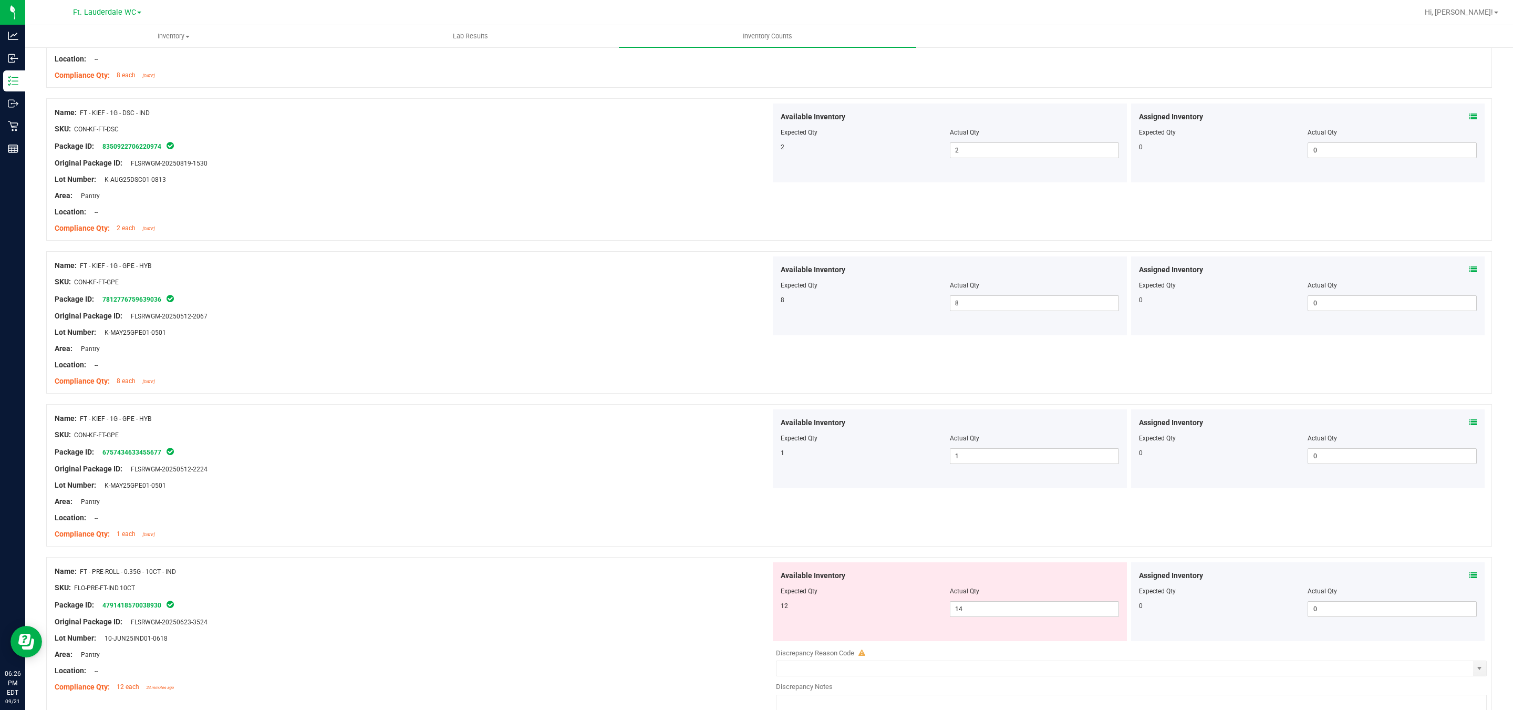
scroll to position [788, 0]
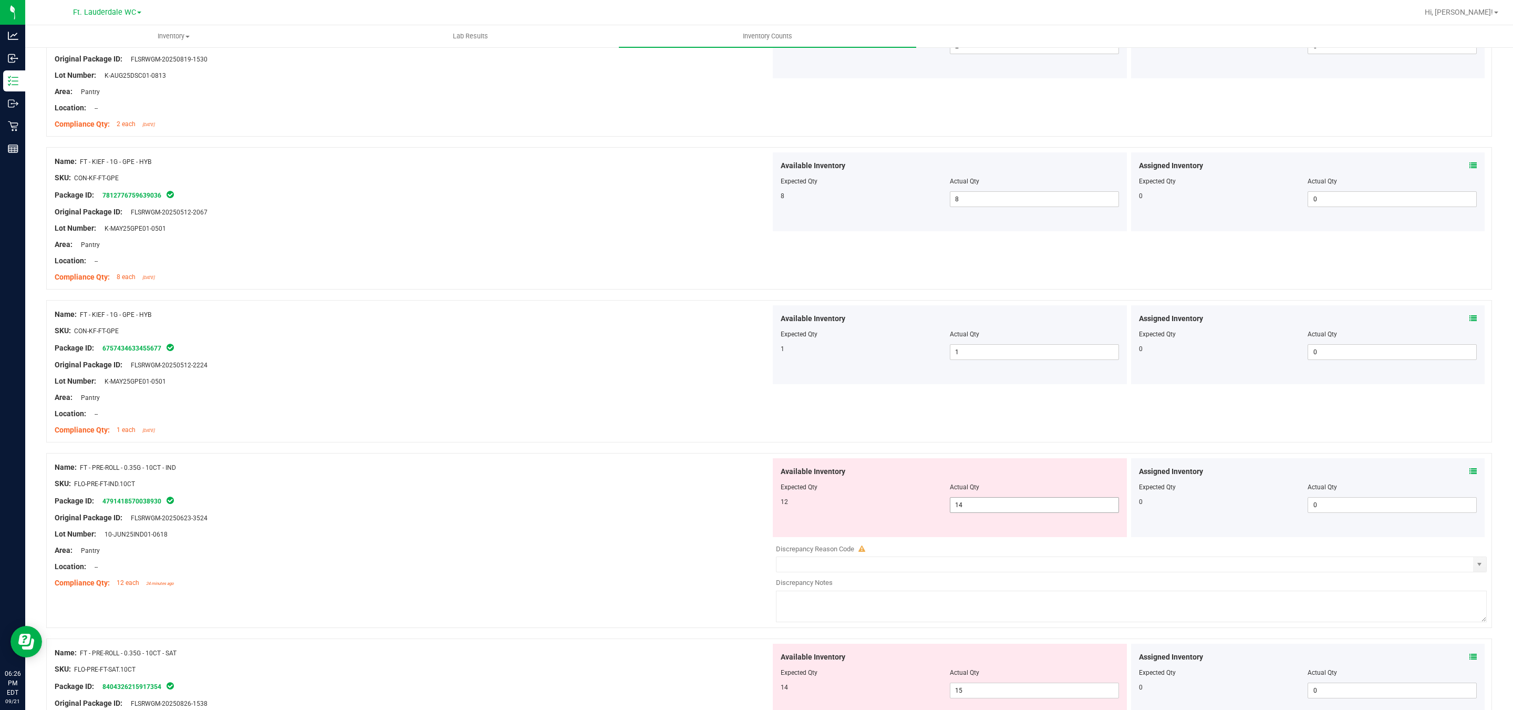
click at [663, 506] on span "14 14" at bounding box center [1034, 505] width 169 height 16
click at [663, 506] on input "14" at bounding box center [1034, 504] width 168 height 15
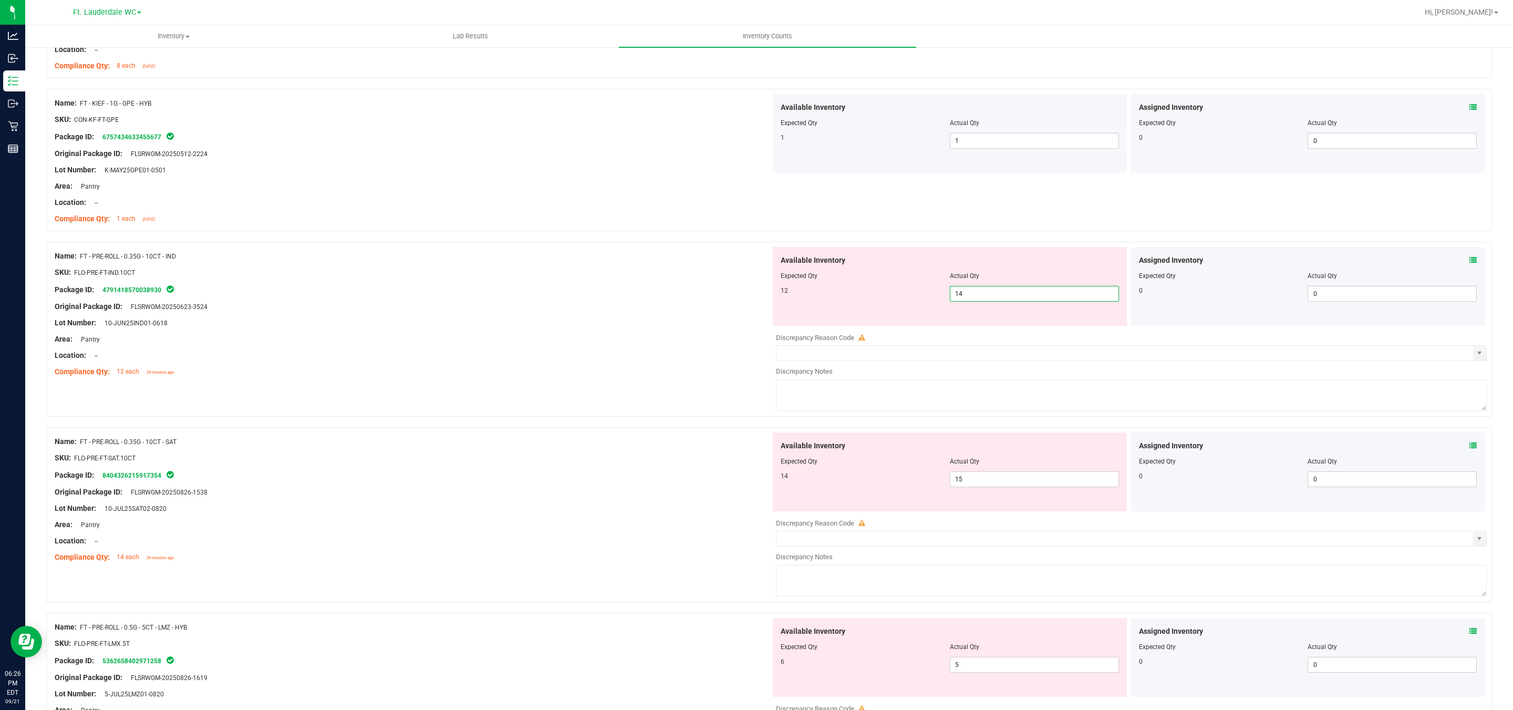
scroll to position [1024, 0]
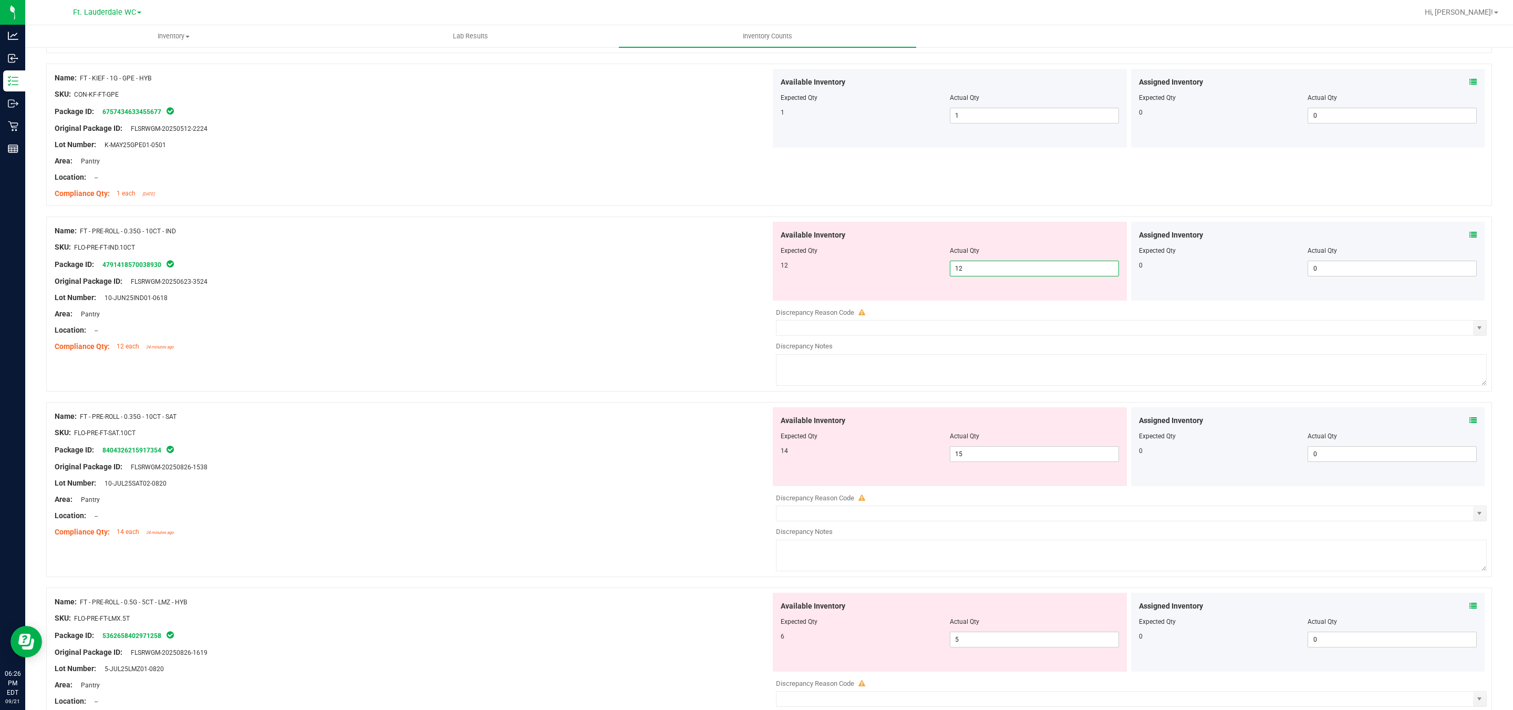
click at [638, 303] on div "Lot Number: 10-JUN25IND01-0618" at bounding box center [413, 297] width 716 height 11
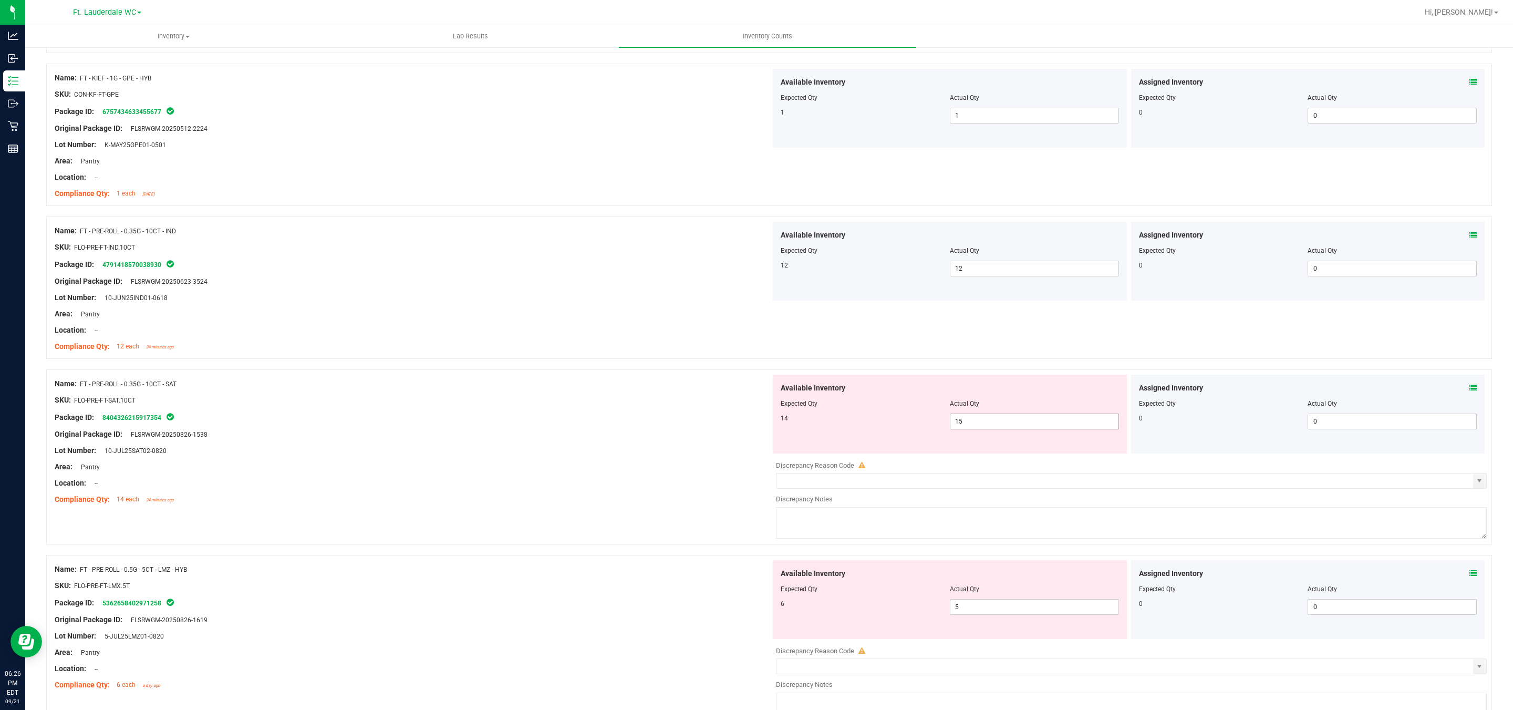
click at [663, 421] on span "15 15" at bounding box center [1034, 421] width 169 height 16
click at [663, 421] on input "15" at bounding box center [1034, 421] width 168 height 15
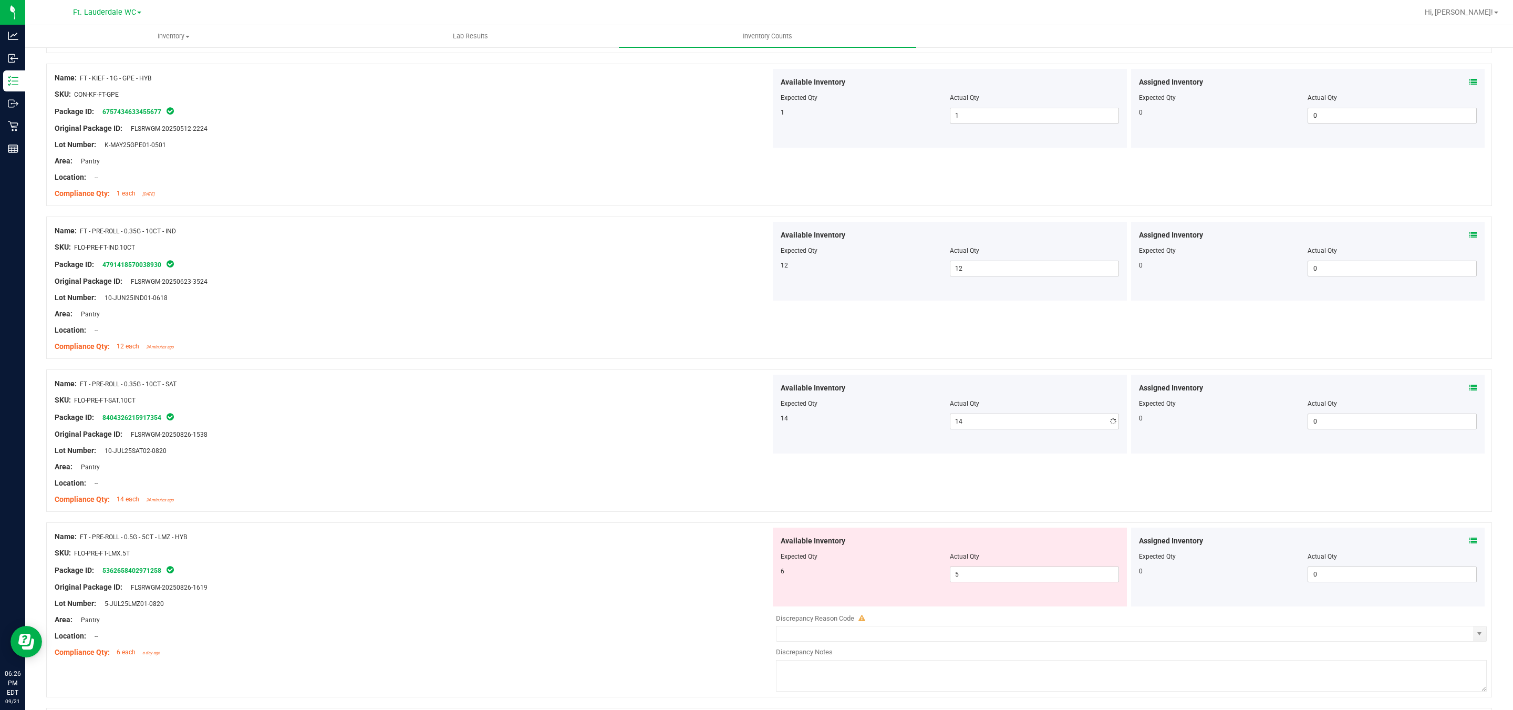
click at [661, 423] on div "Package ID: 8404326215917354" at bounding box center [413, 417] width 716 height 13
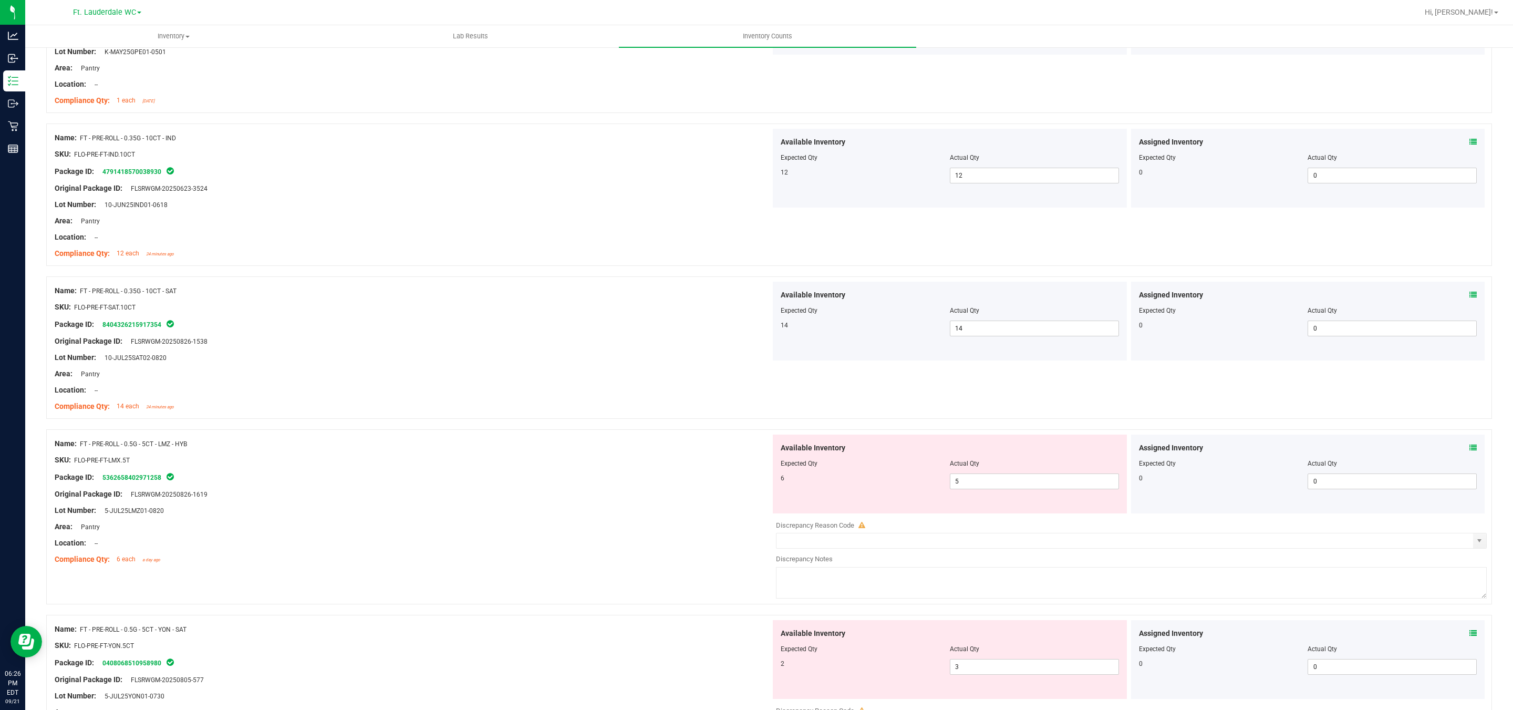
scroll to position [1339, 0]
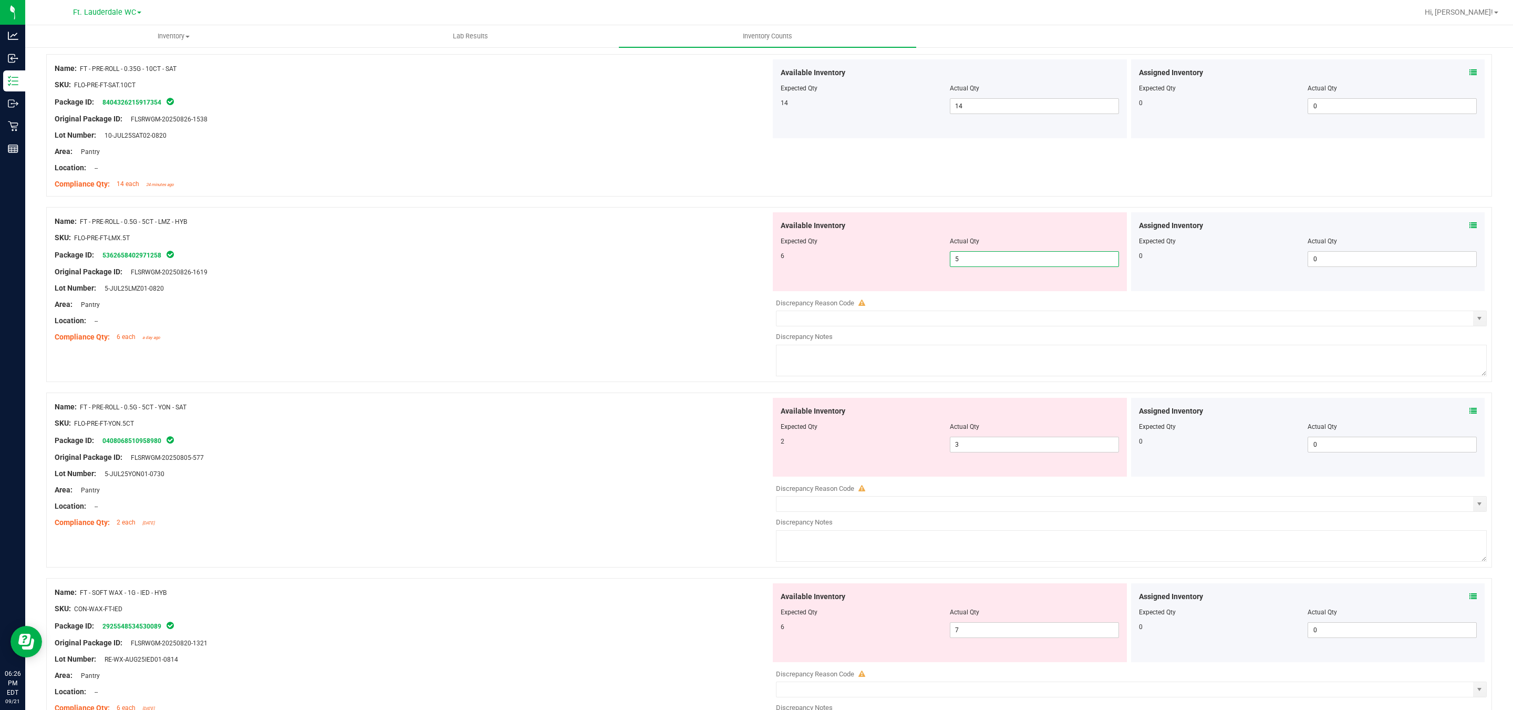
click at [663, 262] on span "5 5" at bounding box center [1034, 259] width 169 height 16
click at [663, 262] on input "5" at bounding box center [1034, 259] width 168 height 15
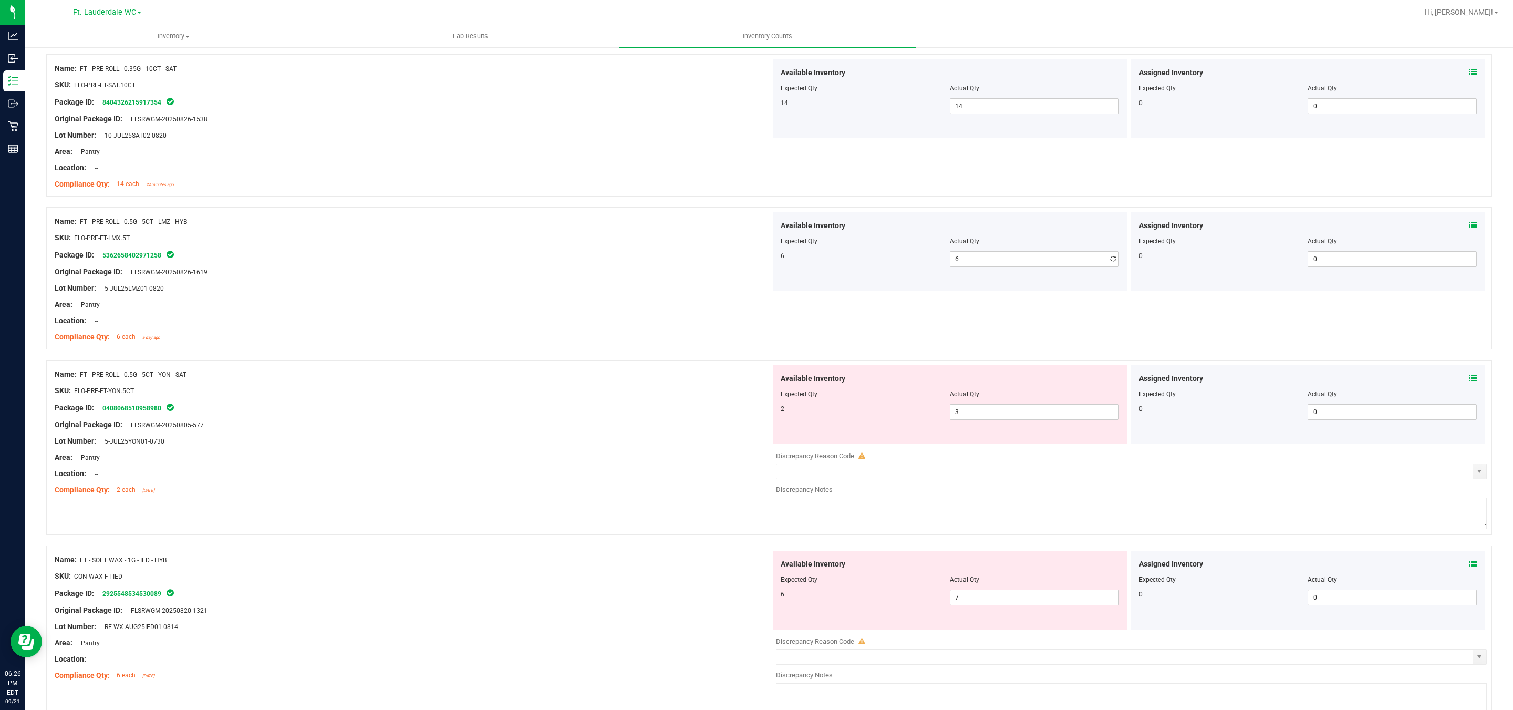
drag, startPoint x: 524, startPoint y: 295, endPoint x: 529, endPoint y: 295, distance: 5.8
click at [525, 294] on div "Lot Number: 5-JUL25LMZ01-0820" at bounding box center [413, 288] width 716 height 11
click at [663, 413] on span "3 3" at bounding box center [1034, 412] width 169 height 16
click at [663, 413] on input "3" at bounding box center [1034, 411] width 168 height 15
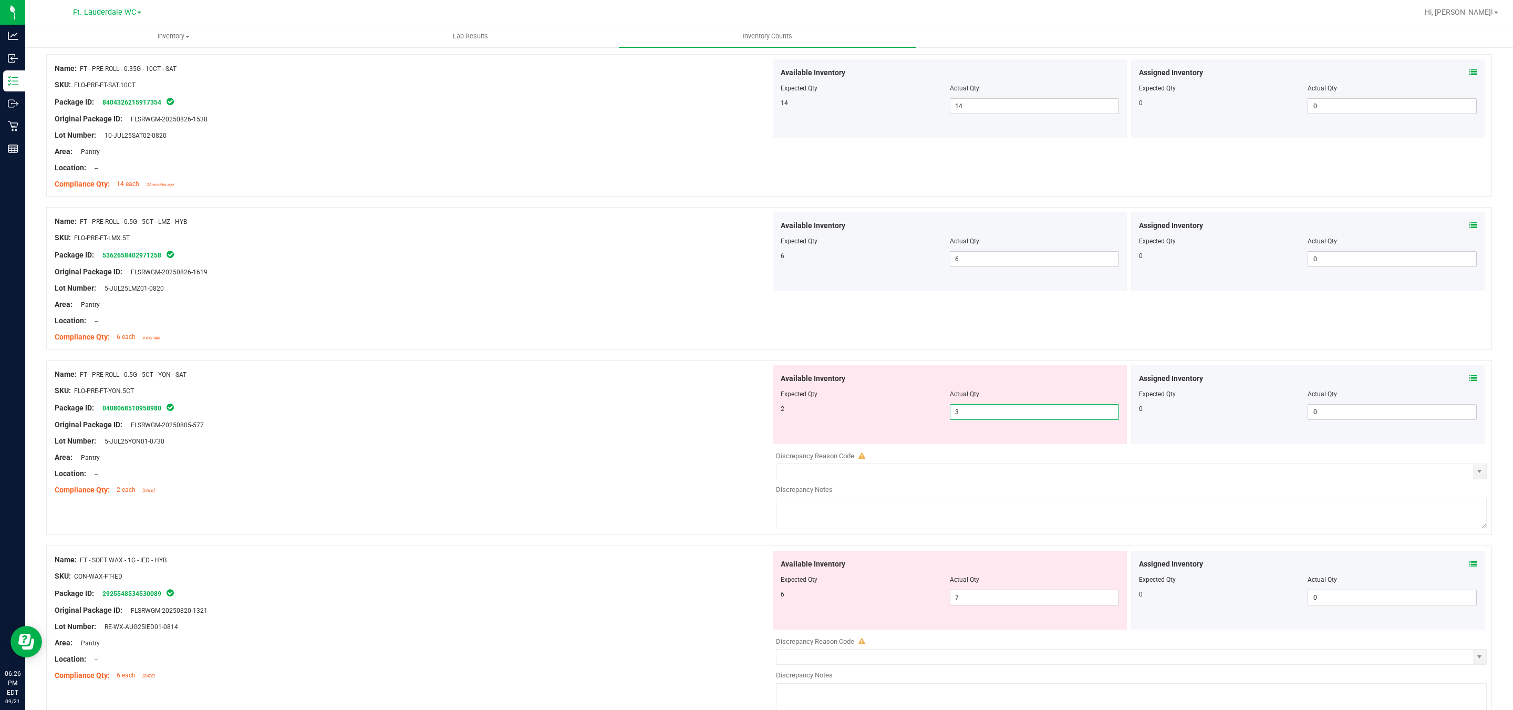
click at [432, 407] on div "Package ID: 0408068510958980" at bounding box center [413, 407] width 716 height 13
click at [663, 418] on div "Available Inventory Expected Qty Actual Qty 2 3 3" at bounding box center [950, 404] width 354 height 79
click at [663, 420] on span "3 3" at bounding box center [1034, 412] width 169 height 16
click at [663, 419] on input "3" at bounding box center [1034, 411] width 168 height 15
click at [663, 418] on div at bounding box center [413, 416] width 716 height 5
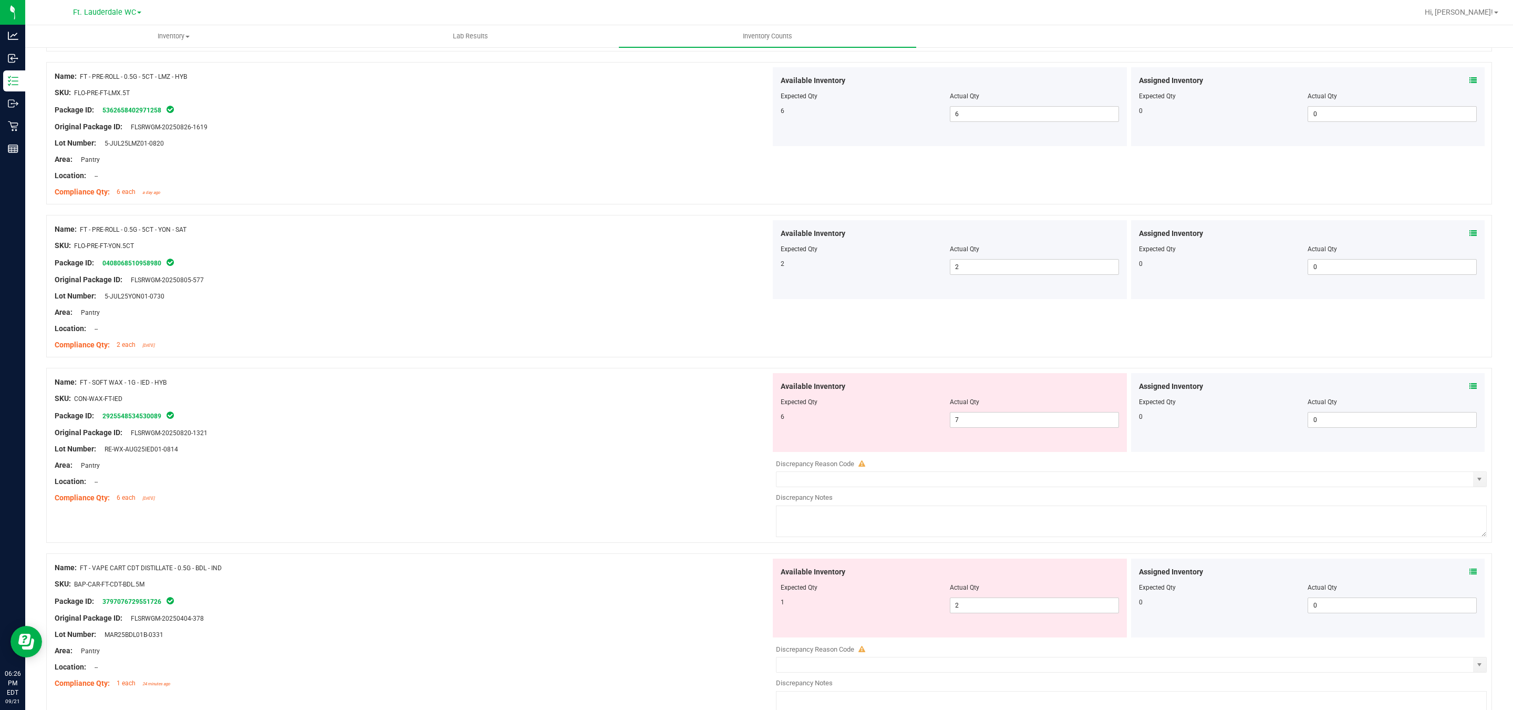
scroll to position [1497, 0]
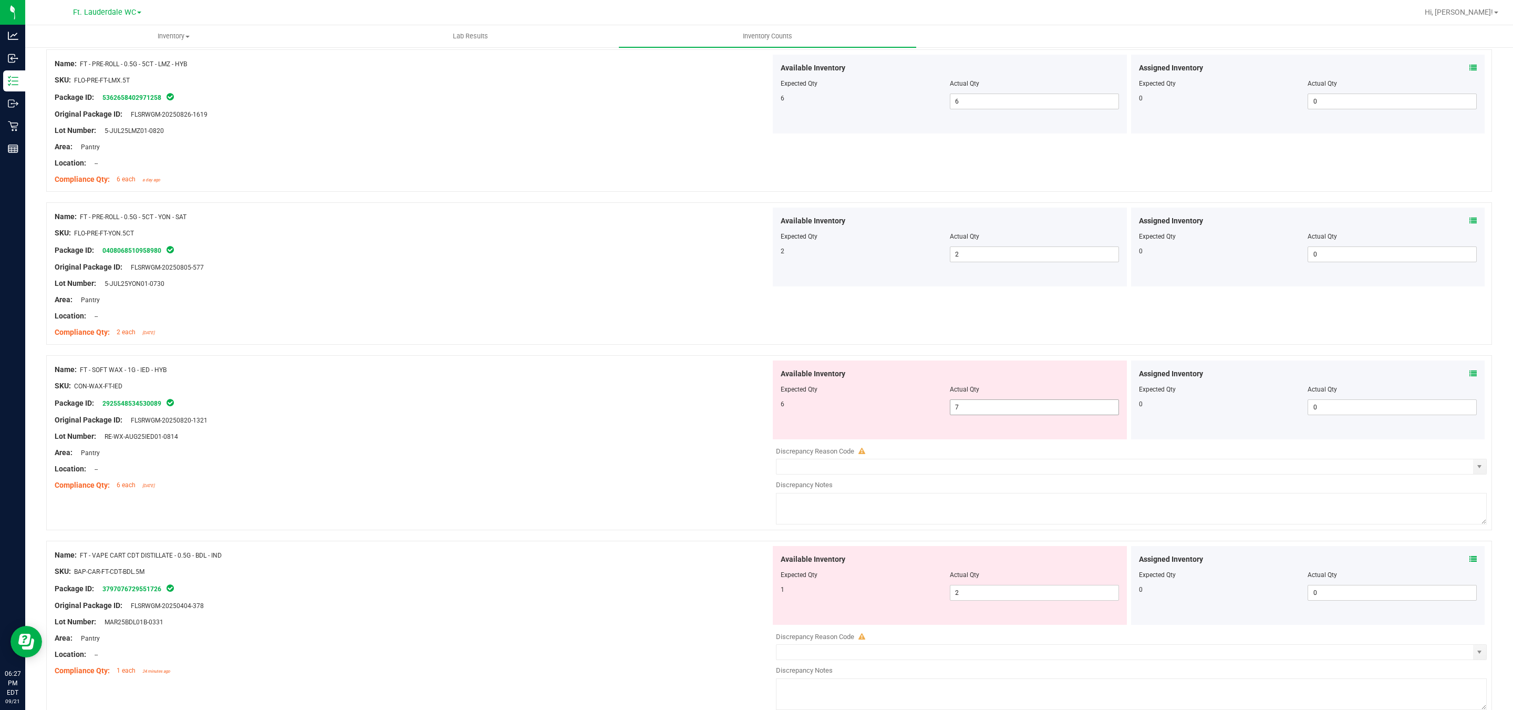
click at [663, 415] on span "7 7" at bounding box center [1034, 407] width 169 height 16
click at [663, 414] on input "7" at bounding box center [1034, 407] width 168 height 15
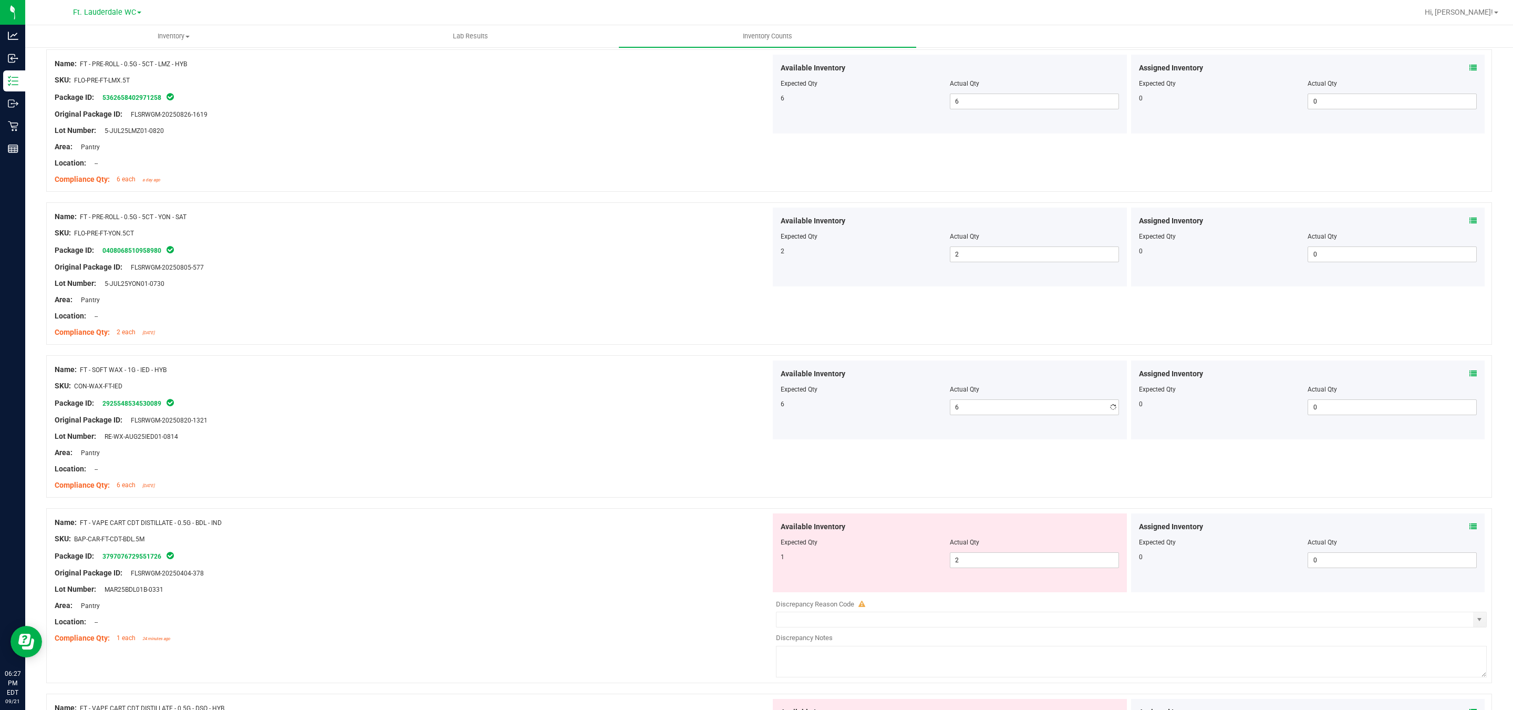
click at [663, 385] on div "SKU: CON-WAX-FT-IED" at bounding box center [413, 385] width 716 height 11
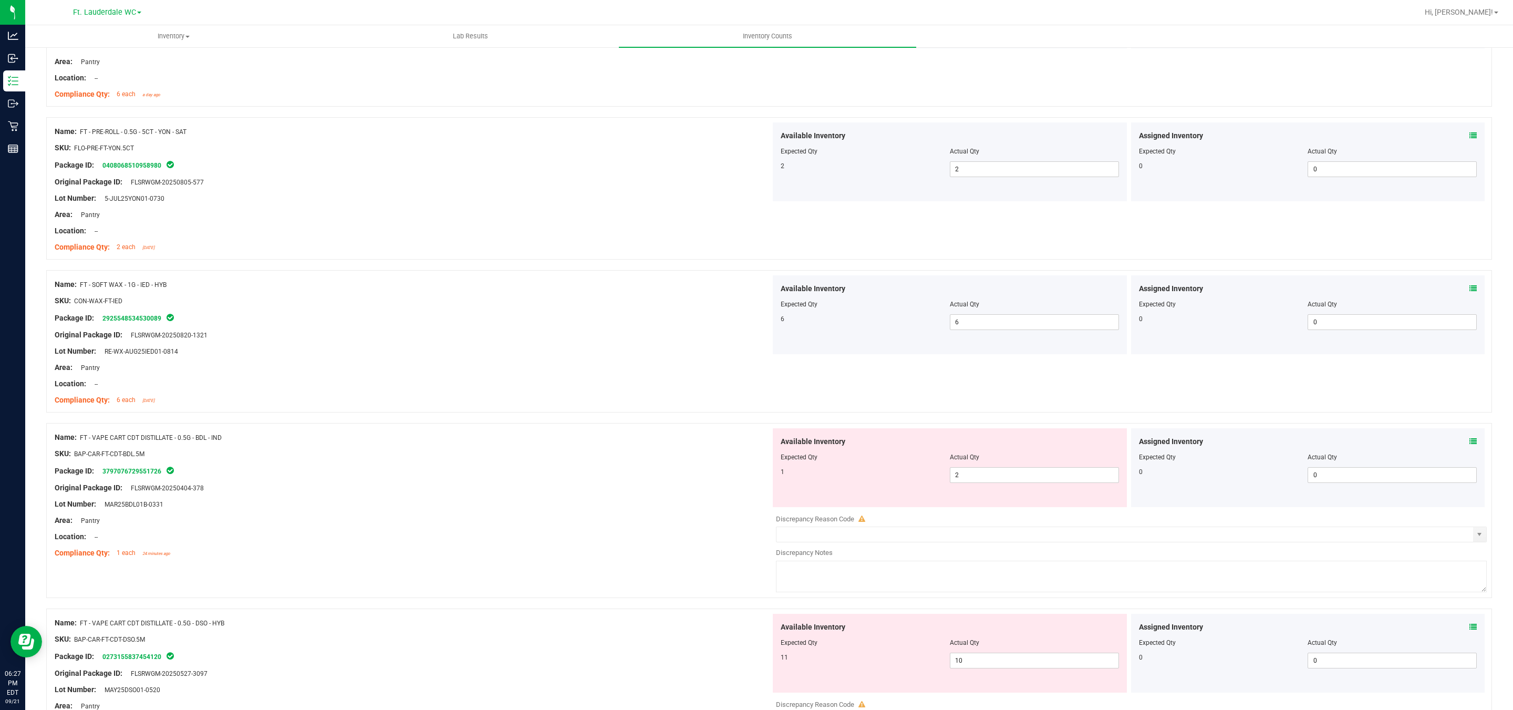
scroll to position [1733, 0]
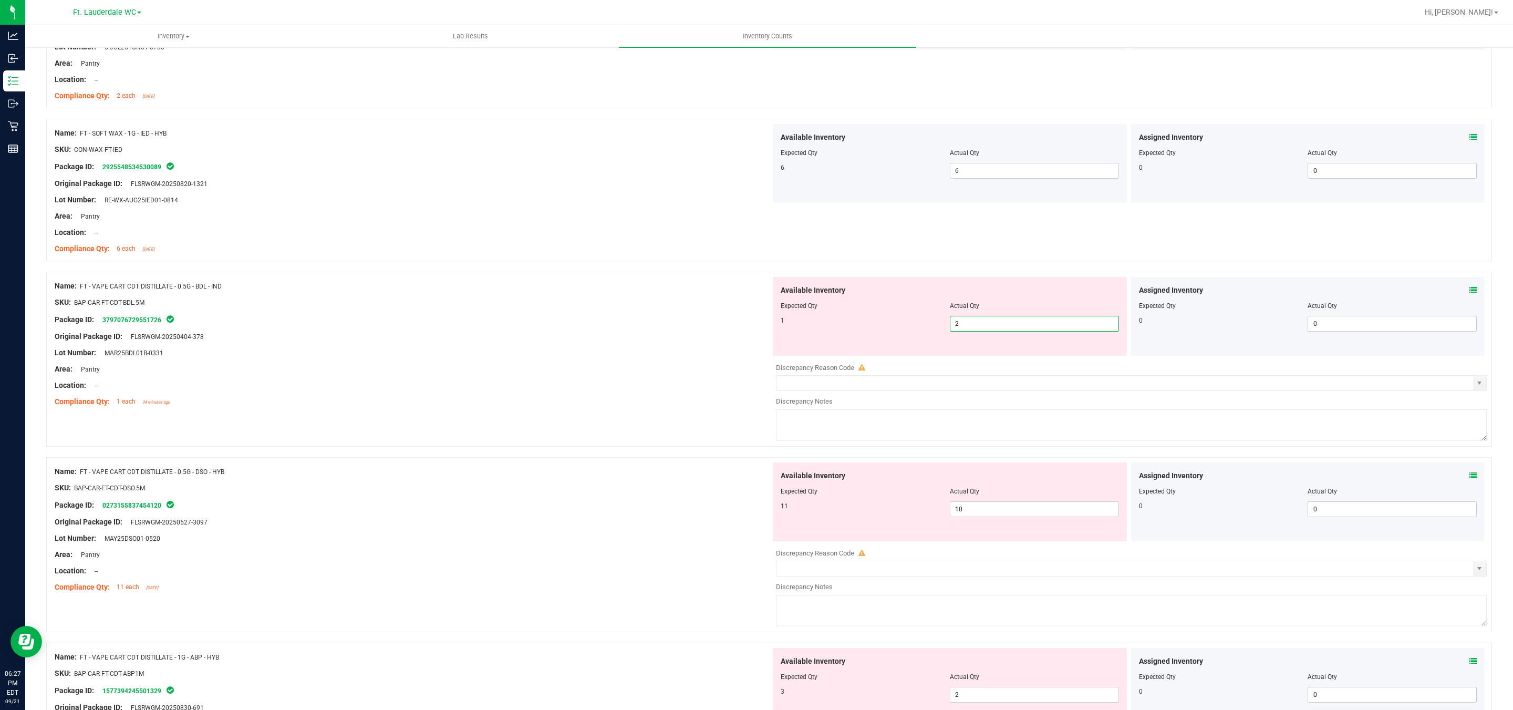
click at [663, 331] on span "2 2" at bounding box center [1034, 324] width 169 height 16
click at [663, 331] on input "2" at bounding box center [1034, 323] width 168 height 15
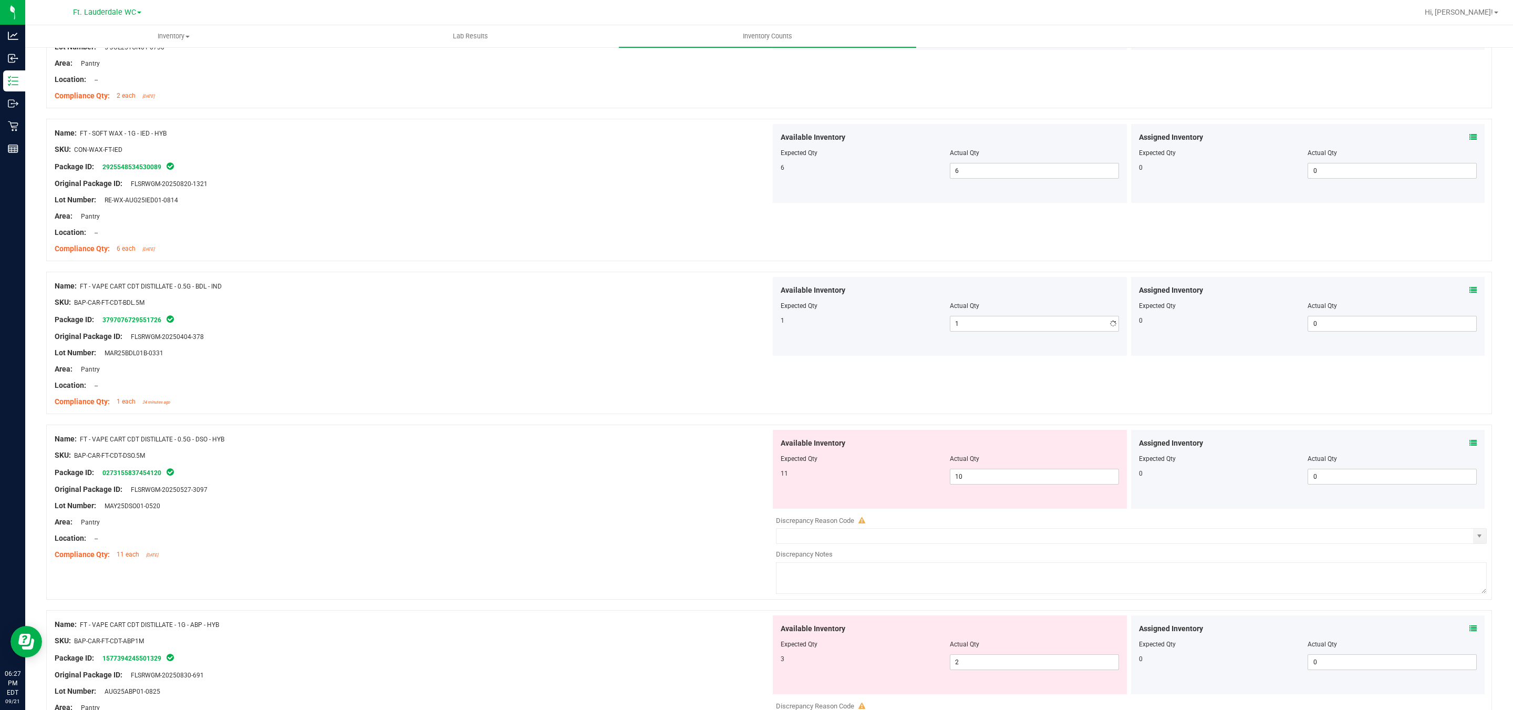
click at [623, 380] on div at bounding box center [413, 377] width 716 height 5
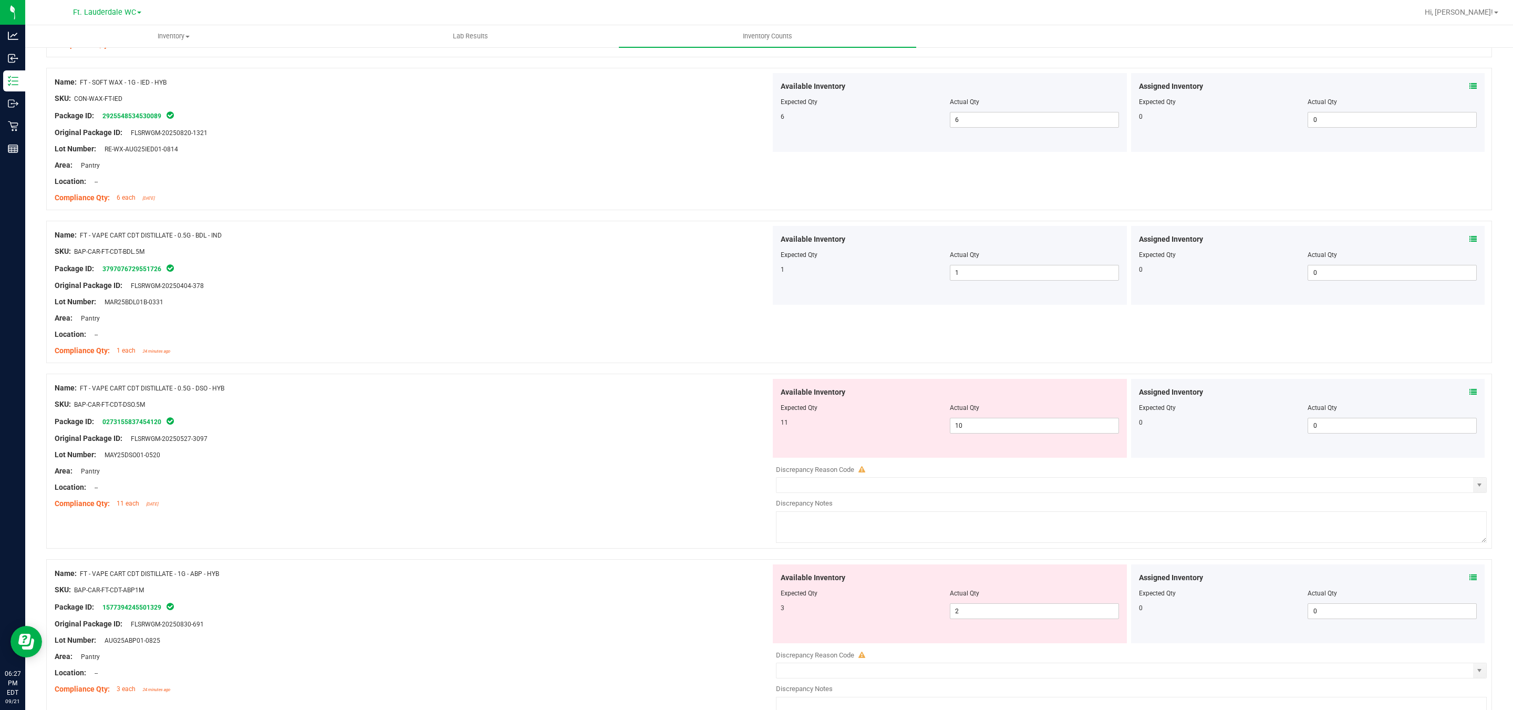
scroll to position [1812, 0]
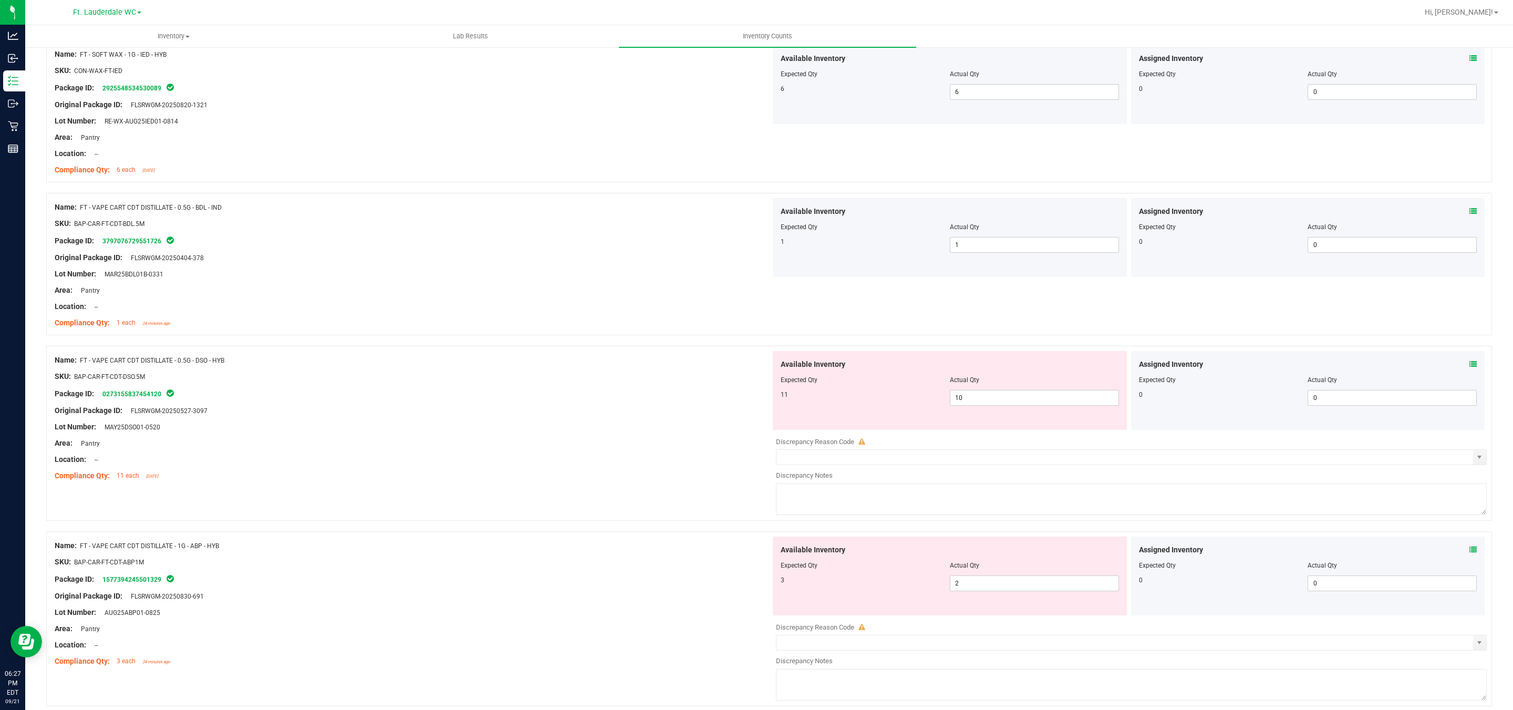
click at [663, 390] on div at bounding box center [950, 387] width 338 height 5
click at [663, 398] on span "10 10" at bounding box center [1034, 398] width 169 height 16
click at [663, 398] on input "10" at bounding box center [1034, 397] width 168 height 15
click at [300, 400] on div "Package ID: 0273155837454120" at bounding box center [413, 393] width 716 height 13
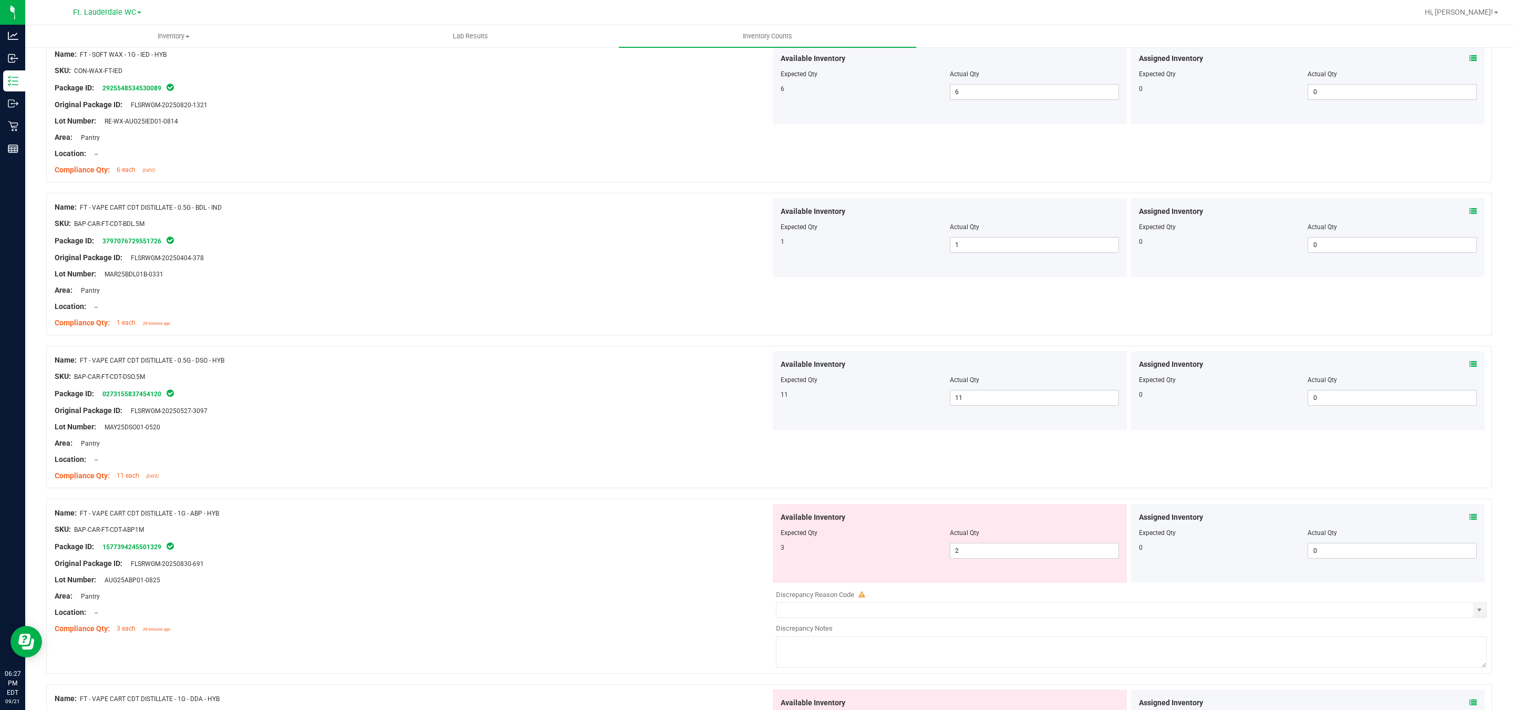
scroll to position [2127, 0]
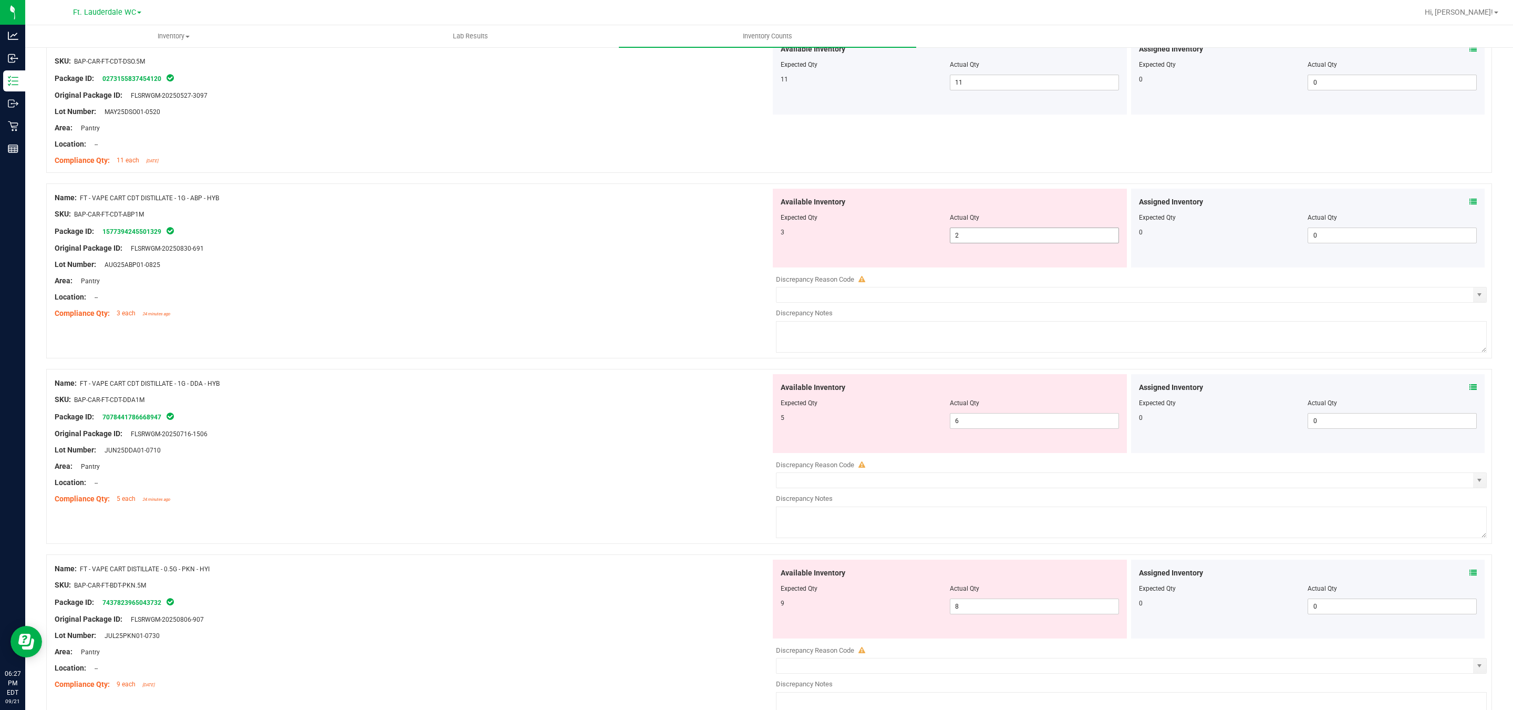
click at [663, 242] on span "2 2" at bounding box center [1034, 235] width 169 height 16
click at [663, 242] on input "2" at bounding box center [1034, 235] width 168 height 15
click at [663, 254] on div "Original Package ID: FLSRWGM-20250830-691" at bounding box center [413, 248] width 716 height 11
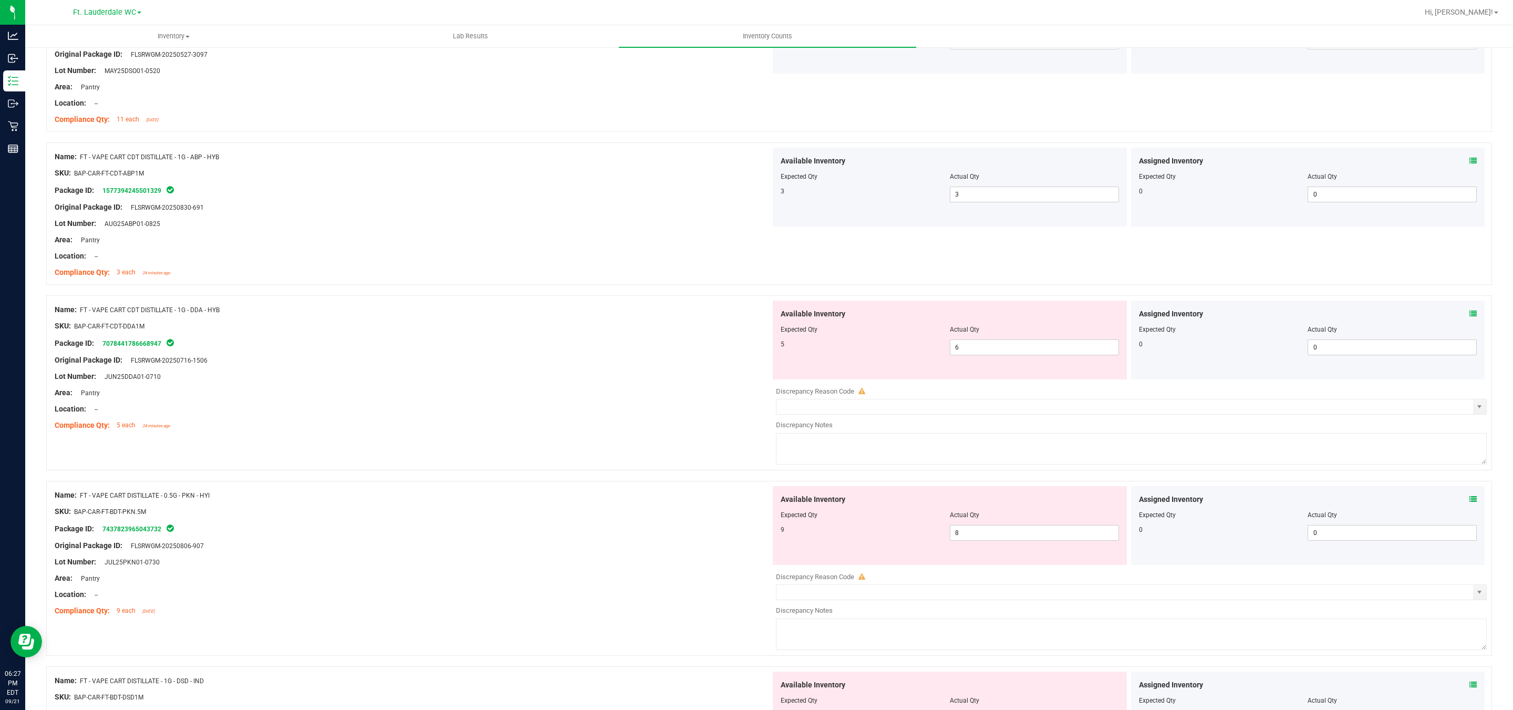
scroll to position [2206, 0]
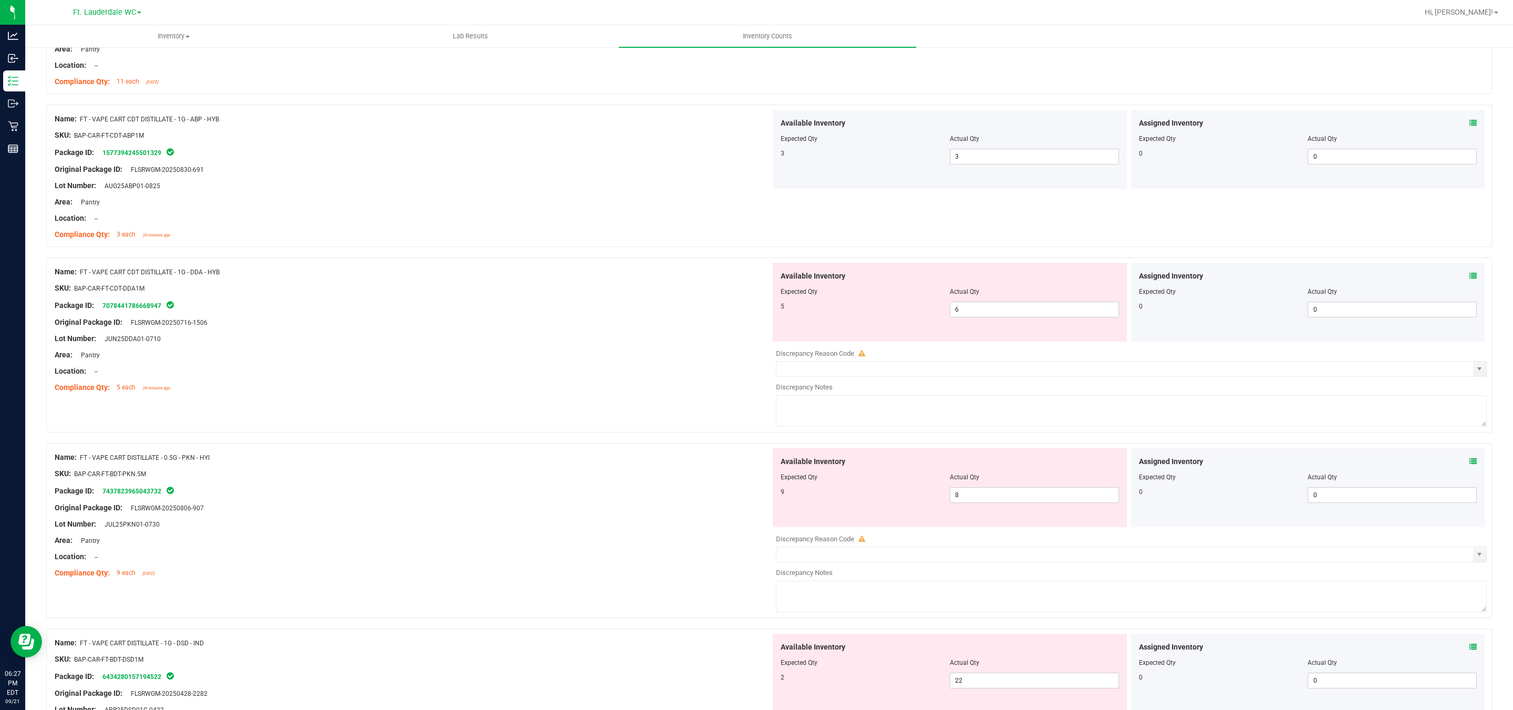
click at [663, 328] on div "Available Inventory Expected Qty Actual Qty 5 6 6" at bounding box center [950, 302] width 354 height 79
click at [663, 317] on span "6 6" at bounding box center [1034, 310] width 169 height 16
click at [663, 317] on input "6" at bounding box center [1034, 309] width 168 height 15
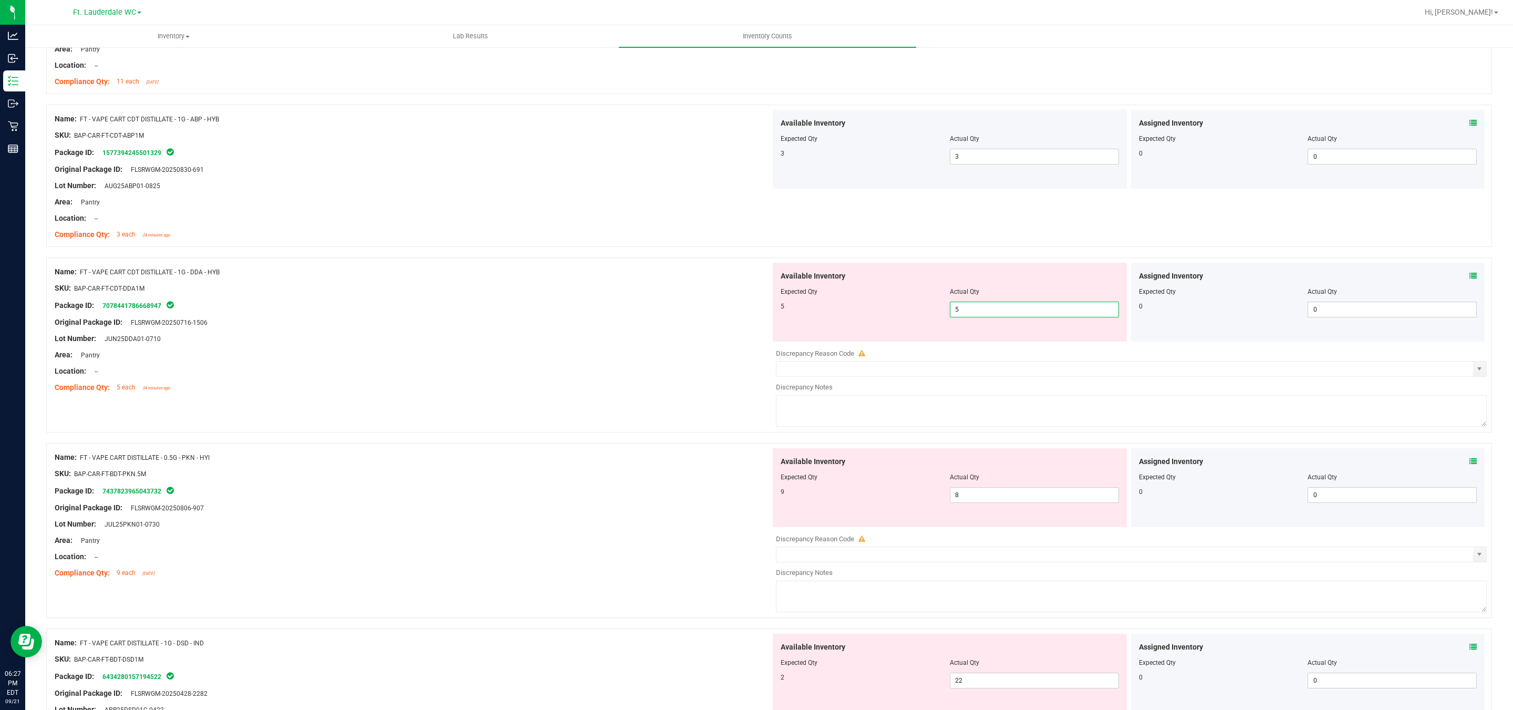
click at [469, 349] on div at bounding box center [413, 346] width 716 height 5
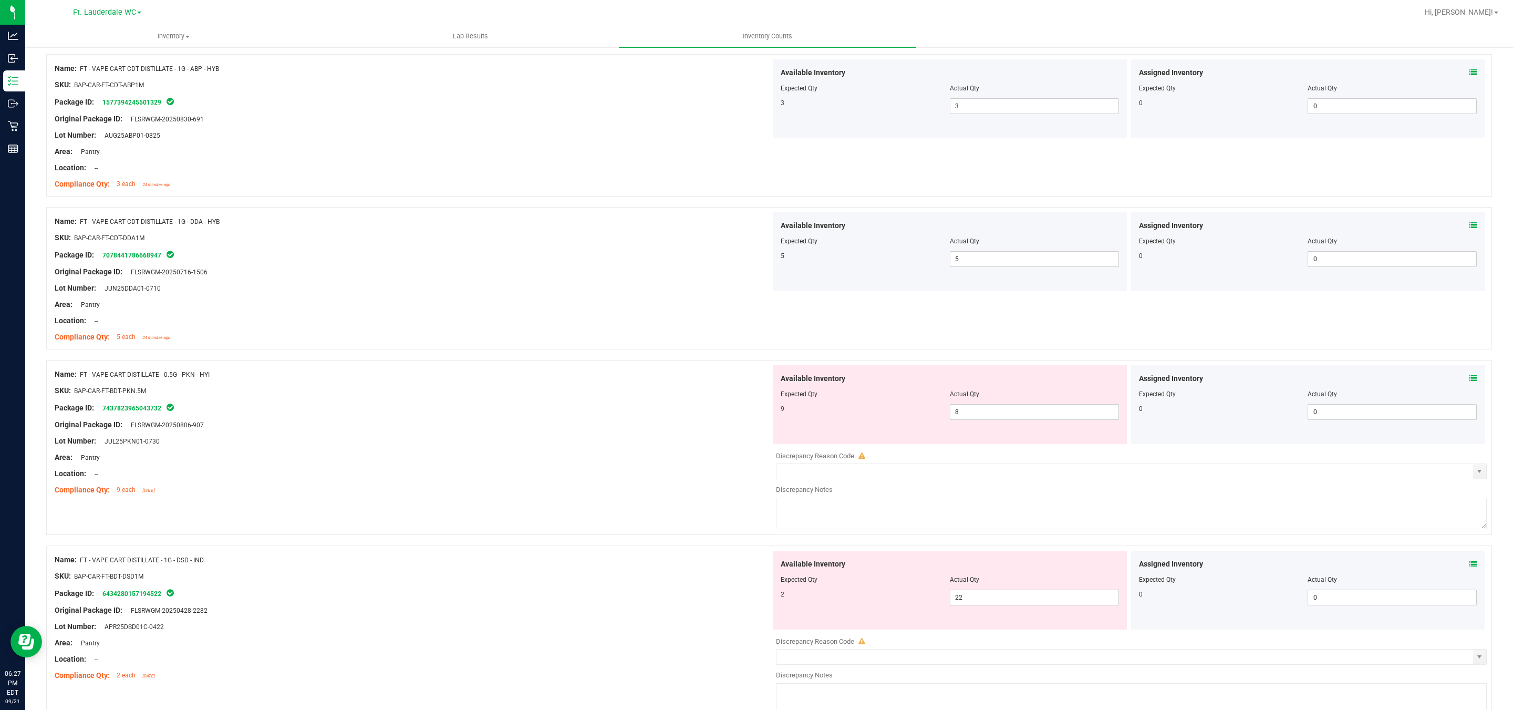
scroll to position [2285, 0]
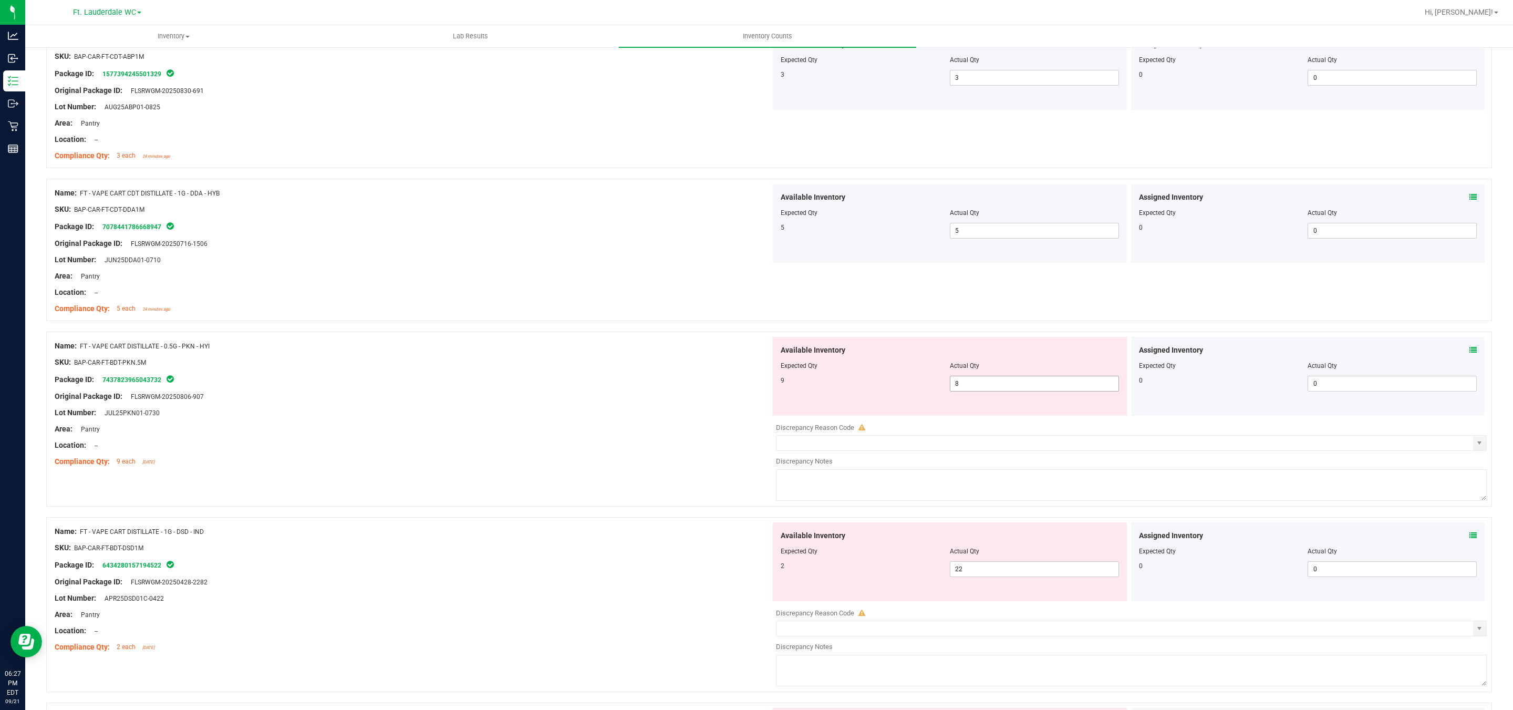
click at [663, 391] on span "8 8" at bounding box center [1034, 384] width 169 height 16
click at [663, 387] on span "8 8" at bounding box center [1034, 384] width 169 height 16
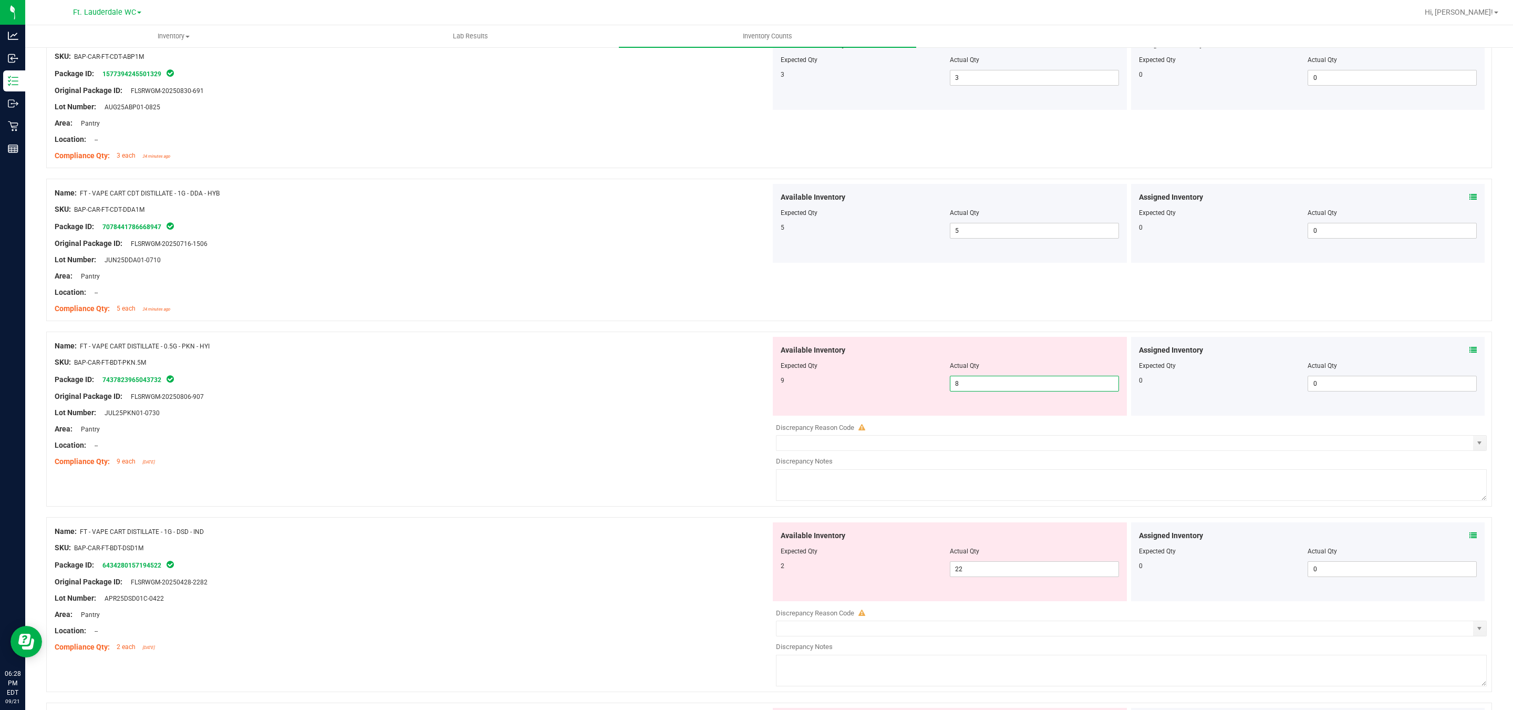
click at [663, 387] on input "8" at bounding box center [1034, 383] width 168 height 15
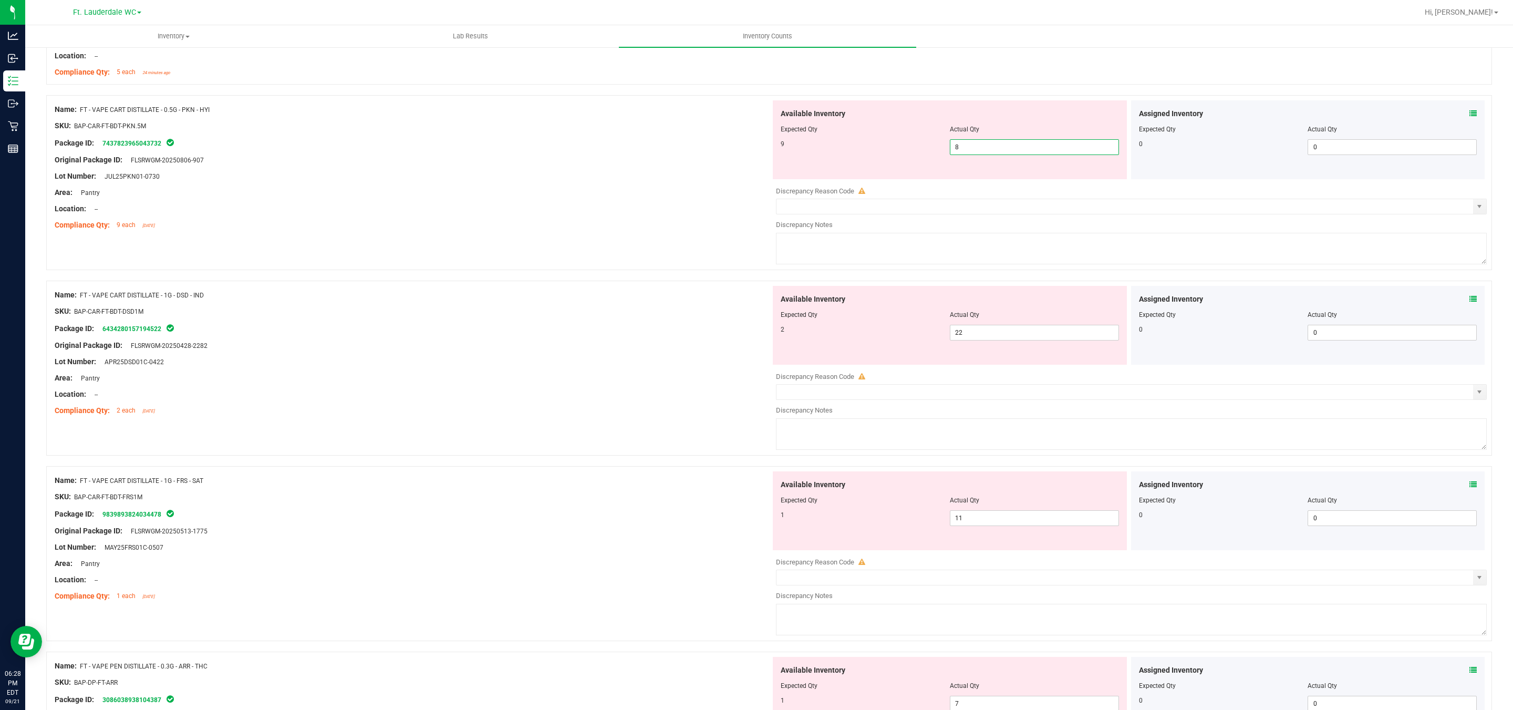
scroll to position [2443, 0]
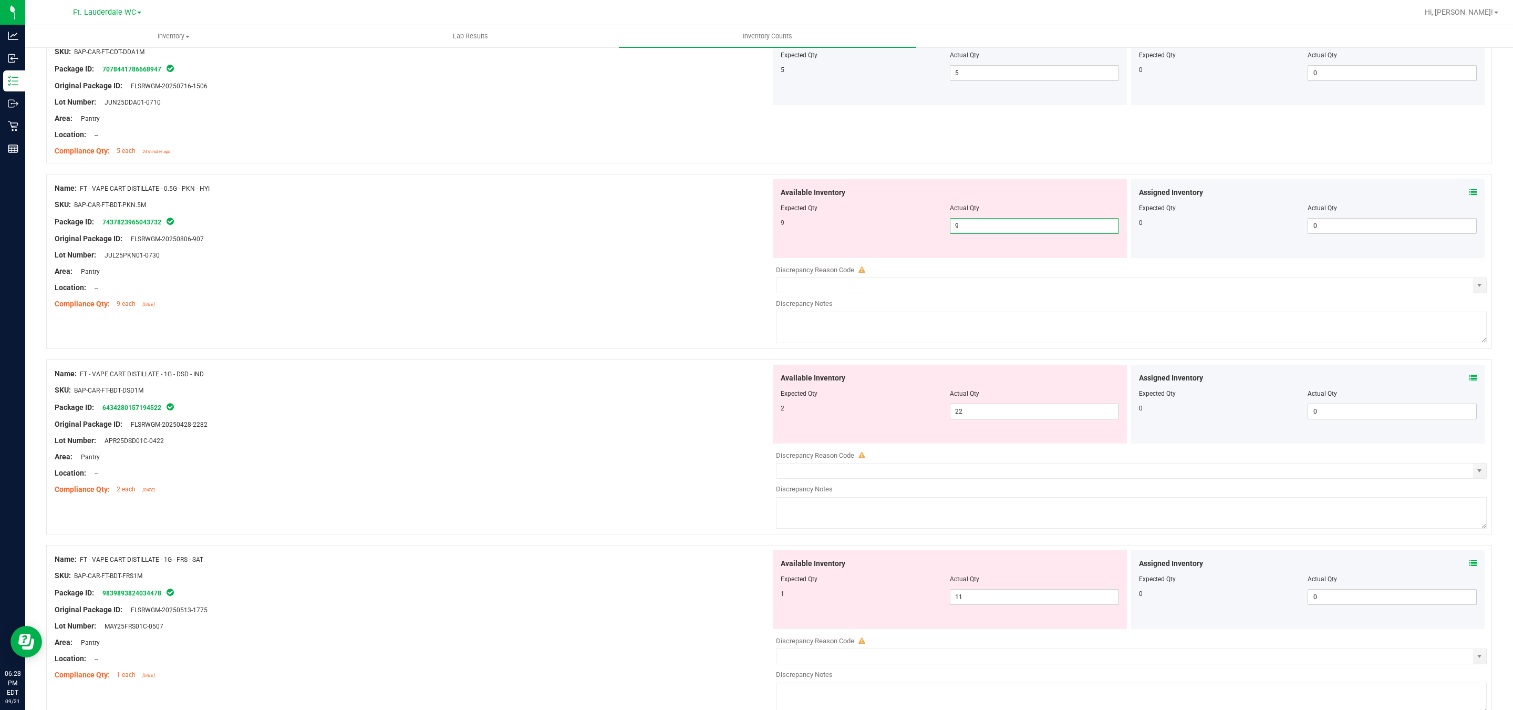
click at [641, 261] on div "Lot Number: JUL25PKN01-0730" at bounding box center [413, 255] width 716 height 11
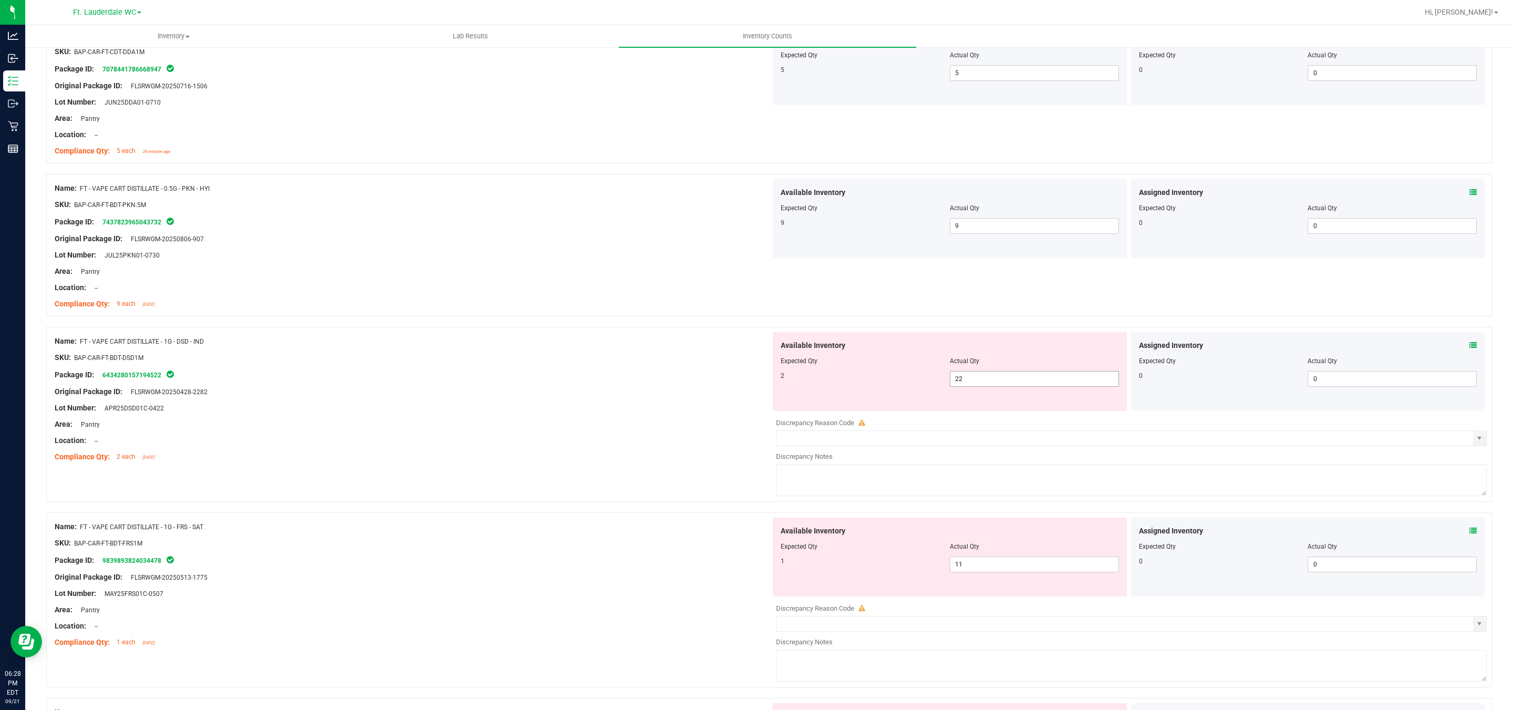
click at [663, 382] on span "22 22" at bounding box center [1034, 379] width 169 height 16
click at [663, 382] on input "22" at bounding box center [1034, 378] width 168 height 15
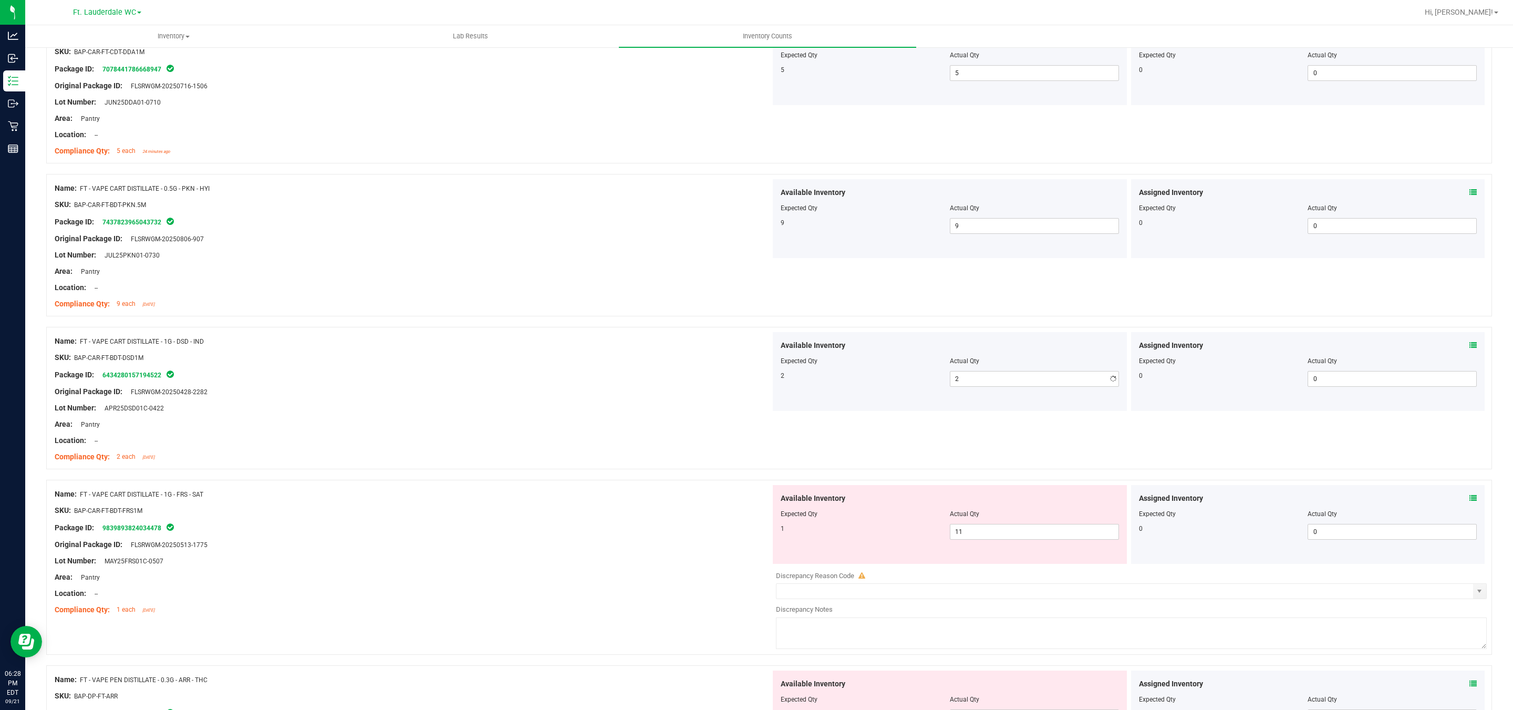
drag, startPoint x: 493, startPoint y: 422, endPoint x: 495, endPoint y: 417, distance: 6.0
click at [494, 419] on div at bounding box center [413, 415] width 716 height 5
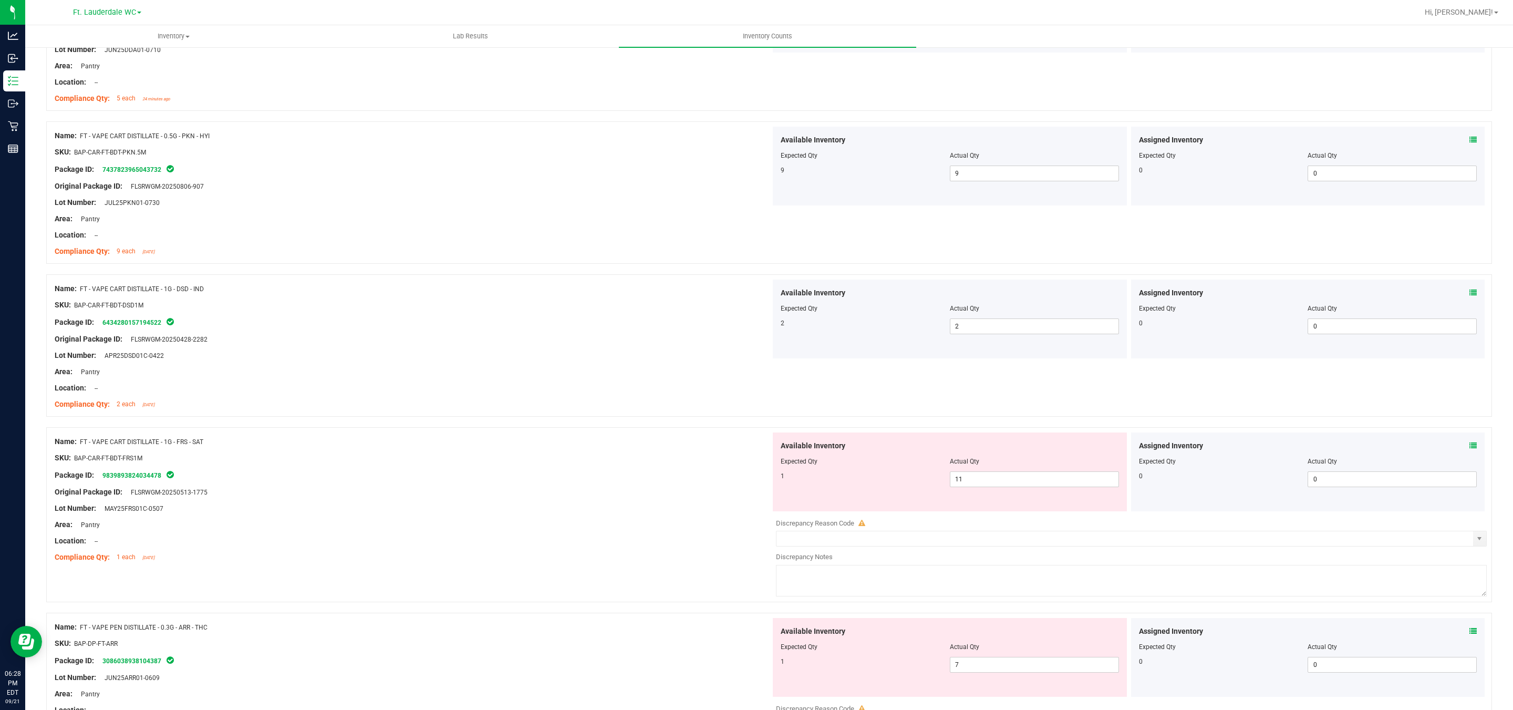
scroll to position [2521, 0]
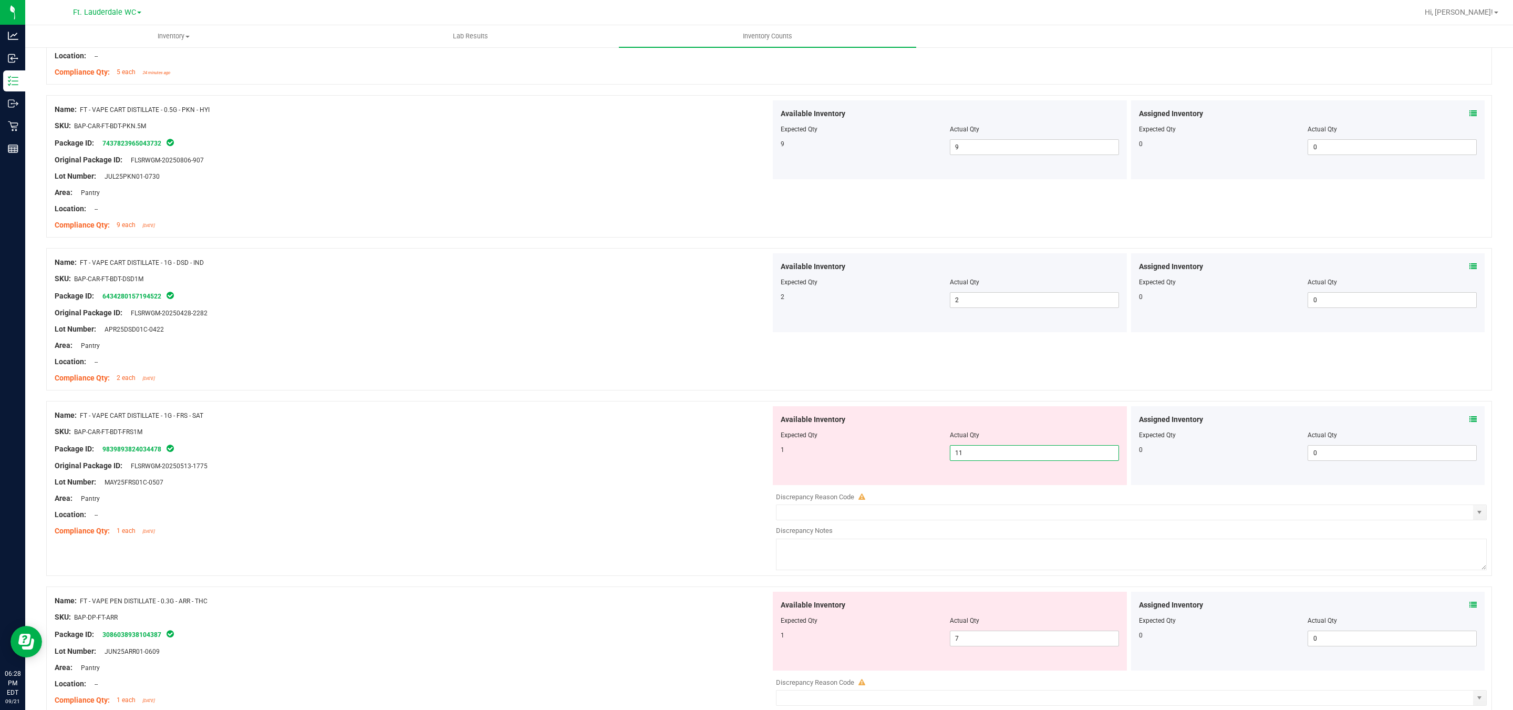
click at [663, 452] on span "11 11" at bounding box center [1034, 453] width 169 height 16
click at [663, 452] on input "11" at bounding box center [1034, 452] width 168 height 15
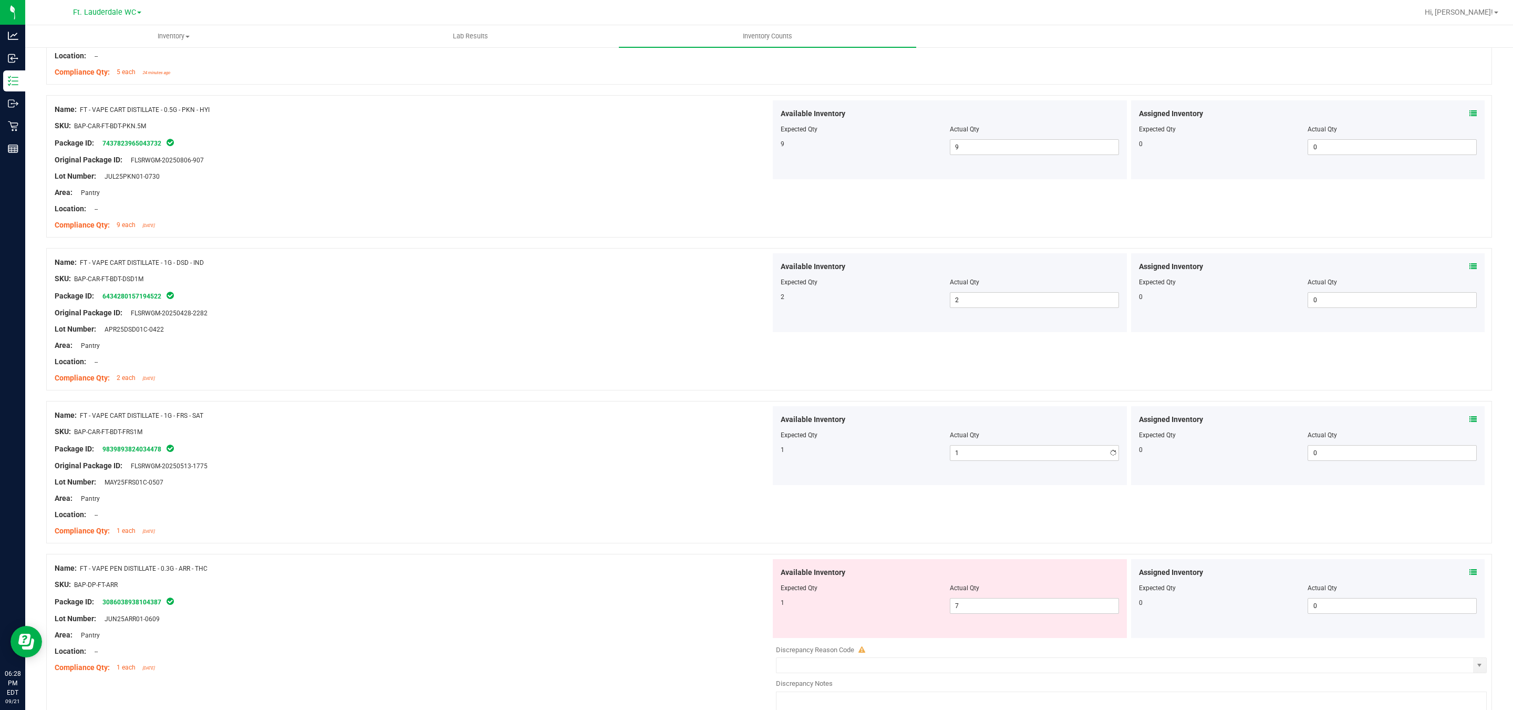
click at [489, 437] on div "SKU: BAP-CAR-FT-BDT-FRS1M" at bounding box center [413, 431] width 716 height 11
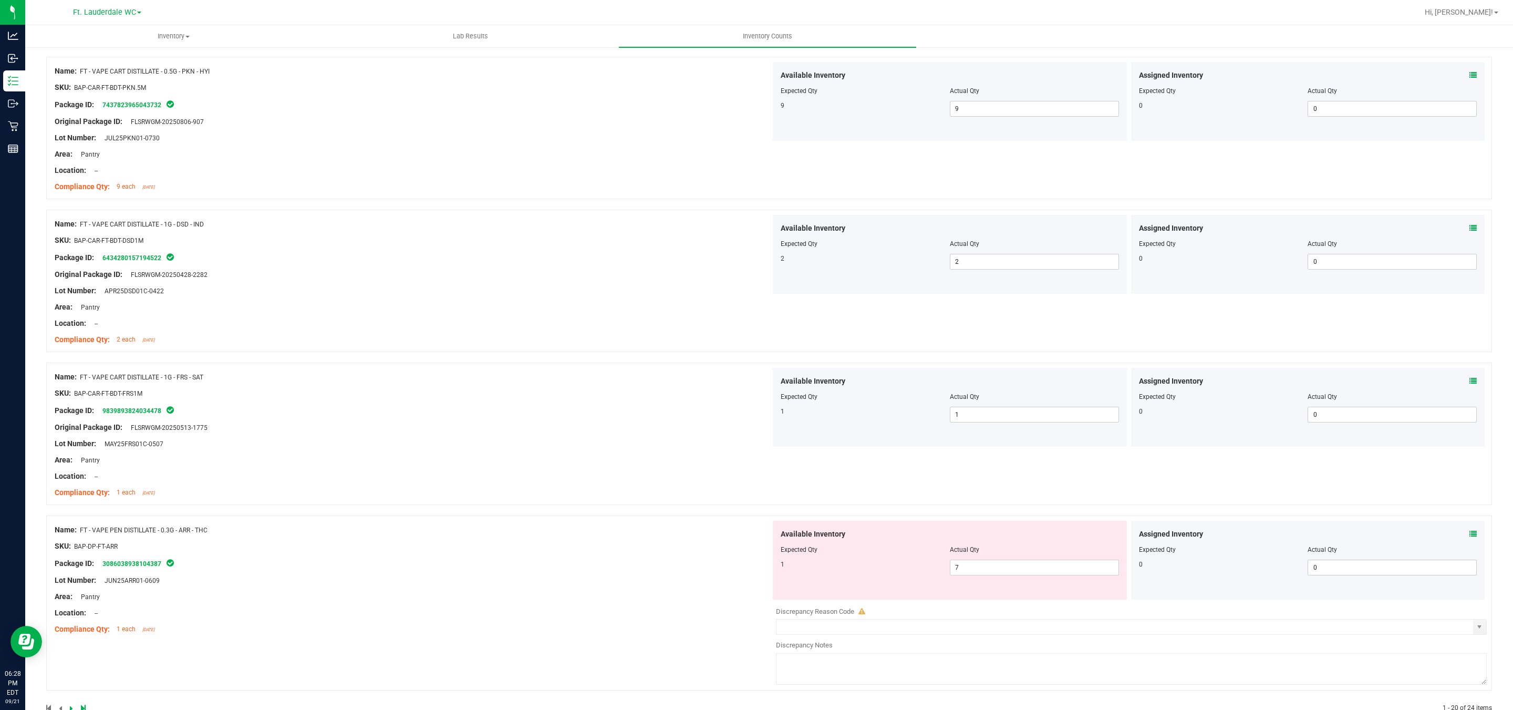
scroll to position [2594, 0]
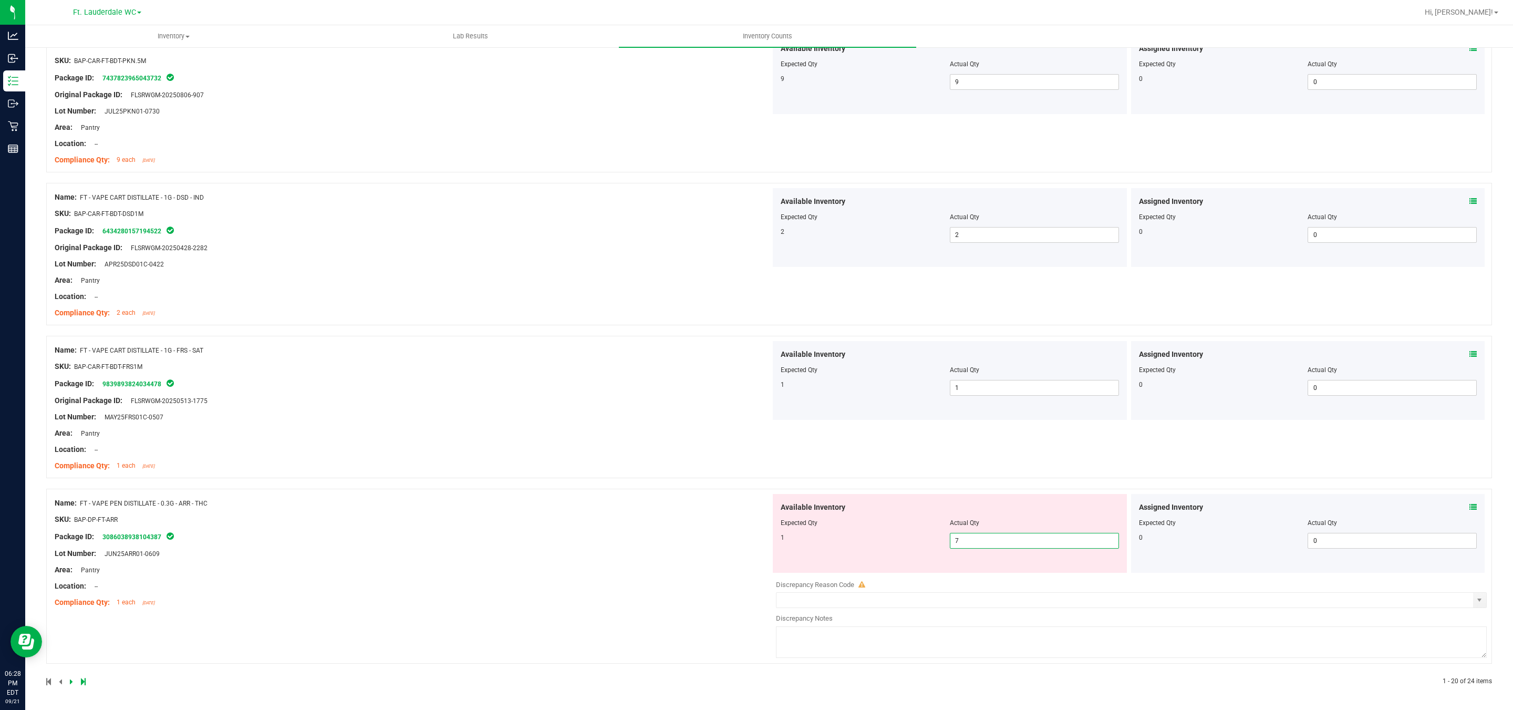
click at [663, 547] on span "7 7" at bounding box center [1034, 541] width 169 height 16
click at [663, 547] on input "7" at bounding box center [1034, 540] width 168 height 15
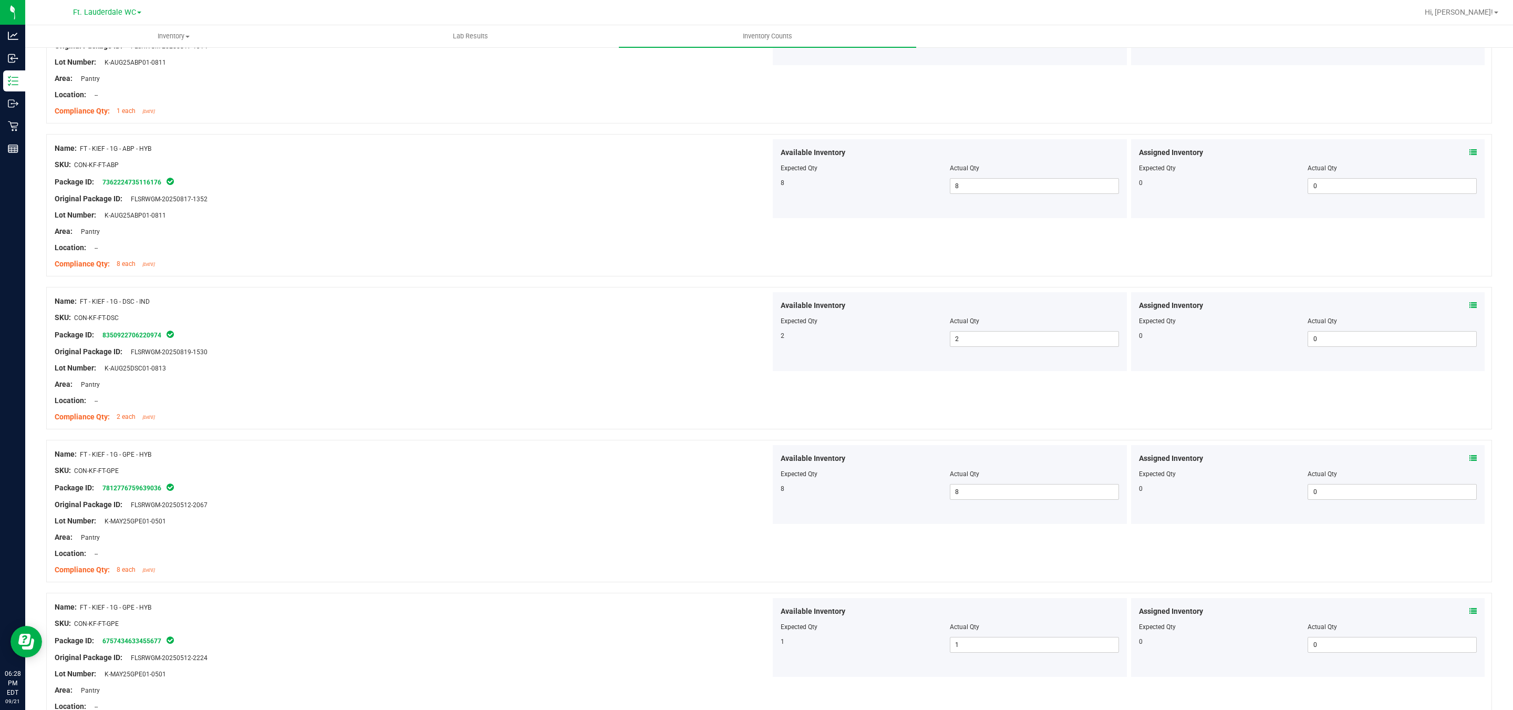
scroll to position [0, 0]
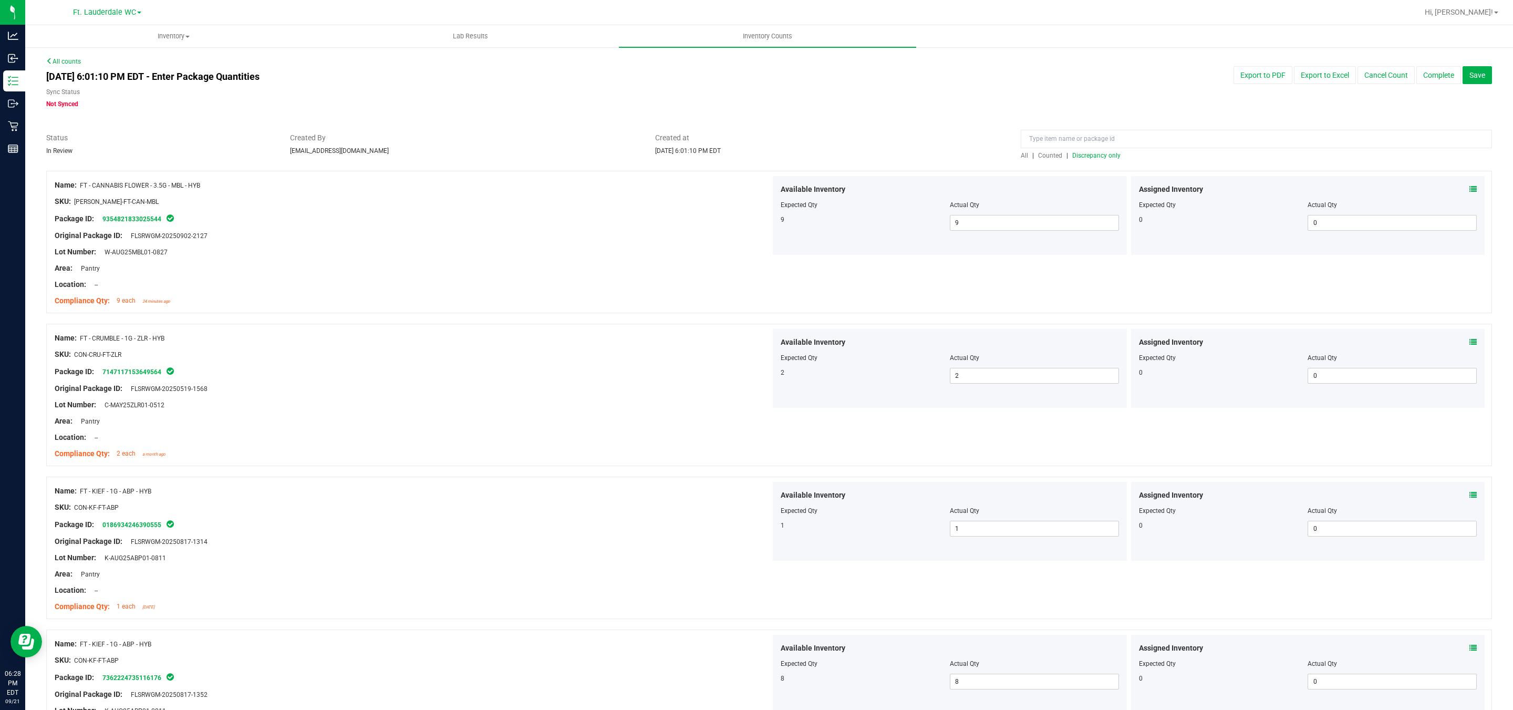
click at [663, 160] on div "All | Counted | Discrepancy only" at bounding box center [1256, 155] width 471 height 9
click at [663, 157] on span "Discrepancy only" at bounding box center [1096, 155] width 48 height 7
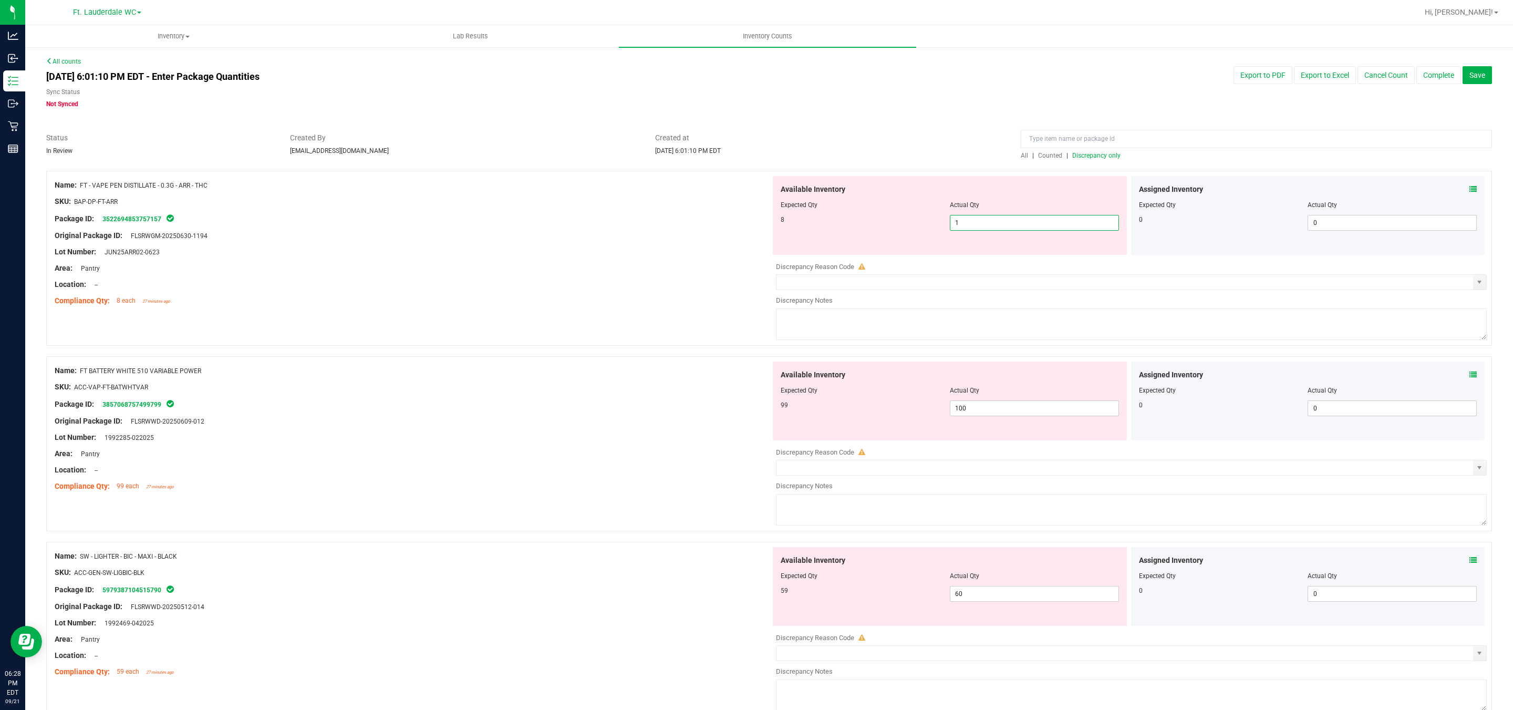
click at [663, 227] on span "1 1" at bounding box center [1034, 223] width 169 height 16
click at [663, 227] on input "1" at bounding box center [1034, 222] width 168 height 15
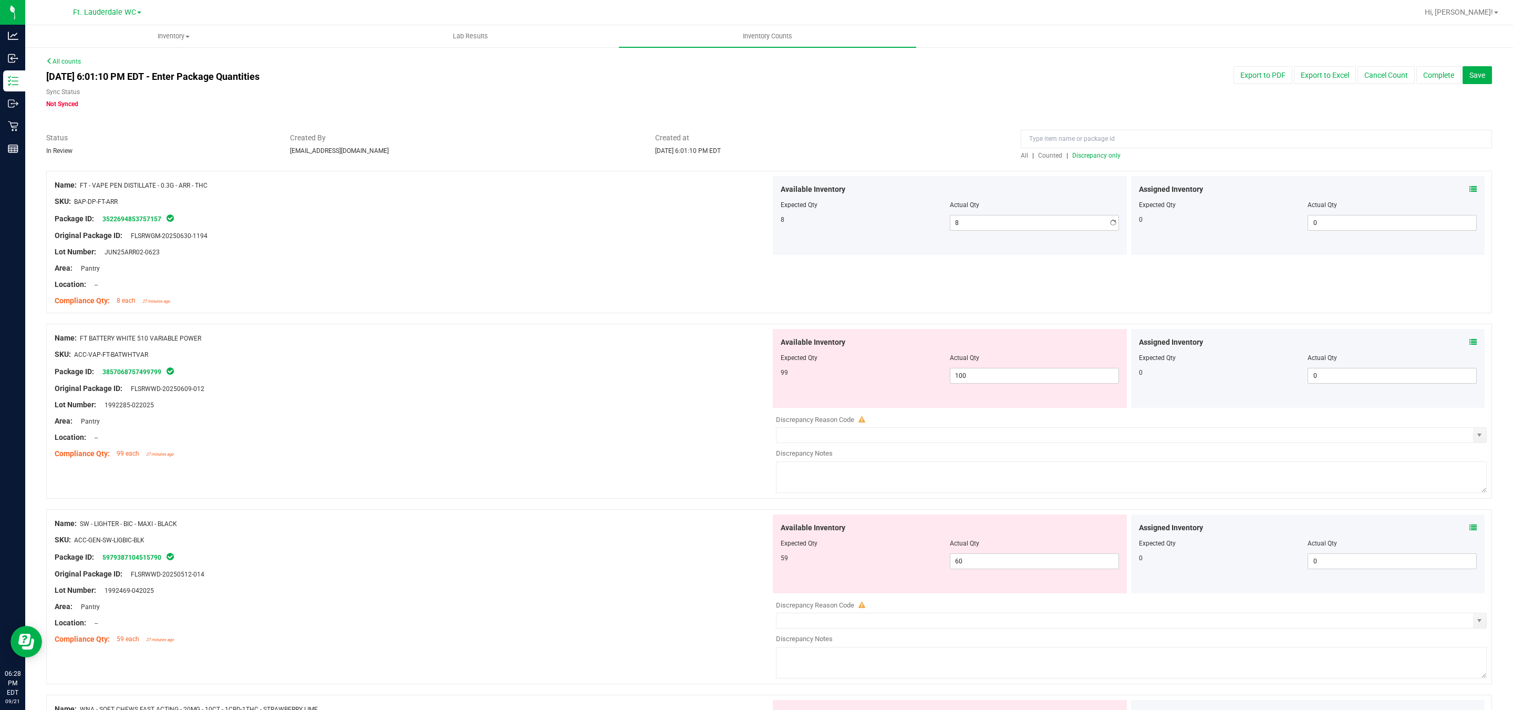
click at [569, 285] on div "Location: --" at bounding box center [413, 284] width 716 height 11
click at [663, 289] on div "Name: FT - VAPE PEN DISTILLATE - 0.3G - ARR - THC SKU: BAP-DP-FT-ARR Package ID…" at bounding box center [413, 243] width 716 height 134
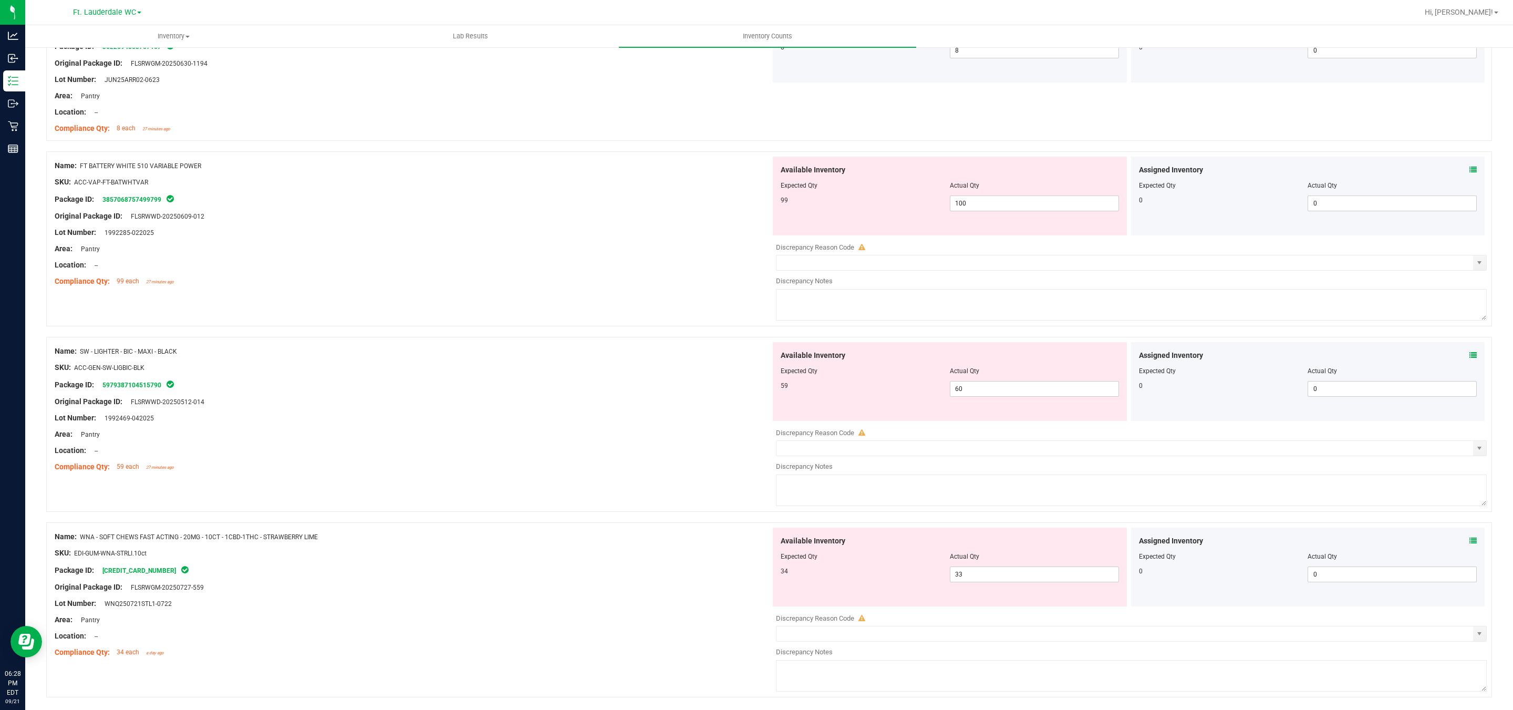
scroll to position [208, 0]
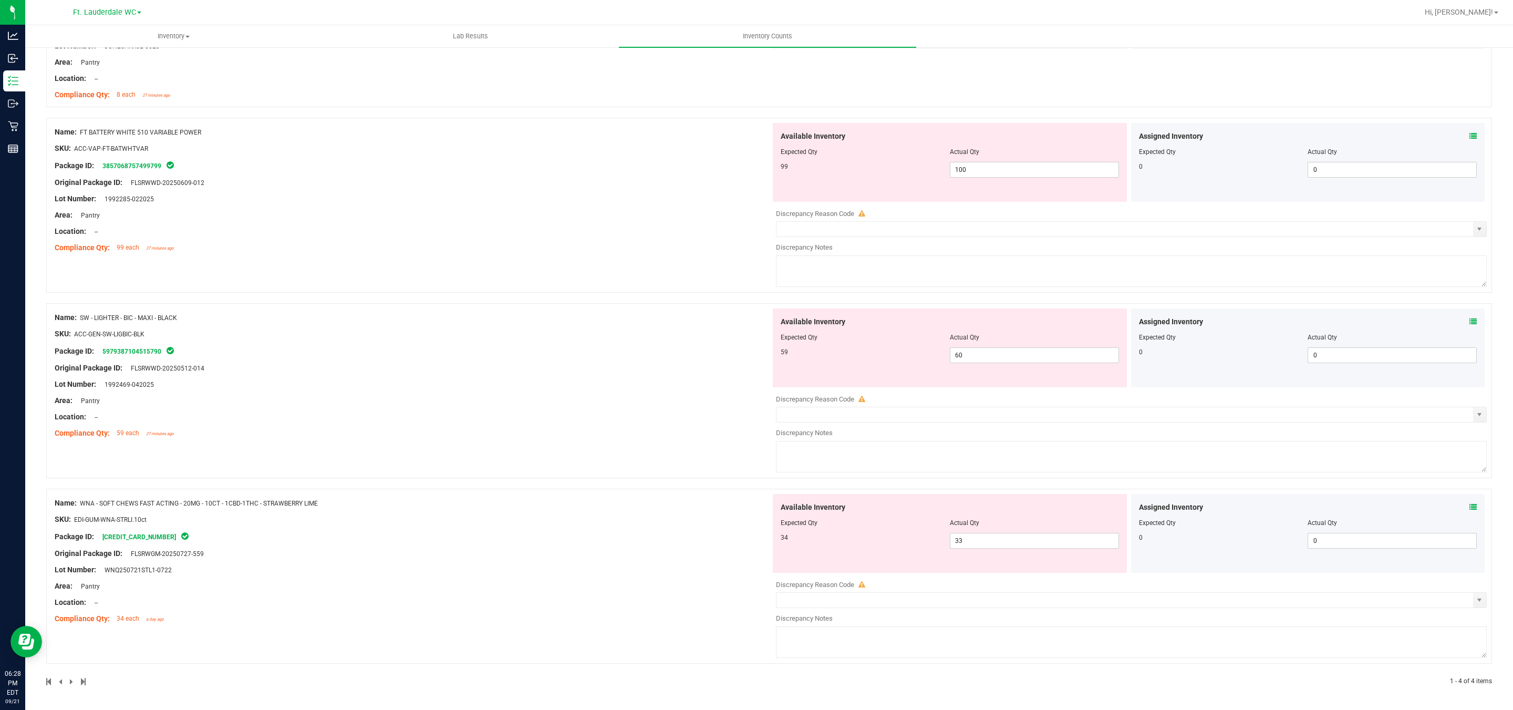
drag, startPoint x: 271, startPoint y: 144, endPoint x: 262, endPoint y: 145, distance: 9.0
click at [271, 145] on div "SKU: ACC-VAP-FT-BATWHTVAR" at bounding box center [413, 148] width 716 height 11
click at [663, 165] on span "100 100" at bounding box center [1034, 170] width 169 height 16
click at [663, 165] on input "100" at bounding box center [1034, 169] width 168 height 15
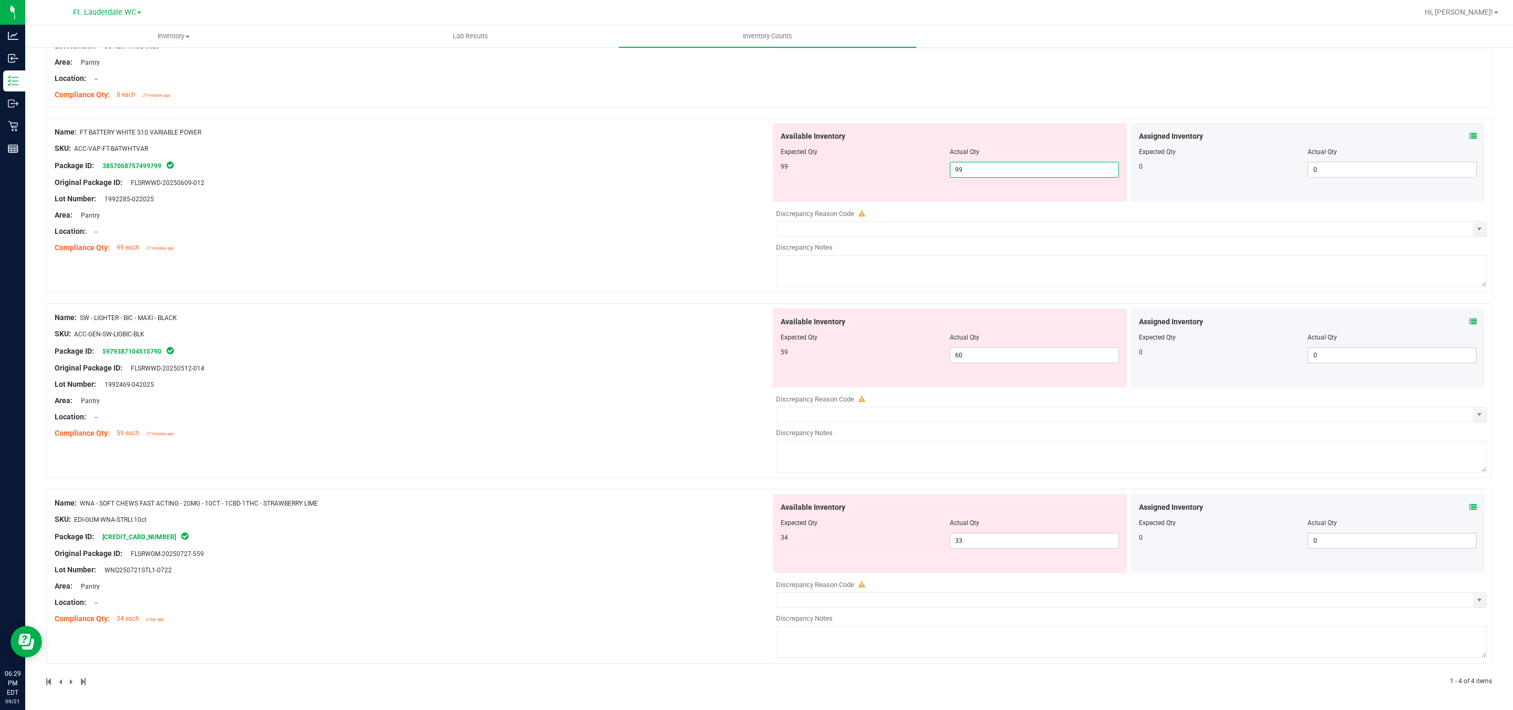
click at [607, 236] on div "Name: FT BATTERY WHITE 510 VARIABLE POWER SKU: ACC-VAP-FT-BATWHTVAR Package ID:…" at bounding box center [413, 190] width 716 height 134
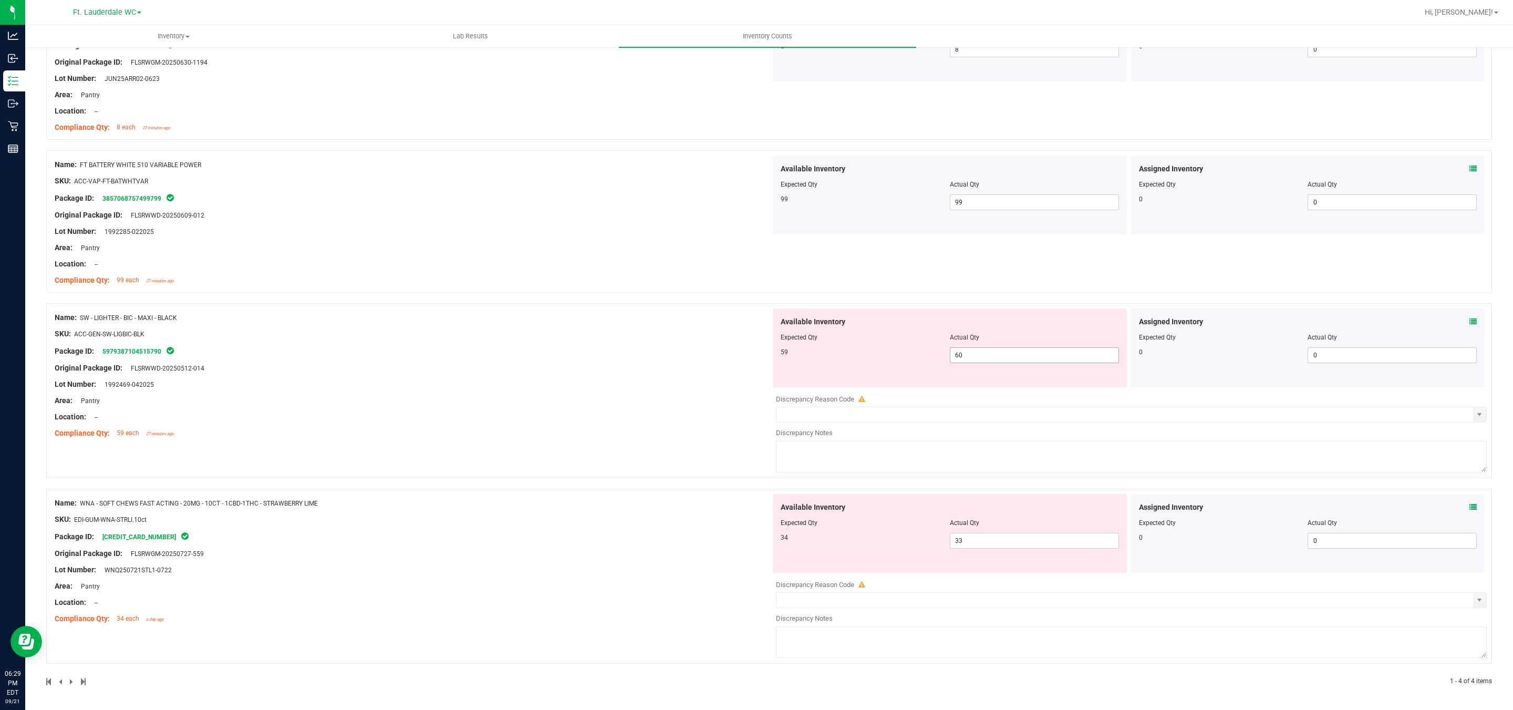
click at [663, 355] on span "60 60" at bounding box center [1034, 355] width 169 height 16
click at [0, 0] on input "60" at bounding box center [0, 0] width 0 height 0
click at [663, 355] on input "60" at bounding box center [1034, 355] width 168 height 15
click at [613, 342] on div "Name: SW - LIGHTER - BIC - MAXI - BLACK SKU: ACC-GEN-SW-LIGBIC-BLK Package ID: …" at bounding box center [413, 375] width 716 height 134
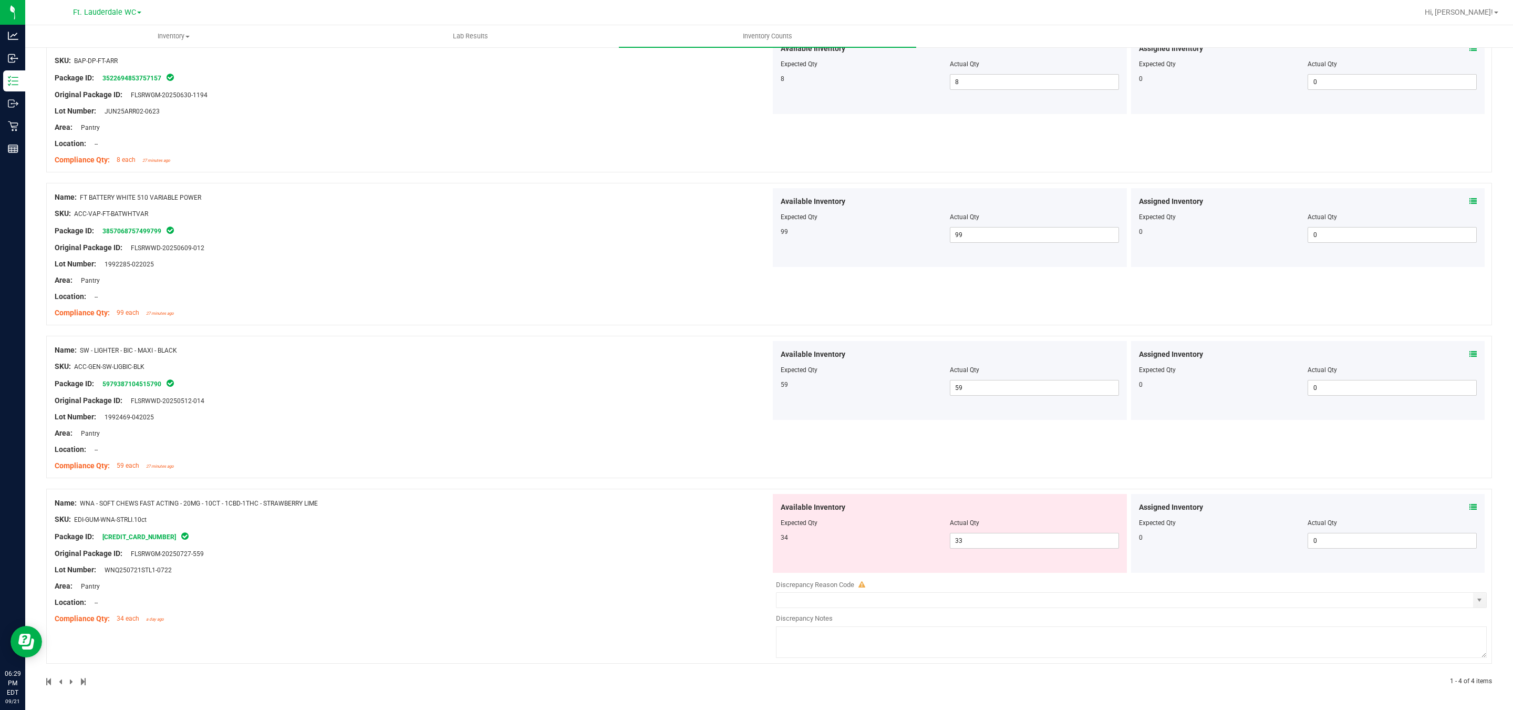
scroll to position [0, 0]
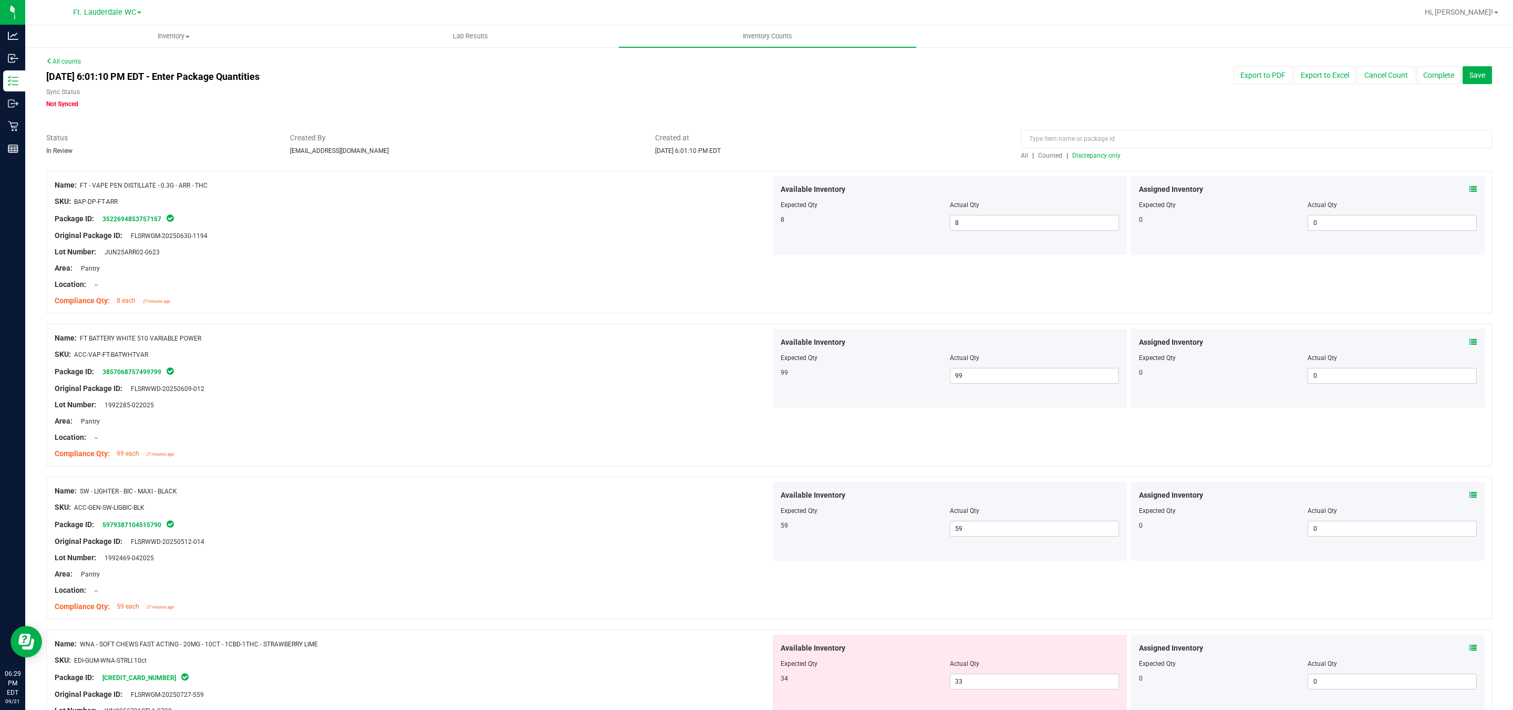
click at [663, 157] on span "Discrepancy only" at bounding box center [1096, 155] width 48 height 7
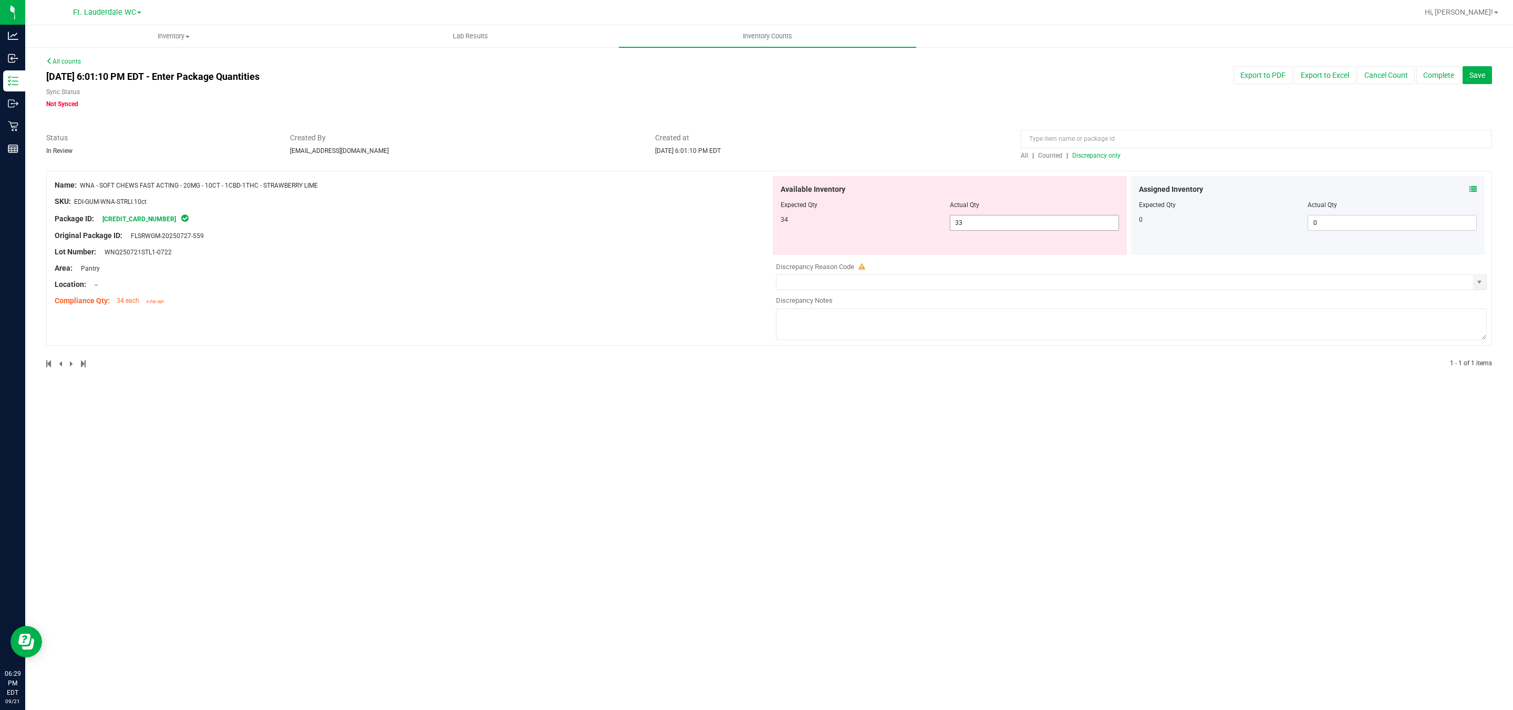
click at [663, 231] on span "33 33" at bounding box center [1034, 223] width 169 height 16
click at [663, 223] on span "33 33" at bounding box center [1034, 223] width 169 height 16
click at [663, 223] on input "33" at bounding box center [1034, 222] width 168 height 15
click at [663, 434] on div "Inventory All packages All inventory Waste log Create inventory Lab Results Inv…" at bounding box center [769, 367] width 1488 height 684
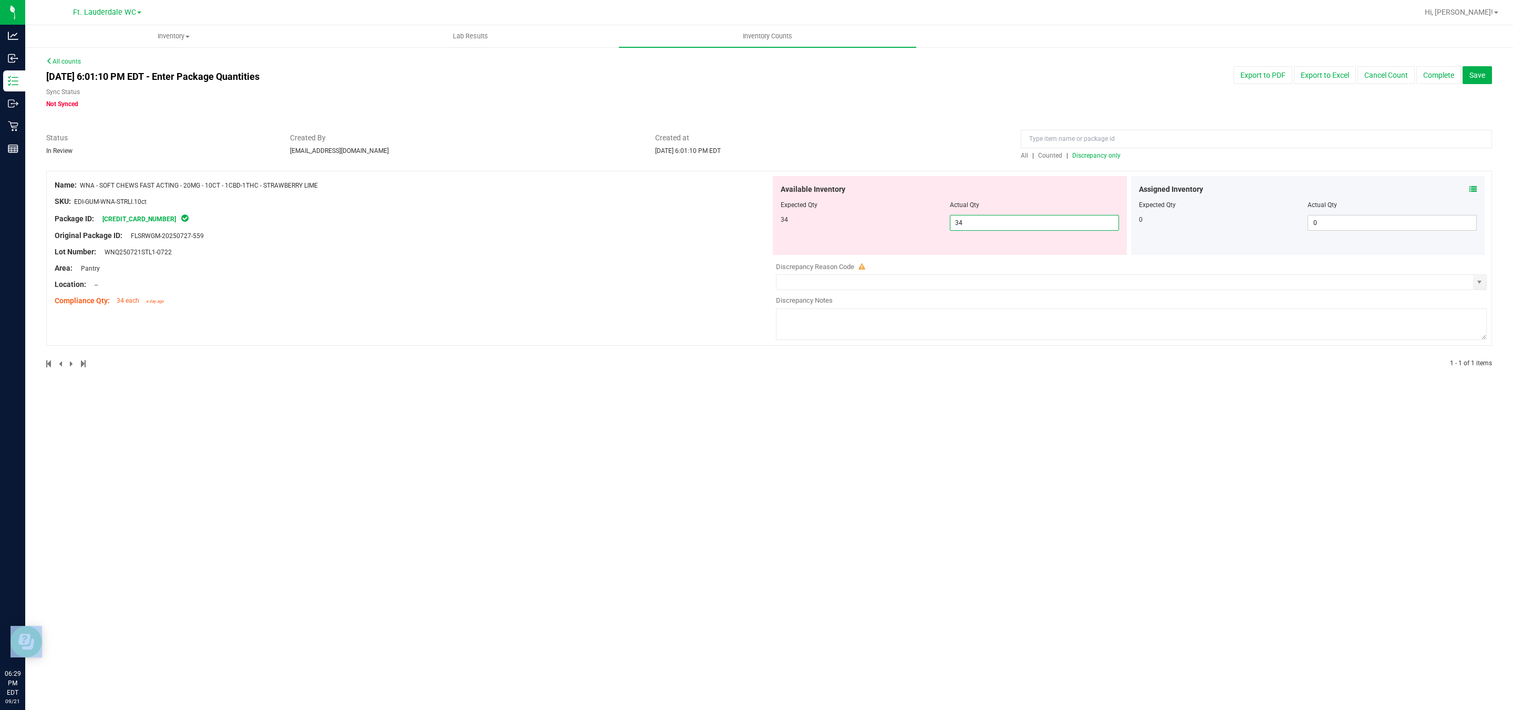
click at [663, 434] on div "Inventory All packages All inventory Waste log Create inventory Lab Results Inv…" at bounding box center [769, 367] width 1488 height 684
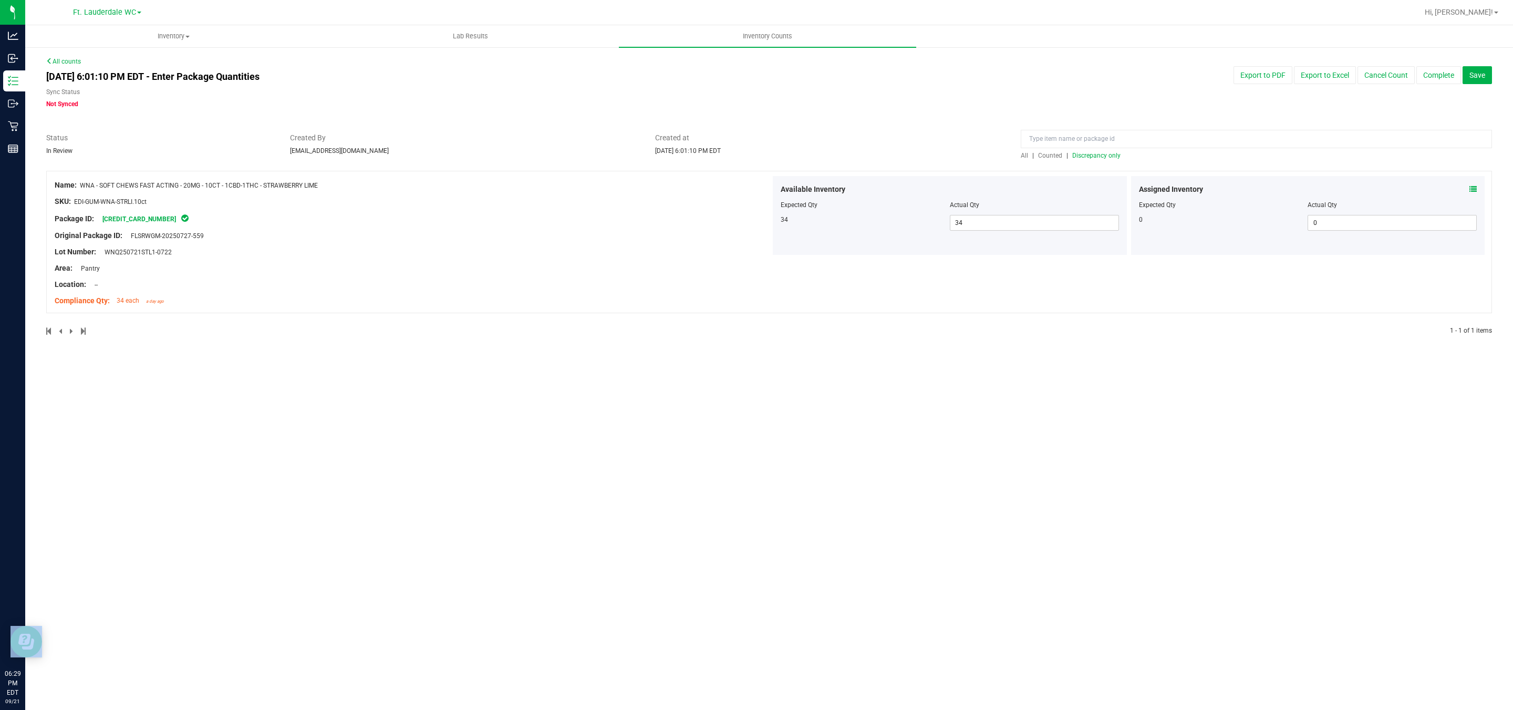
click at [663, 158] on span "Discrepancy only" at bounding box center [1096, 155] width 48 height 7
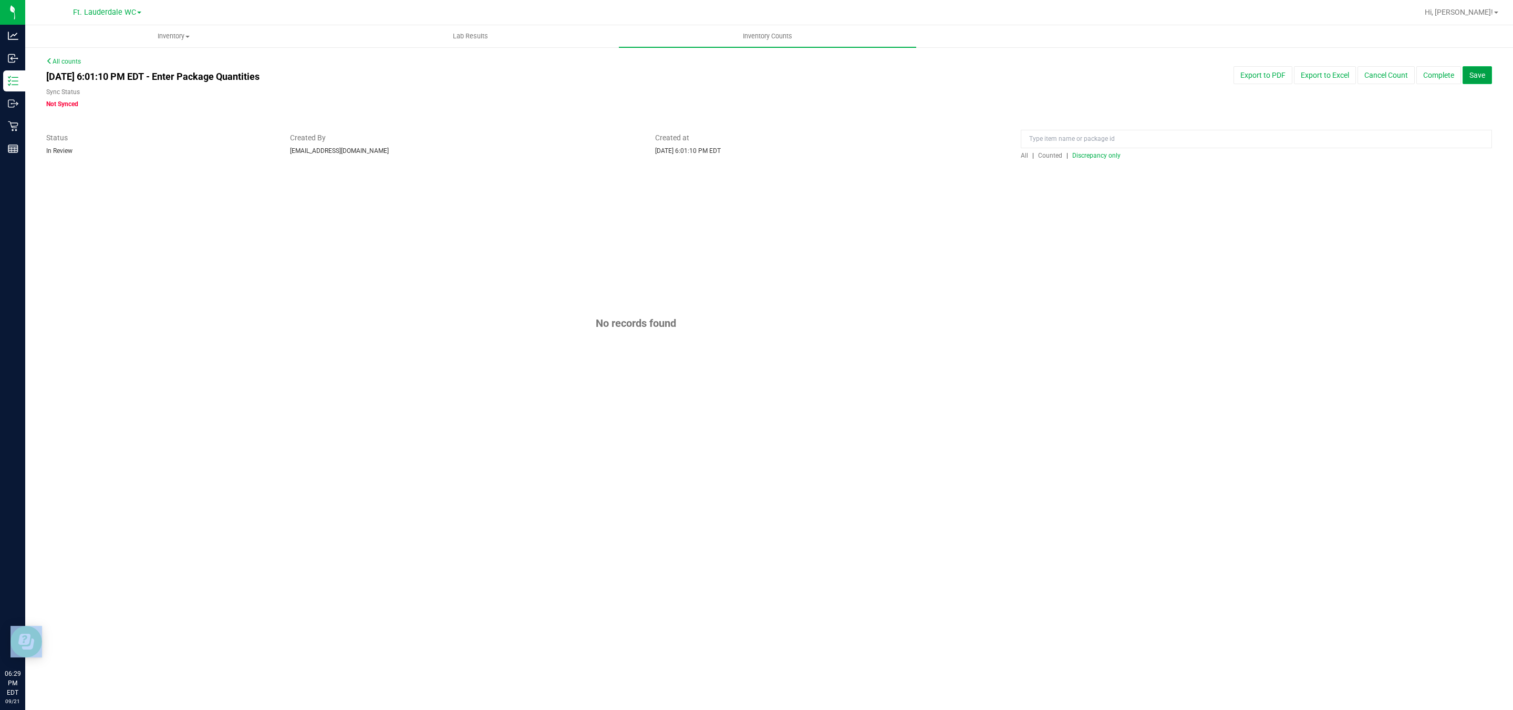
click at [663, 79] on span "Save" at bounding box center [1477, 75] width 16 height 8
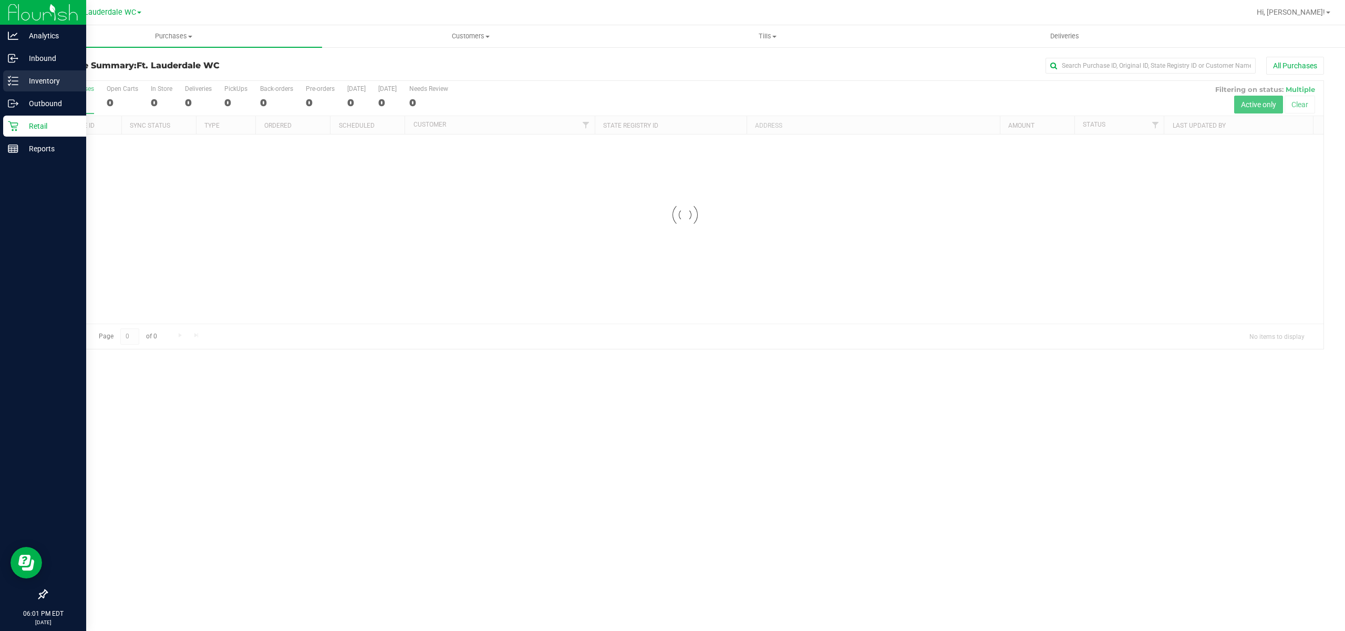
click at [18, 78] on p "Inventory" at bounding box center [49, 81] width 63 height 13
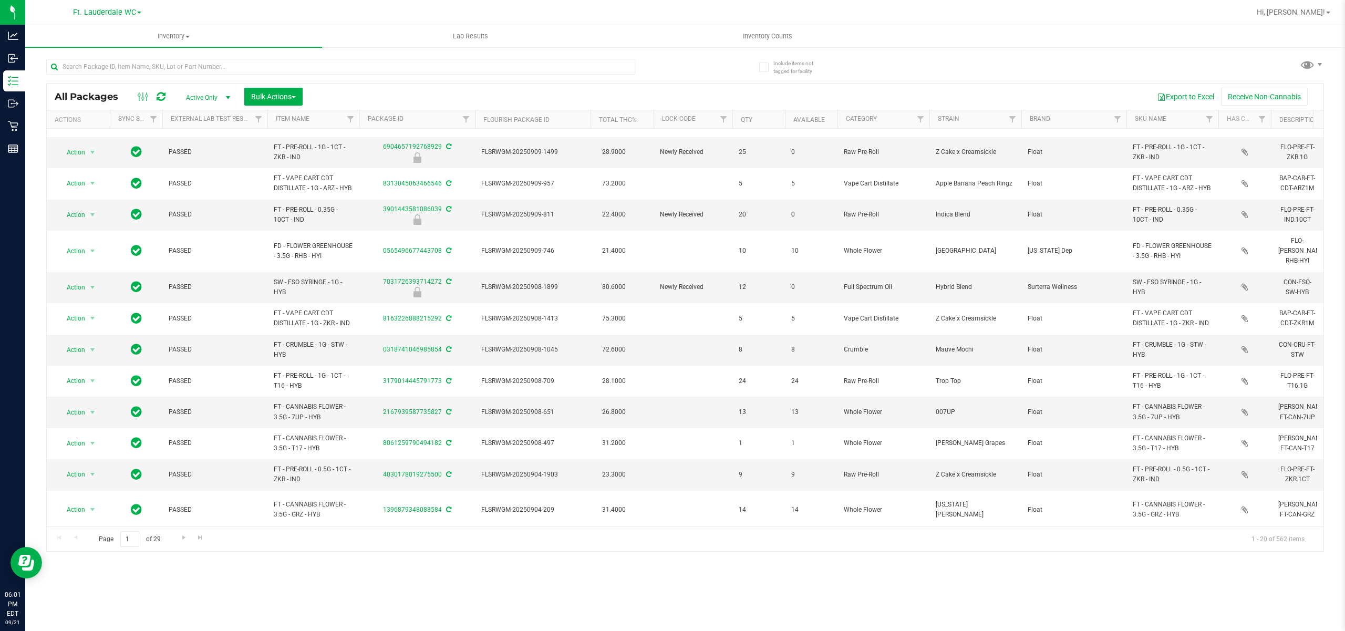
scroll to position [255, 0]
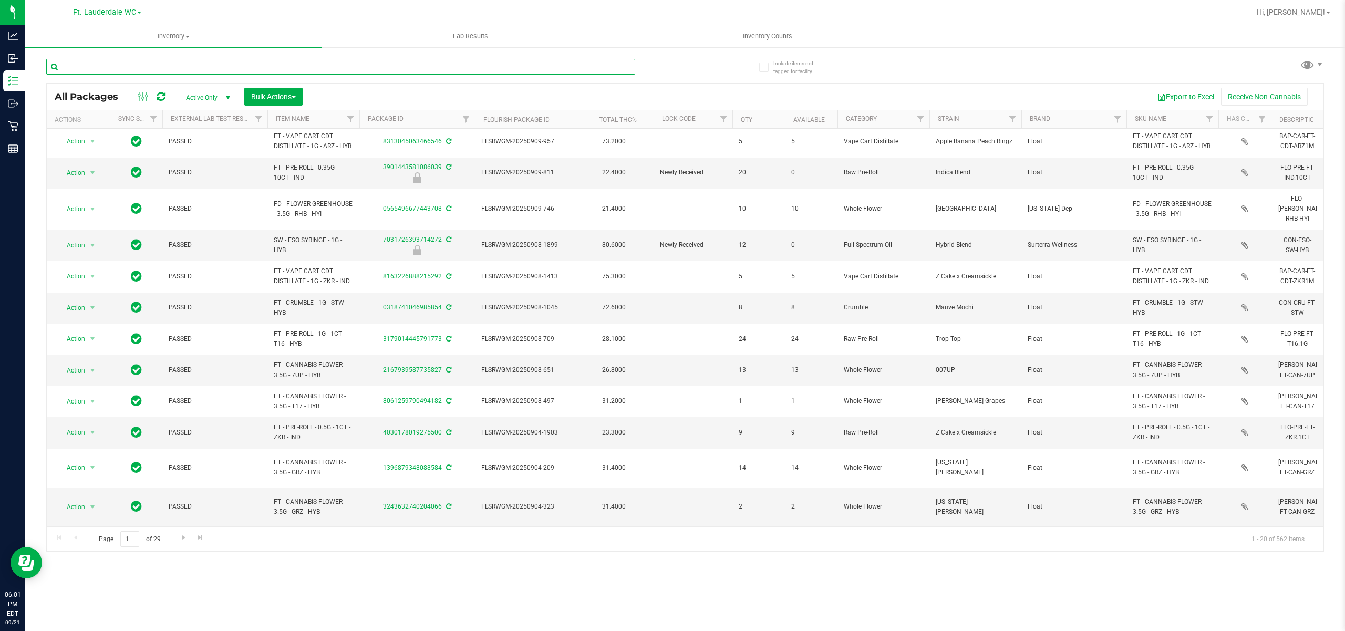
click at [119, 70] on input "text" at bounding box center [340, 67] width 589 height 16
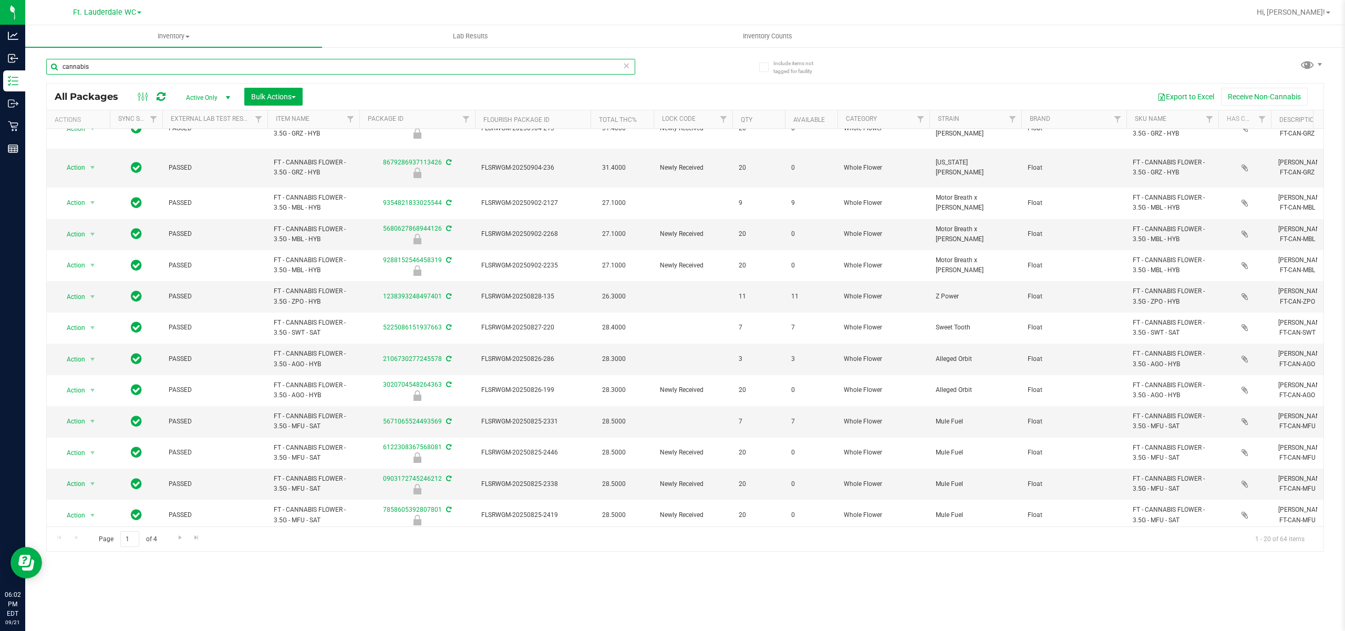
scroll to position [29, 0]
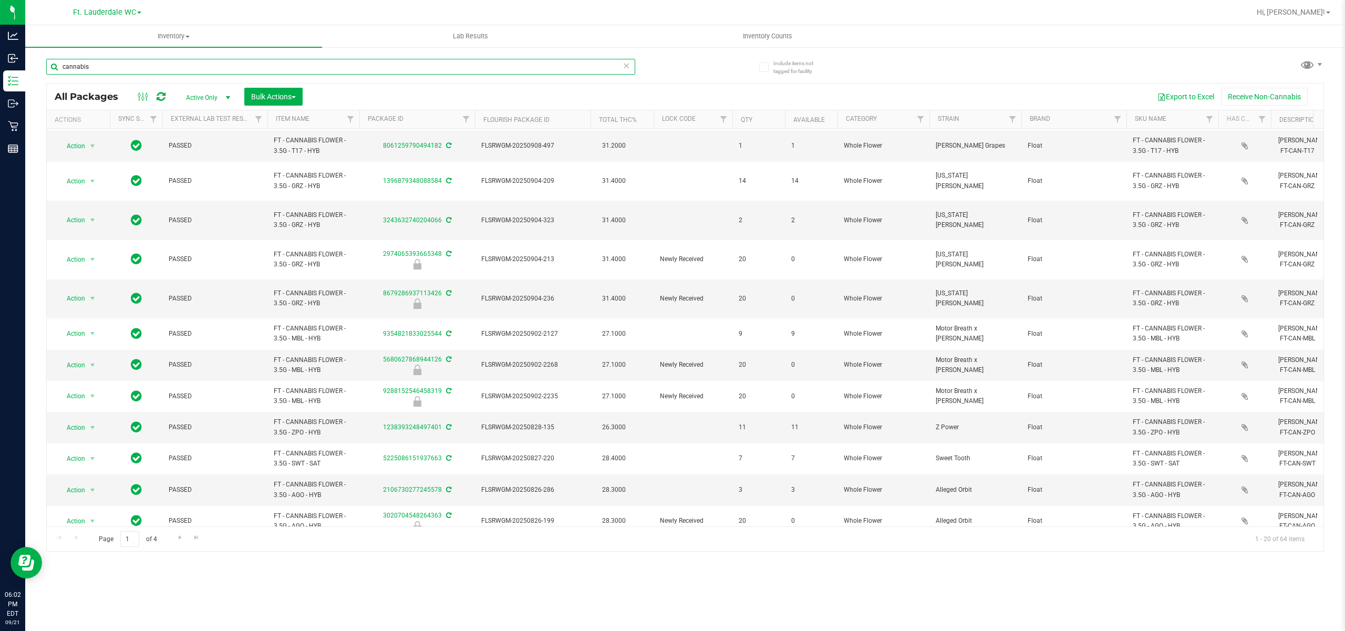
click at [202, 74] on input "cannabis" at bounding box center [340, 67] width 589 height 16
type input "7G"
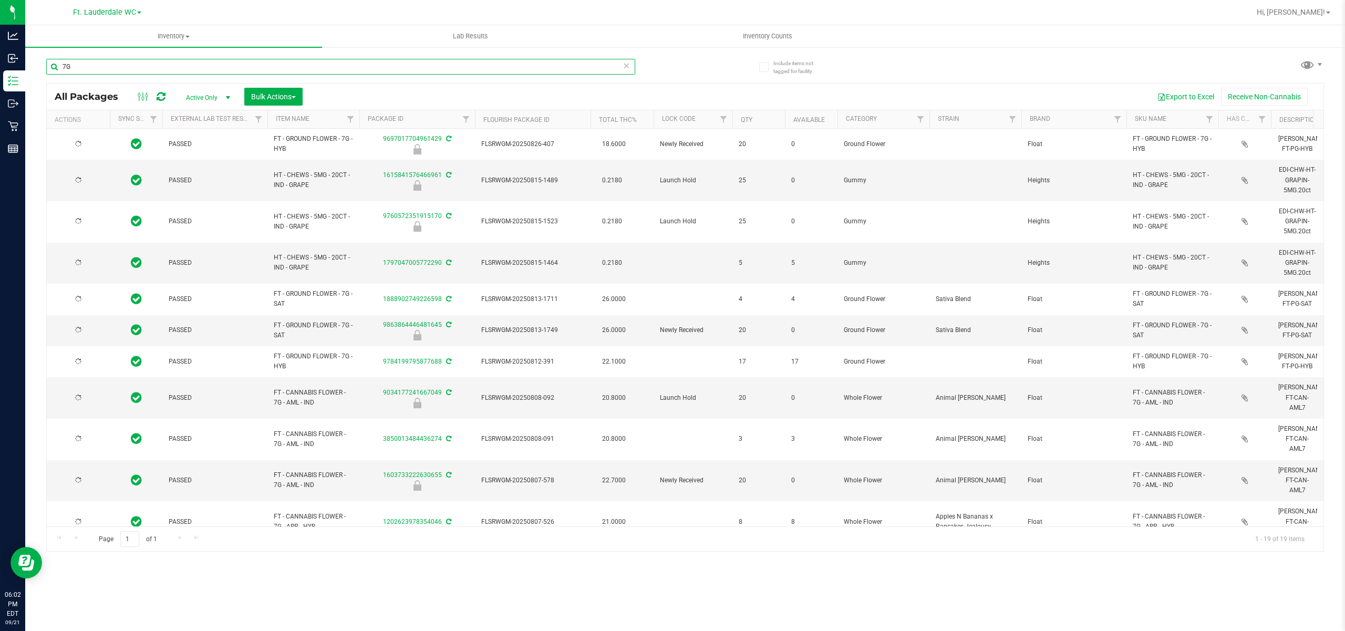
type input "[DATE]"
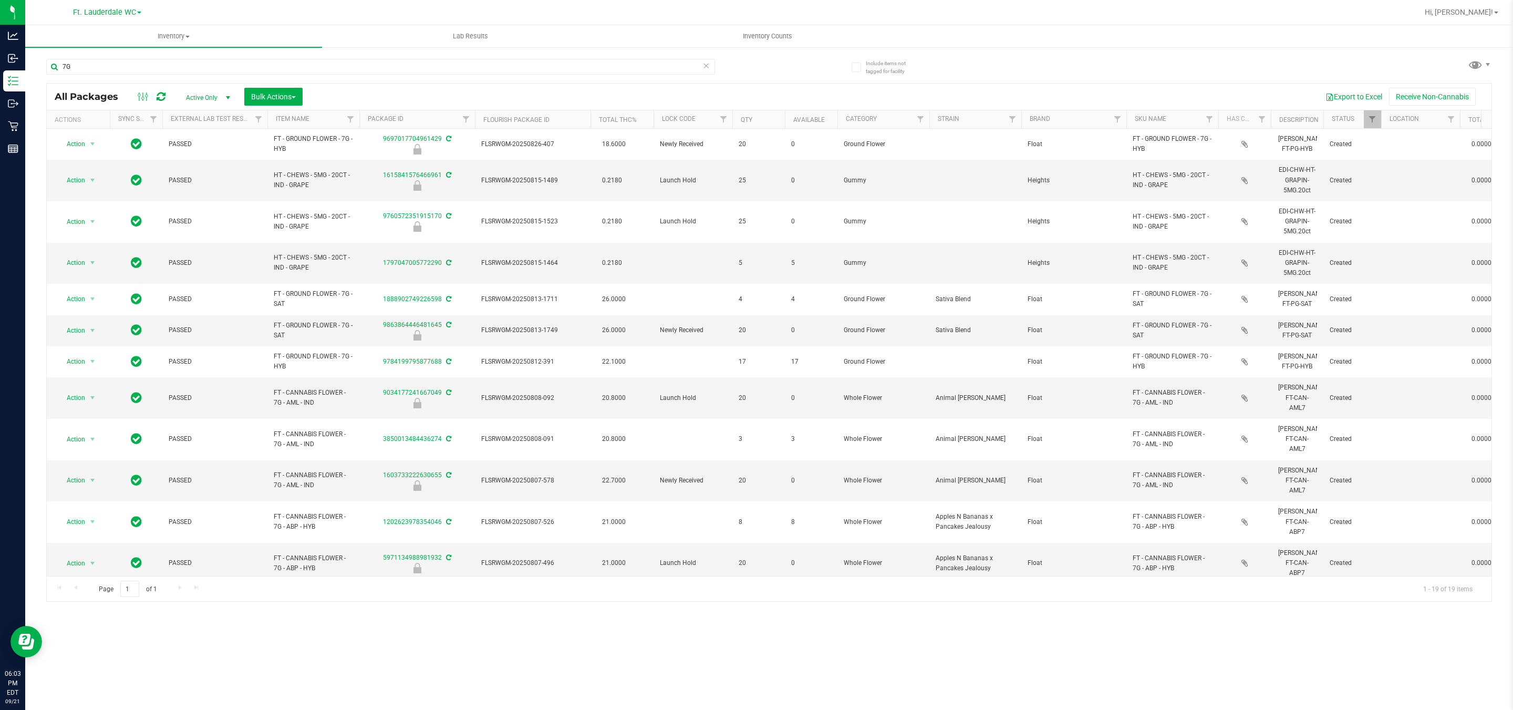
click at [331, 55] on div "7G" at bounding box center [407, 66] width 723 height 34
click at [336, 64] on input "7G" at bounding box center [380, 67] width 669 height 16
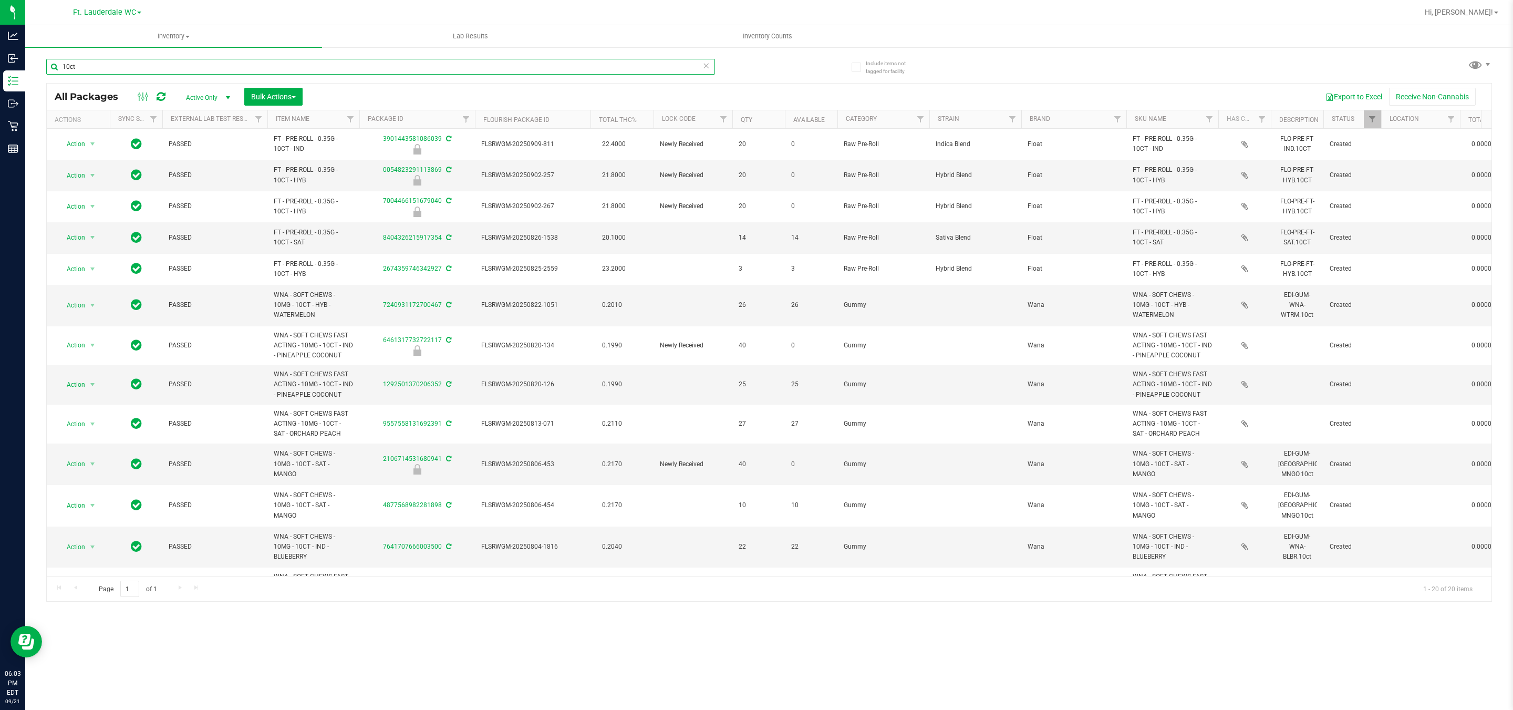
click at [298, 65] on input "10ct" at bounding box center [380, 67] width 669 height 16
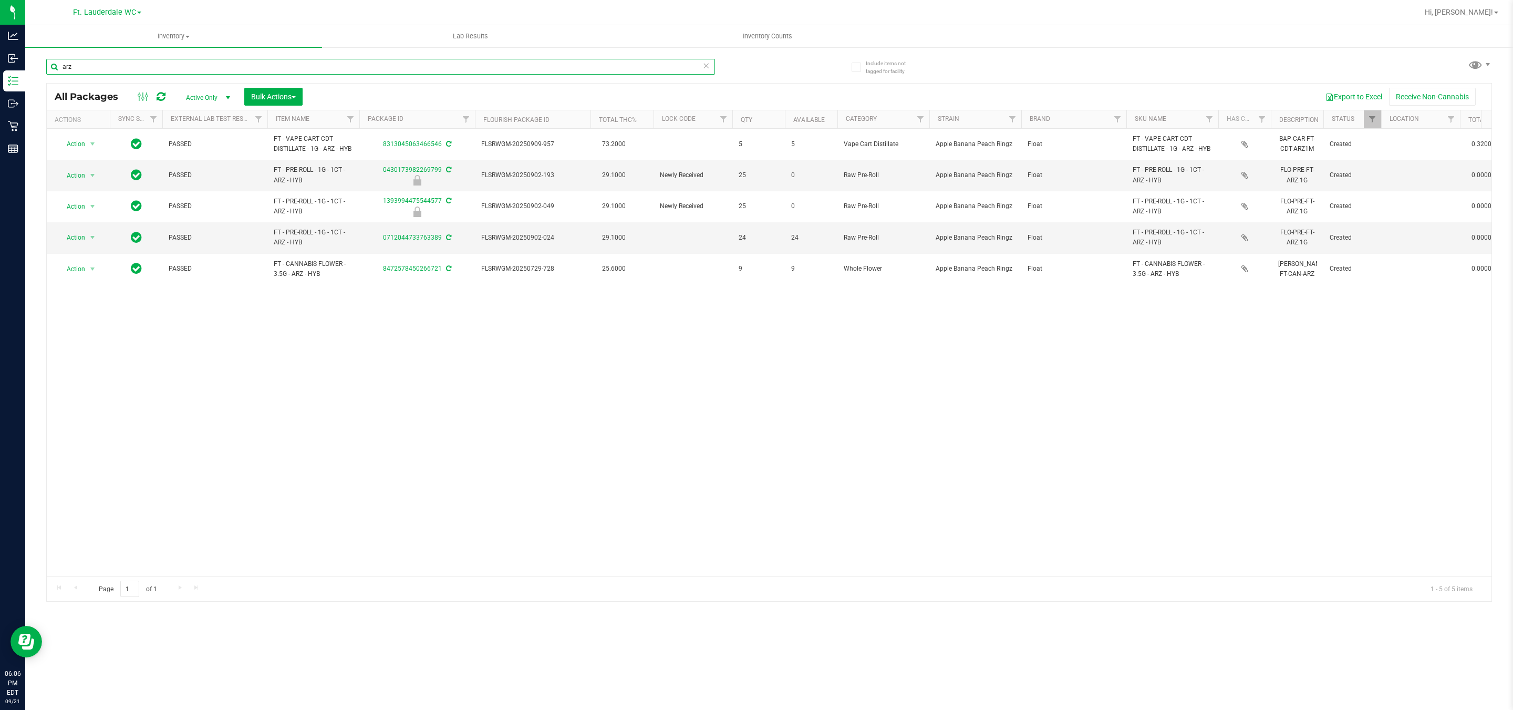
click at [465, 74] on input "arz" at bounding box center [380, 67] width 669 height 16
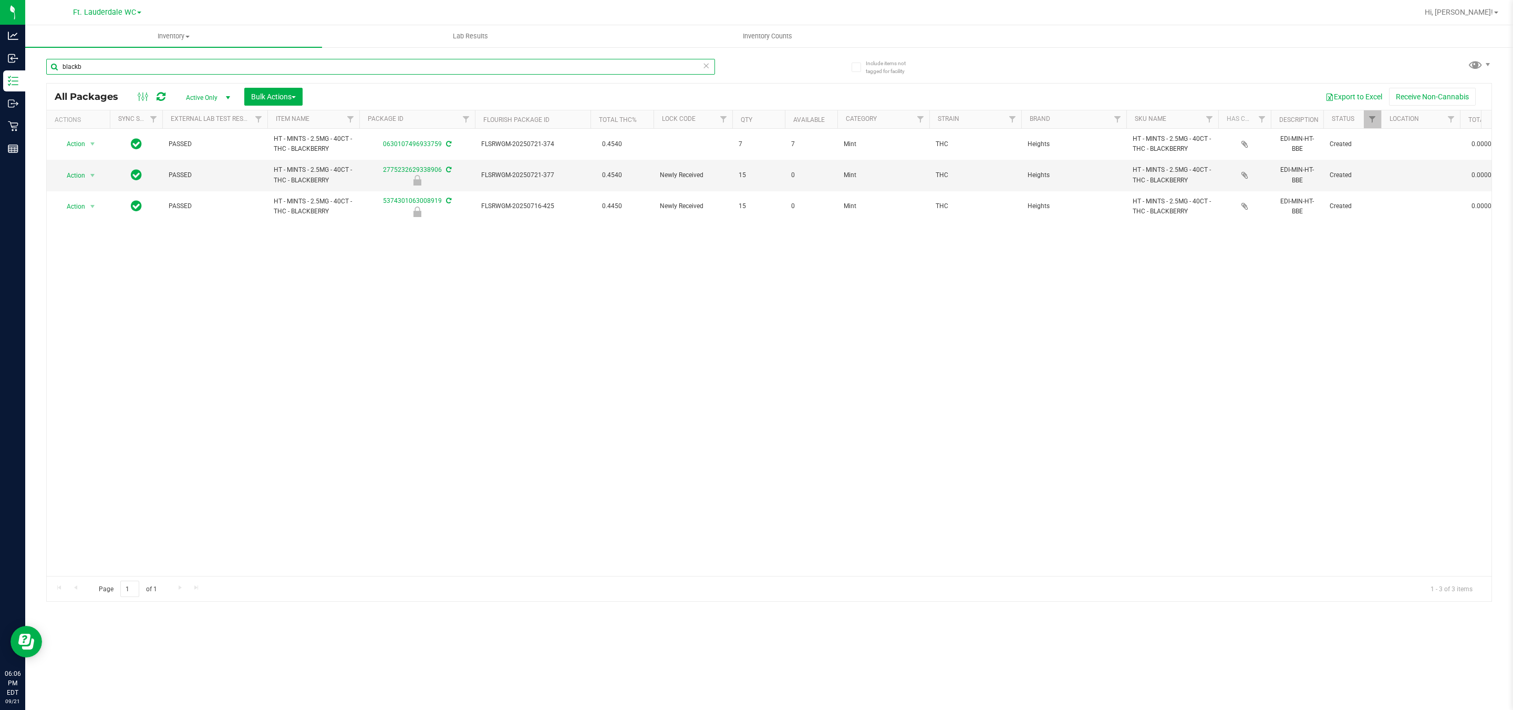
type input "blackb"
